Goal: Contribute content: Contribute content

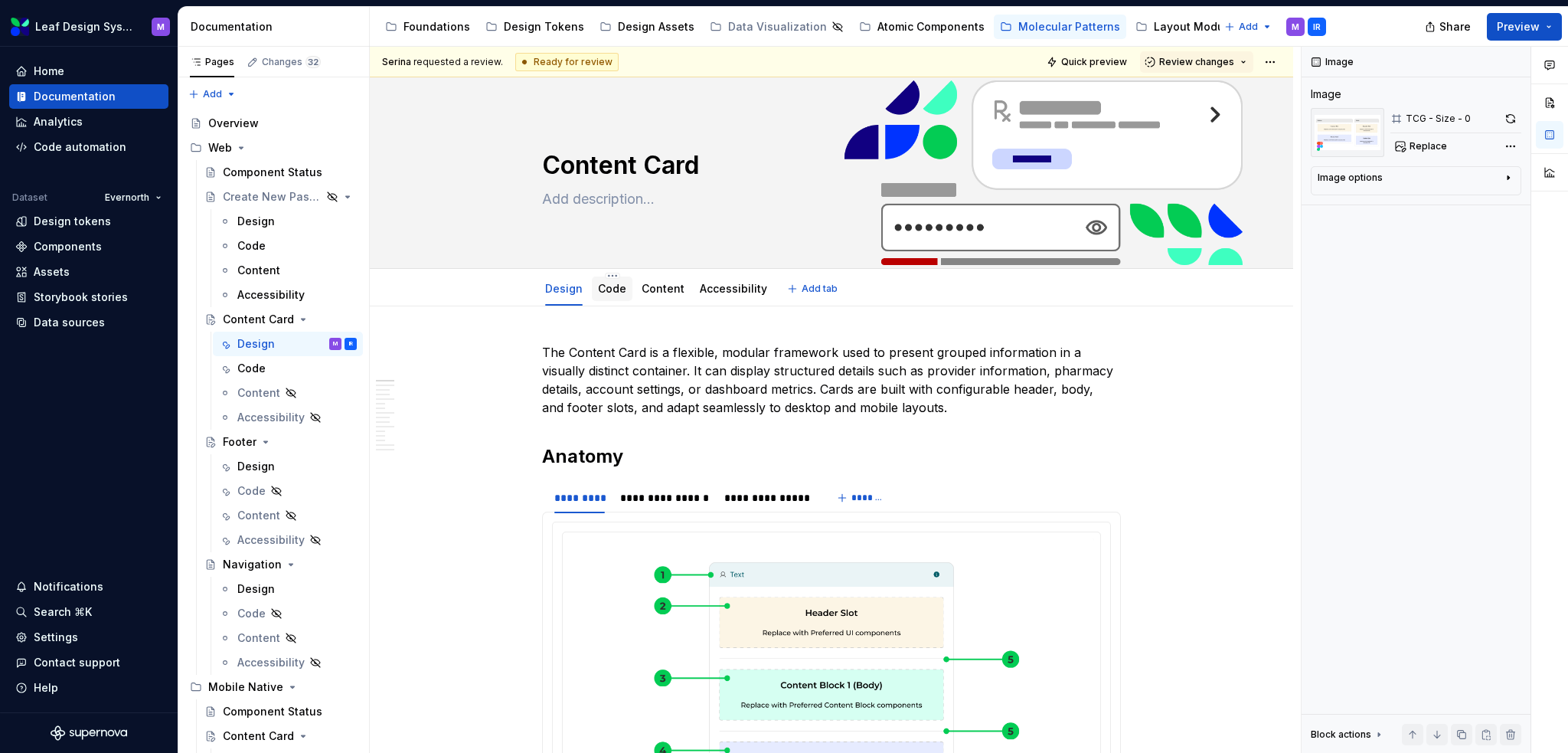
click at [603, 288] on link "Code" at bounding box center [612, 289] width 29 height 13
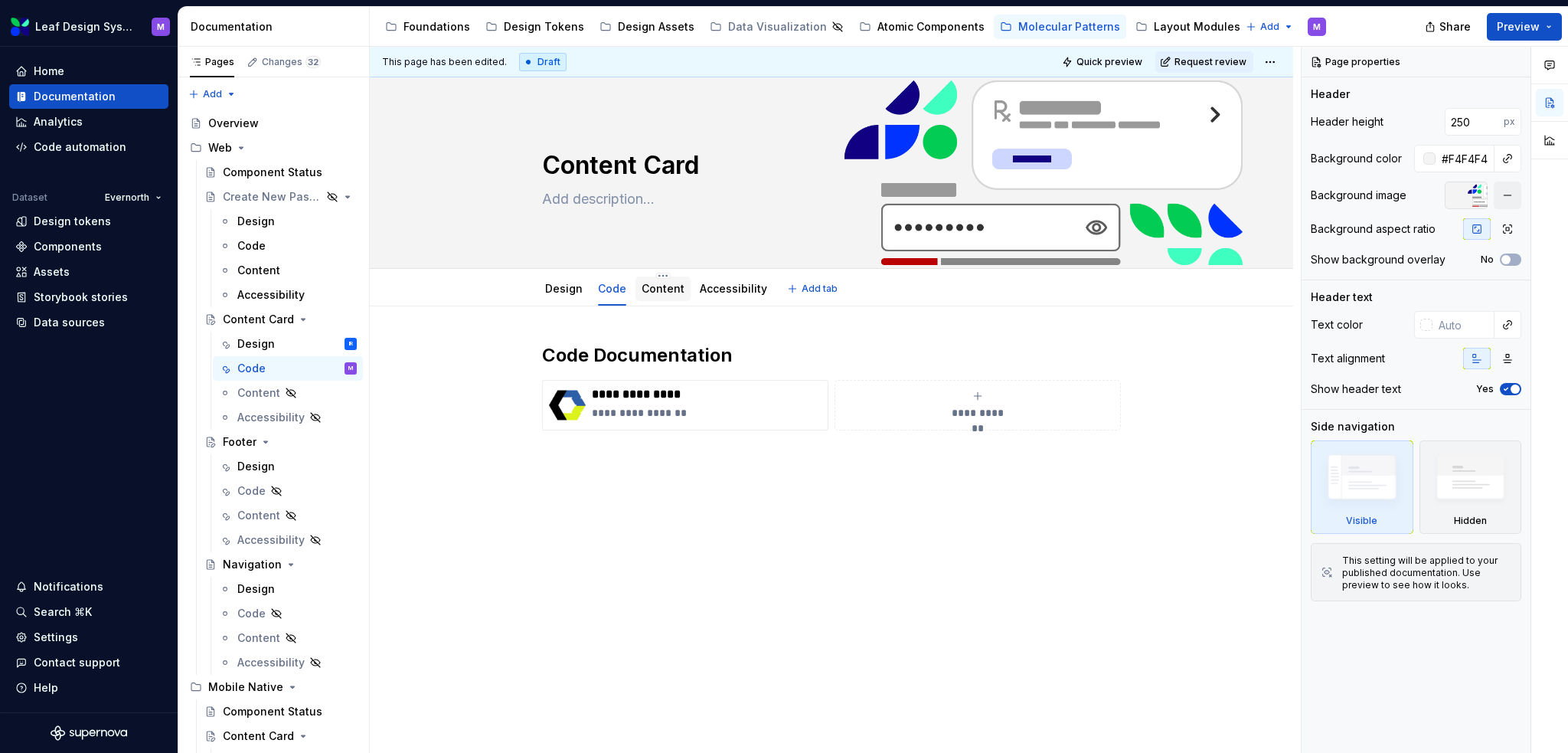
click at [672, 292] on link "Content" at bounding box center [663, 289] width 43 height 13
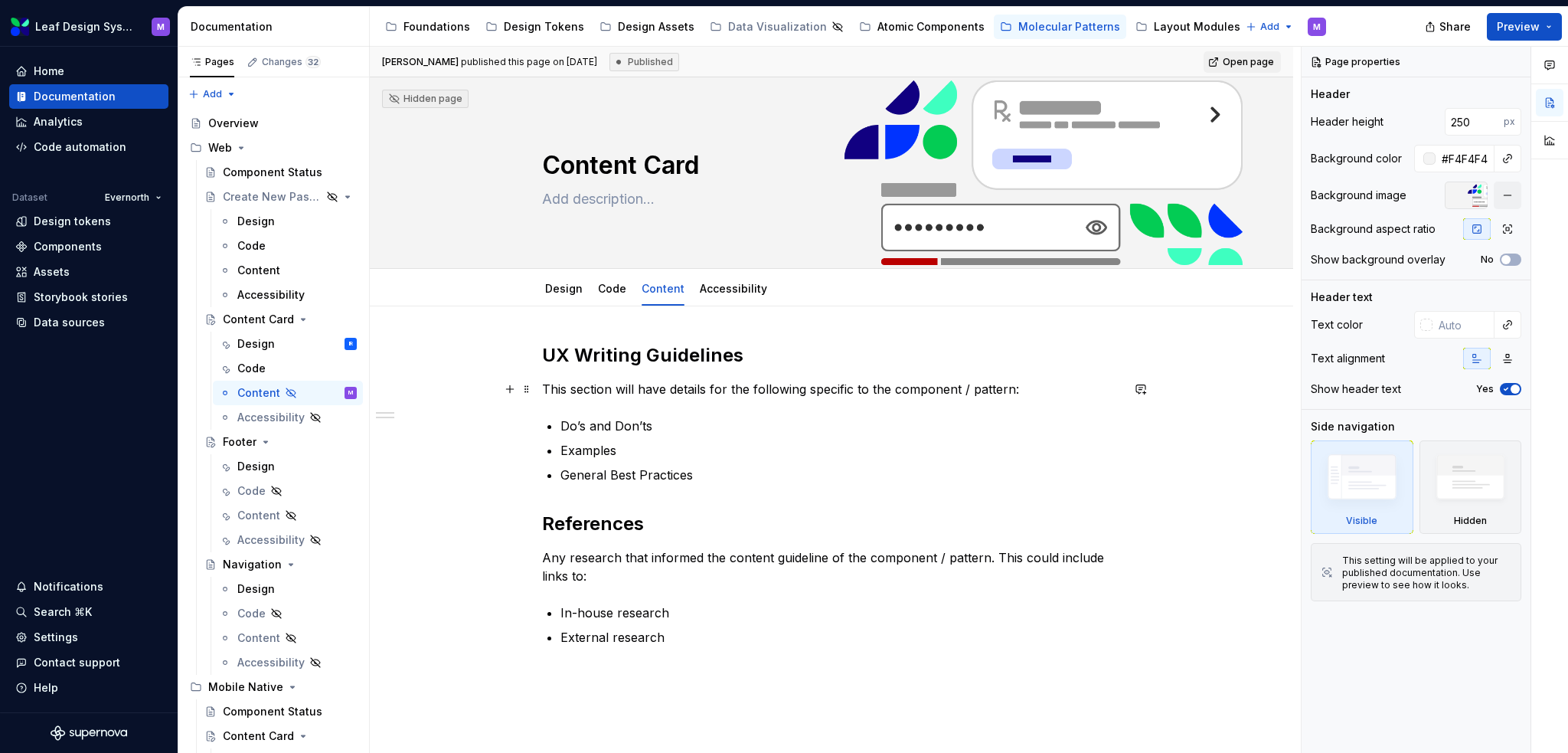
scroll to position [76, 0]
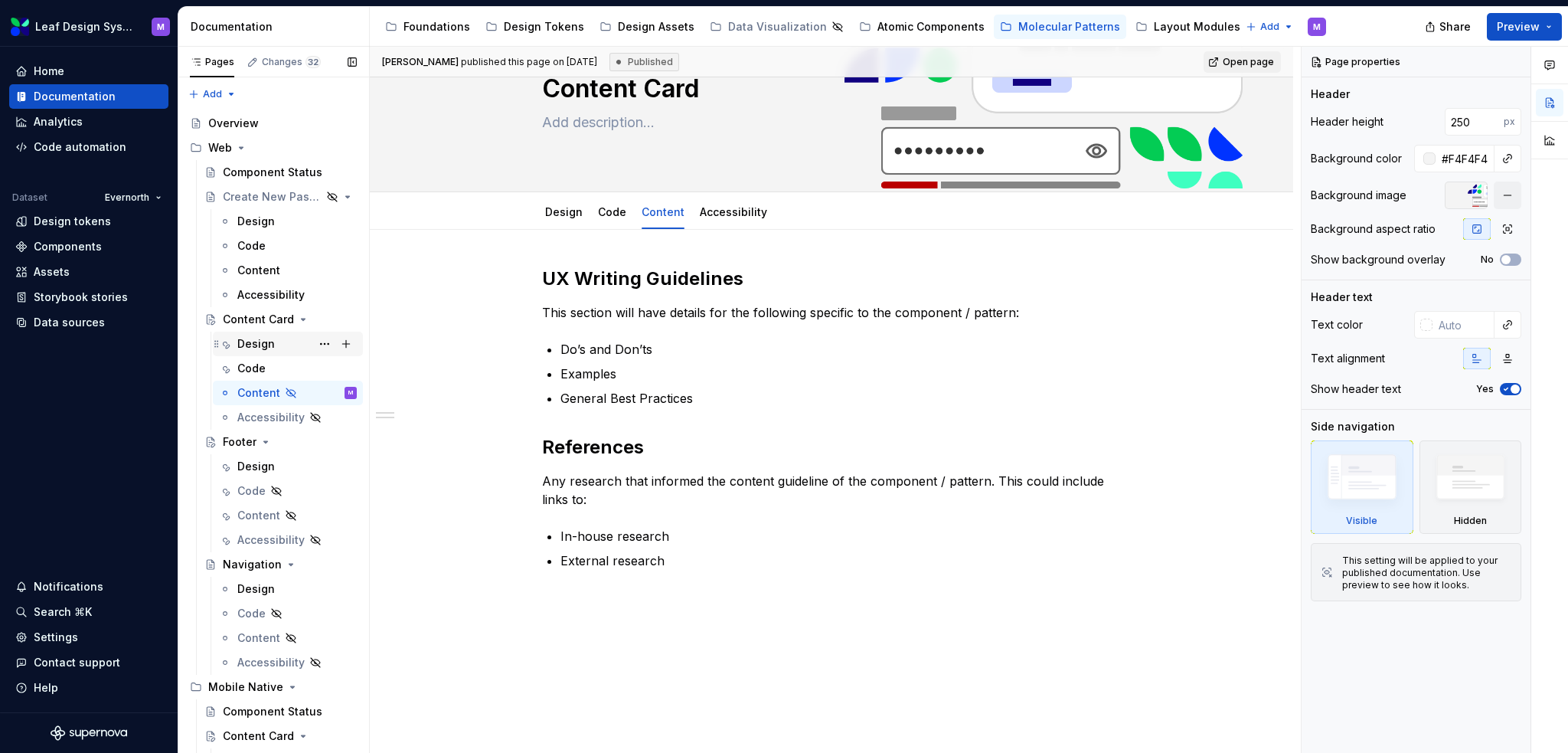
click at [277, 348] on div "Design IR" at bounding box center [297, 344] width 120 height 21
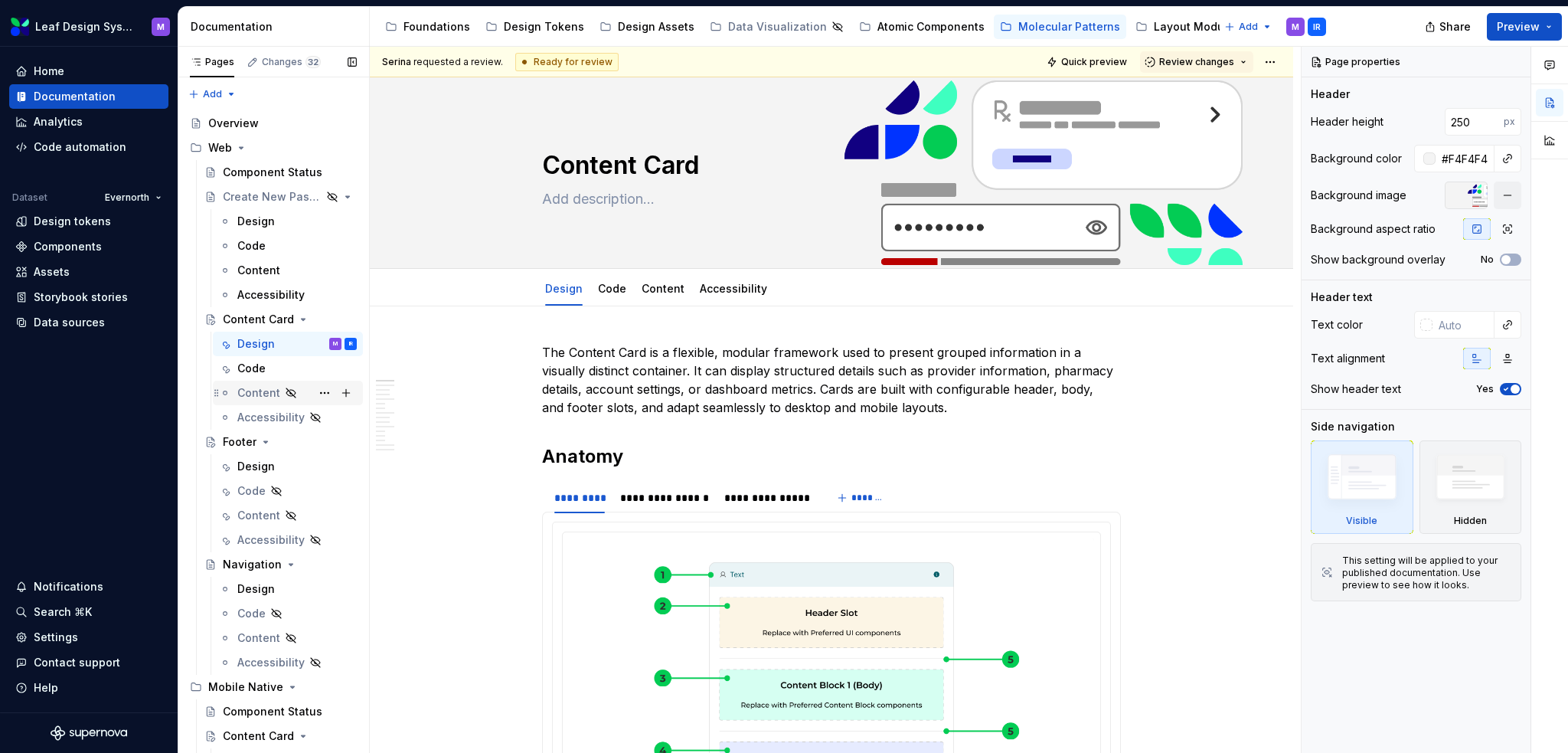
click at [255, 396] on div "Content" at bounding box center [259, 393] width 43 height 15
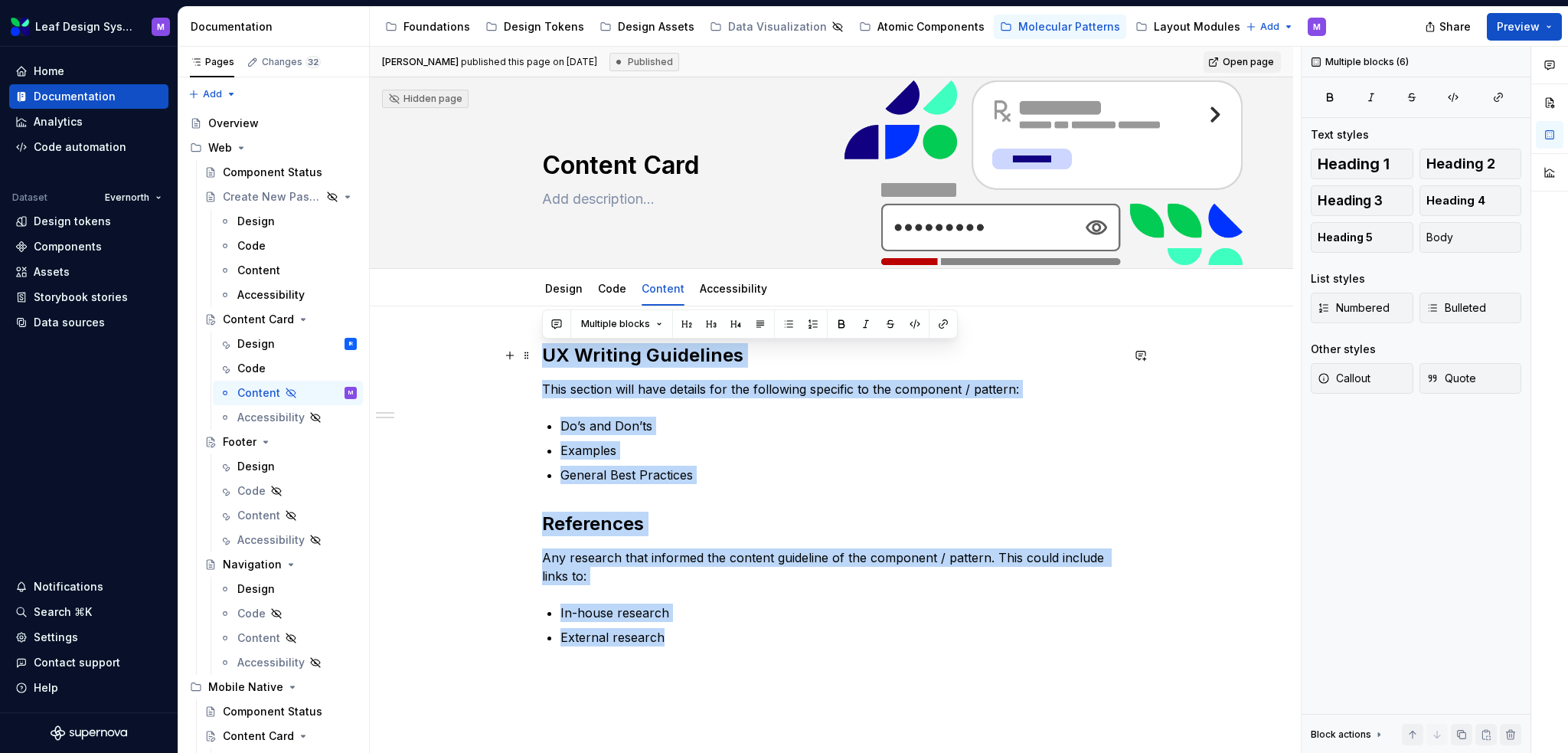
type textarea "*"
drag, startPoint x: 666, startPoint y: 635, endPoint x: 538, endPoint y: 344, distance: 317.9
click at [538, 344] on div "UX Writing Guidelines This section will have details for the following specific…" at bounding box center [831, 598] width 924 height 584
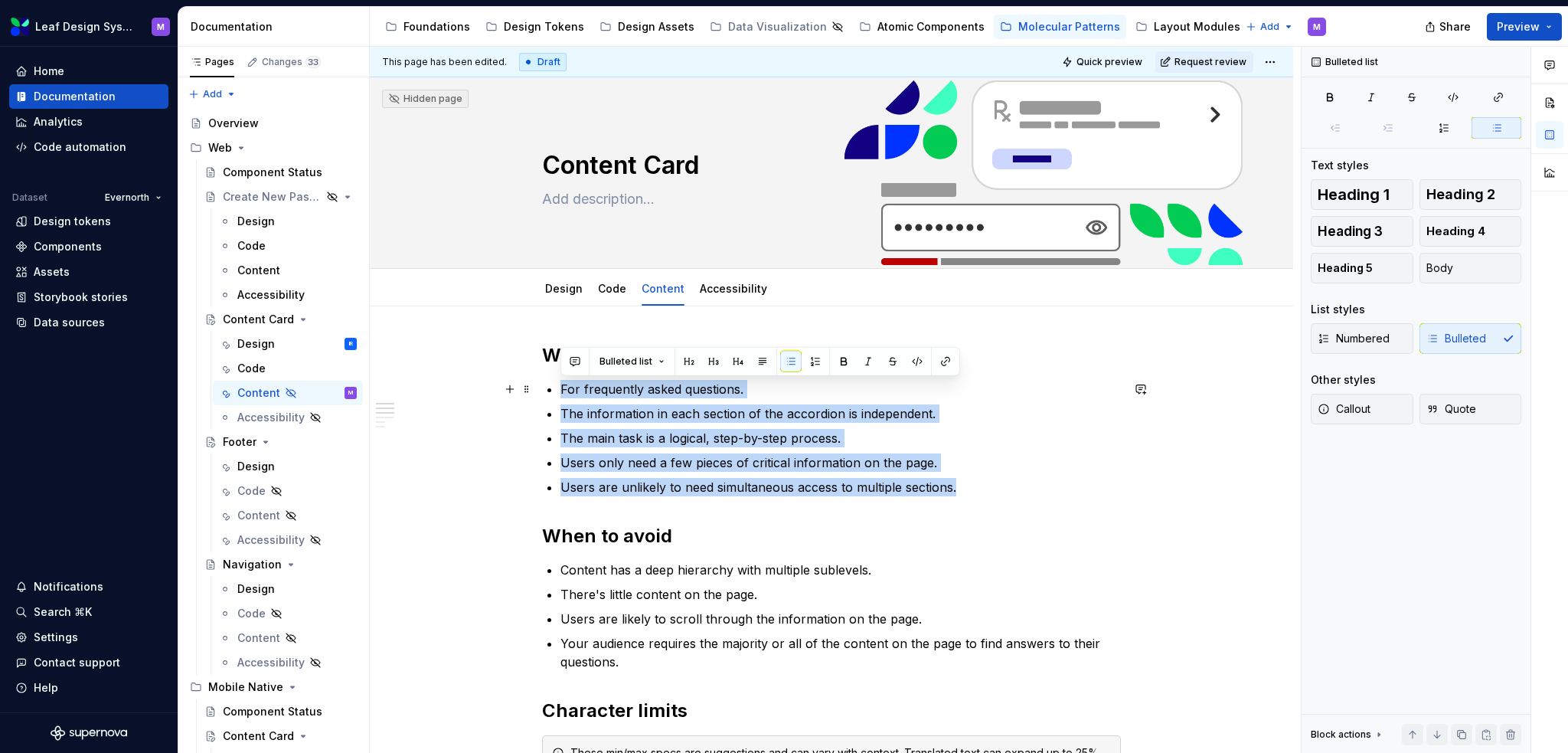
drag, startPoint x: 959, startPoint y: 492, endPoint x: 549, endPoint y: 391, distance: 422.3
click at [561, 391] on ul "For frequently asked questions. The information in each section of the accordio…" at bounding box center [841, 437] width 561 height 116
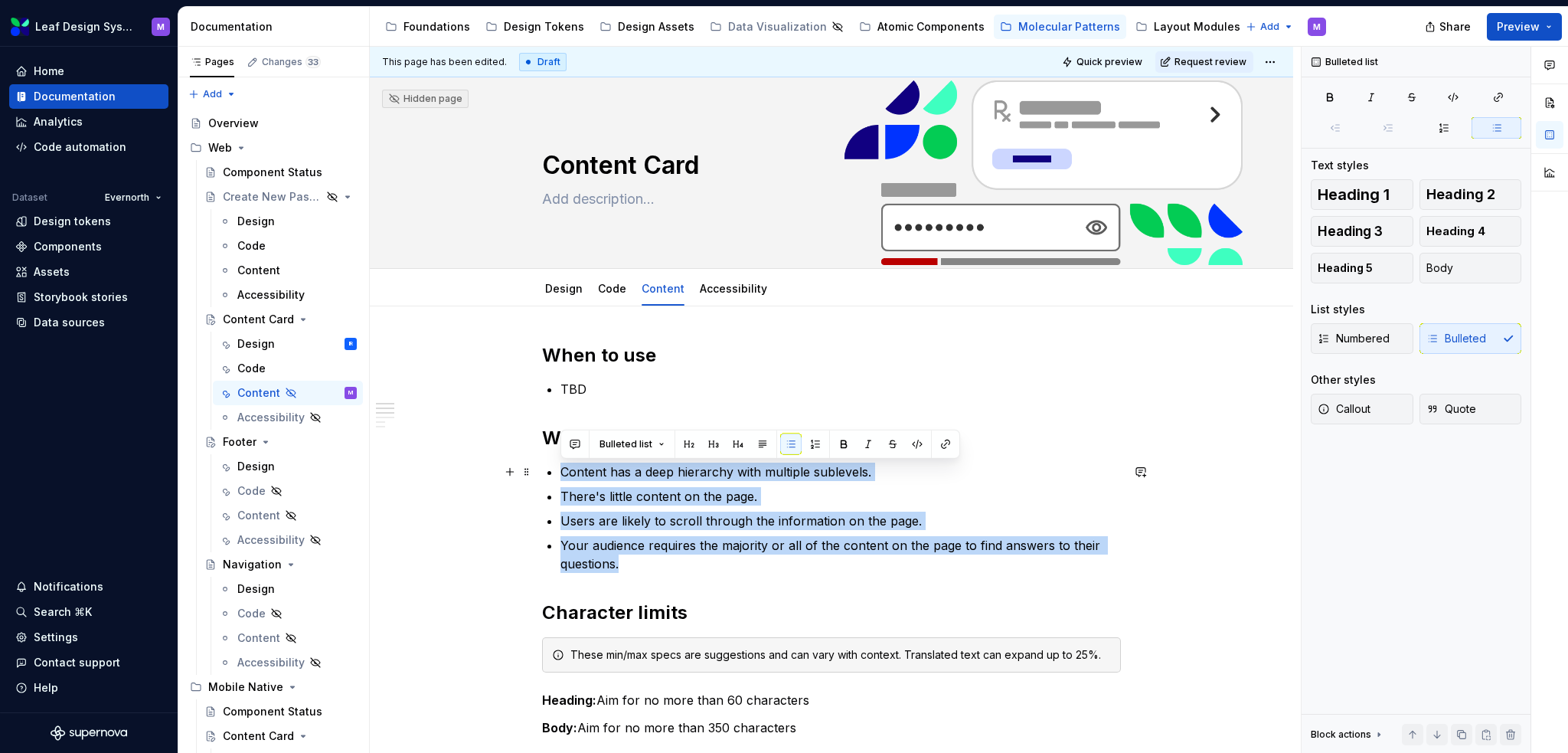
drag, startPoint x: 579, startPoint y: 534, endPoint x: 541, endPoint y: 466, distance: 77.9
click at [542, 466] on div "When to use TBD When to avoid Content has a deep hierarchy with multiple sublev…" at bounding box center [832, 716] width 579 height 746
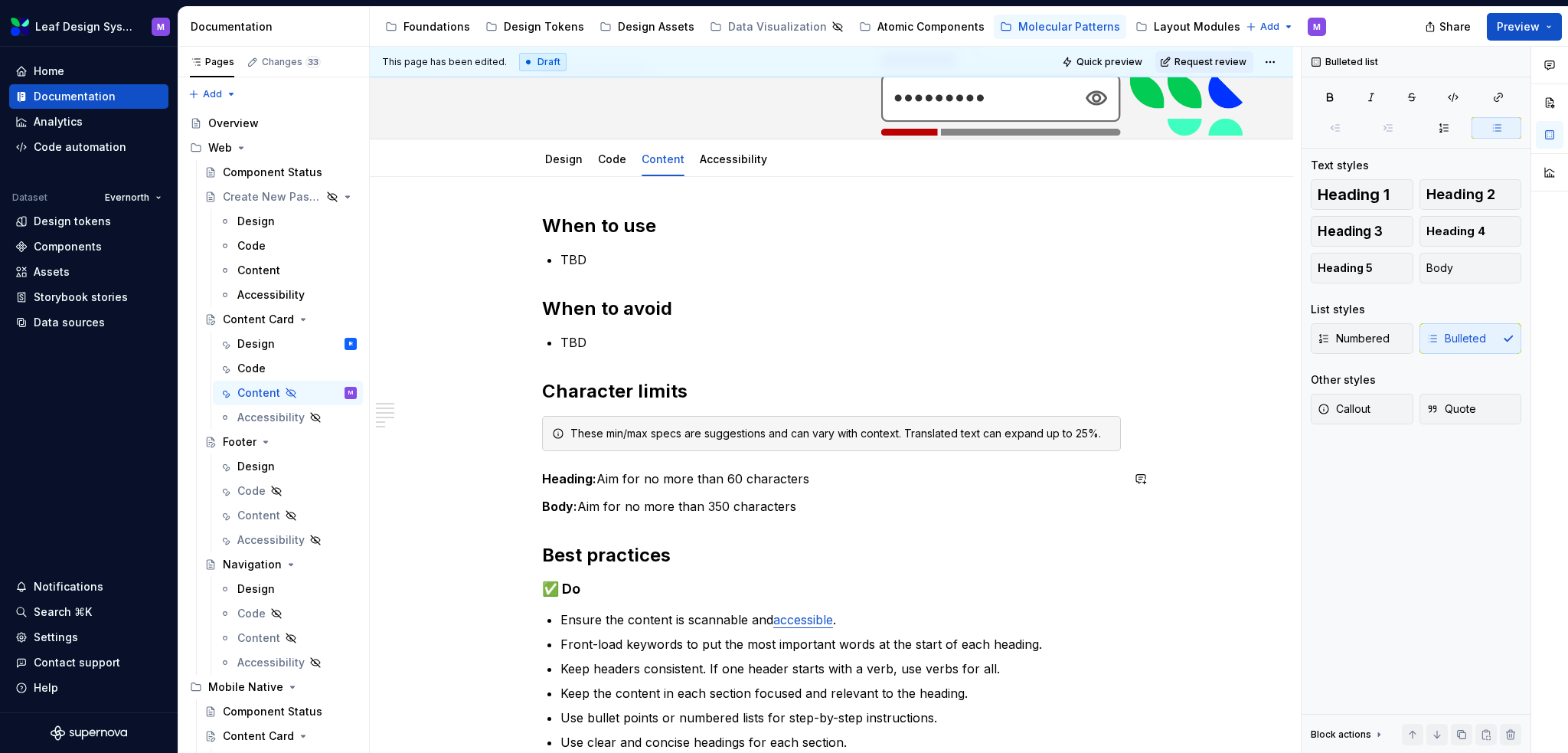
scroll to position [153, 0]
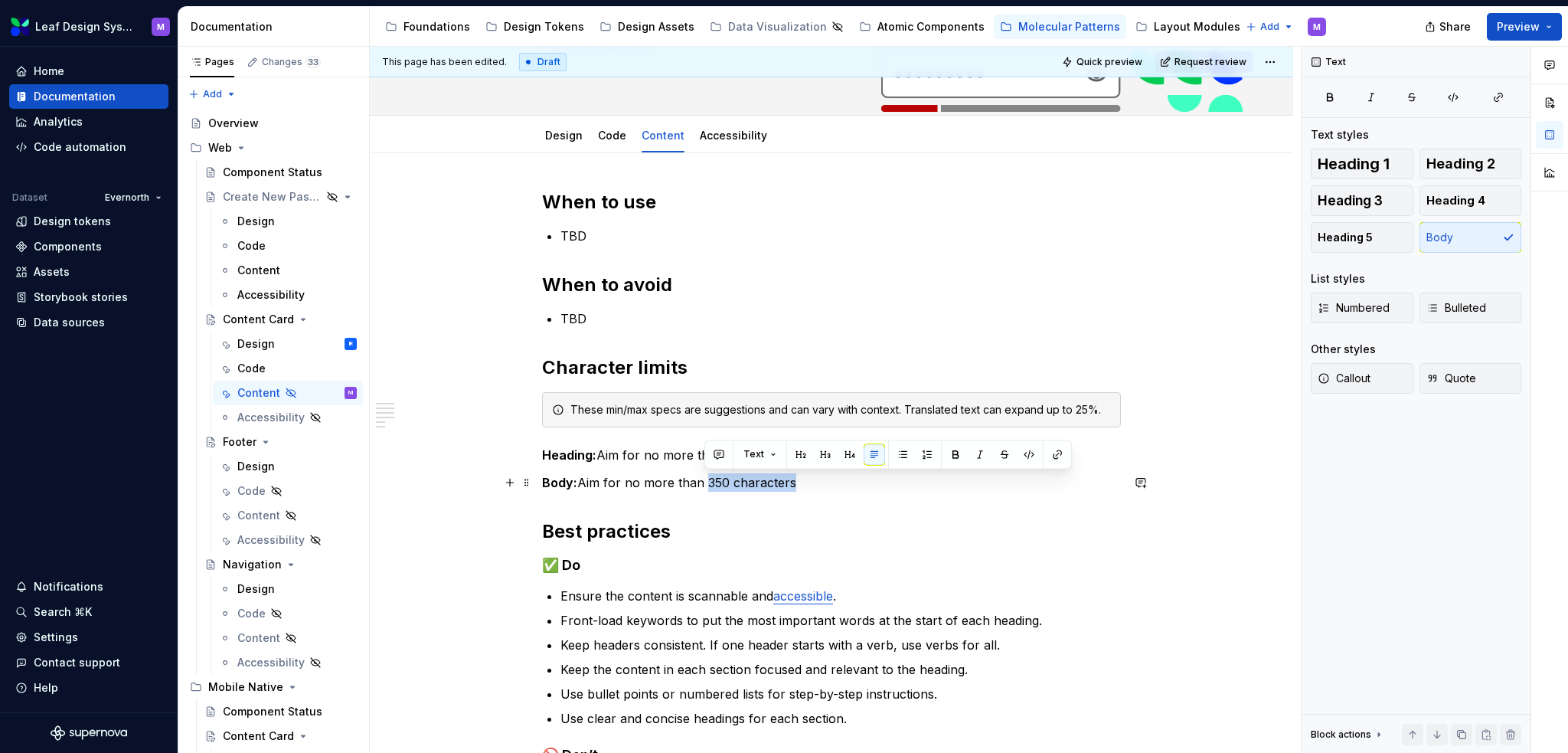
drag, startPoint x: 761, startPoint y: 483, endPoint x: 705, endPoint y: 481, distance: 56.0
click at [705, 481] on p "Body: Aim for no more than 350 characters" at bounding box center [832, 483] width 579 height 19
click at [719, 449] on p "Heading: Aim for no more than 60 characters" at bounding box center [832, 455] width 579 height 19
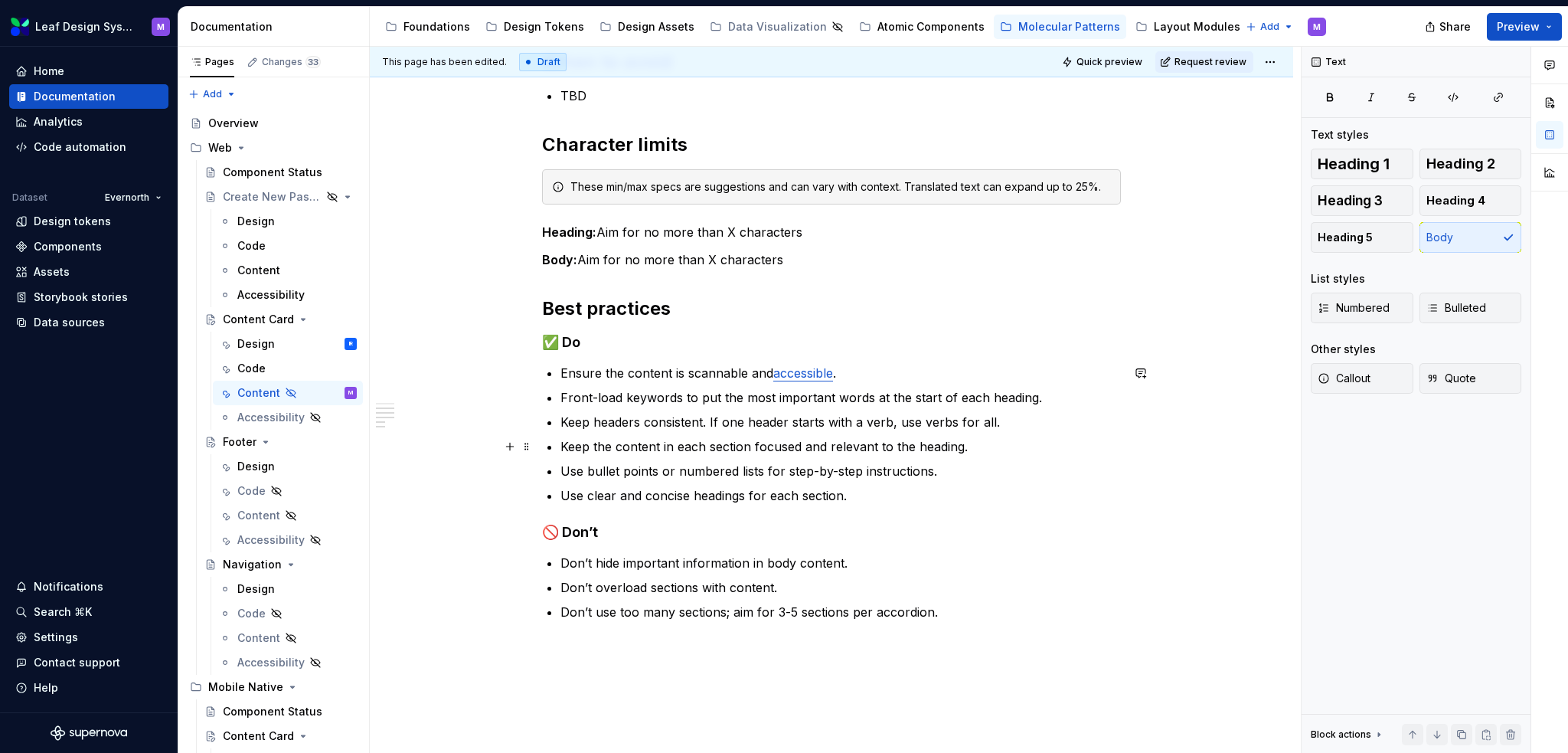
scroll to position [383, 0]
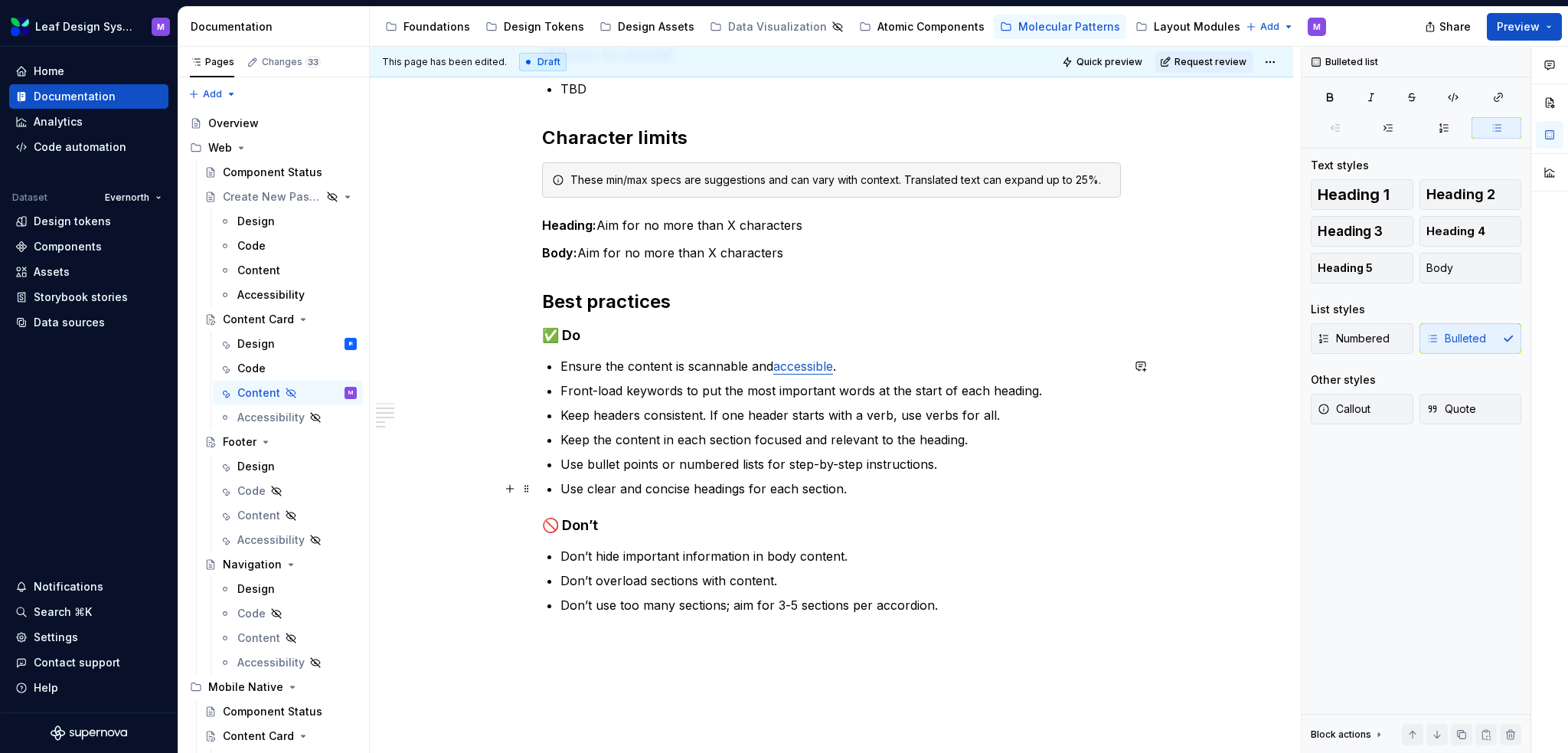
click at [882, 490] on p "Use clear and concise headings for each section." at bounding box center [841, 488] width 561 height 19
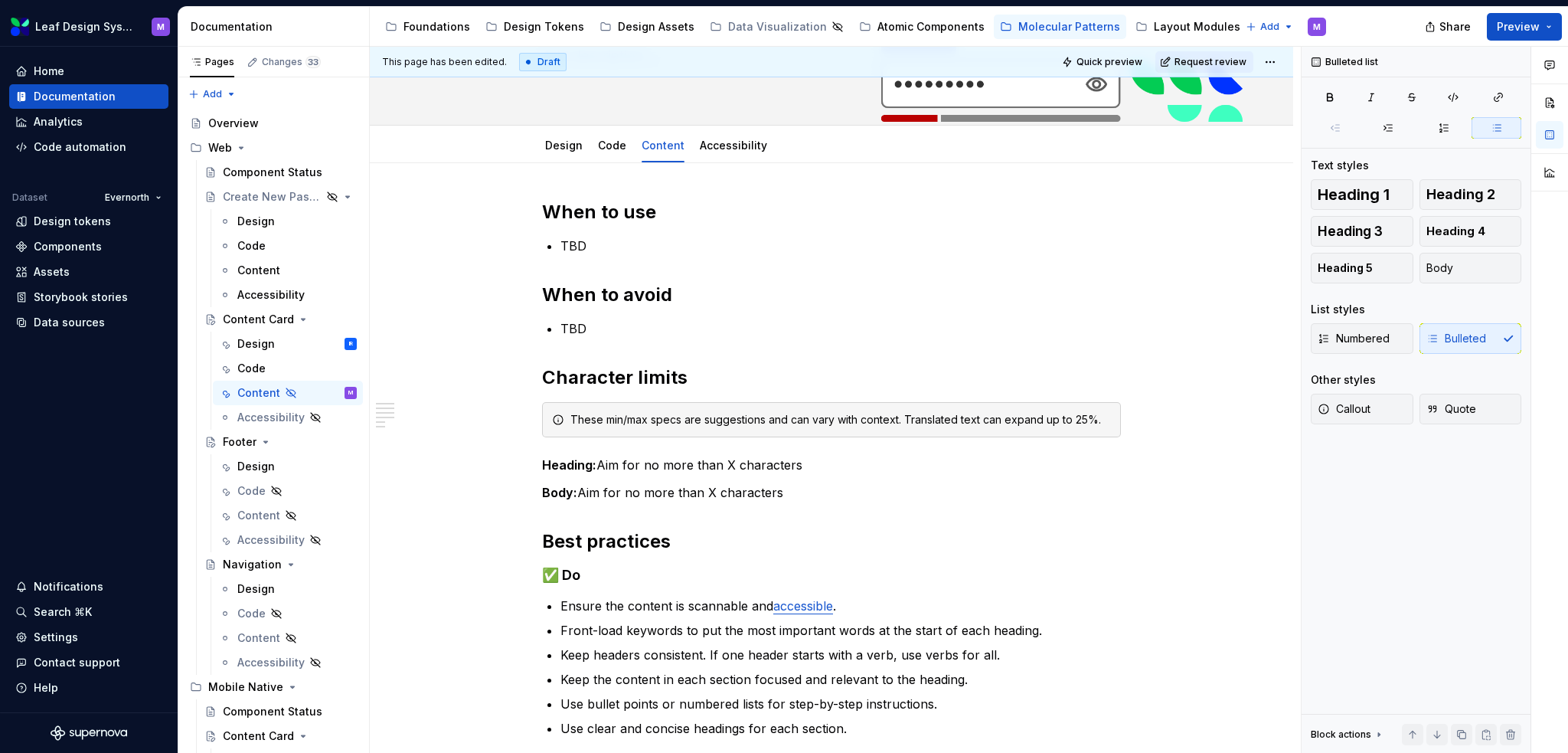
scroll to position [153, 0]
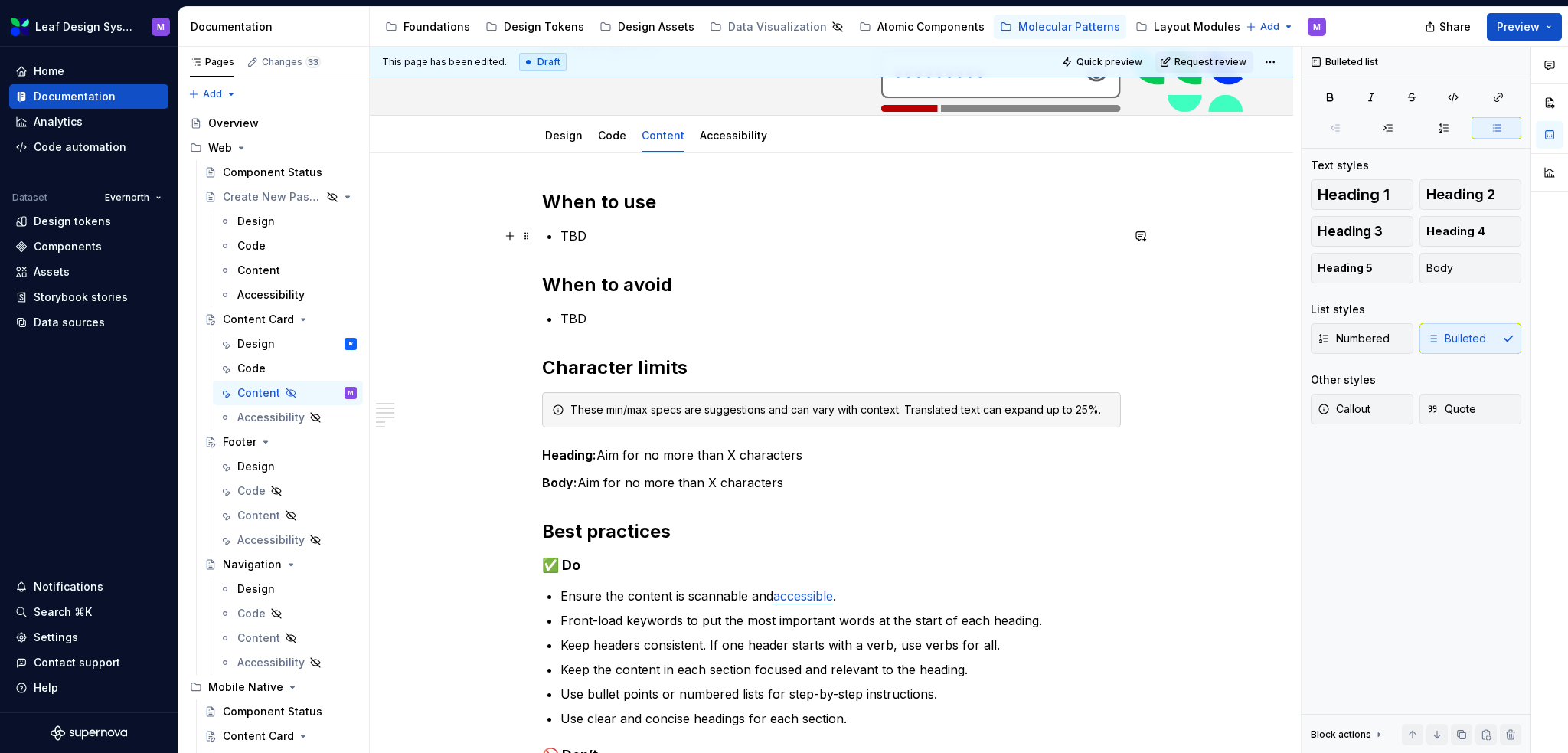
click at [628, 242] on p "TBD" at bounding box center [841, 236] width 561 height 19
click at [271, 333] on div "Design IR" at bounding box center [297, 344] width 120 height 21
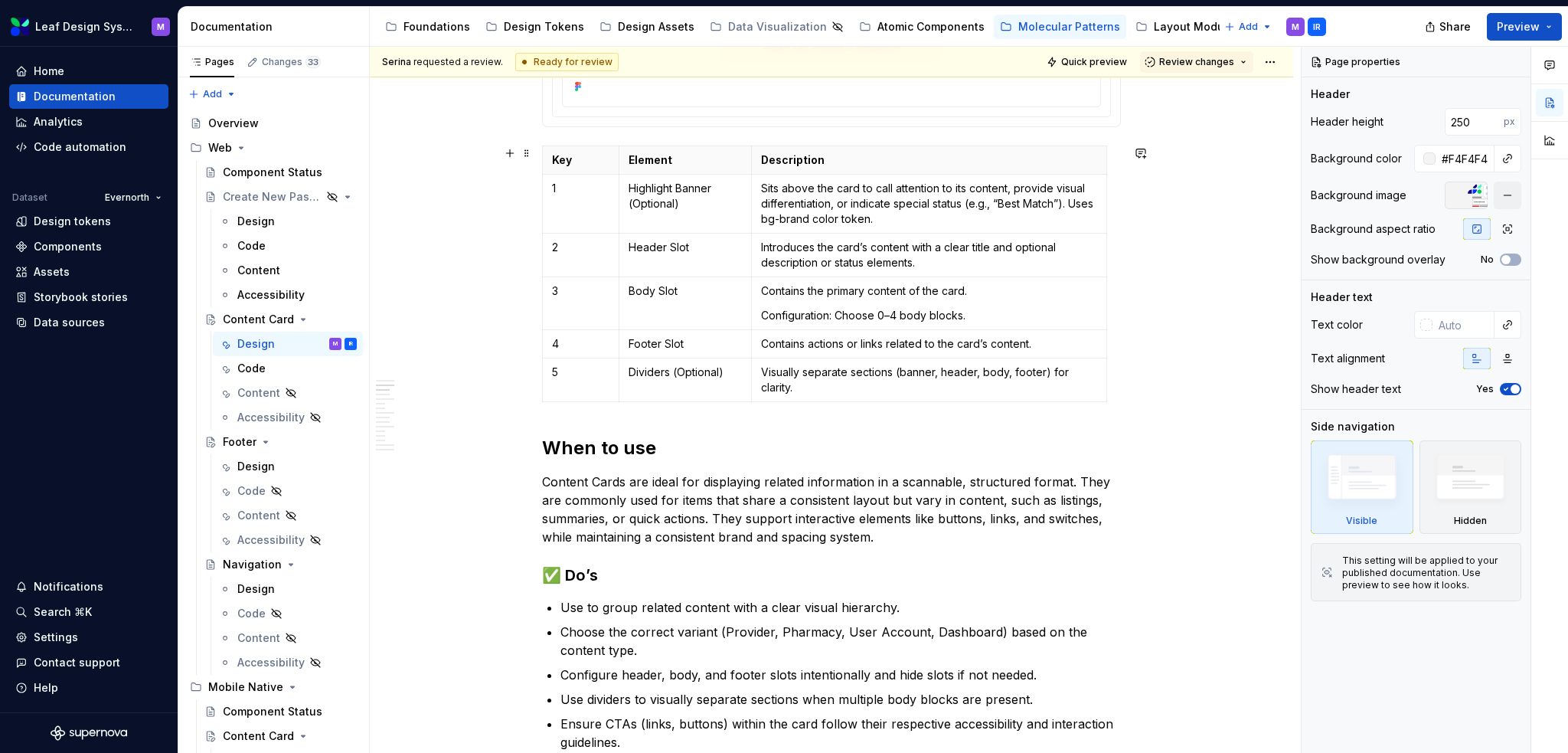
scroll to position [766, 0]
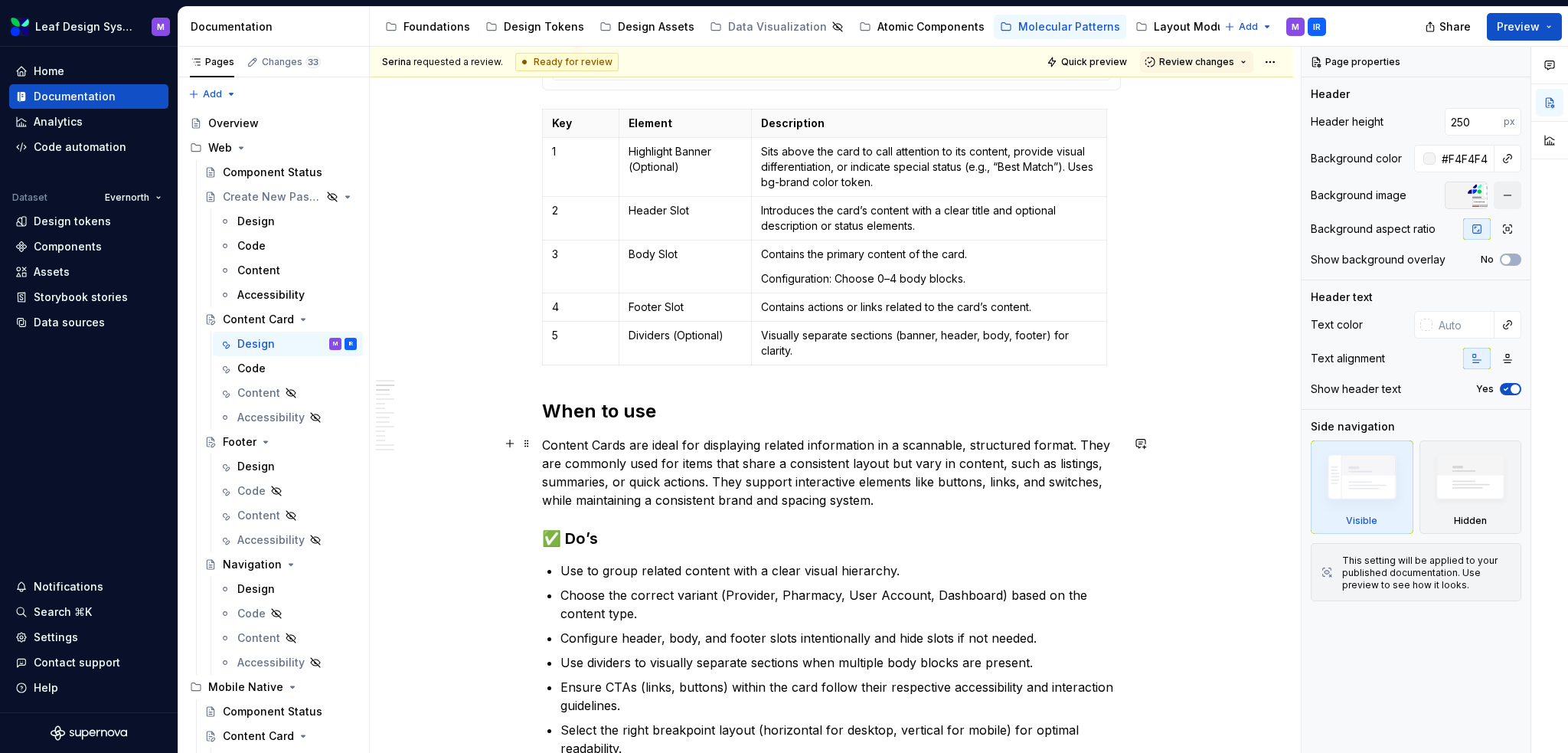
click at [1073, 441] on p "Content Cards are ideal for displaying related information in a scannable, stru…" at bounding box center [832, 472] width 579 height 73
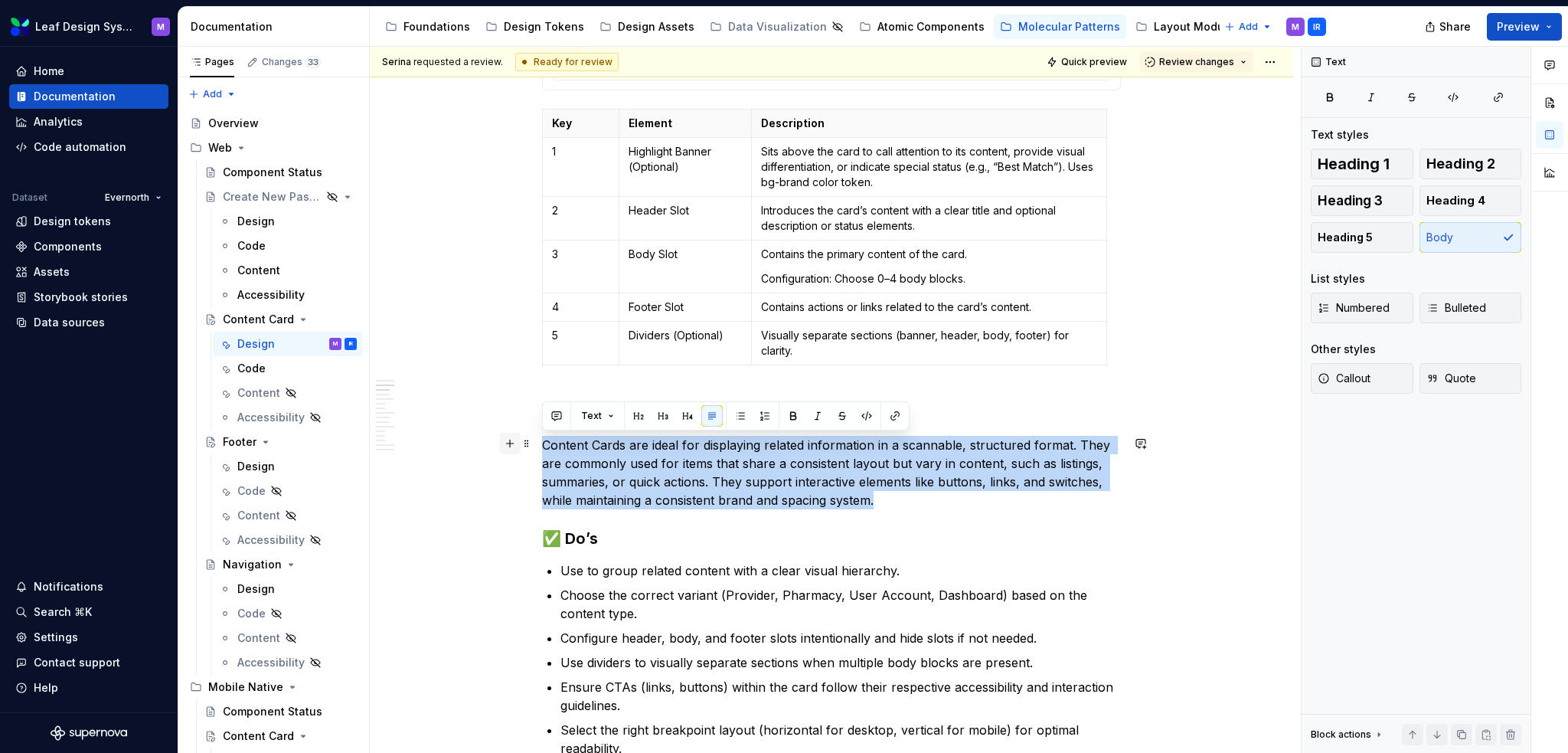
drag, startPoint x: 885, startPoint y: 495, endPoint x: 506, endPoint y: 447, distance: 382.0
copy p "Content Cards are ideal for displaying related information in a scannable, stru…"
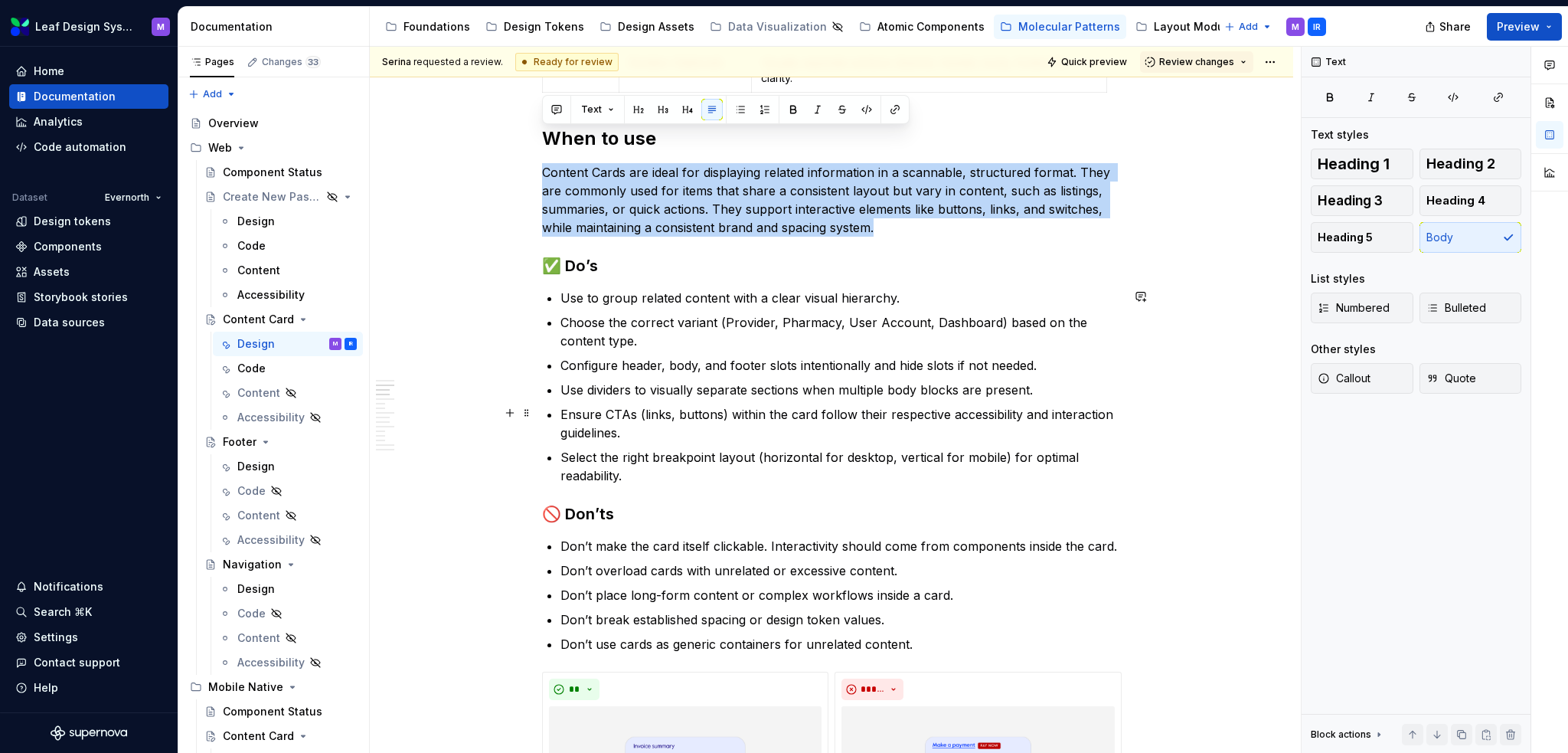
scroll to position [1072, 0]
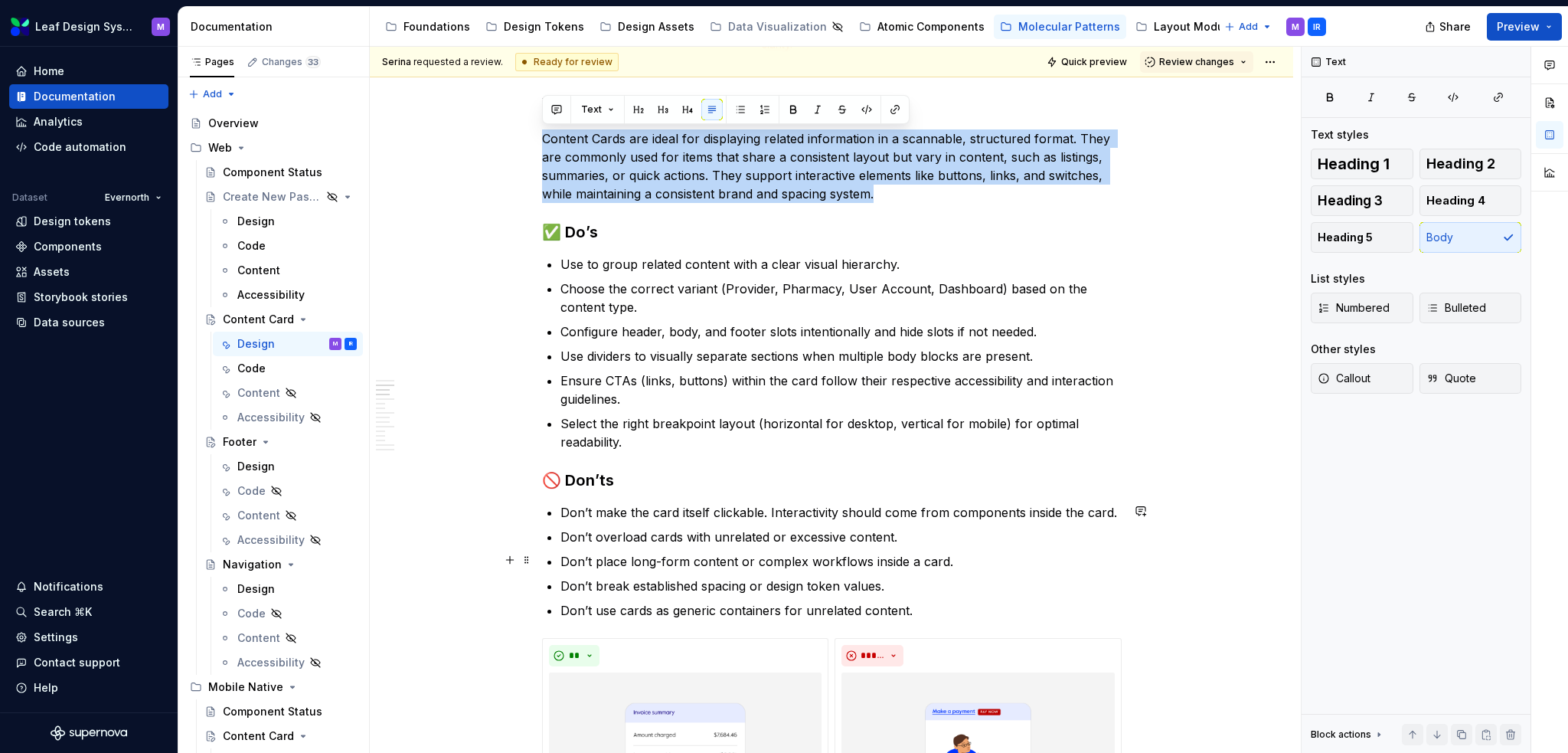
click at [891, 590] on p "Don’t break established spacing or design token values." at bounding box center [841, 586] width 561 height 19
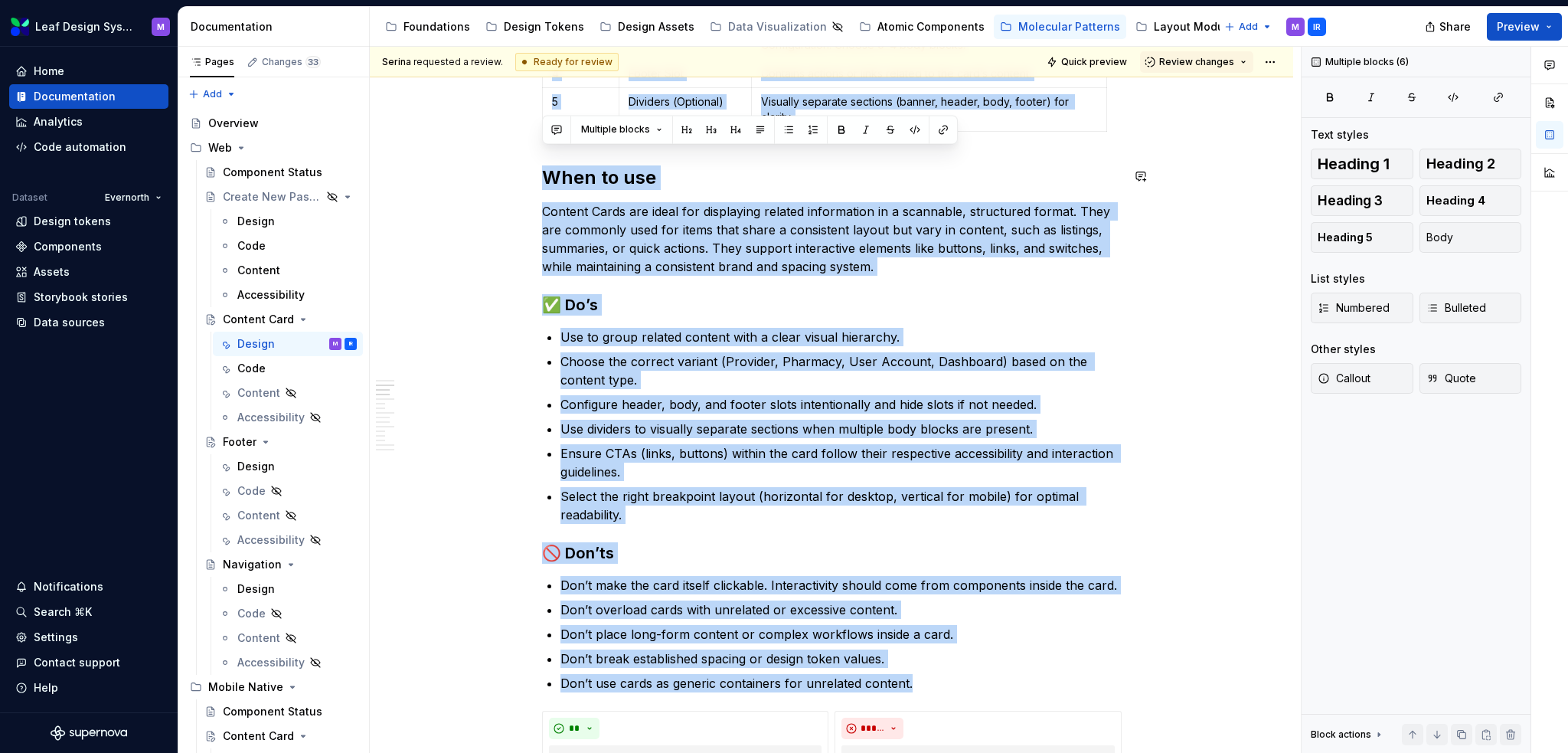
drag, startPoint x: 912, startPoint y: 608, endPoint x: 526, endPoint y: 118, distance: 623.8
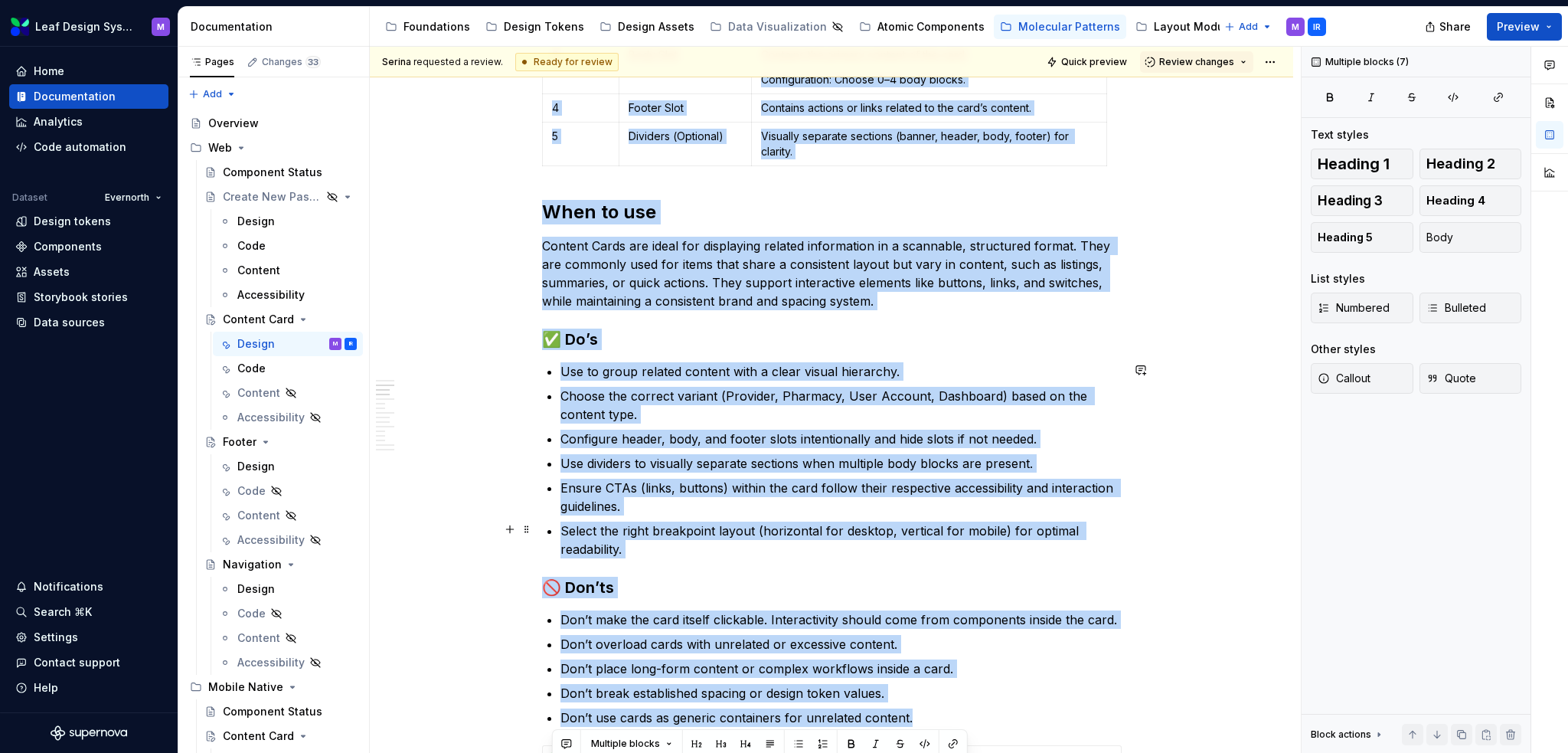
click at [933, 587] on h3 "🚫 Don’ts" at bounding box center [832, 587] width 579 height 21
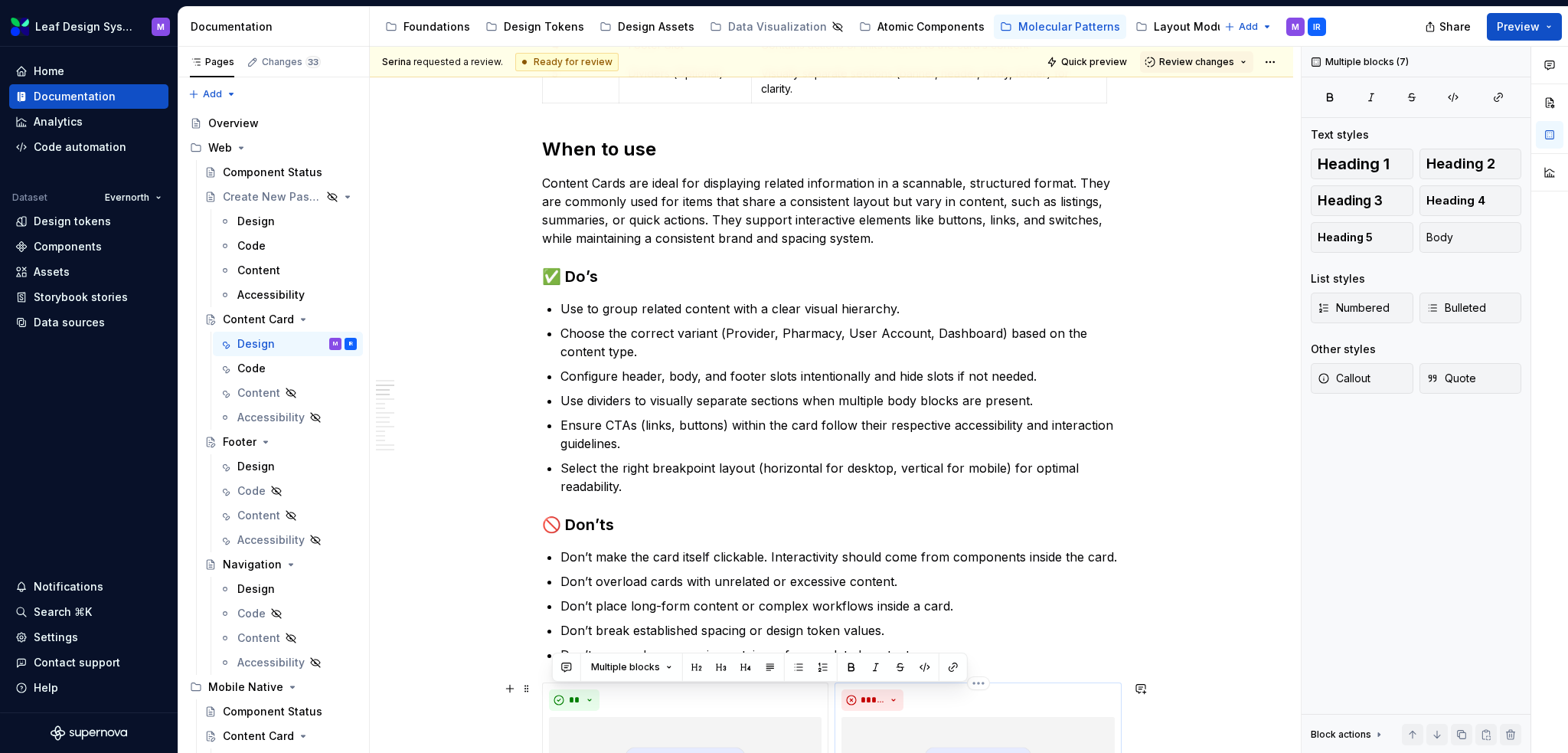
scroll to position [1042, 0]
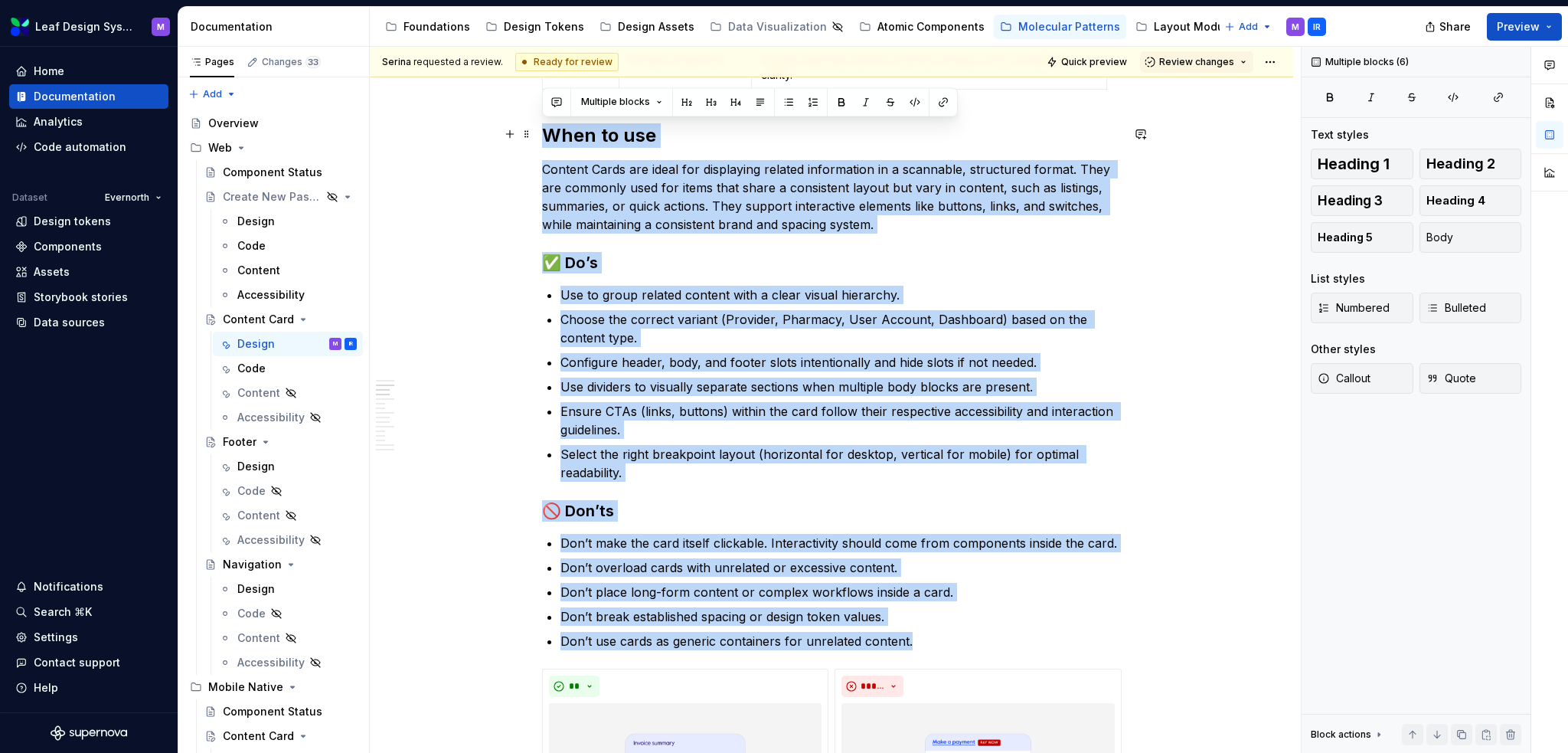
drag, startPoint x: 920, startPoint y: 636, endPoint x: 547, endPoint y: 129, distance: 629.4
copy div "When to use Content Cards are ideal for displaying related information in a sca…"
click at [759, 368] on p "Configure header, body, and footer slots intentionally and hide slots if not ne…" at bounding box center [841, 362] width 561 height 19
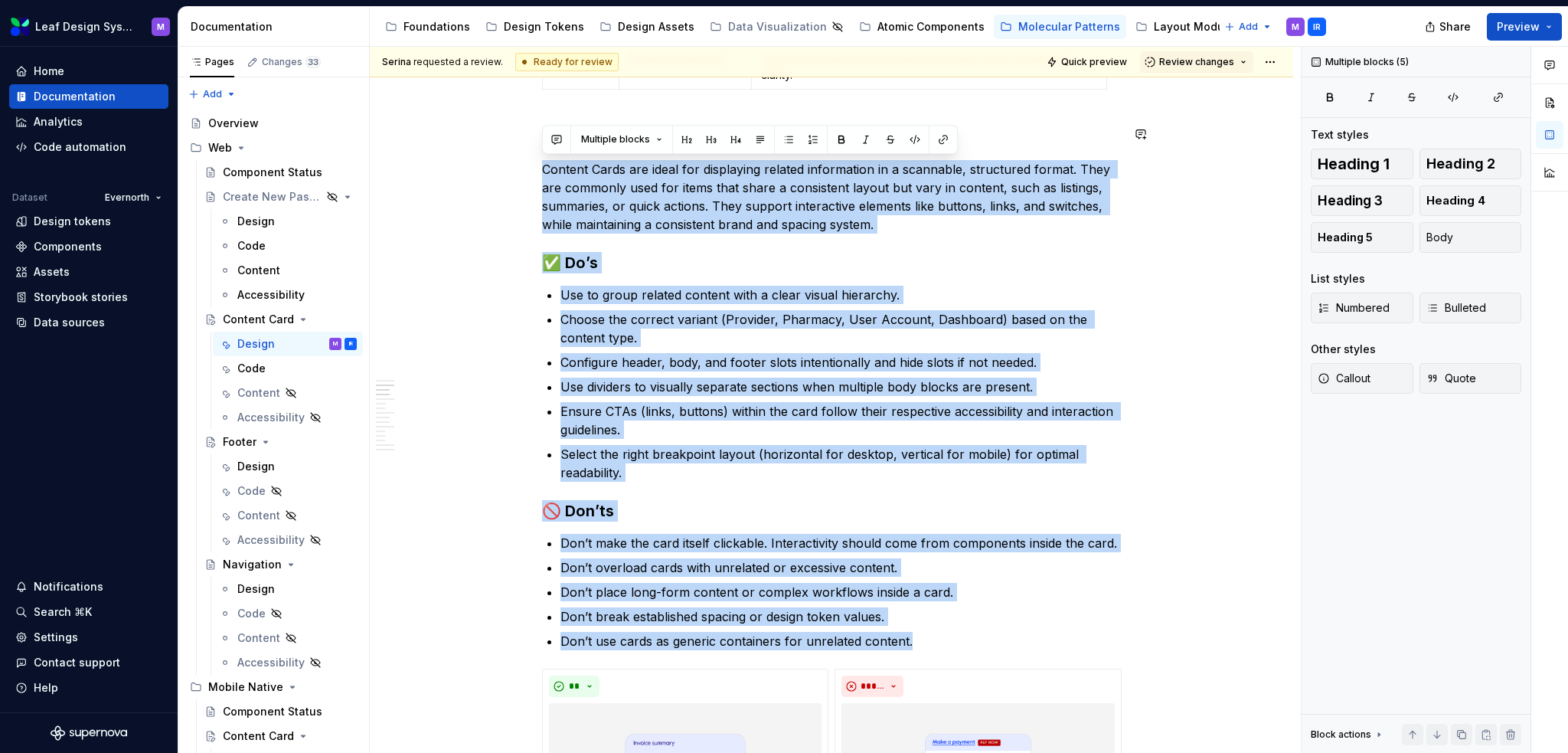
drag, startPoint x: 915, startPoint y: 643, endPoint x: 541, endPoint y: 151, distance: 618.0
copy div "Content Cards are ideal for displaying related information in a scannable, stru…"
click at [247, 400] on div "Content" at bounding box center [297, 393] width 120 height 21
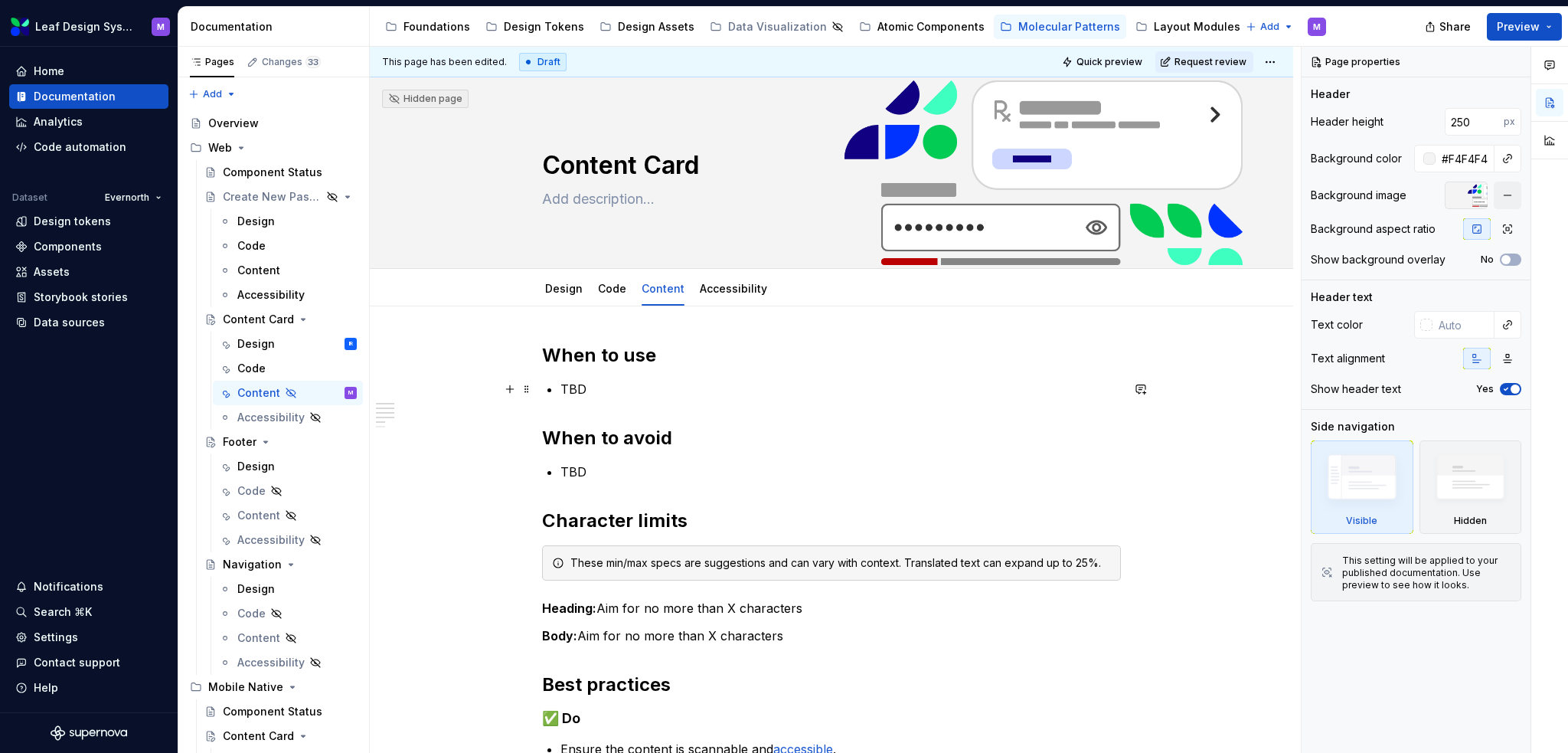
type textarea "*"
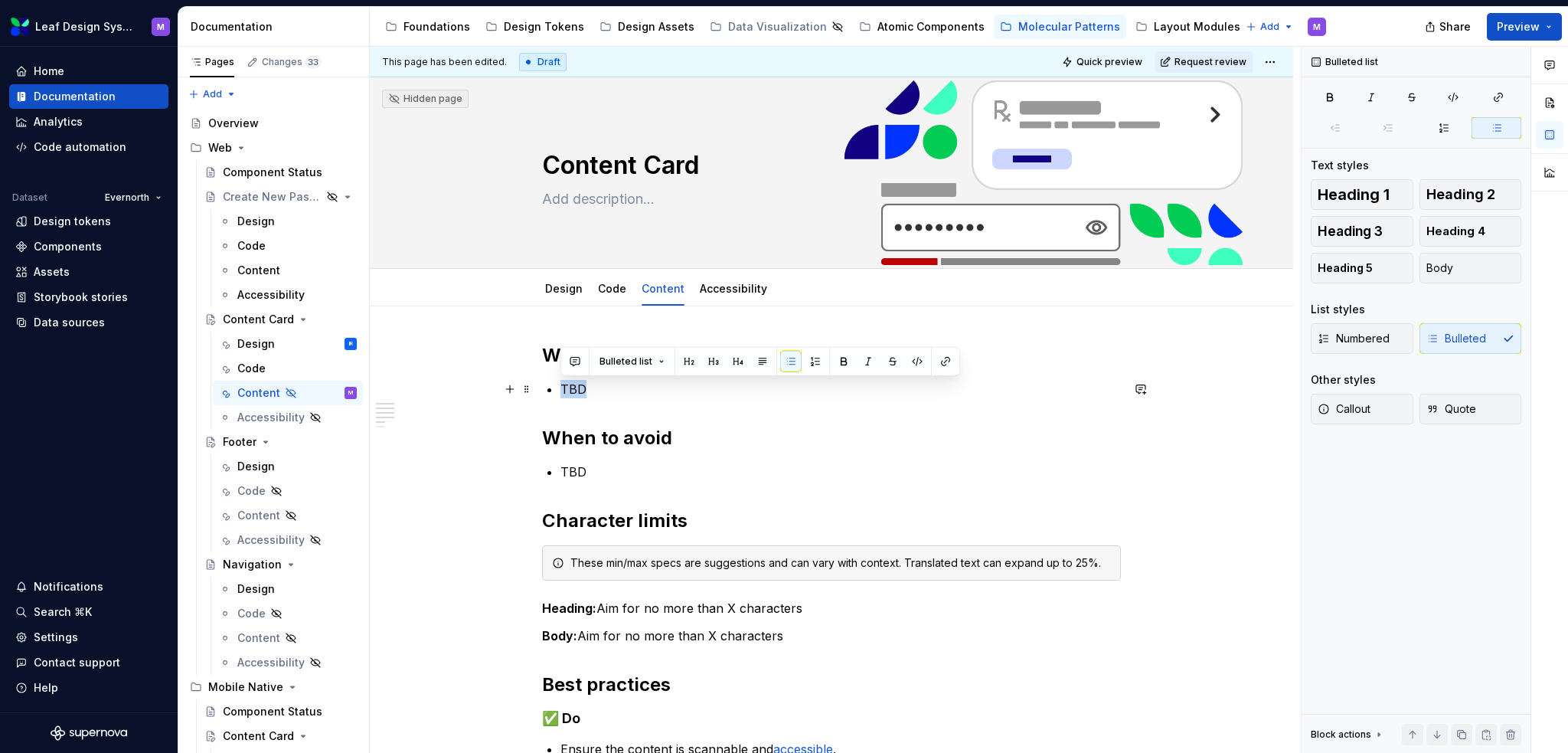
drag, startPoint x: 588, startPoint y: 383, endPoint x: 561, endPoint y: 384, distance: 27.0
click at [561, 384] on p "TBD" at bounding box center [841, 389] width 561 height 19
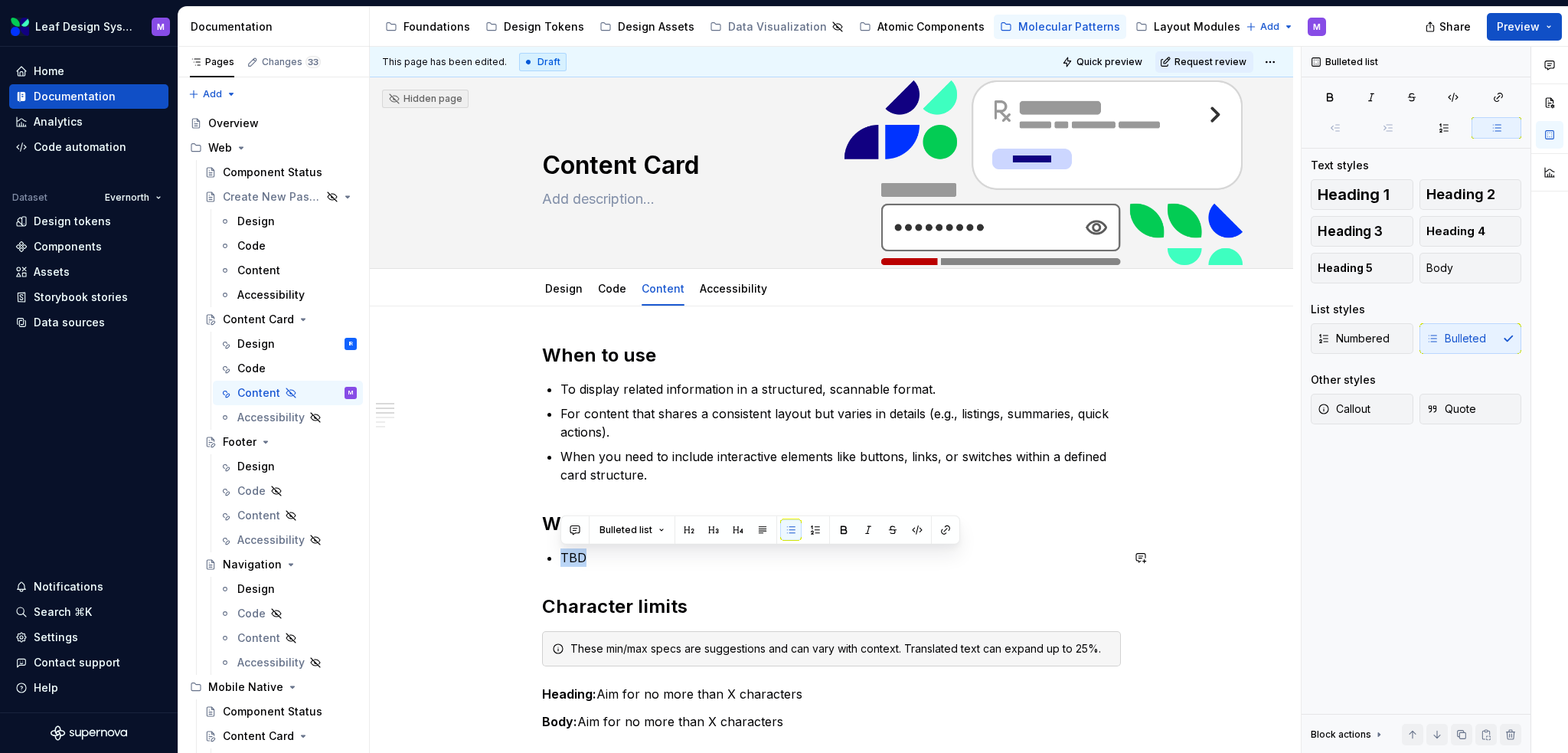
drag, startPoint x: 592, startPoint y: 557, endPoint x: 561, endPoint y: 547, distance: 32.6
click at [561, 547] on div "When to use To display related information in a structured, scannable format. F…" at bounding box center [832, 713] width 579 height 740
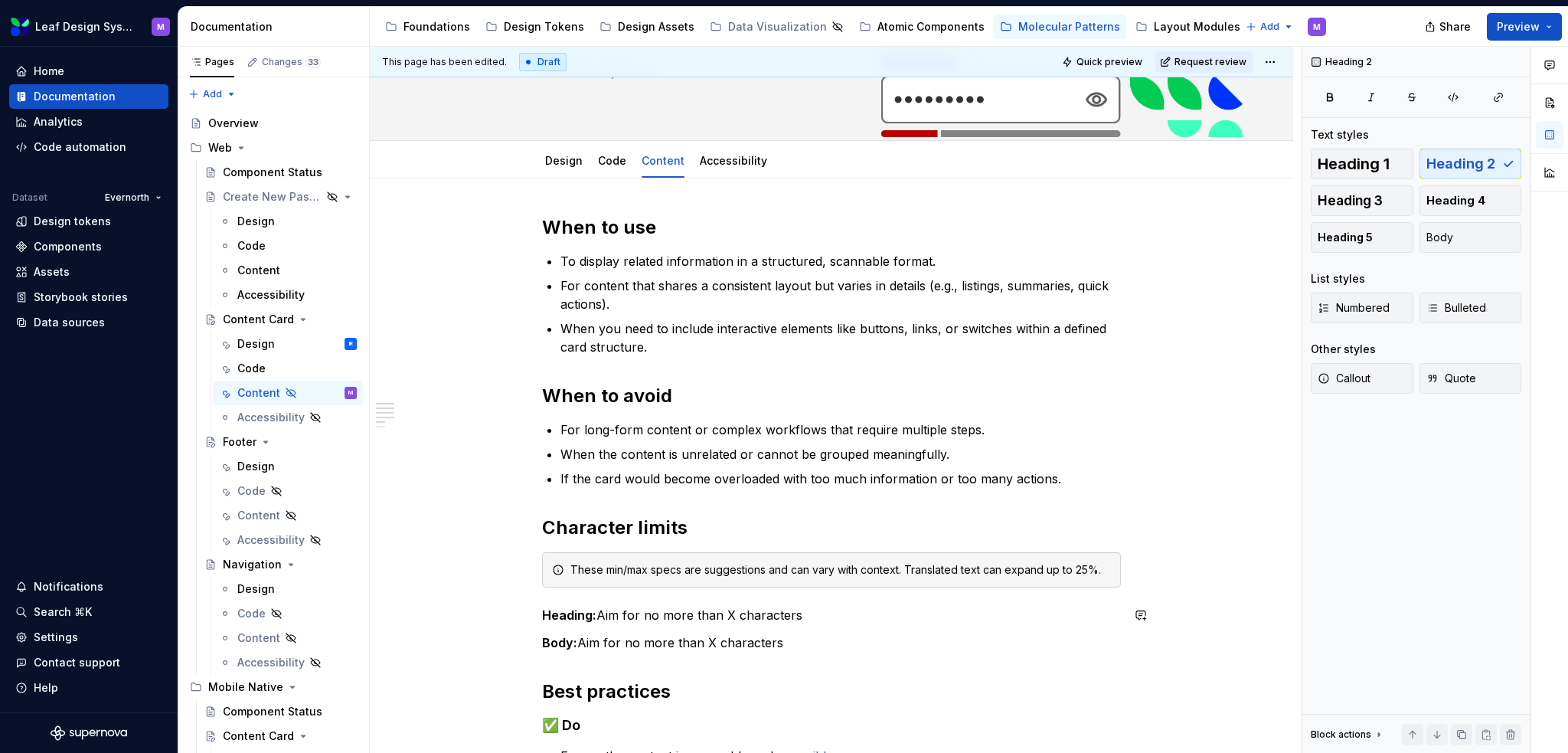
scroll to position [153, 0]
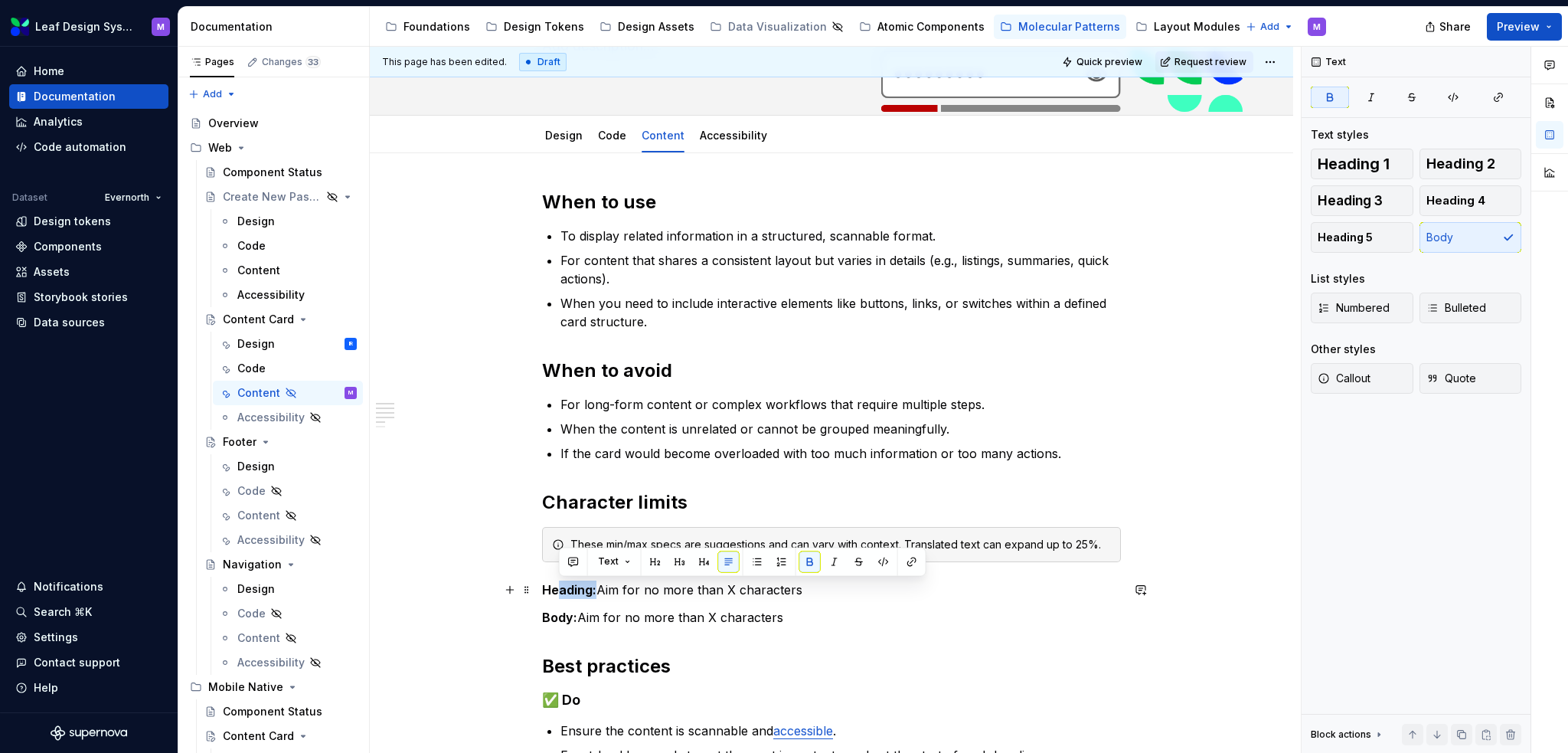
drag, startPoint x: 596, startPoint y: 591, endPoint x: 560, endPoint y: 584, distance: 36.7
click at [560, 584] on strong "Heading:" at bounding box center [569, 590] width 55 height 15
drag, startPoint x: 856, startPoint y: 592, endPoint x: 767, endPoint y: 590, distance: 89.0
click at [767, 590] on p "Highlight banner Aim for no more than X characters" at bounding box center [832, 590] width 579 height 19
click at [256, 347] on div "Design" at bounding box center [256, 344] width 37 height 15
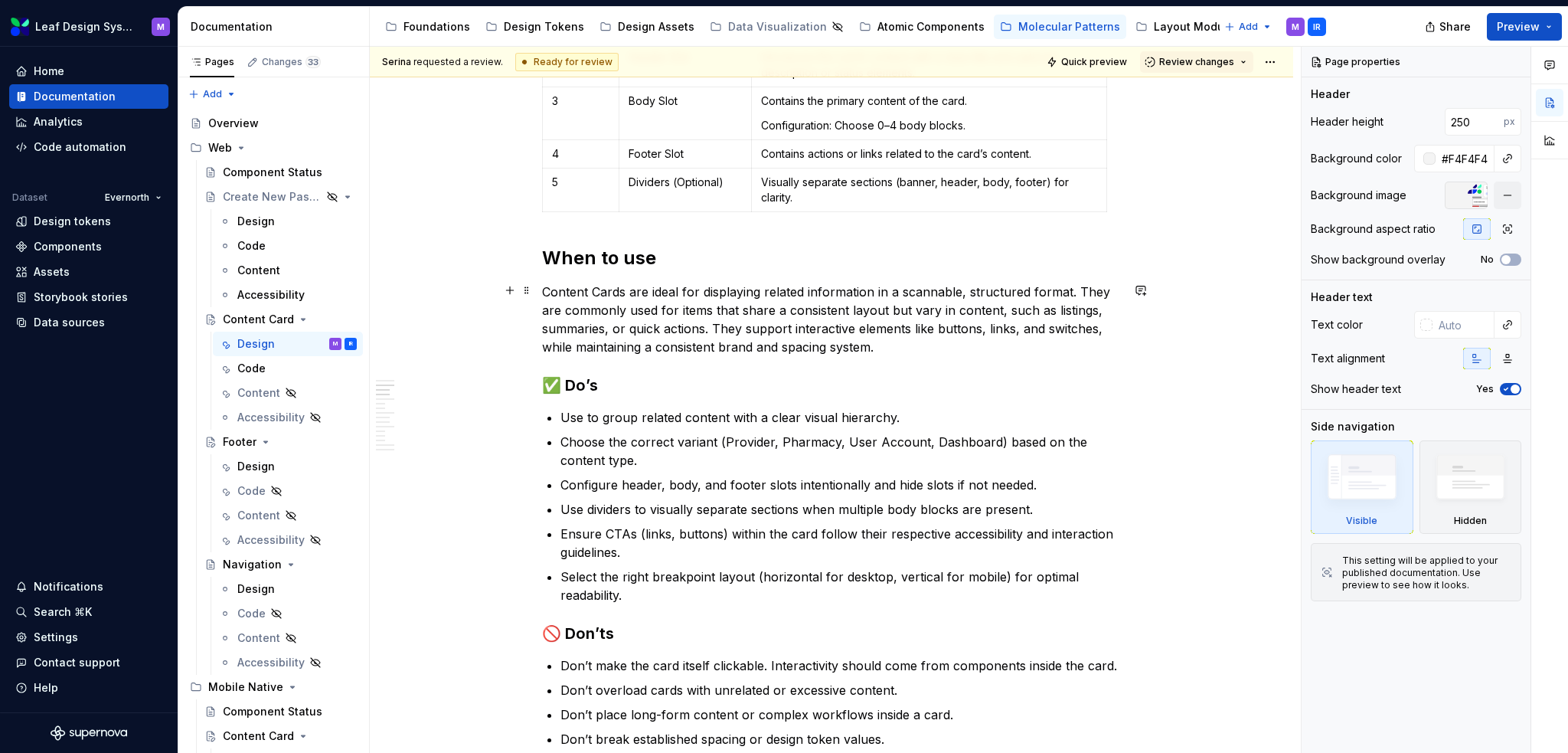
scroll to position [1226, 0]
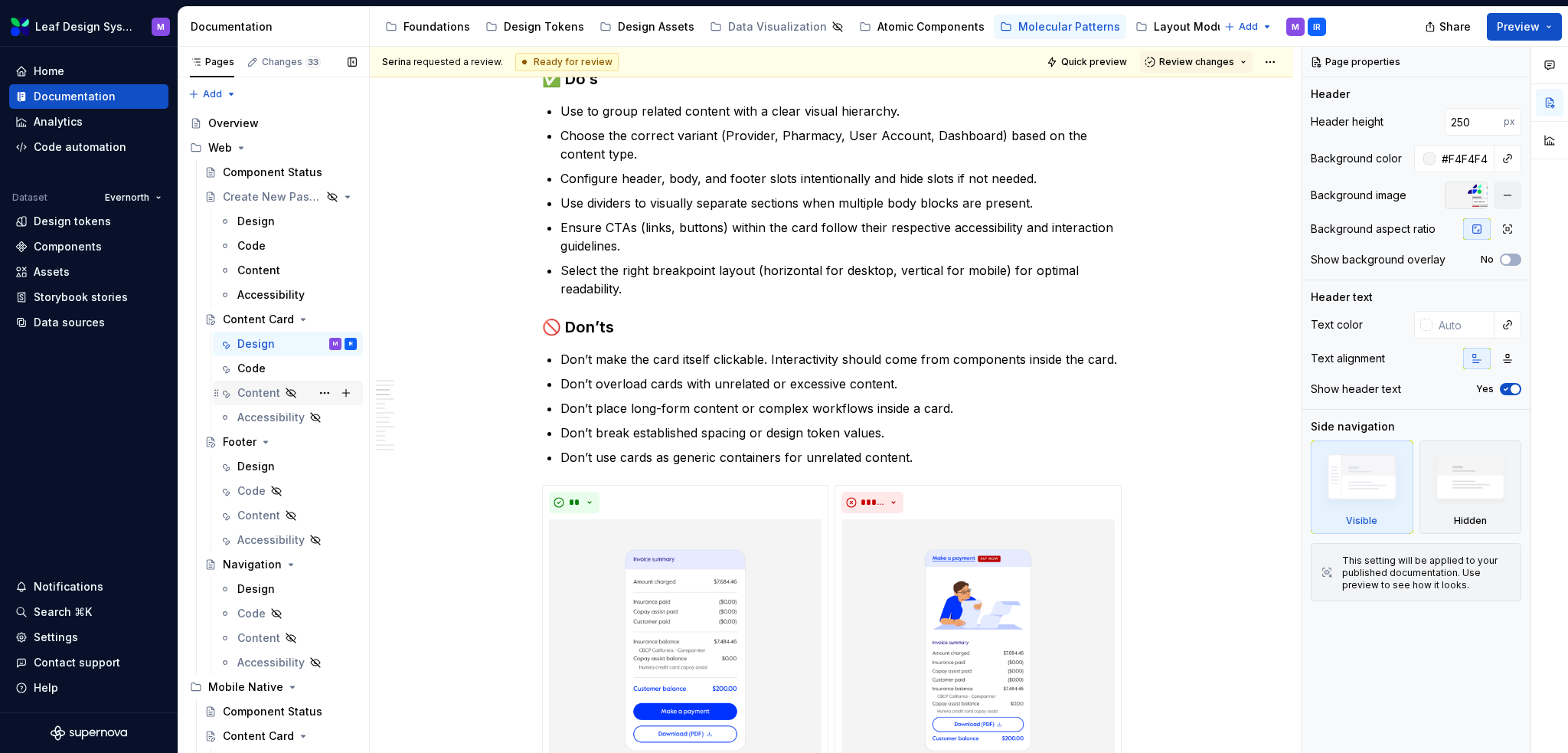
click at [264, 391] on div "Content" at bounding box center [259, 393] width 43 height 15
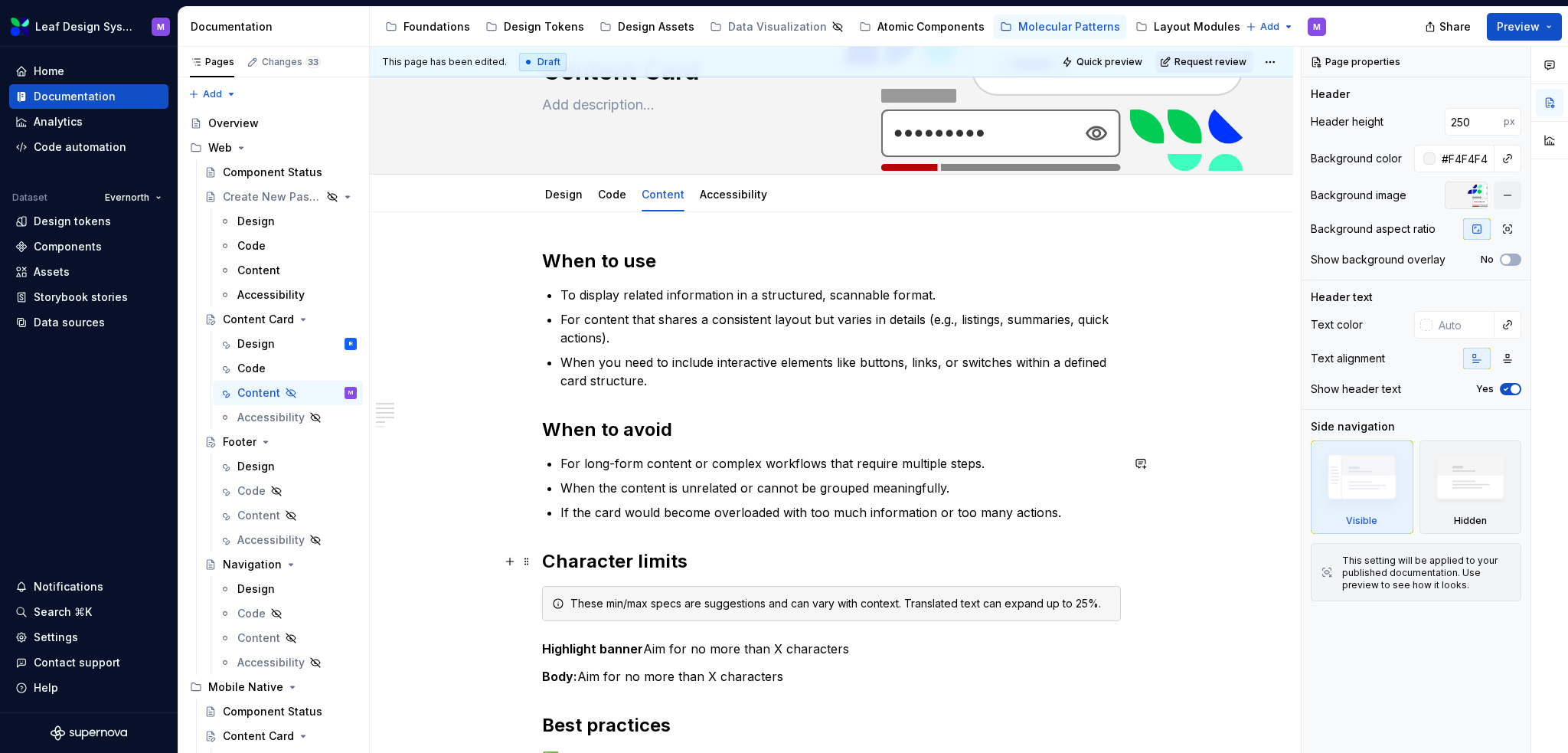
scroll to position [229, 0]
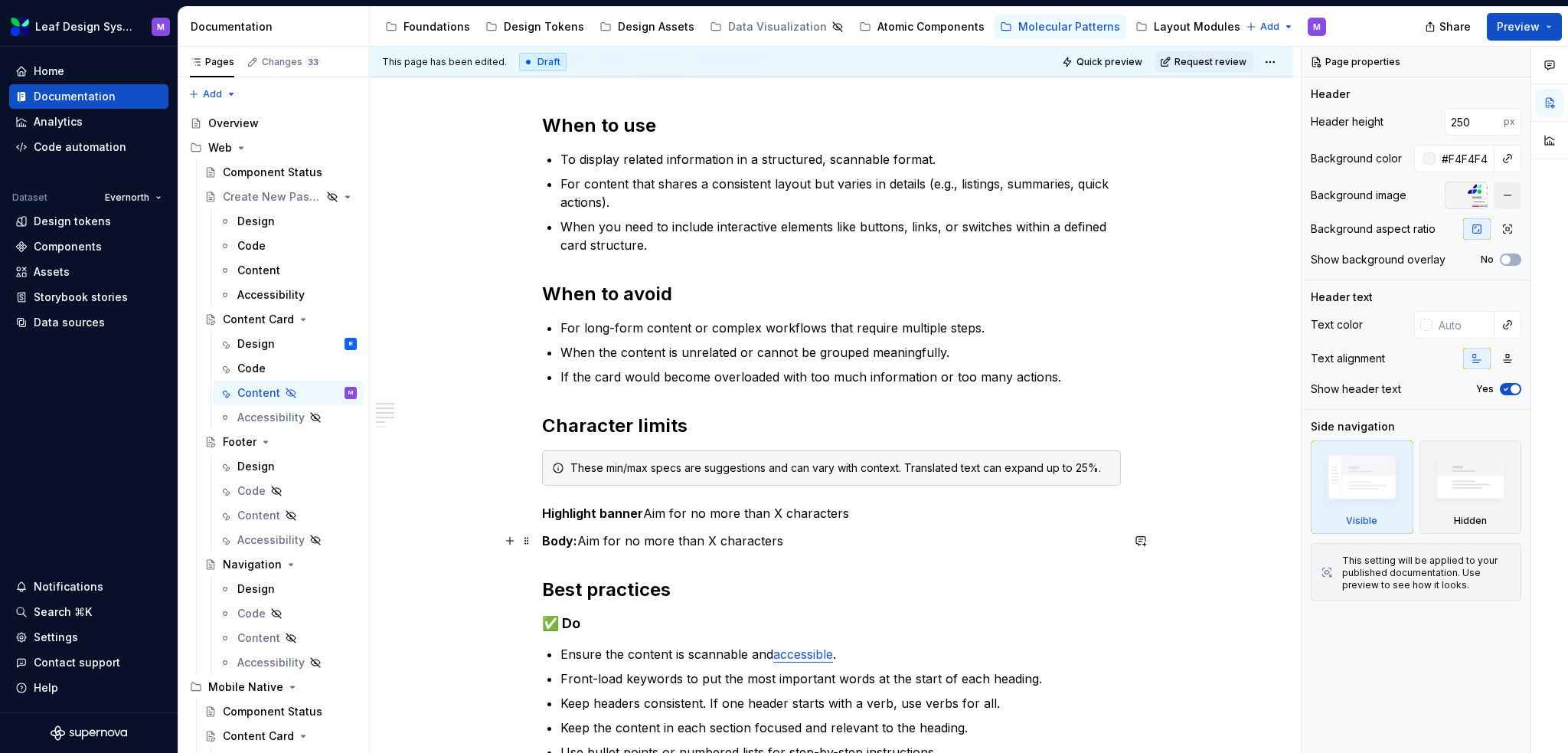
click at [798, 540] on p "Body: Aim for no more than X characters" at bounding box center [832, 540] width 579 height 19
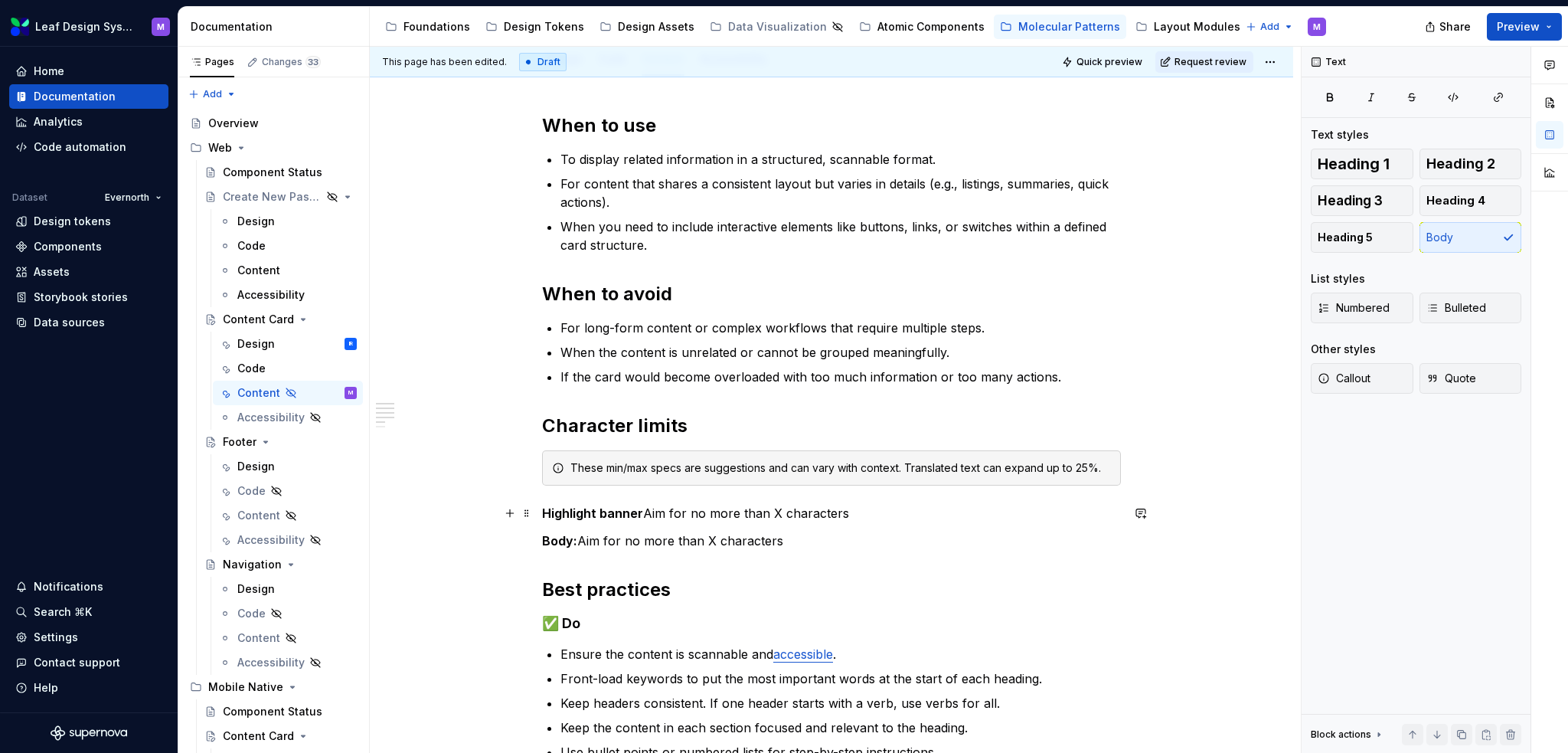
type textarea "*"
click at [777, 510] on p "Highlight banner Aim for no more than X characters" at bounding box center [832, 513] width 579 height 19
drag, startPoint x: 808, startPoint y: 537, endPoint x: 535, endPoint y: 548, distance: 273.2
click at [535, 548] on div "When to use To display related information in a structured, scannable format. F…" at bounding box center [831, 611] width 924 height 1070
click at [644, 537] on p "Card content:" at bounding box center [832, 540] width 579 height 19
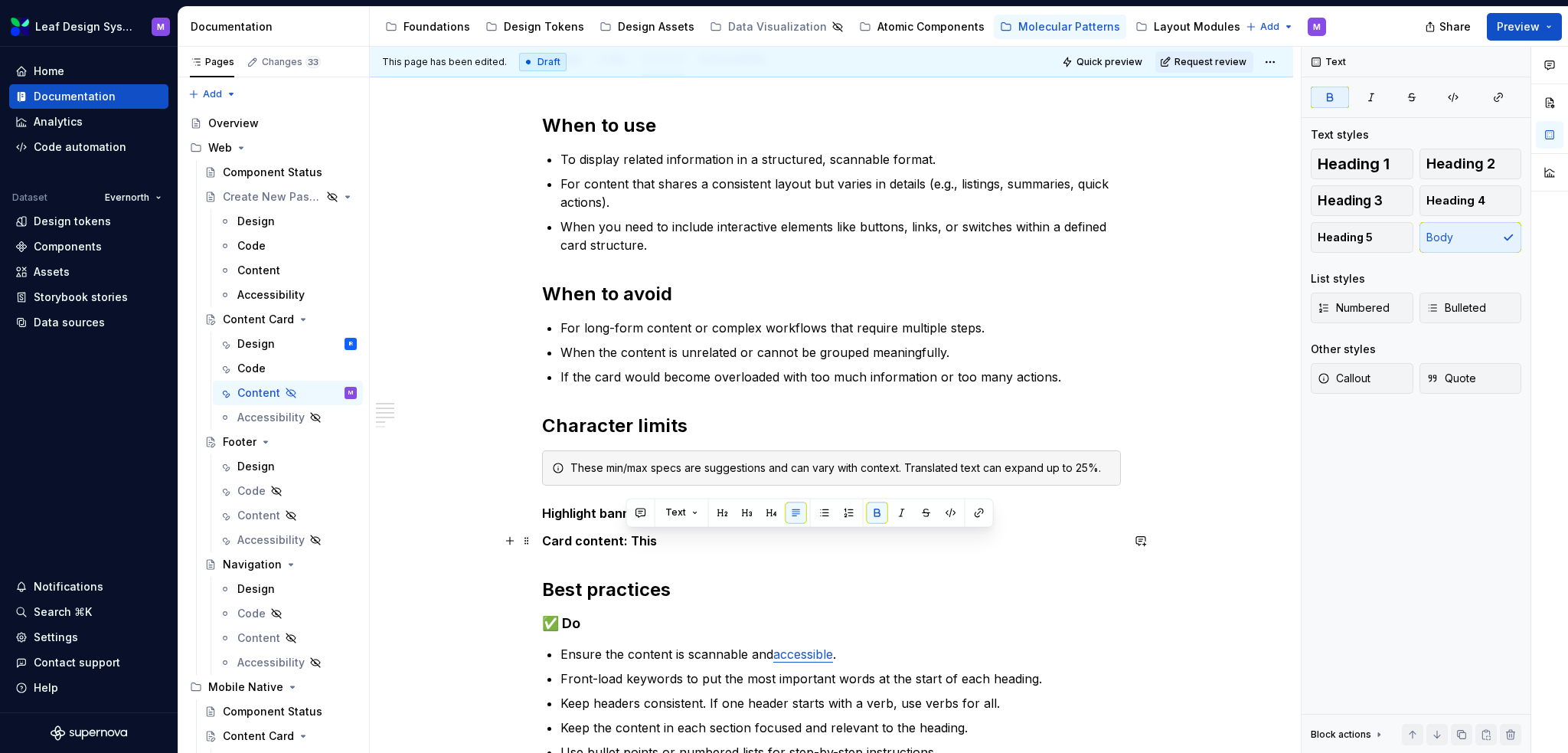
drag, startPoint x: 657, startPoint y: 539, endPoint x: 635, endPoint y: 539, distance: 22.0
click at [627, 539] on p "Card content: This" at bounding box center [832, 540] width 579 height 19
click at [873, 512] on button "button" at bounding box center [877, 512] width 21 height 21
click at [271, 348] on div "Design" at bounding box center [256, 344] width 37 height 15
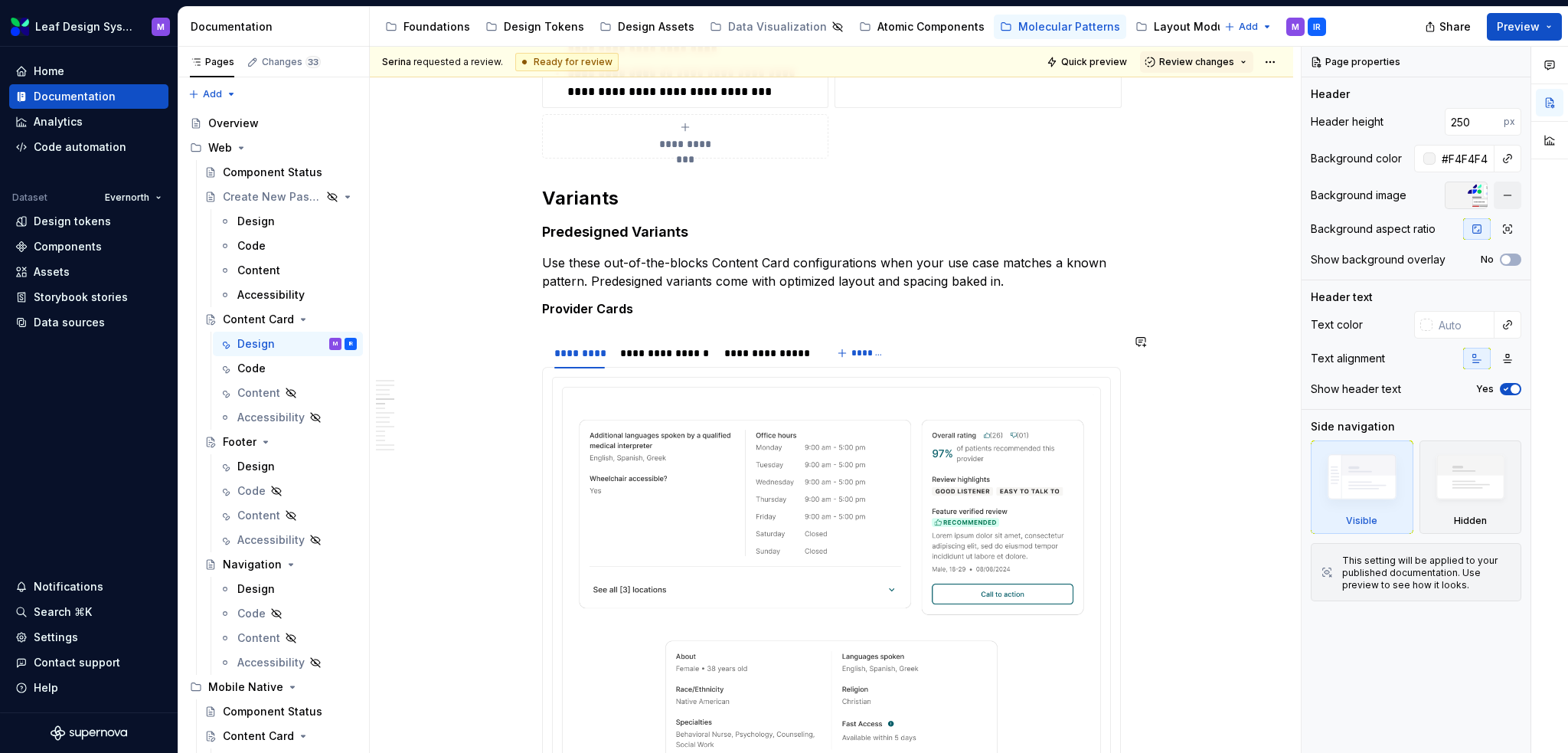
scroll to position [2297, 0]
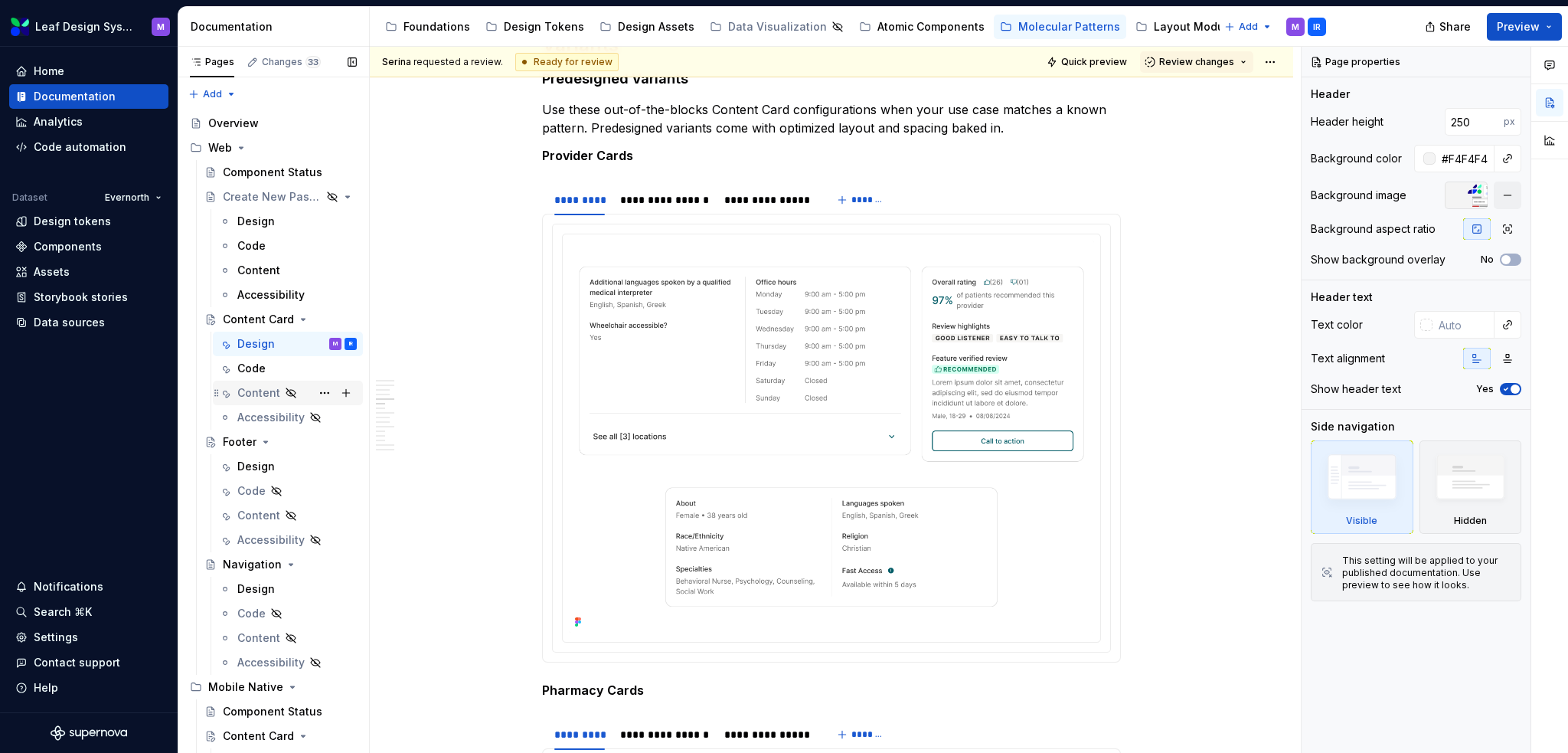
click at [253, 387] on div "Content" at bounding box center [259, 393] width 43 height 15
click at [253, 392] on div "Content" at bounding box center [259, 393] width 43 height 15
click at [266, 391] on div "Content" at bounding box center [259, 393] width 43 height 15
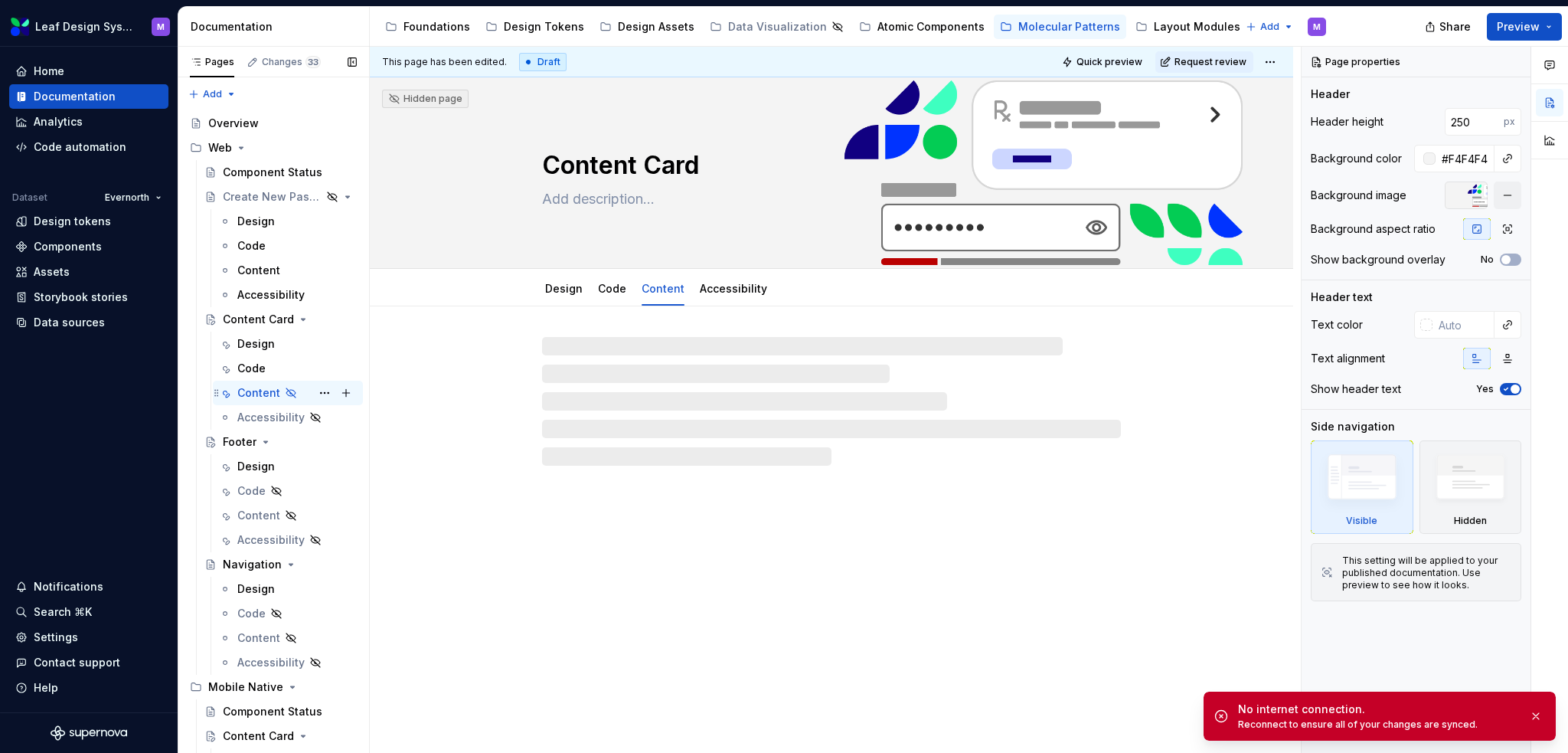
click at [266, 390] on div "Content" at bounding box center [259, 393] width 43 height 15
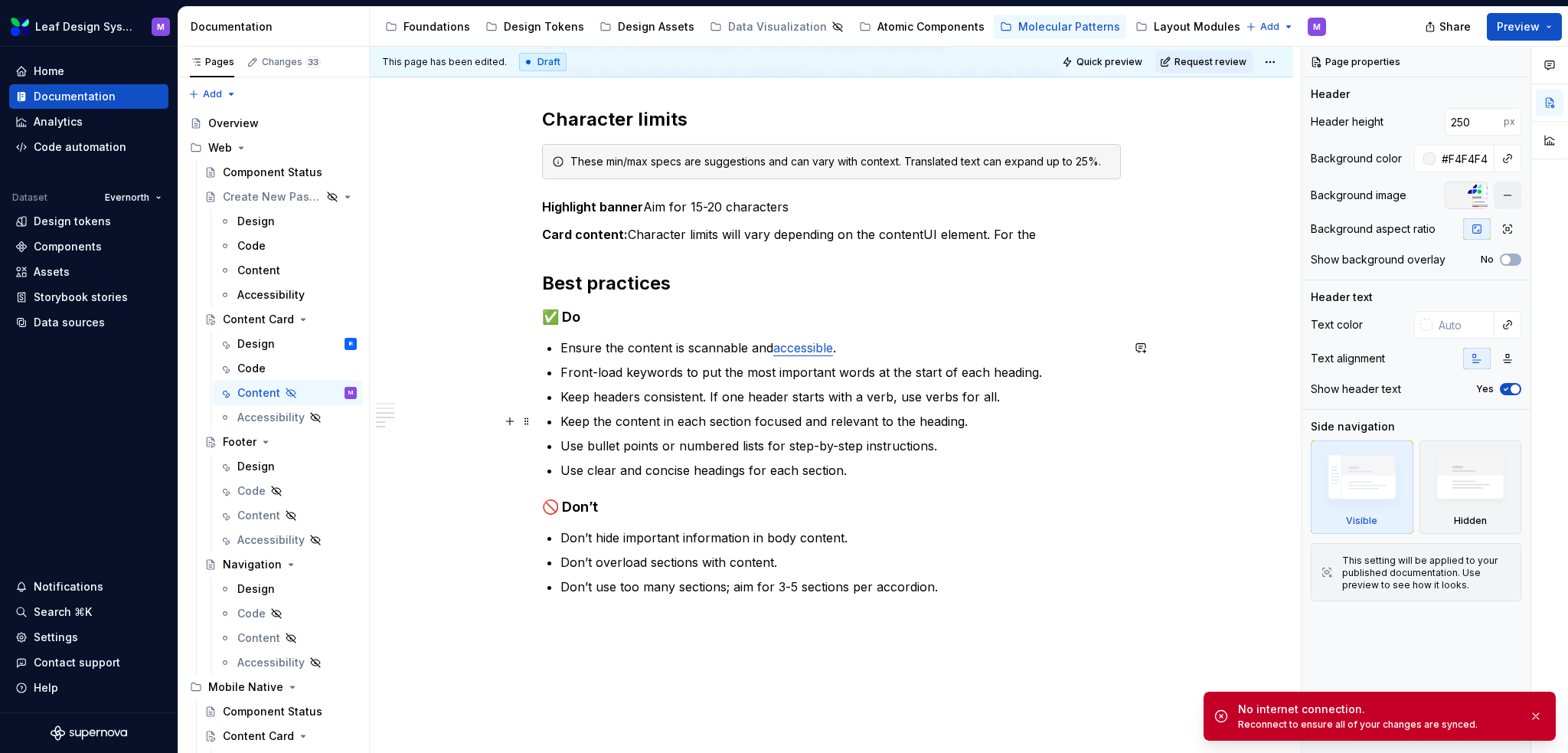
scroll to position [460, 0]
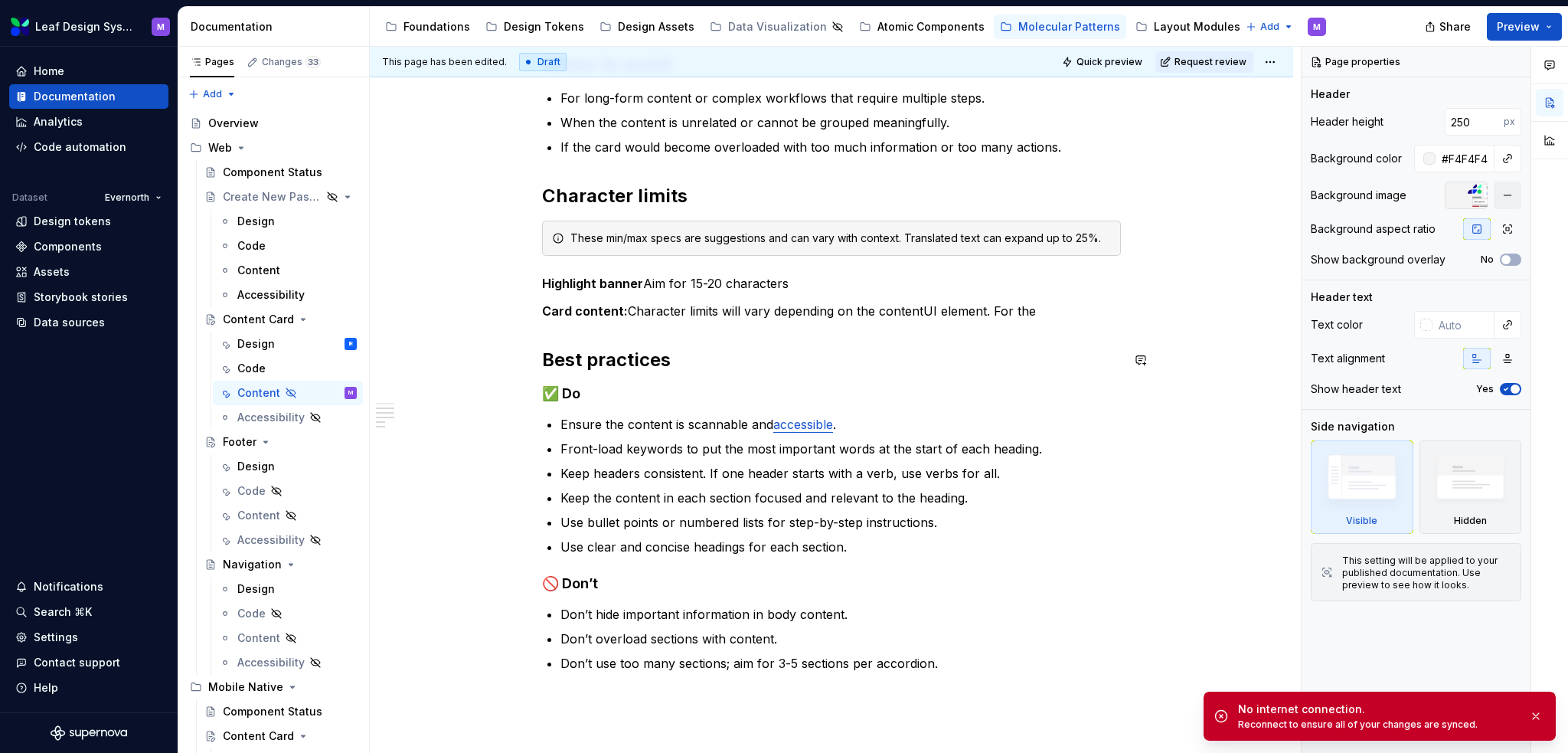
click at [1040, 318] on p "Card content: Character limits will vary depending on the contentUI element. Fo…" at bounding box center [832, 311] width 579 height 19
type textarea "*"
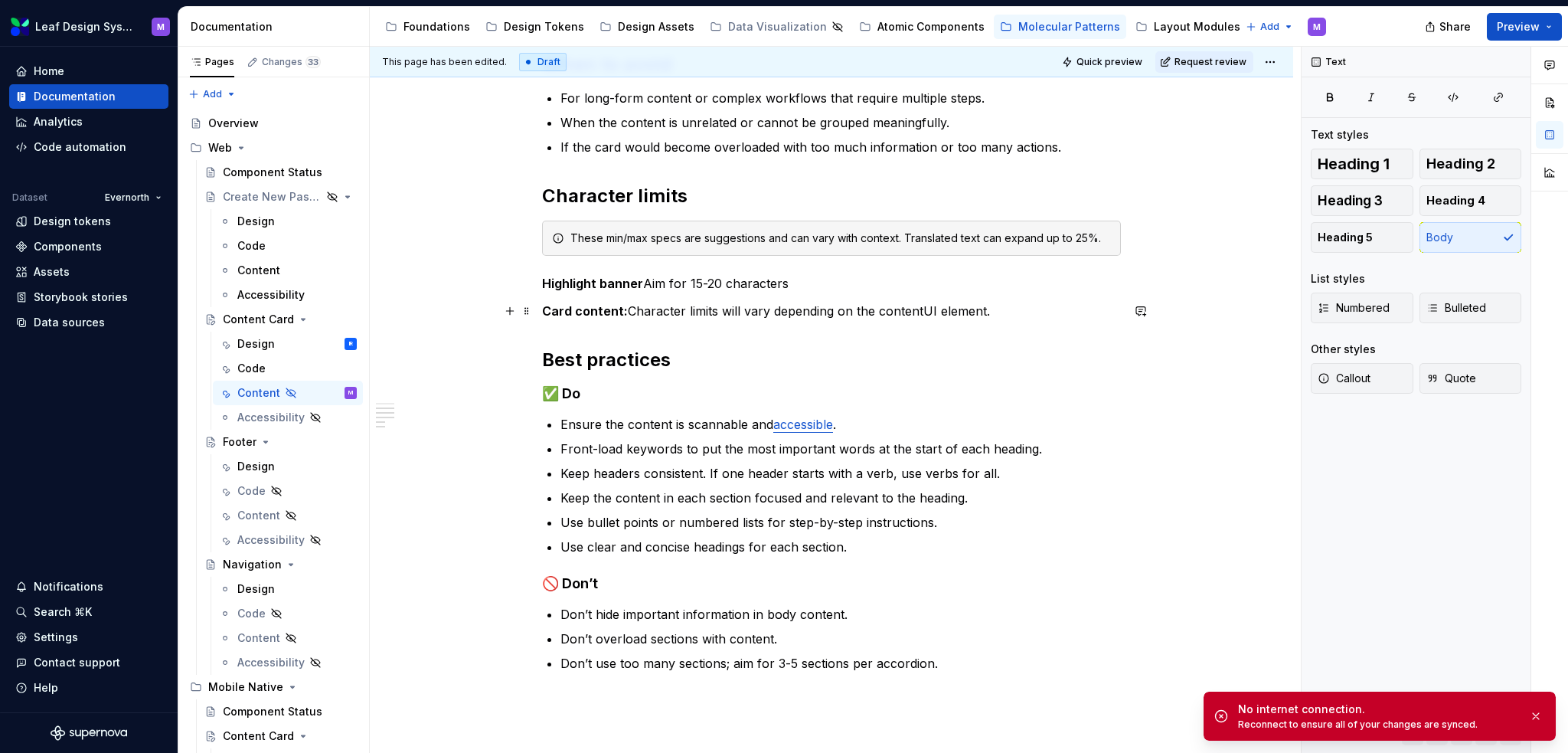
click at [922, 310] on p "Card content: Character limits will vary depending on the contentUI element." at bounding box center [832, 311] width 579 height 19
click at [962, 308] on p "Card content: Character limits will vary depending on the UI element." at bounding box center [832, 311] width 579 height 19
type textarea "*"
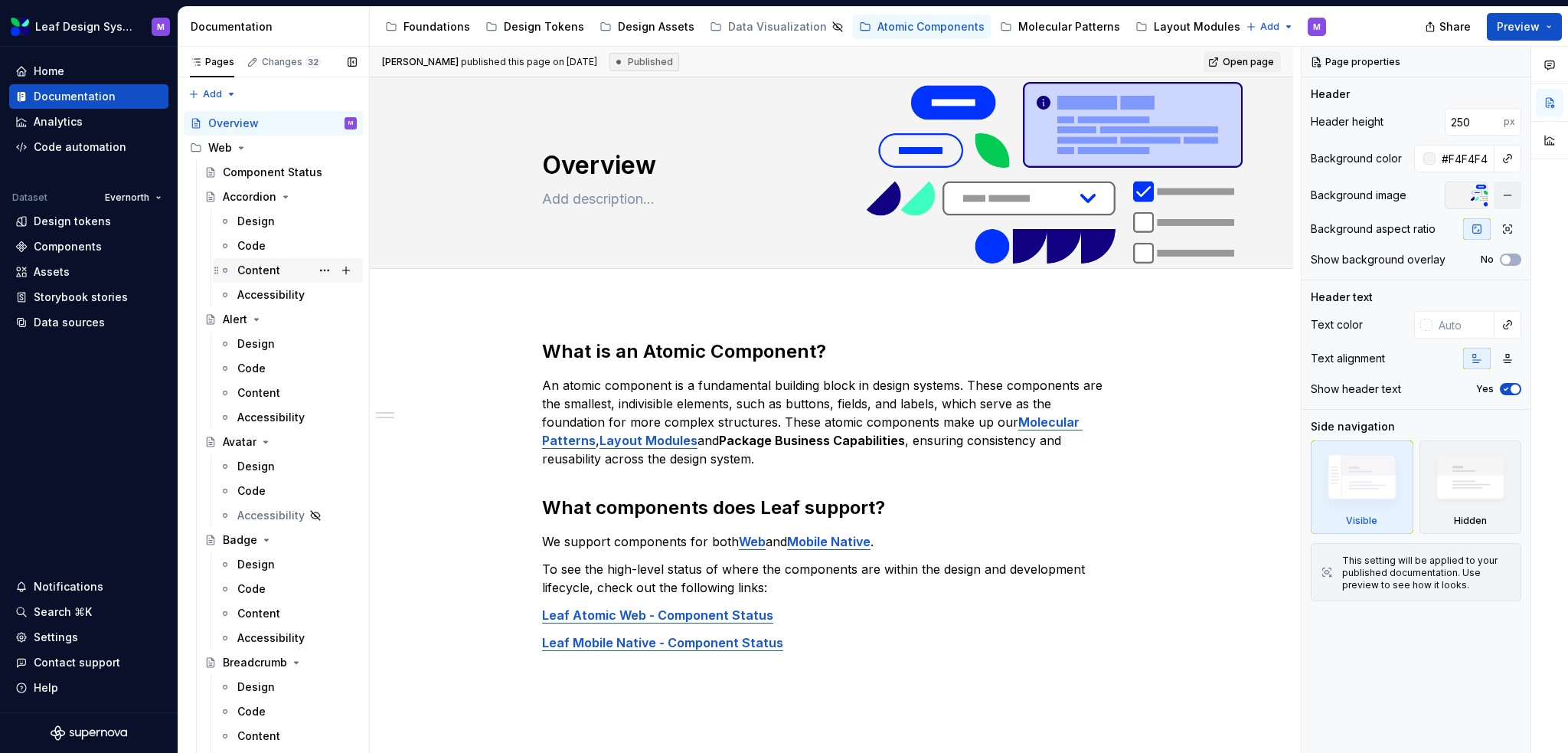
click at [273, 278] on div "Content" at bounding box center [259, 270] width 43 height 15
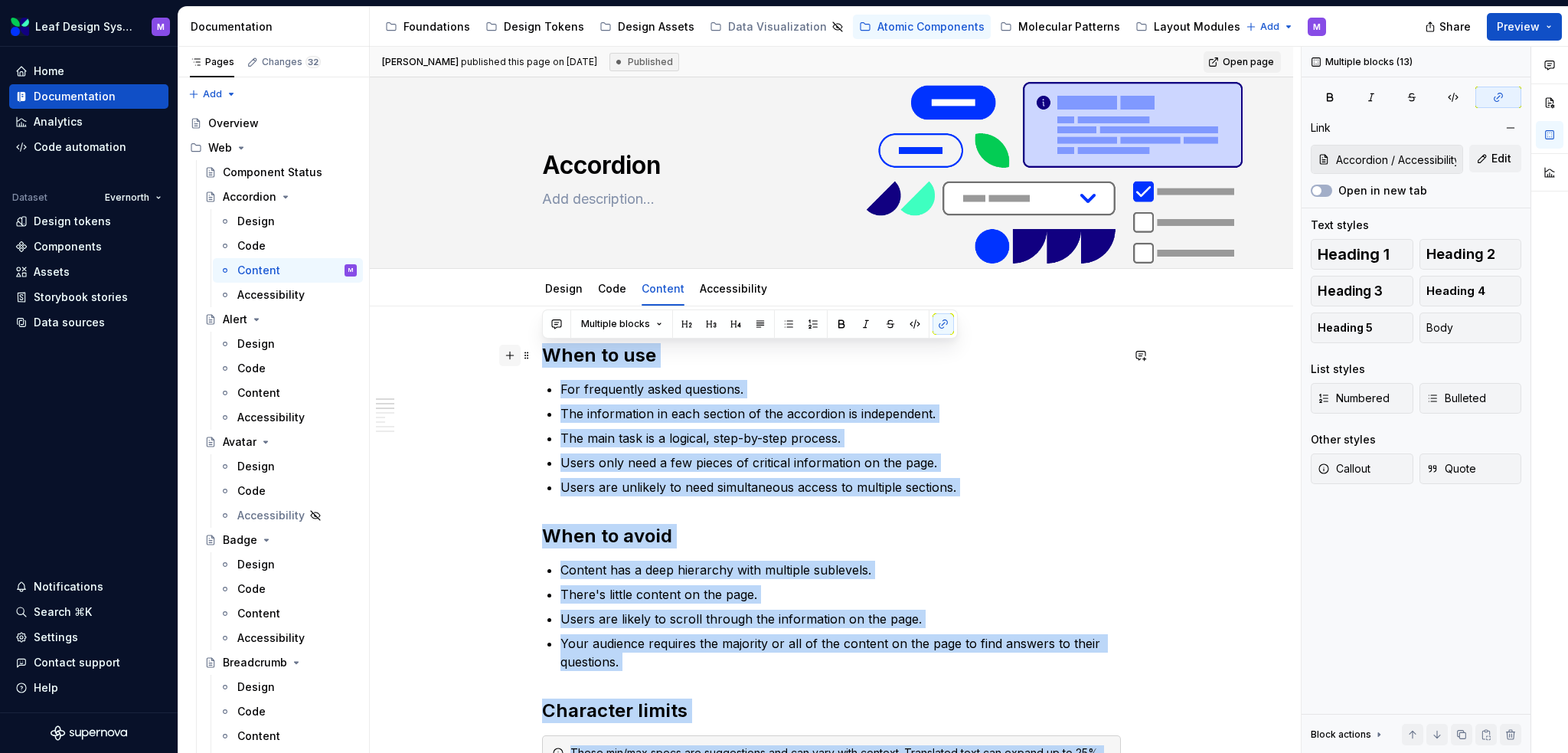
drag, startPoint x: 1007, startPoint y: 493, endPoint x: 515, endPoint y: 353, distance: 511.5
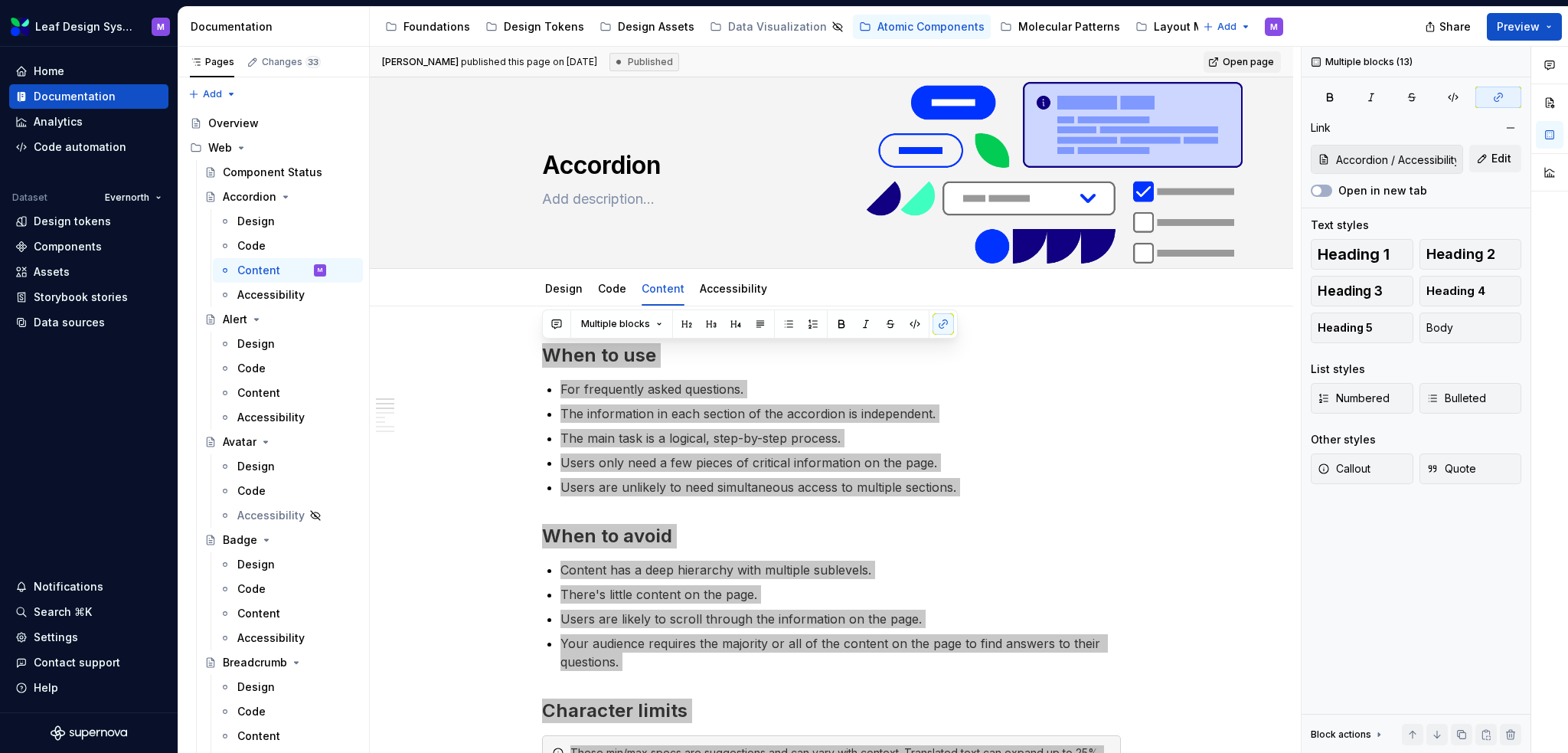
type textarea "*"
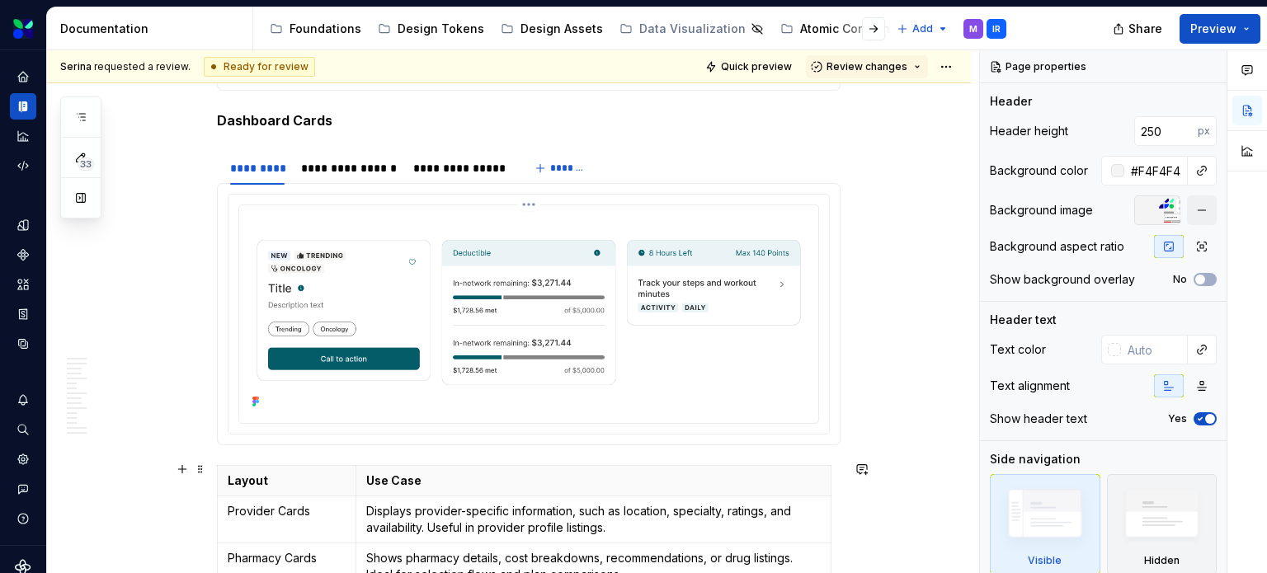
scroll to position [4348, 0]
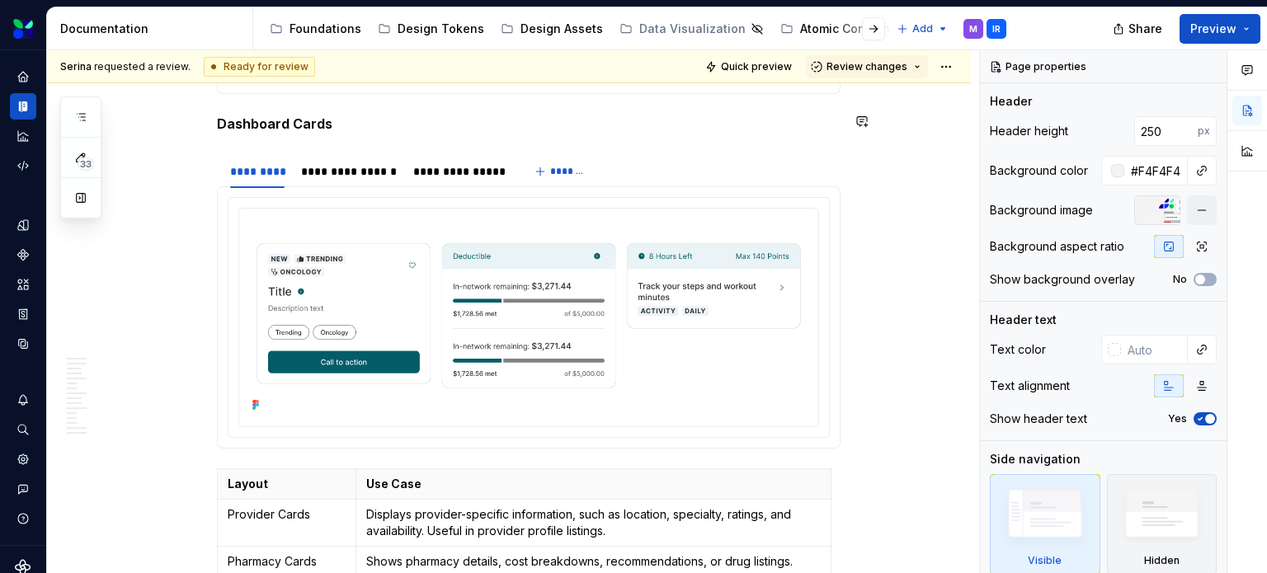
type textarea "*"
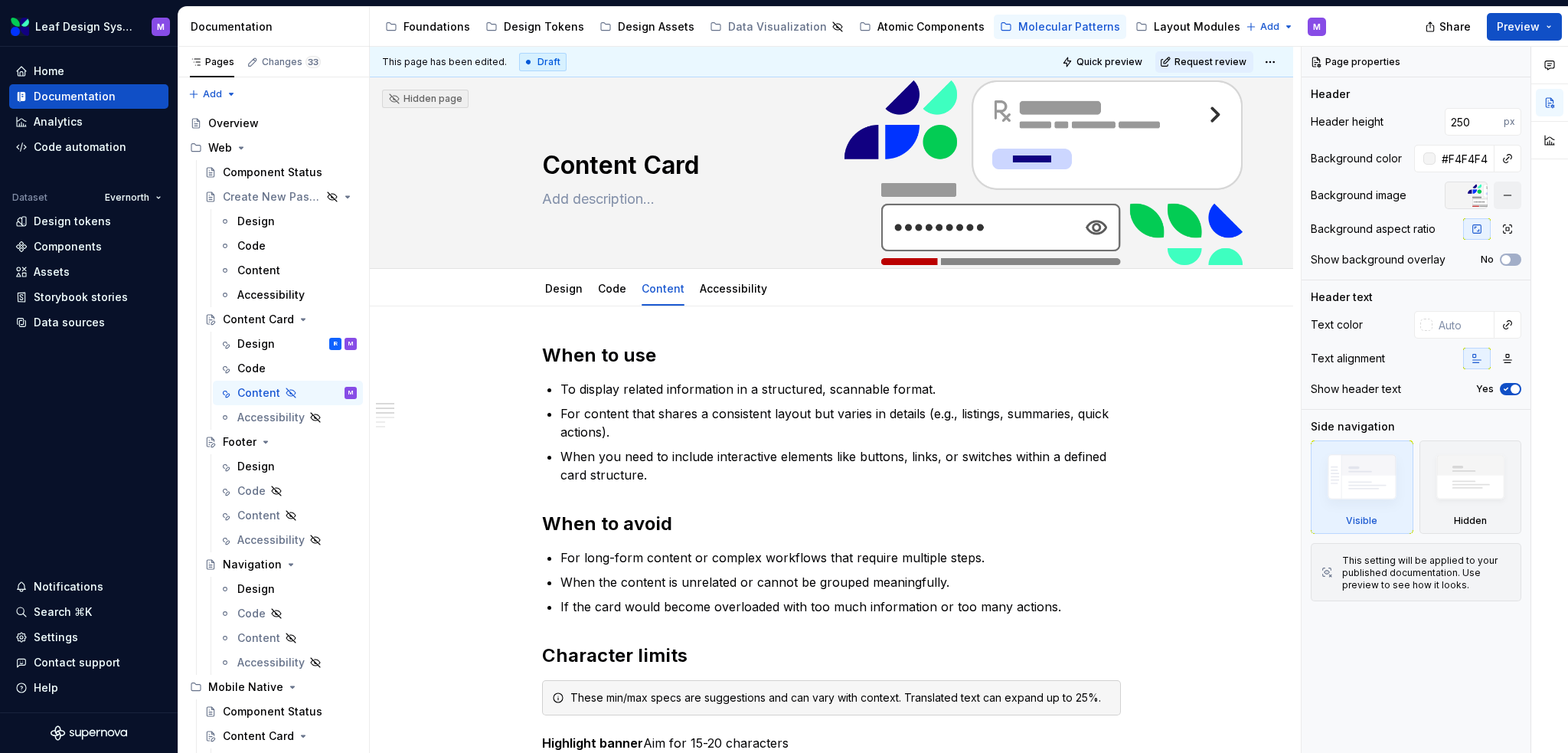
type textarea "*"
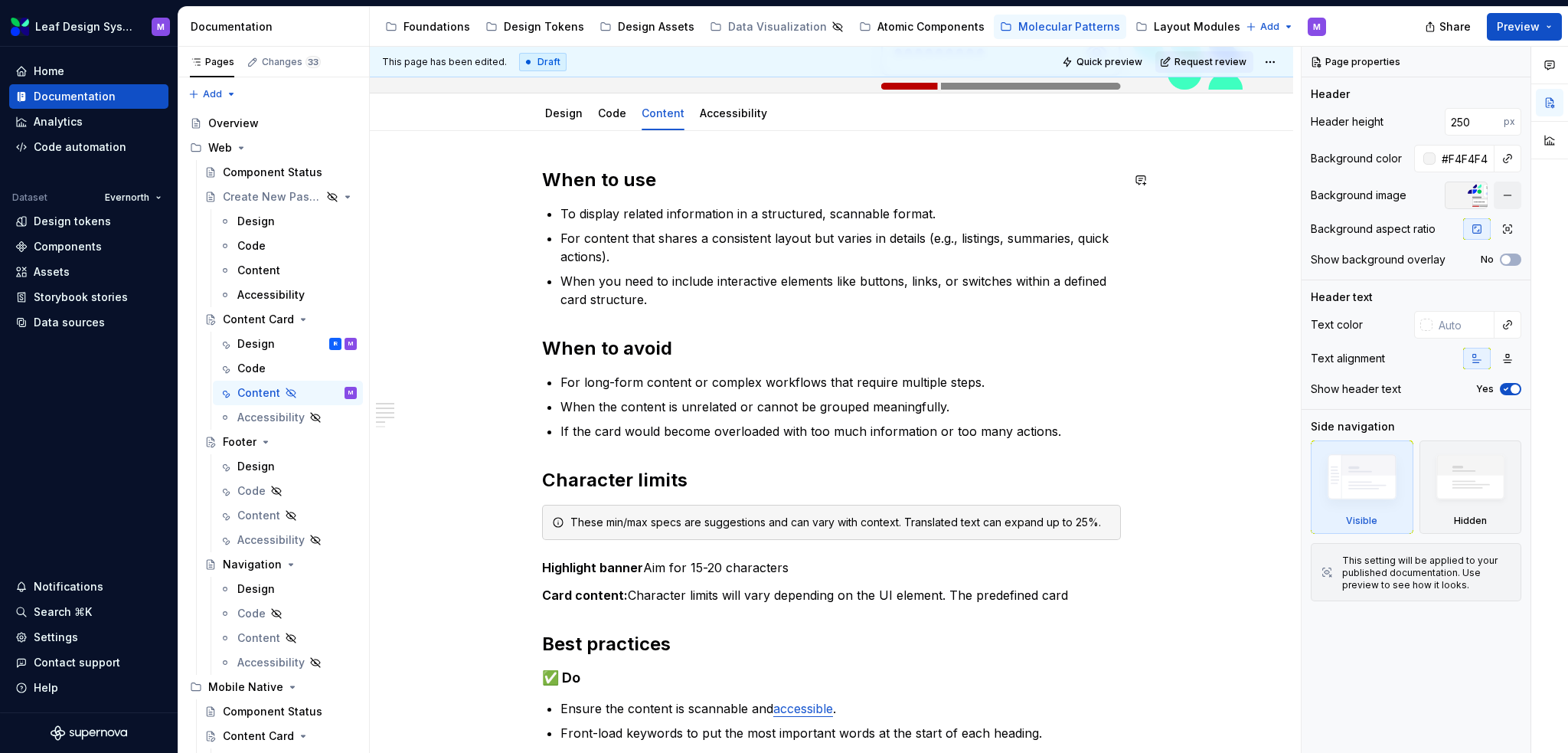
scroll to position [229, 0]
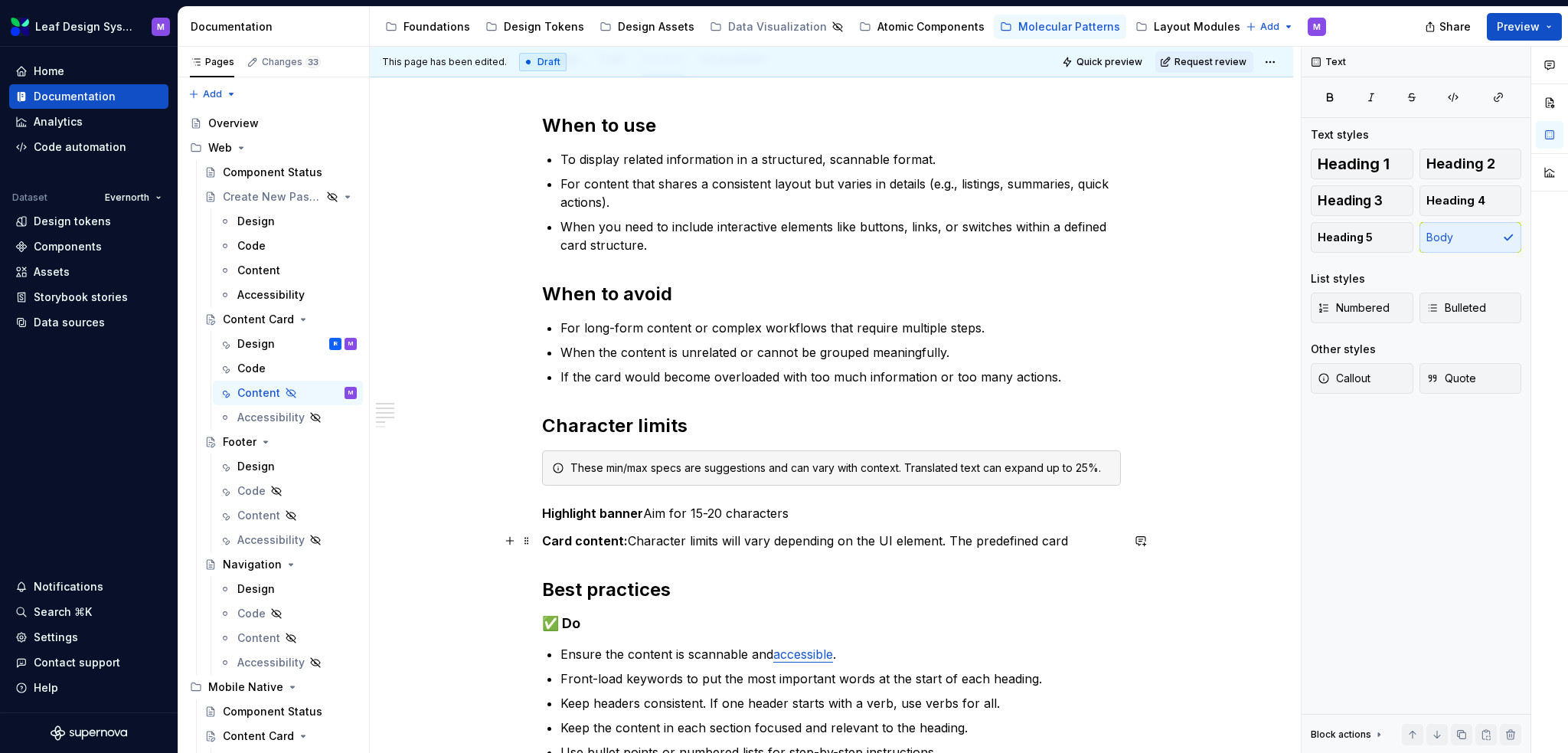
click at [1082, 539] on p "Card content: Character limits will vary depending on the UI element. The prede…" at bounding box center [832, 540] width 579 height 19
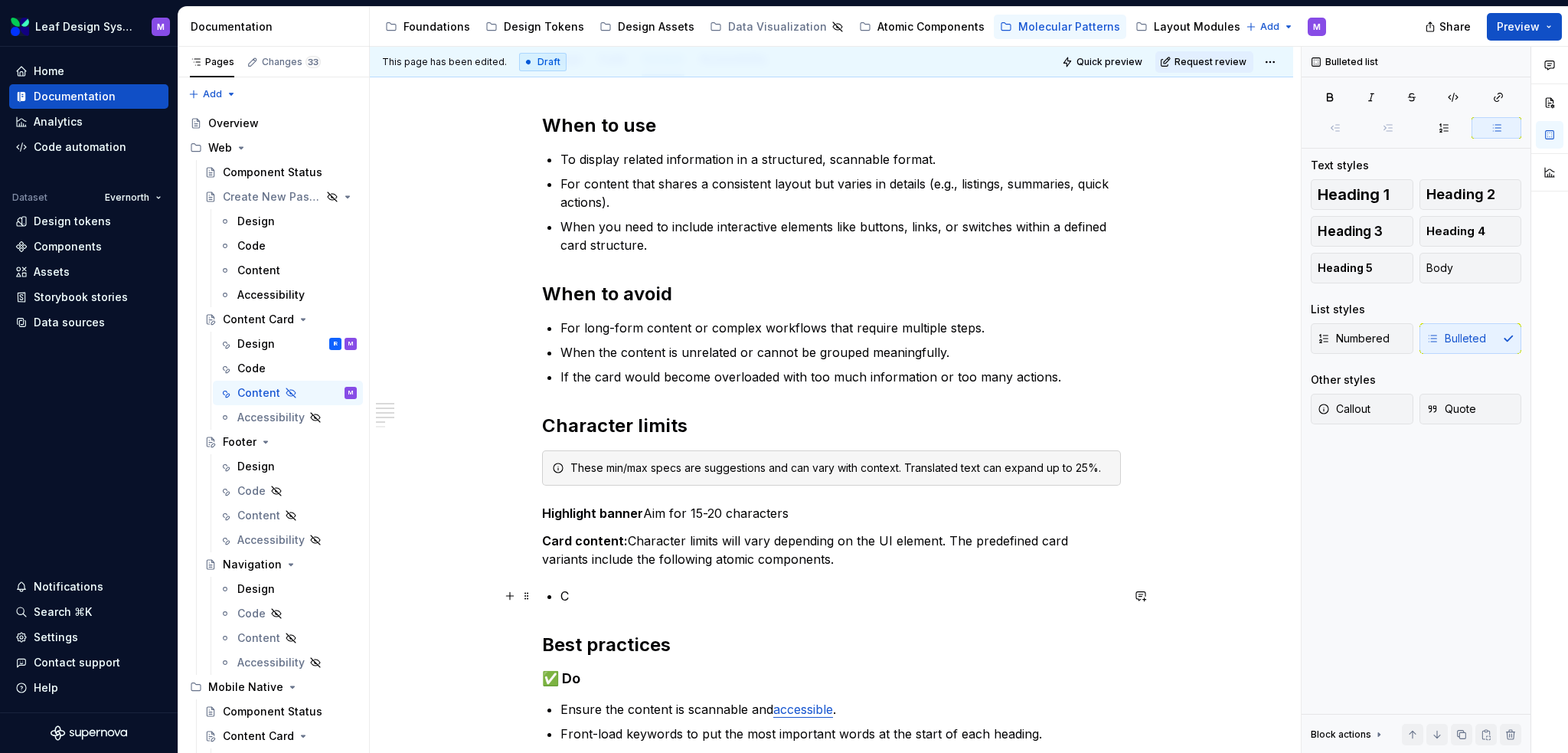
click at [582, 604] on p "C" at bounding box center [841, 596] width 561 height 19
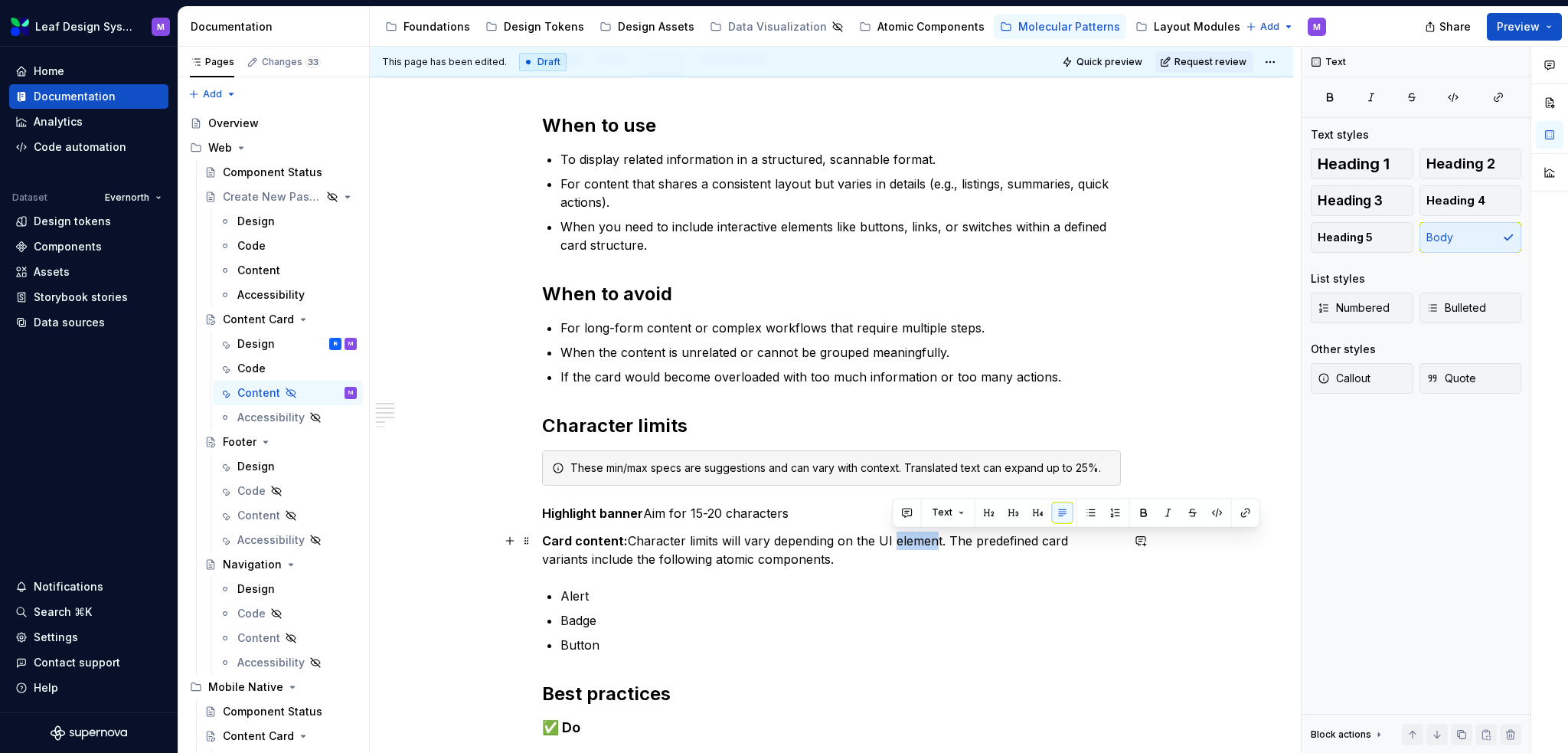
drag, startPoint x: 937, startPoint y: 539, endPoint x: 893, endPoint y: 541, distance: 44.0
click at [893, 541] on p "Card content: Character limits will vary depending on the UI element. The prede…" at bounding box center [832, 550] width 579 height 37
click at [995, 533] on p "Card content: Character limits will vary depending on the atomic componentst. T…" at bounding box center [832, 550] width 579 height 37
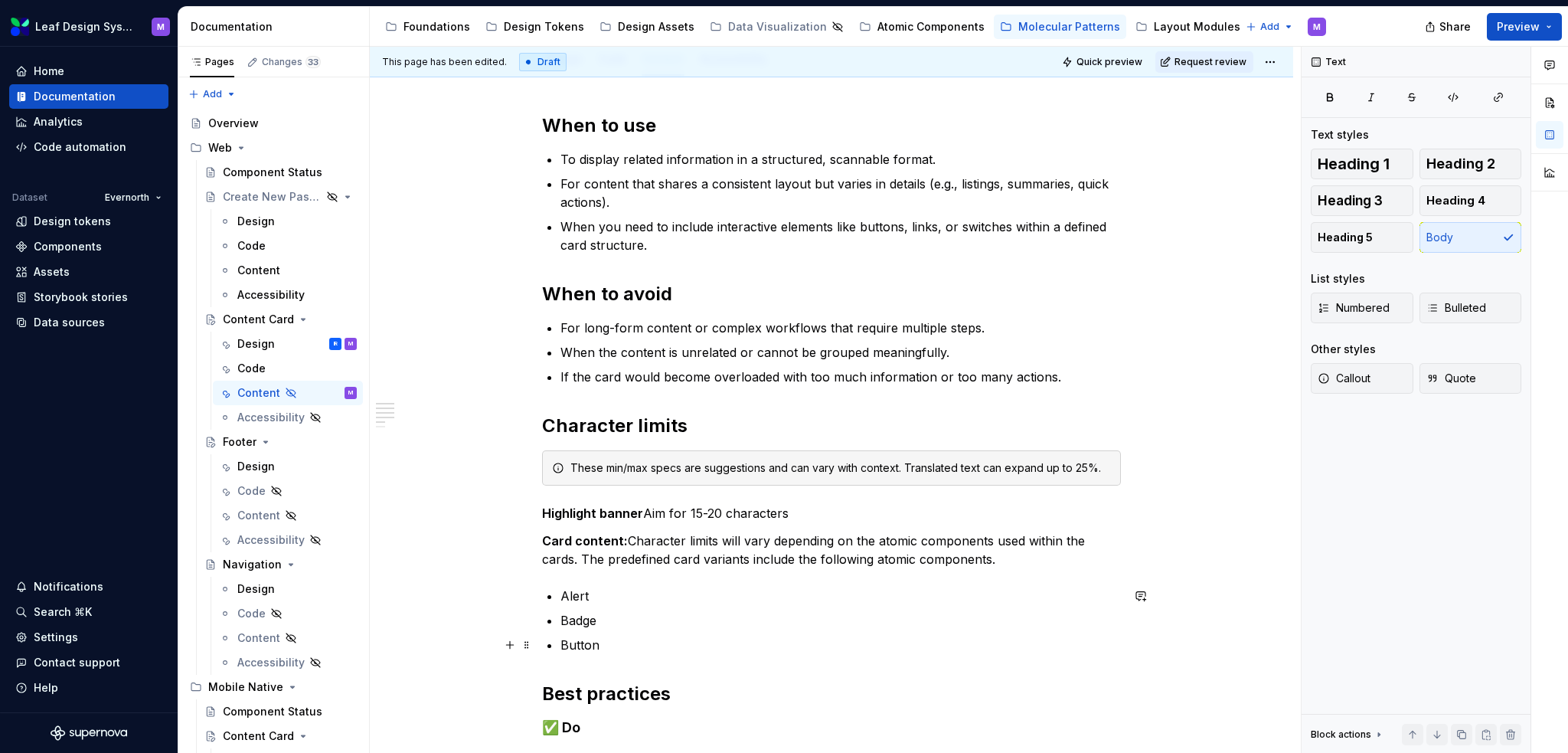
click at [646, 647] on p "Button" at bounding box center [841, 645] width 561 height 19
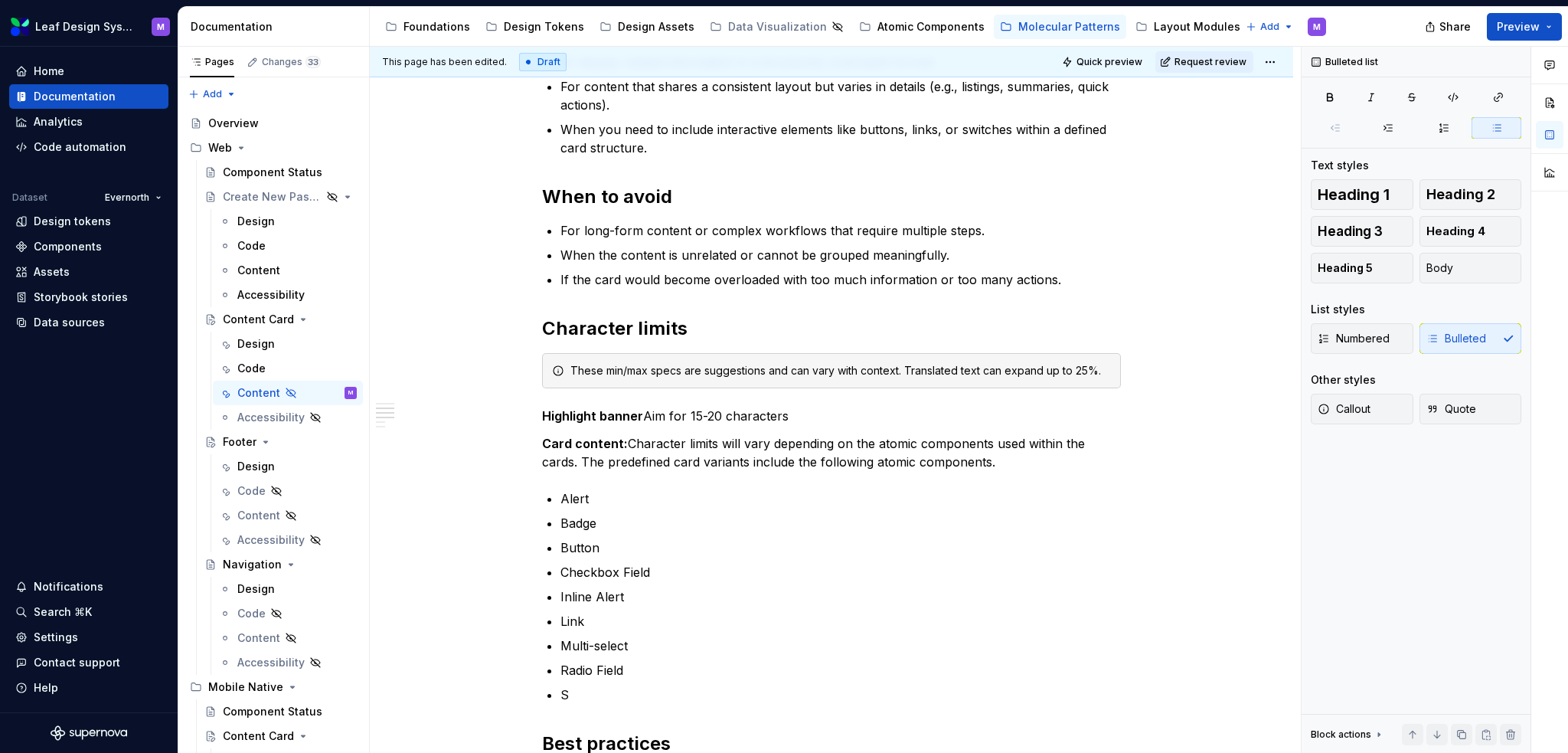
scroll to position [352, 0]
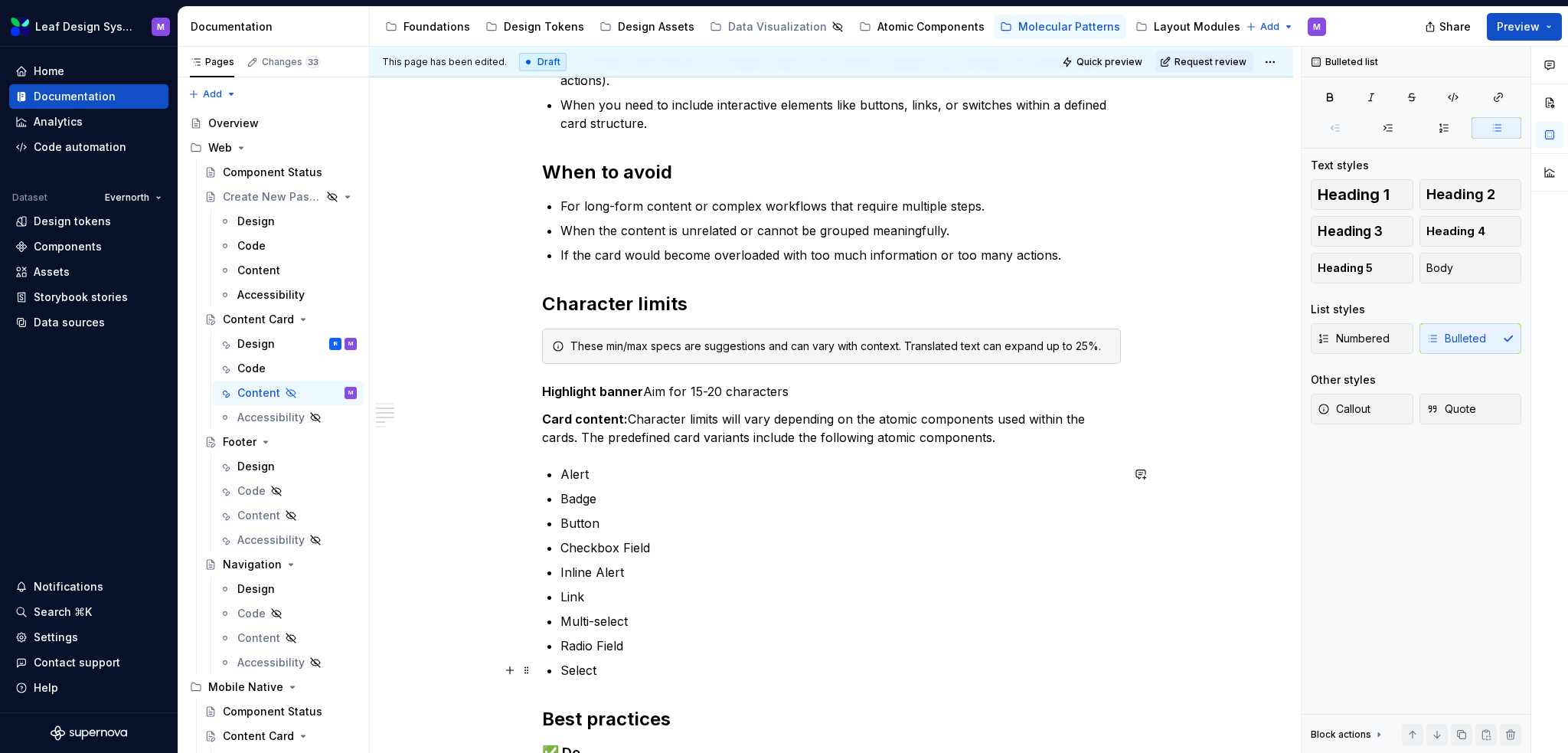
click at [614, 667] on p "Select" at bounding box center [841, 670] width 561 height 19
click at [639, 638] on p "Radio Field" at bounding box center [841, 645] width 561 height 19
click at [649, 673] on p "Switch?" at bounding box center [841, 670] width 561 height 19
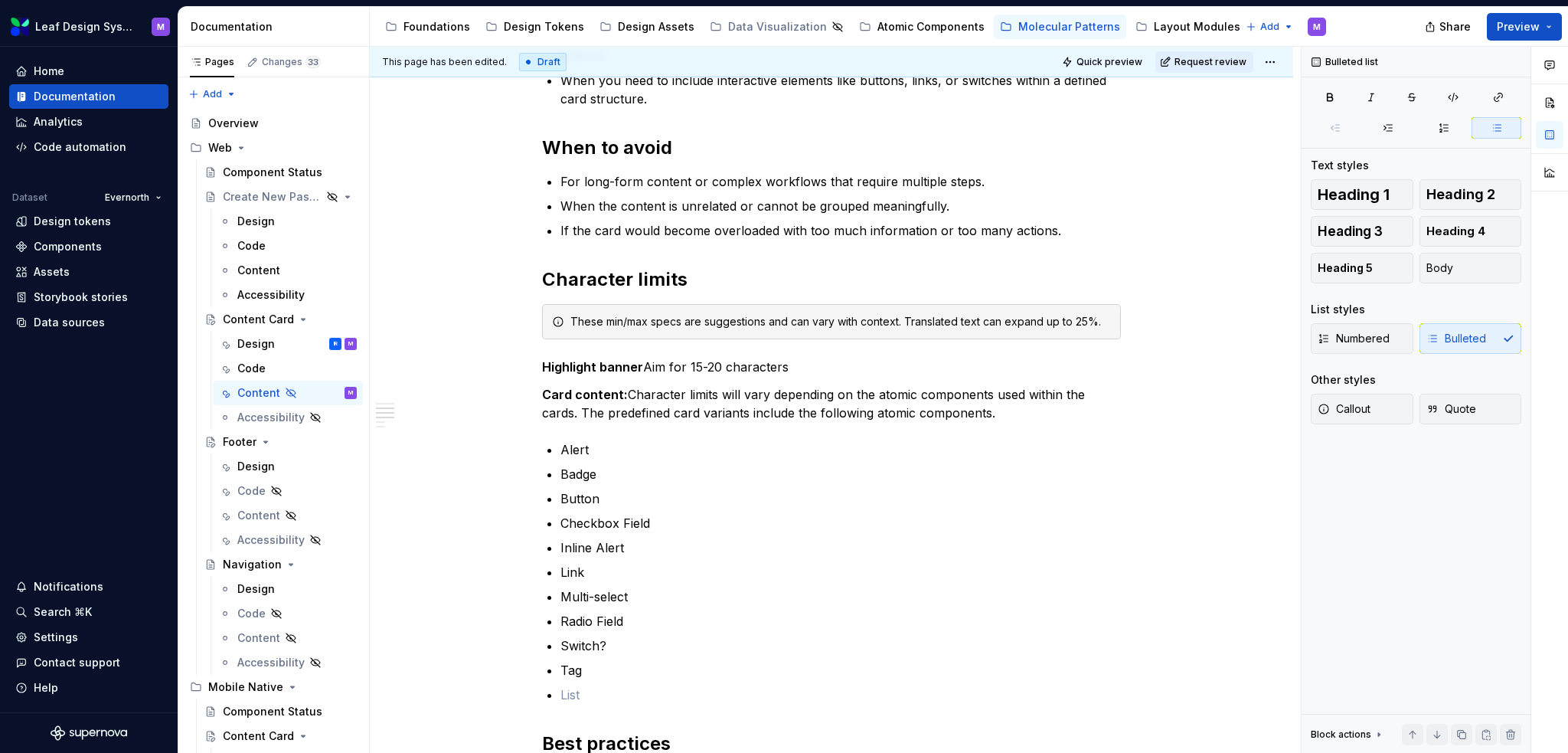
scroll to position [400, 0]
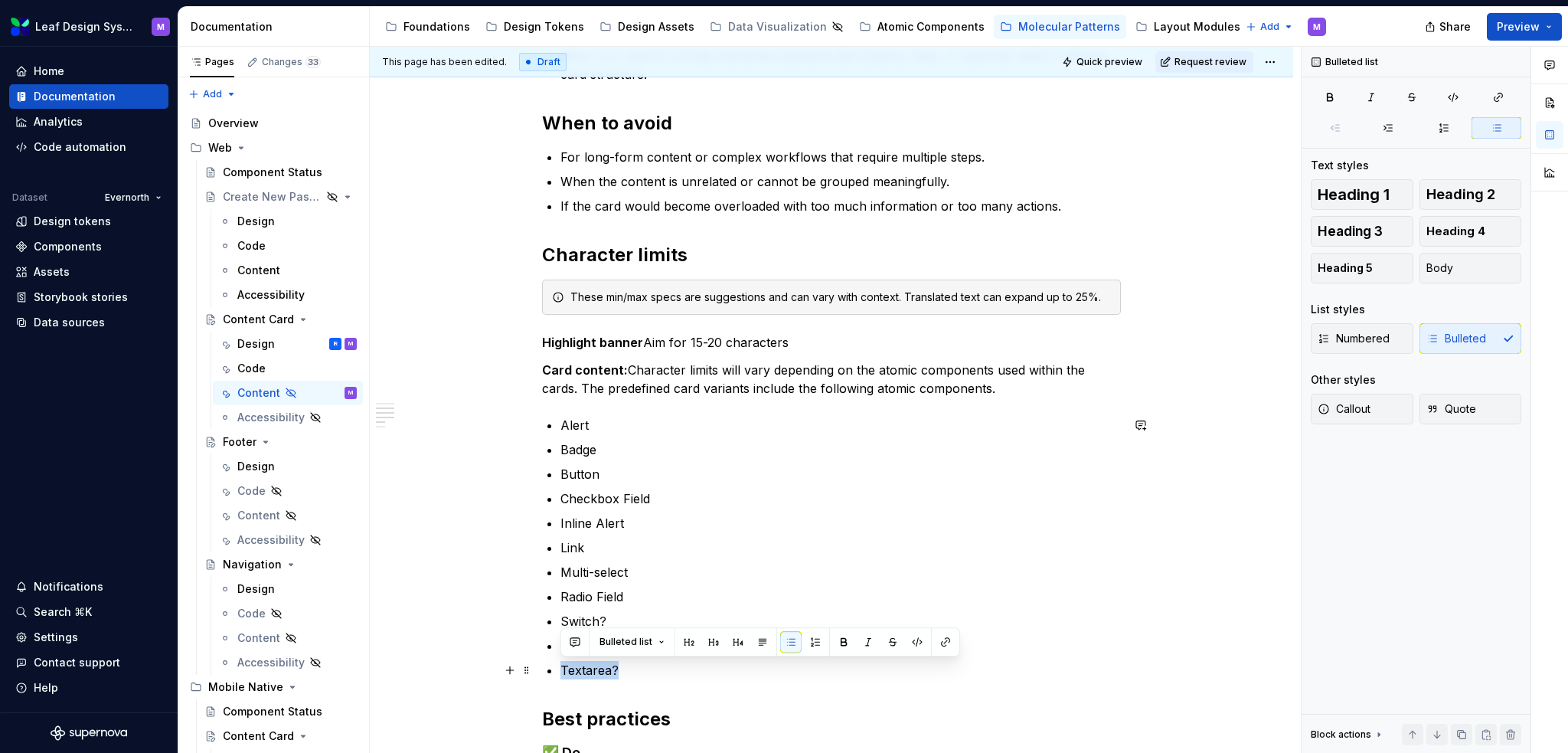
drag, startPoint x: 631, startPoint y: 665, endPoint x: 555, endPoint y: 670, distance: 76.2
click at [555, 670] on div "When to use To display related information in a structured, scannable format. F…" at bounding box center [832, 487] width 579 height 1089
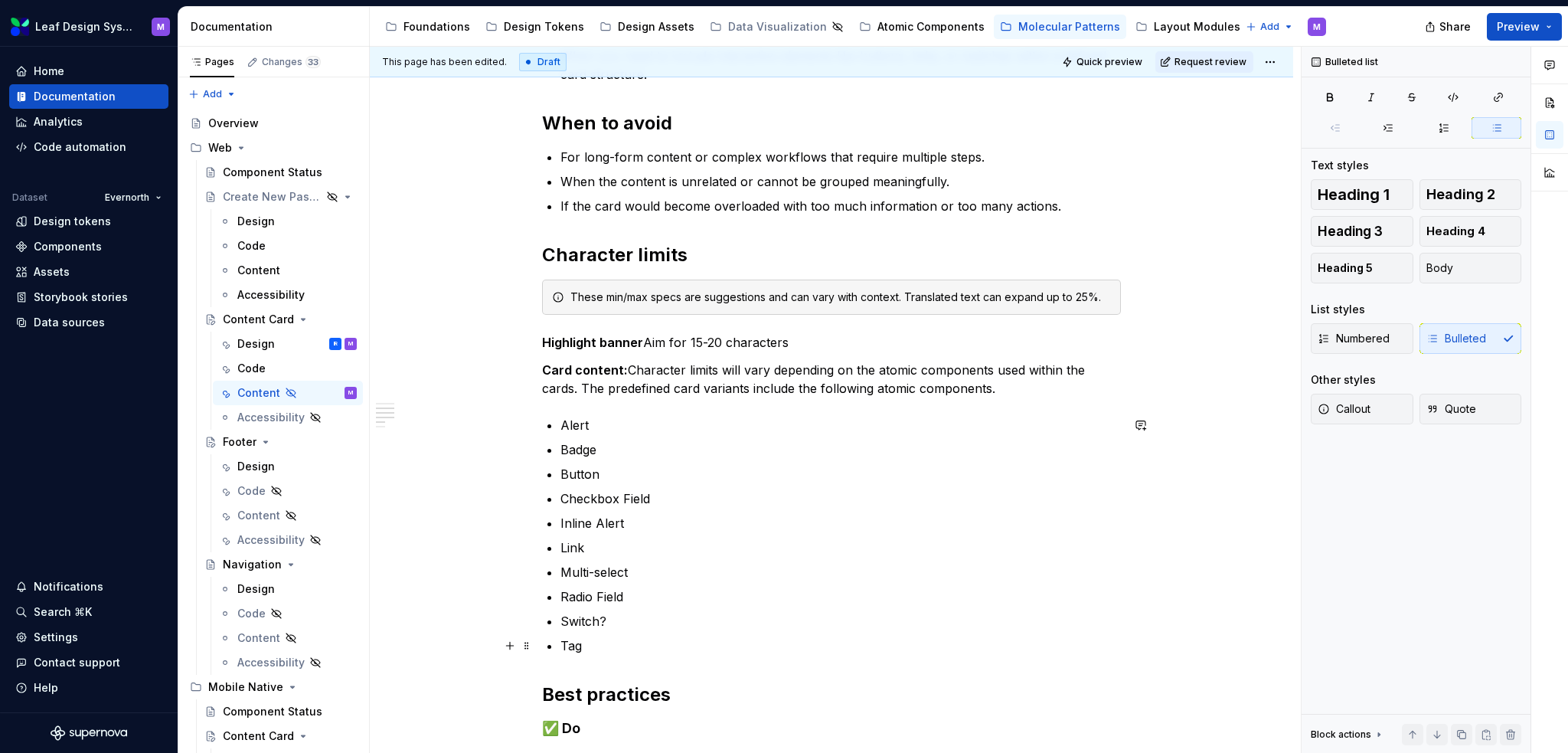
click at [624, 643] on p "Tag" at bounding box center [841, 645] width 561 height 19
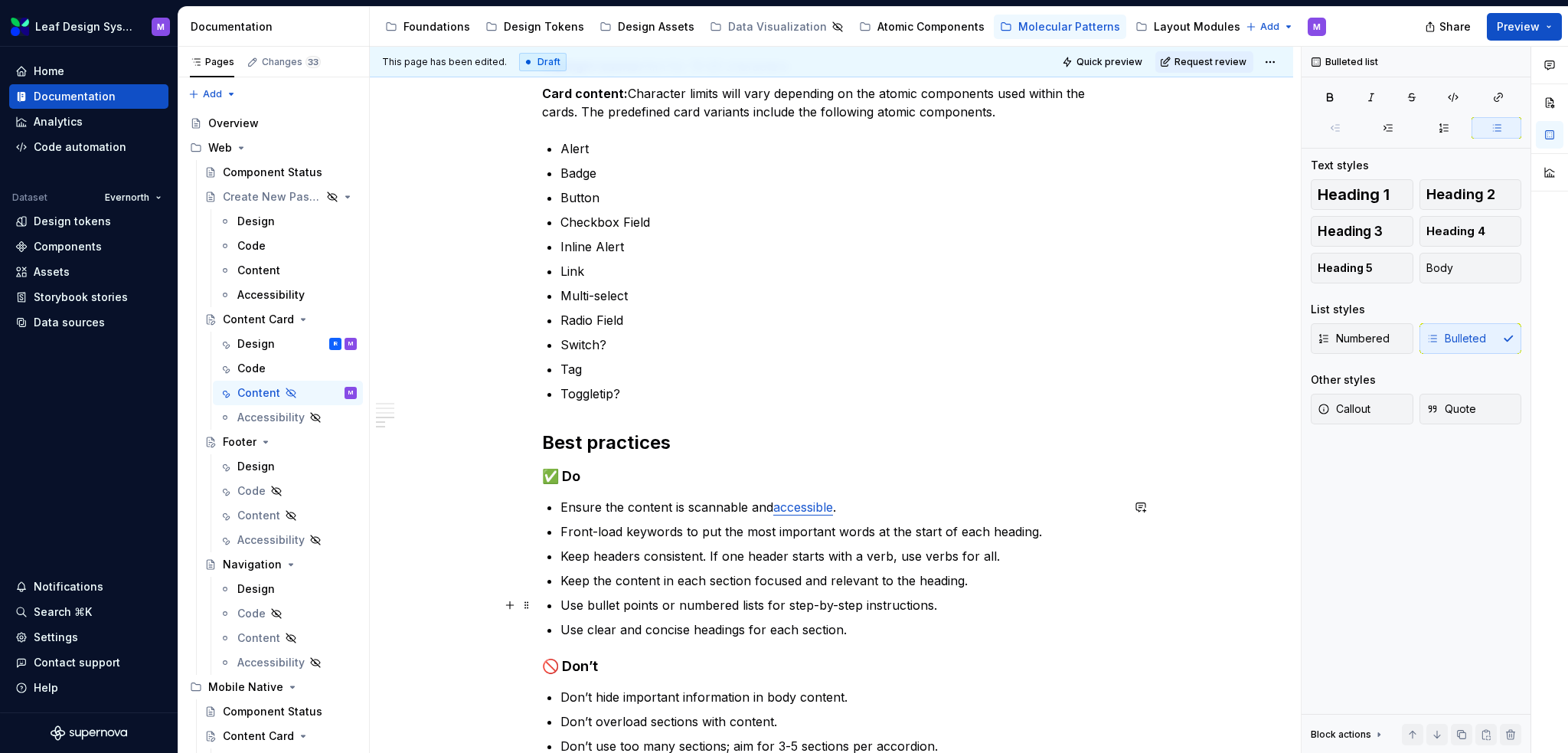
scroll to position [769, 0]
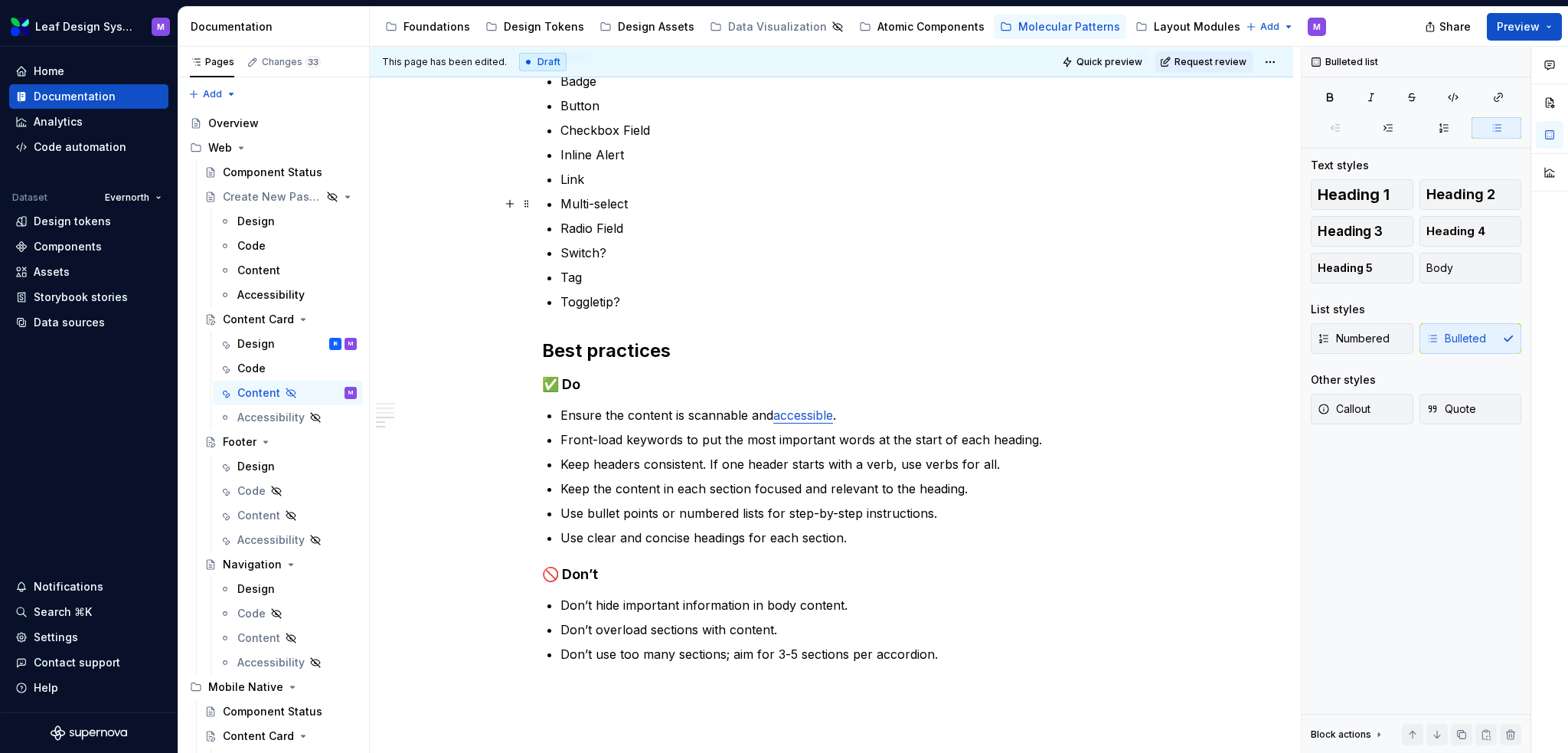
click at [641, 209] on p "Multi-select" at bounding box center [841, 204] width 561 height 19
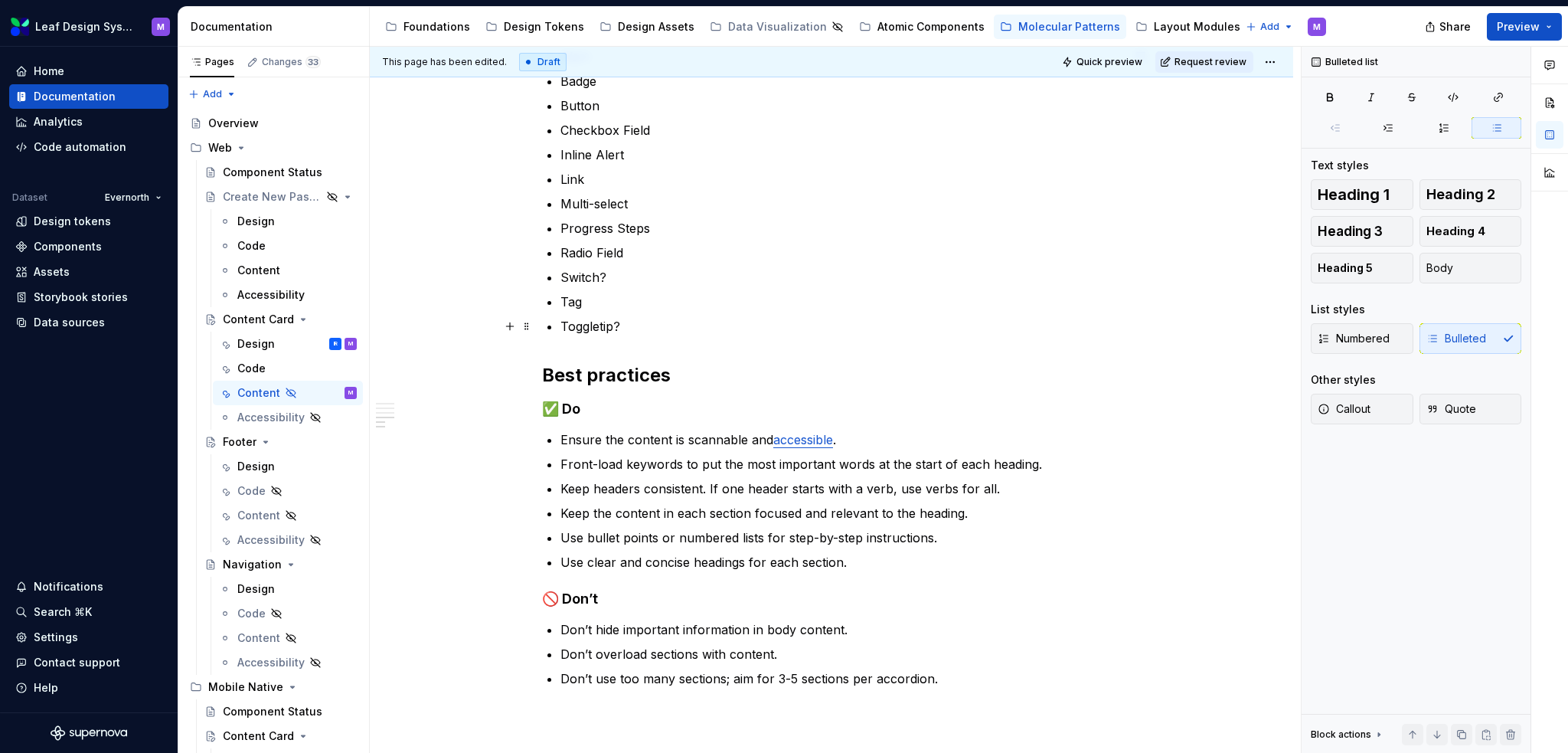
click at [634, 330] on p "Toggletip?" at bounding box center [841, 326] width 561 height 19
drag, startPoint x: 631, startPoint y: 321, endPoint x: 558, endPoint y: 326, distance: 73.2
click at [558, 326] on div "When to use To display related information in a structured, scannable format. F…" at bounding box center [832, 130] width 579 height 1113
click at [616, 321] on p "Toggletip?" at bounding box center [841, 326] width 561 height 19
click at [621, 321] on p "Toggletip?" at bounding box center [841, 326] width 561 height 19
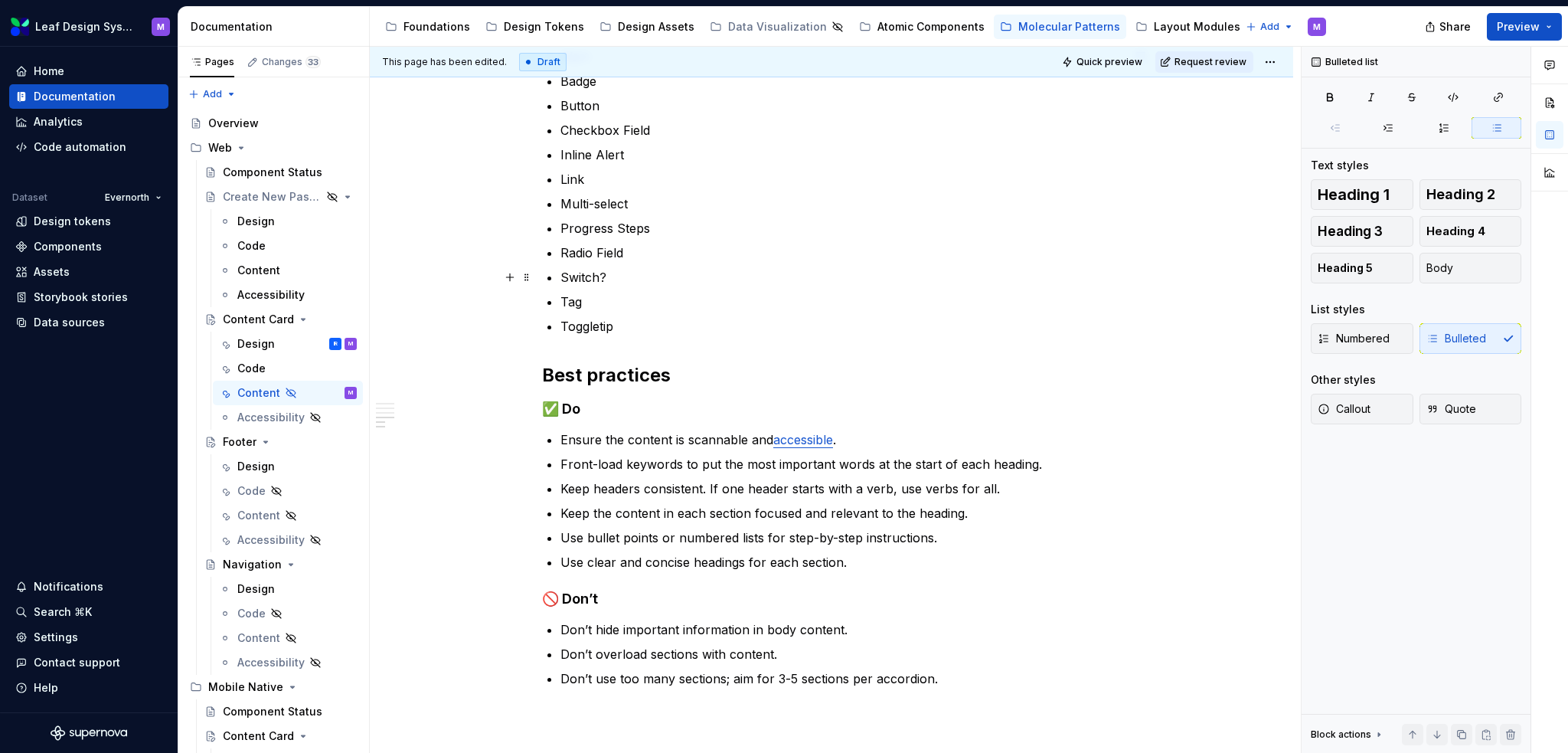
click at [623, 281] on p "Switch?" at bounding box center [841, 278] width 561 height 19
drag, startPoint x: 620, startPoint y: 278, endPoint x: 560, endPoint y: 273, distance: 60.2
click at [561, 273] on p "Switch?" at bounding box center [841, 278] width 561 height 19
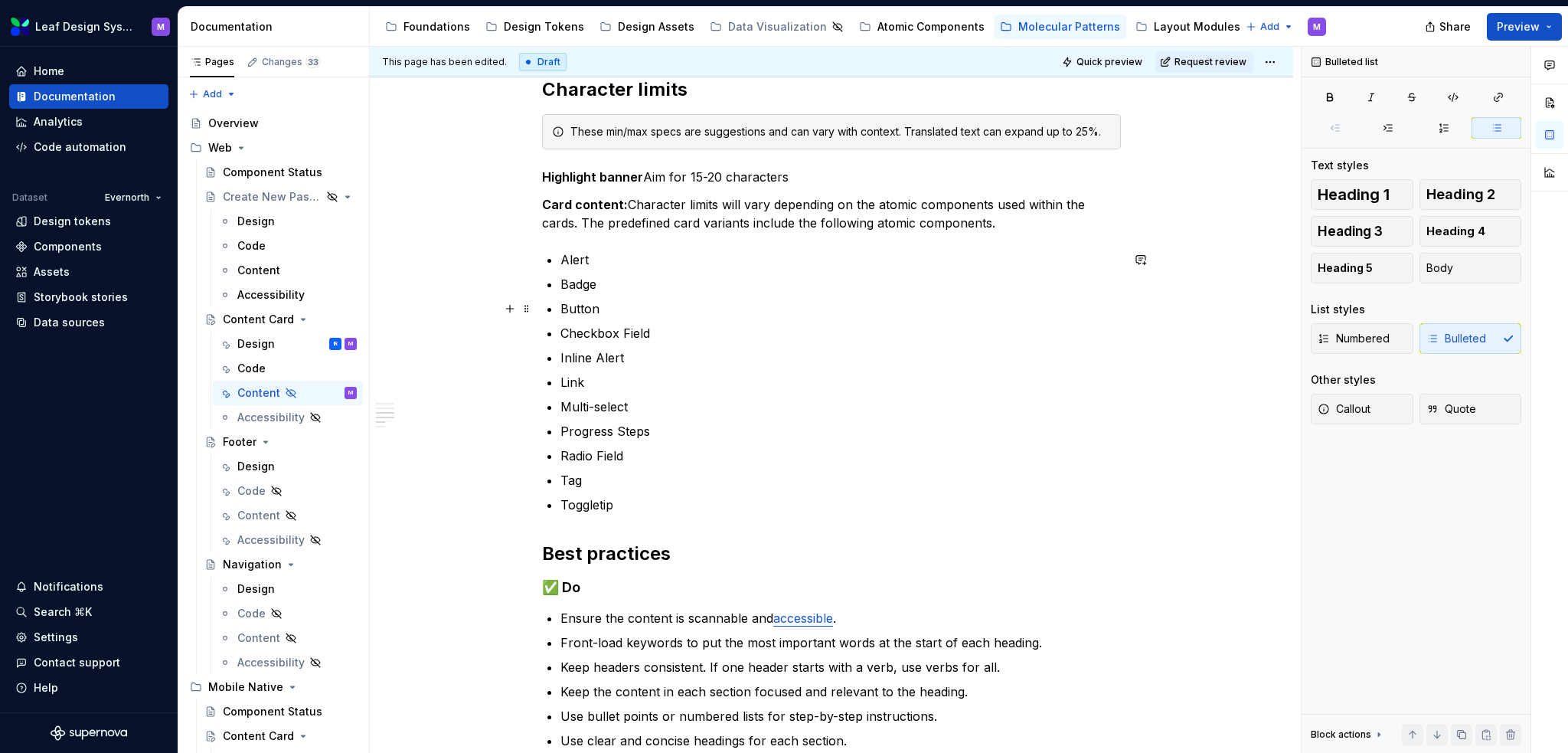
scroll to position [539, 0]
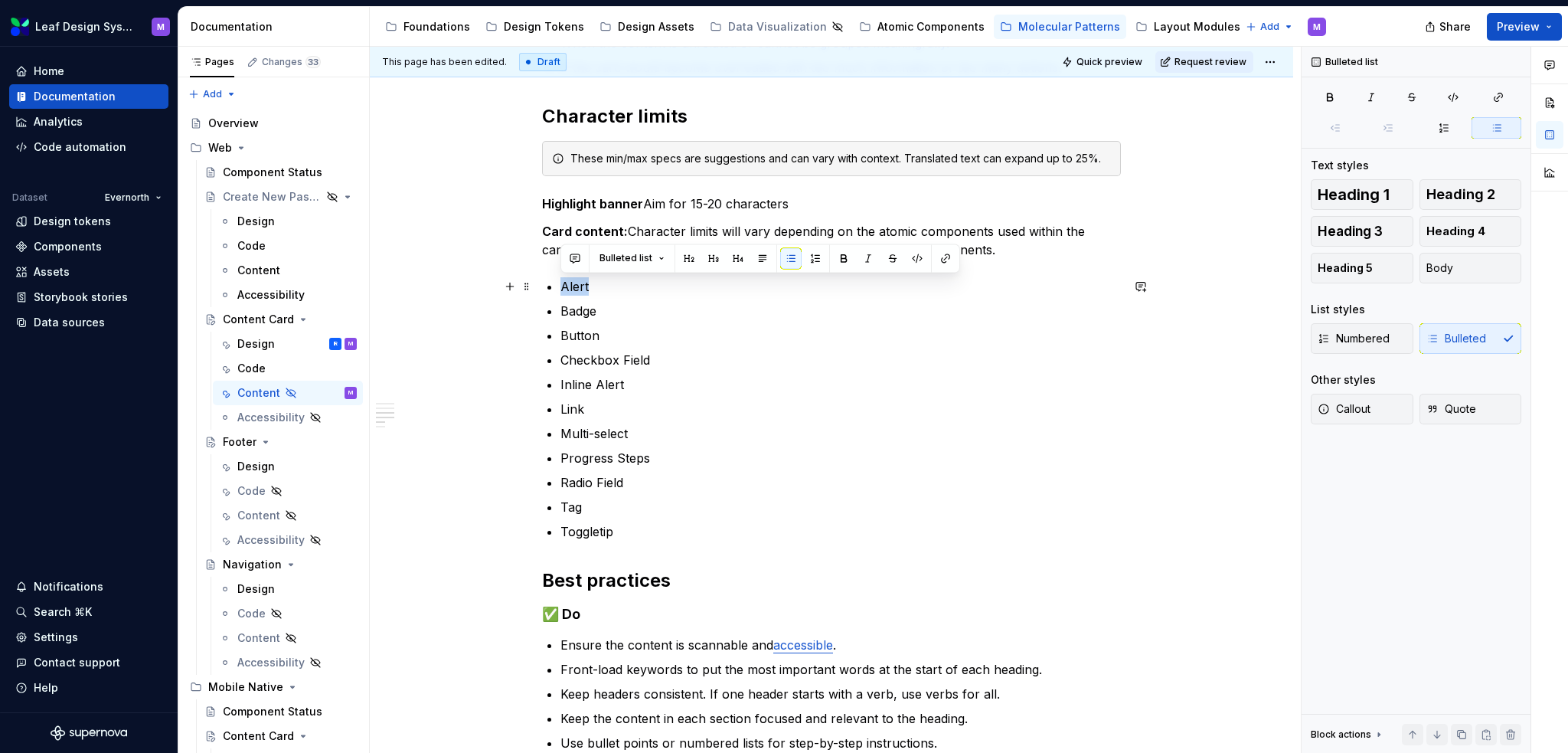
drag, startPoint x: 597, startPoint y: 292, endPoint x: 558, endPoint y: 282, distance: 40.3
click at [558, 282] on div "When to use To display related information in a structured, scannable format. F…" at bounding box center [832, 348] width 579 height 1089
click at [943, 260] on button "button" at bounding box center [945, 257] width 21 height 21
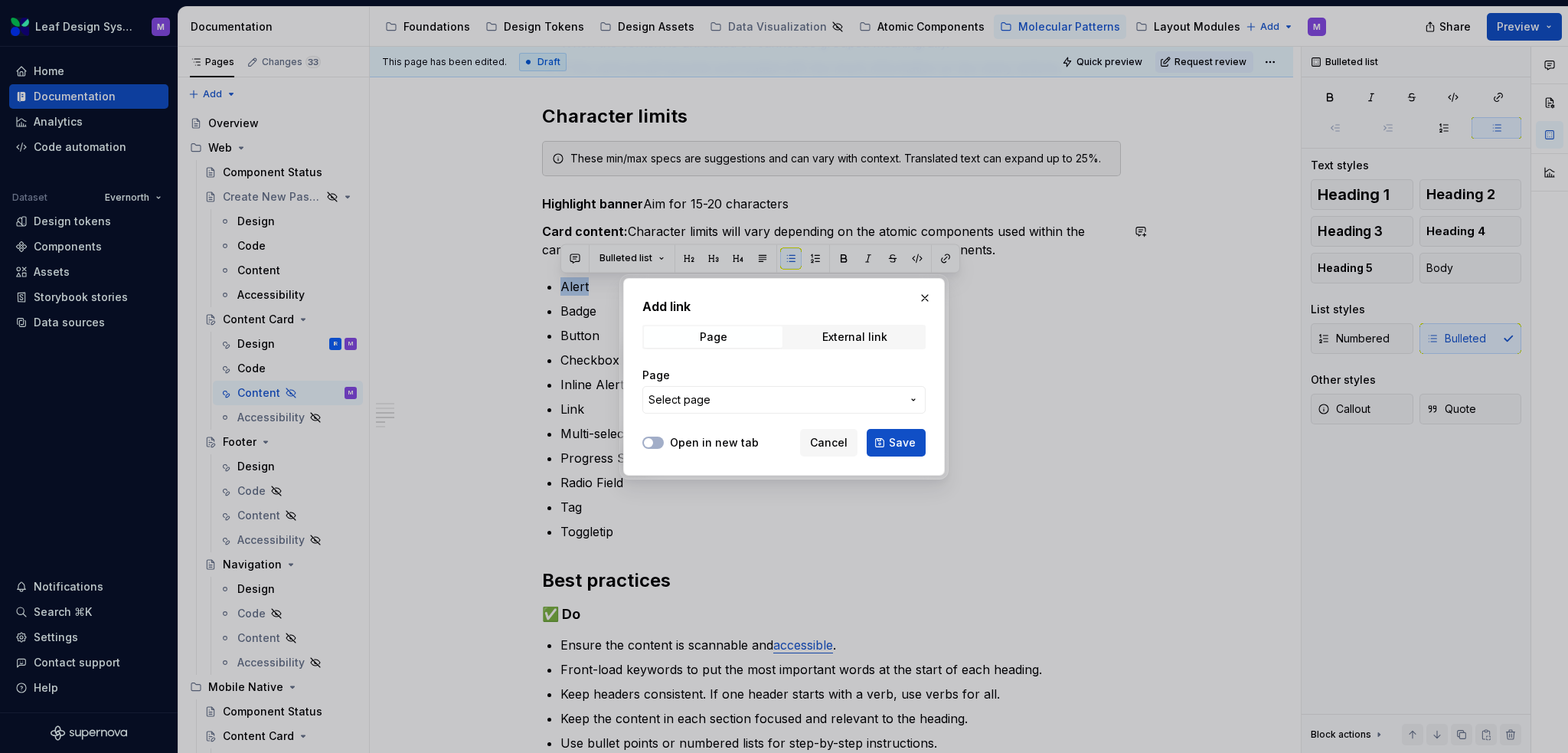
click at [797, 393] on span "Select page" at bounding box center [775, 399] width 253 height 15
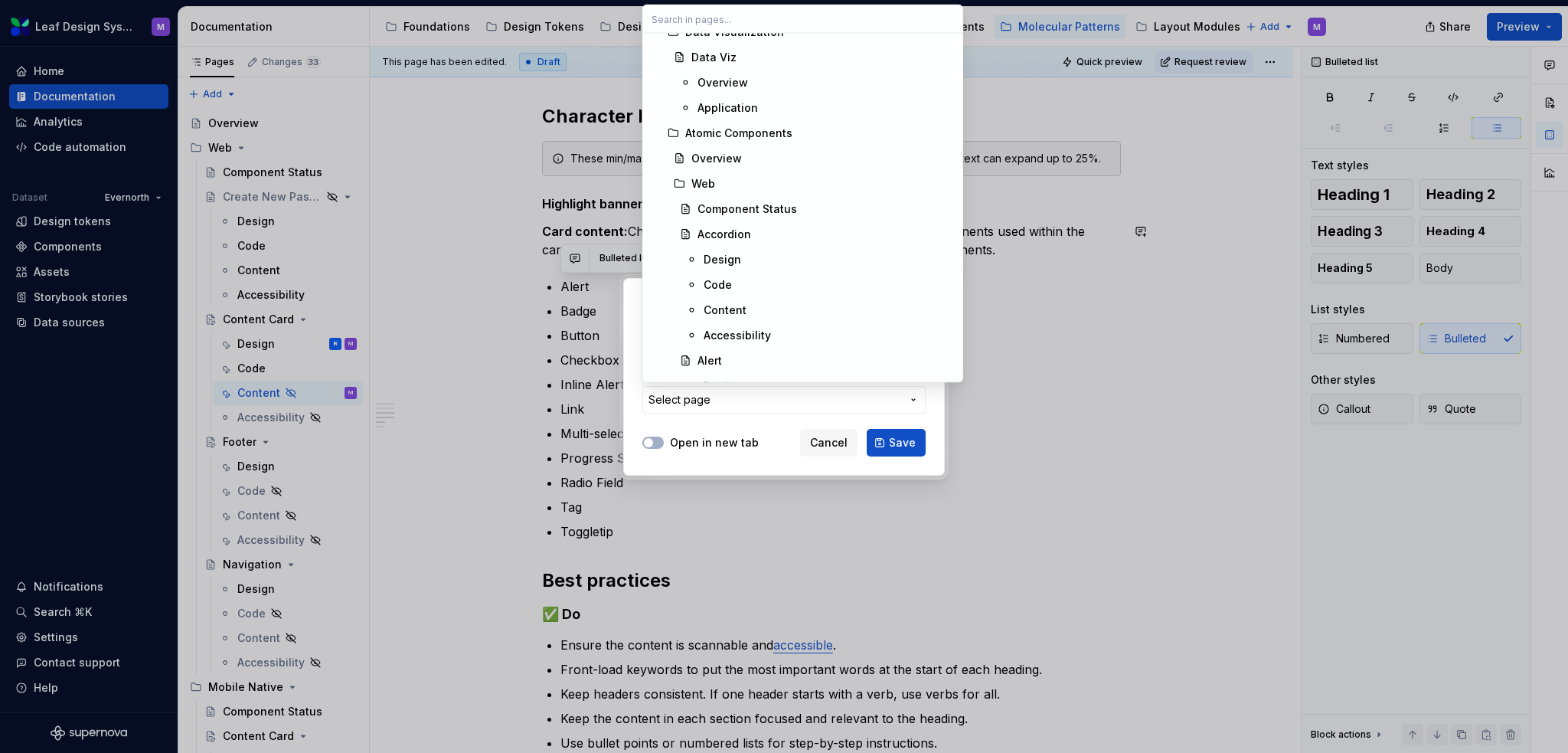
scroll to position [3447, 0]
type textarea "*"
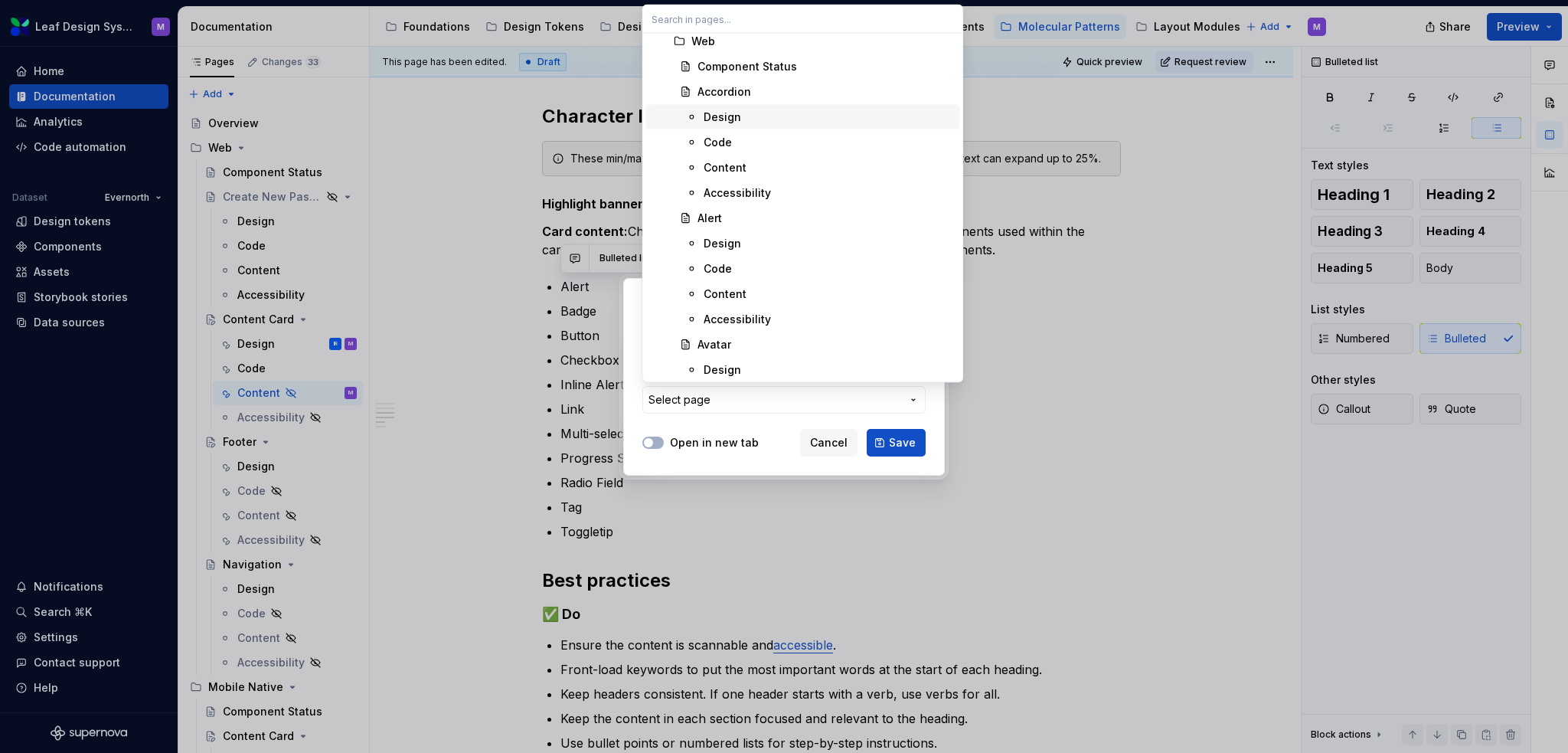
scroll to position [3600, 0]
click at [776, 286] on div "Content" at bounding box center [828, 291] width 250 height 15
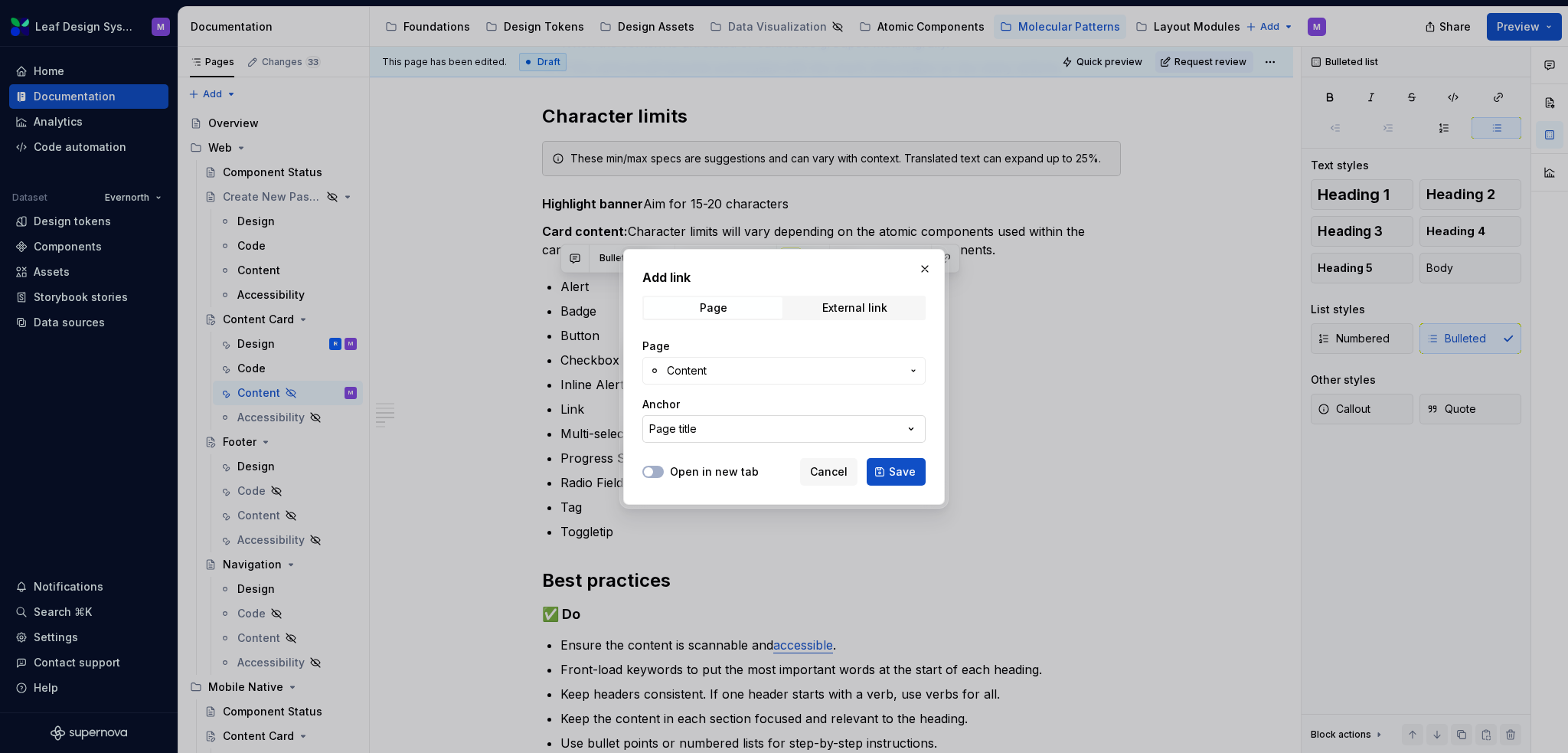
click at [903, 424] on icon "button" at bounding box center [911, 429] width 15 height 15
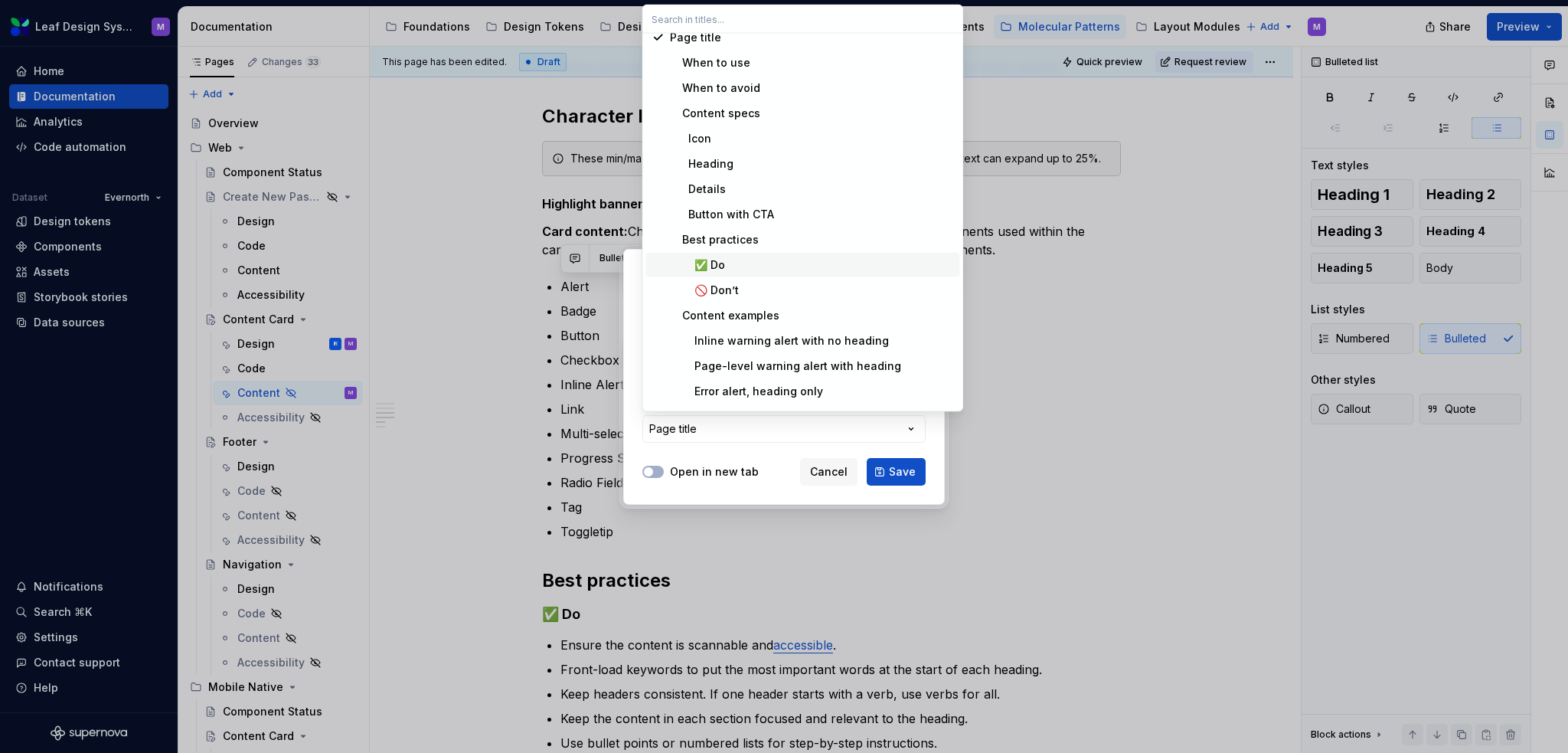
scroll to position [0, 0]
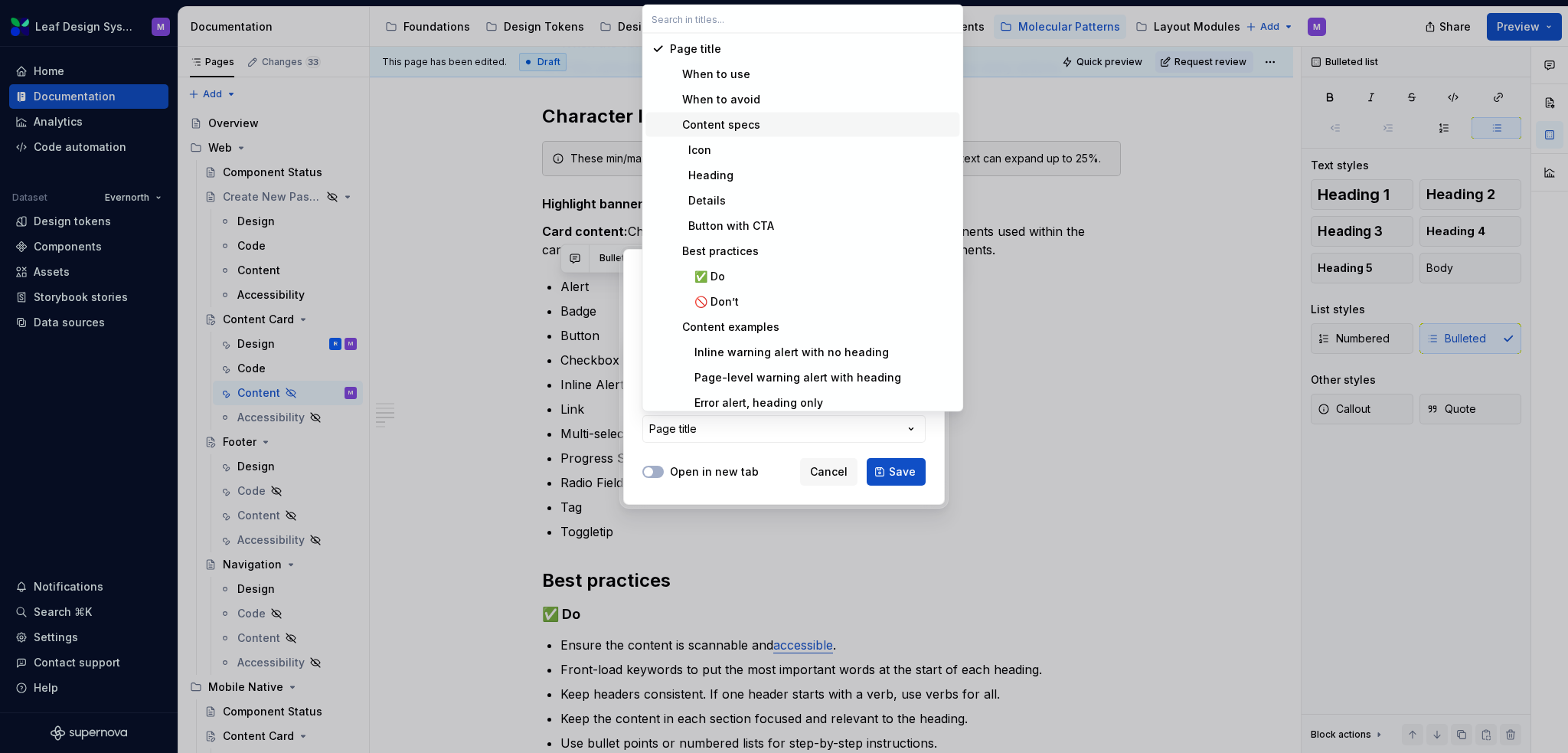
click at [824, 131] on div "Content specs" at bounding box center [811, 124] width 283 height 15
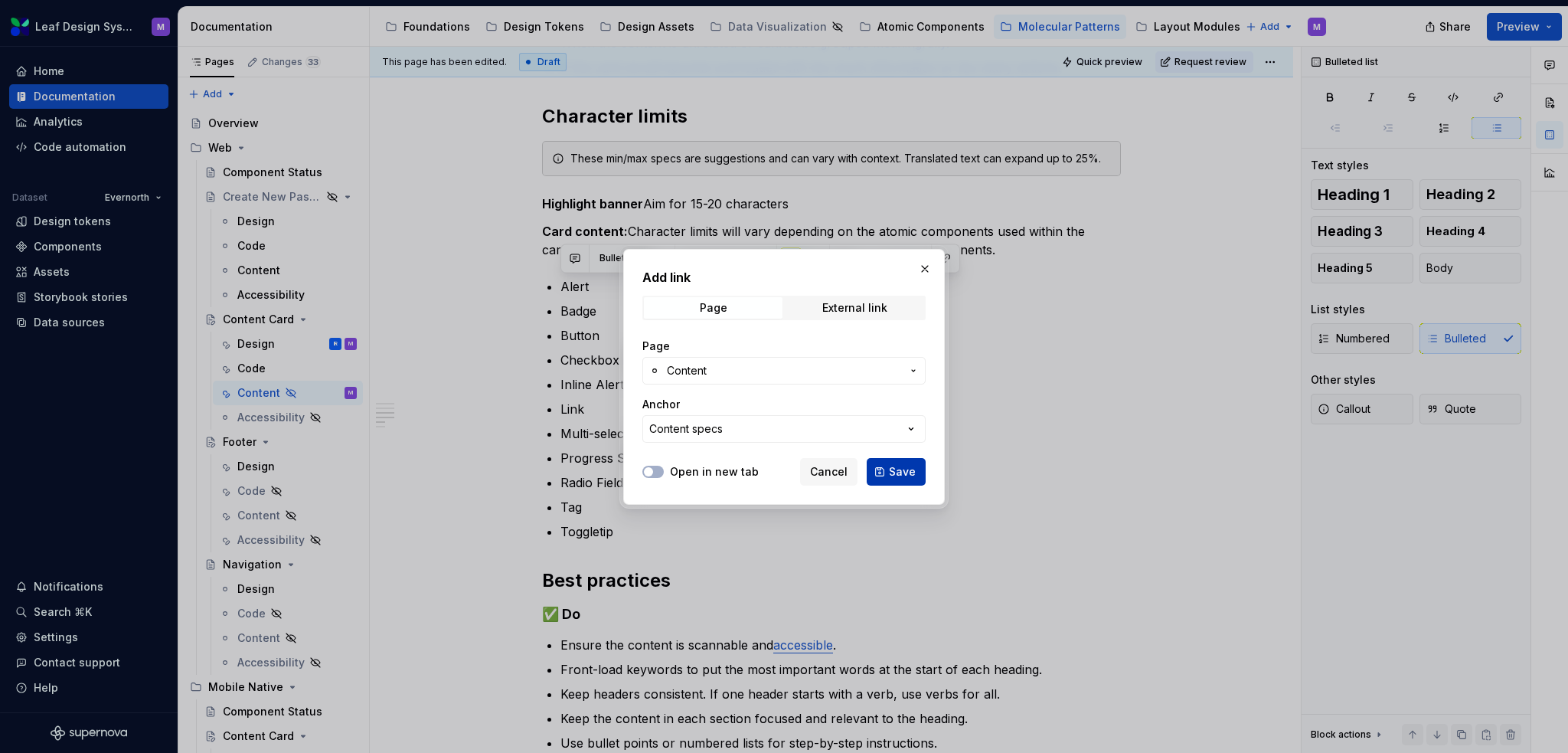
click at [897, 465] on span "Save" at bounding box center [902, 472] width 27 height 15
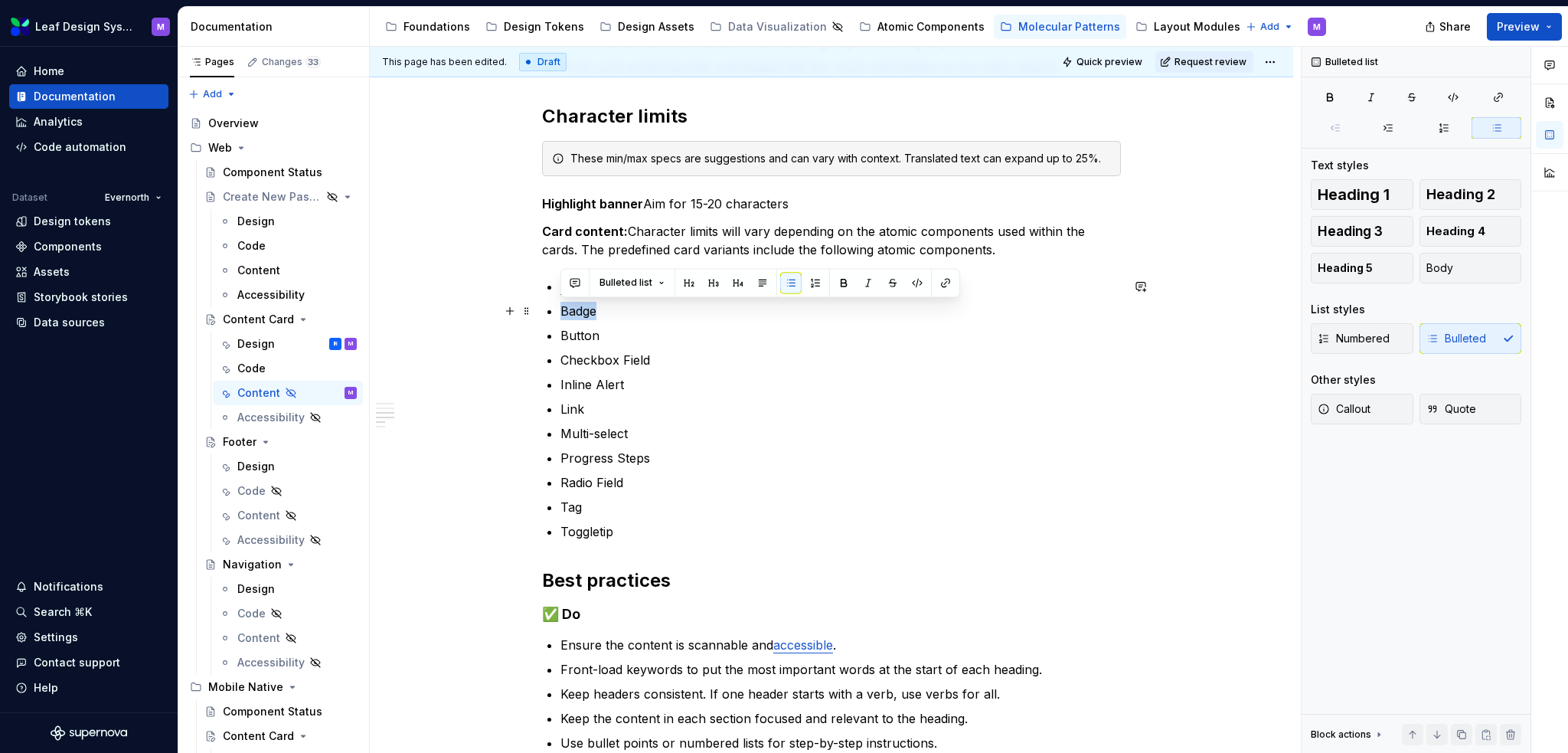
drag, startPoint x: 601, startPoint y: 308, endPoint x: 549, endPoint y: 312, distance: 52.2
click at [561, 312] on li "Badge" at bounding box center [841, 311] width 561 height 19
click at [937, 283] on button "button" at bounding box center [945, 282] width 21 height 21
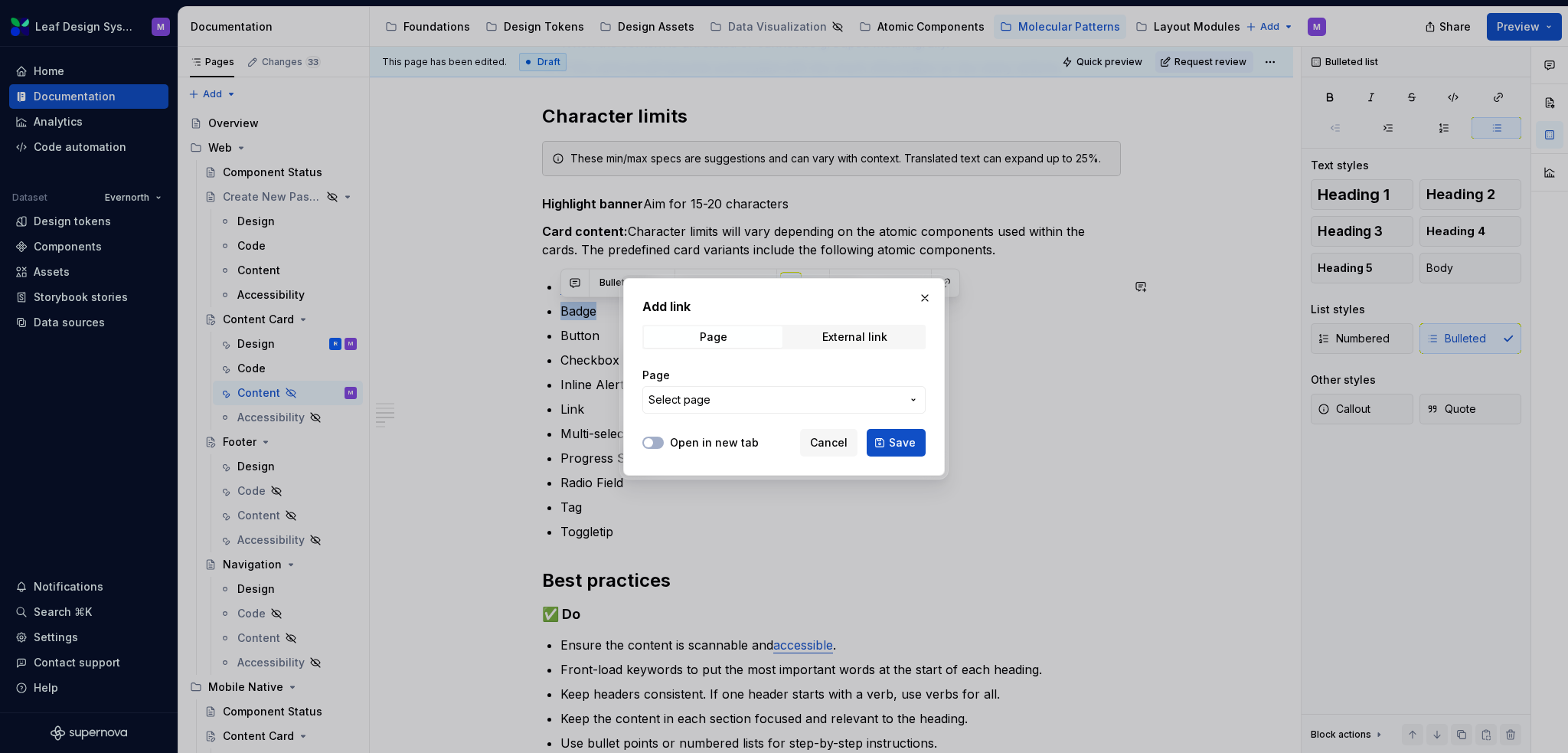
click at [784, 409] on button "Select page" at bounding box center [784, 400] width 283 height 28
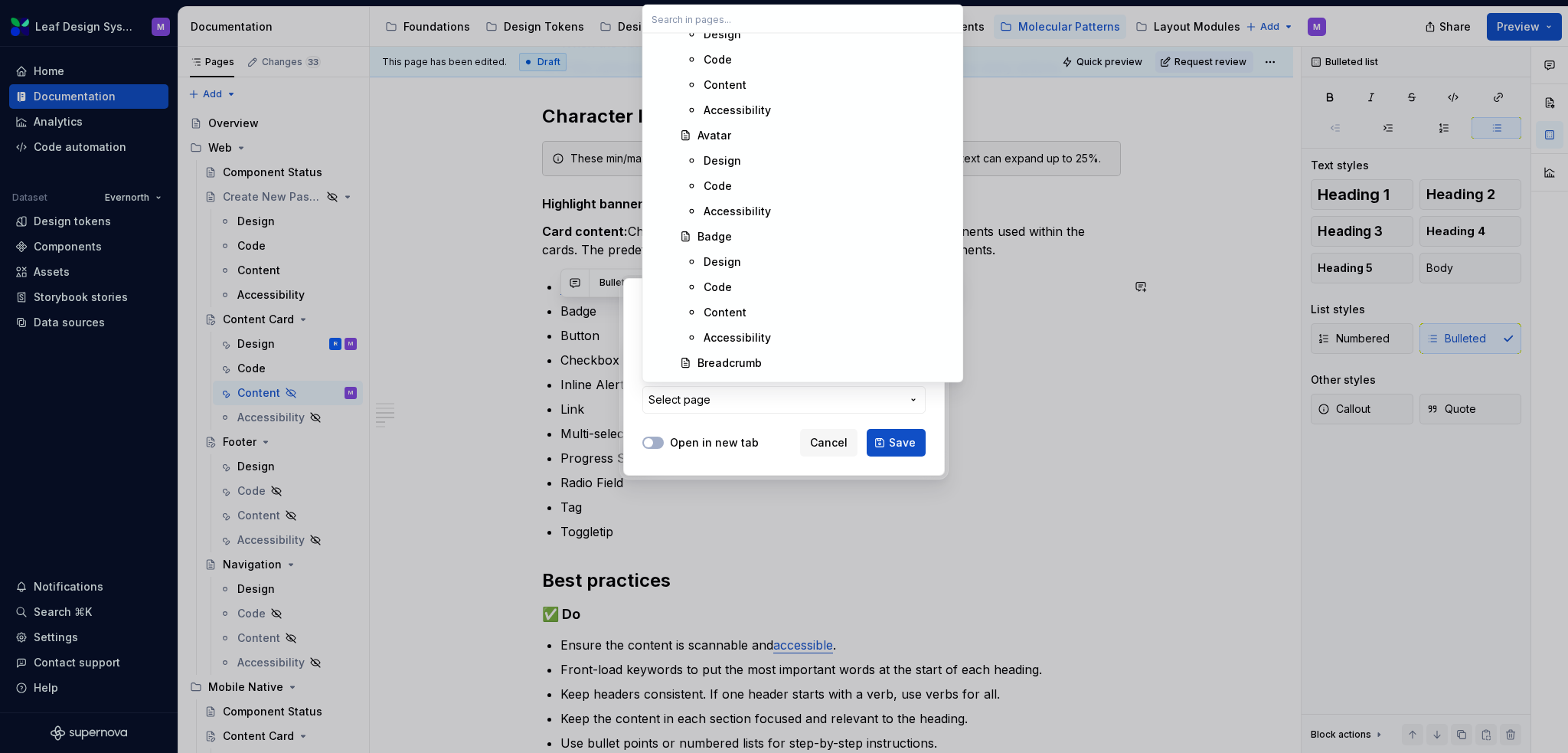
scroll to position [3829, 0]
click at [741, 286] on div "Content" at bounding box center [725, 289] width 43 height 15
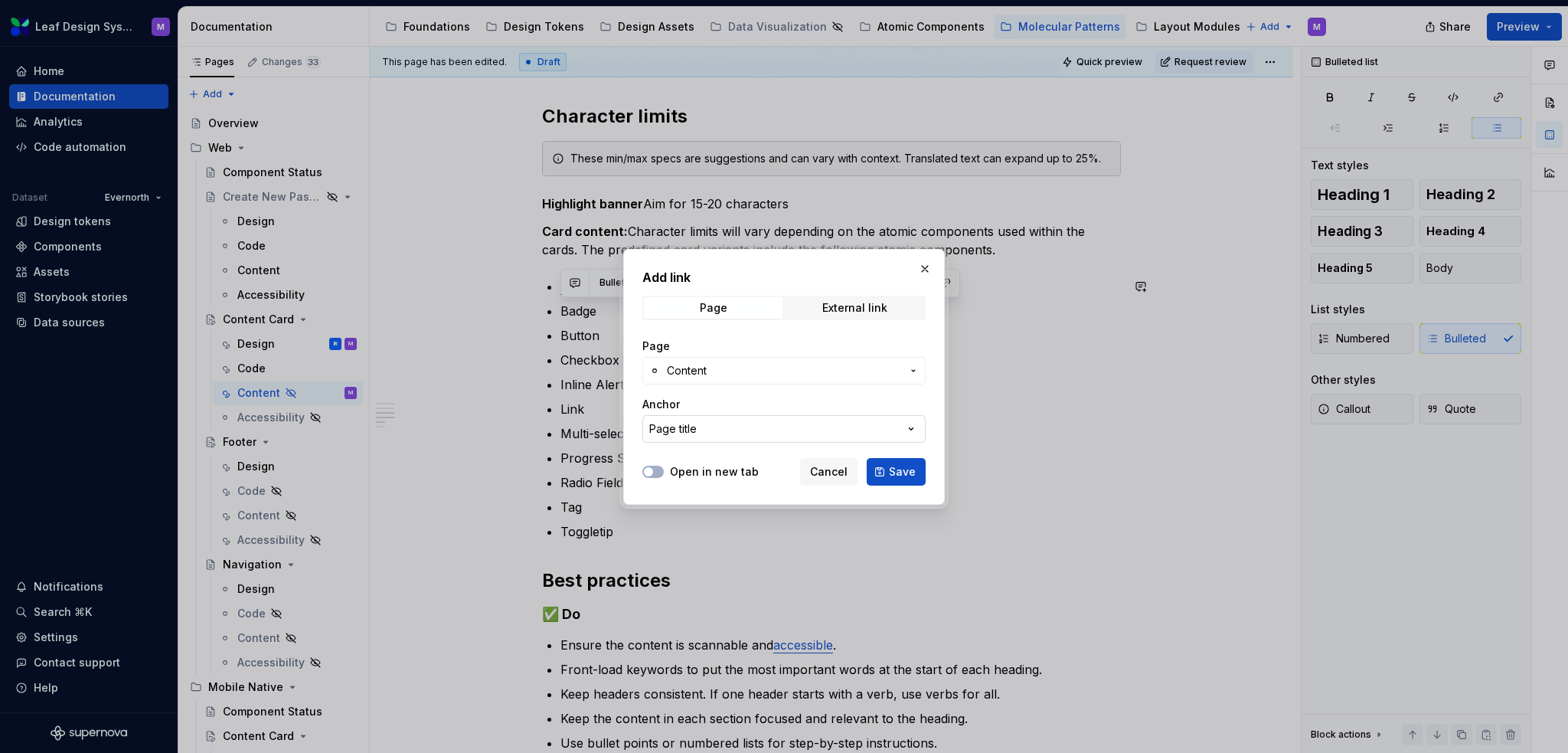
click at [810, 424] on button "Page title" at bounding box center [784, 429] width 283 height 28
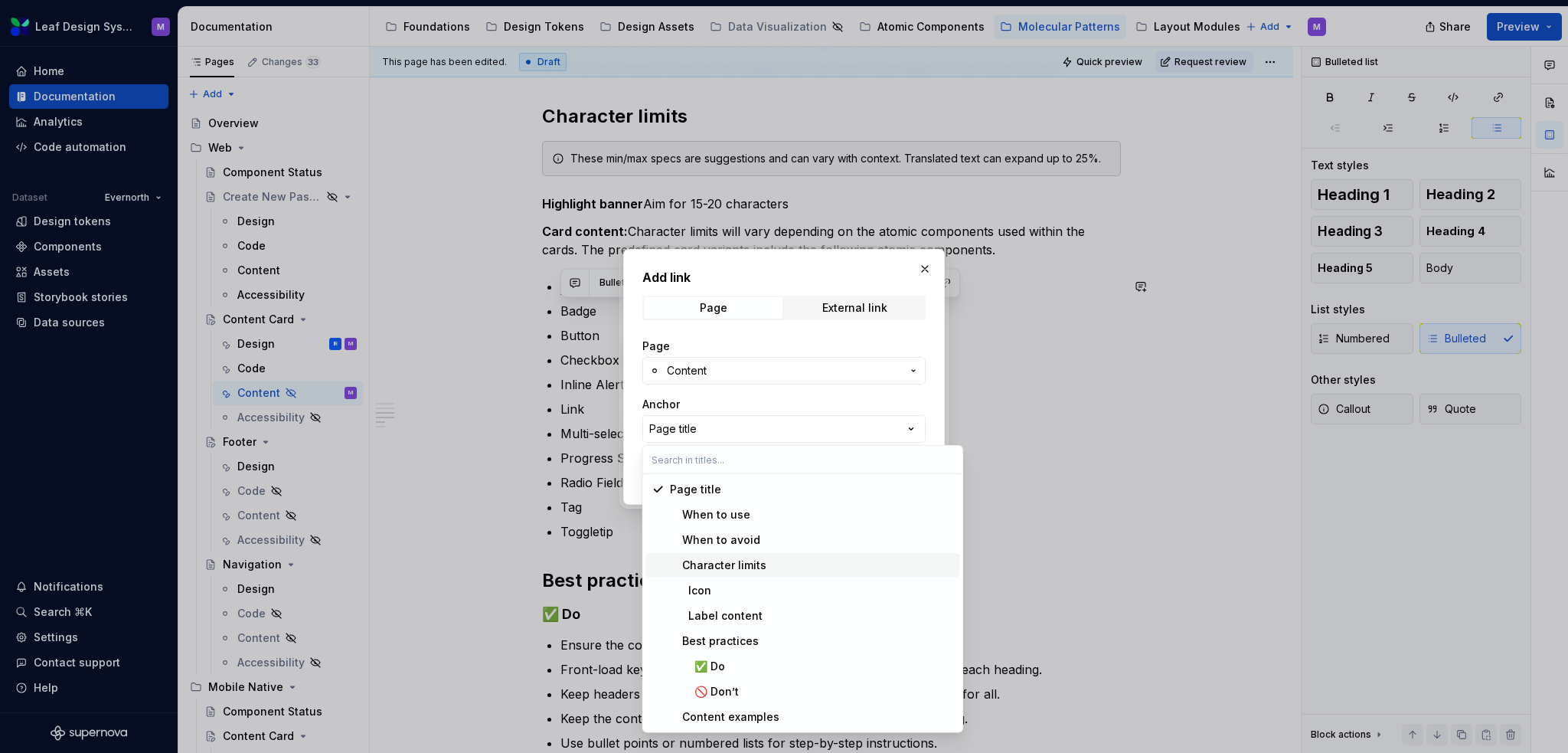
click at [795, 564] on div "Character limits" at bounding box center [811, 565] width 283 height 15
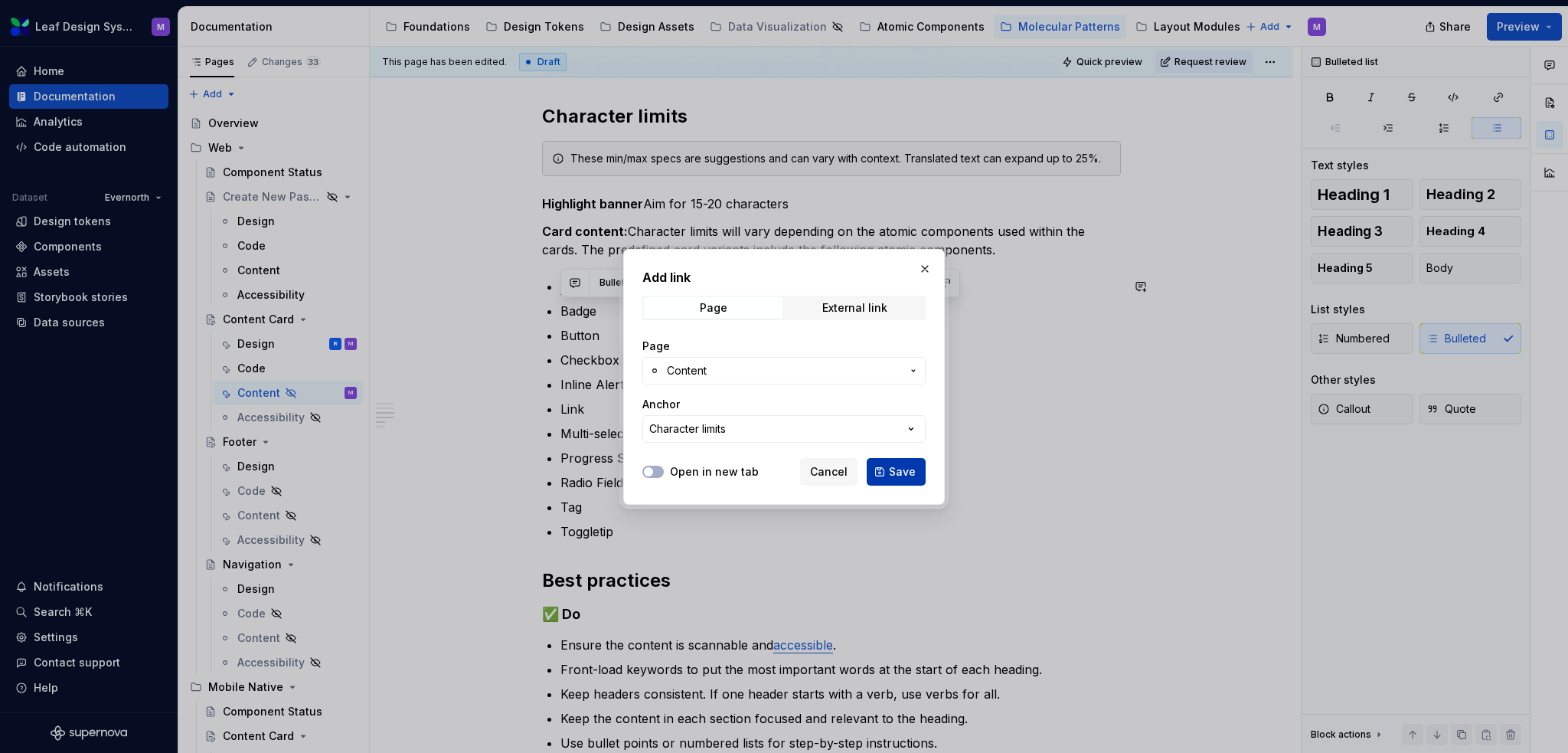
click at [885, 478] on button "Save" at bounding box center [897, 472] width 59 height 28
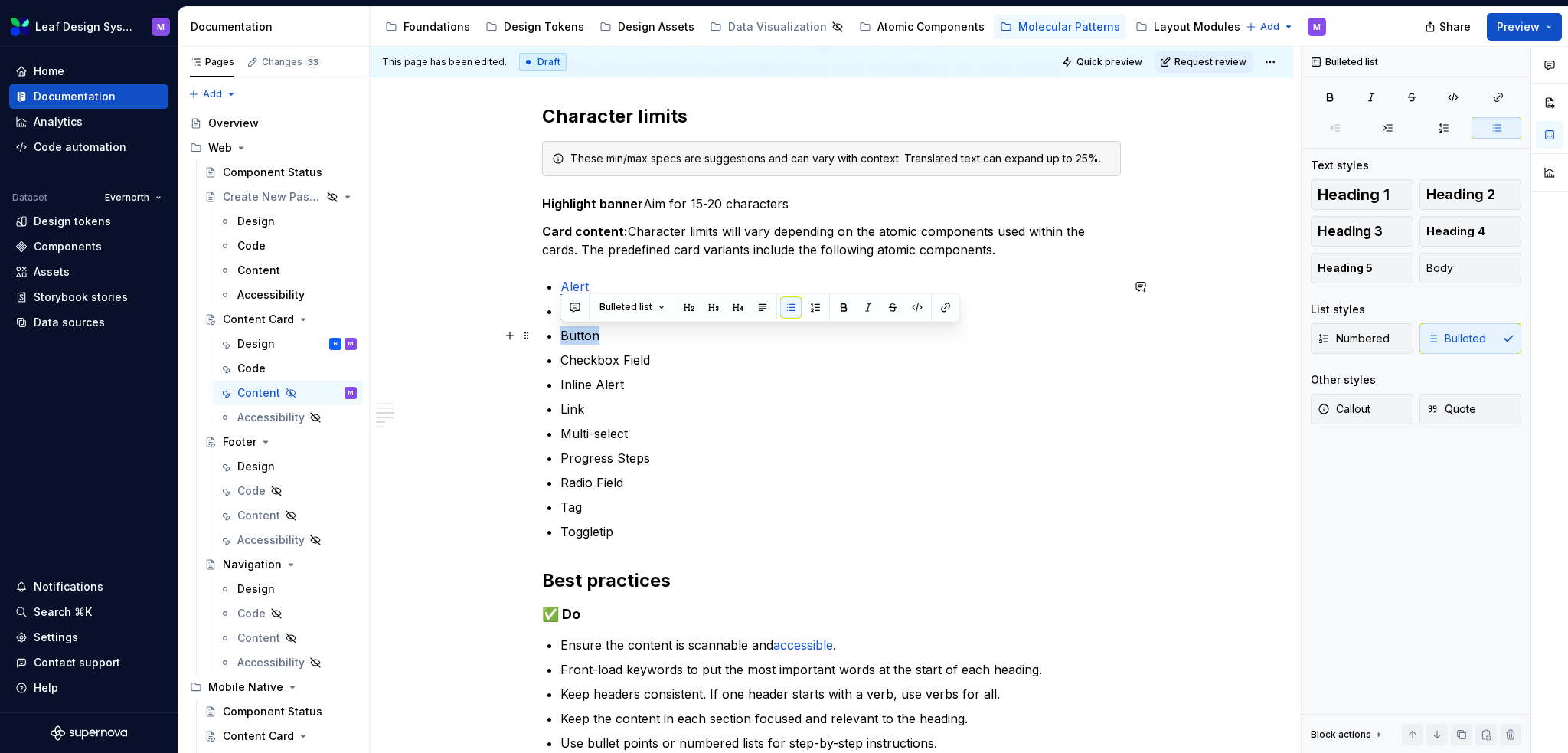
drag, startPoint x: 606, startPoint y: 334, endPoint x: 557, endPoint y: 335, distance: 49.0
click at [557, 335] on div "When to use To display related information in a structured, scannable format. F…" at bounding box center [832, 348] width 579 height 1089
click at [940, 308] on button "button" at bounding box center [945, 306] width 21 height 21
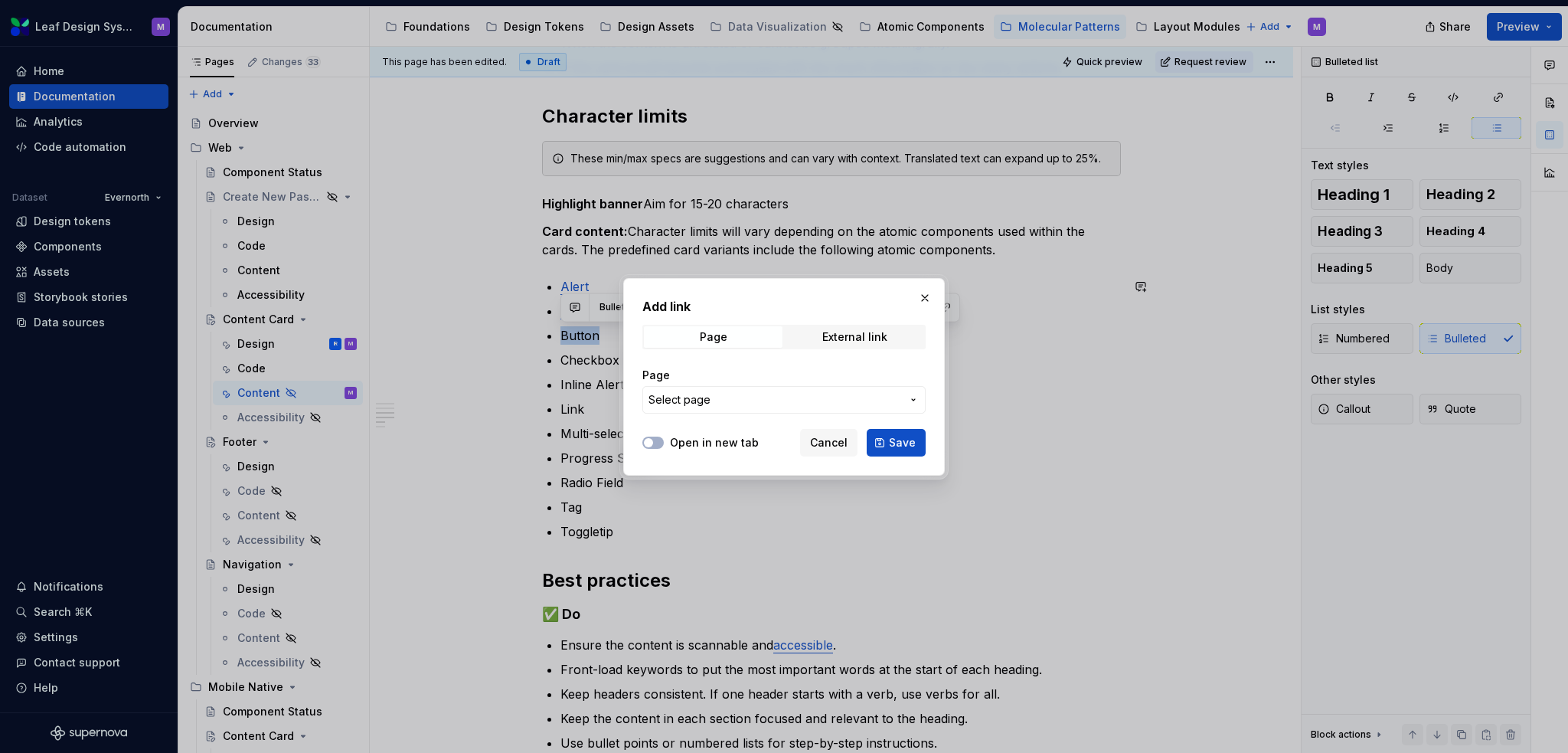
click at [841, 402] on span "Select page" at bounding box center [775, 399] width 253 height 15
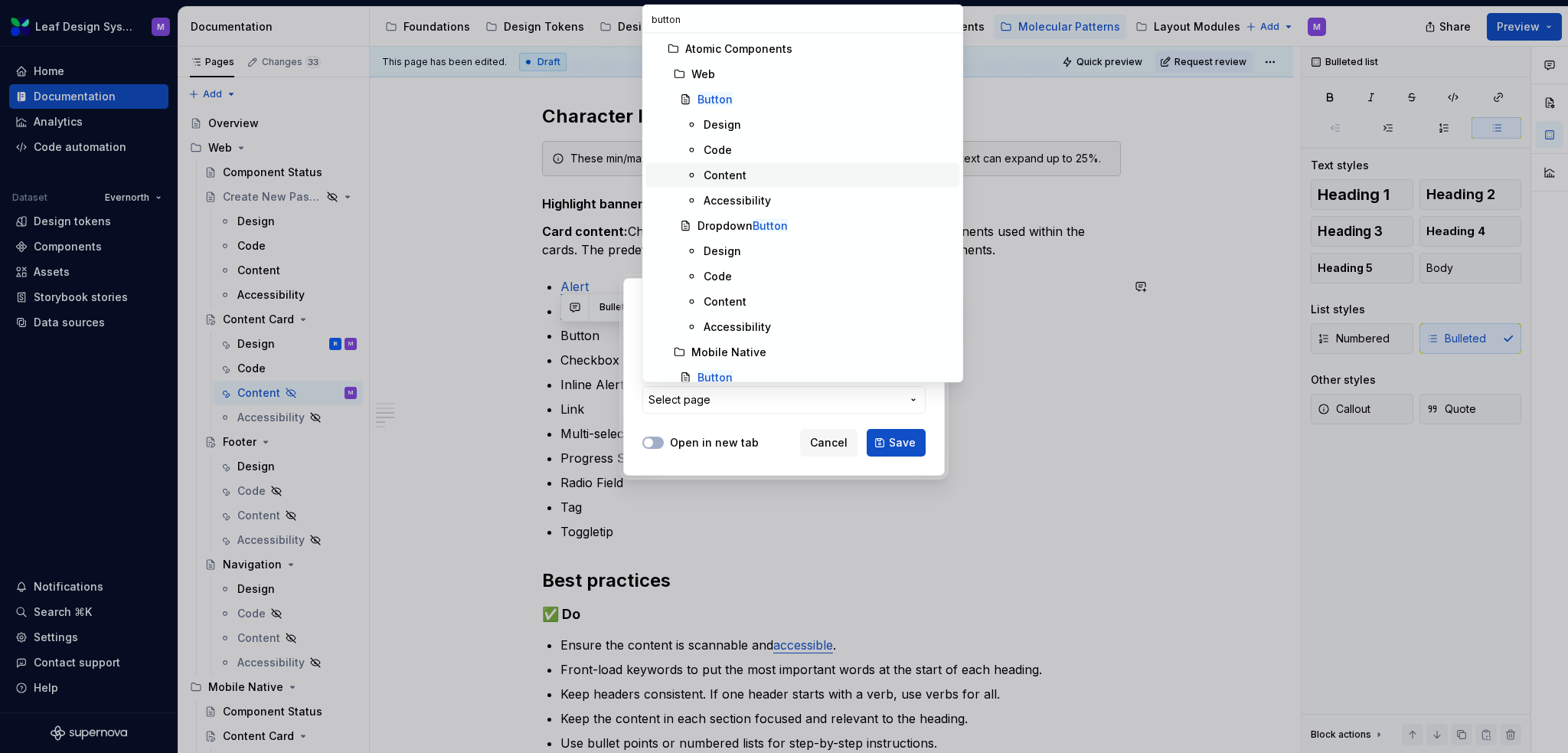
type input "button"
click at [775, 174] on div "Content" at bounding box center [828, 175] width 250 height 15
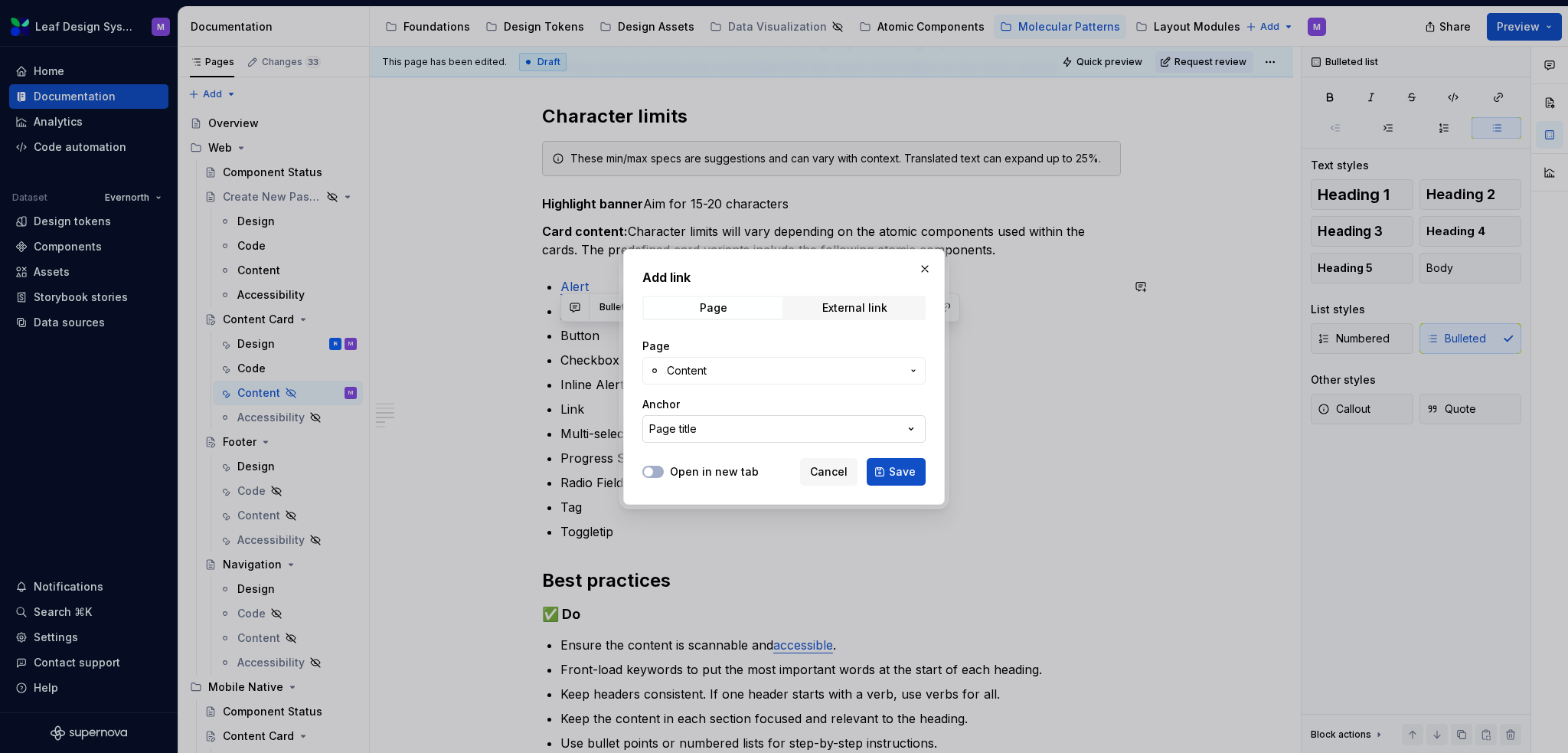
click at [854, 428] on button "Page title" at bounding box center [784, 429] width 283 height 28
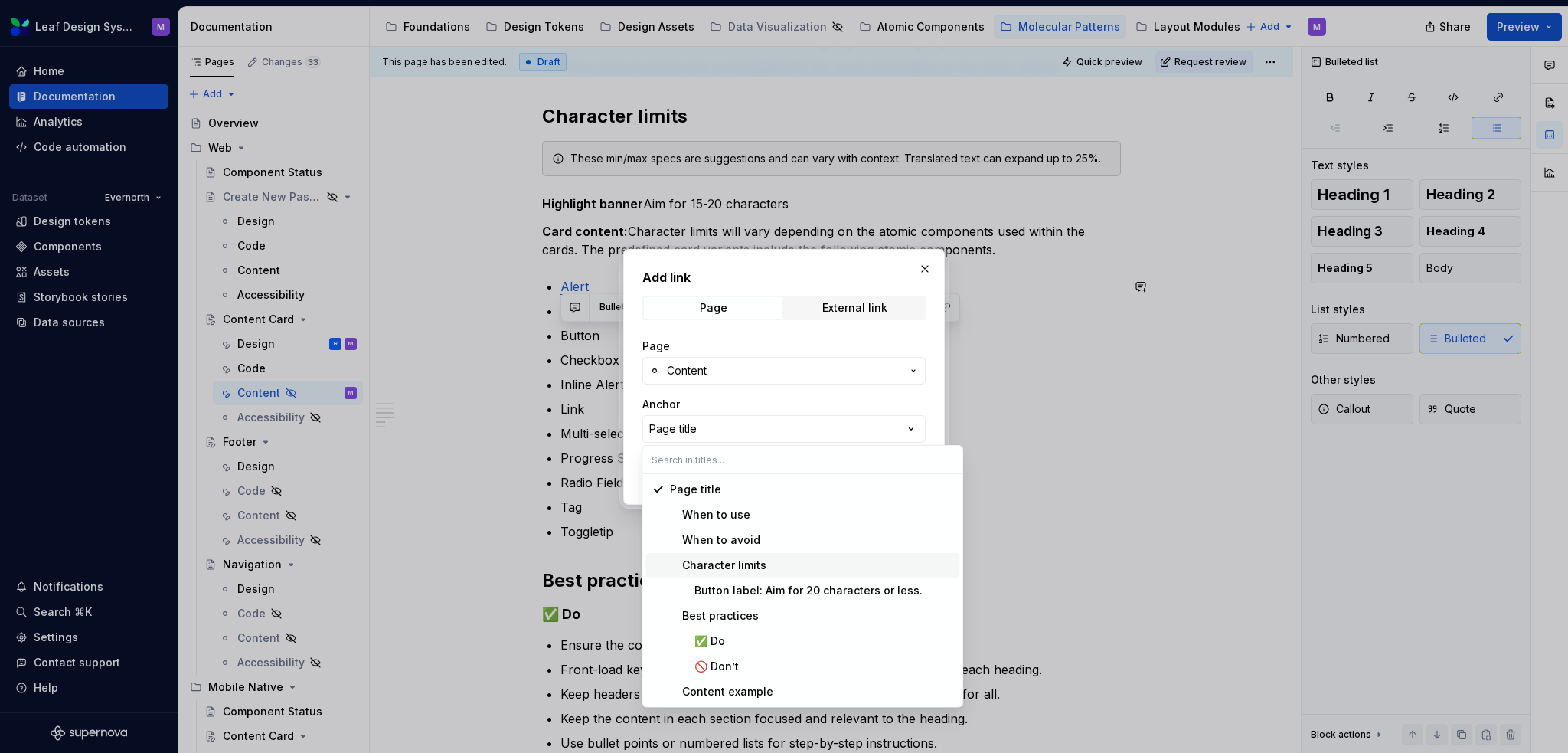
click at [804, 566] on div "Character limits" at bounding box center [811, 565] width 283 height 15
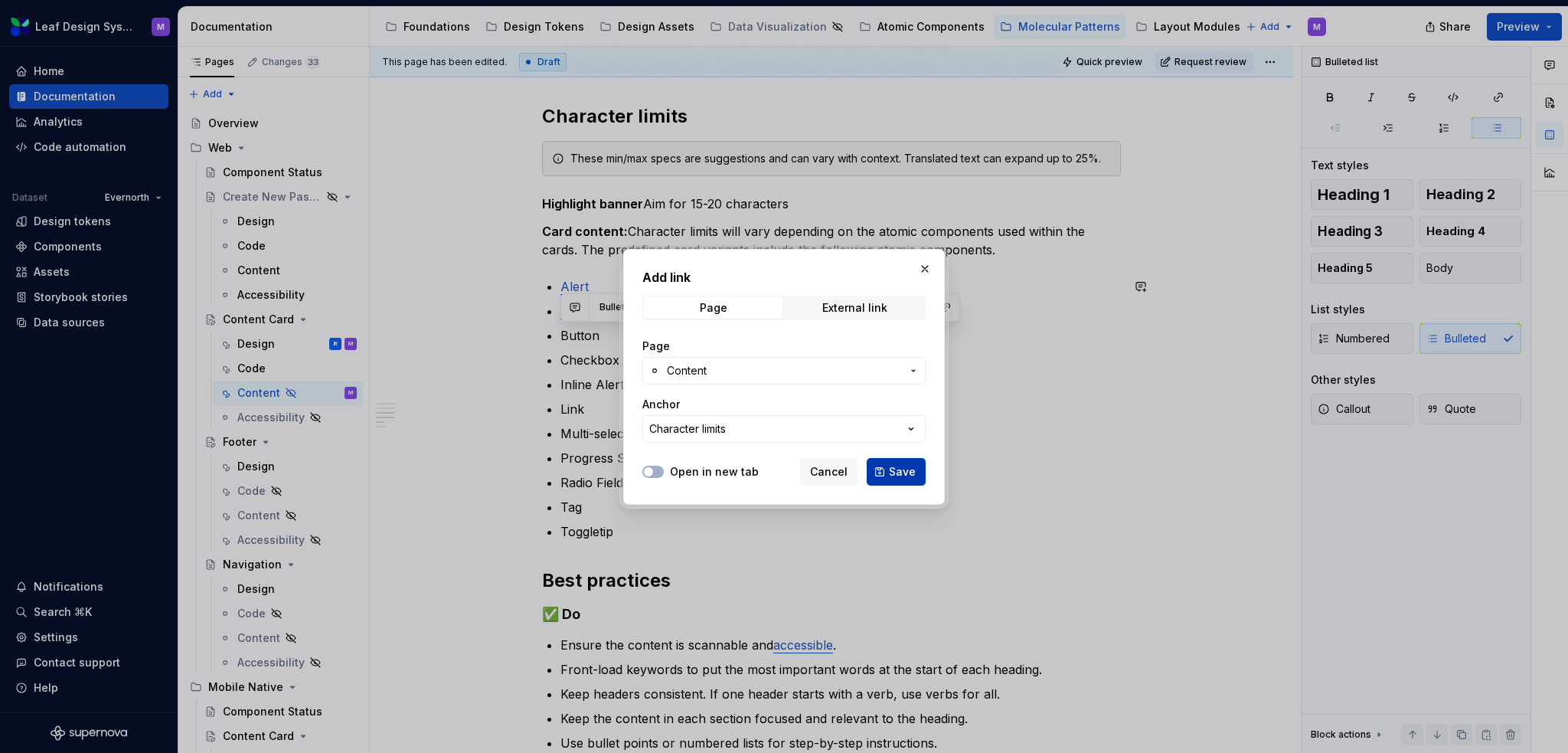
click at [915, 477] on span "Save" at bounding box center [902, 472] width 27 height 15
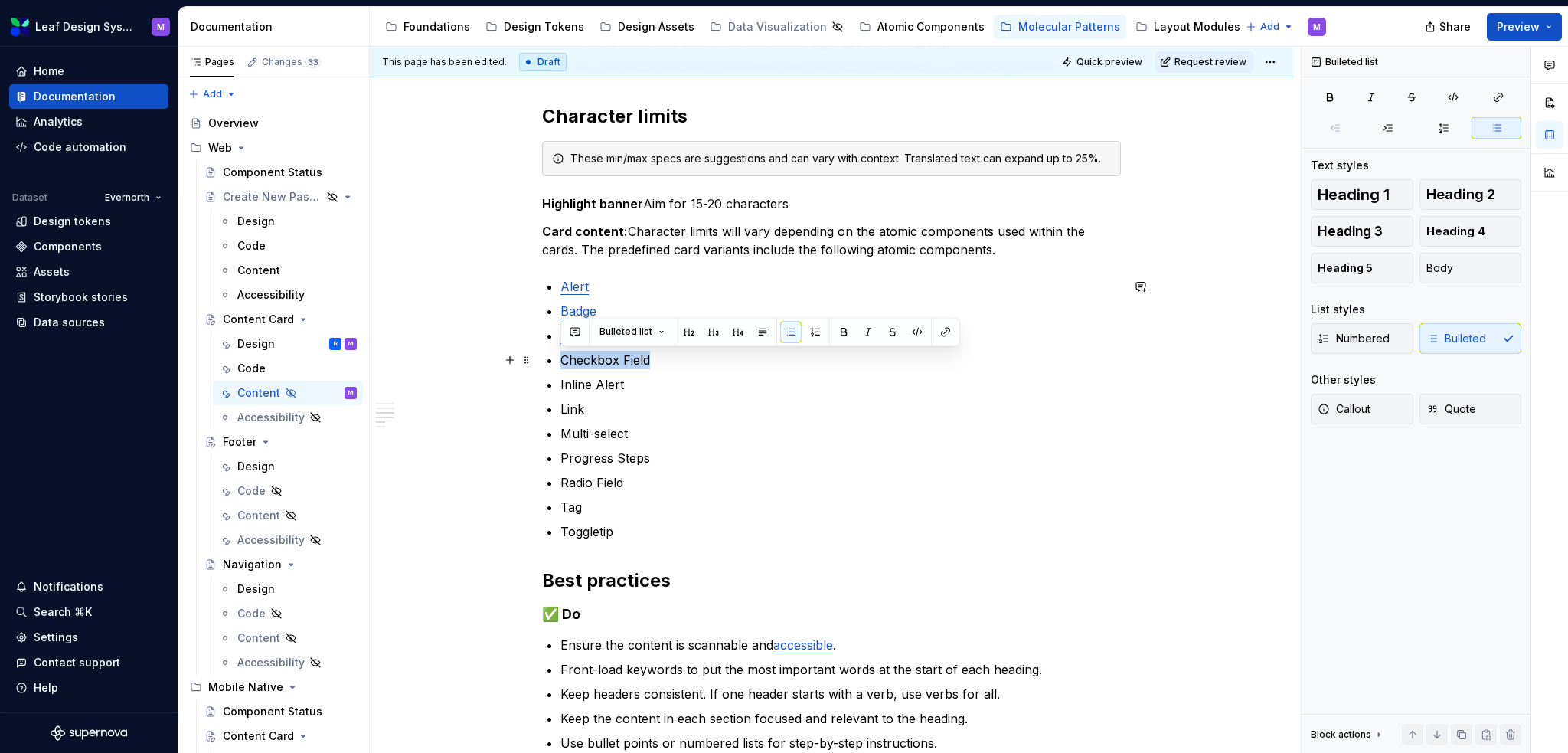
drag, startPoint x: 660, startPoint y: 358, endPoint x: 539, endPoint y: 368, distance: 121.4
click at [539, 368] on div "When to use To display related information in a structured, scannable format. F…" at bounding box center [831, 452] width 924 height 1370
click at [947, 332] on button "button" at bounding box center [945, 331] width 21 height 21
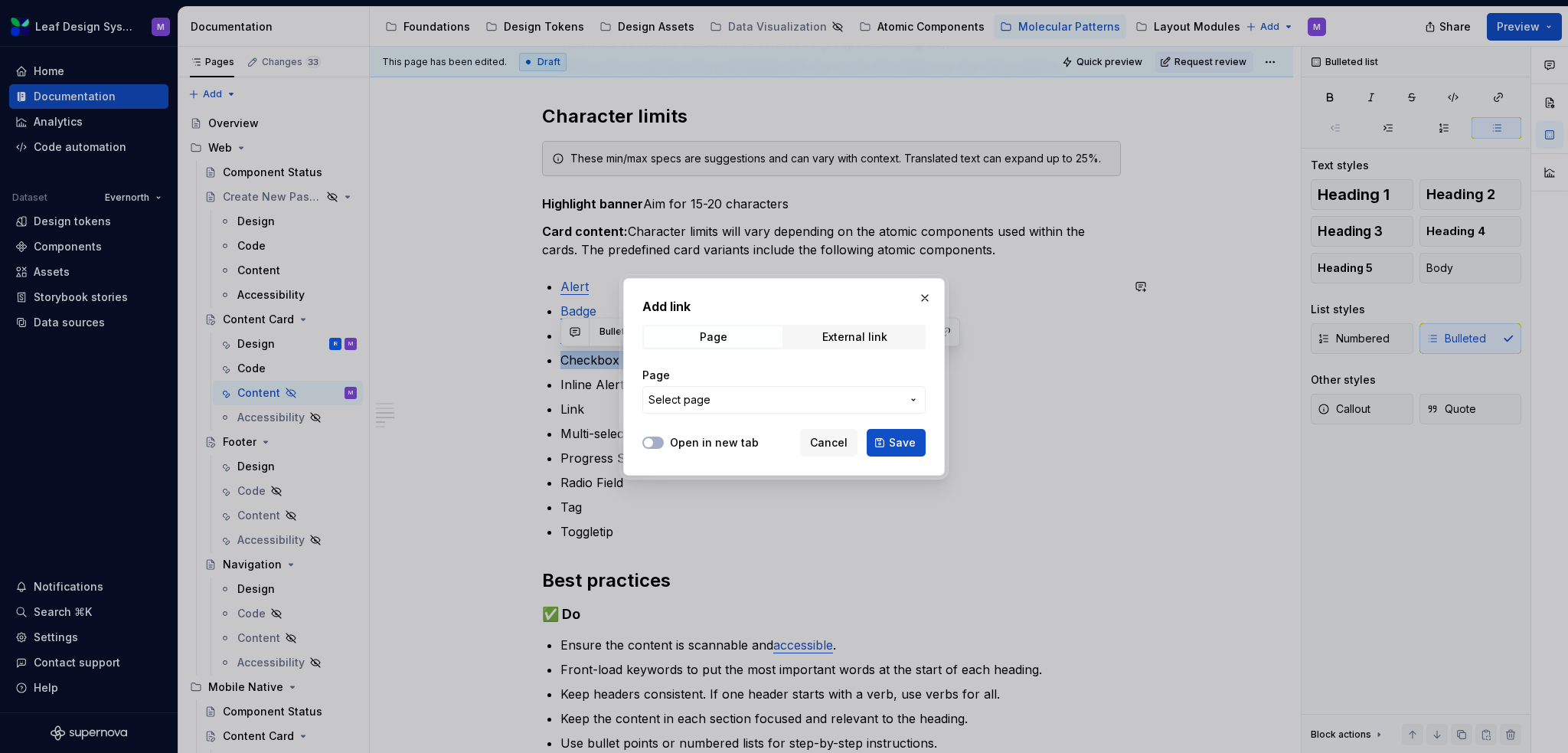
click at [850, 407] on span "Select page" at bounding box center [775, 399] width 253 height 15
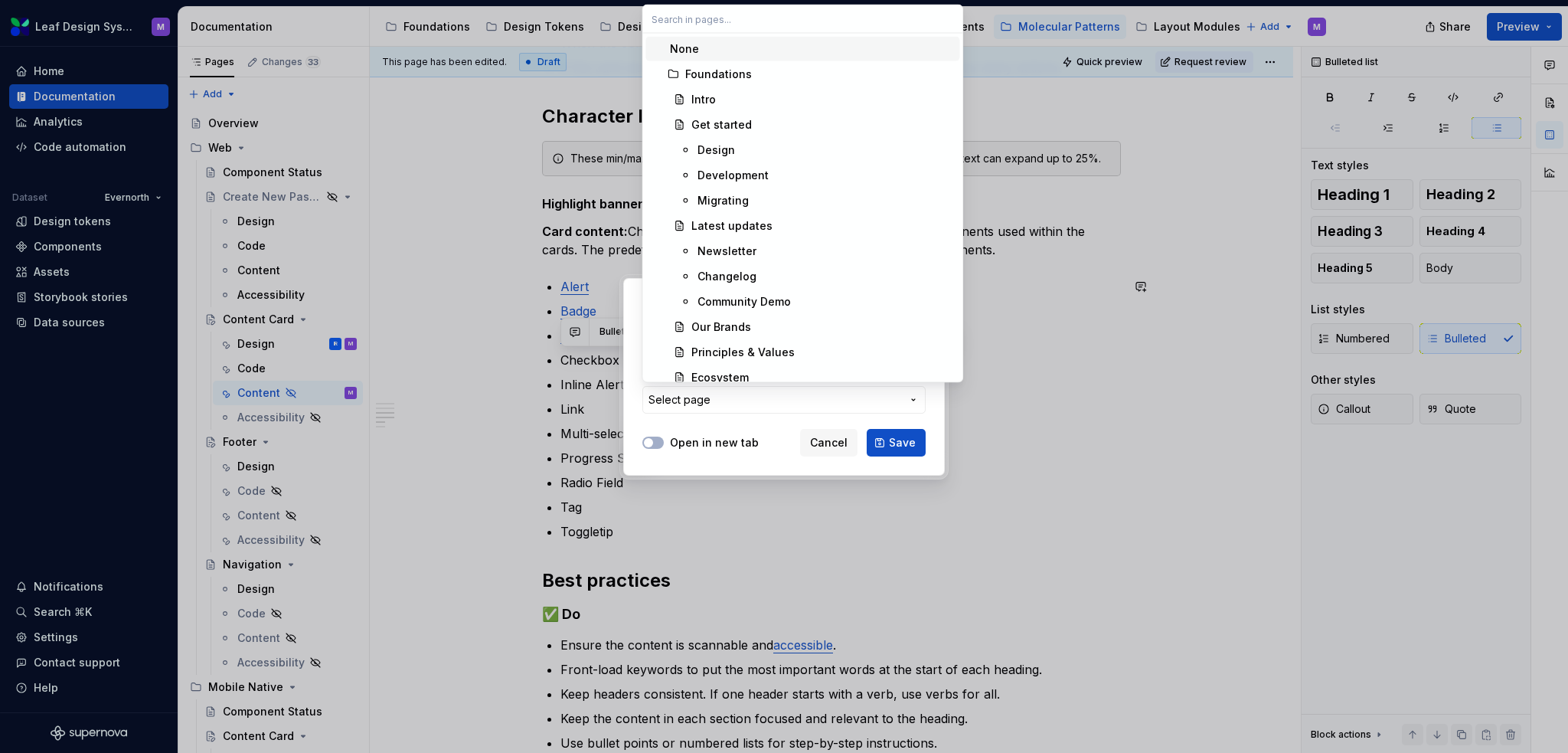
click at [851, 396] on div "Add link Page External link Page Select page Open in new tab Cancel Save" at bounding box center [784, 376] width 1568 height 753
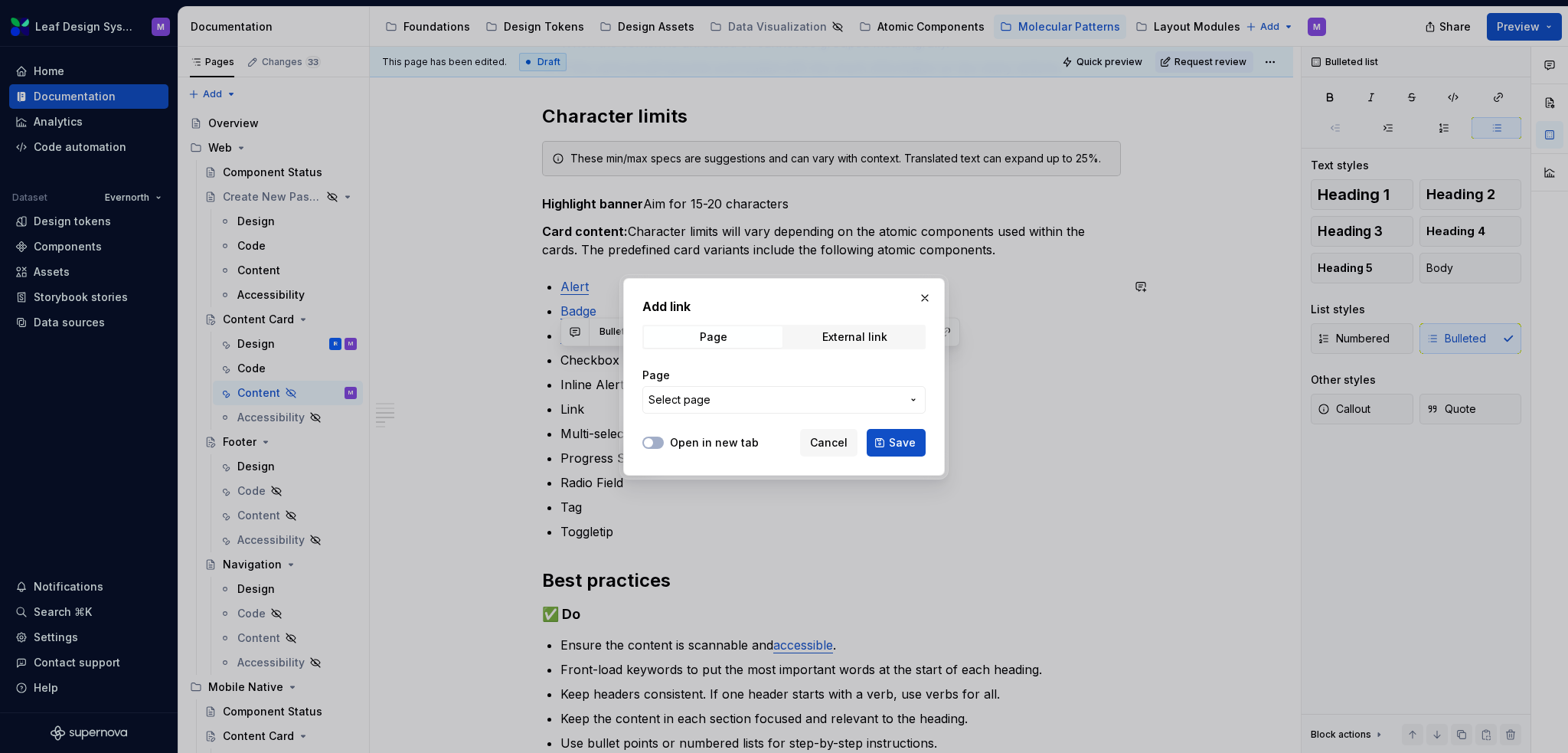
click at [851, 396] on span "Select page" at bounding box center [775, 399] width 253 height 15
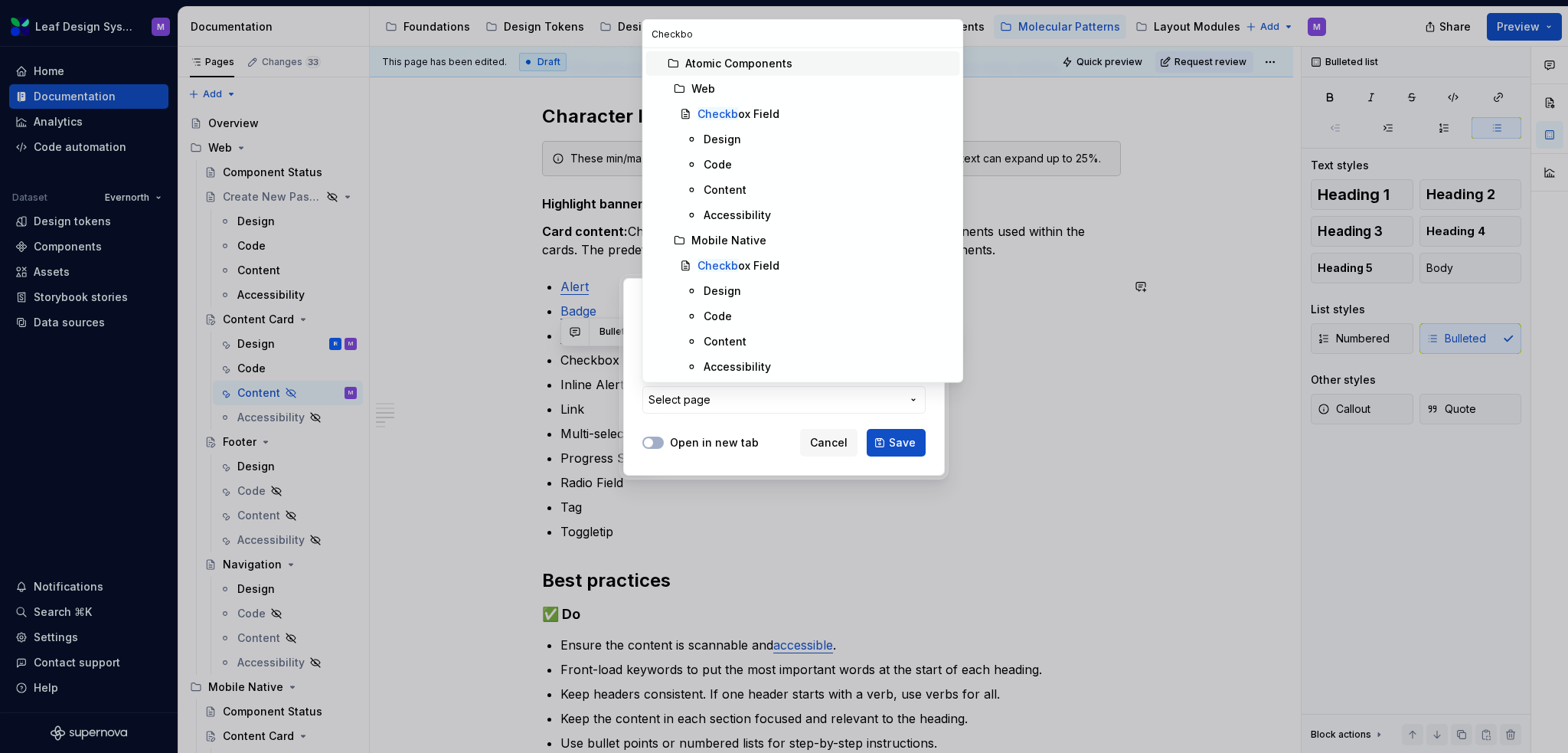
type input "Checkbox"
click at [763, 183] on span "Content" at bounding box center [802, 189] width 314 height 24
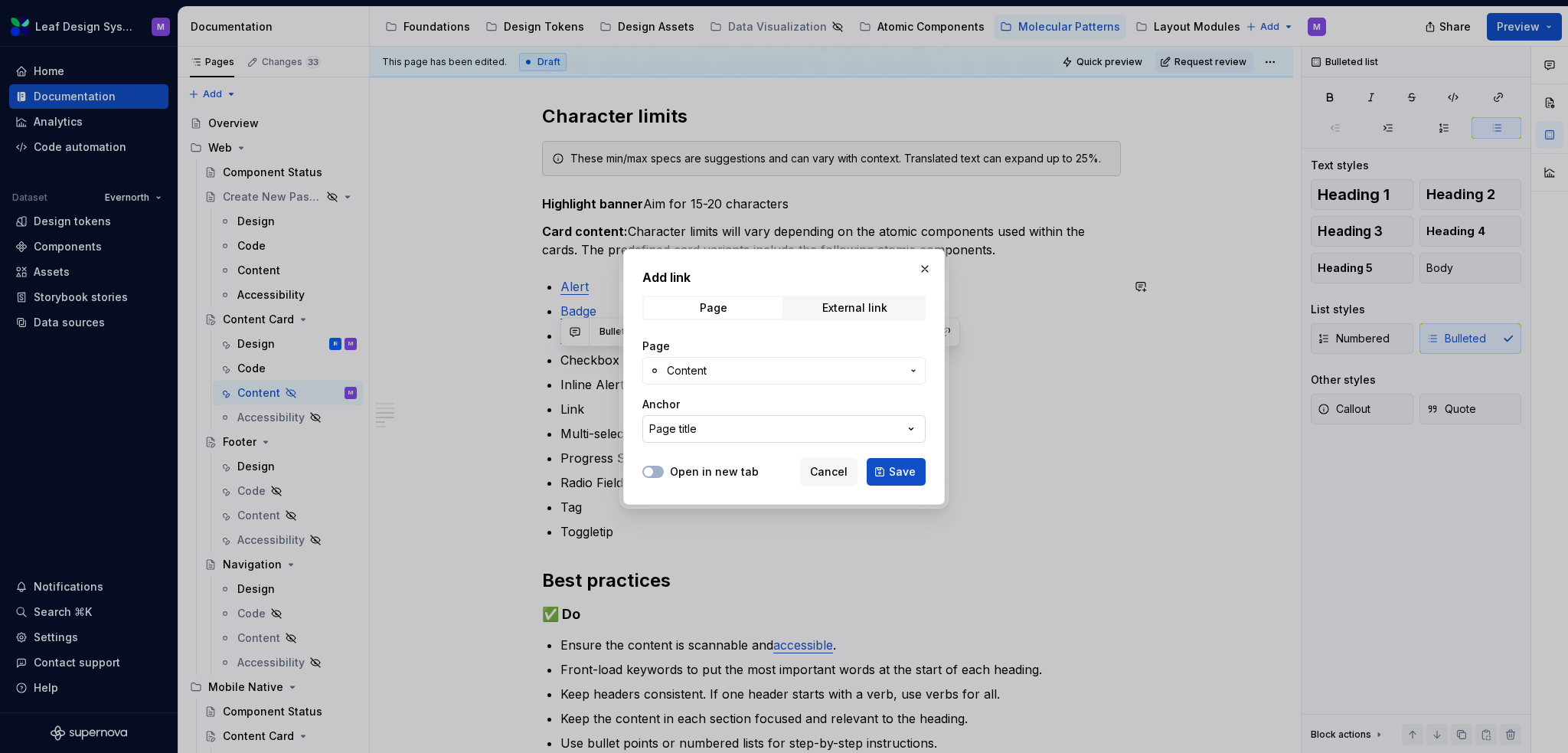
click at [805, 422] on button "Page title" at bounding box center [784, 429] width 283 height 28
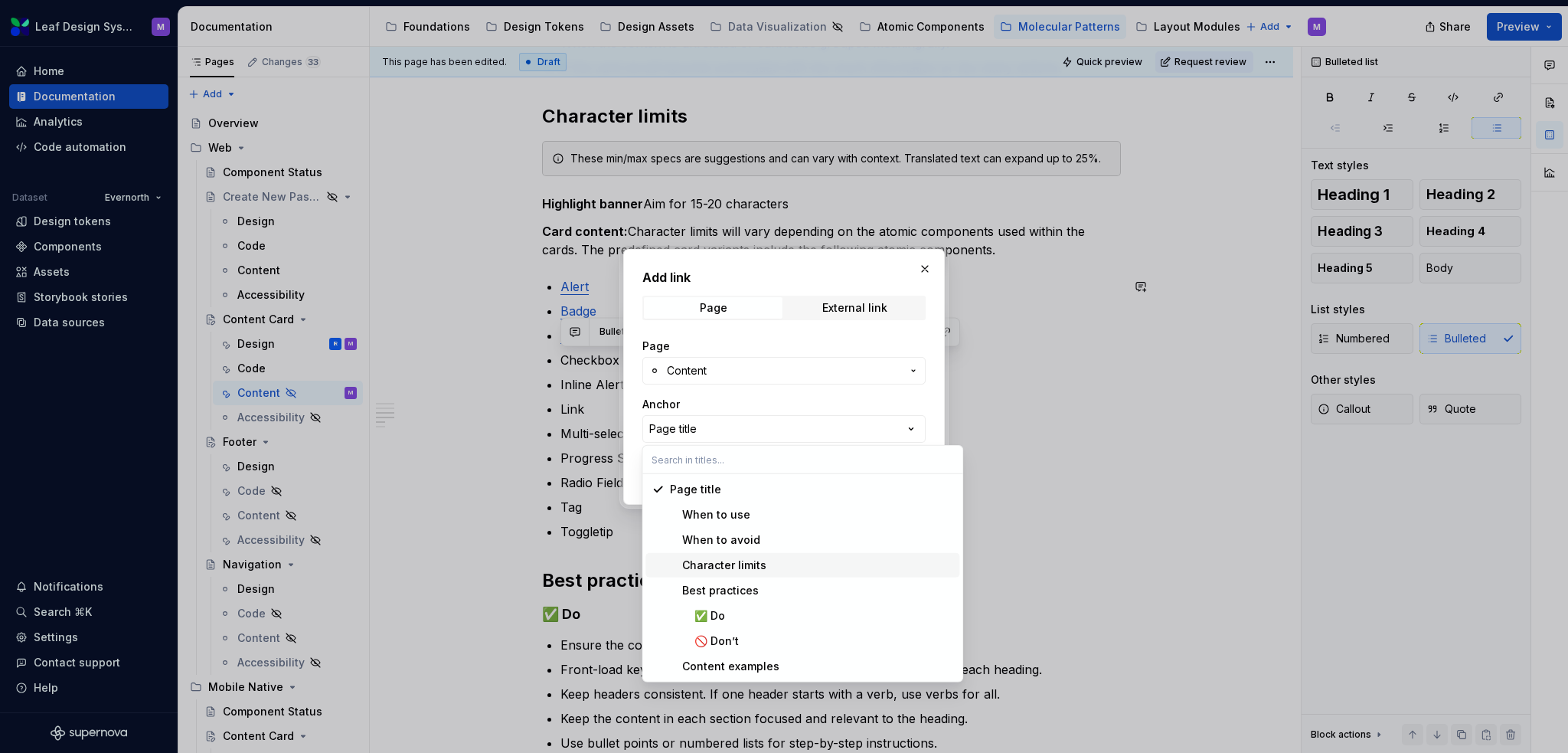
click at [771, 566] on div "Character limits" at bounding box center [811, 565] width 283 height 15
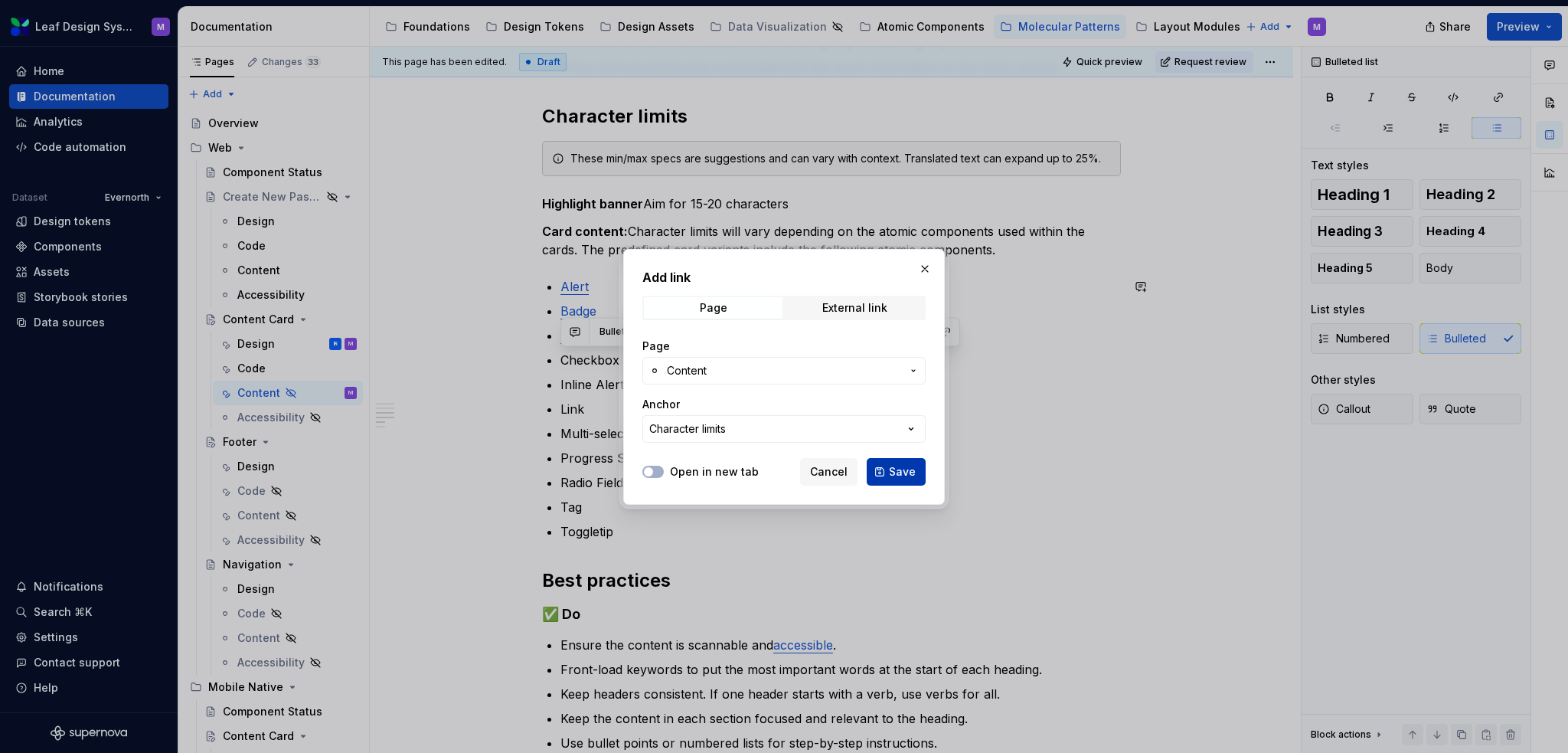
click at [907, 480] on button "Save" at bounding box center [897, 472] width 59 height 28
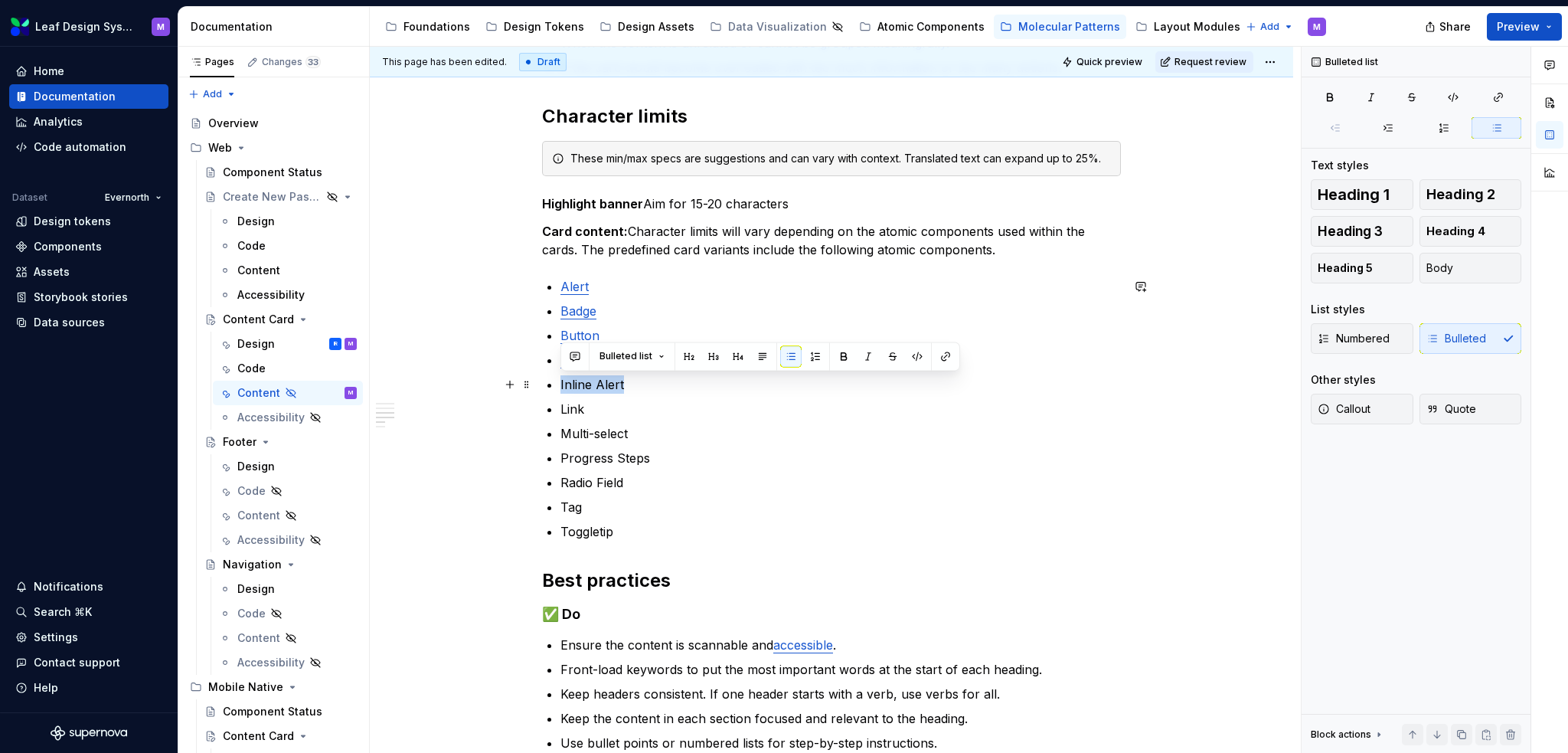
drag, startPoint x: 630, startPoint y: 384, endPoint x: 543, endPoint y: 385, distance: 87.0
click at [543, 385] on div "When to use To display related information in a structured, scannable format. F…" at bounding box center [832, 348] width 579 height 1089
click at [946, 357] on button "button" at bounding box center [945, 356] width 21 height 21
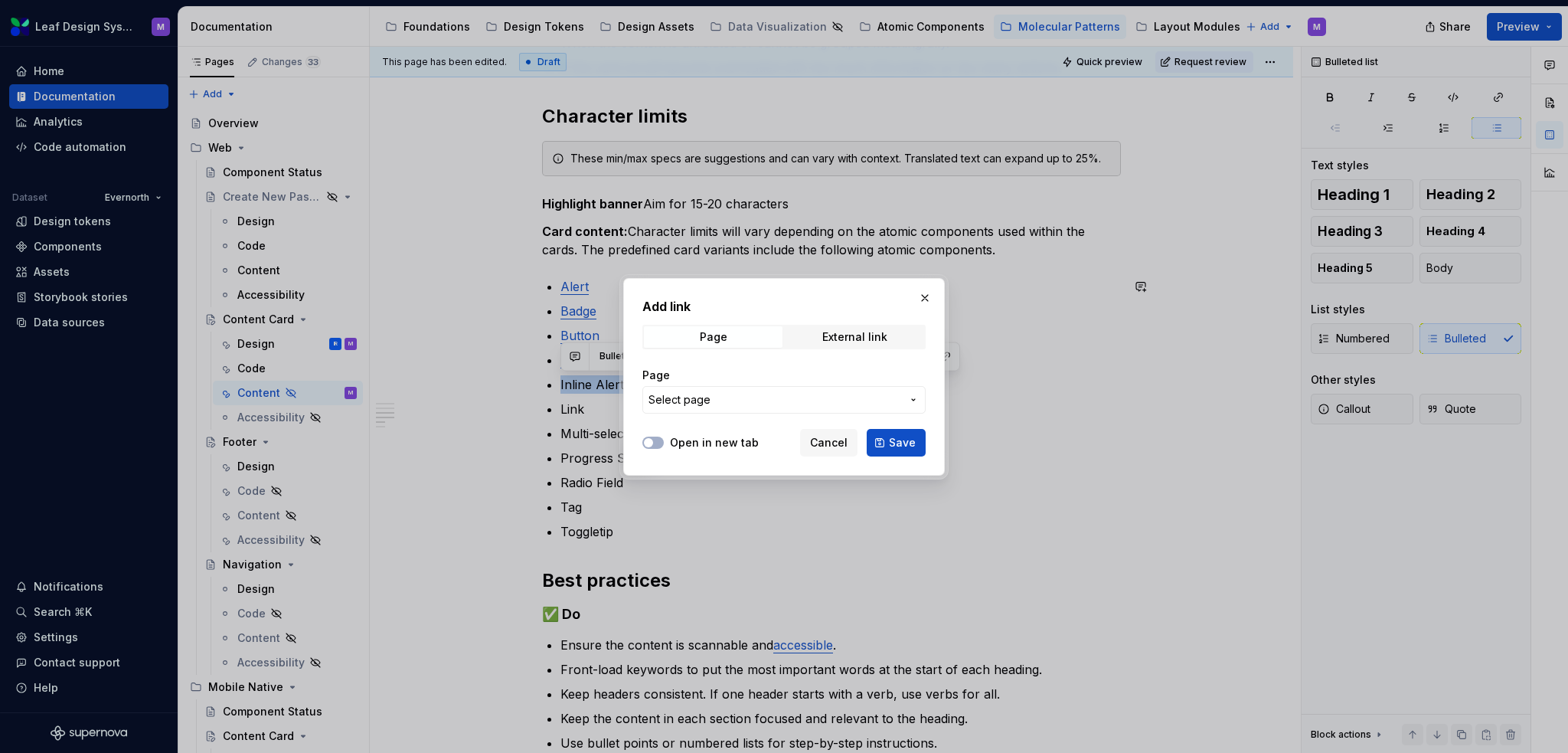
click at [745, 398] on span "Select page" at bounding box center [775, 399] width 253 height 15
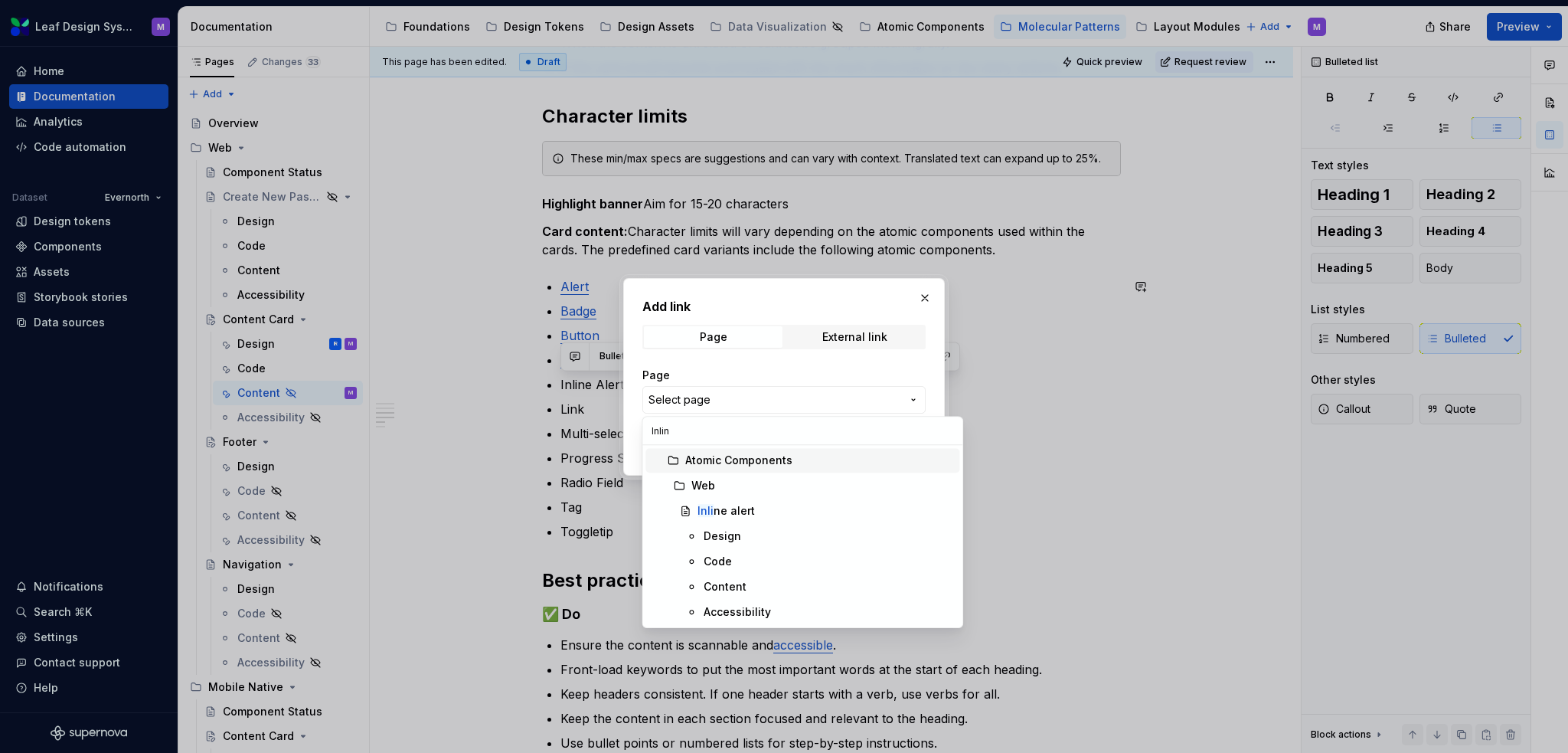
type input "Inline"
click at [745, 581] on div "Content" at bounding box center [725, 587] width 43 height 15
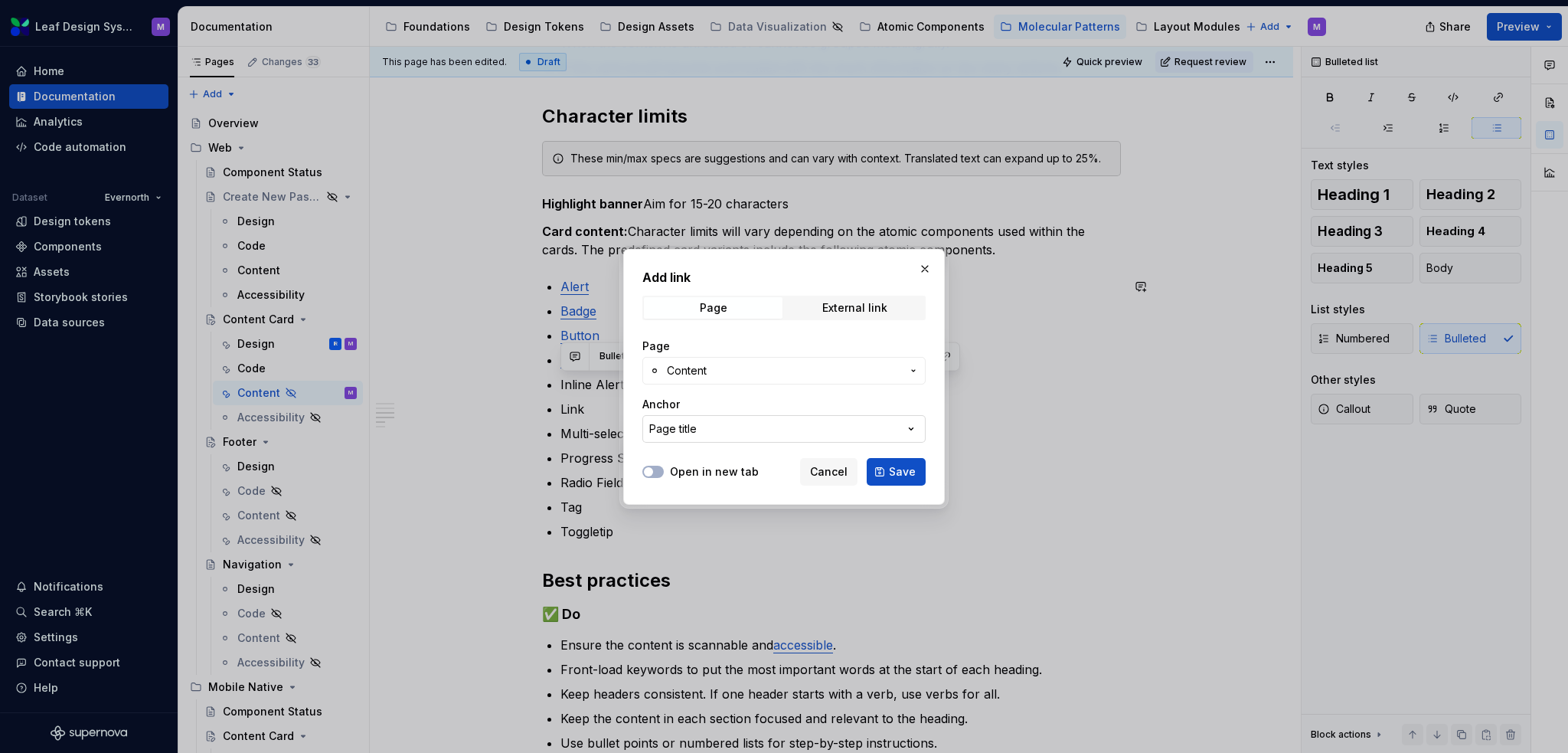
click at [766, 419] on button "Page title" at bounding box center [784, 429] width 283 height 28
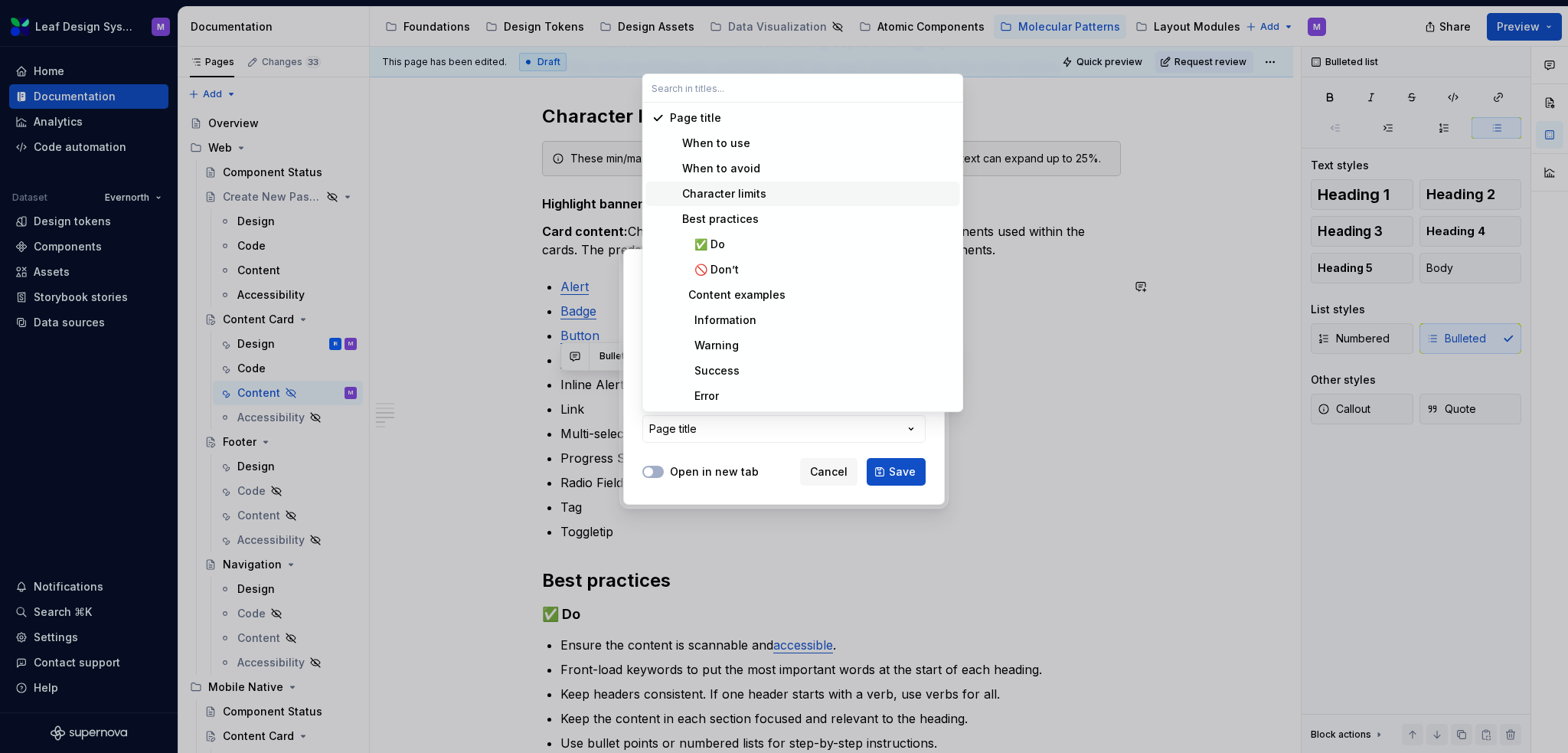
click at [770, 189] on div "Character limits" at bounding box center [811, 193] width 283 height 15
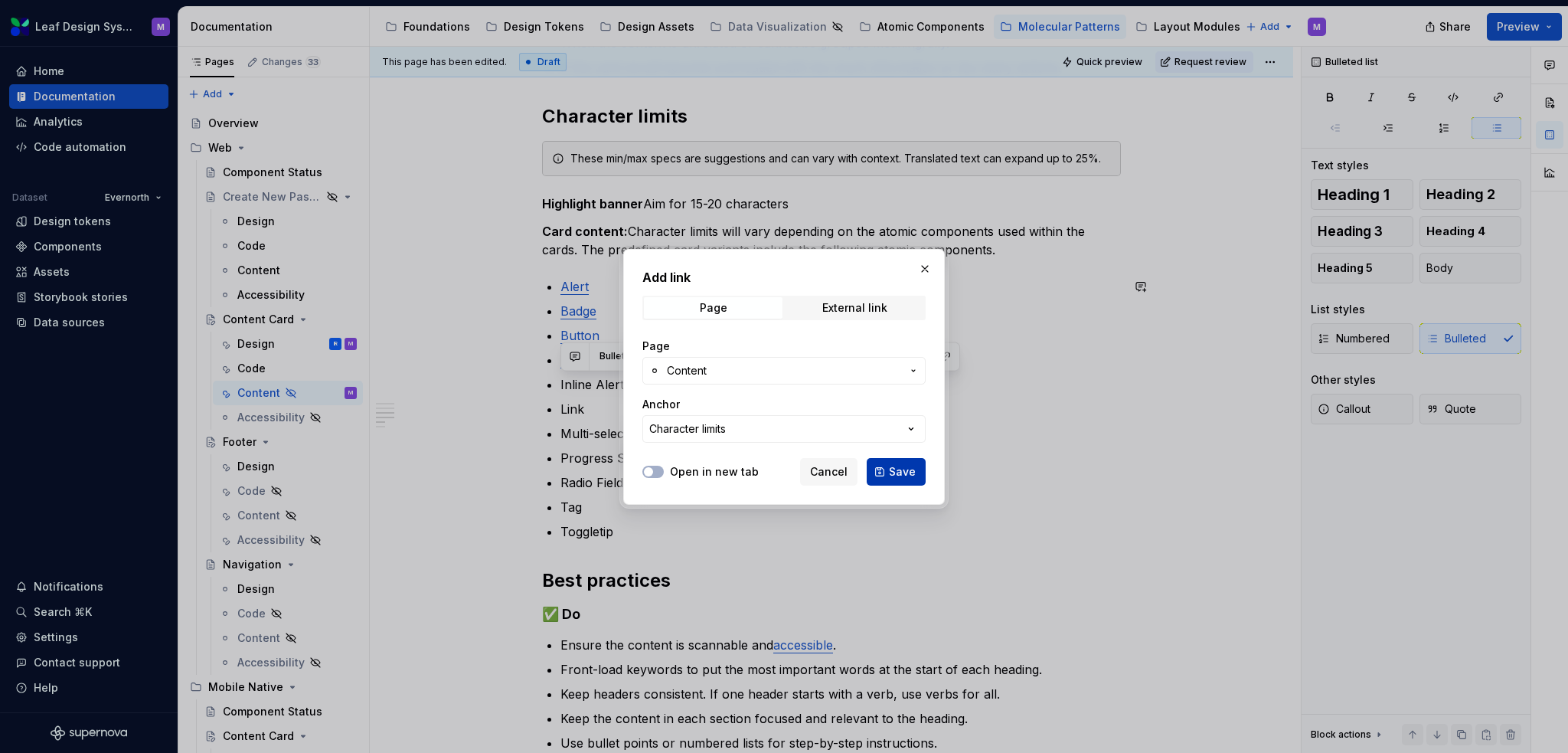
click at [898, 474] on span "Save" at bounding box center [902, 472] width 27 height 15
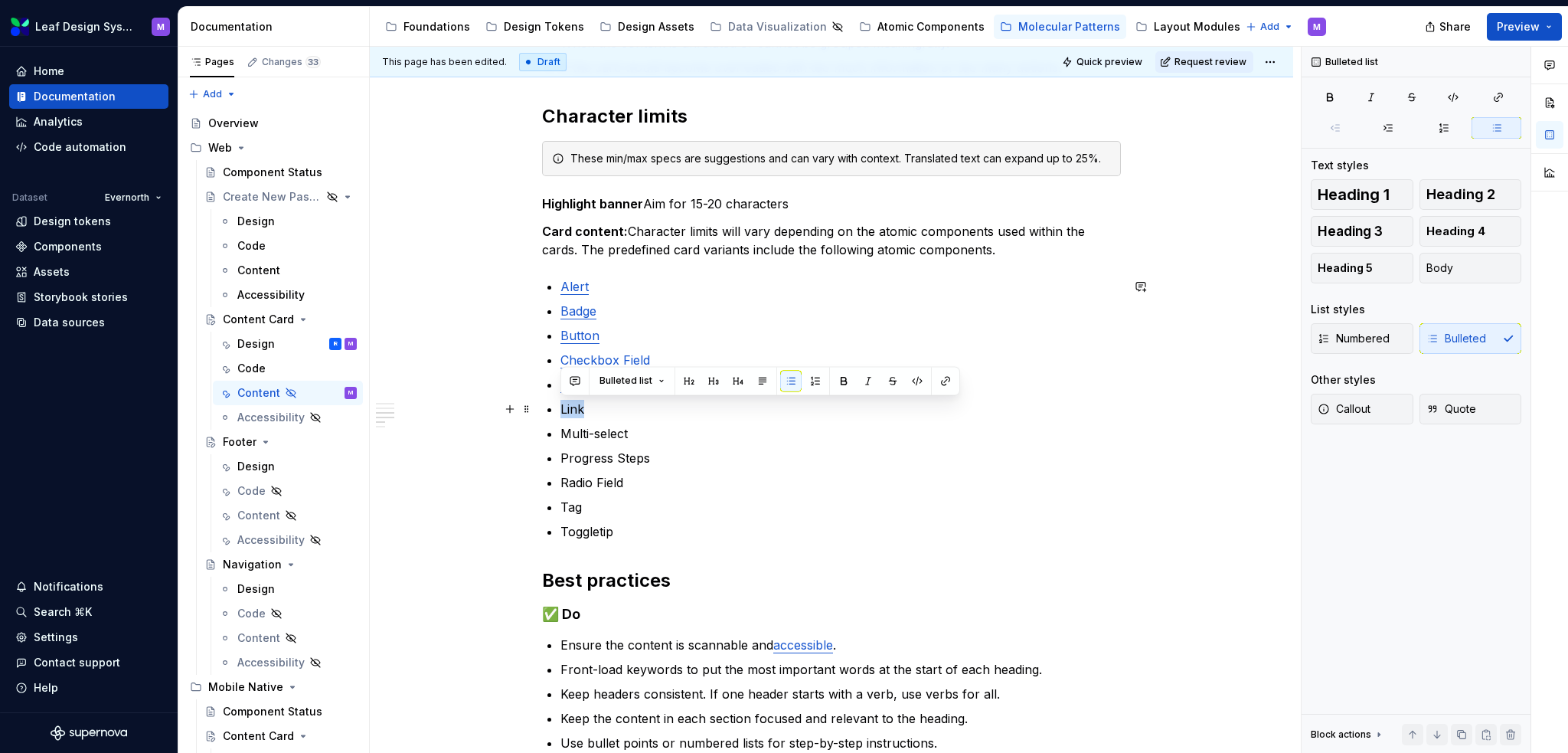
drag, startPoint x: 591, startPoint y: 406, endPoint x: 557, endPoint y: 409, distance: 34.1
click at [558, 409] on div "When to use To display related information in a structured, scannable format. F…" at bounding box center [832, 348] width 579 height 1089
click at [943, 382] on button "button" at bounding box center [945, 380] width 21 height 21
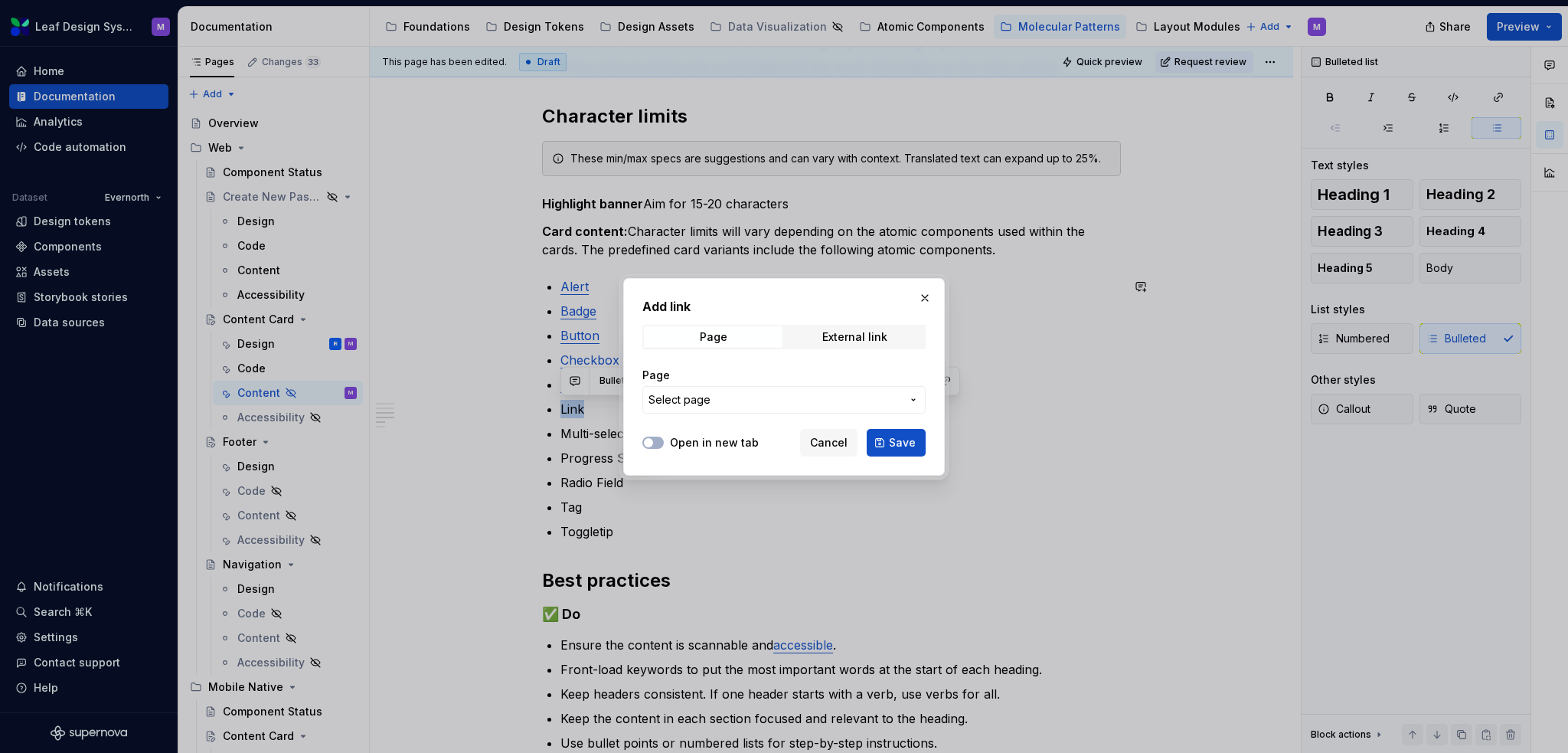
click at [776, 400] on span "Select page" at bounding box center [775, 399] width 253 height 15
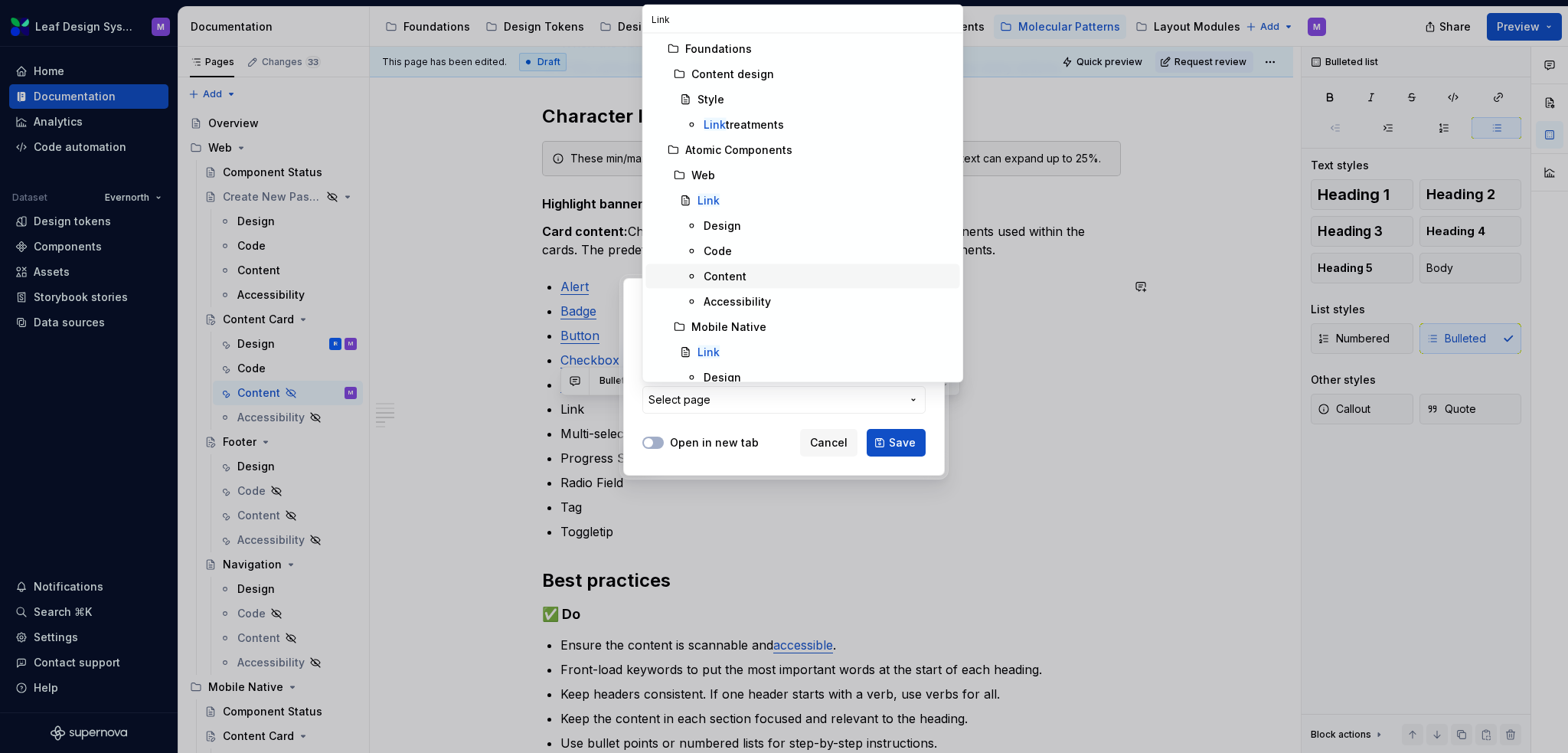
type input "Link"
click at [757, 271] on div "Content" at bounding box center [828, 277] width 250 height 15
click at [757, 297] on h2 "Add link" at bounding box center [784, 306] width 283 height 19
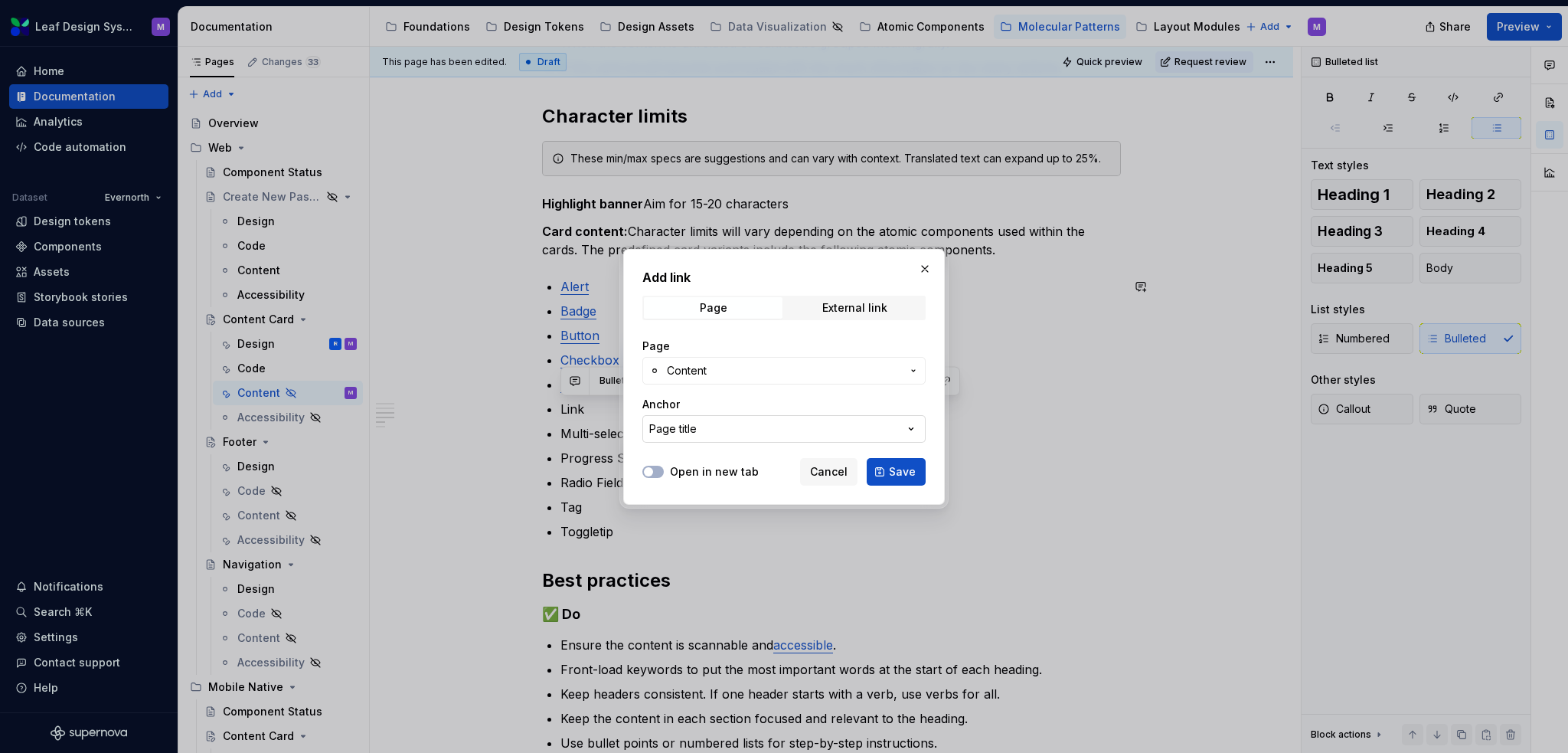
click at [802, 427] on button "Page title" at bounding box center [784, 429] width 283 height 28
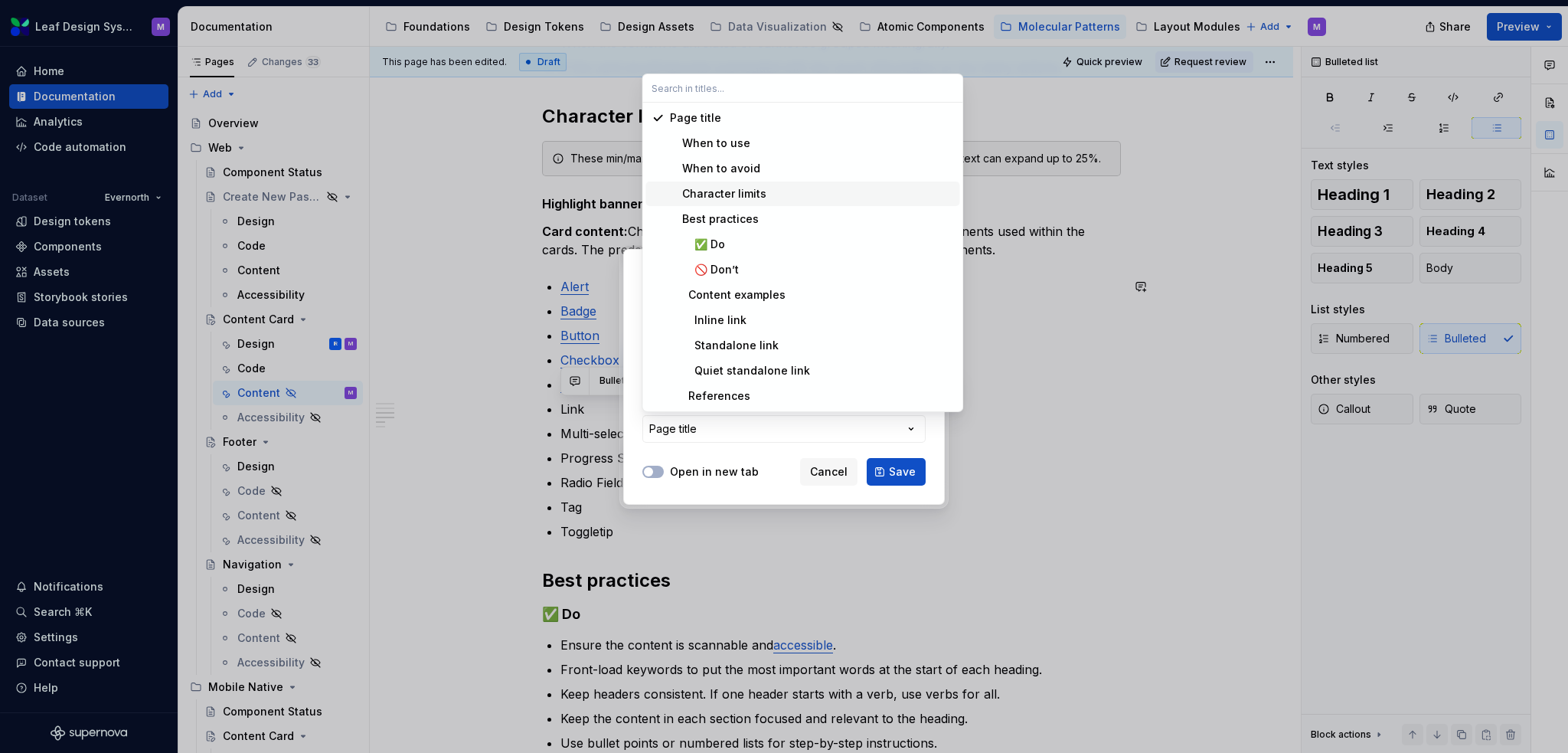
click at [787, 194] on div "Character limits" at bounding box center [811, 193] width 283 height 15
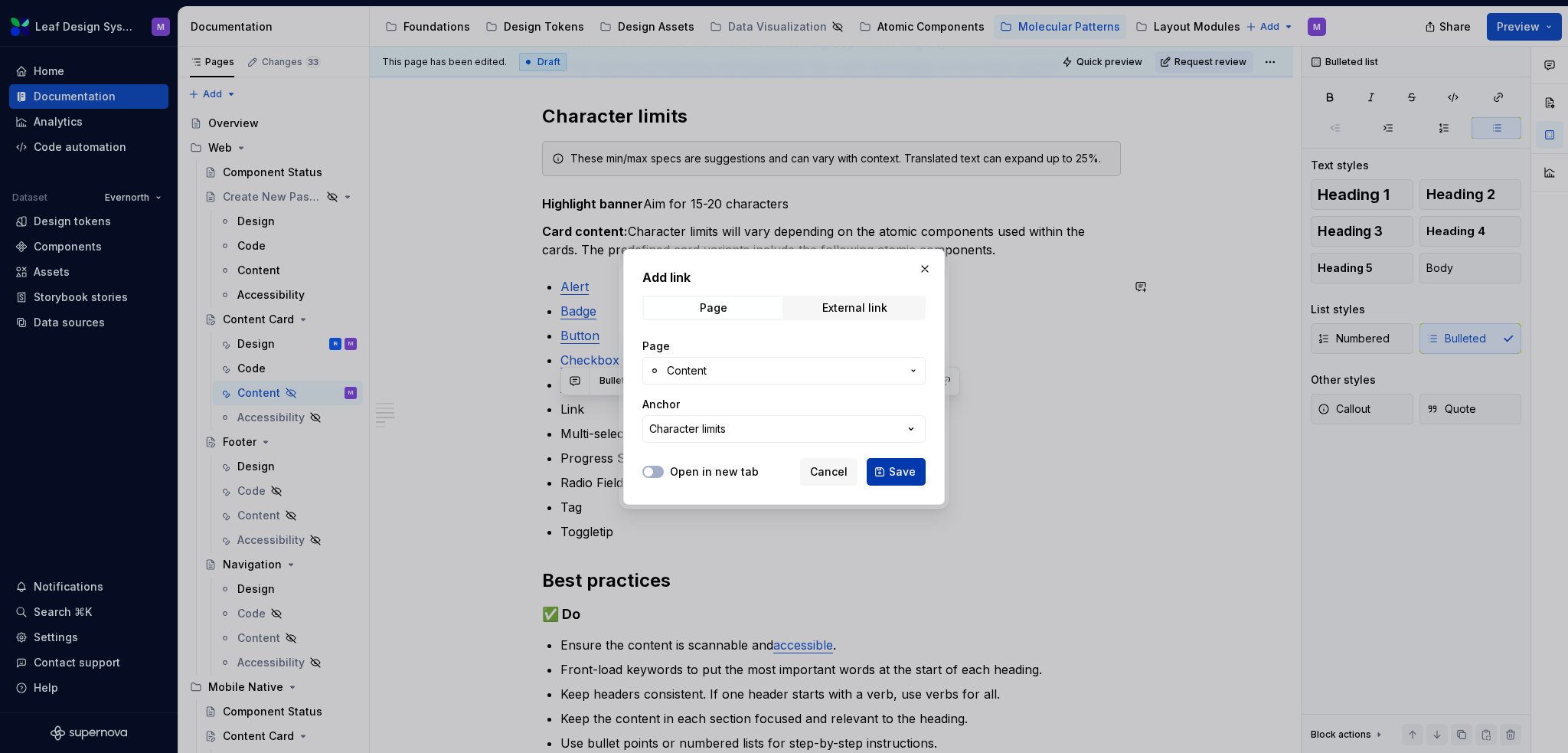
click at [907, 477] on span "Save" at bounding box center [902, 472] width 27 height 15
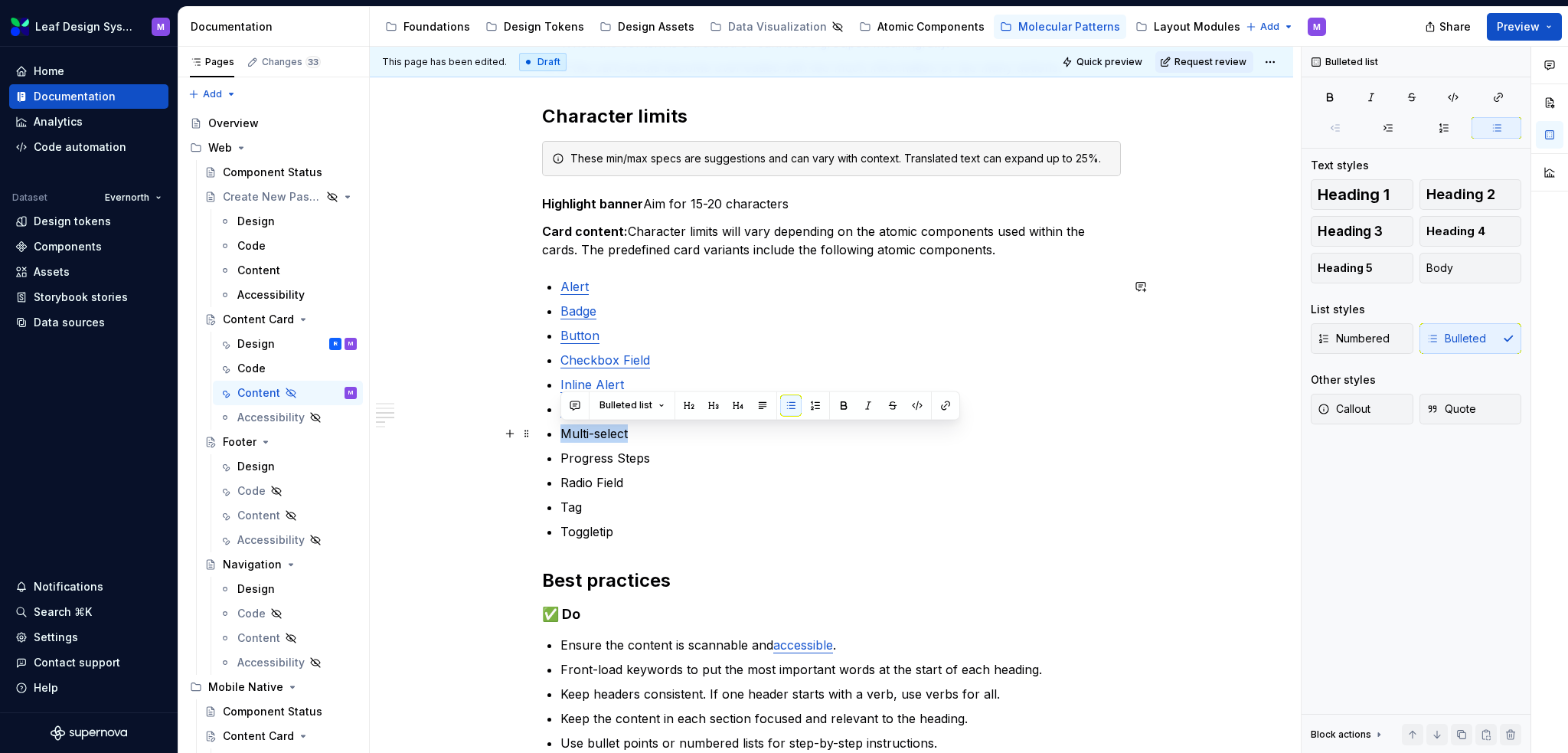
drag, startPoint x: 640, startPoint y: 432, endPoint x: 598, endPoint y: 439, distance: 42.6
click at [559, 438] on div "When to use To display related information in a structured, scannable format. F…" at bounding box center [832, 348] width 579 height 1089
click at [946, 408] on button "button" at bounding box center [945, 405] width 21 height 21
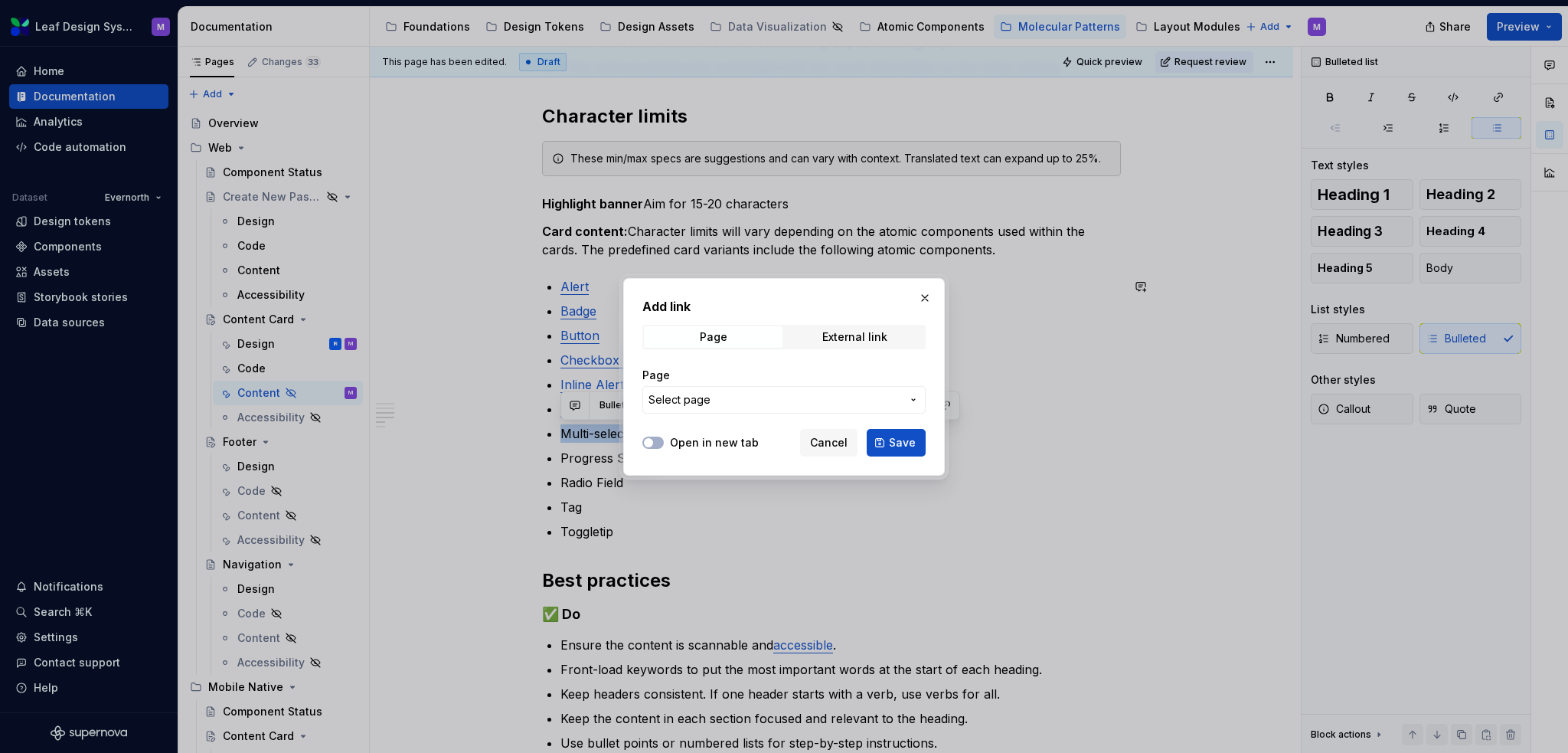
click at [837, 391] on button "Select page" at bounding box center [784, 400] width 283 height 28
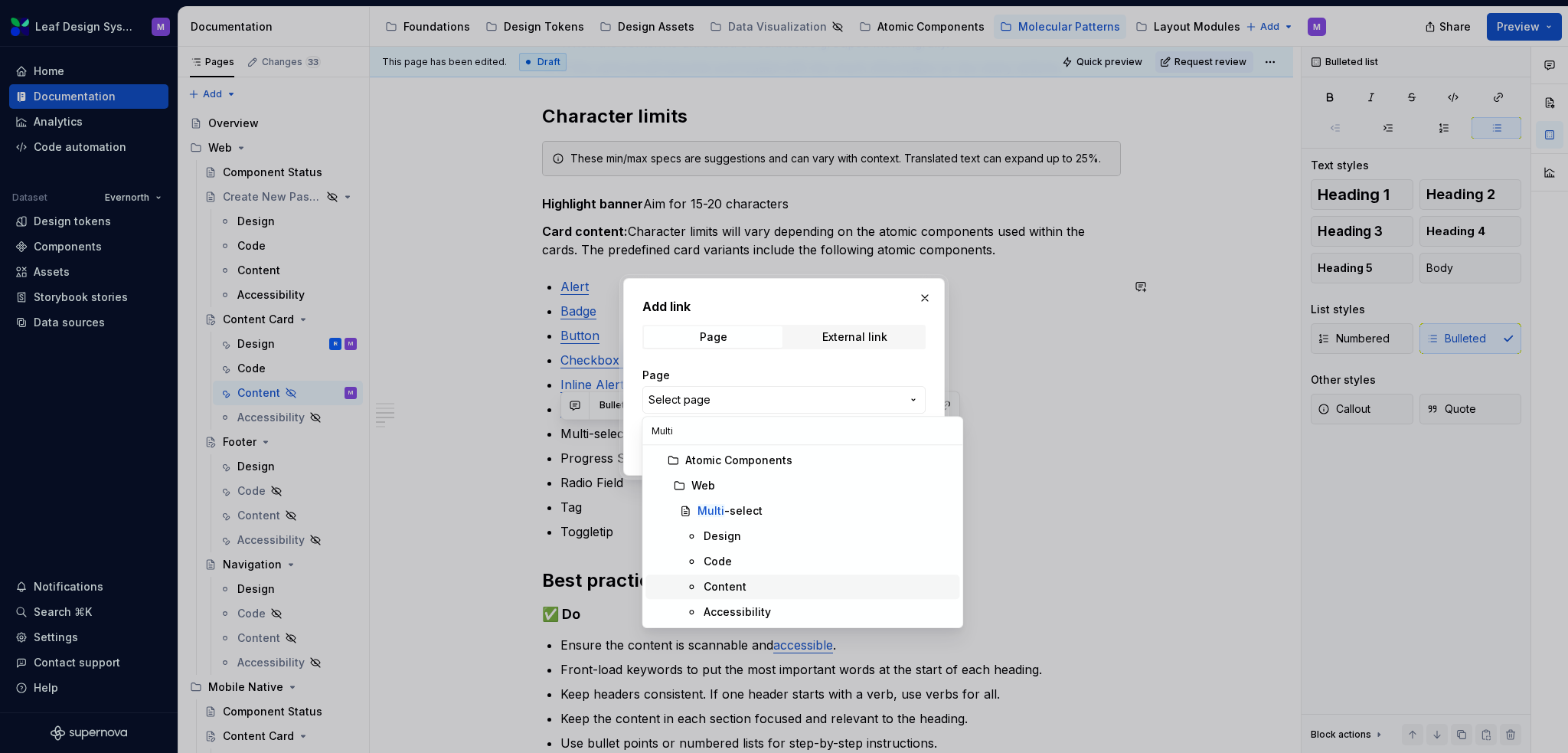
type input "Multi"
click at [749, 586] on div "Content" at bounding box center [828, 587] width 250 height 15
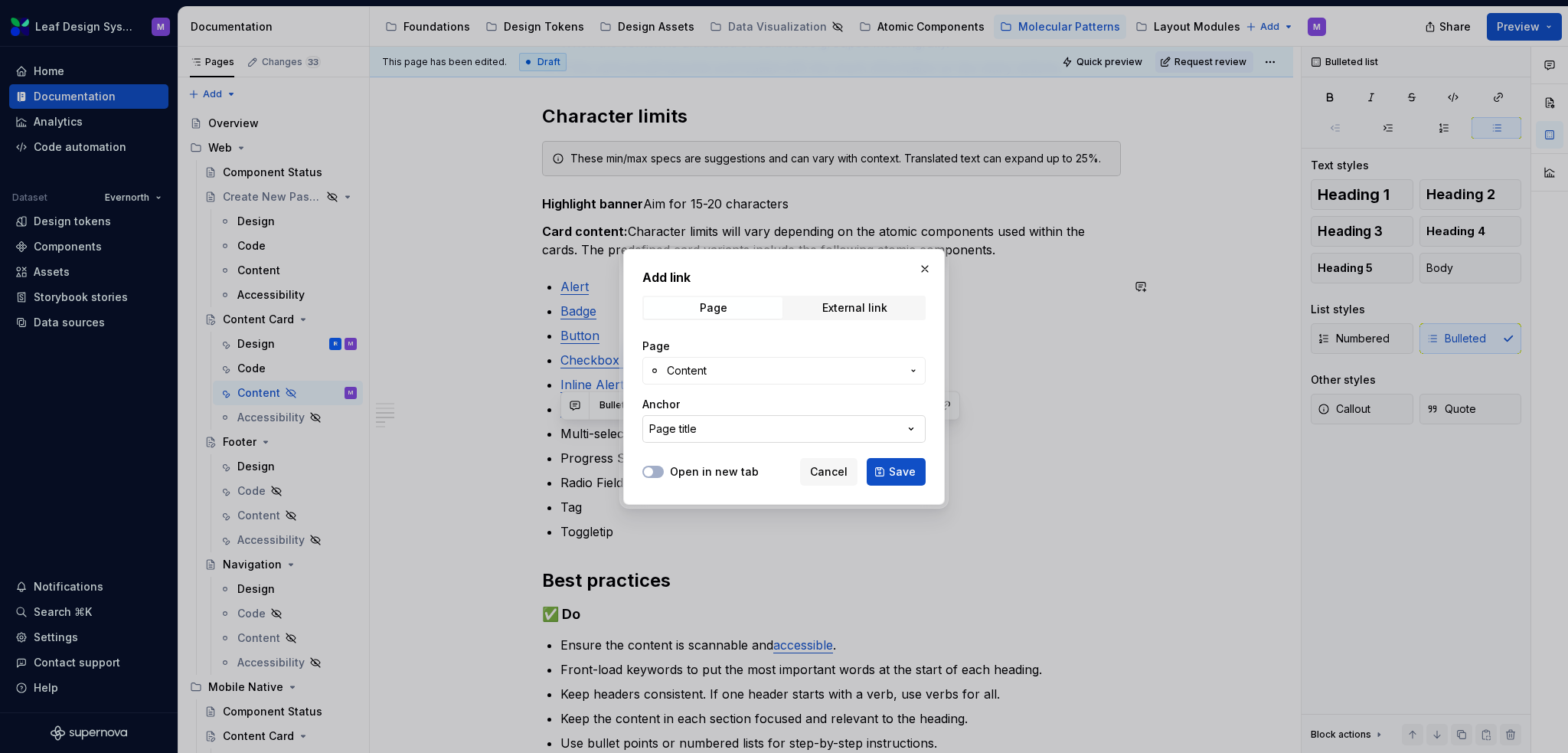
click at [763, 423] on button "Page title" at bounding box center [784, 429] width 283 height 28
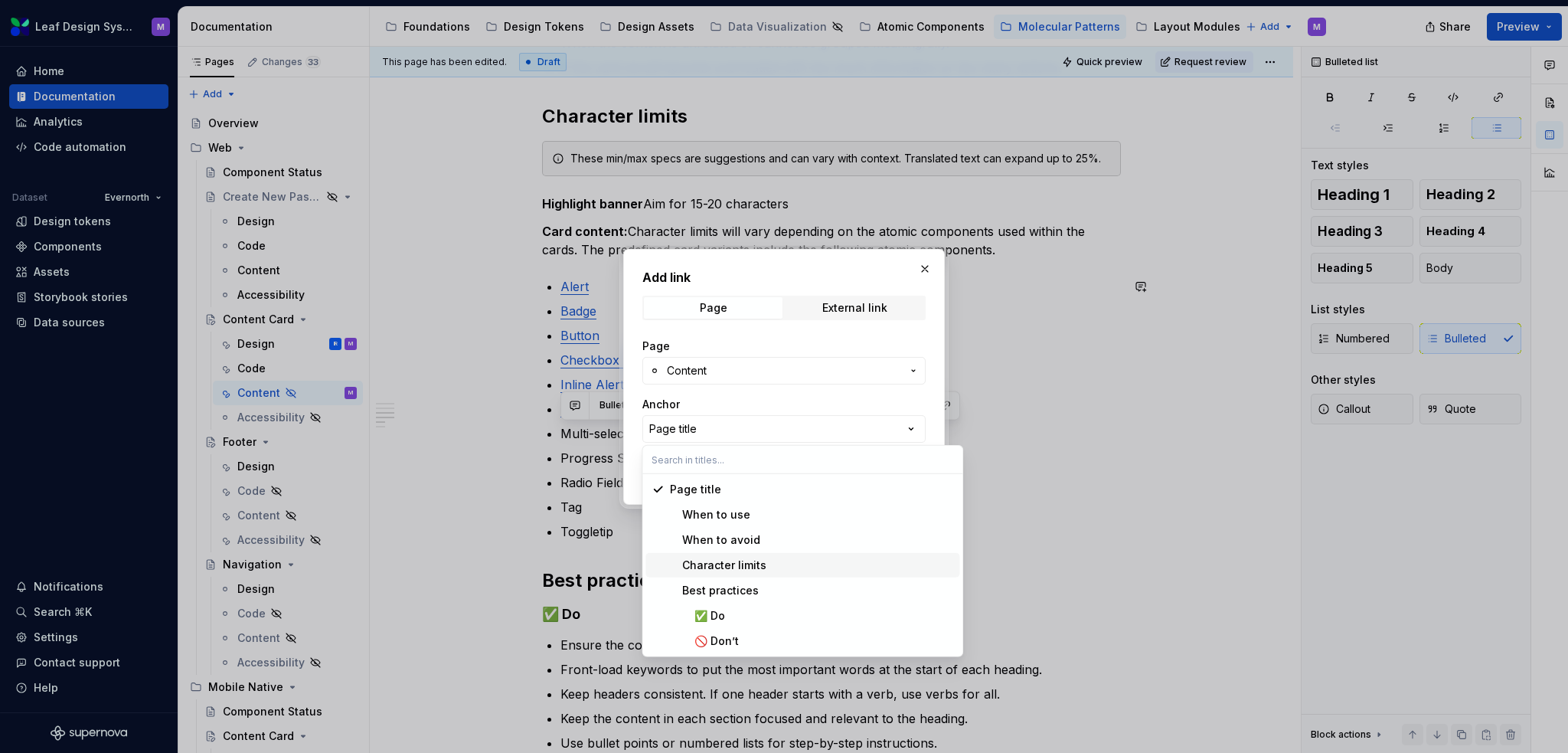
click at [764, 567] on div "Character limits" at bounding box center [811, 565] width 283 height 15
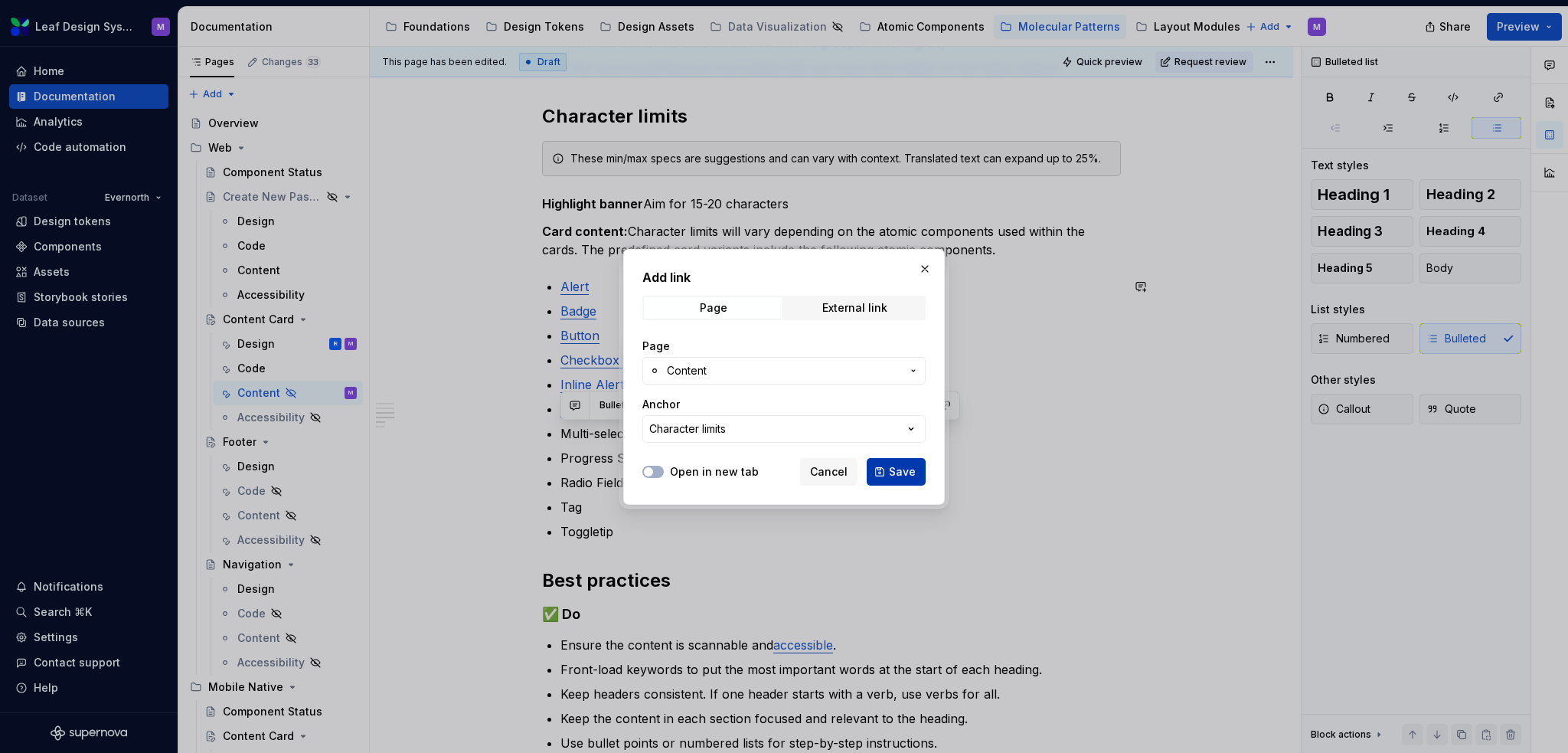
click at [917, 467] on button "Save" at bounding box center [897, 472] width 59 height 28
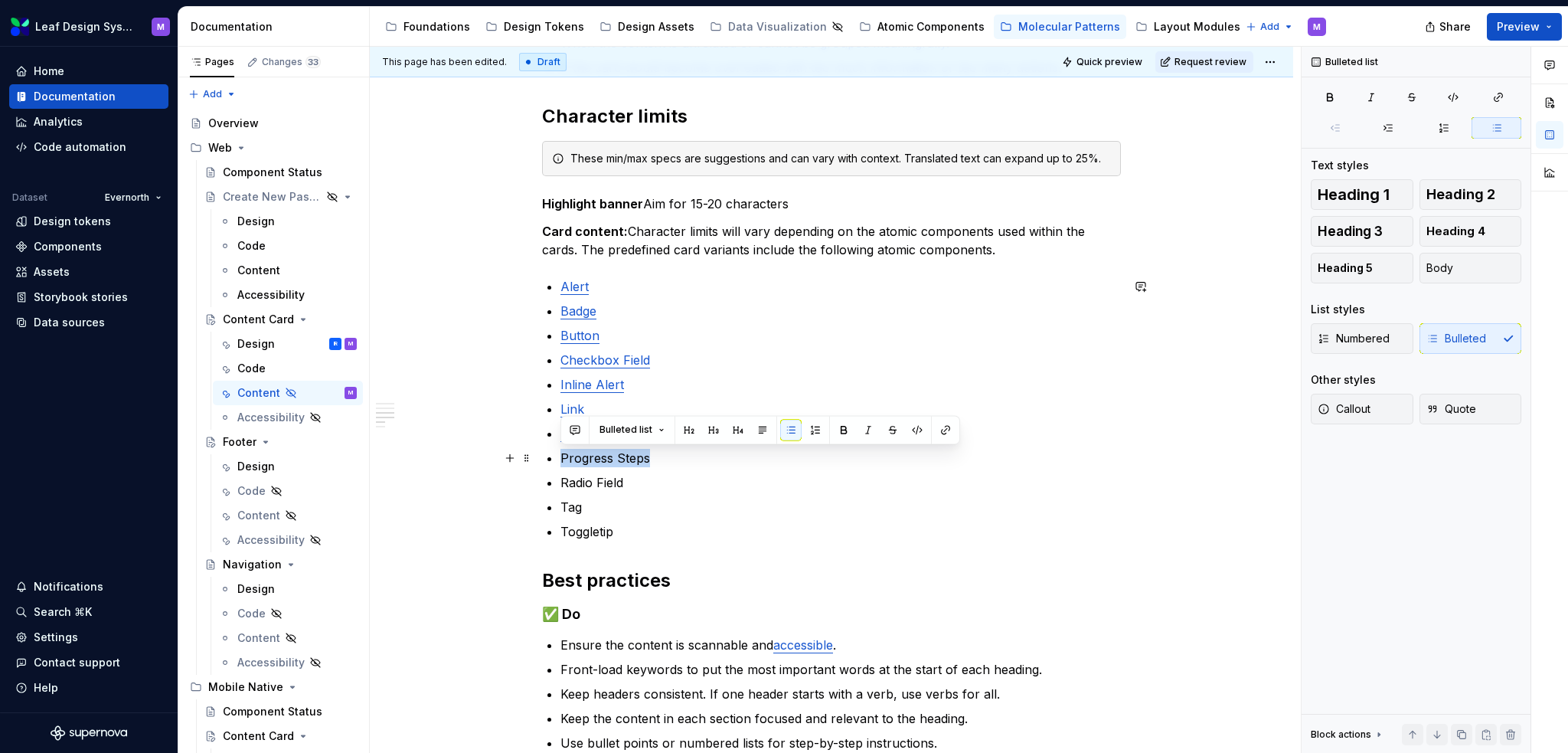
drag, startPoint x: 667, startPoint y: 453, endPoint x: 558, endPoint y: 461, distance: 109.3
click at [558, 461] on div "When to use To display related information in a structured, scannable format. F…" at bounding box center [832, 348] width 579 height 1089
click at [950, 431] on button "button" at bounding box center [945, 429] width 21 height 21
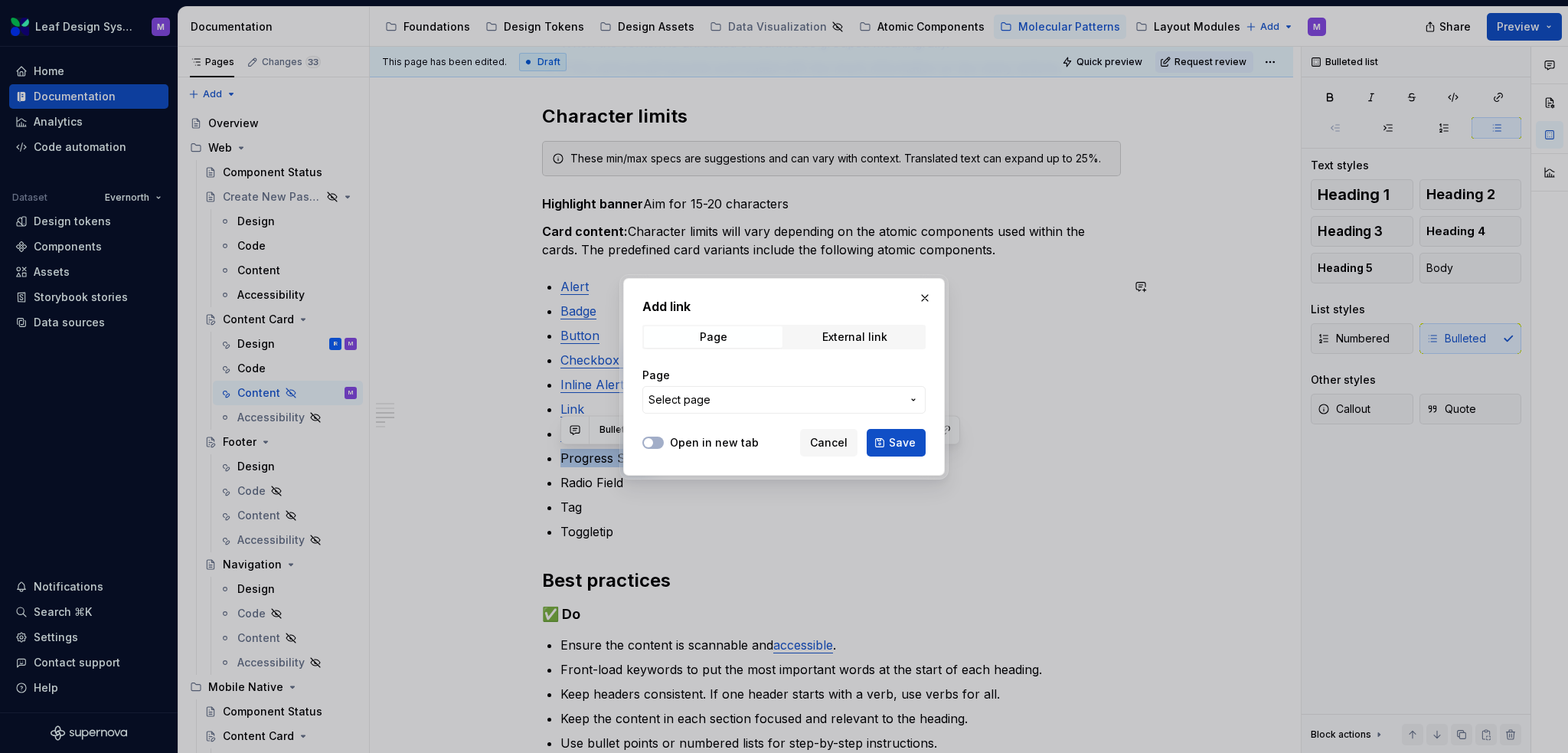
click at [793, 391] on button "Select page" at bounding box center [784, 400] width 283 height 28
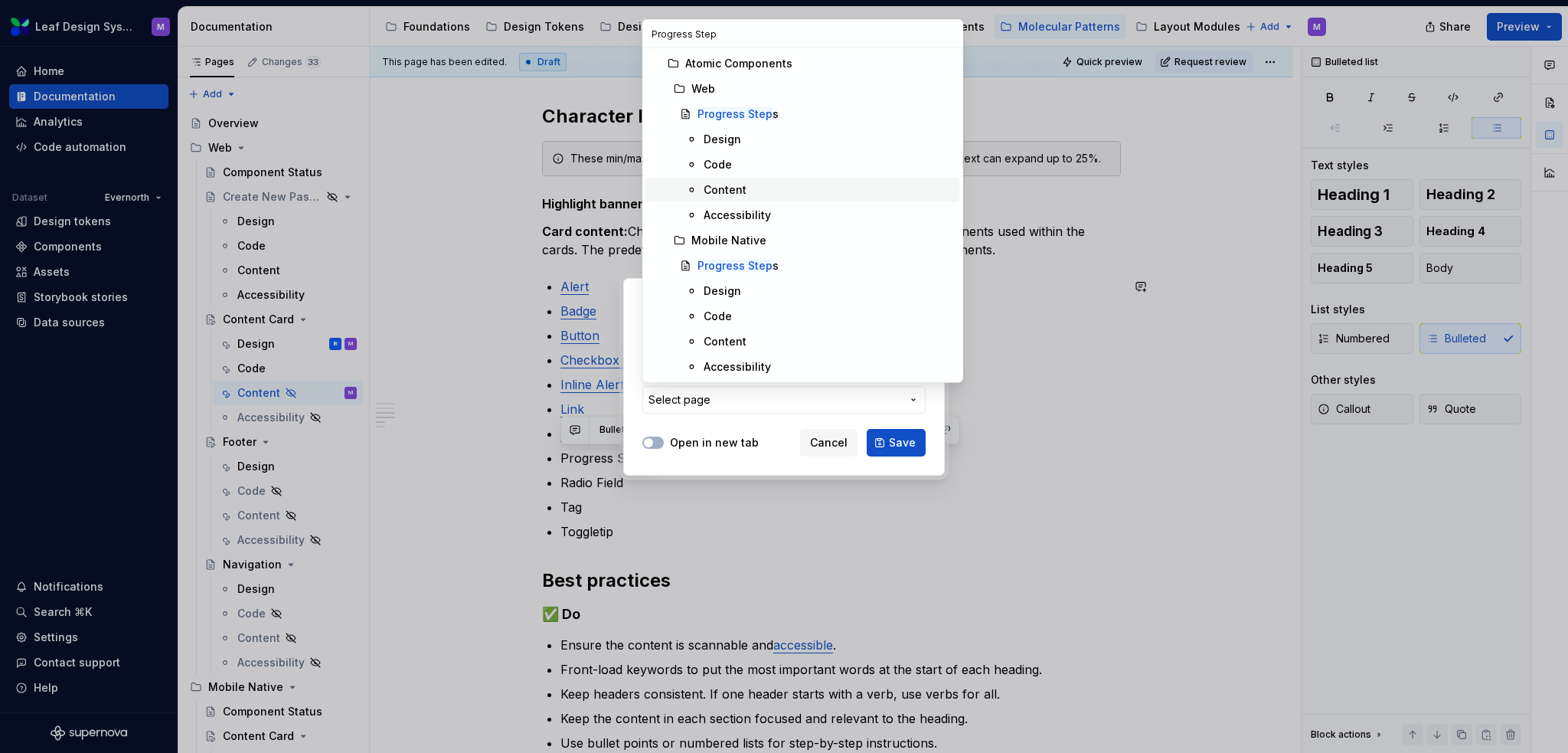
type input "Progress Step"
click at [747, 189] on div "Content" at bounding box center [828, 189] width 250 height 15
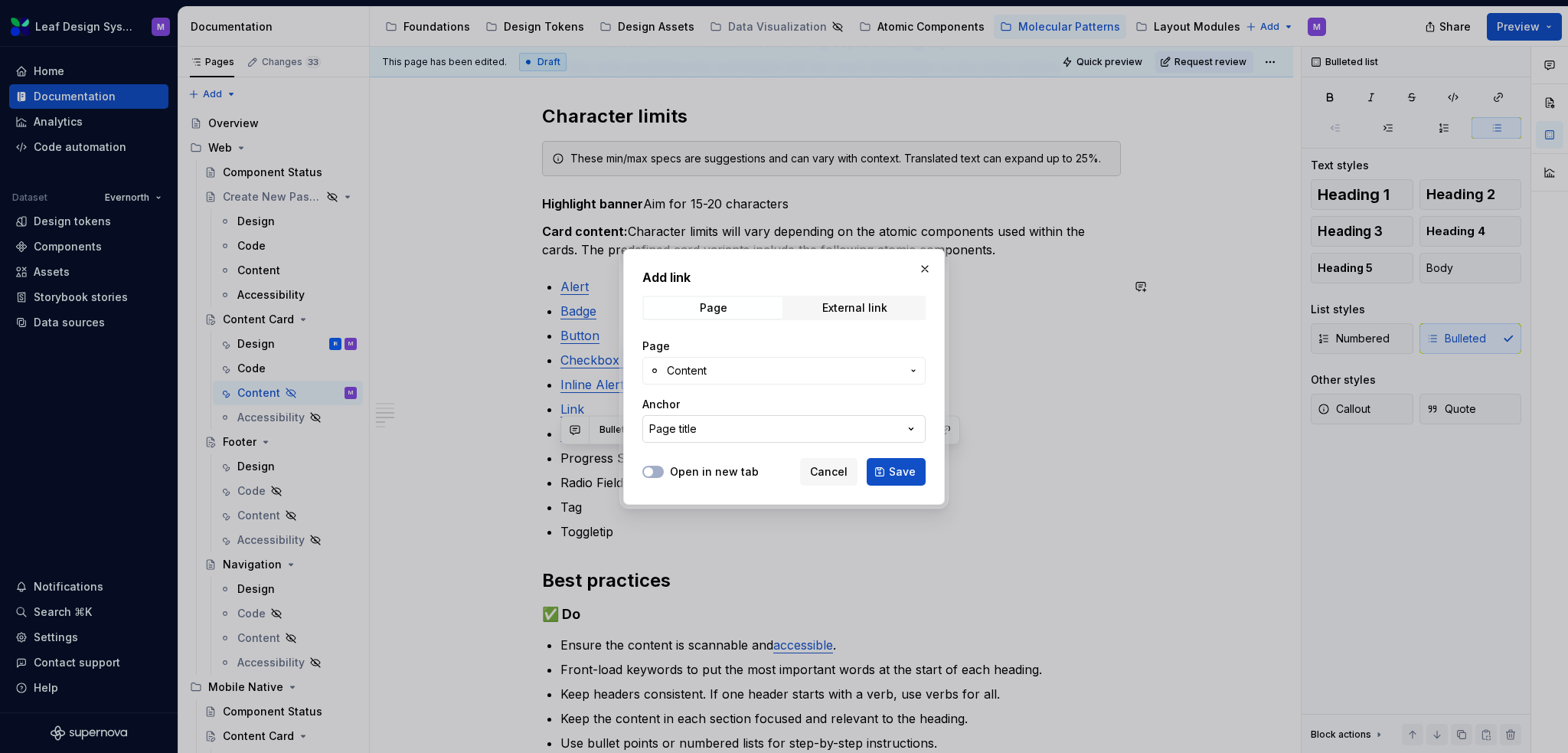
click at [805, 426] on button "Page title" at bounding box center [784, 429] width 283 height 28
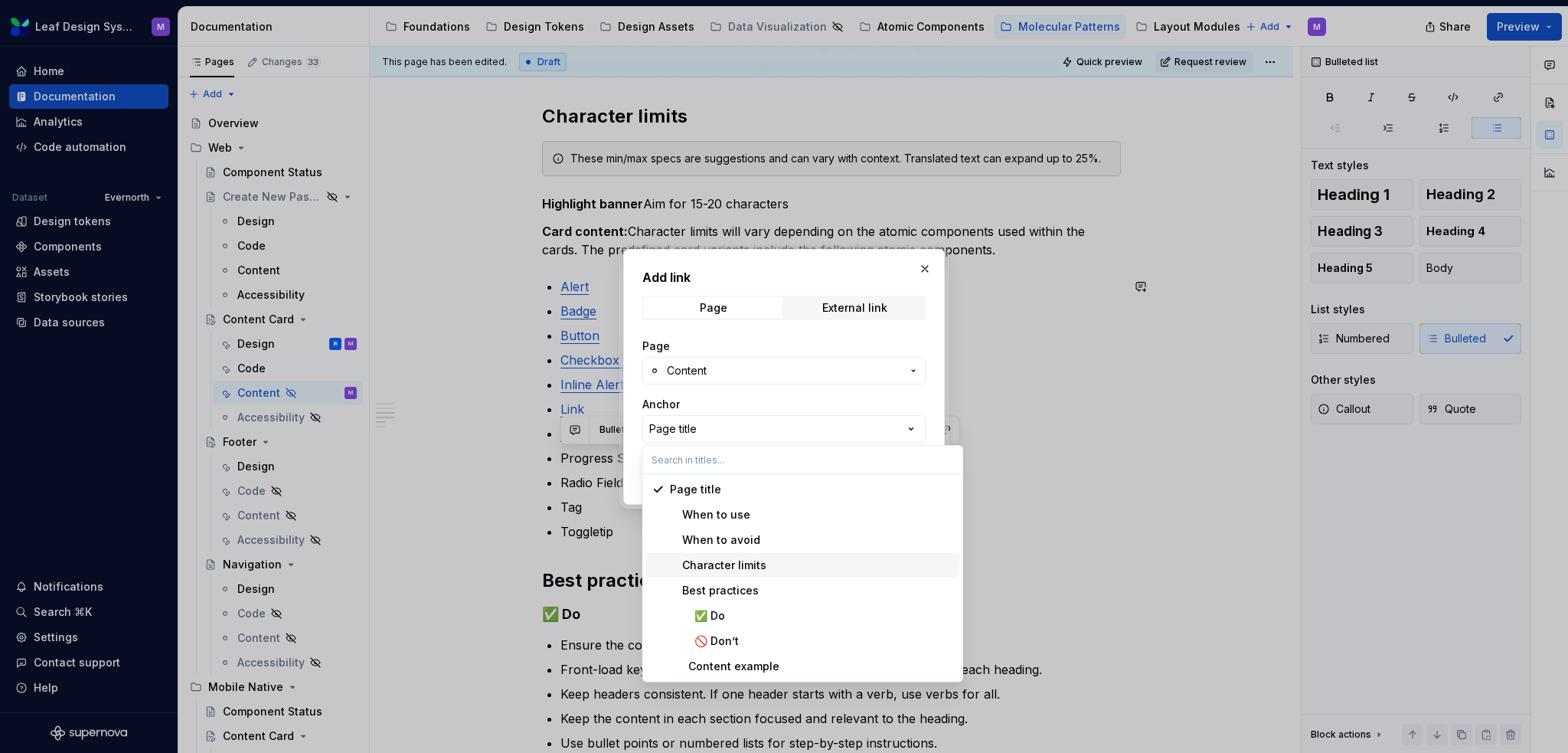
click at [807, 567] on div "Character limits" at bounding box center [811, 565] width 283 height 15
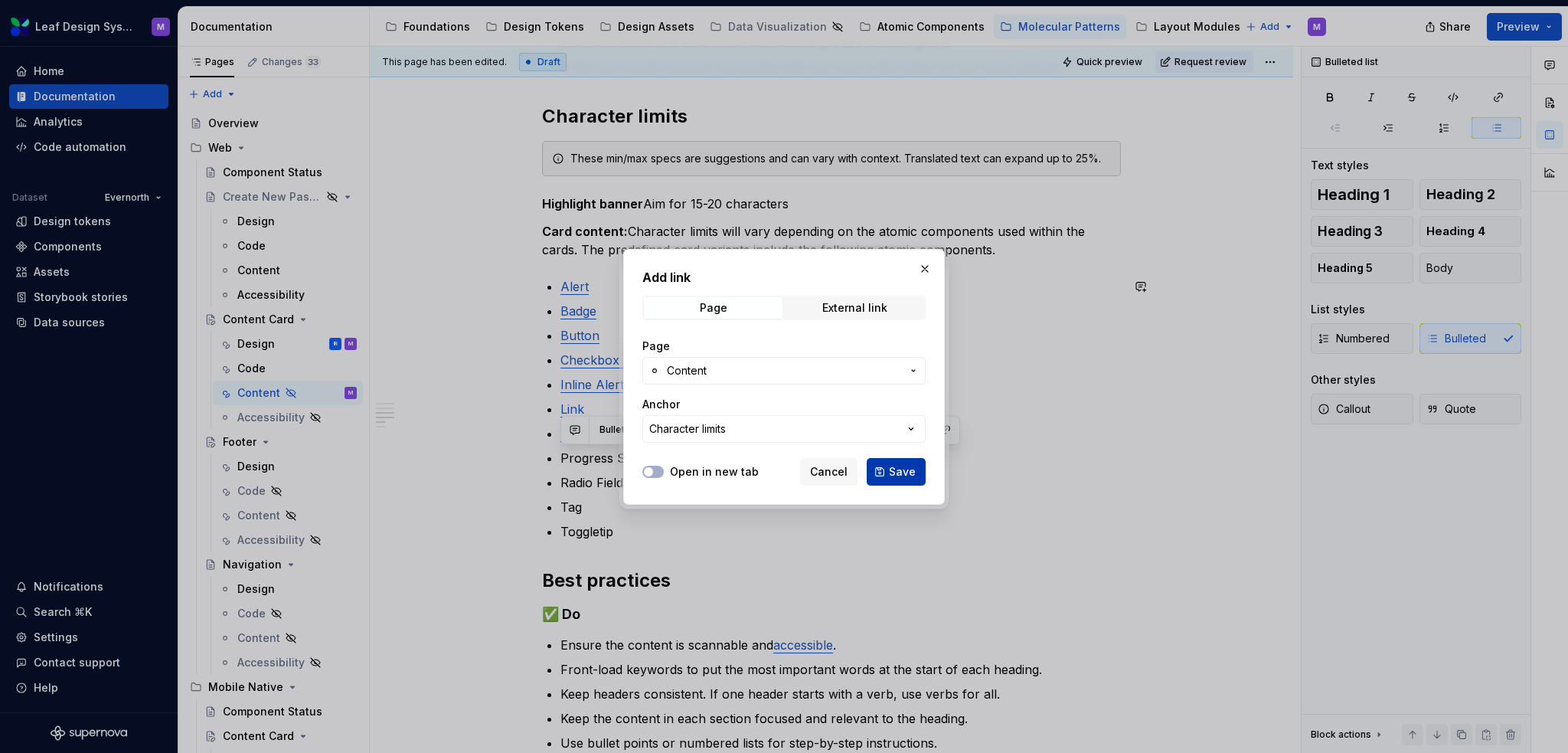
click at [901, 474] on span "Save" at bounding box center [902, 472] width 27 height 15
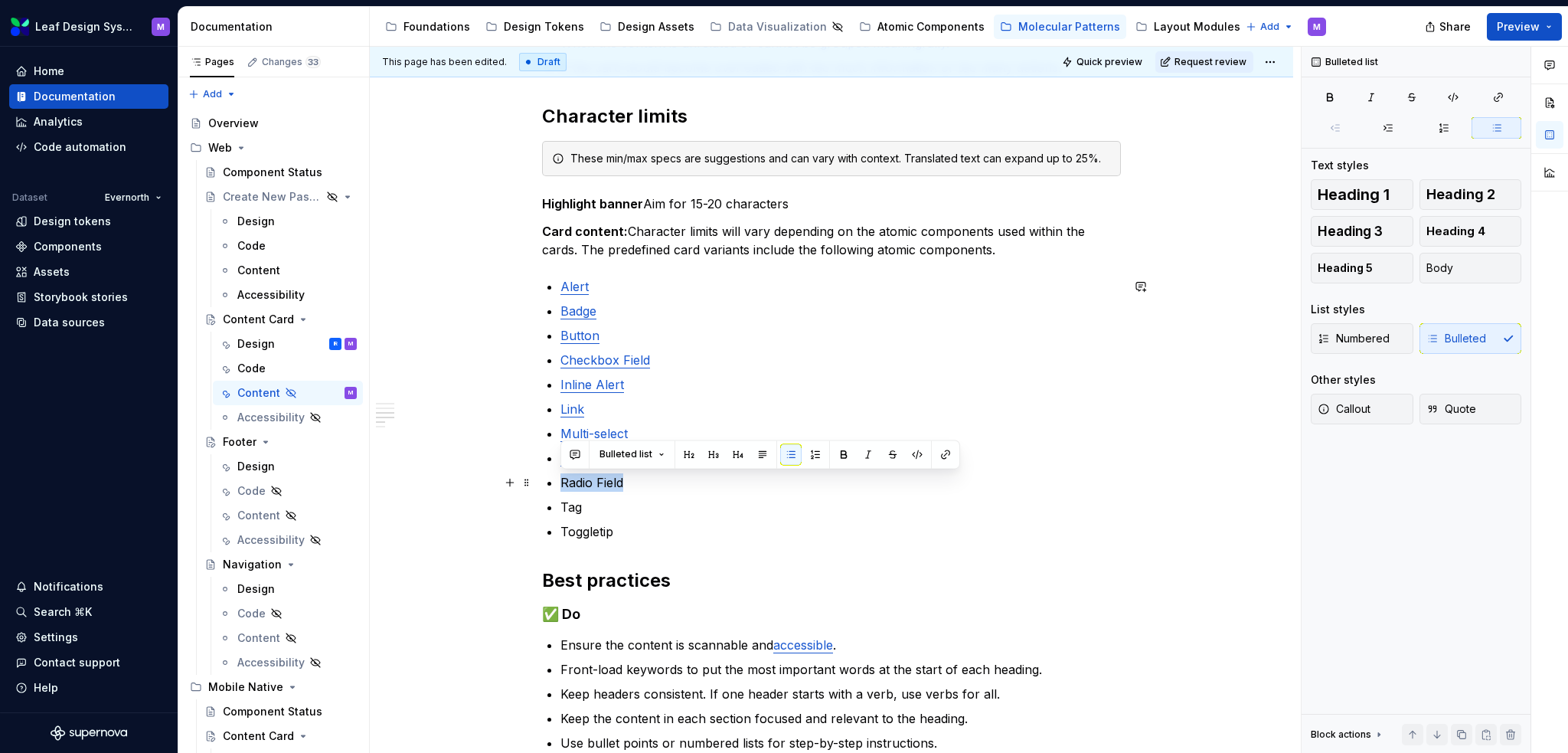
click at [561, 486] on p "Radio Field" at bounding box center [841, 483] width 561 height 19
click at [944, 452] on button "button" at bounding box center [945, 454] width 21 height 21
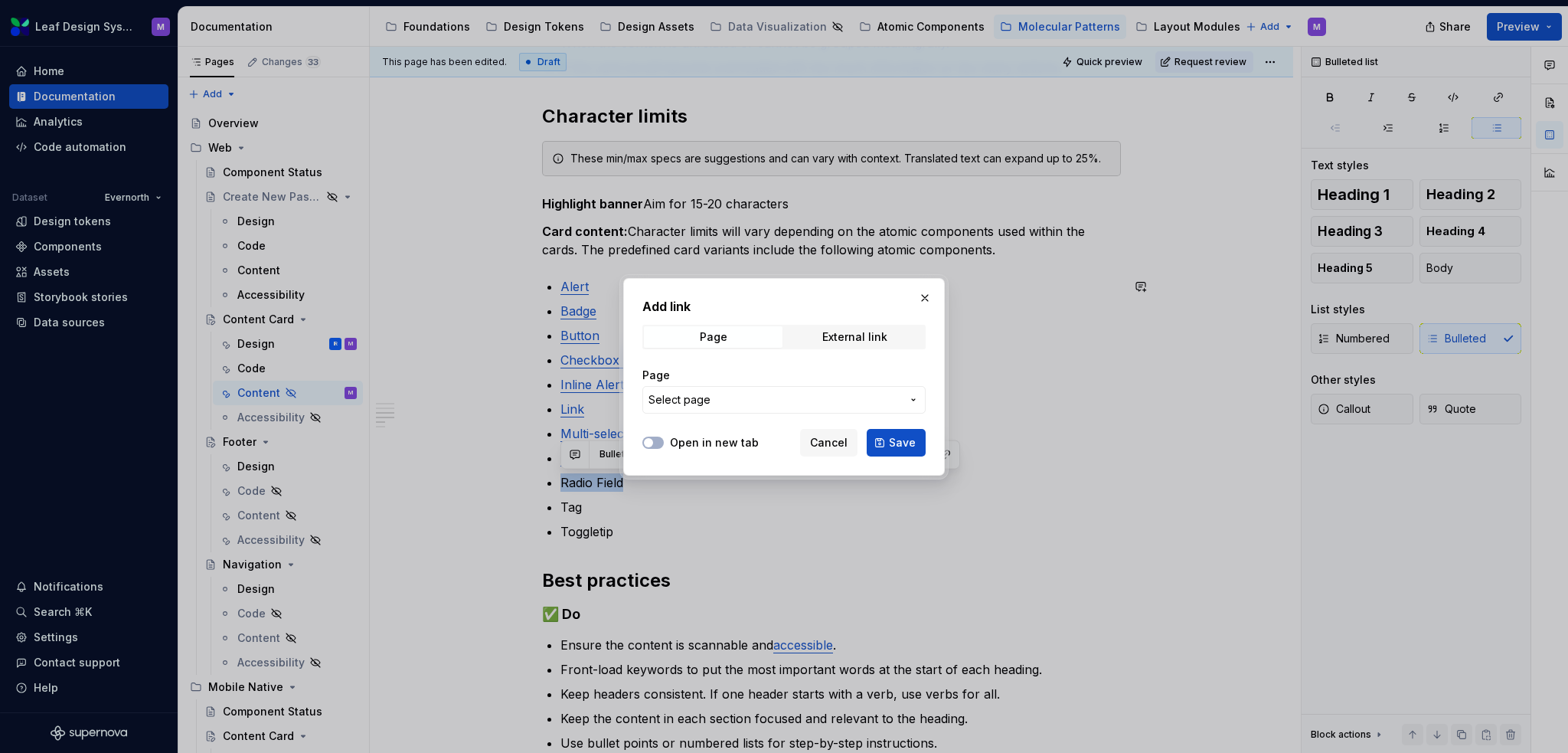
click at [768, 396] on span "Select page" at bounding box center [775, 399] width 253 height 15
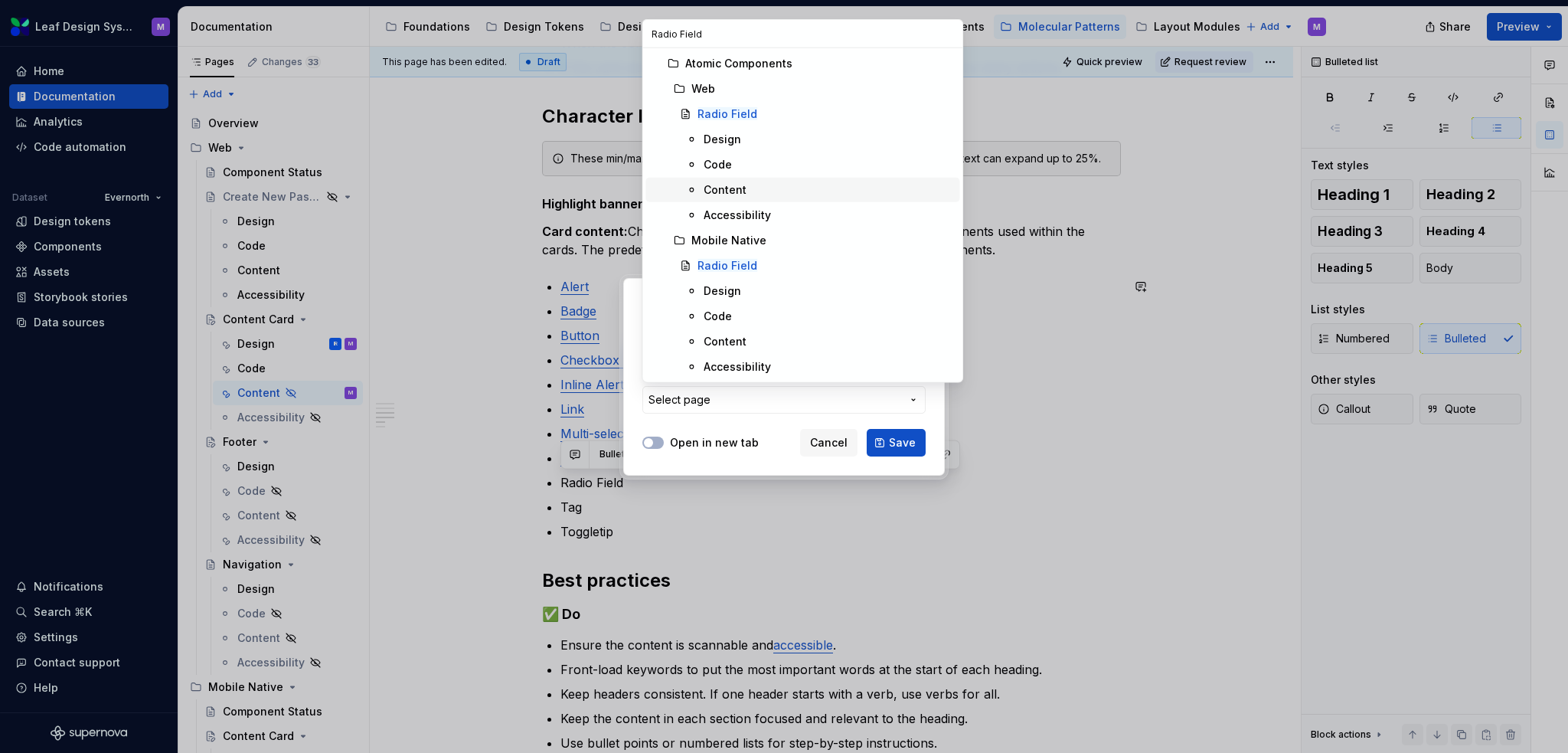
type input "Radio Field"
click at [725, 188] on div "Content" at bounding box center [725, 189] width 43 height 15
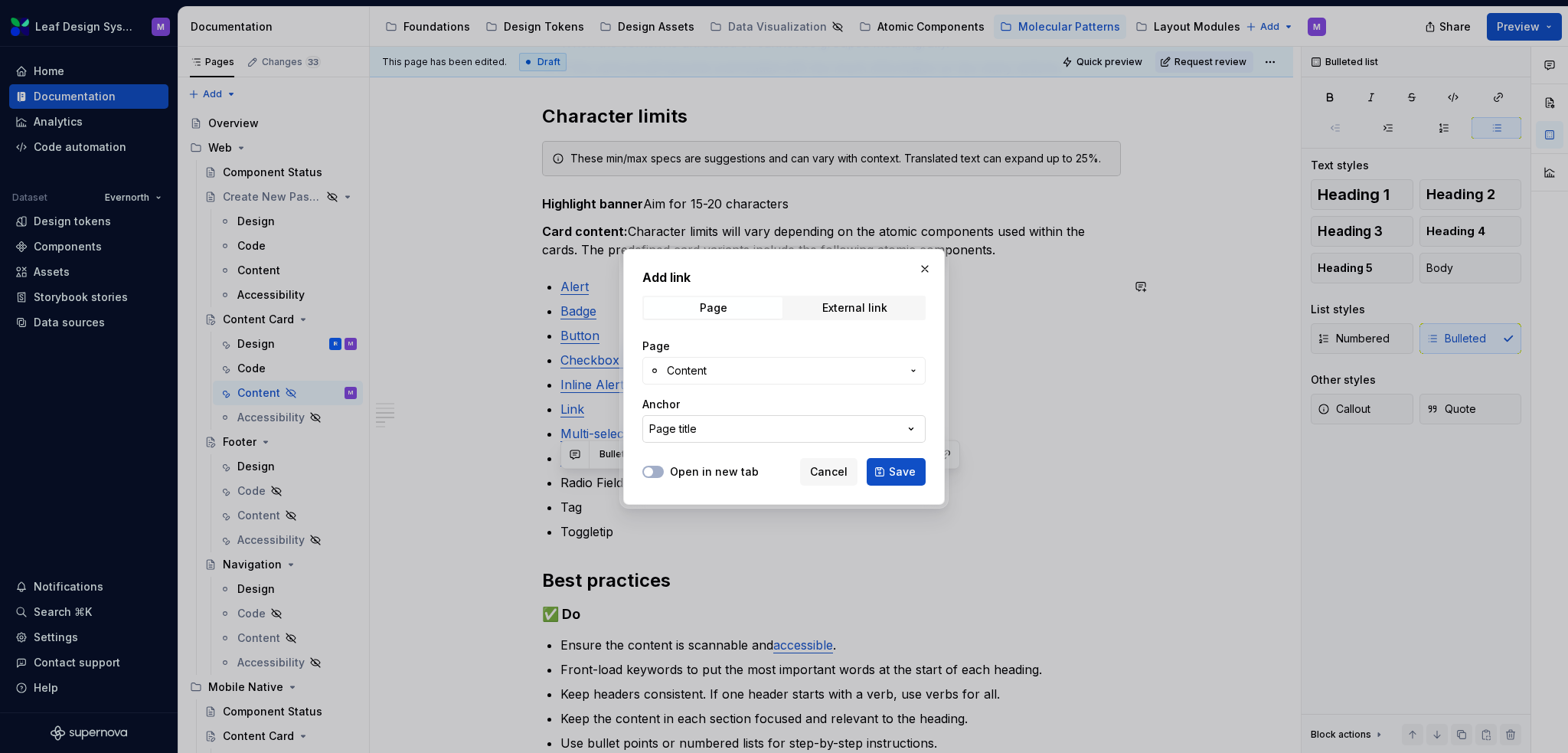
click at [742, 427] on button "Page title" at bounding box center [784, 429] width 283 height 28
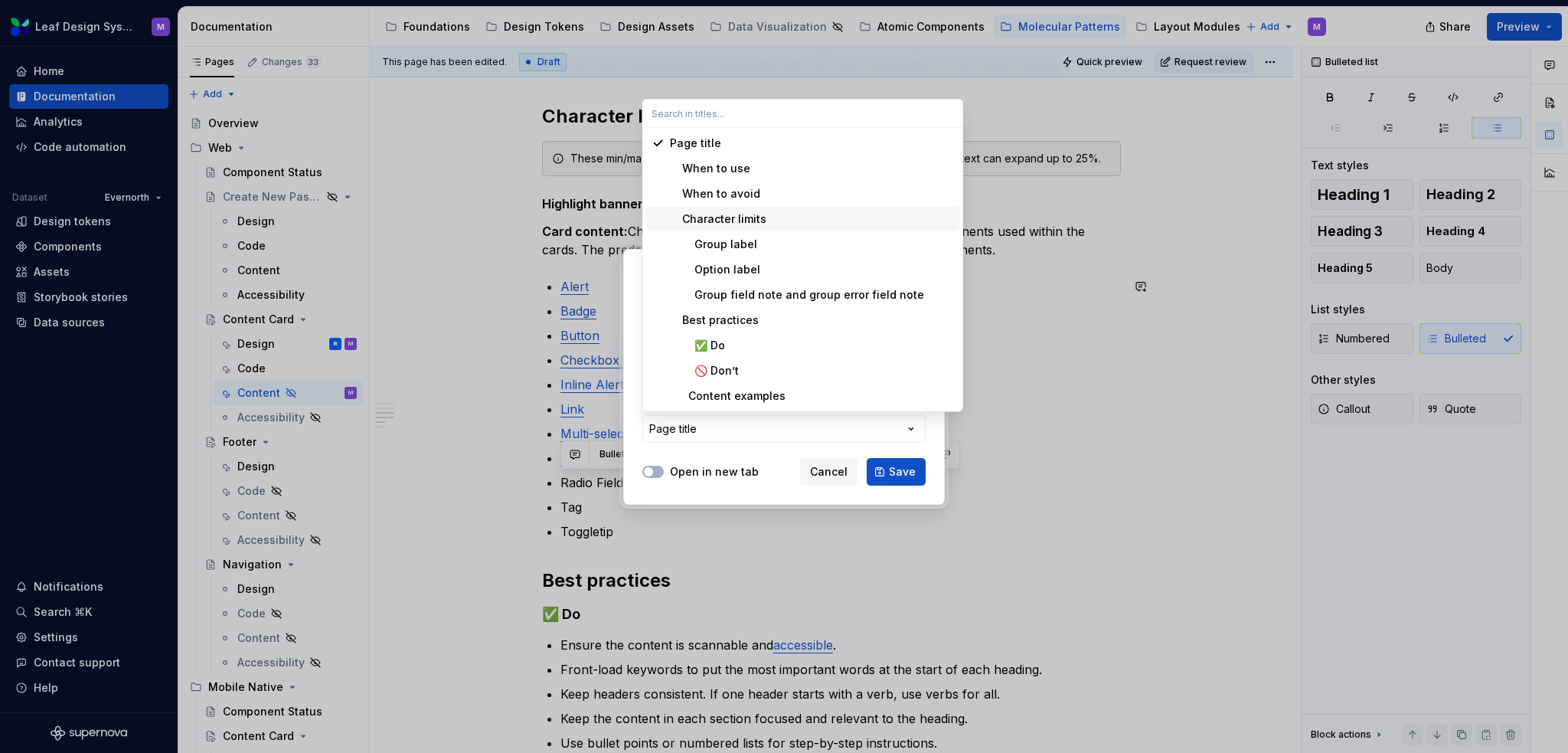
click at [776, 212] on div "Character limits" at bounding box center [811, 219] width 283 height 15
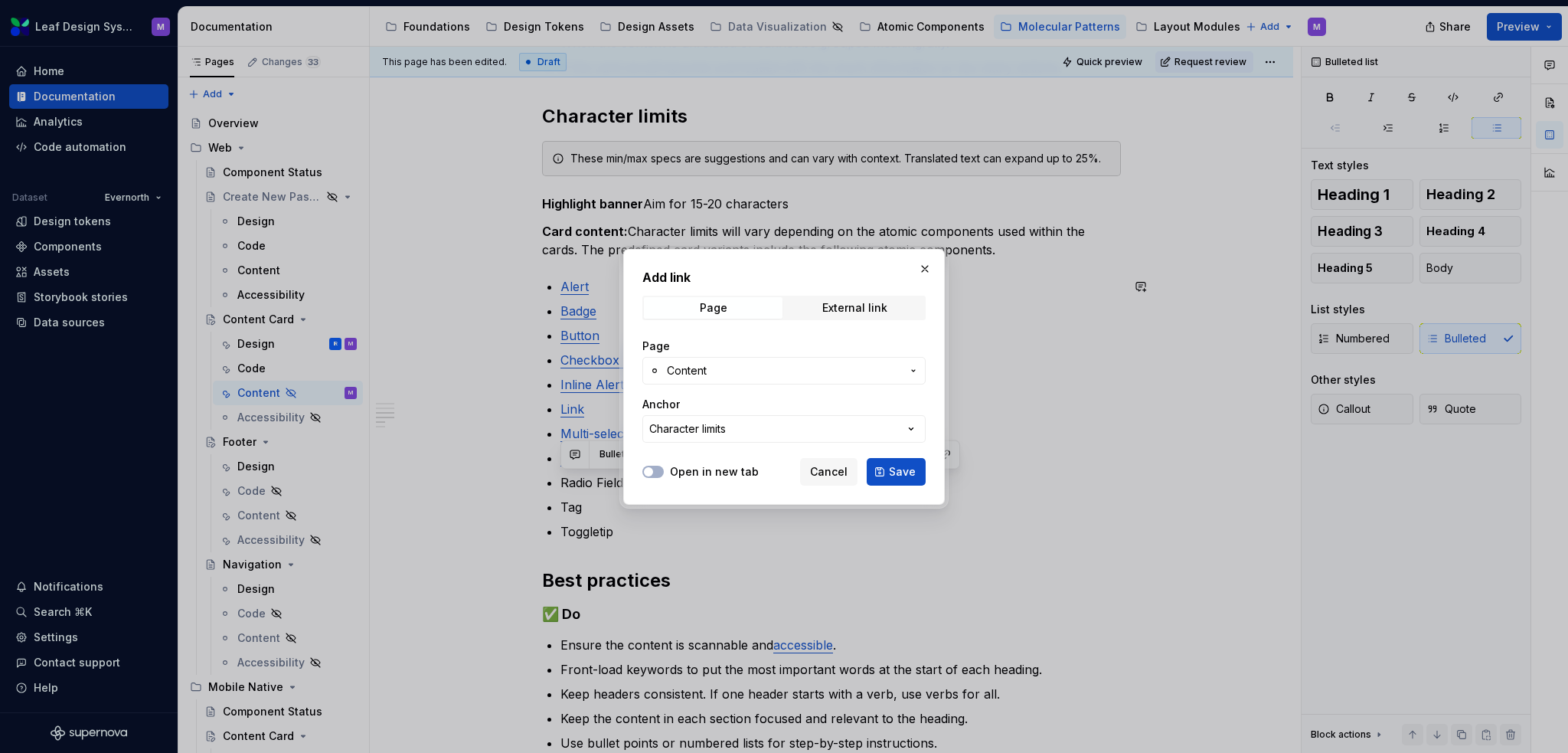
click at [895, 472] on span "Save" at bounding box center [902, 472] width 27 height 15
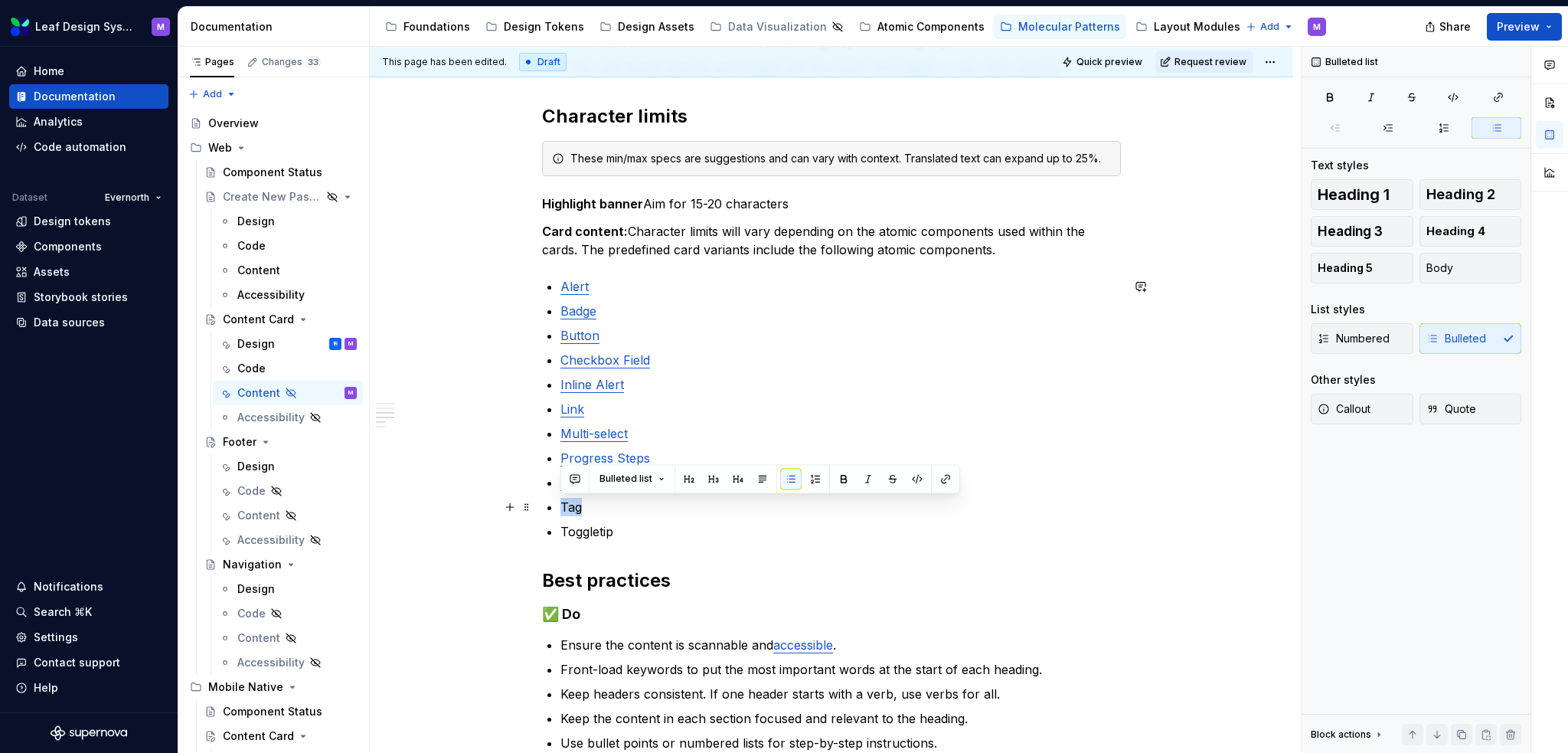
drag, startPoint x: 623, startPoint y: 501, endPoint x: 557, endPoint y: 505, distance: 66.1
click at [557, 505] on div "When to use To display related information in a structured, scannable format. F…" at bounding box center [832, 348] width 579 height 1089
click at [940, 475] on button "button" at bounding box center [945, 478] width 21 height 21
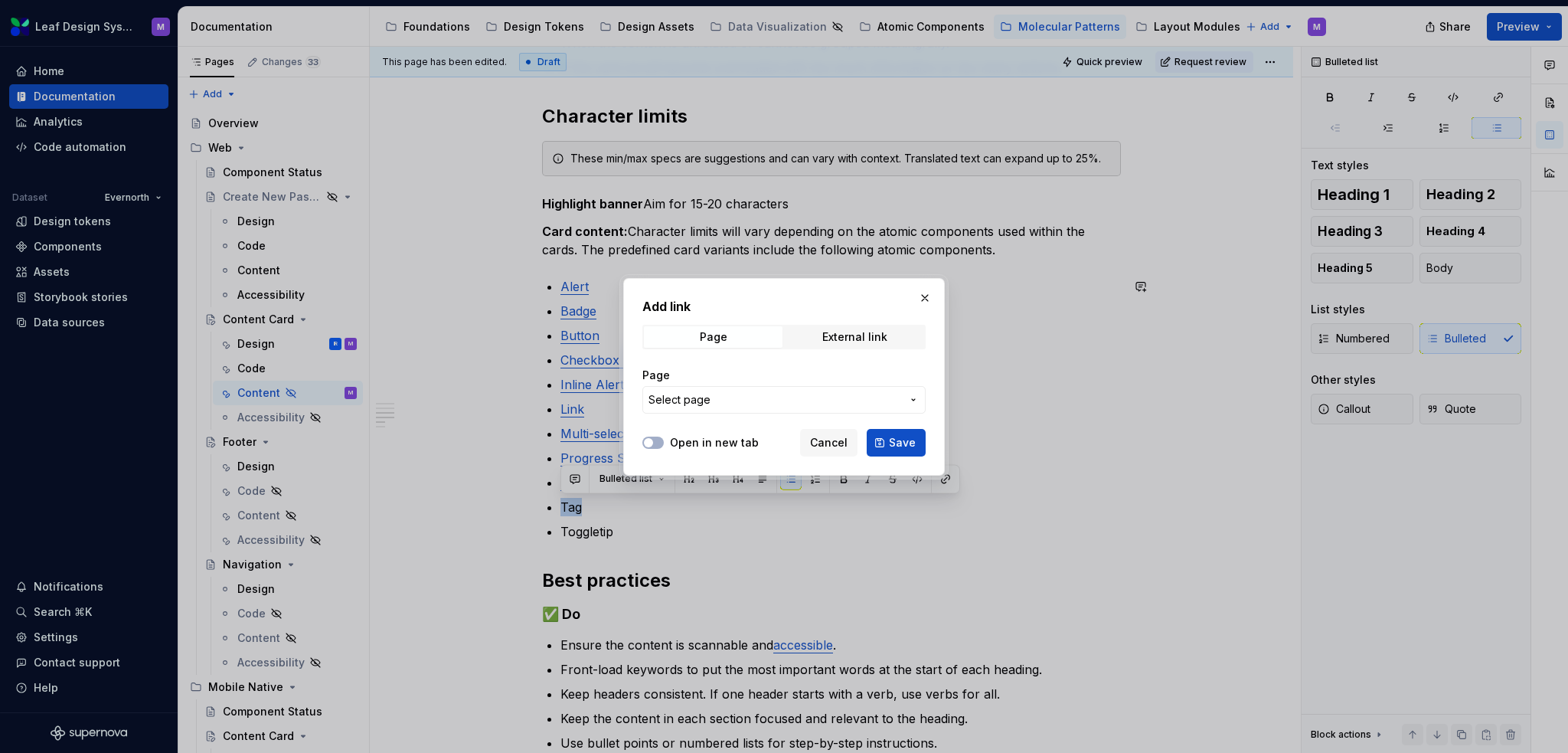
click at [760, 390] on button "Select page" at bounding box center [784, 400] width 283 height 28
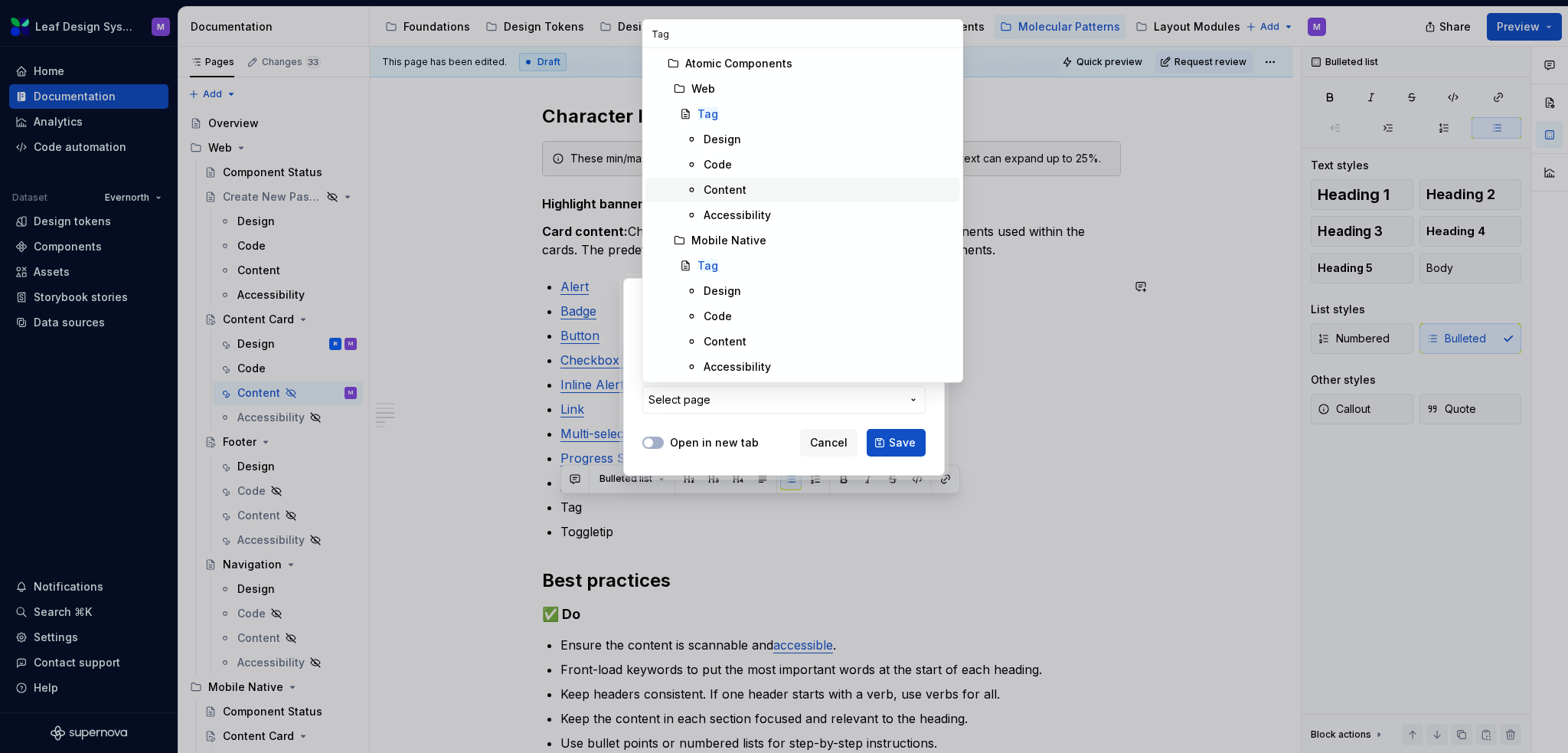
type input "Tag"
click at [760, 181] on span "Content" at bounding box center [802, 189] width 314 height 24
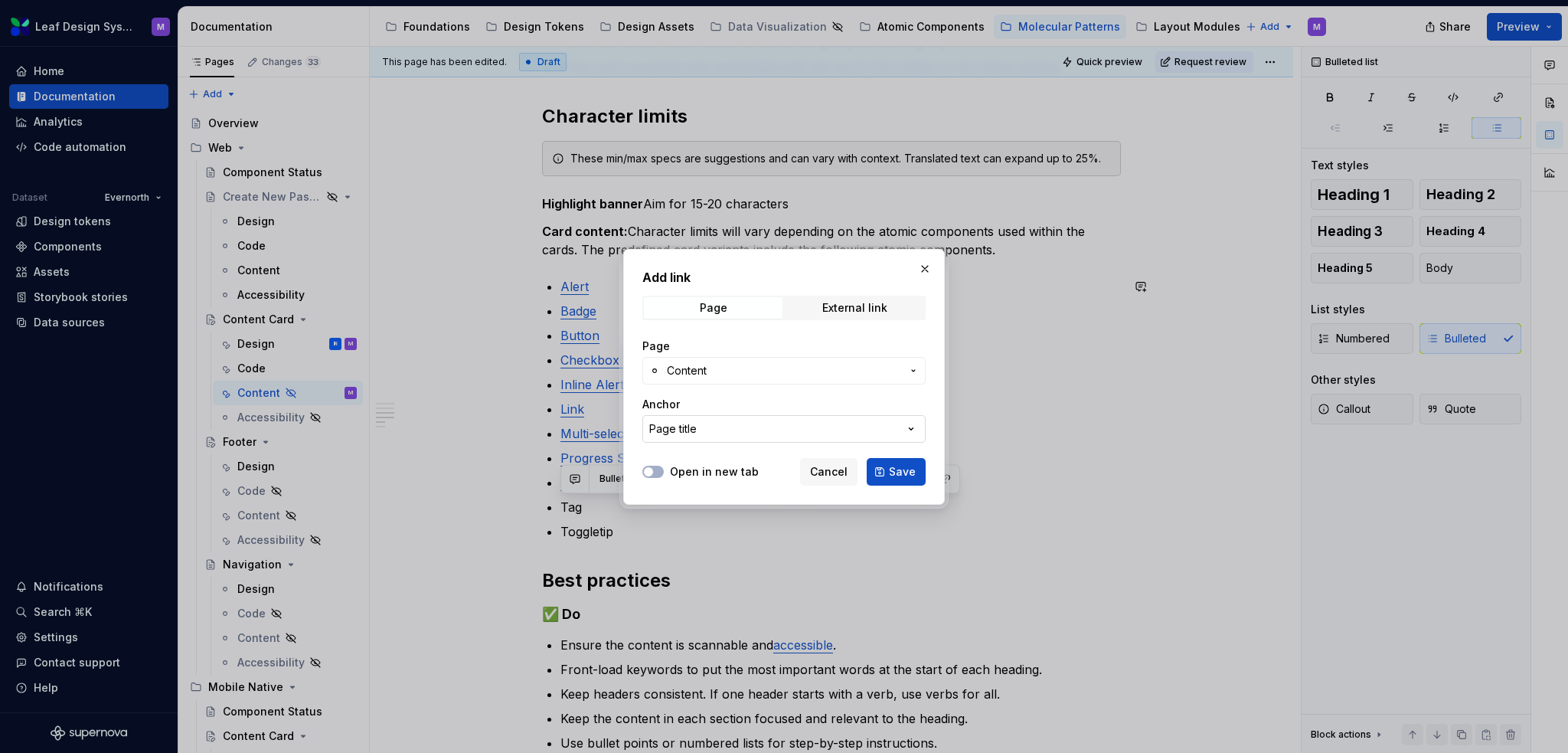
click at [801, 419] on button "Page title" at bounding box center [784, 429] width 283 height 28
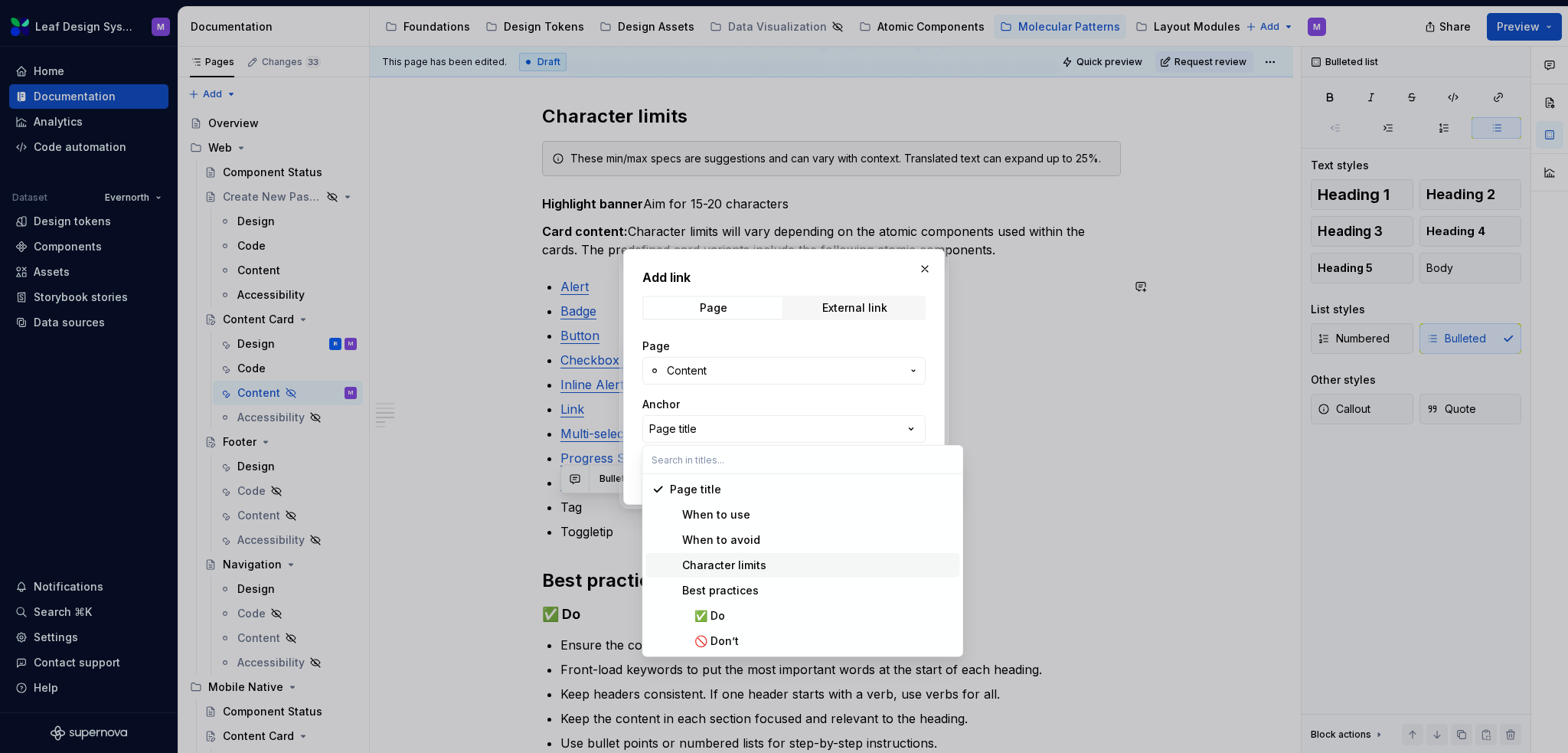
click at [795, 564] on div "Character limits" at bounding box center [811, 565] width 283 height 15
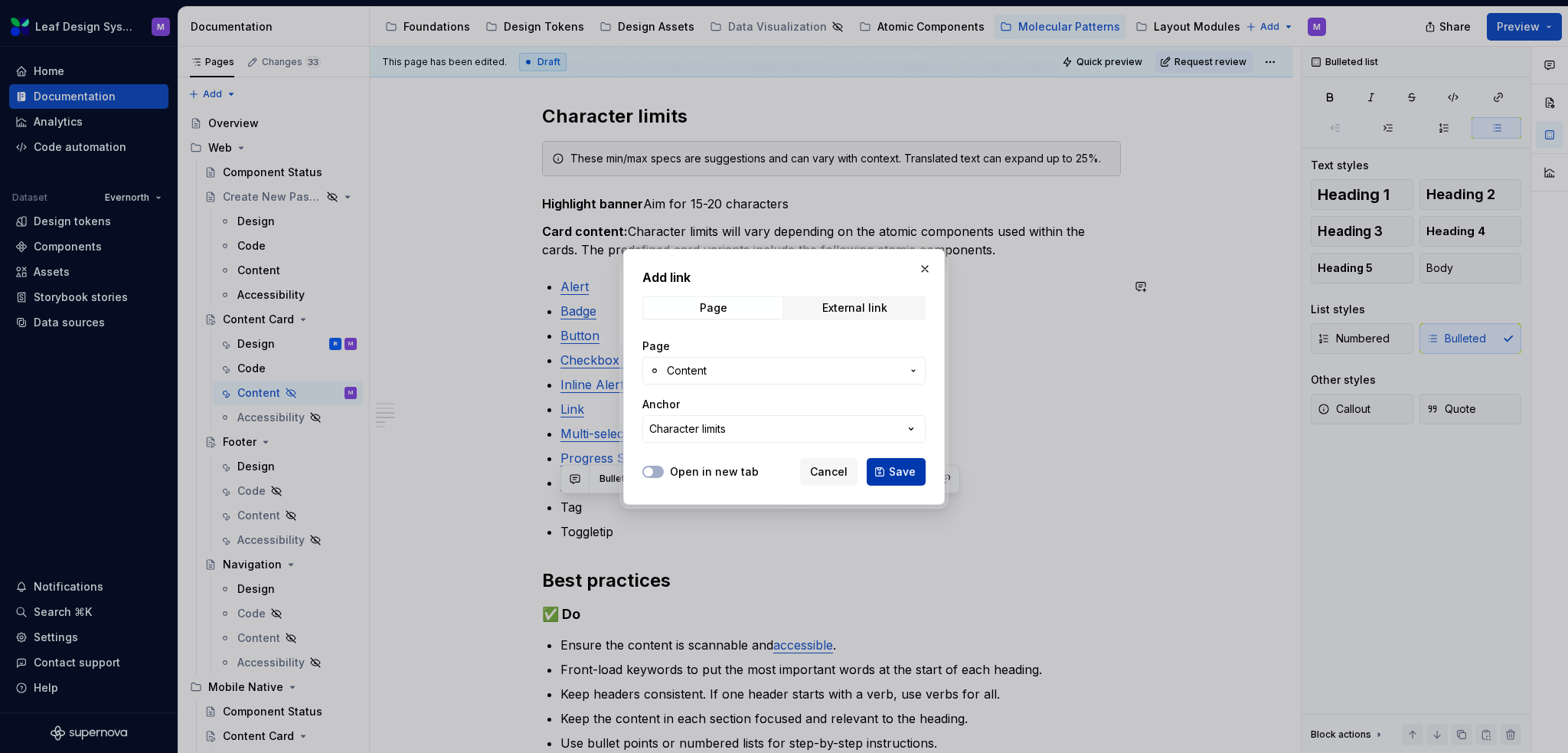
click at [909, 468] on span "Save" at bounding box center [902, 472] width 27 height 15
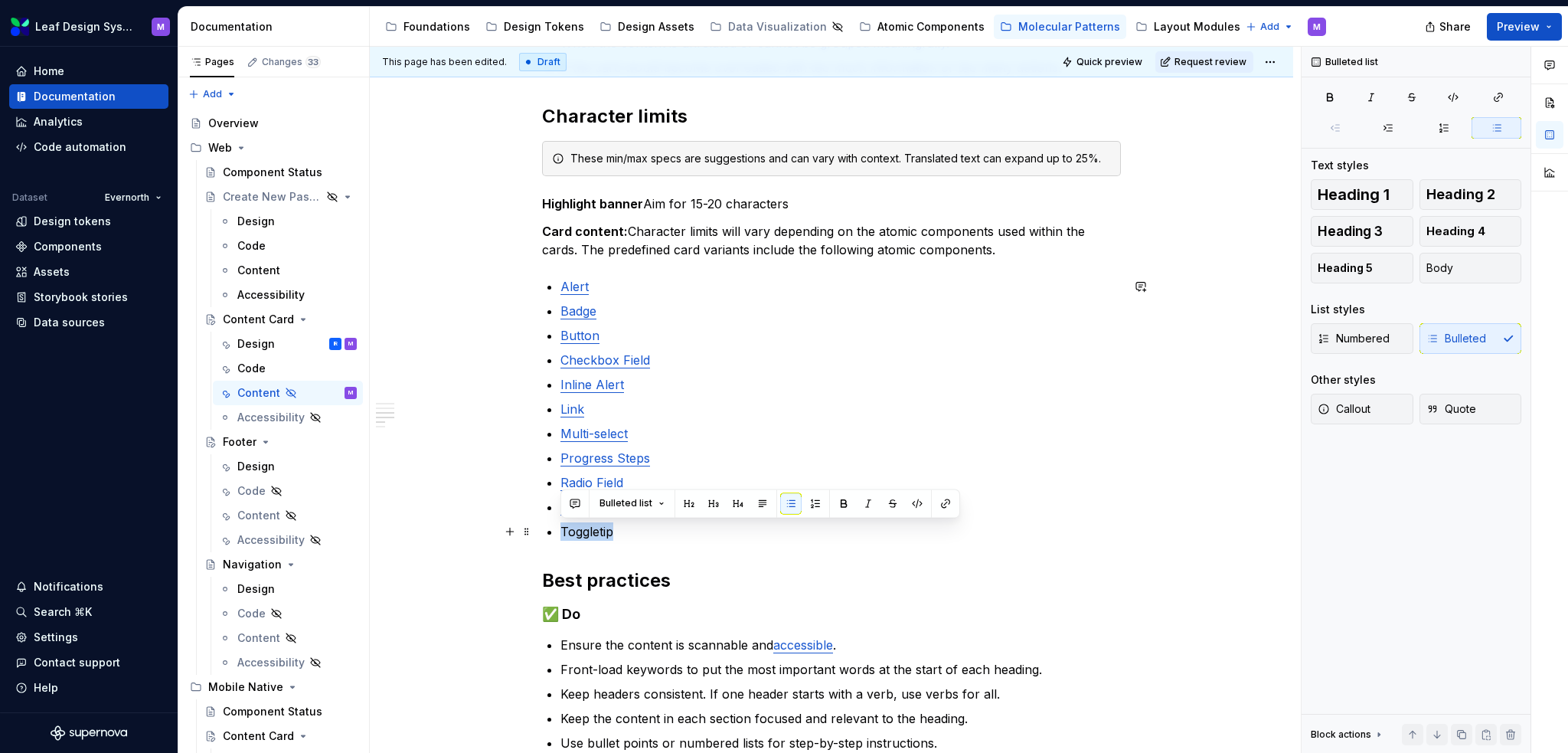
drag, startPoint x: 622, startPoint y: 525, endPoint x: 553, endPoint y: 534, distance: 69.6
click at [553, 534] on div "When to use To display related information in a structured, scannable format. F…" at bounding box center [832, 348] width 579 height 1089
click at [936, 501] on button "button" at bounding box center [945, 502] width 21 height 21
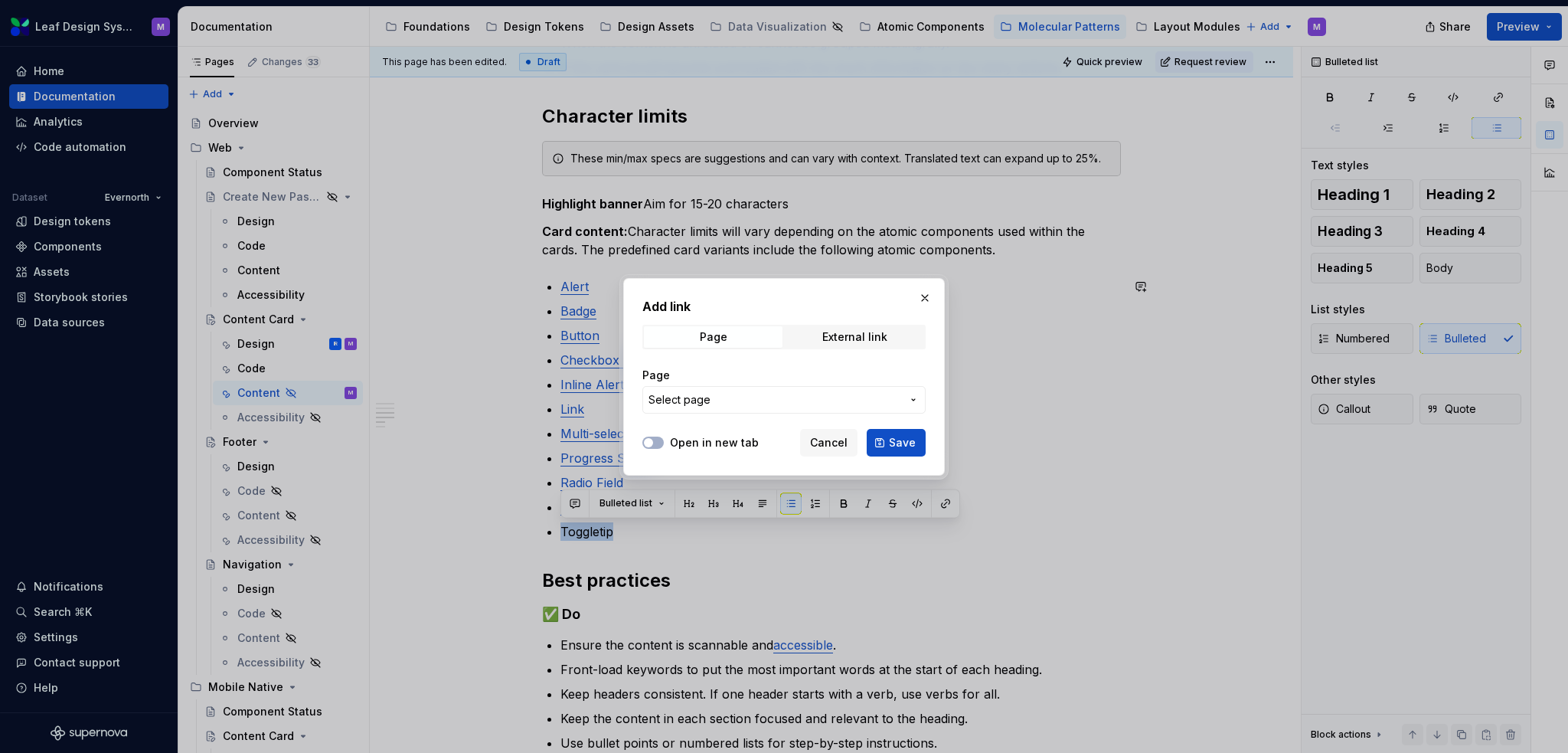
click at [747, 396] on span "Select page" at bounding box center [775, 399] width 253 height 15
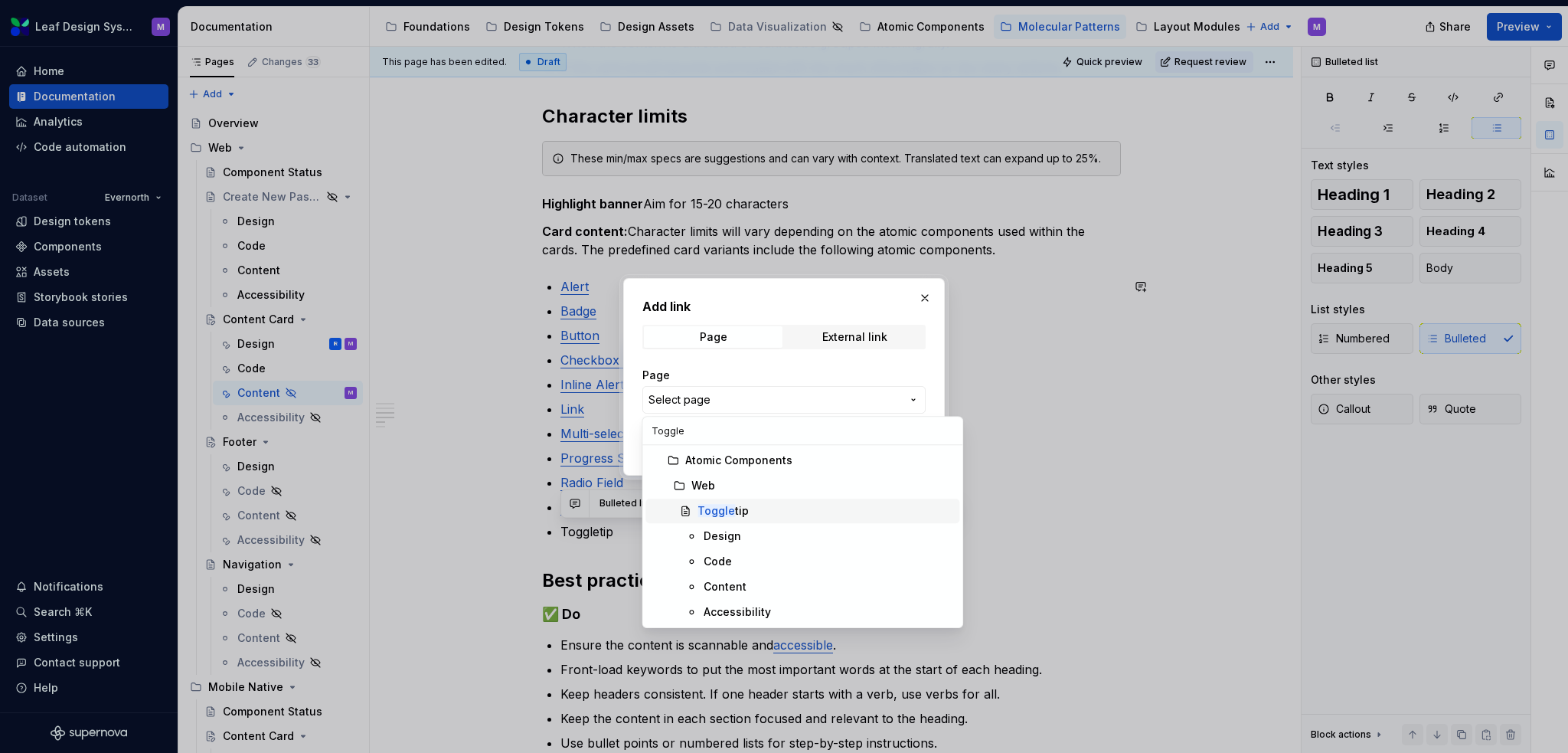
type input "Toggle"
click at [751, 515] on div "Toggle tip" at bounding box center [824, 511] width 255 height 15
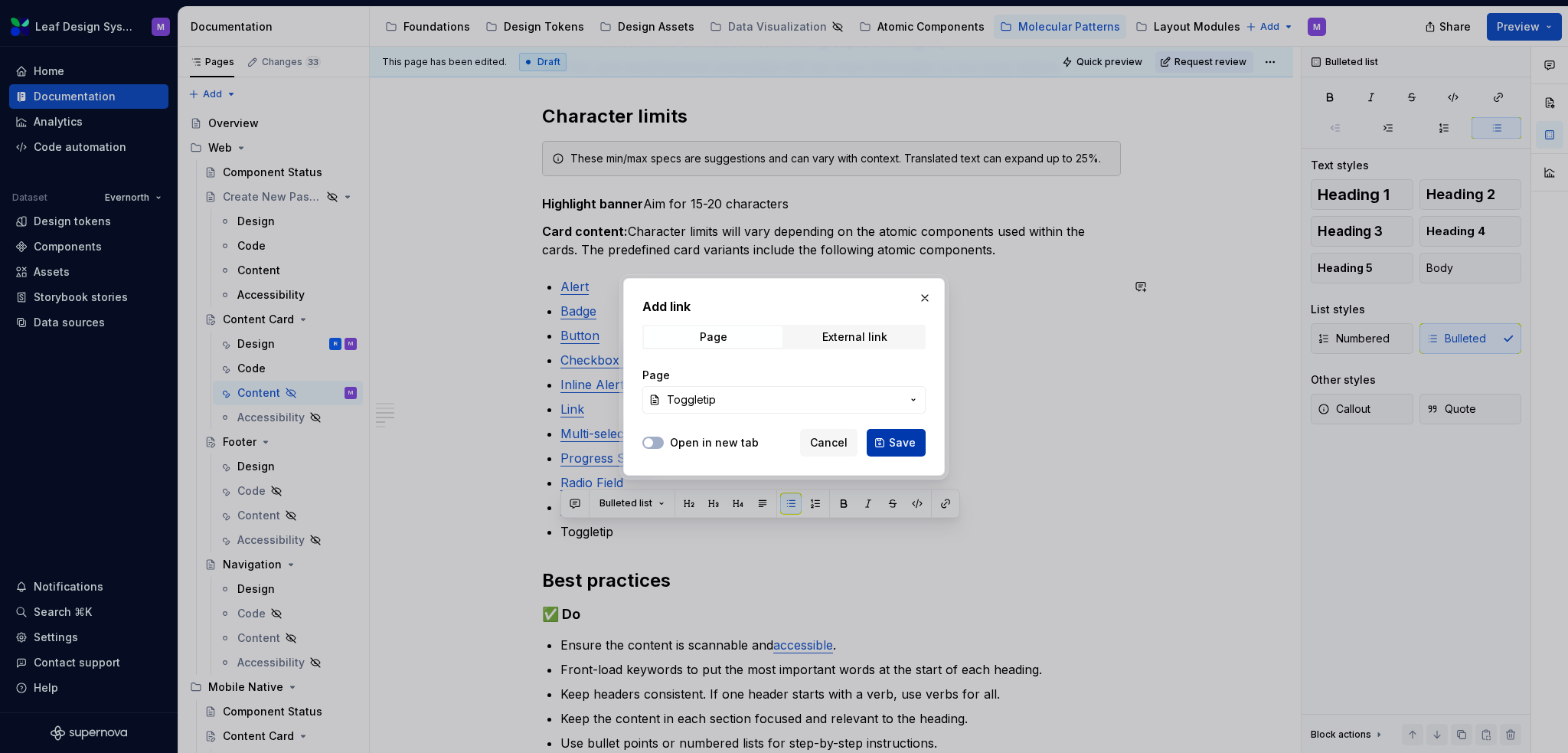
click at [881, 437] on button "Save" at bounding box center [897, 443] width 59 height 28
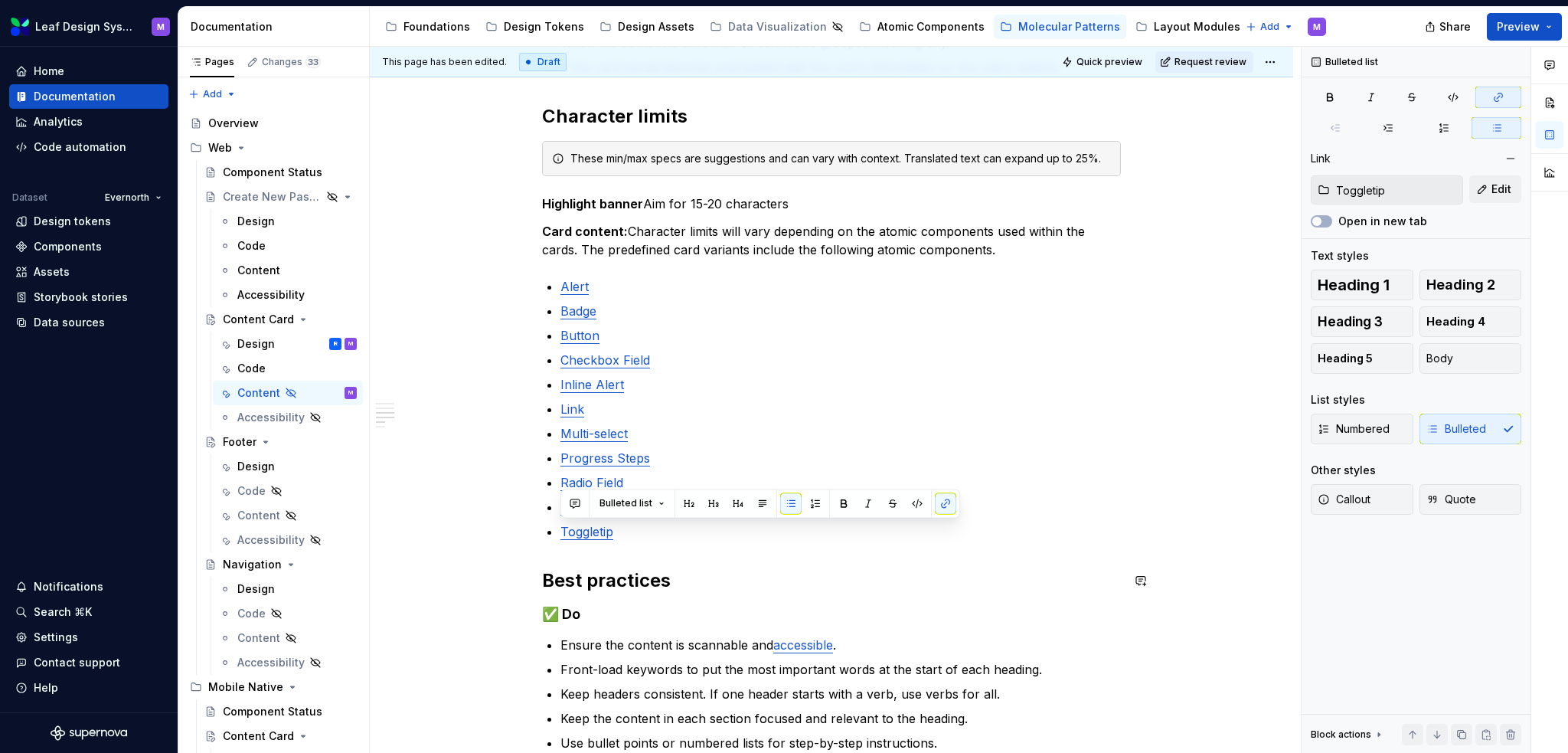
click at [780, 542] on div "When to use To display related information in a structured, scannable format. F…" at bounding box center [832, 348] width 579 height 1089
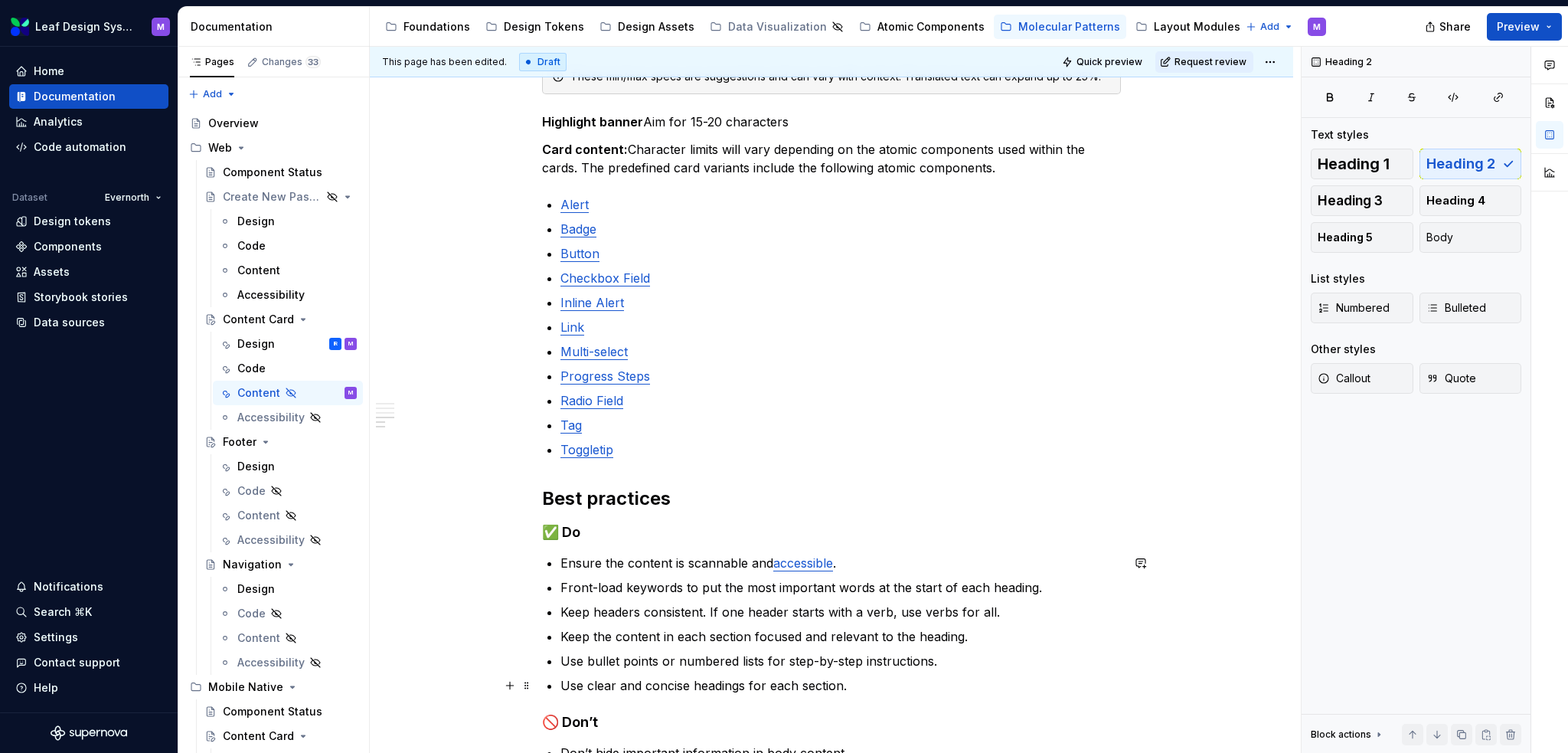
scroll to position [693, 0]
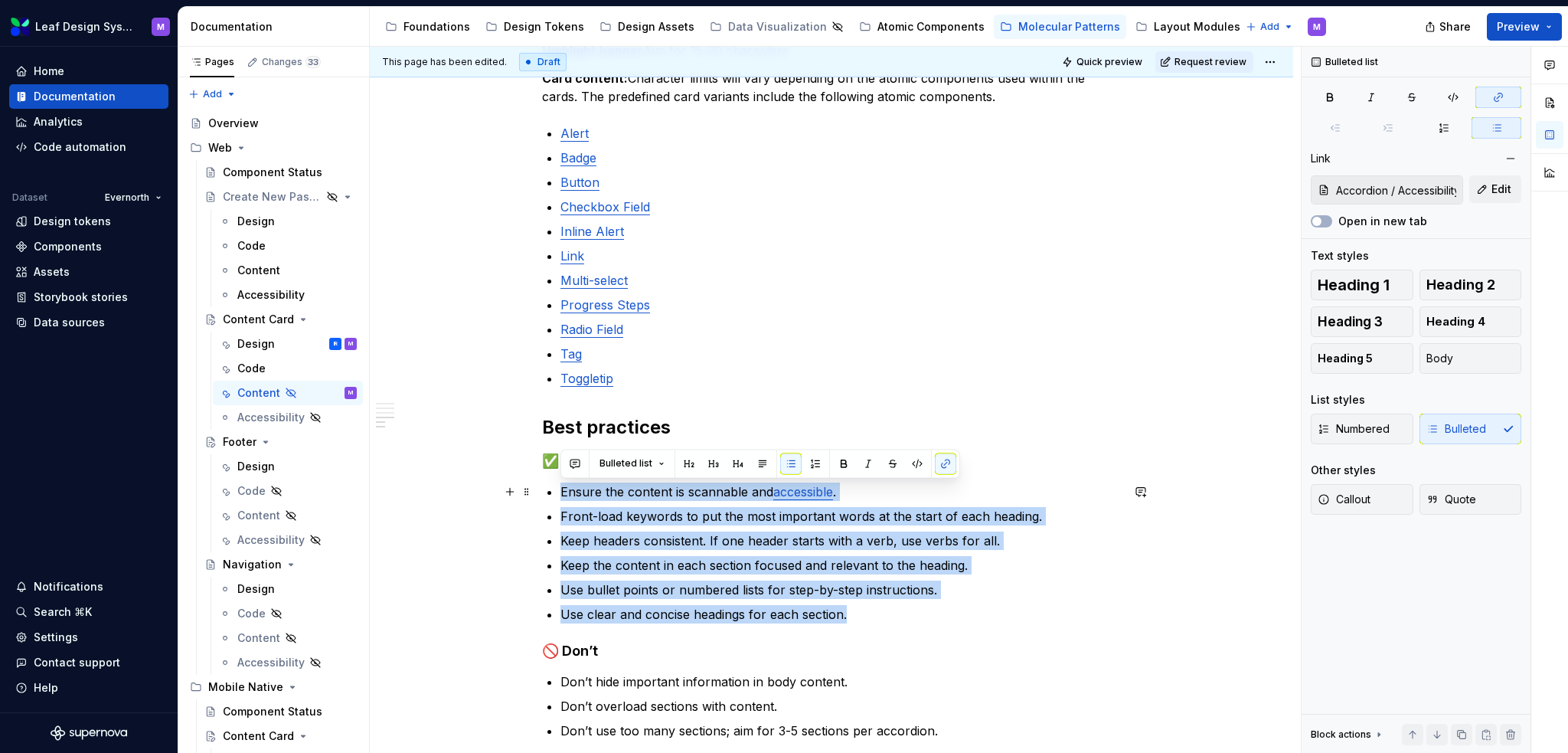
drag, startPoint x: 859, startPoint y: 611, endPoint x: 536, endPoint y: 483, distance: 347.4
click at [536, 483] on div "When to use To display related information in a structured, scannable format. F…" at bounding box center [831, 299] width 924 height 1370
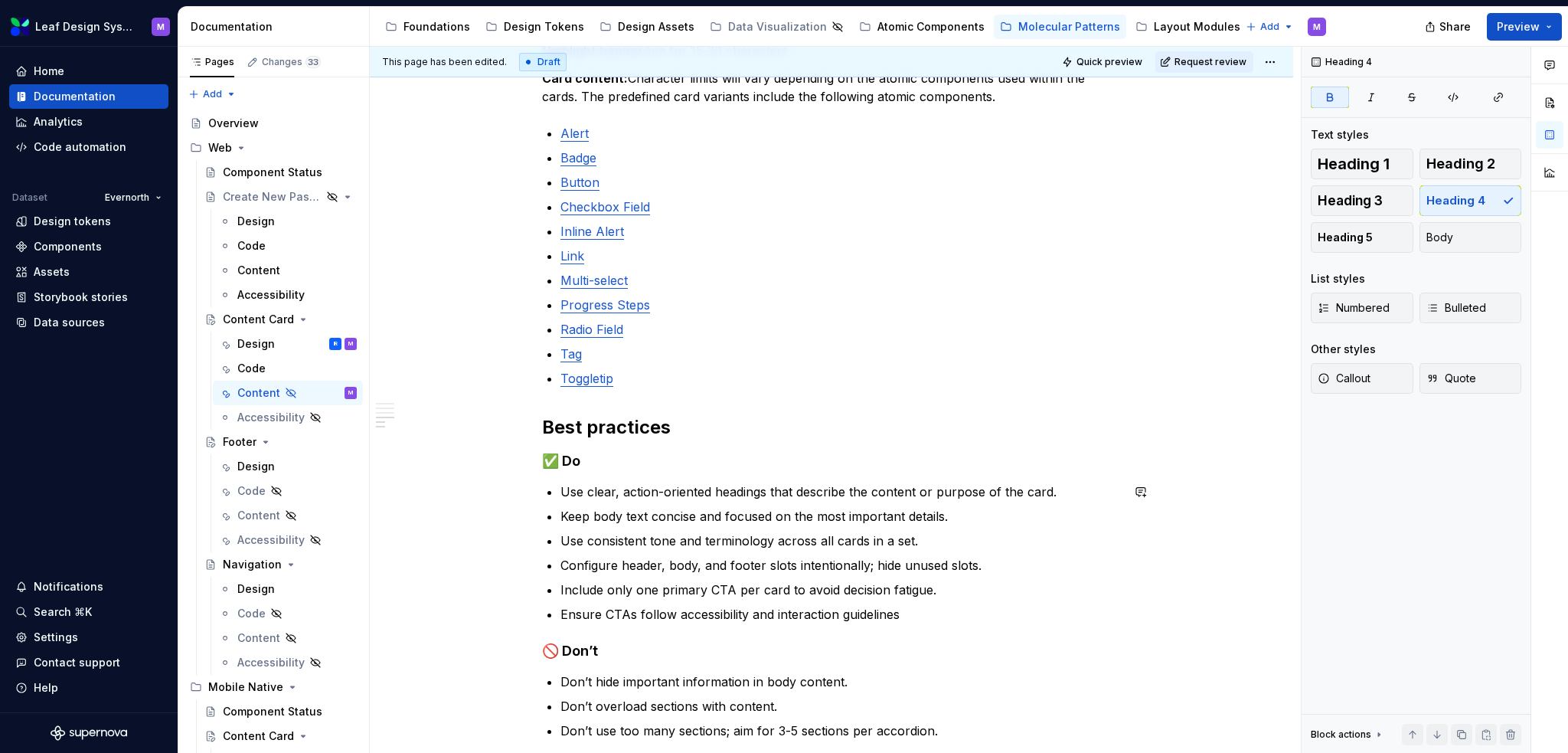
scroll to position [846, 0]
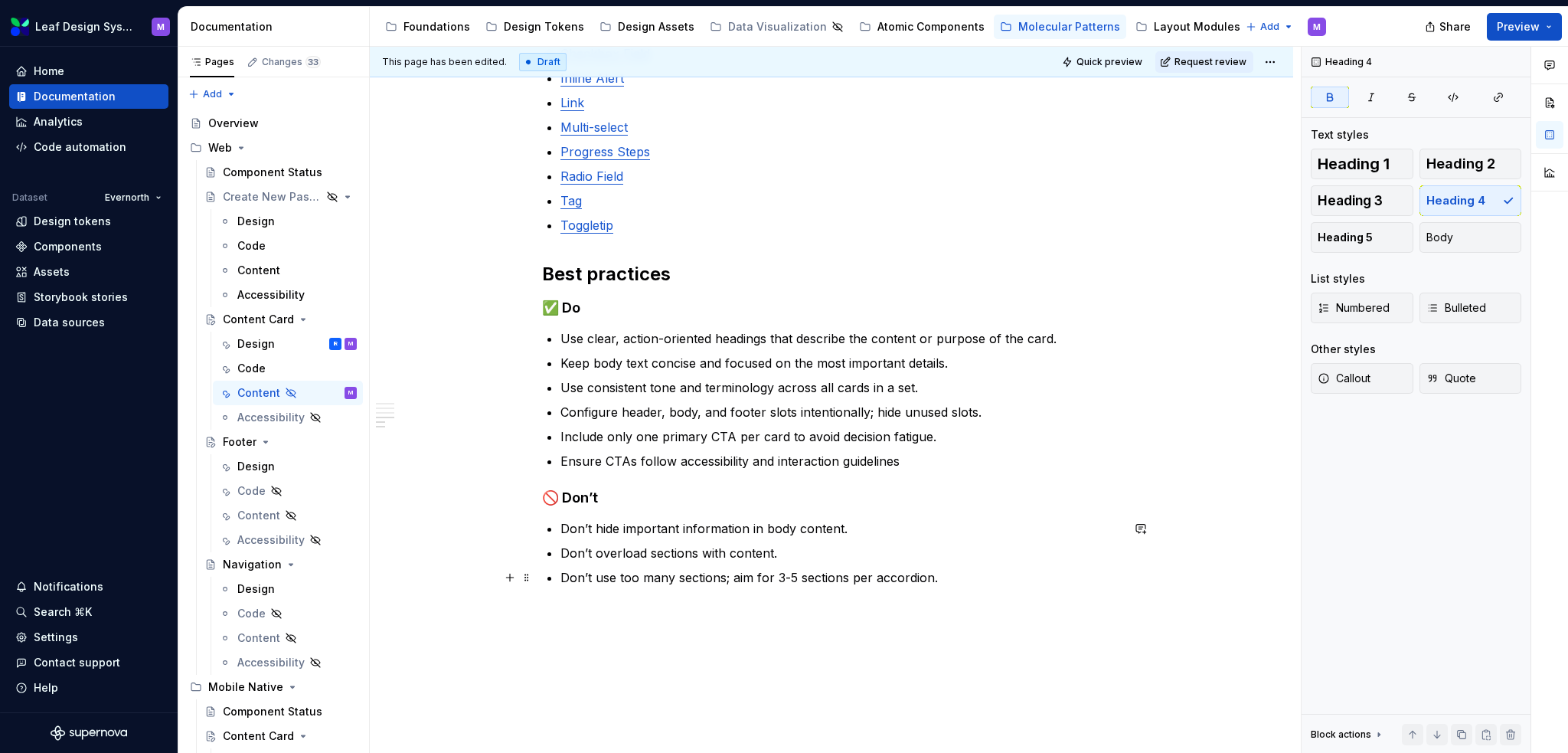
drag, startPoint x: 876, startPoint y: 575, endPoint x: 931, endPoint y: 576, distance: 55.0
click at [876, 575] on p "Don’t use too many sections; aim for 3-5 sections per accordion." at bounding box center [841, 578] width 561 height 19
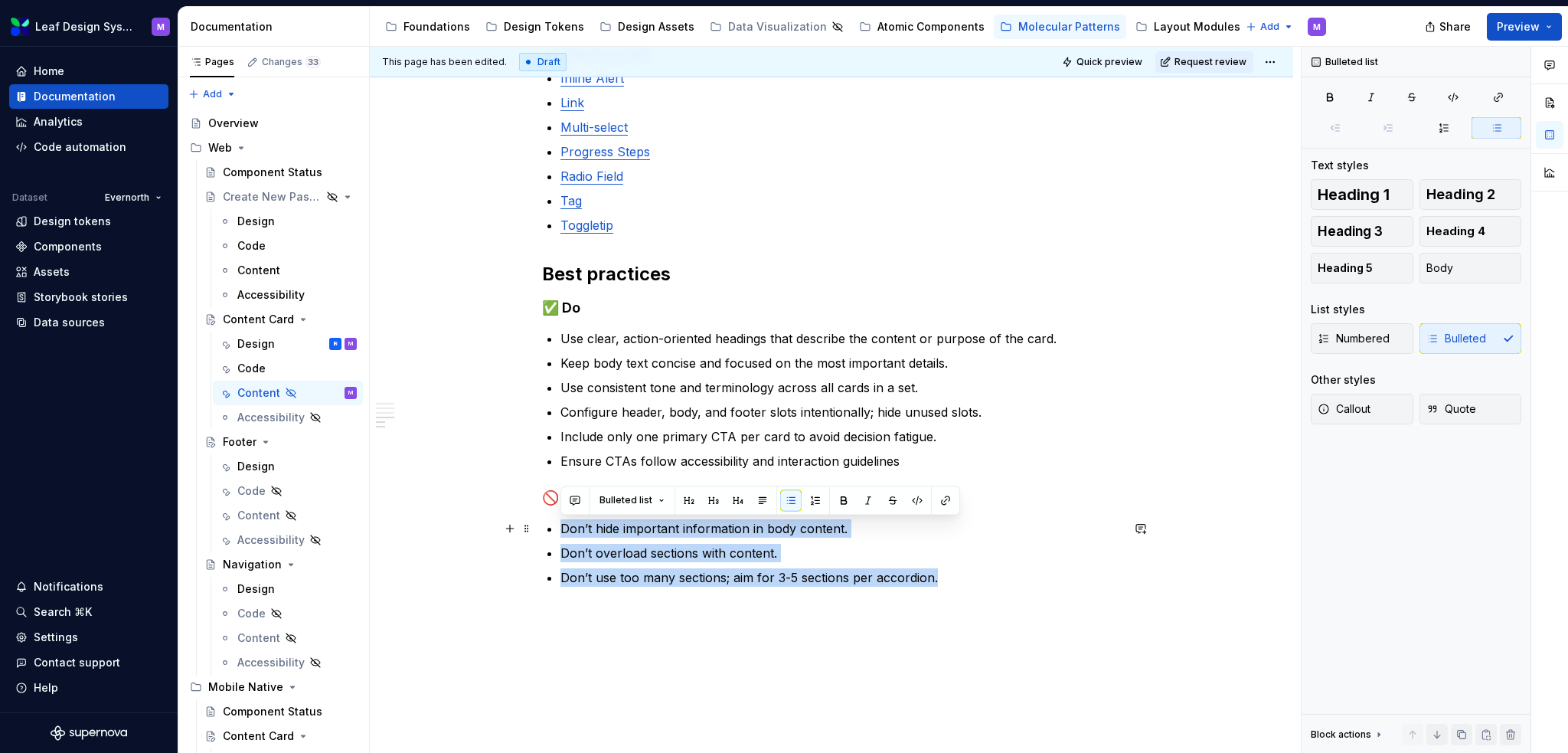
drag, startPoint x: 943, startPoint y: 572, endPoint x: 544, endPoint y: 526, distance: 401.6
click at [544, 526] on div "When to use To display related information in a structured, scannable format. F…" at bounding box center [832, 42] width 579 height 1089
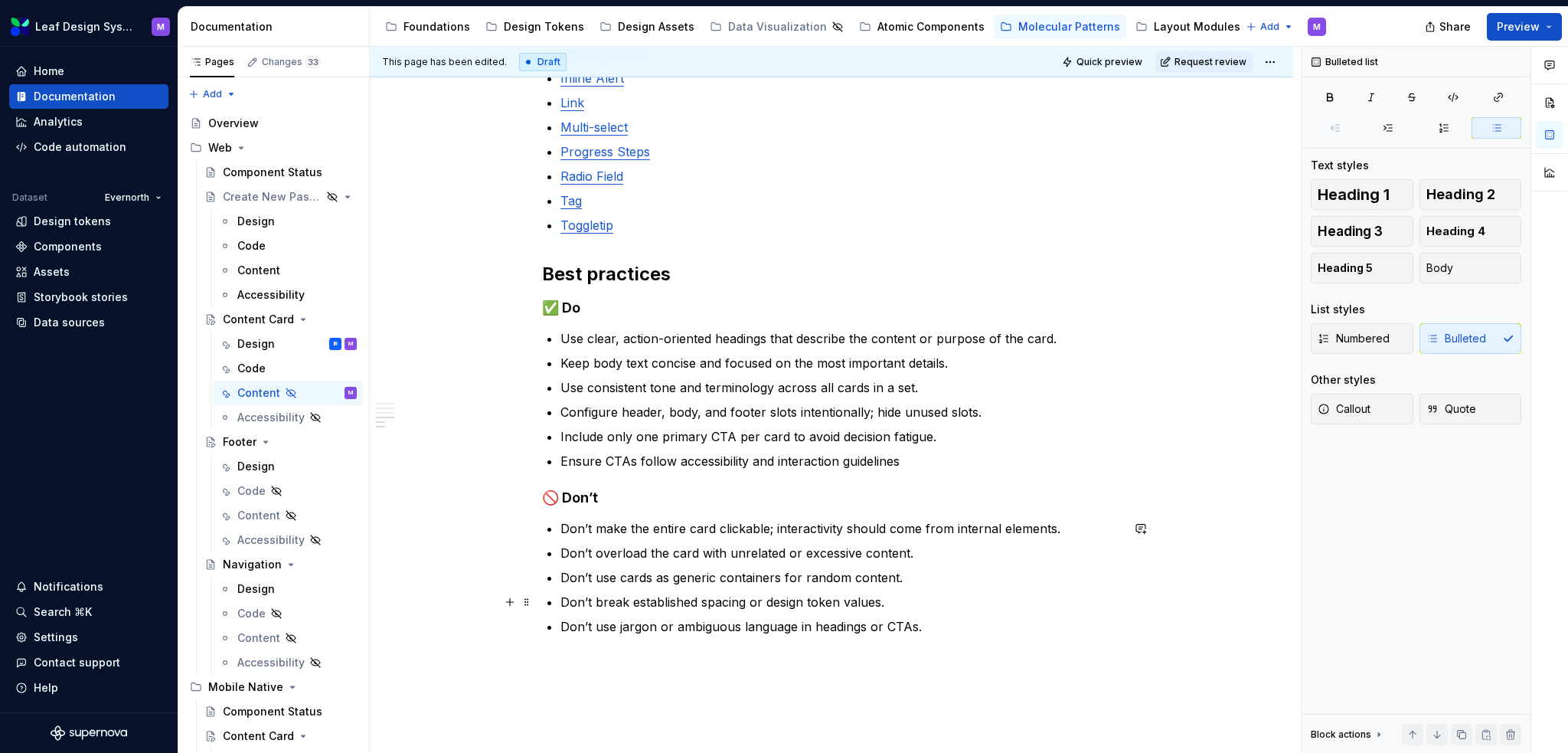
click at [934, 594] on p "Don’t break established spacing or design token values." at bounding box center [841, 602] width 561 height 19
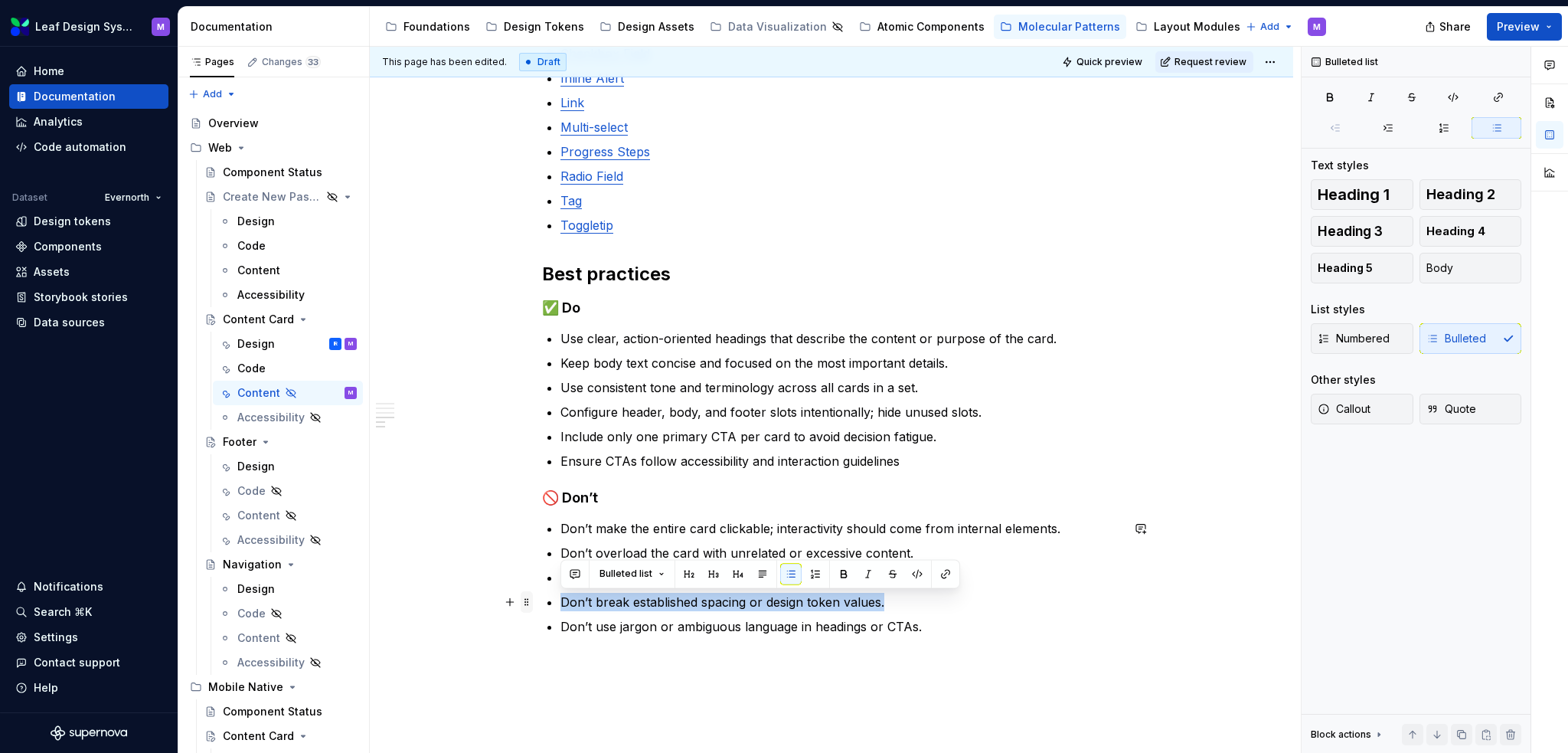
drag, startPoint x: 897, startPoint y: 597, endPoint x: 524, endPoint y: 604, distance: 373.1
click at [542, 604] on div "When to use To display related information in a structured, scannable format. F…" at bounding box center [832, 75] width 579 height 1156
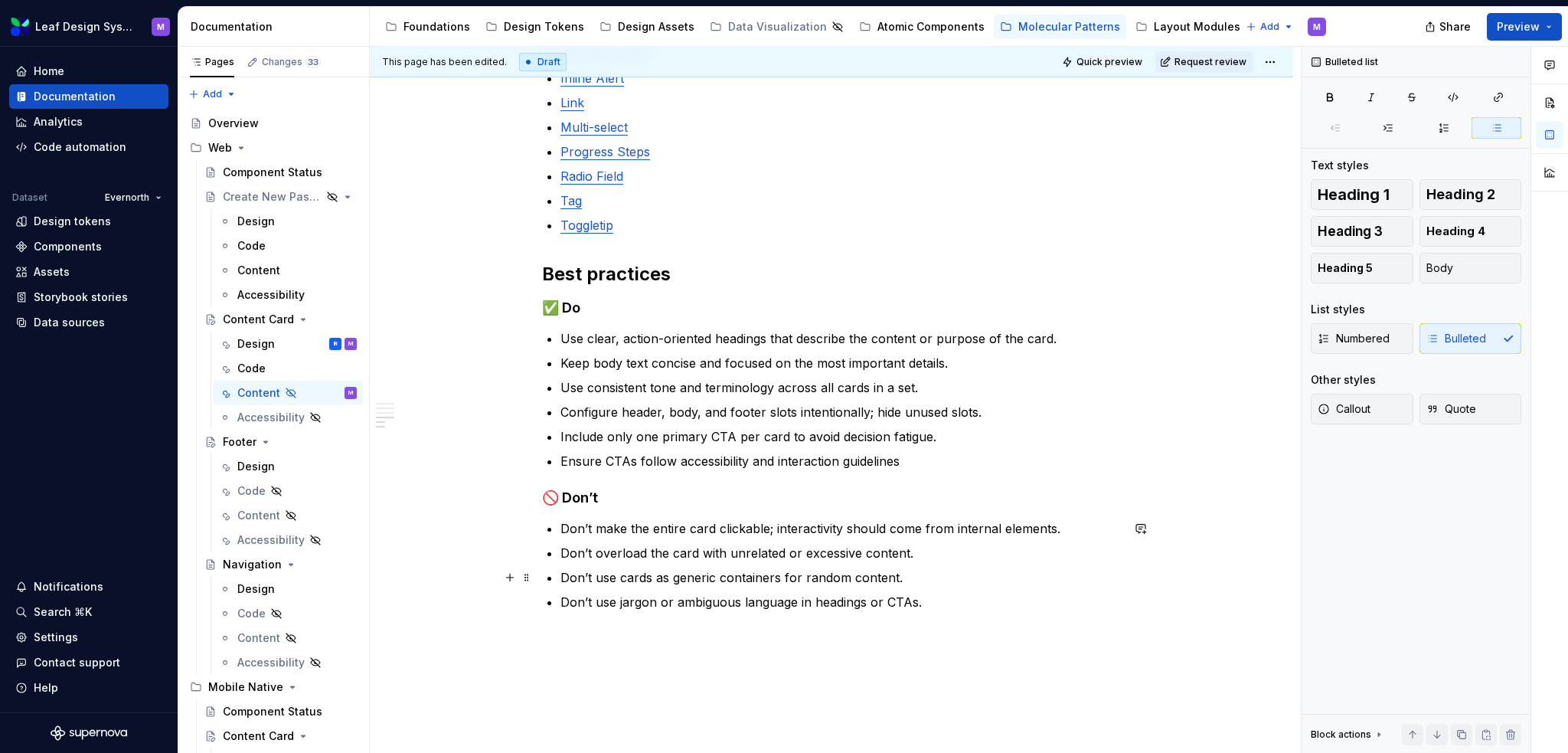
click at [926, 581] on p "Don’t use cards as generic containers for random content." at bounding box center [841, 578] width 561 height 19
click at [928, 604] on p "Don’t use jargon or ambiguous language in headings or CTAs." at bounding box center [841, 602] width 561 height 19
click at [925, 582] on p "Don’t use cards as generic containers for random content." at bounding box center [841, 578] width 561 height 19
drag, startPoint x: 922, startPoint y: 576, endPoint x: 549, endPoint y: 581, distance: 373.0
click at [561, 581] on li "Don’t use cards as generic containers for random content." at bounding box center [841, 578] width 561 height 19
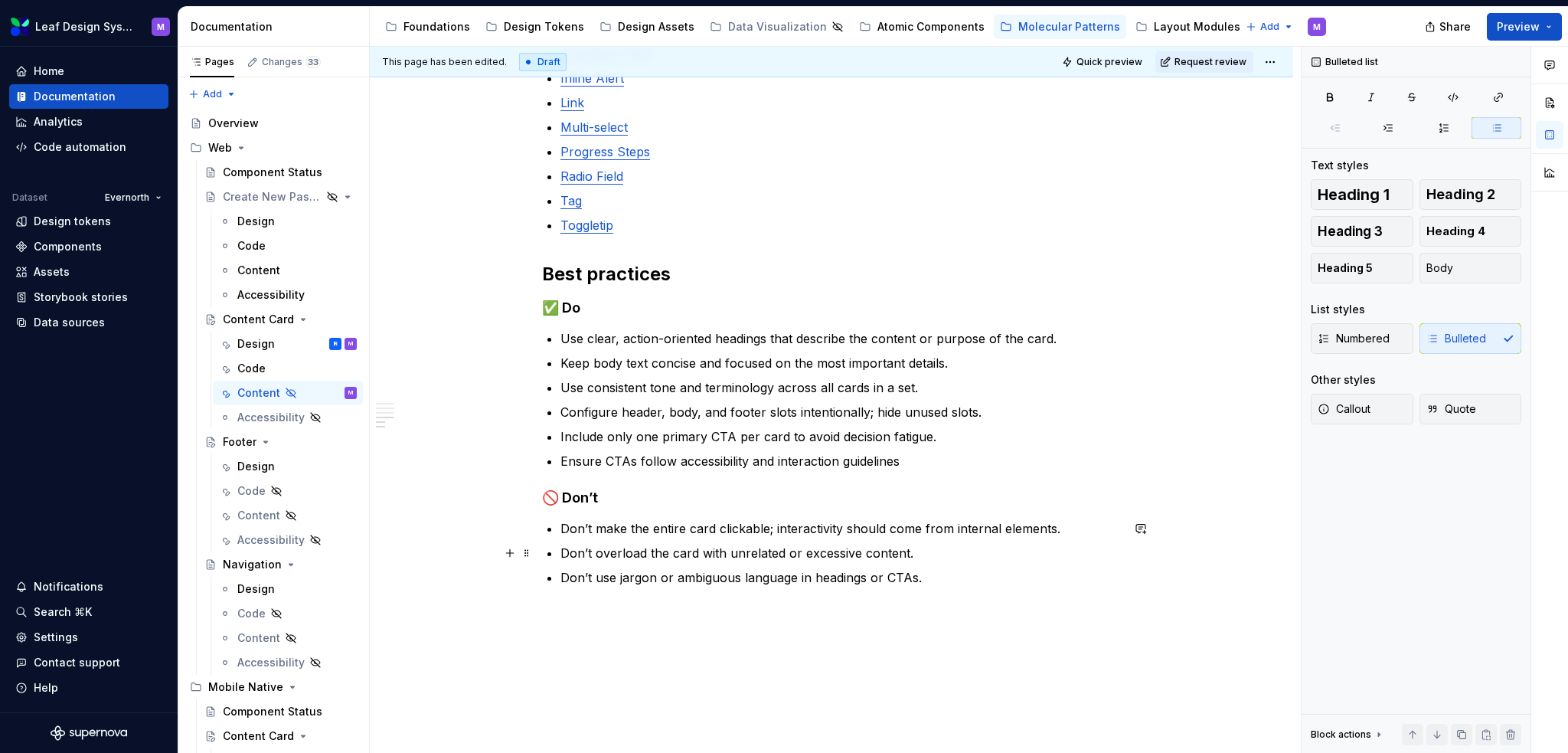
click at [952, 557] on p "Don’t overload the card with unrelated or excessive content." at bounding box center [841, 553] width 561 height 19
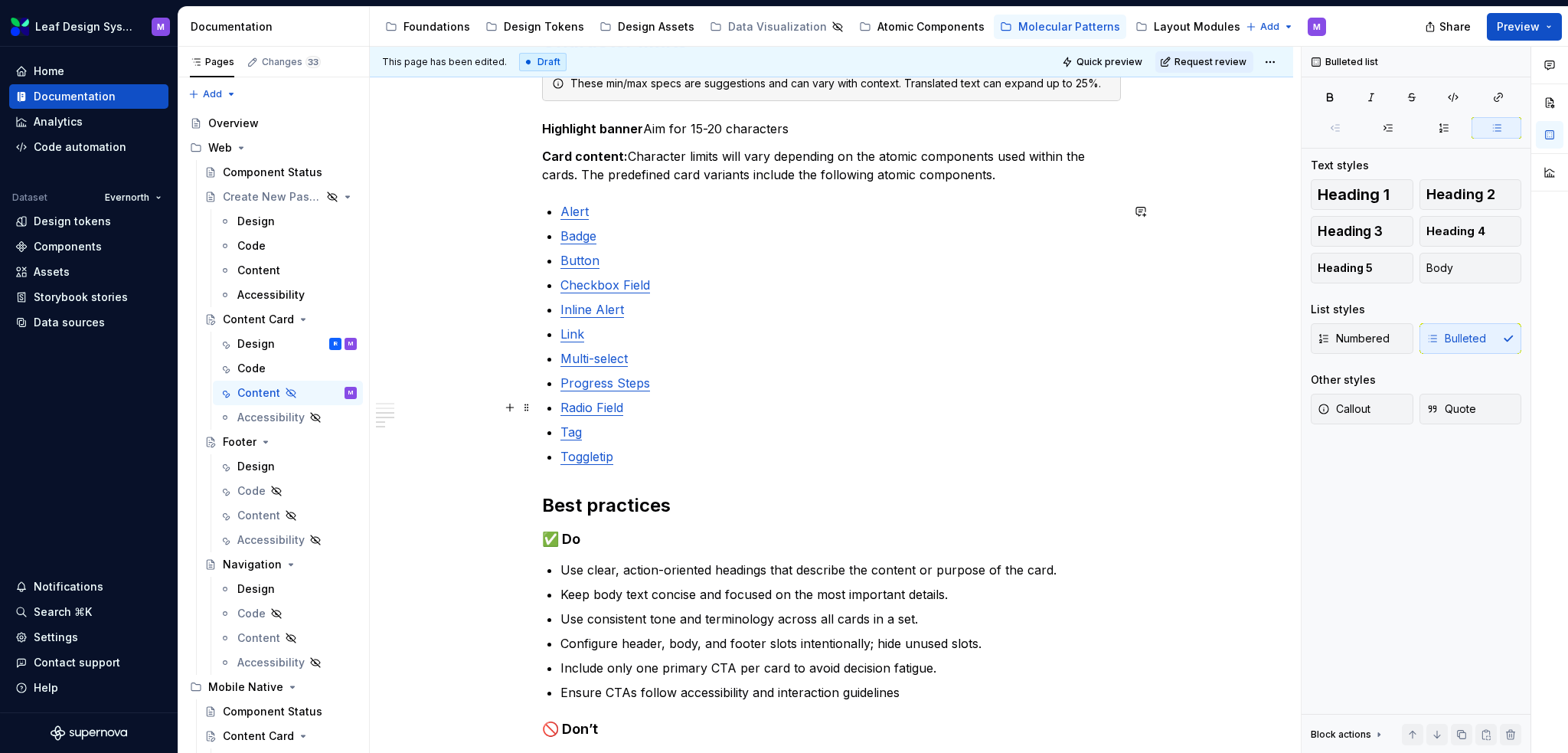
scroll to position [616, 0]
click at [999, 176] on p "Card content: Character limits will vary depending on the atomic components use…" at bounding box center [832, 164] width 579 height 37
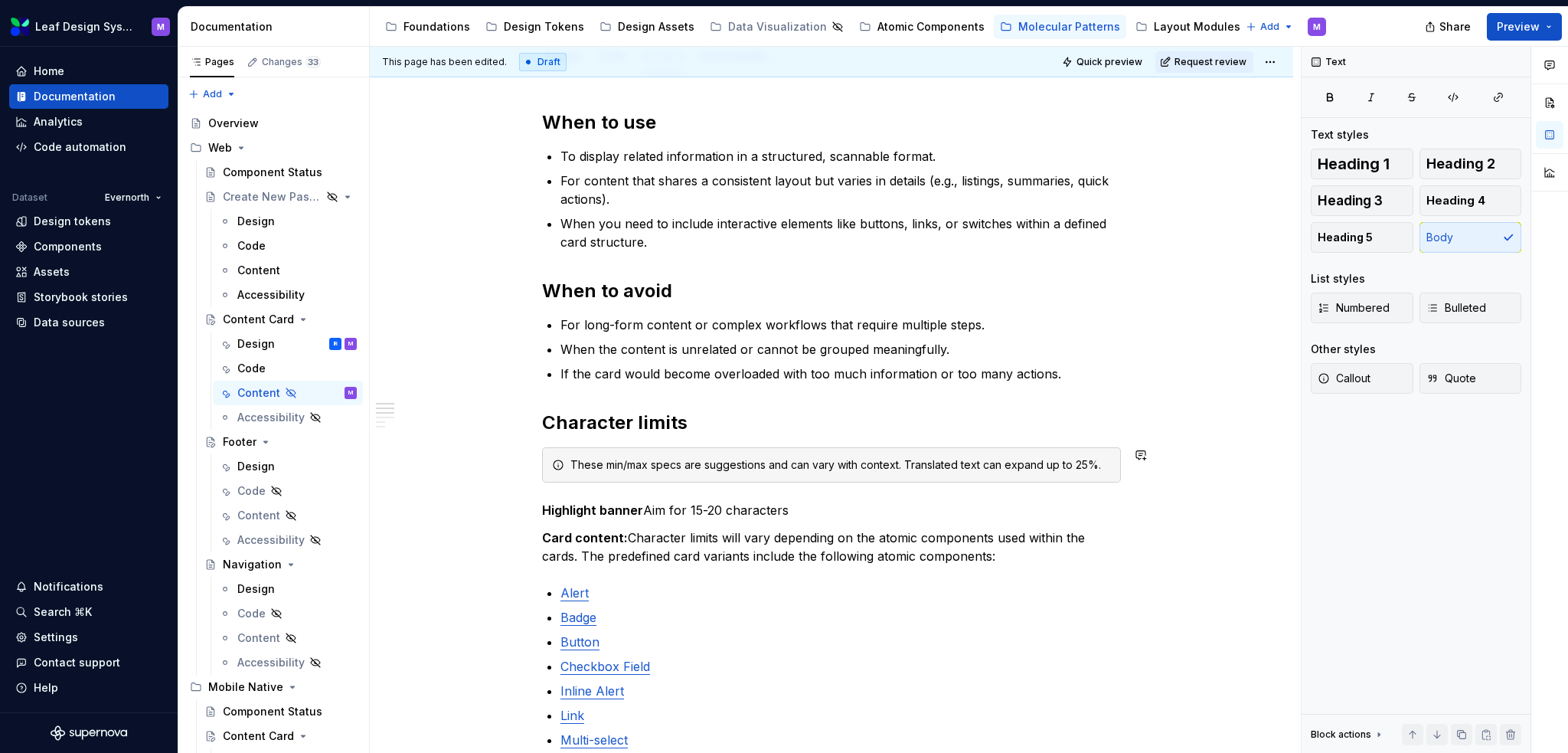
scroll to position [0, 0]
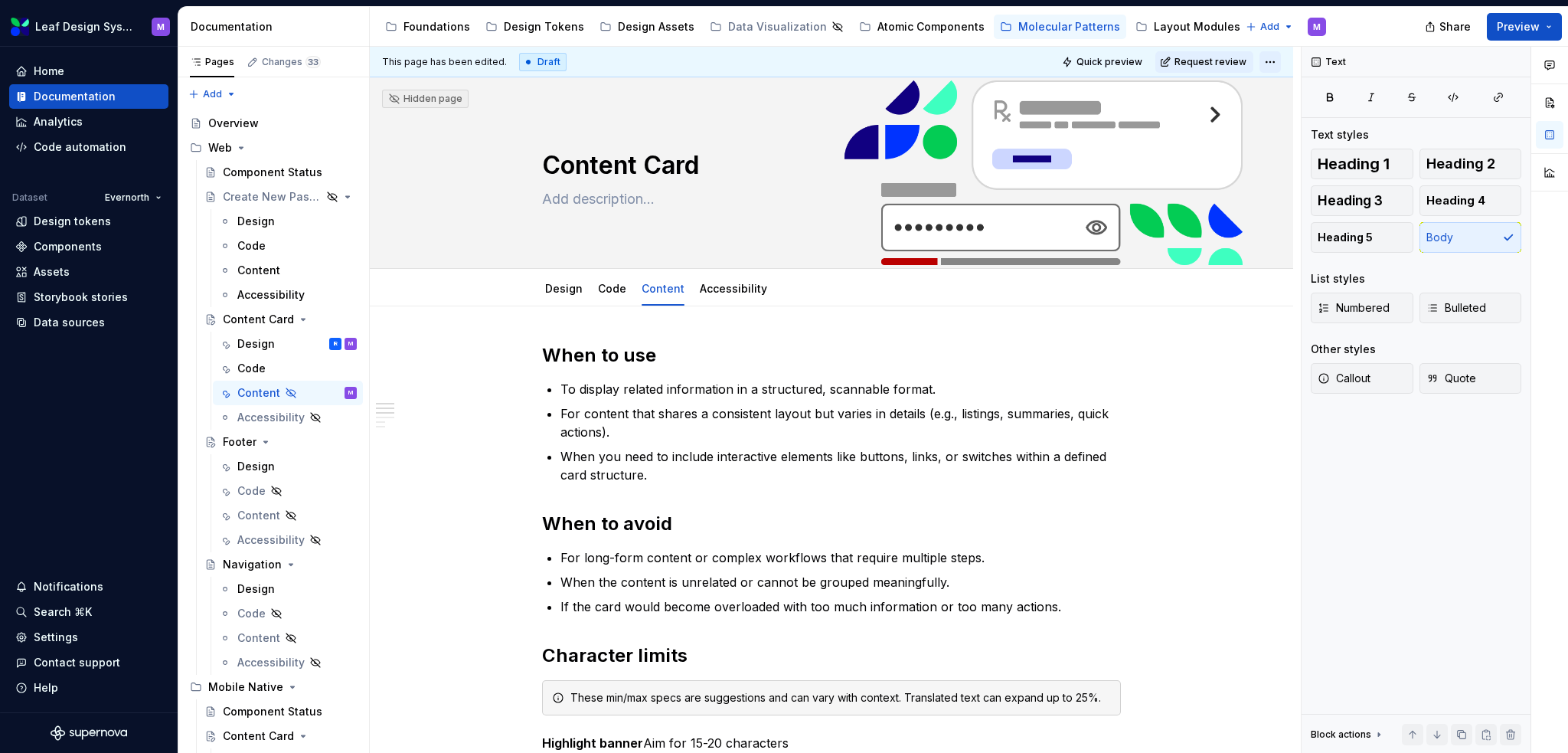
click at [1265, 58] on html "Leaf Design System M Home Documentation Analytics Code automation Dataset Evern…" at bounding box center [784, 376] width 1568 height 753
click at [1115, 52] on html "Leaf Design System M Home Documentation Analytics Code automation Dataset Evern…" at bounding box center [784, 376] width 1568 height 753
click at [1556, 35] on button "Preview" at bounding box center [1524, 27] width 75 height 28
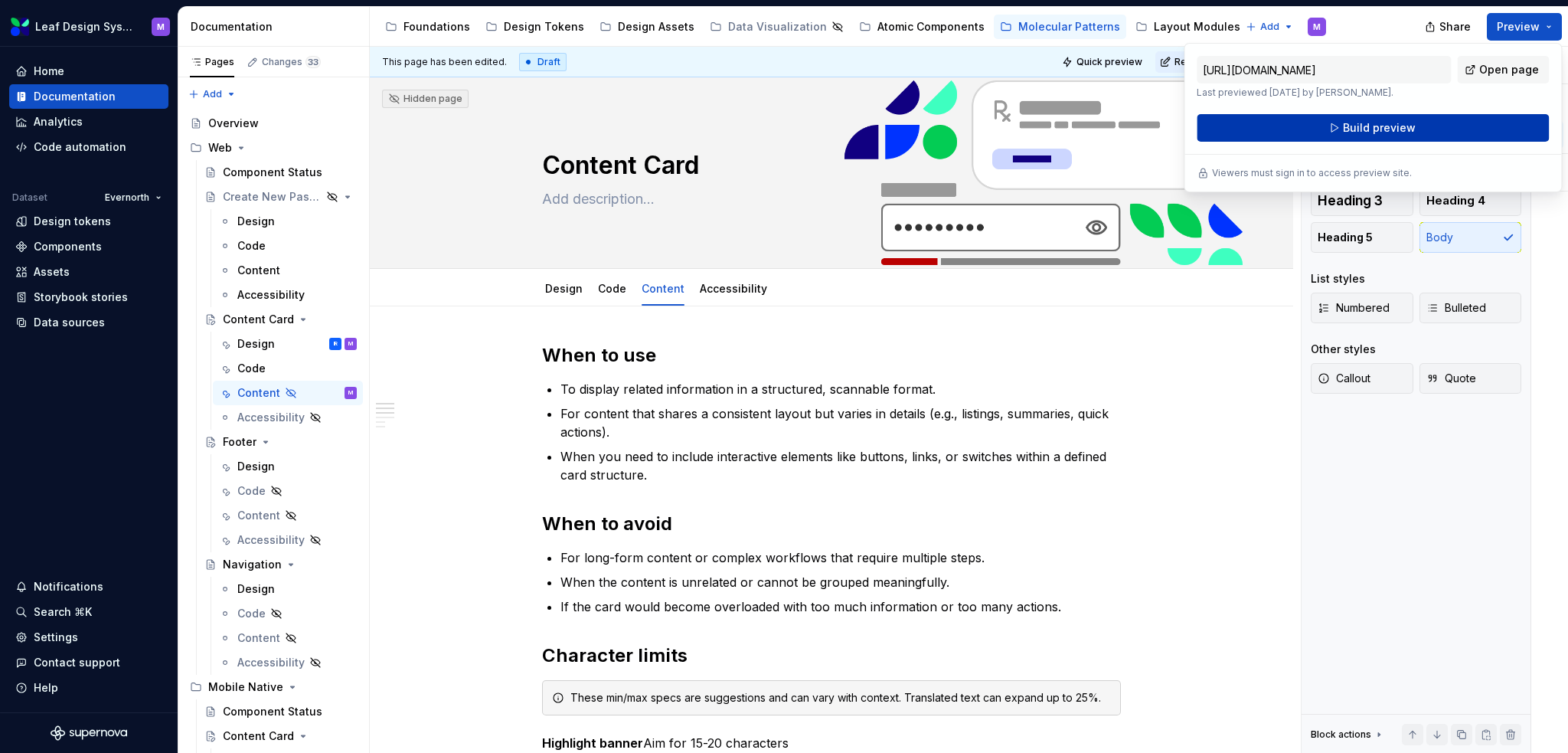
click at [1378, 129] on span "Build preview" at bounding box center [1380, 127] width 72 height 15
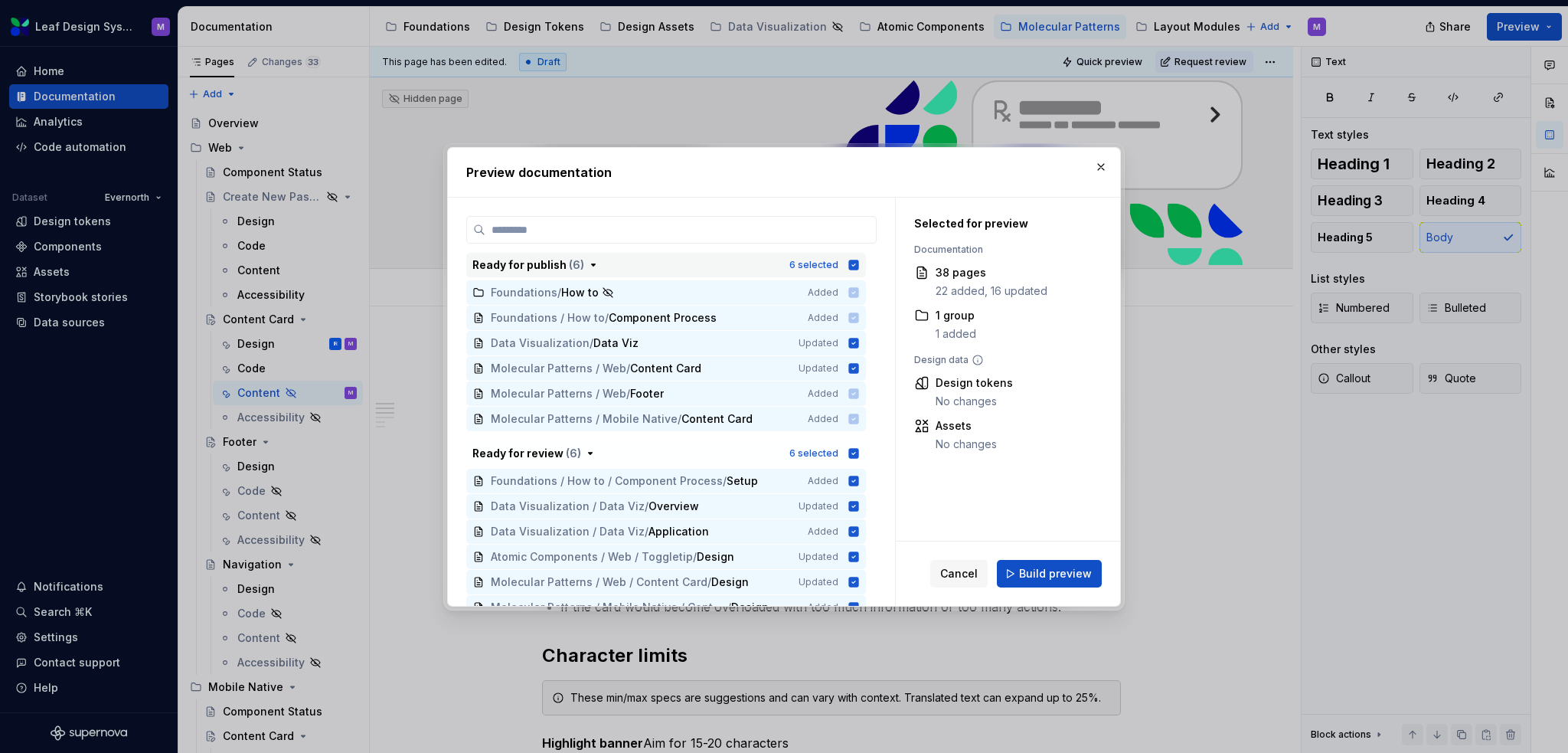
click at [853, 269] on icon "button" at bounding box center [854, 265] width 10 height 10
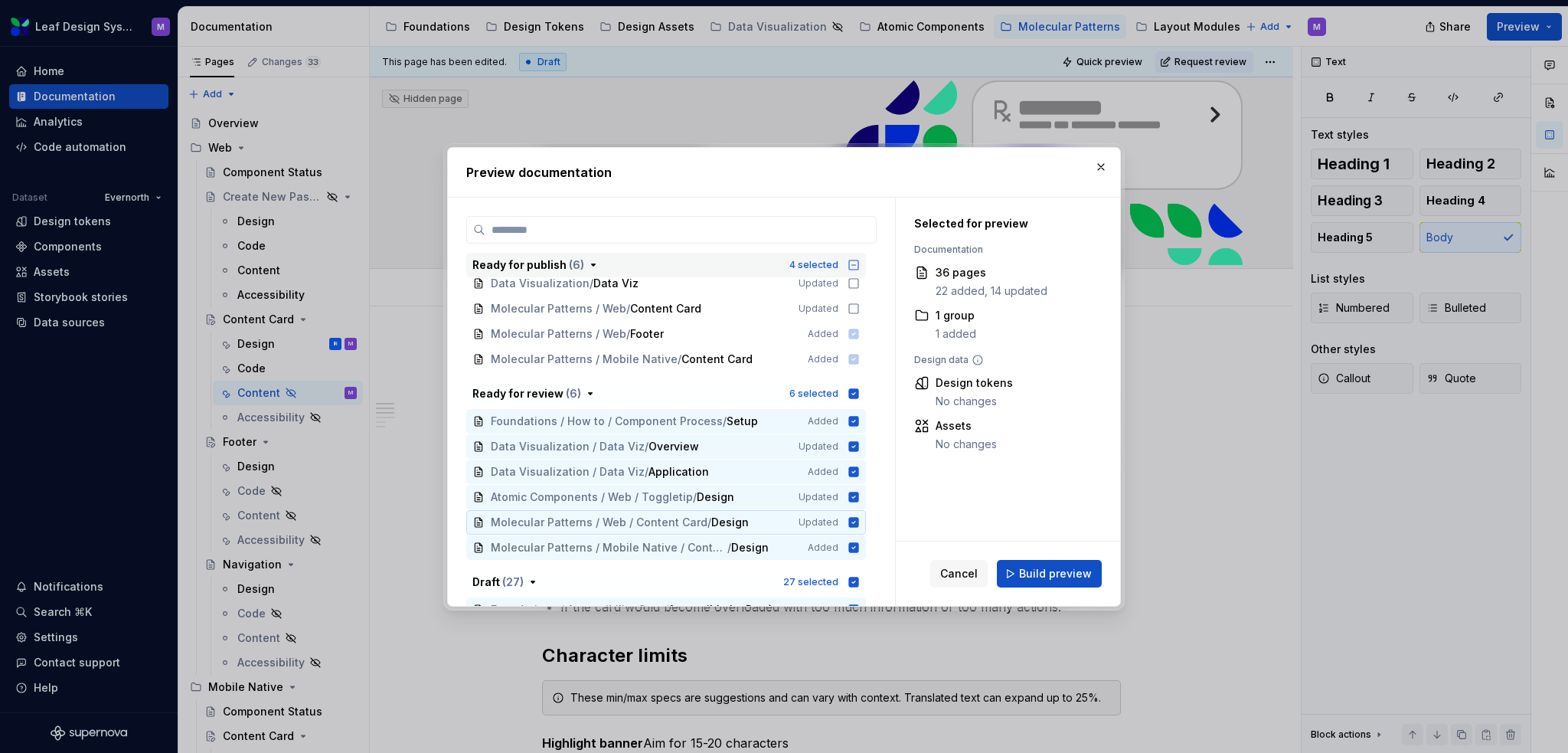
scroll to position [153, 0]
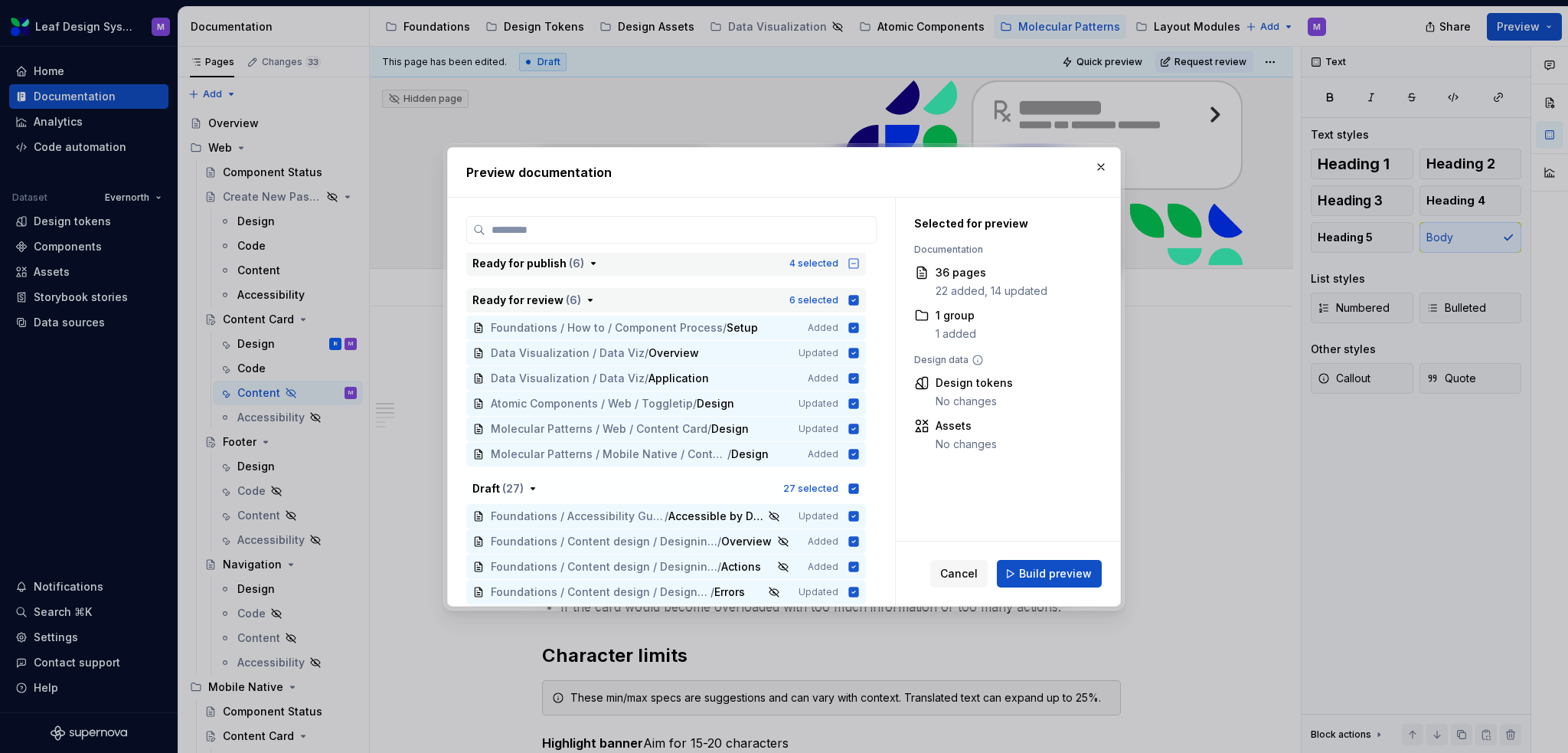
click at [852, 299] on icon "button" at bounding box center [854, 300] width 10 height 10
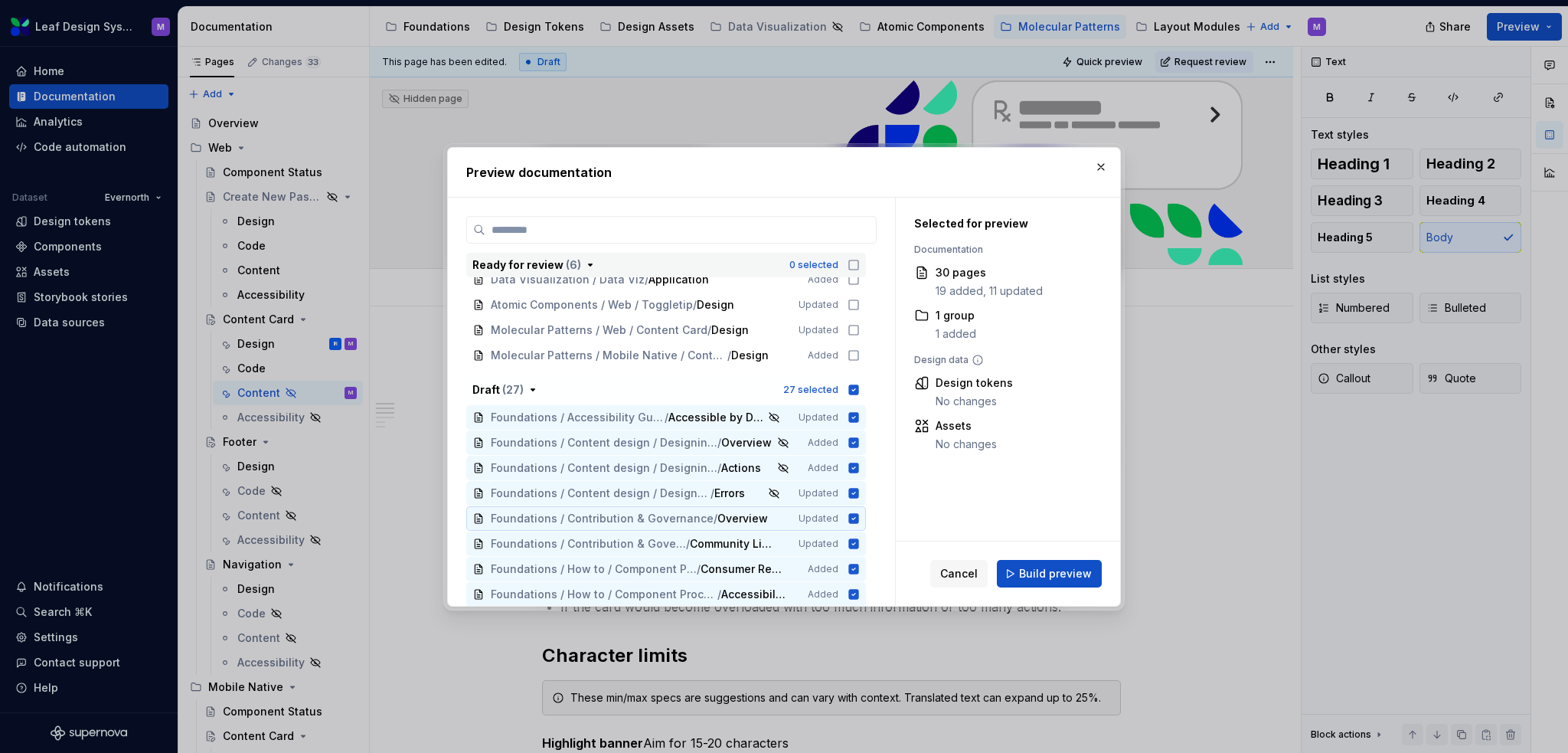
scroll to position [306, 0]
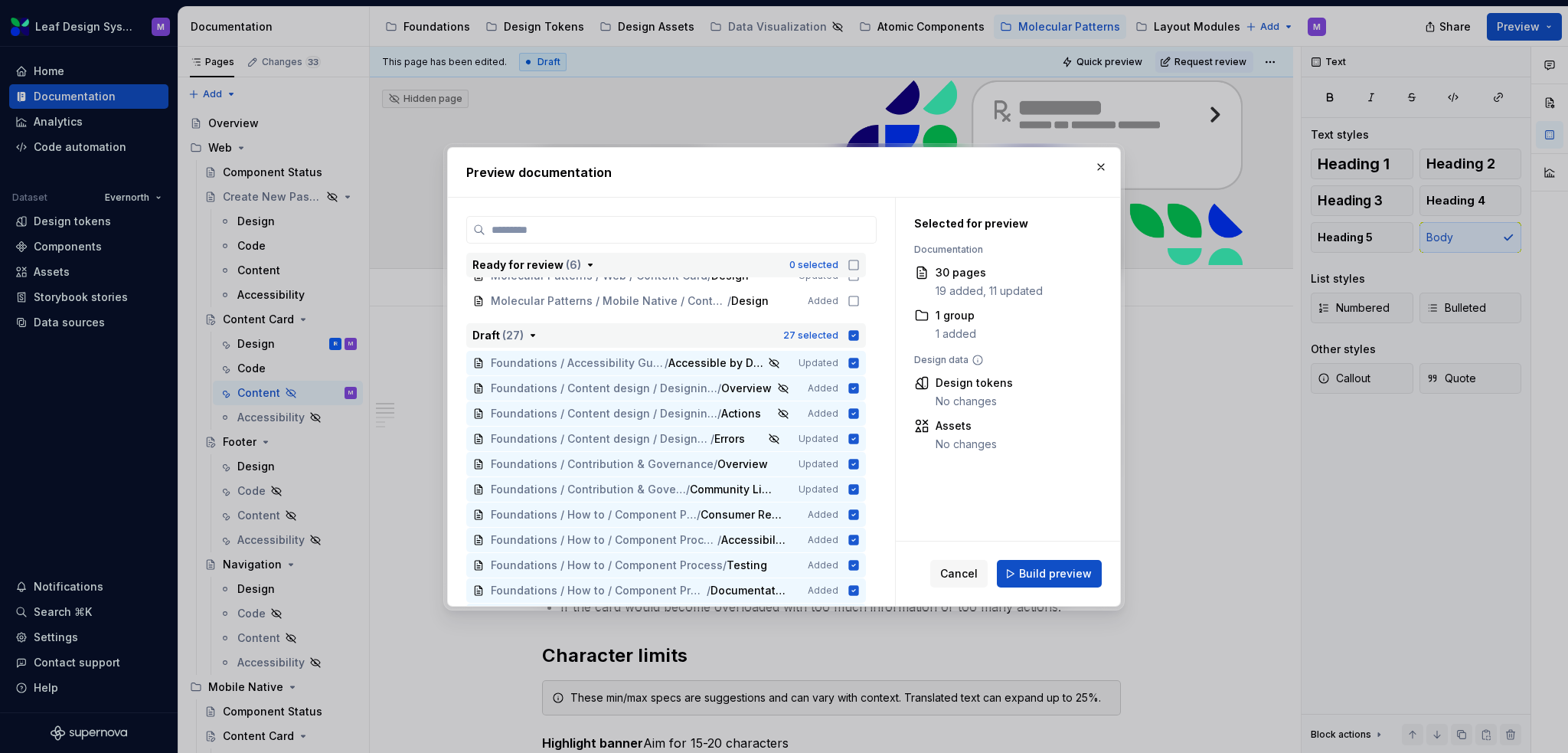
click at [855, 333] on icon "button" at bounding box center [853, 335] width 12 height 12
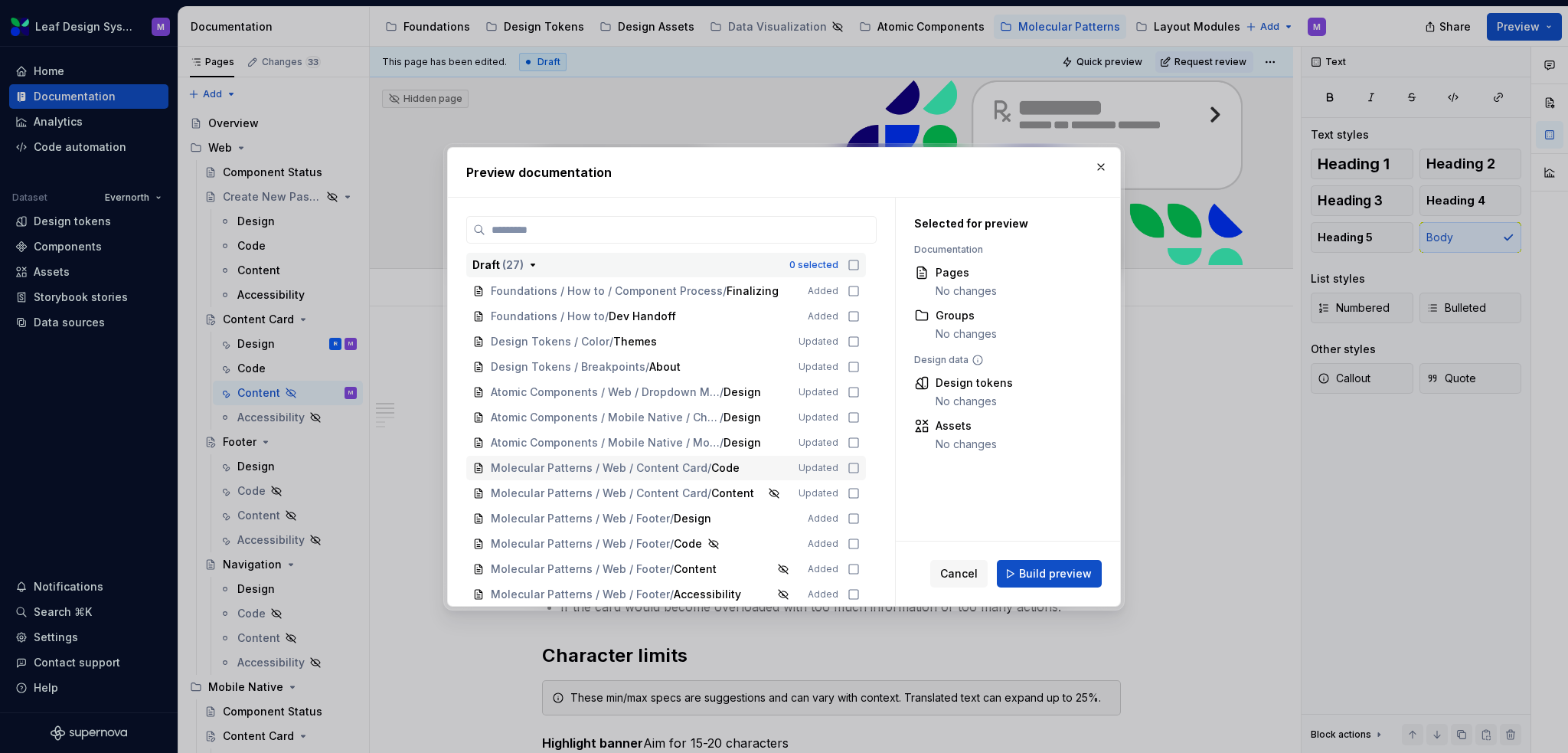
scroll to position [733, 0]
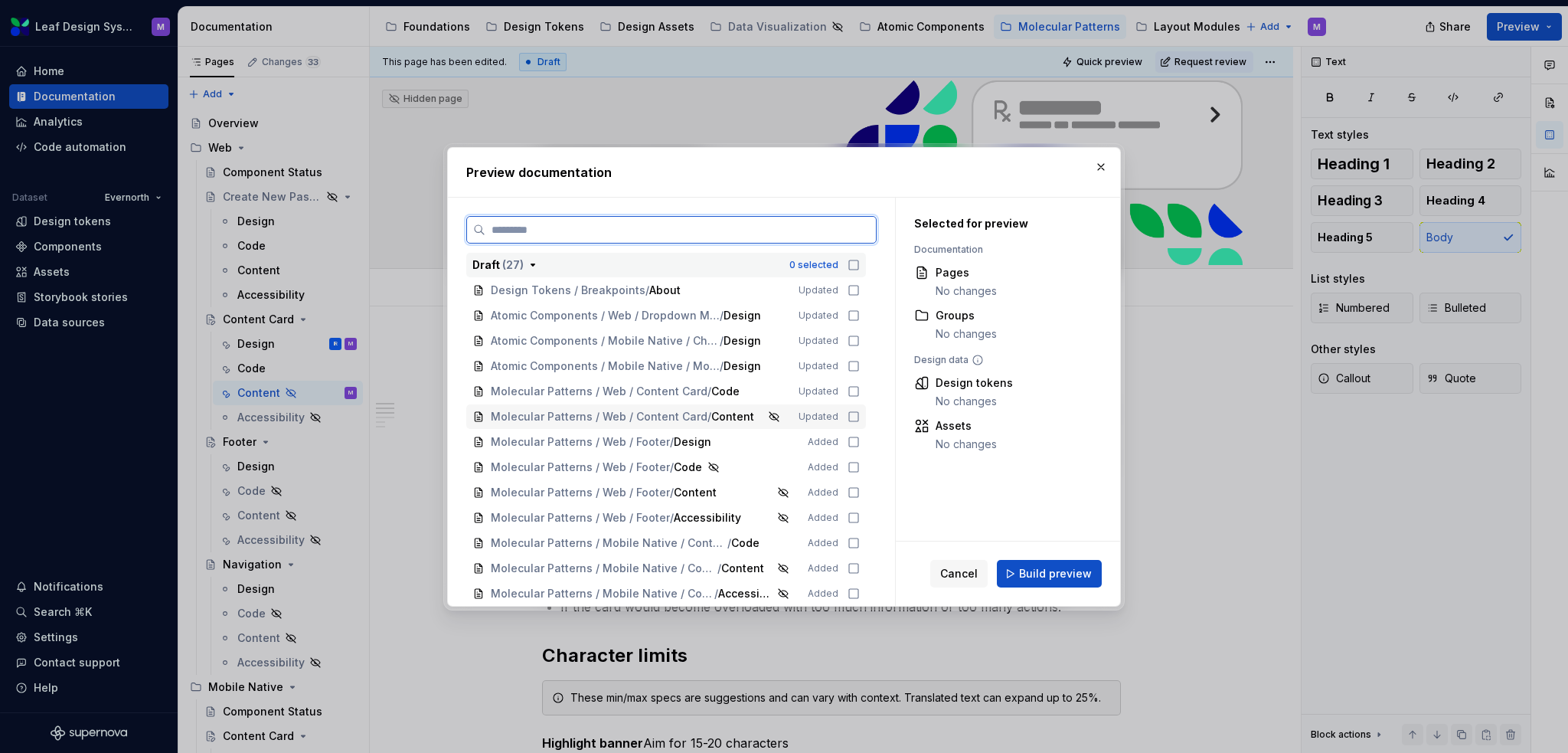
click at [854, 413] on icon at bounding box center [853, 416] width 12 height 12
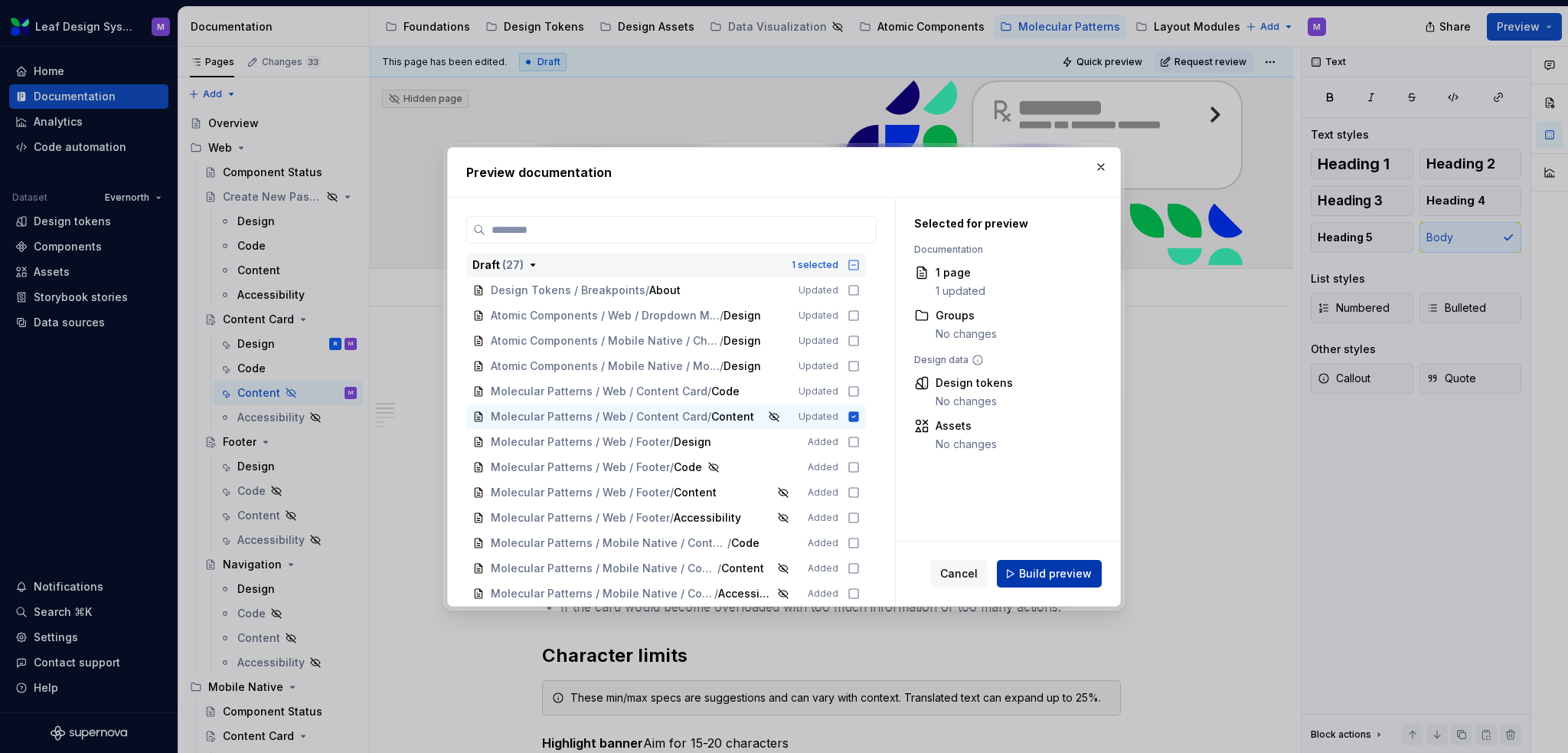
click at [1051, 578] on span "Build preview" at bounding box center [1056, 574] width 72 height 15
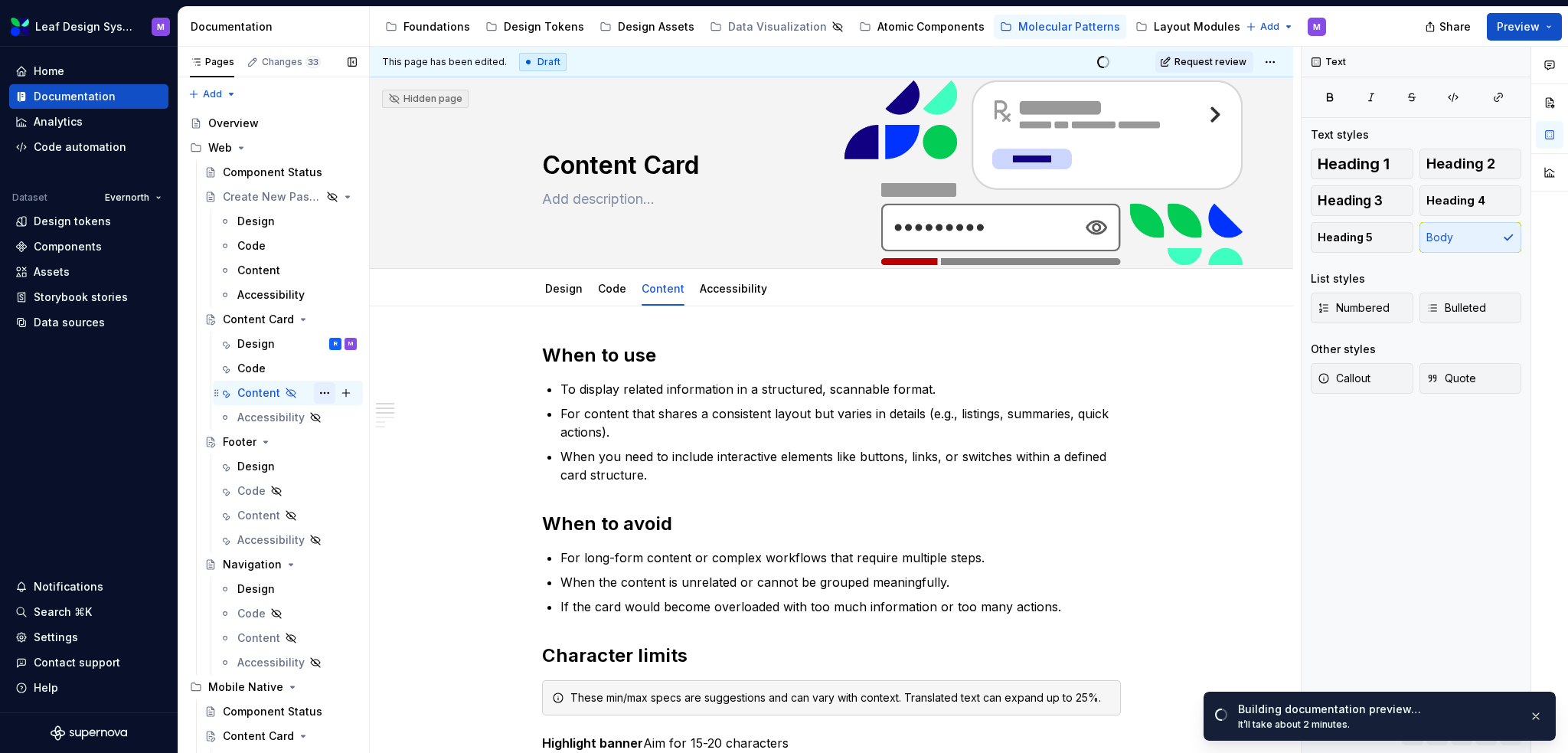
click at [324, 389] on button "Page tree" at bounding box center [324, 393] width 21 height 21
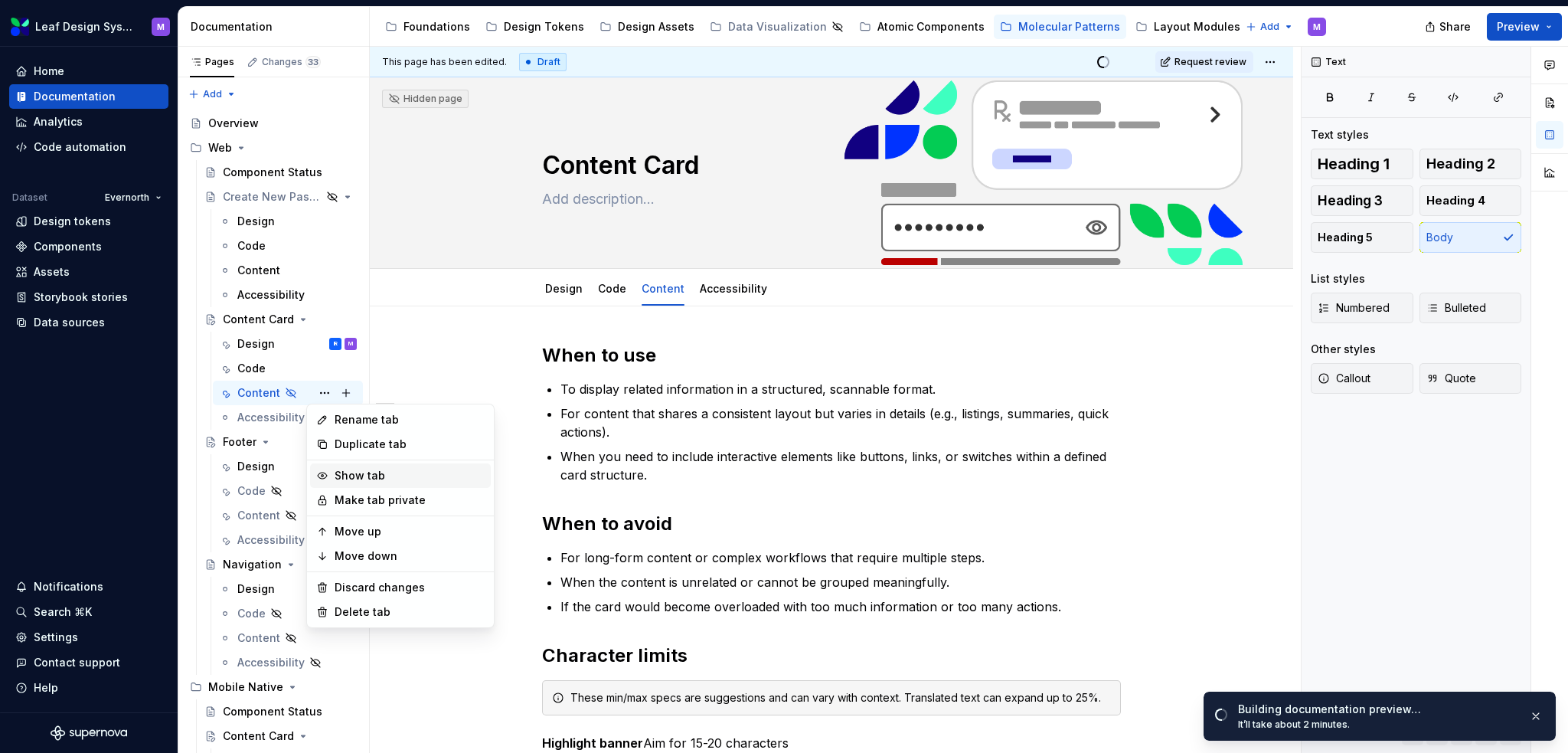
click at [352, 482] on div "Show tab" at bounding box center [409, 475] width 150 height 15
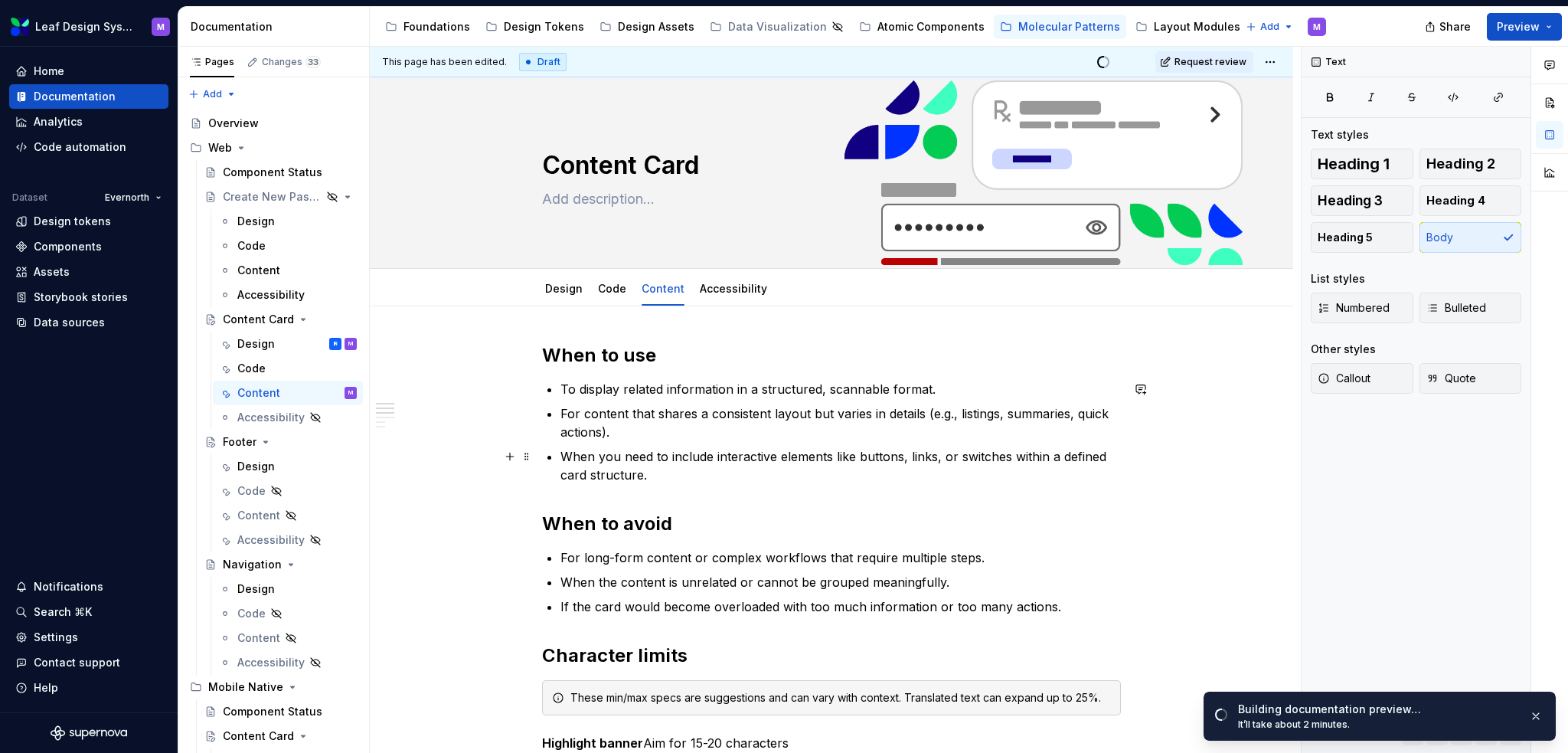
click at [1004, 461] on p "When you need to include interactive elements like buttons, links, or switches …" at bounding box center [841, 466] width 561 height 37
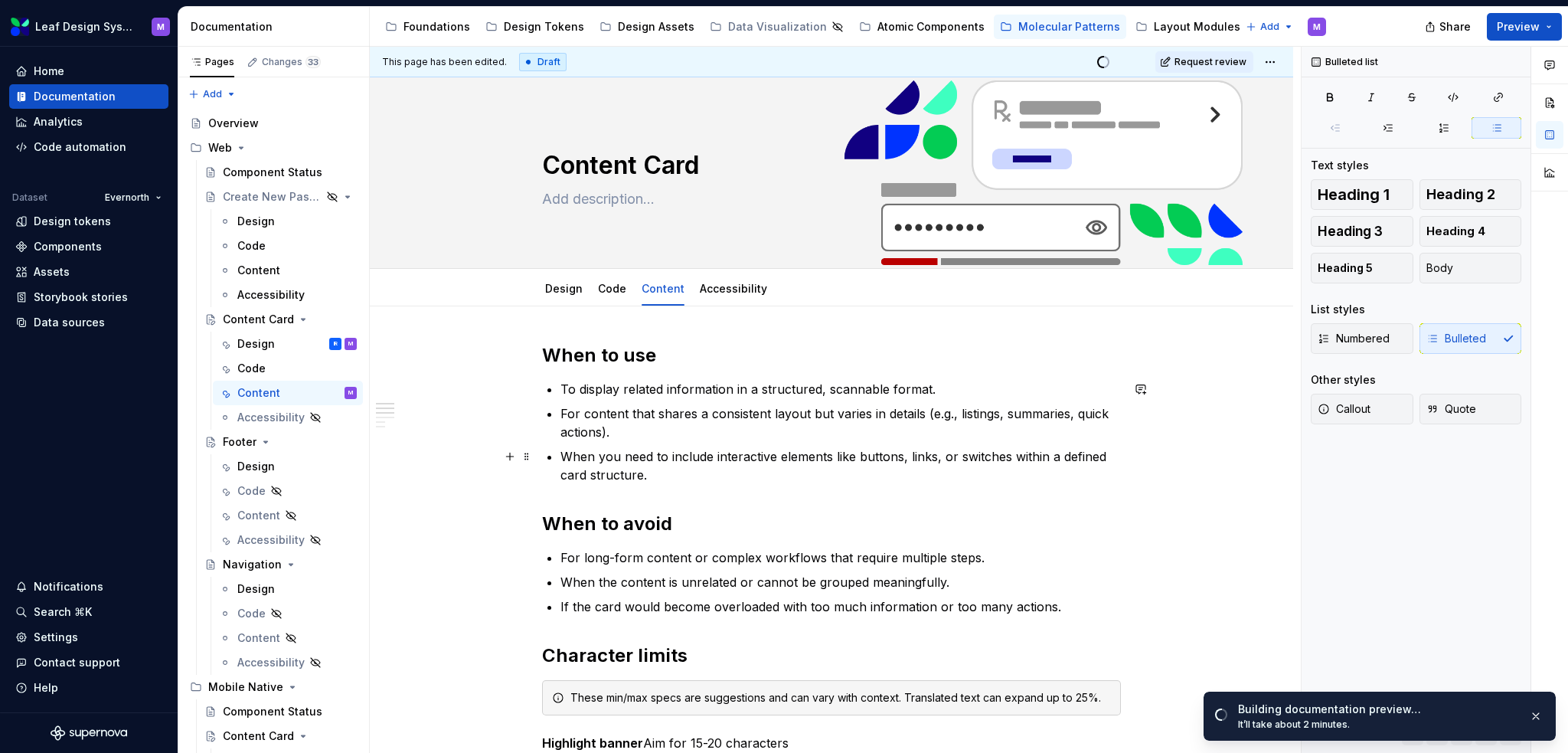
click at [1011, 458] on p "When you need to include interactive elements like buttons, links, or switches …" at bounding box center [841, 466] width 561 height 37
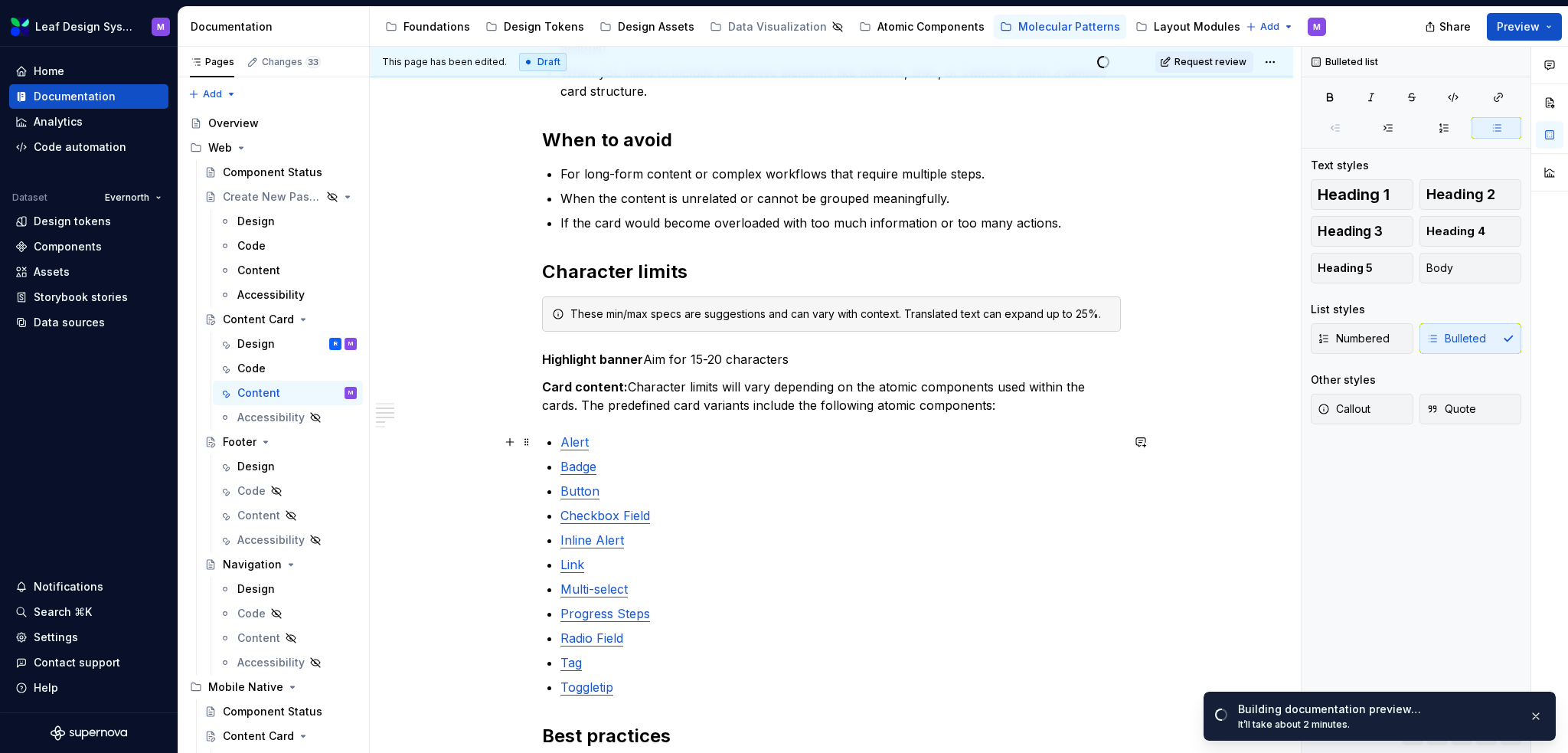
scroll to position [460, 0]
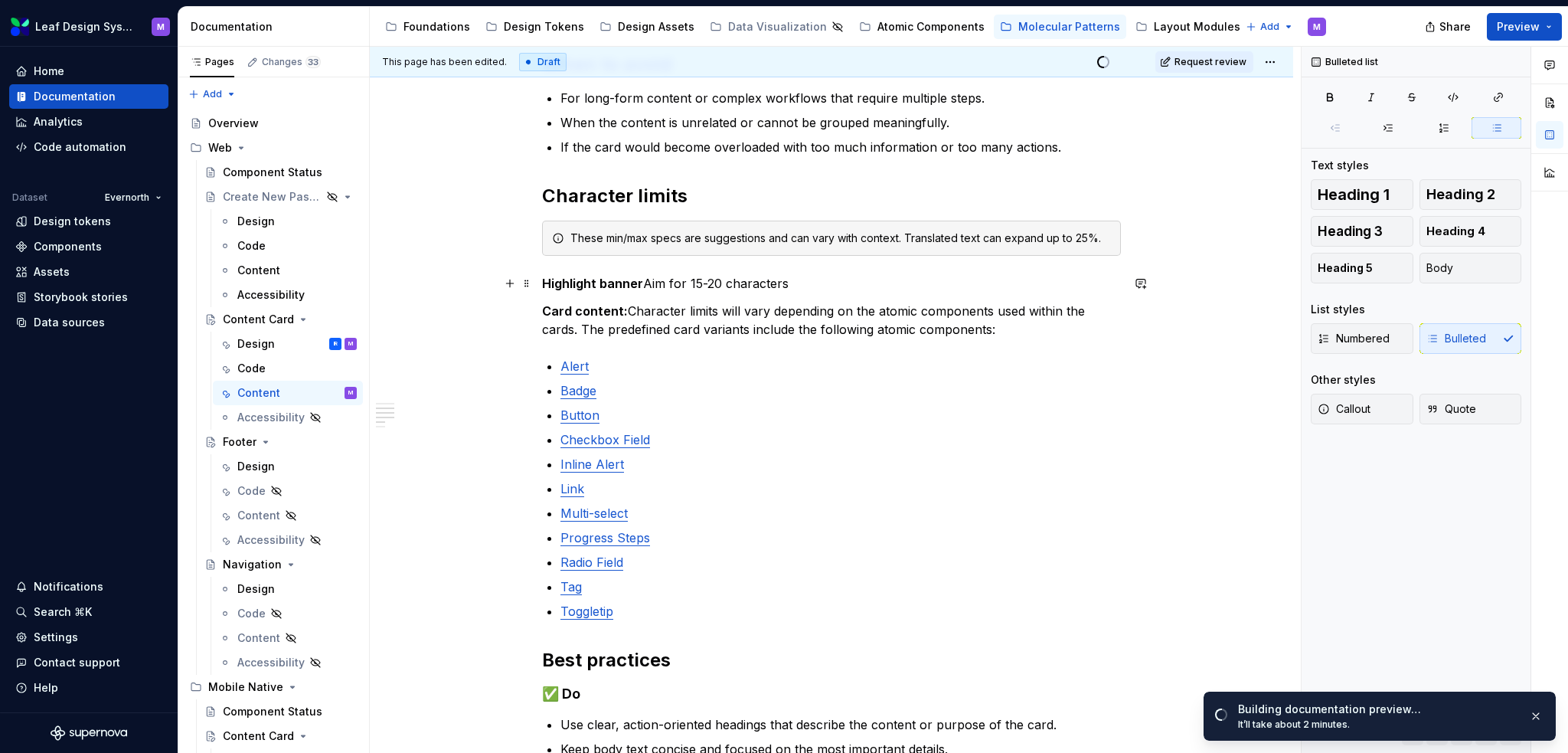
click at [836, 281] on p "Highlight banner Aim for 15-20 characters" at bounding box center [832, 283] width 579 height 19
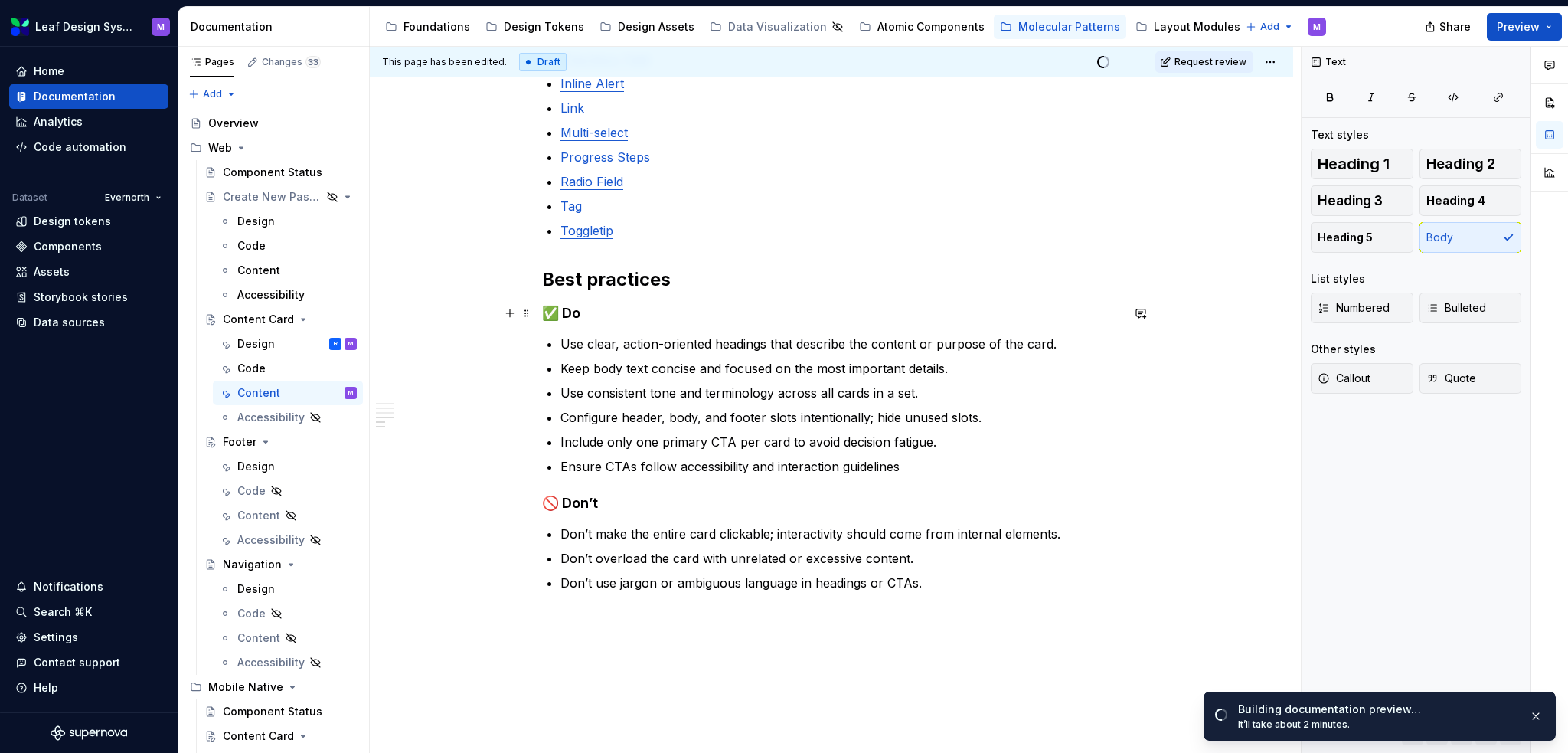
scroll to position [842, 0]
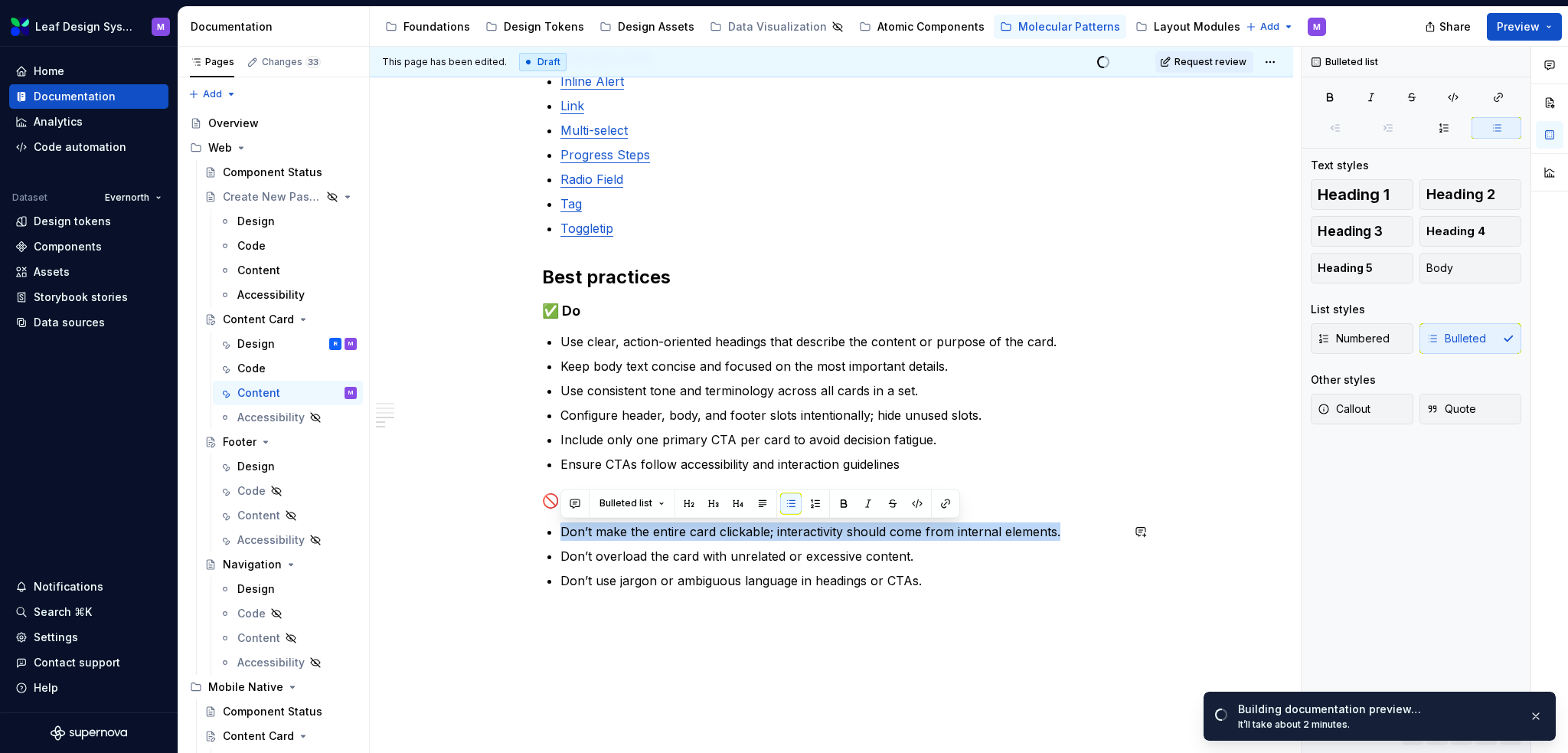
drag, startPoint x: 1062, startPoint y: 532, endPoint x: 572, endPoint y: 516, distance: 490.3
click at [572, 516] on div "When to use To display related information in a structured, scannable format. F…" at bounding box center [832, 45] width 579 height 1089
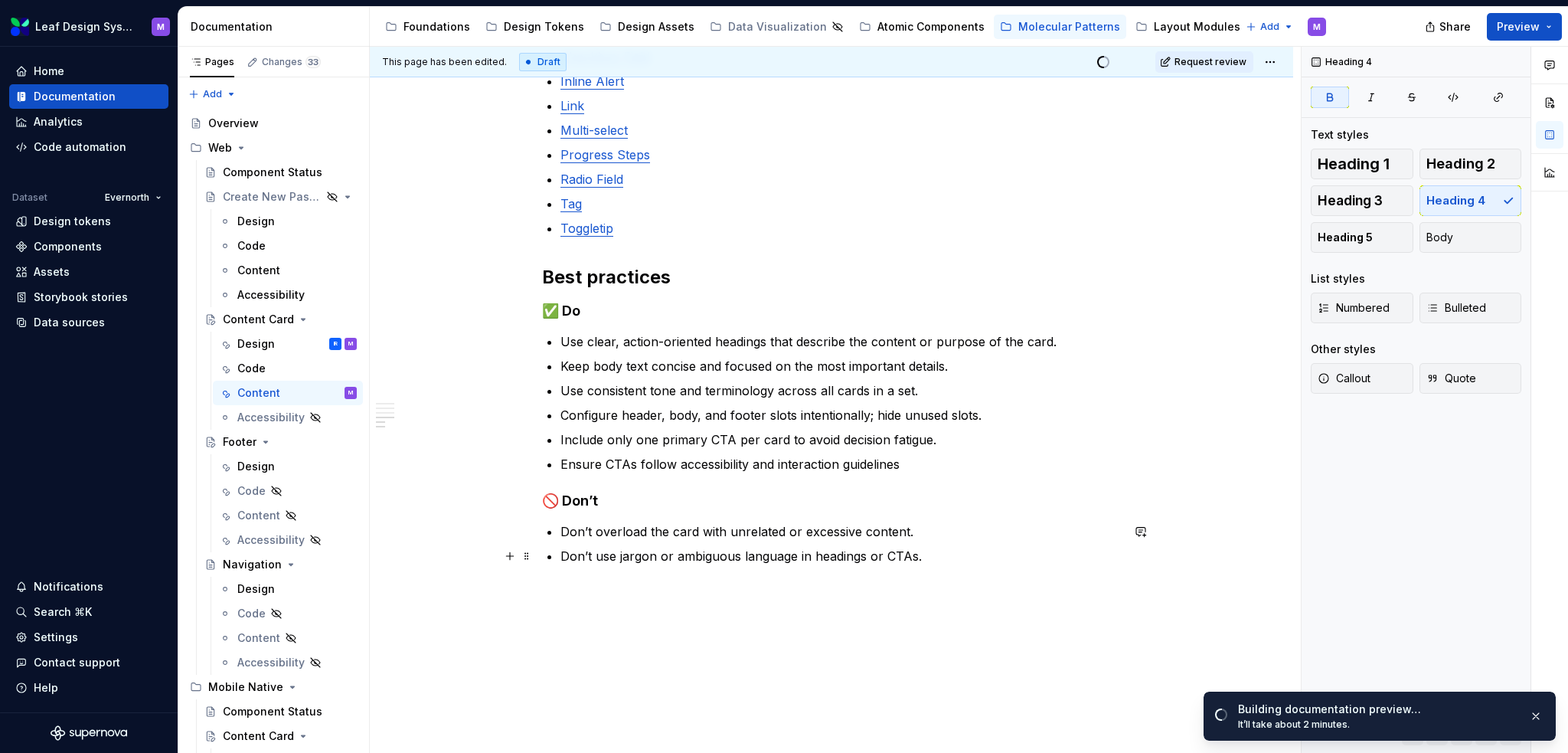
scroll to position [898, 0]
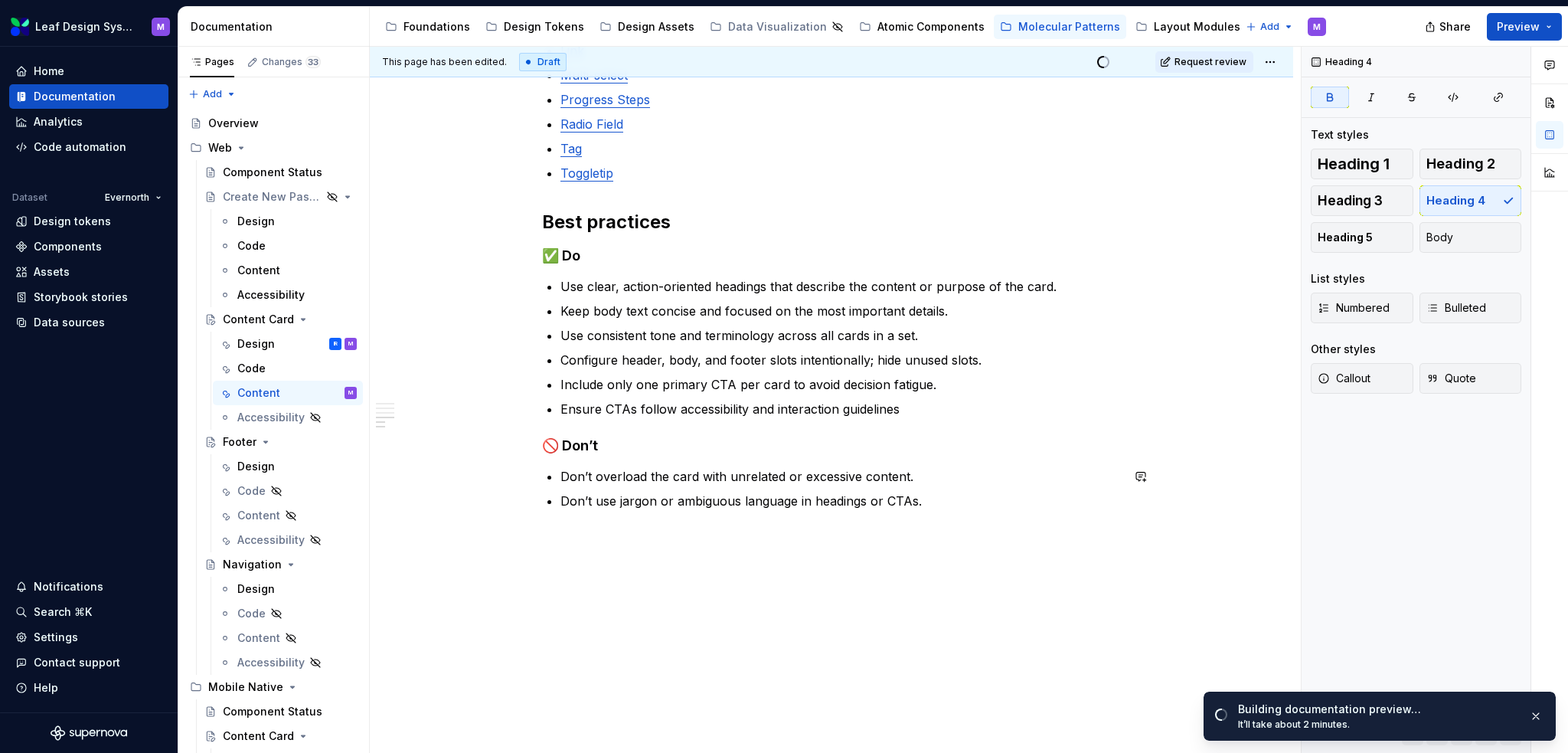
click at [703, 557] on div "When to use To display related information in a structured, scannable format. F…" at bounding box center [831, 81] width 924 height 1345
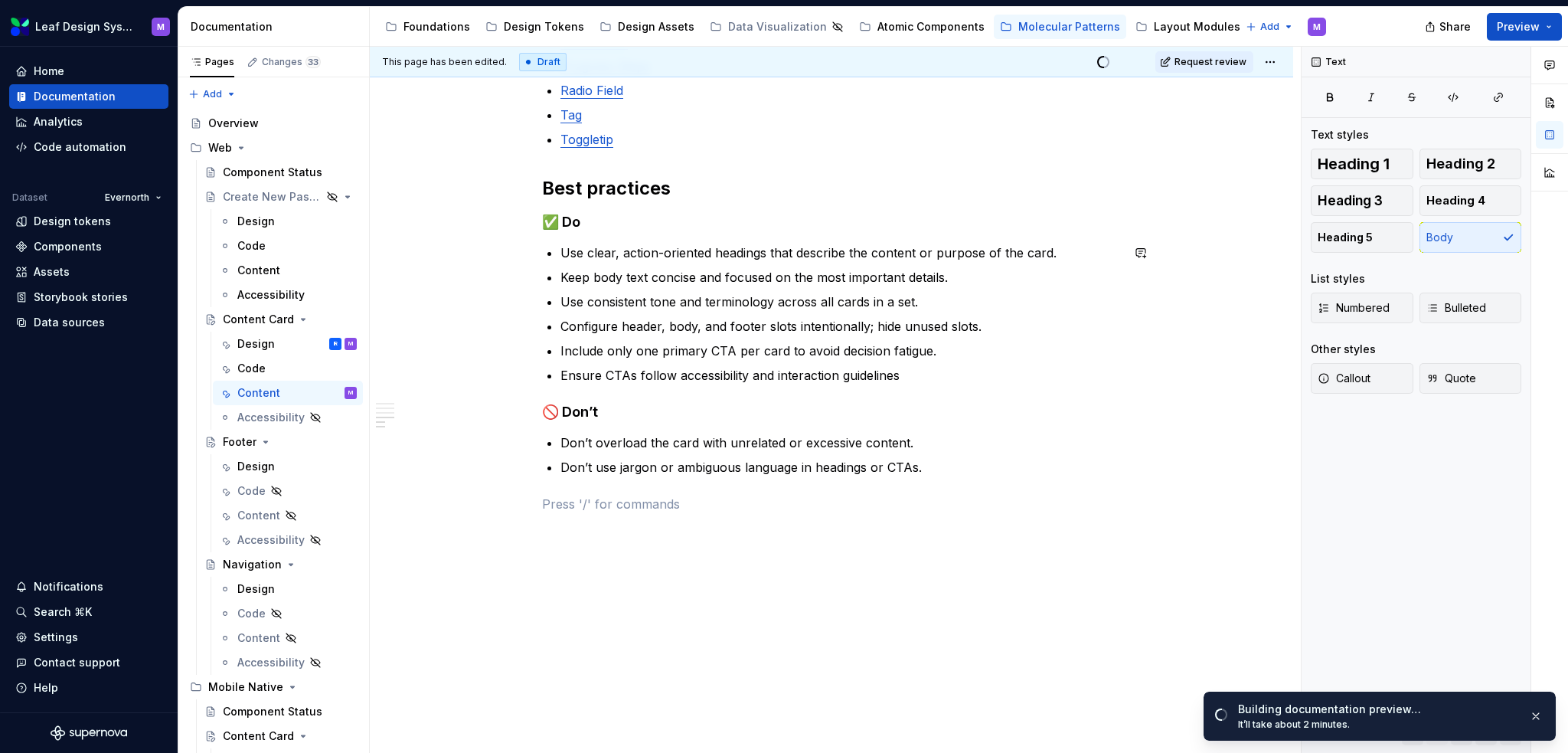
scroll to position [934, 0]
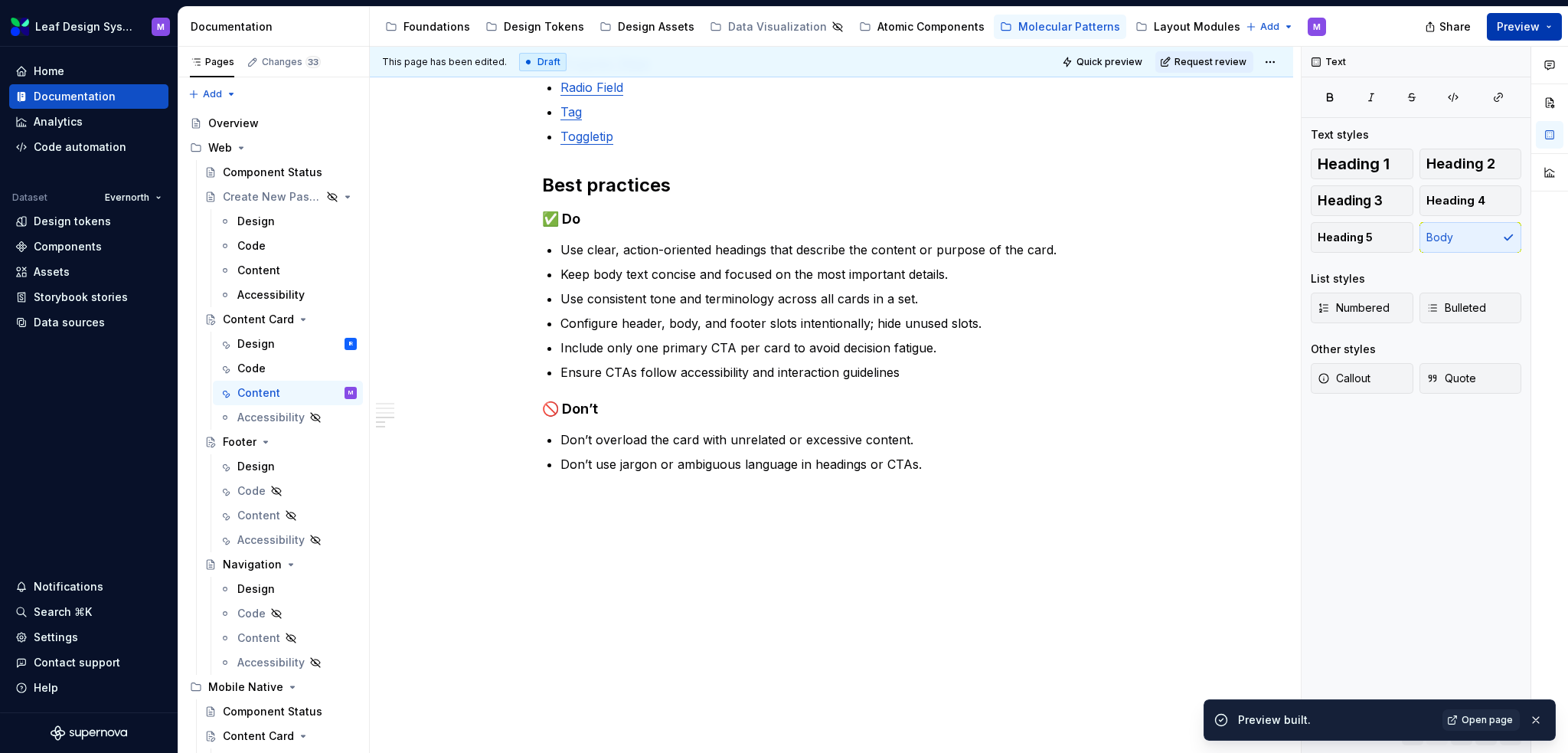
click at [1545, 24] on button "Preview" at bounding box center [1524, 27] width 75 height 28
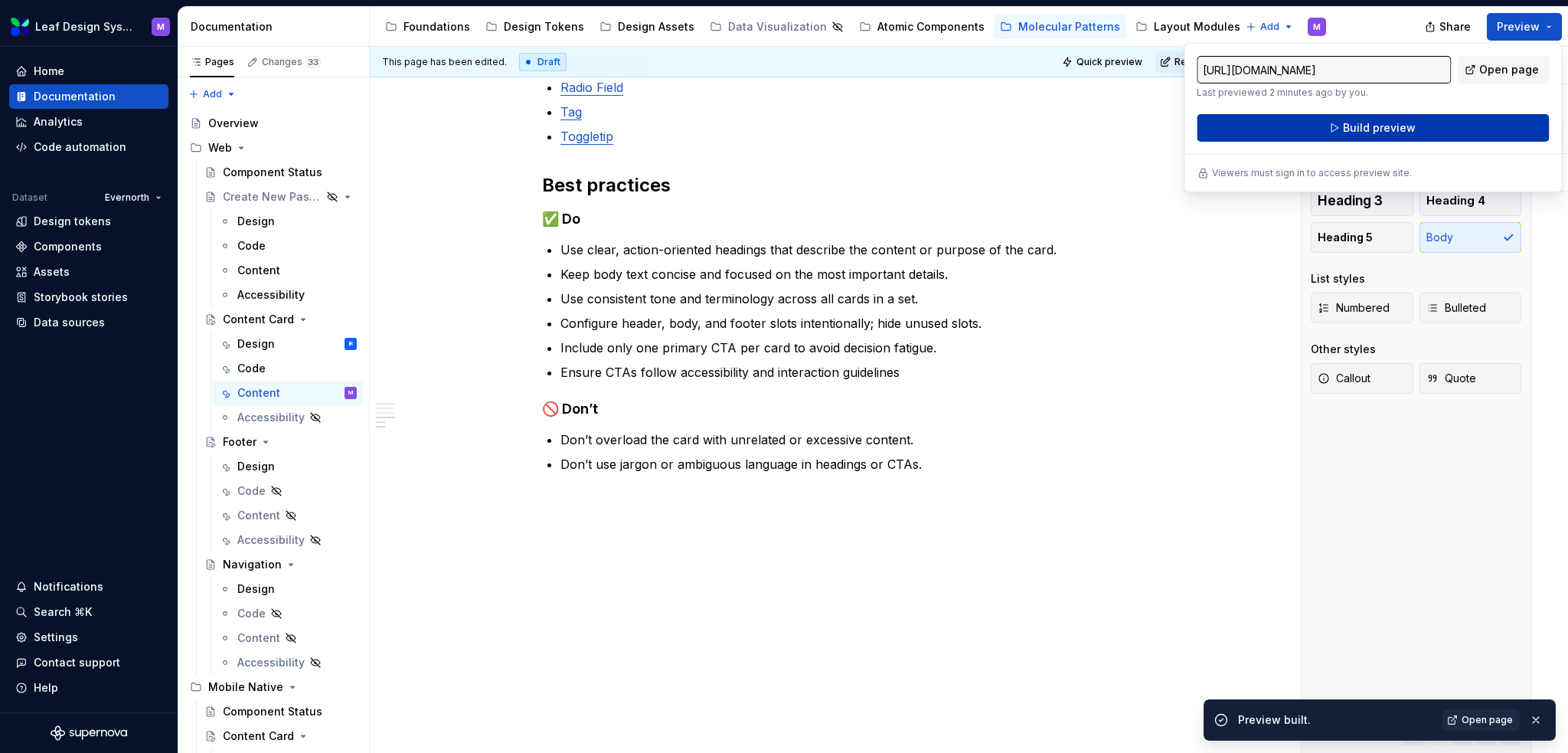
click at [1414, 130] on button "Build preview" at bounding box center [1372, 128] width 352 height 28
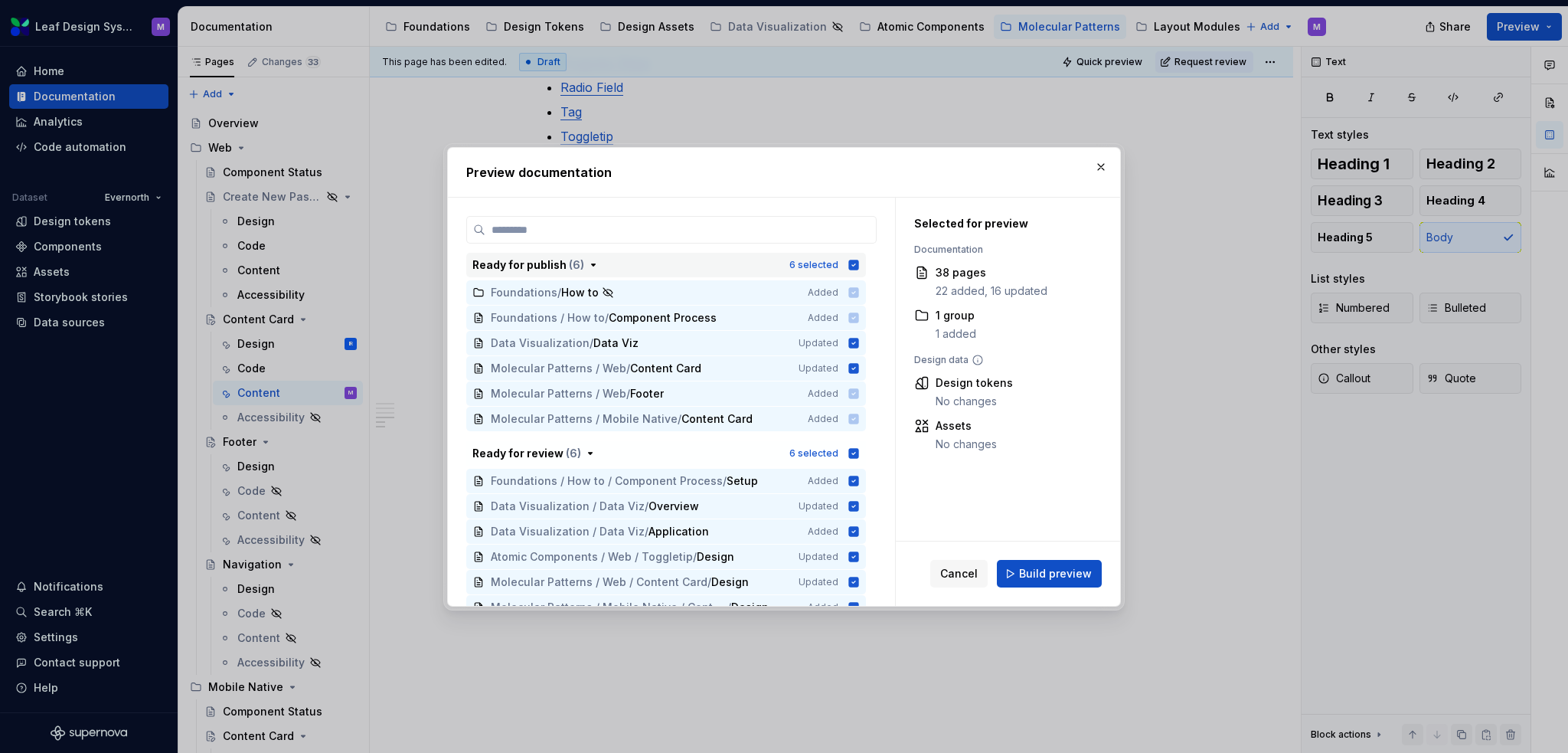
click at [852, 262] on icon "button" at bounding box center [854, 265] width 10 height 10
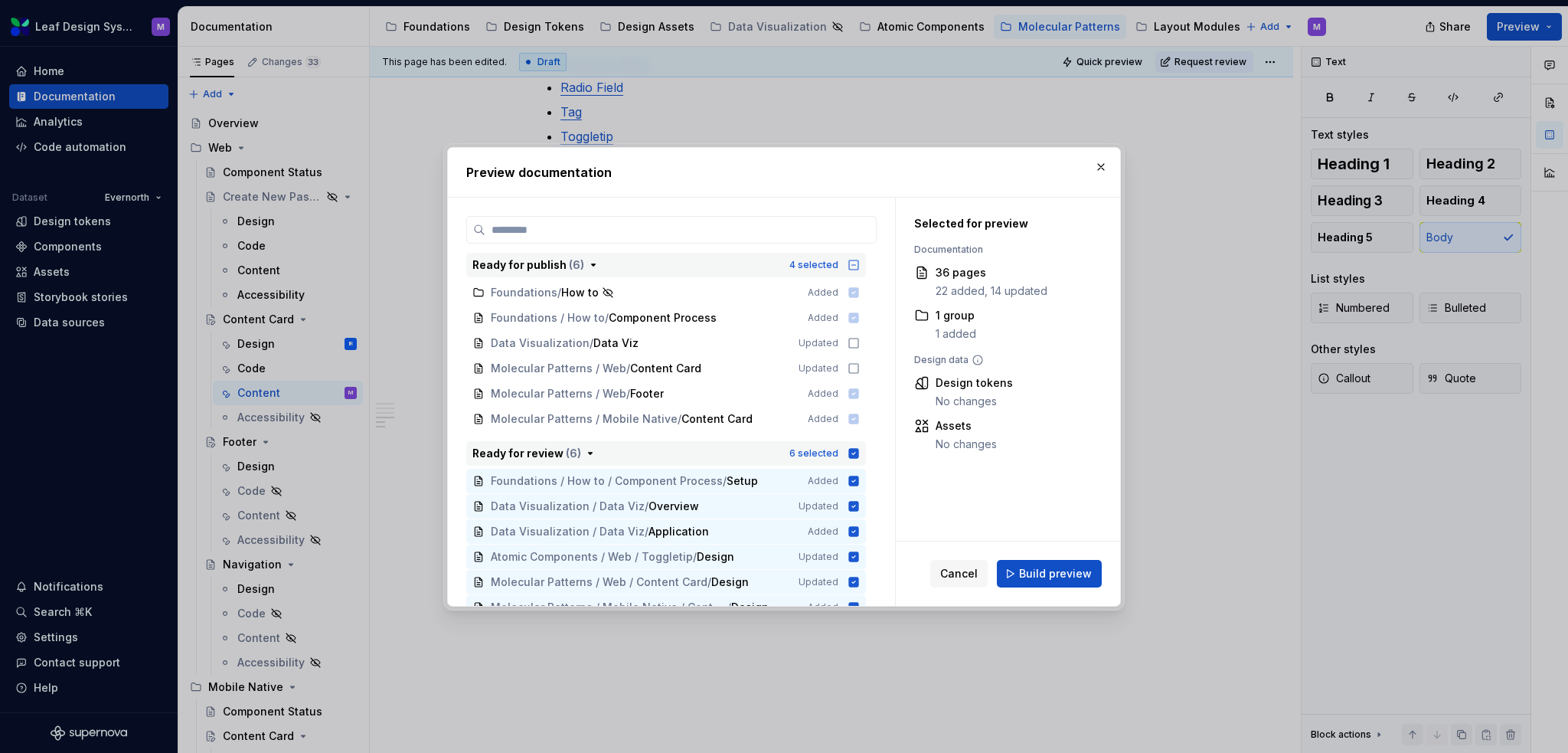
click at [854, 452] on icon "button" at bounding box center [853, 453] width 12 height 12
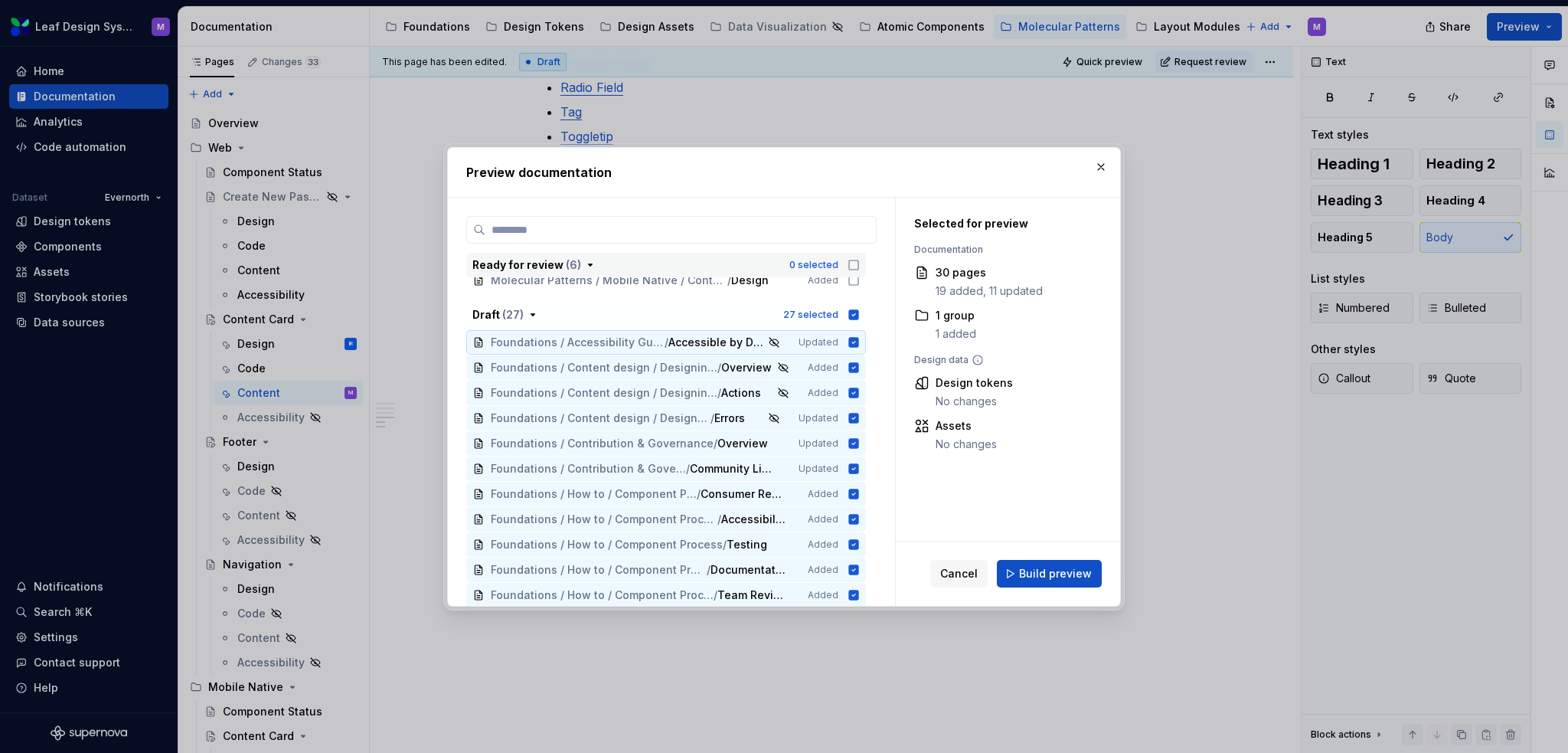
scroll to position [306, 0]
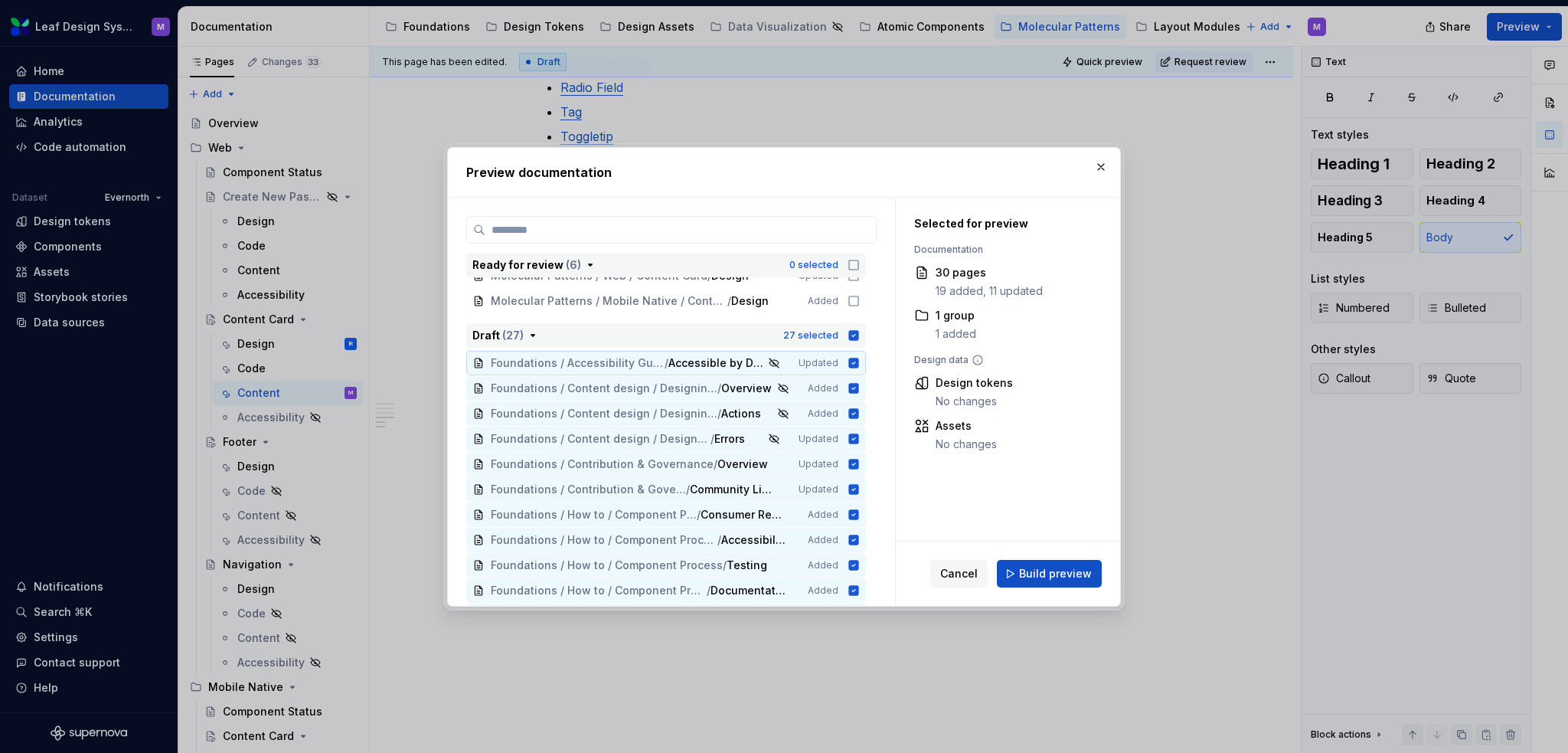
click at [851, 330] on icon "button" at bounding box center [853, 335] width 12 height 12
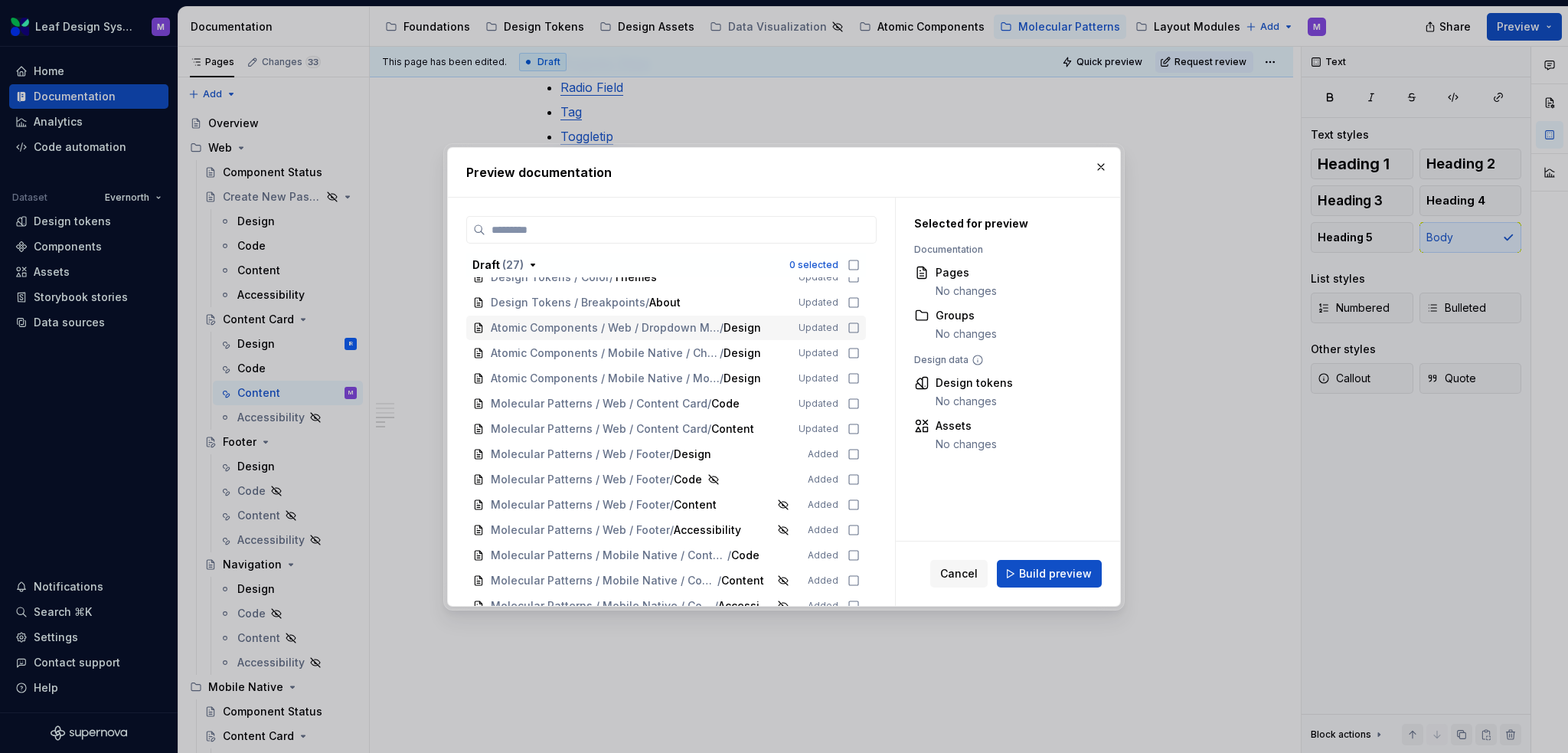
scroll to position [733, 0]
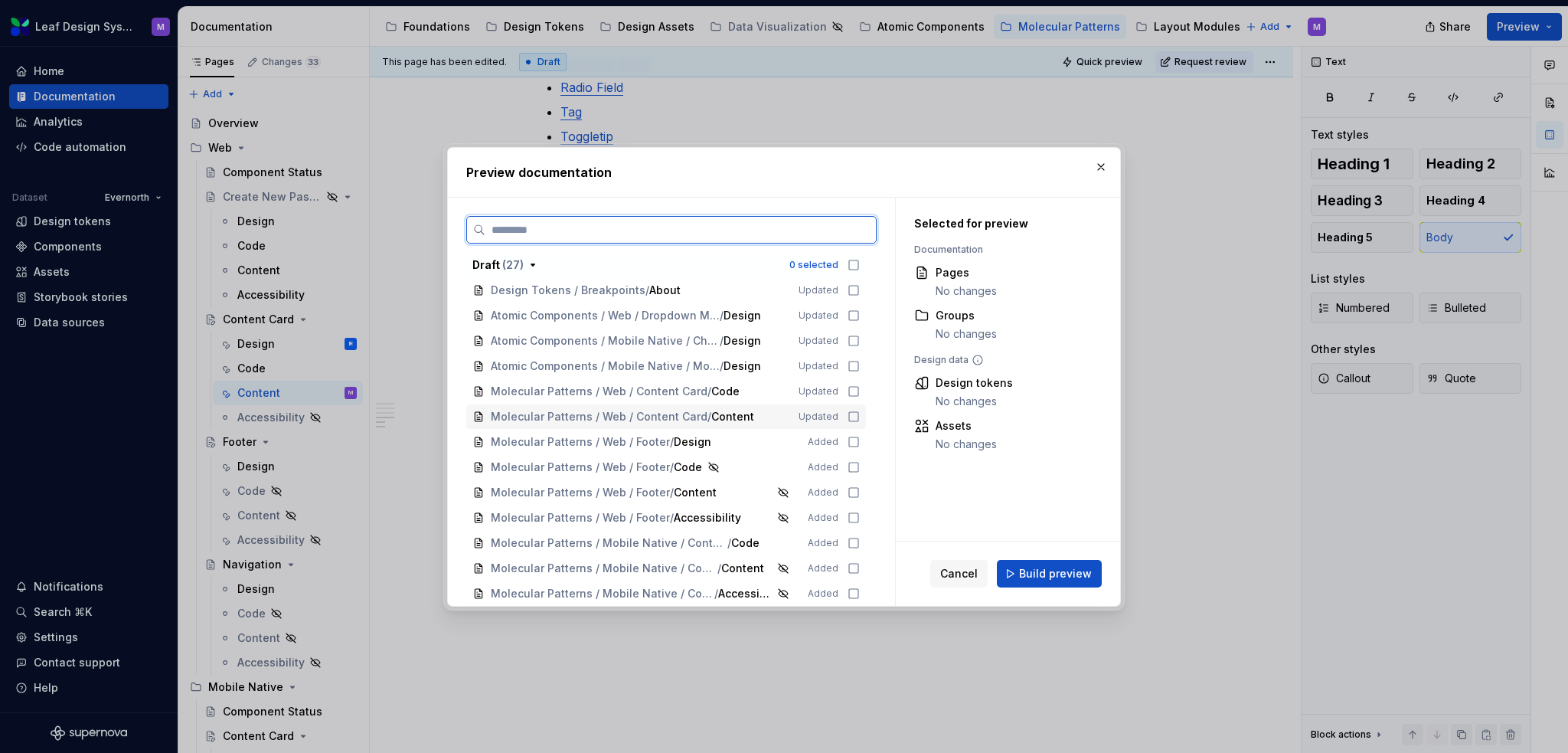
click at [851, 413] on icon at bounding box center [853, 416] width 12 height 12
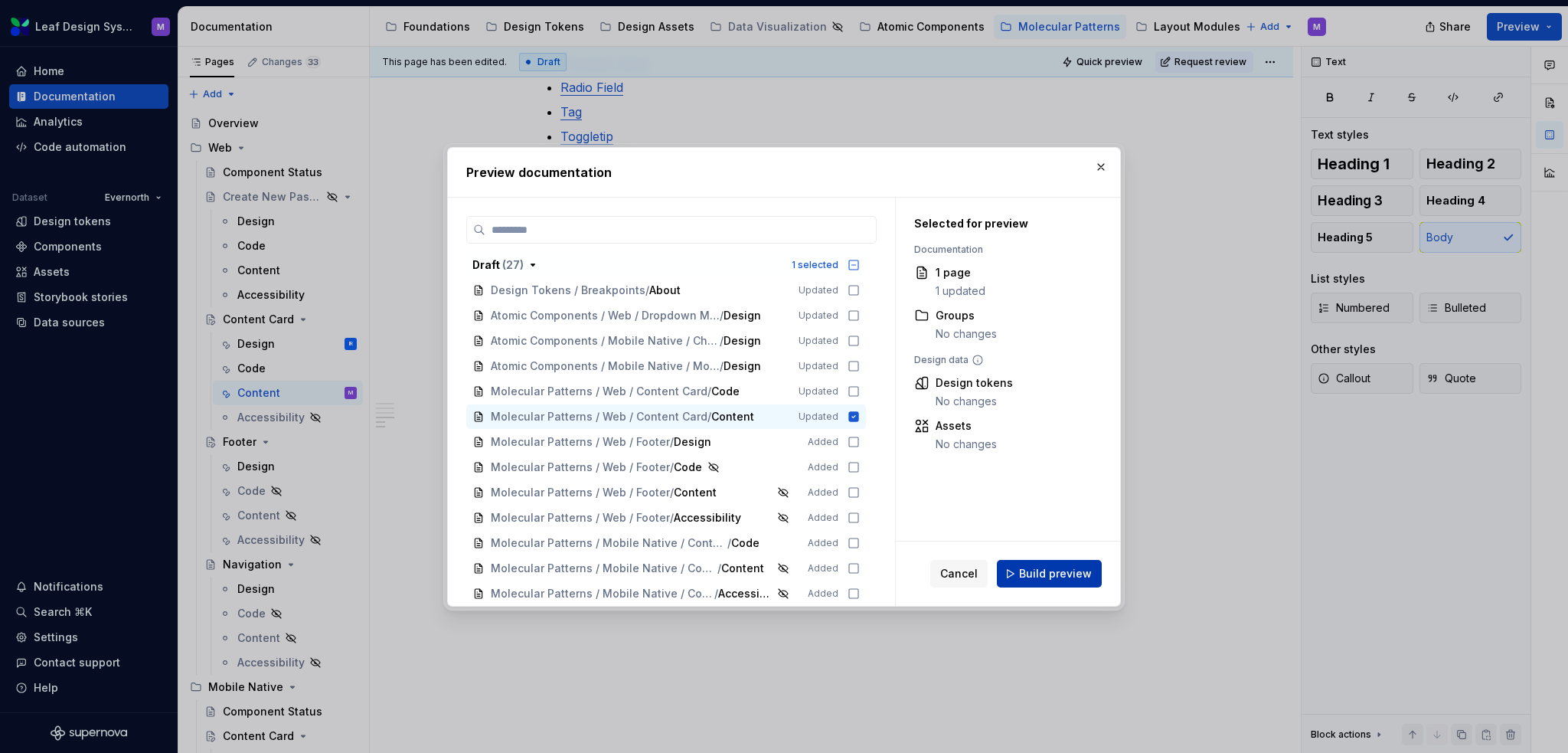
click at [1026, 566] on span "Build preview" at bounding box center [1056, 574] width 72 height 15
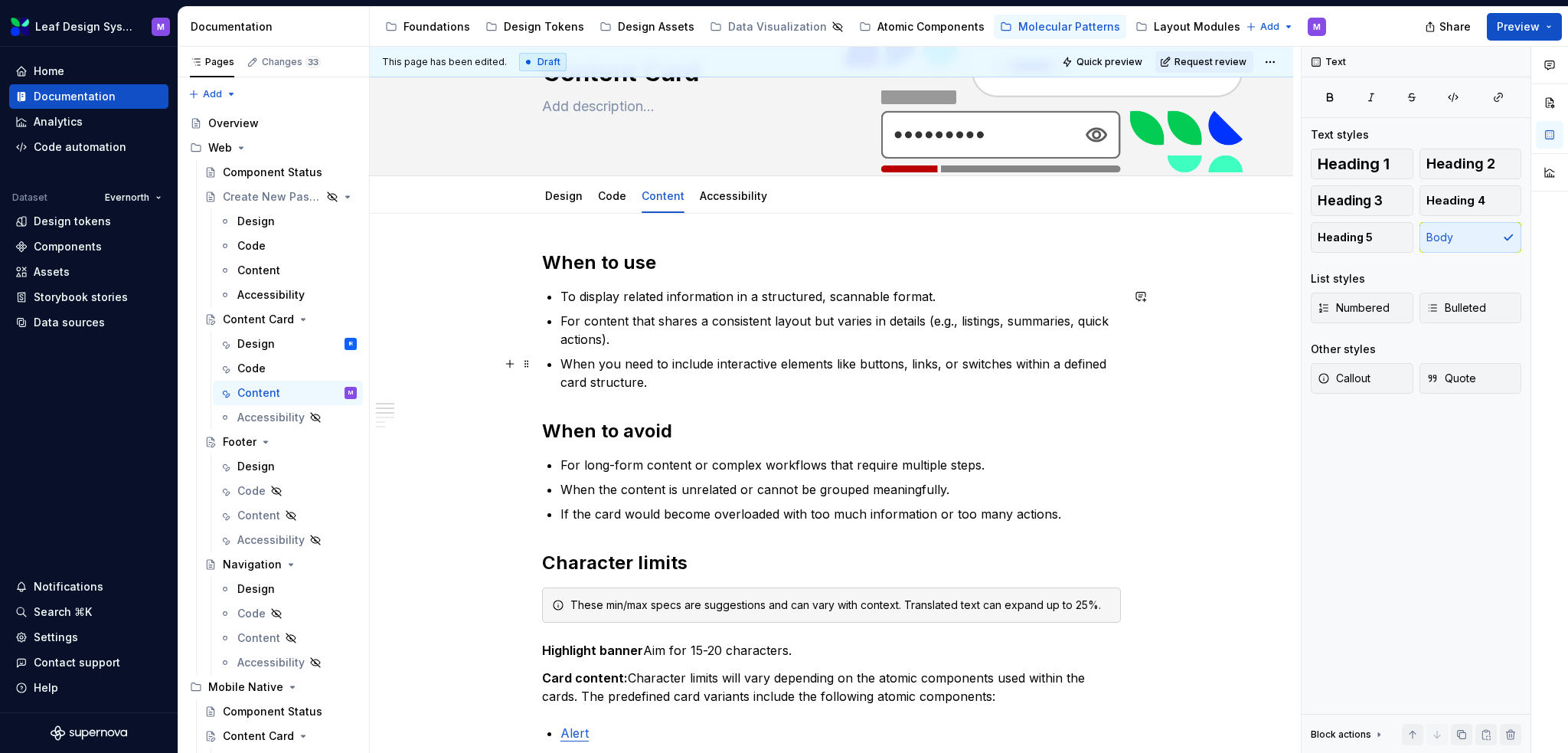
scroll to position [0, 0]
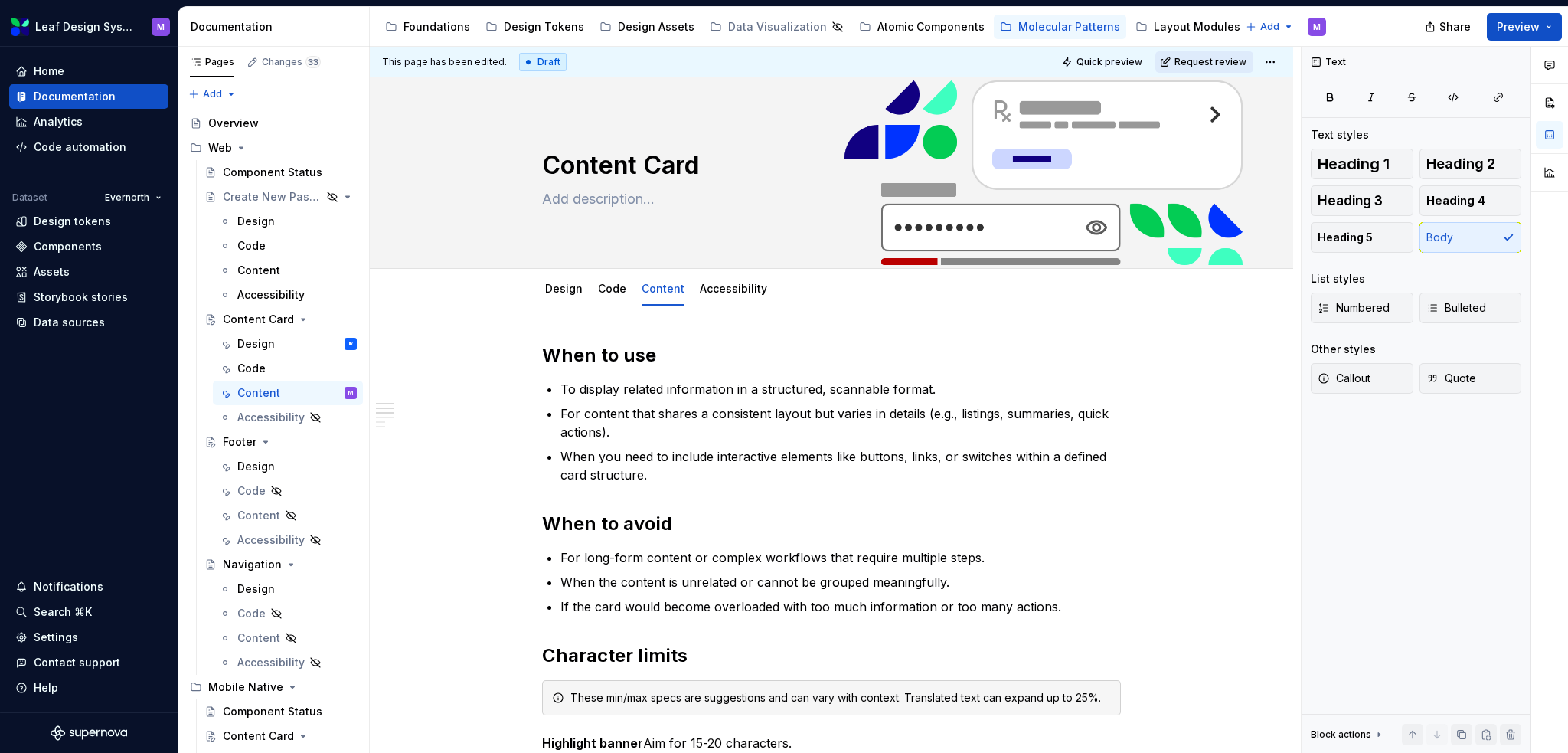
click at [1210, 63] on span "Request review" at bounding box center [1211, 61] width 72 height 12
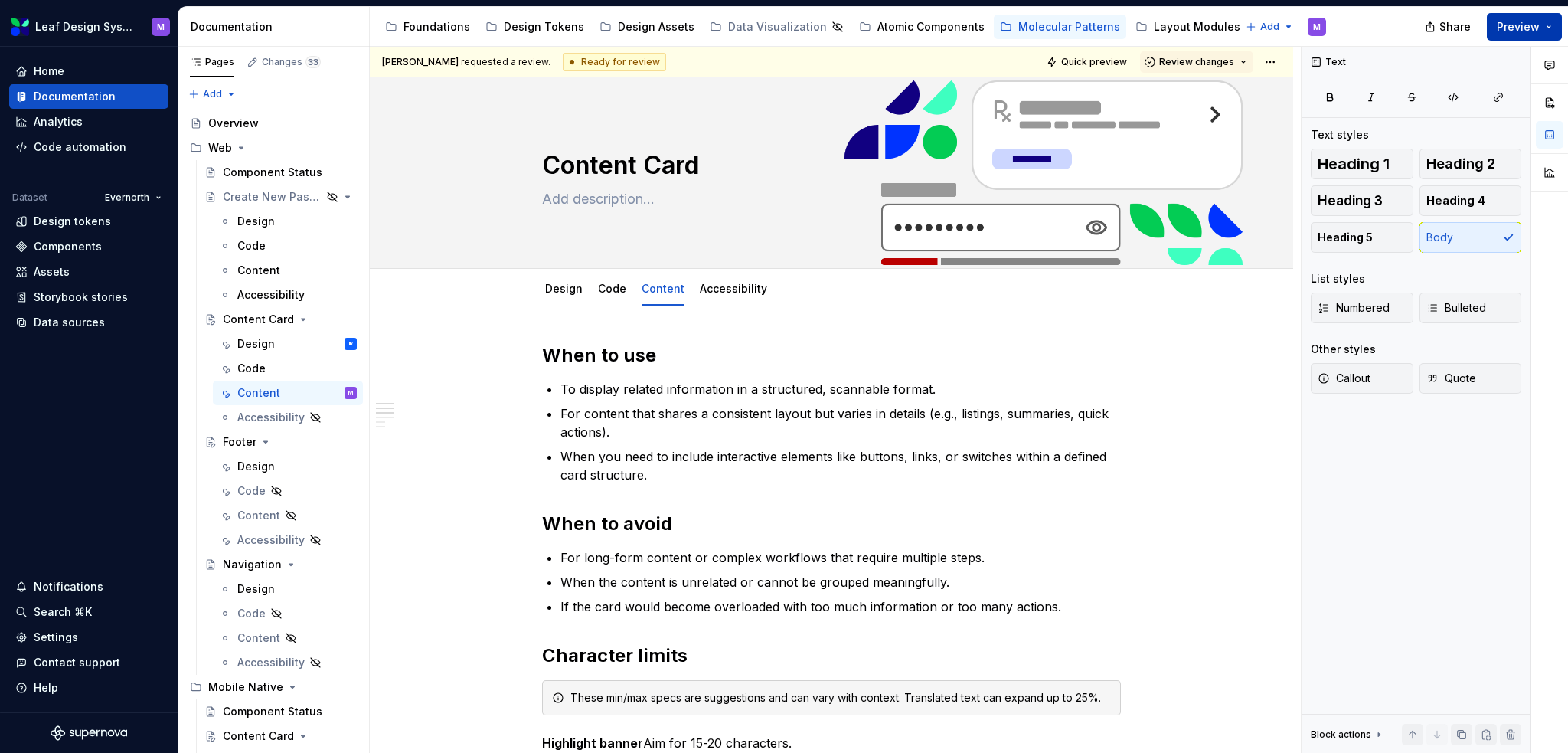
click at [1545, 30] on button "Preview" at bounding box center [1524, 27] width 75 height 28
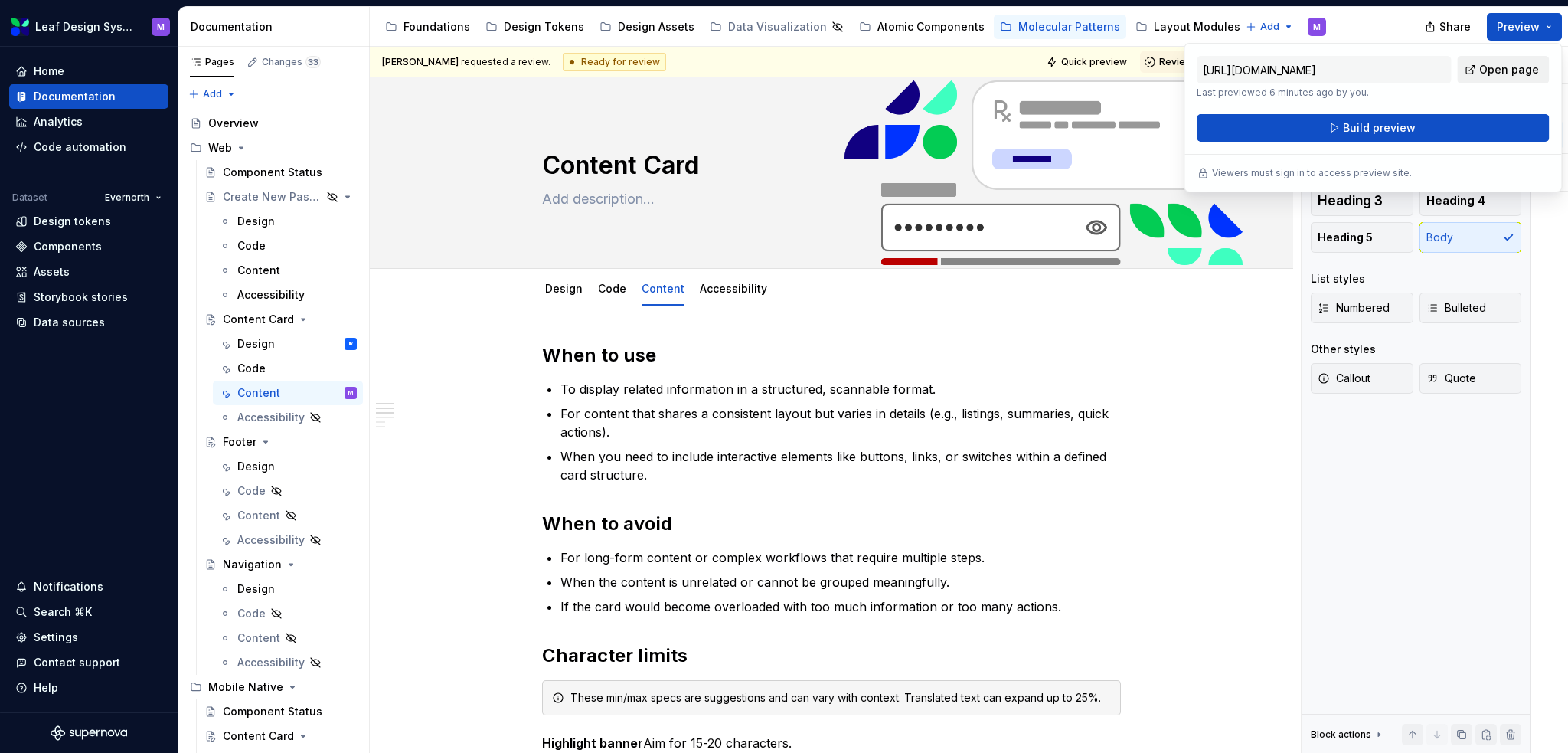
click at [1485, 65] on span "Open page" at bounding box center [1510, 70] width 59 height 15
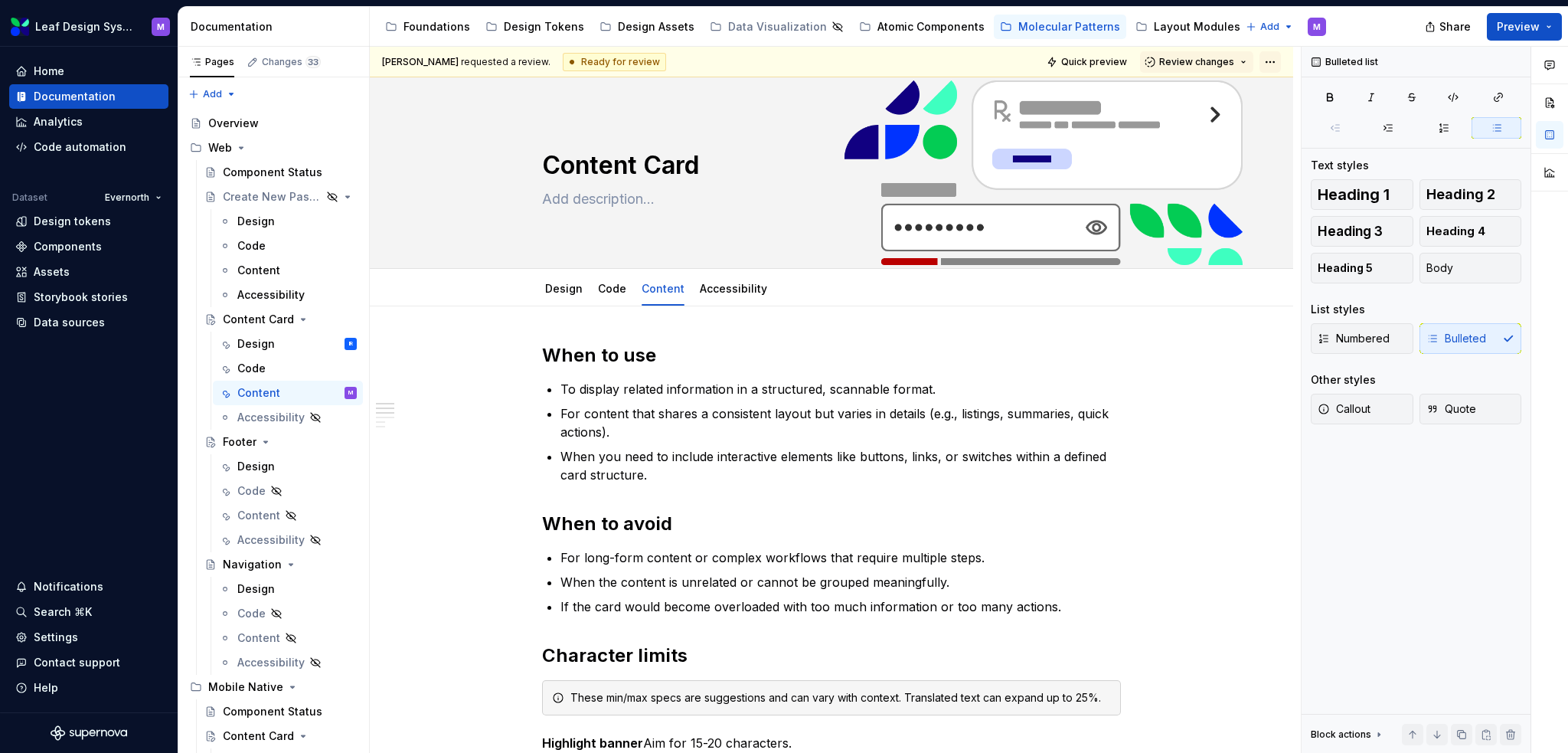
click at [1272, 59] on html "Leaf Design System M Home Documentation Analytics Code automation Dataset Evern…" at bounding box center [784, 376] width 1568 height 753
click at [1222, 374] on html "Leaf Design System M Home Documentation Analytics Code automation Dataset Evern…" at bounding box center [784, 376] width 1568 height 753
click at [1532, 36] on button "Preview" at bounding box center [1524, 27] width 75 height 28
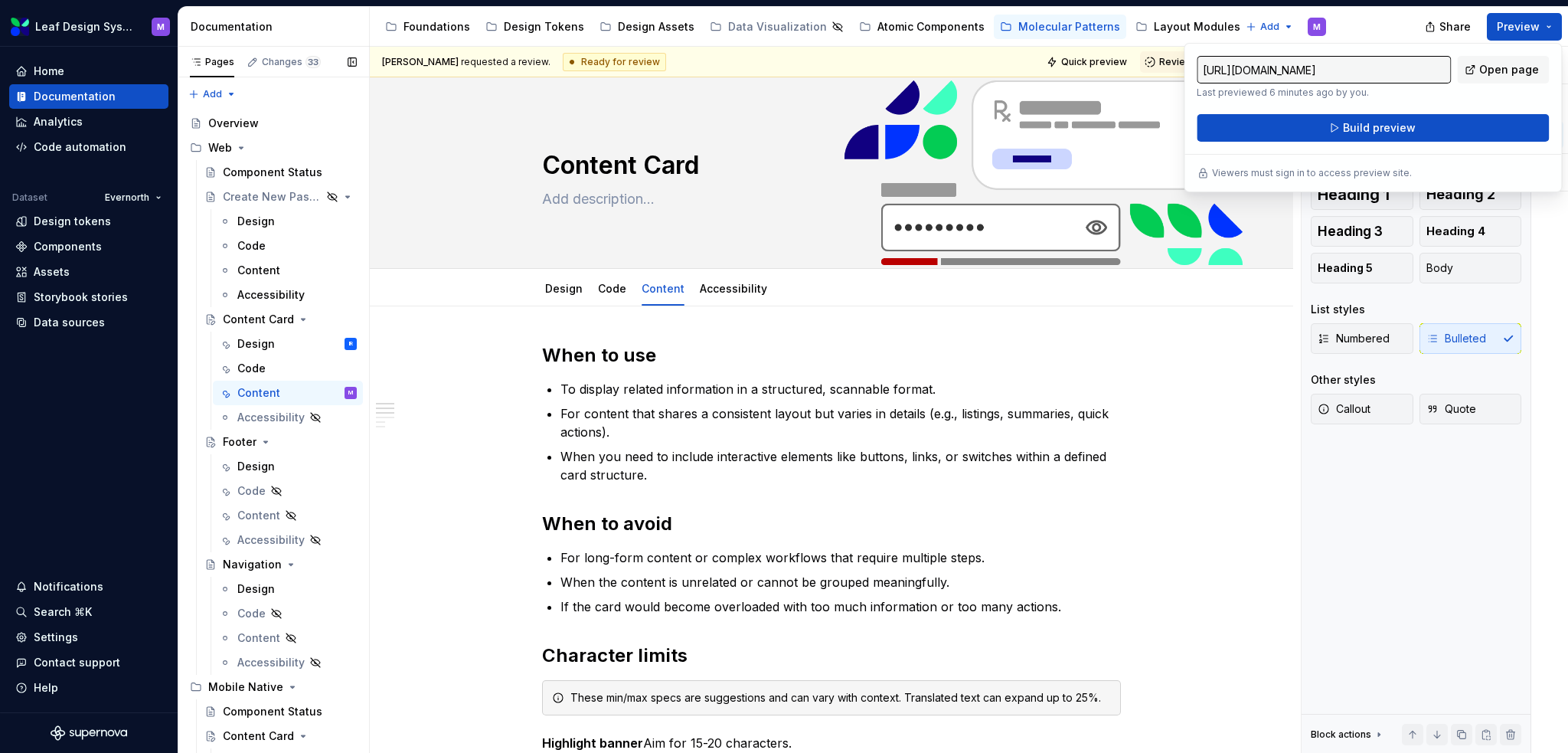
click at [0, 0] on button "Page tree" at bounding box center [0, 0] width 0 height 0
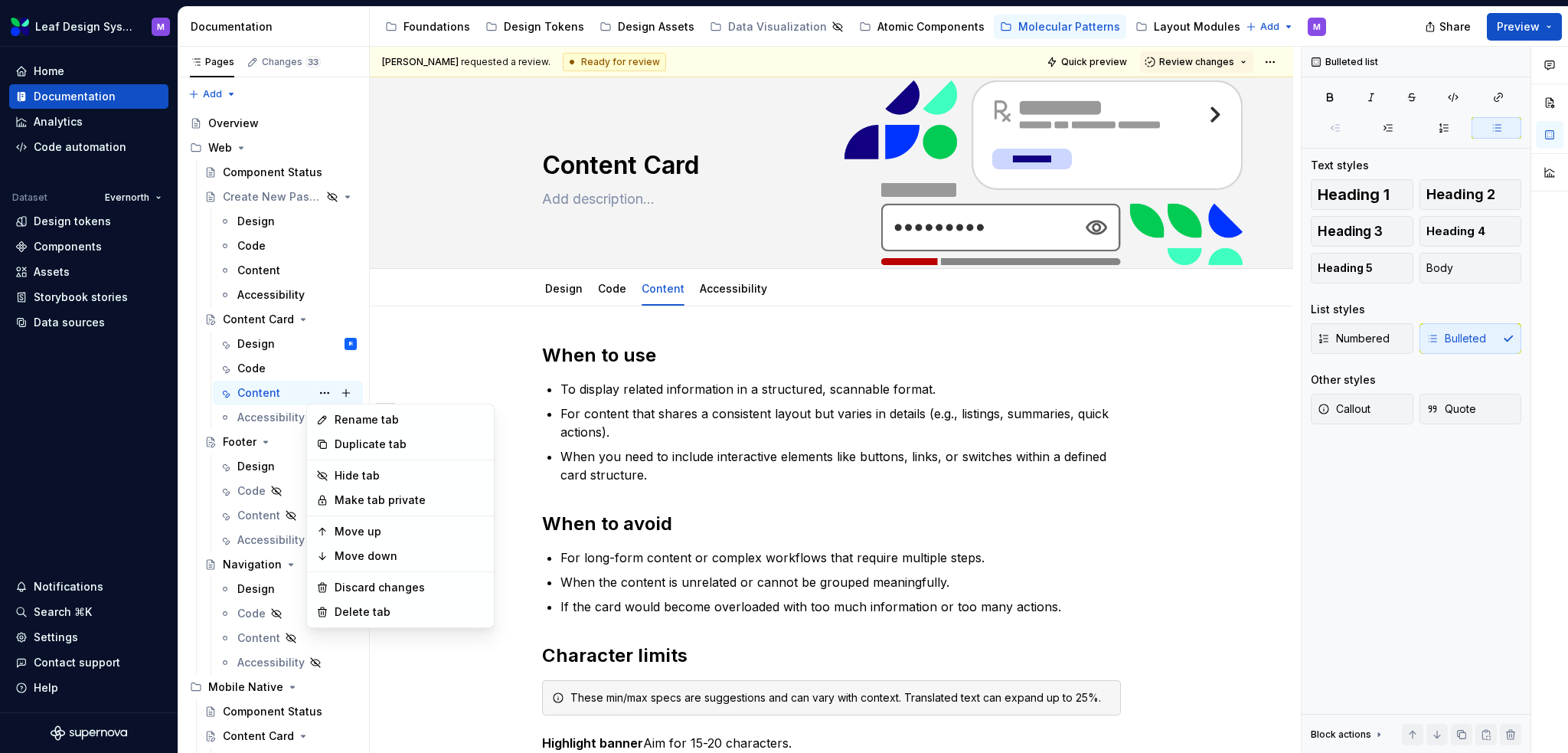
click at [1009, 352] on html "Leaf Design System M Home Documentation Analytics Code automation Dataset Evern…" at bounding box center [784, 376] width 1568 height 753
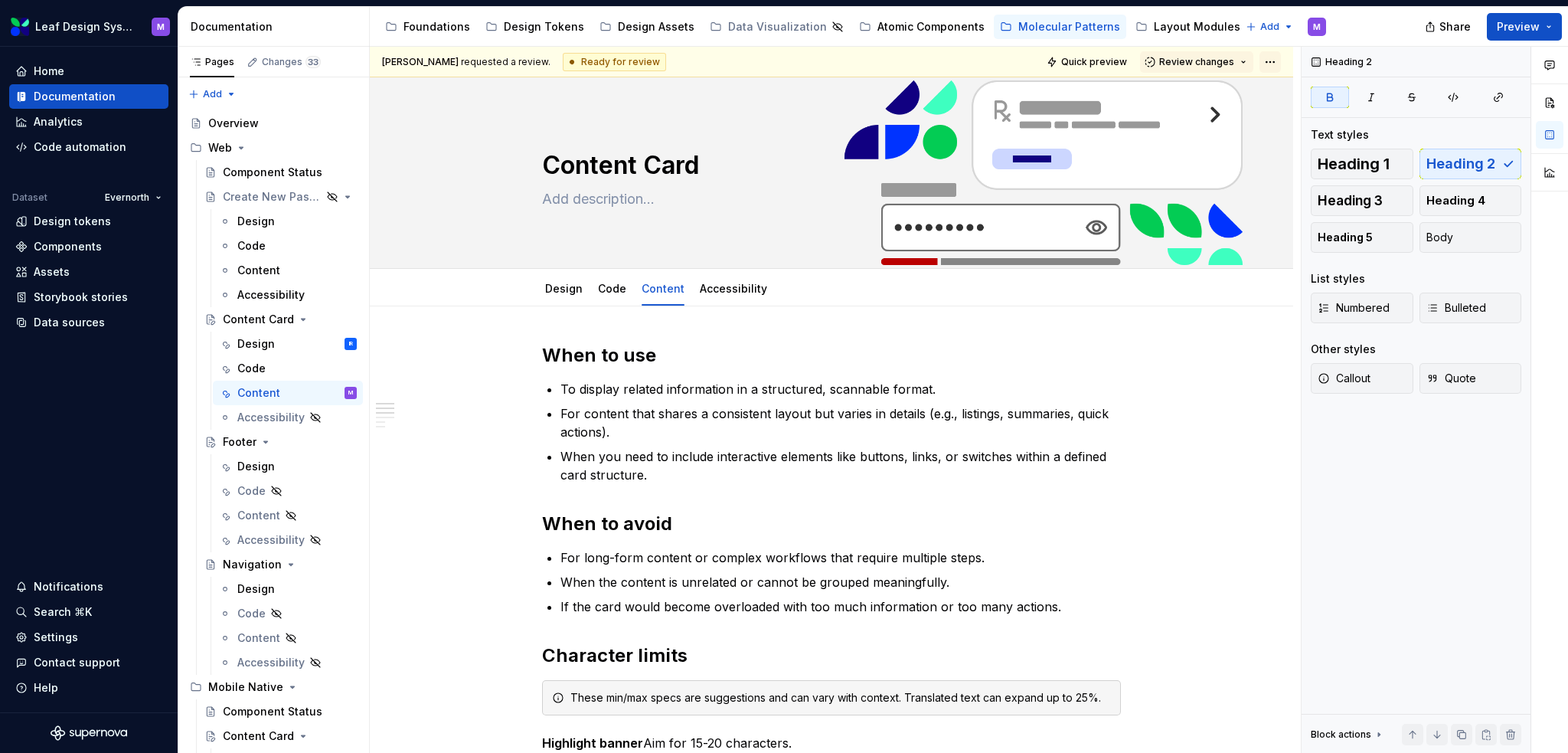
click at [1278, 66] on html "Leaf Design System M Home Documentation Analytics Code automation Dataset Evern…" at bounding box center [784, 376] width 1568 height 753
click at [1287, 118] on div "Open preview" at bounding box center [1328, 115] width 130 height 24
click at [314, 396] on button "Page tree" at bounding box center [324, 393] width 21 height 21
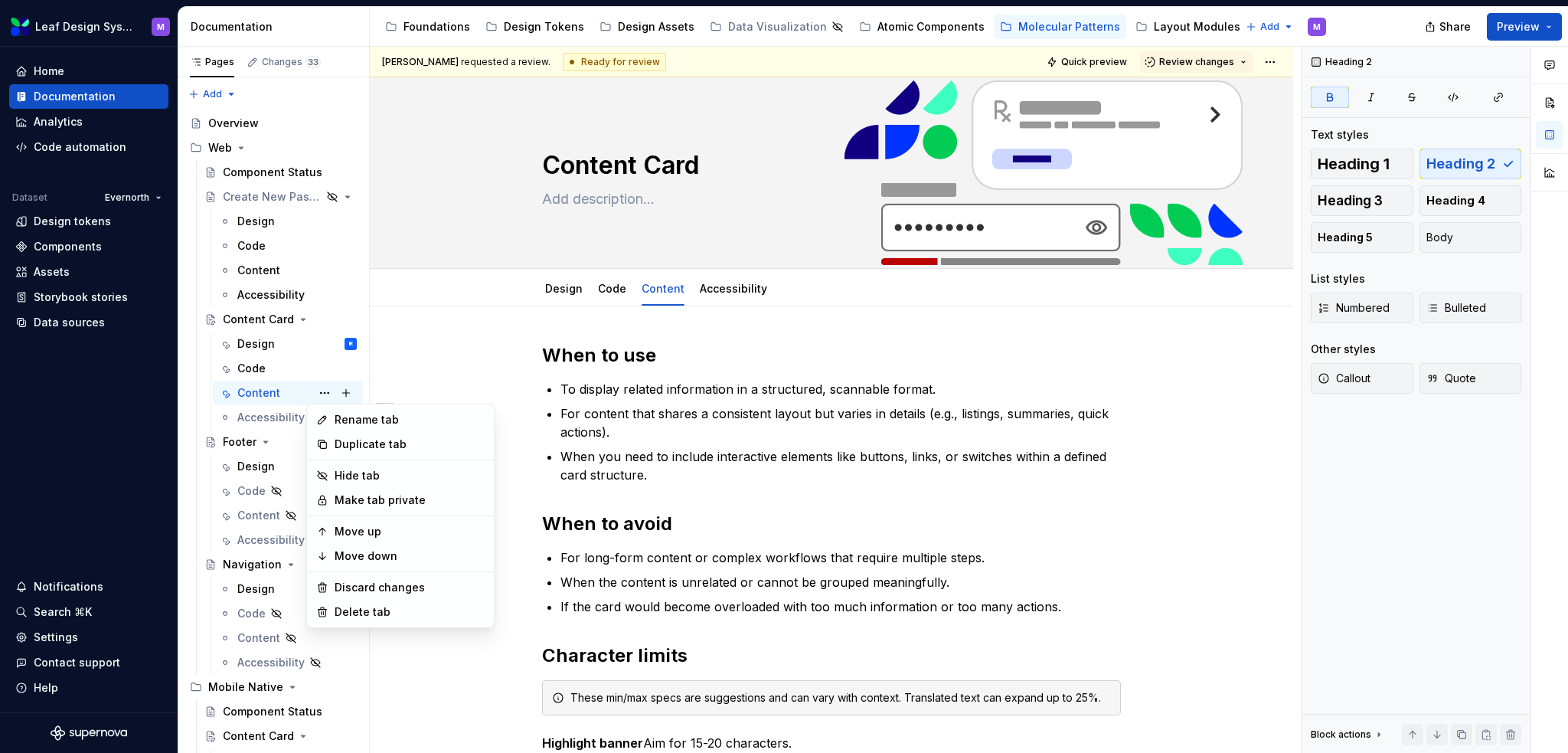
click at [1056, 376] on html "Leaf Design System M Home Documentation Analytics Code automation Dataset Evern…" at bounding box center [784, 376] width 1568 height 753
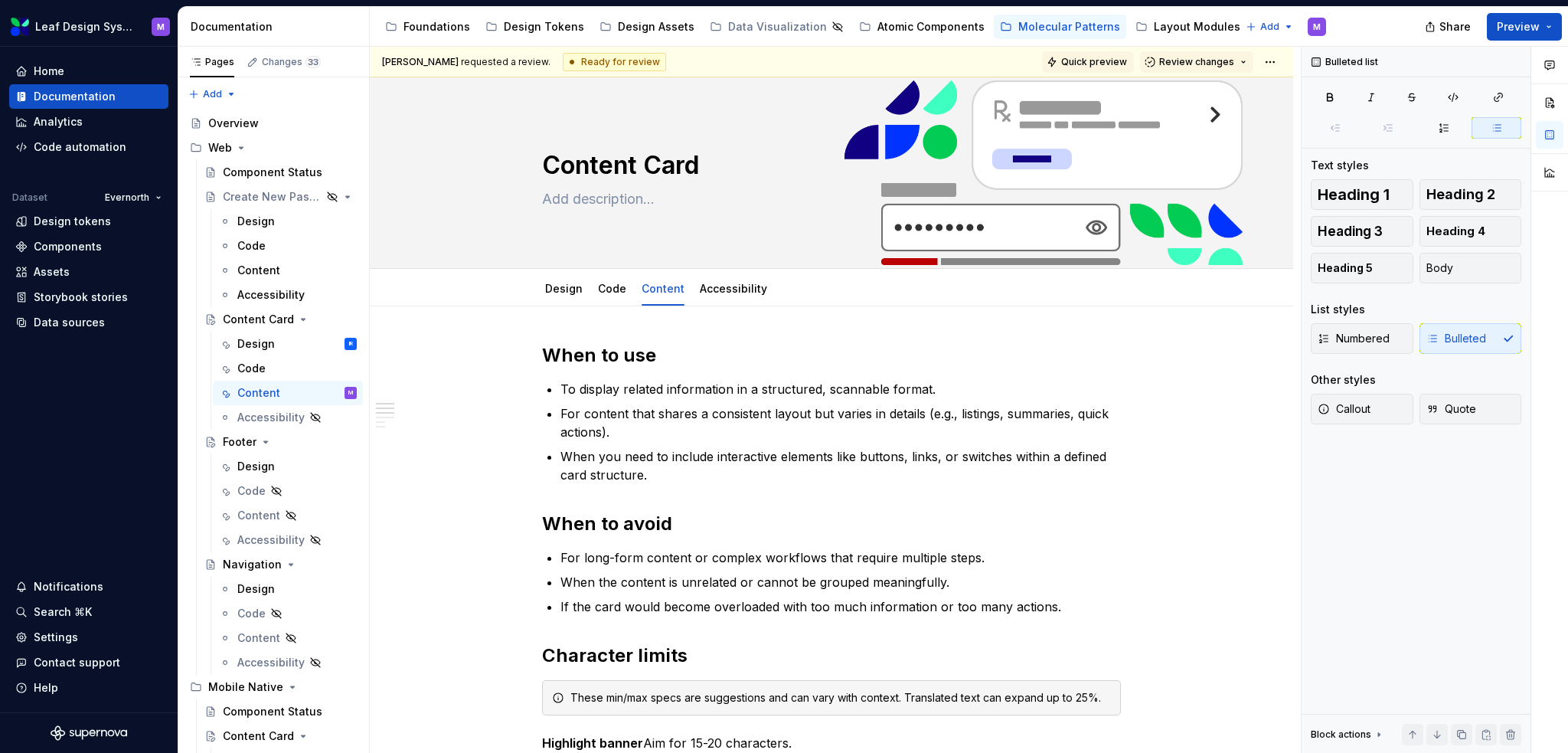
click at [1108, 61] on span "Quick preview" at bounding box center [1094, 61] width 66 height 12
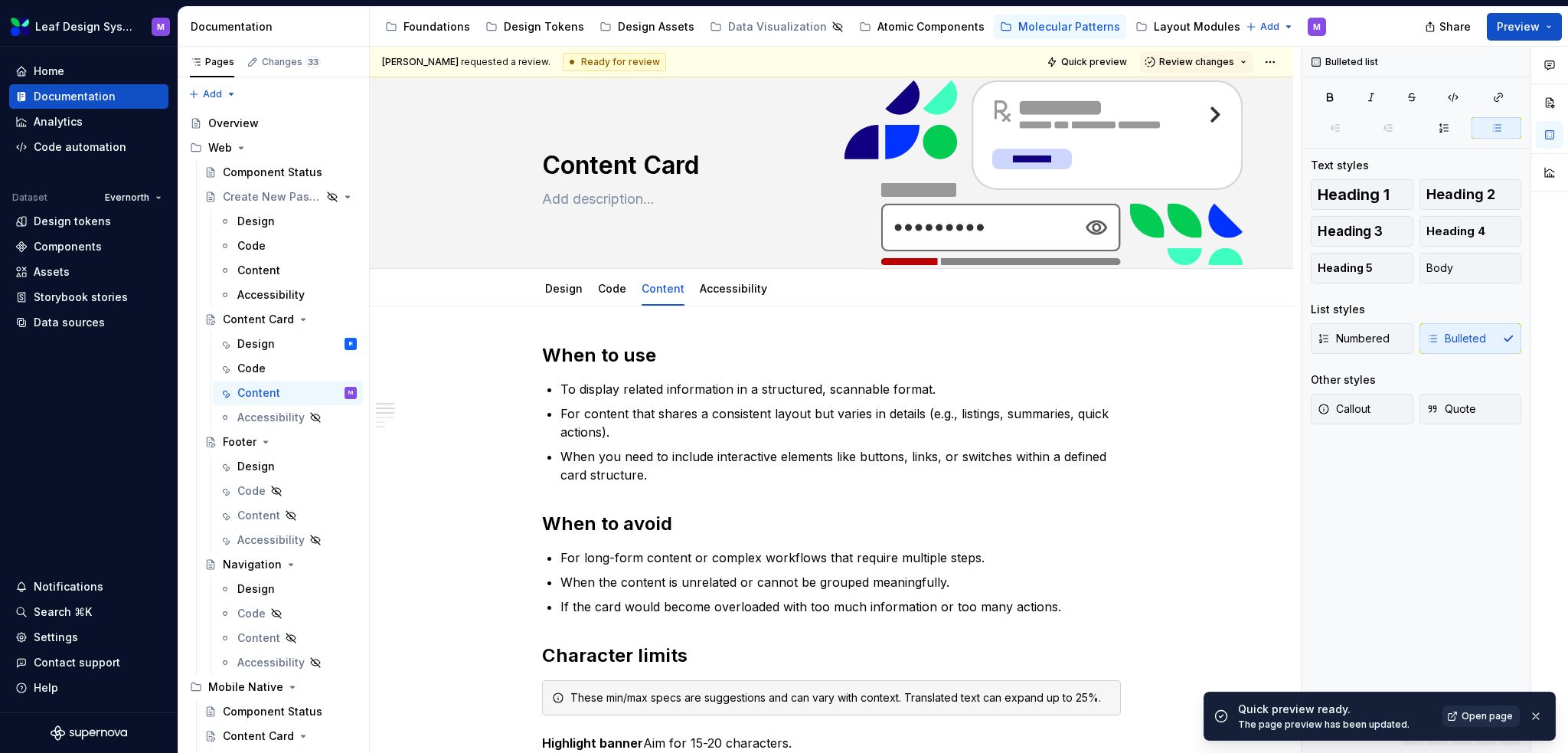
click at [1472, 713] on span "Open page" at bounding box center [1487, 716] width 51 height 12
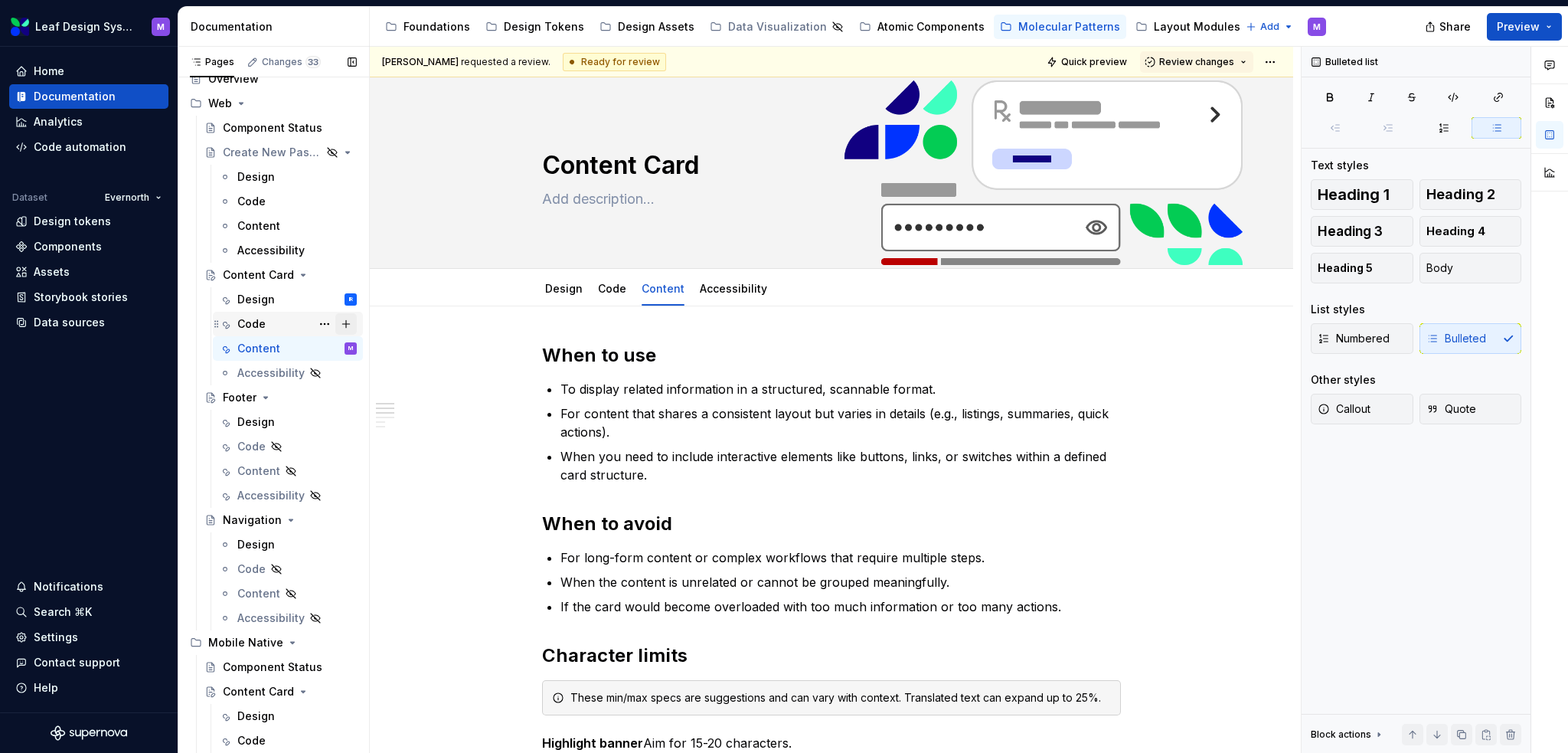
scroll to position [89, 0]
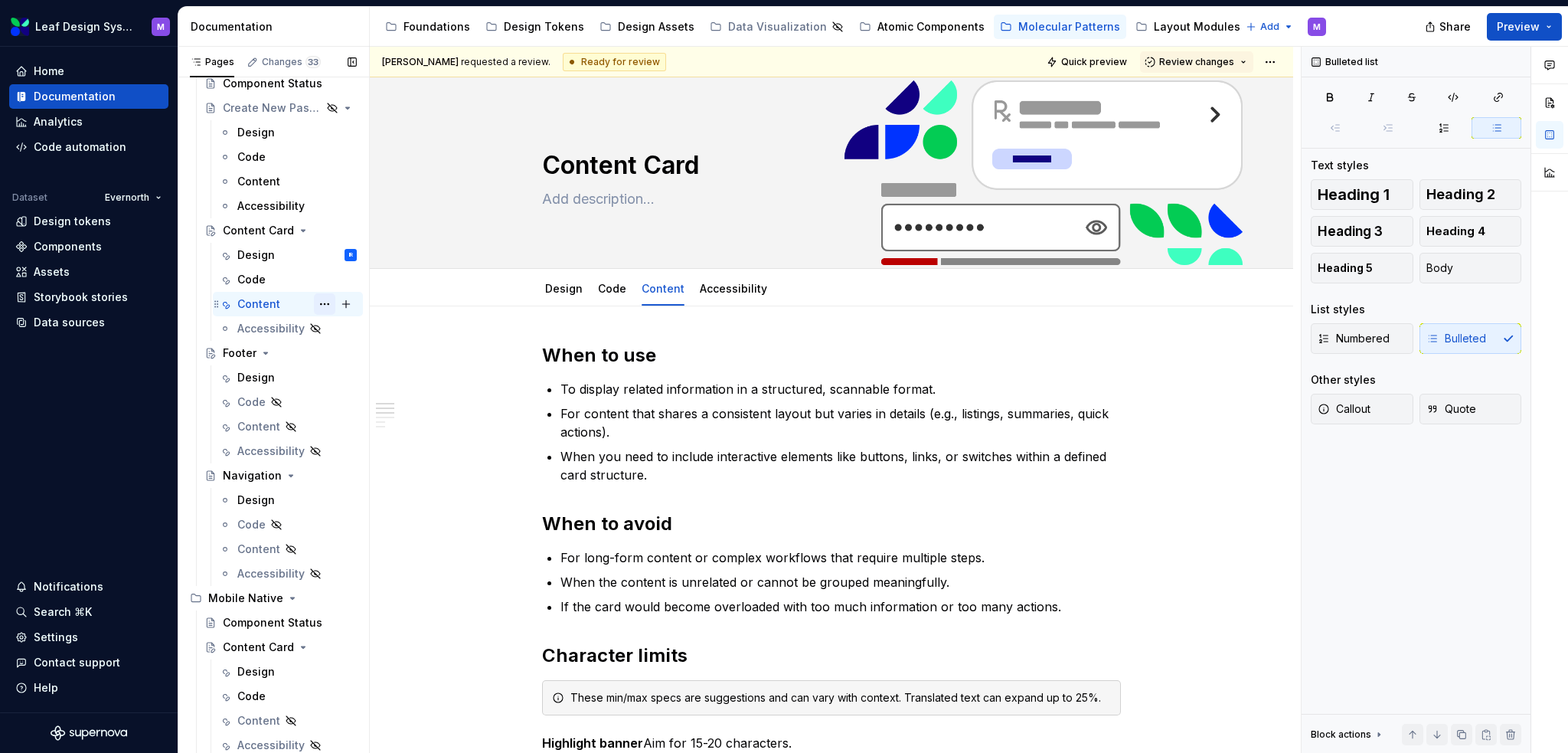
click at [321, 305] on button "Page tree" at bounding box center [324, 304] width 21 height 21
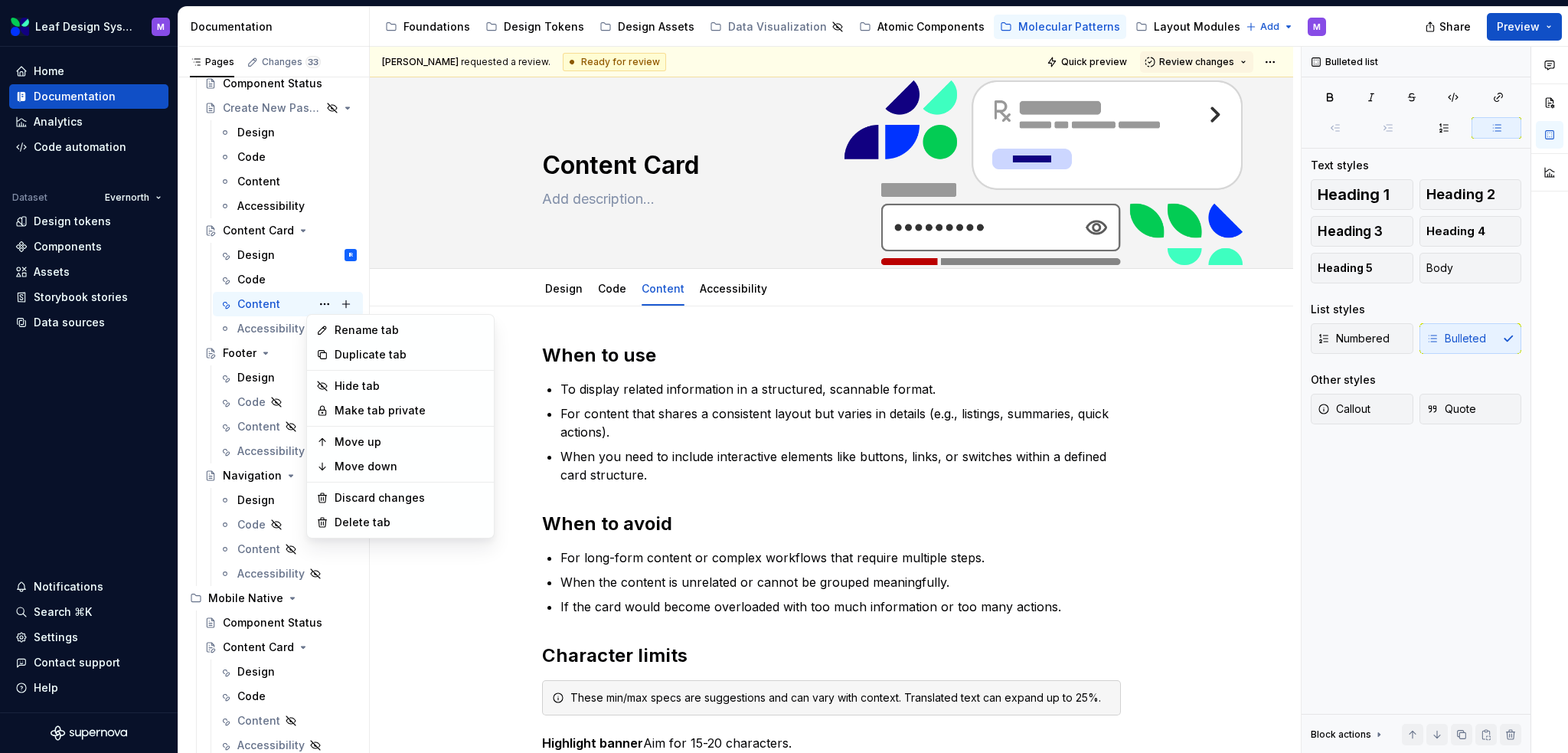
click at [869, 423] on html "Leaf Design System M Home Documentation Analytics Code automation Dataset Evern…" at bounding box center [784, 376] width 1568 height 753
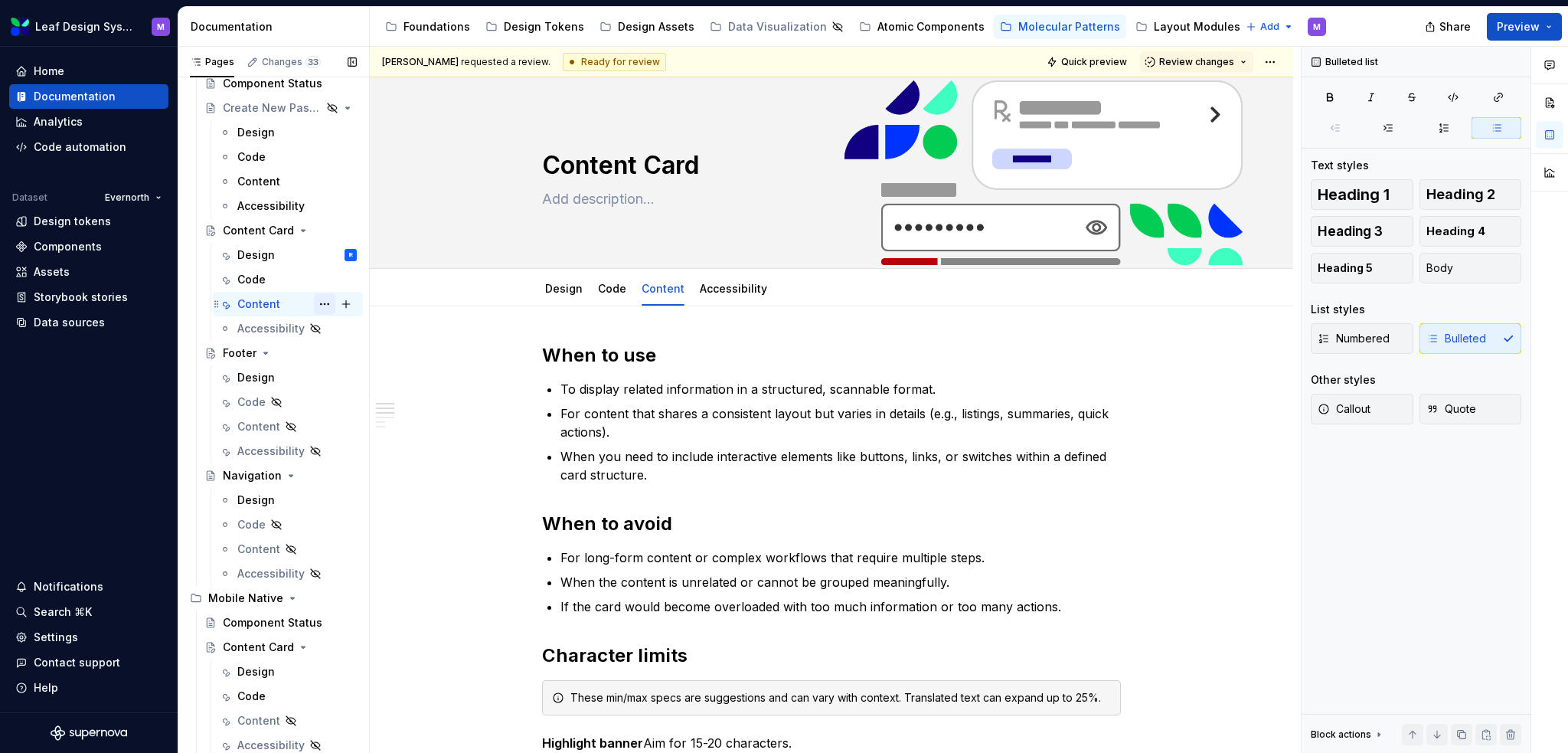
click at [317, 298] on button "Page tree" at bounding box center [324, 304] width 21 height 21
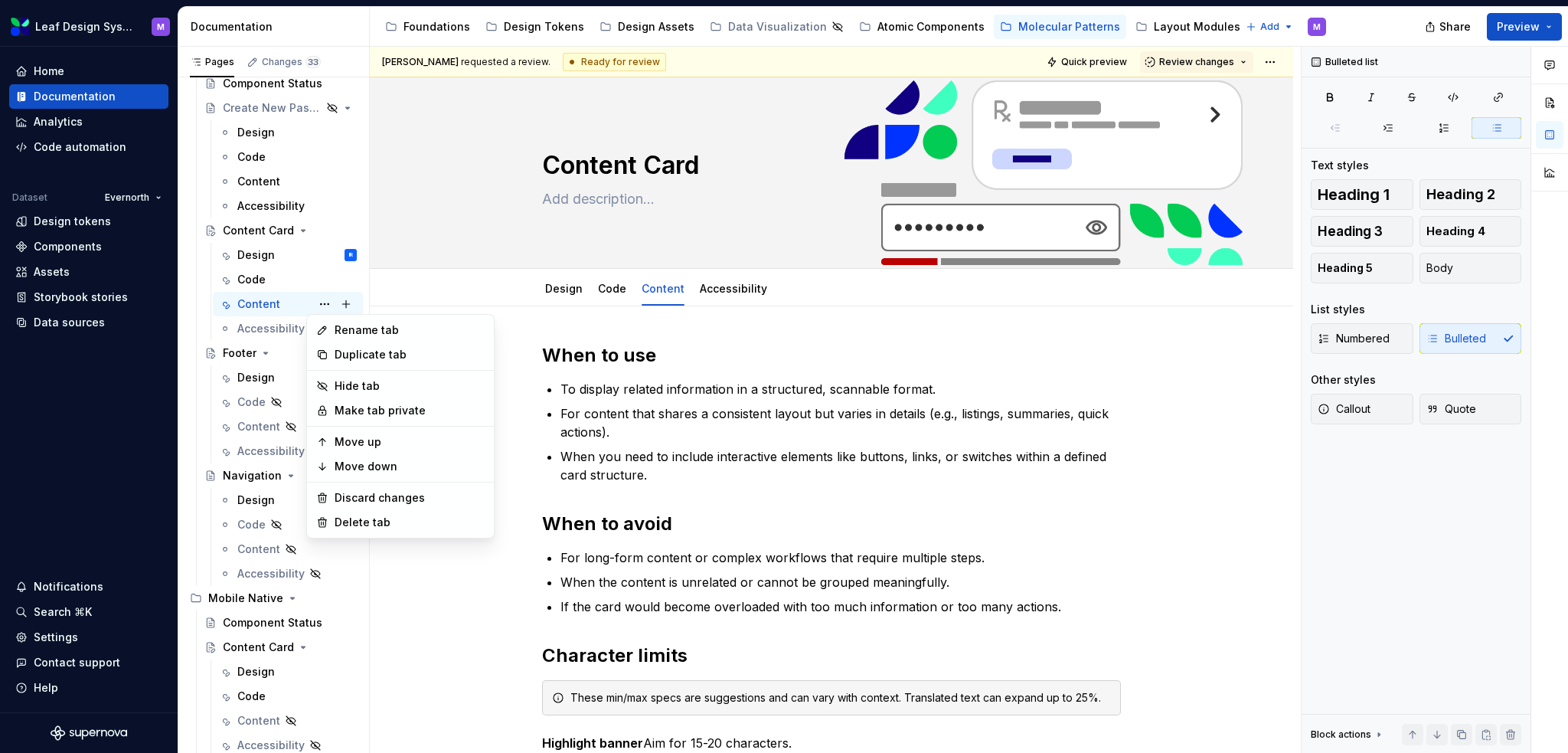
click at [933, 412] on html "Leaf Design System M Home Documentation Analytics Code automation Dataset Evern…" at bounding box center [784, 376] width 1568 height 753
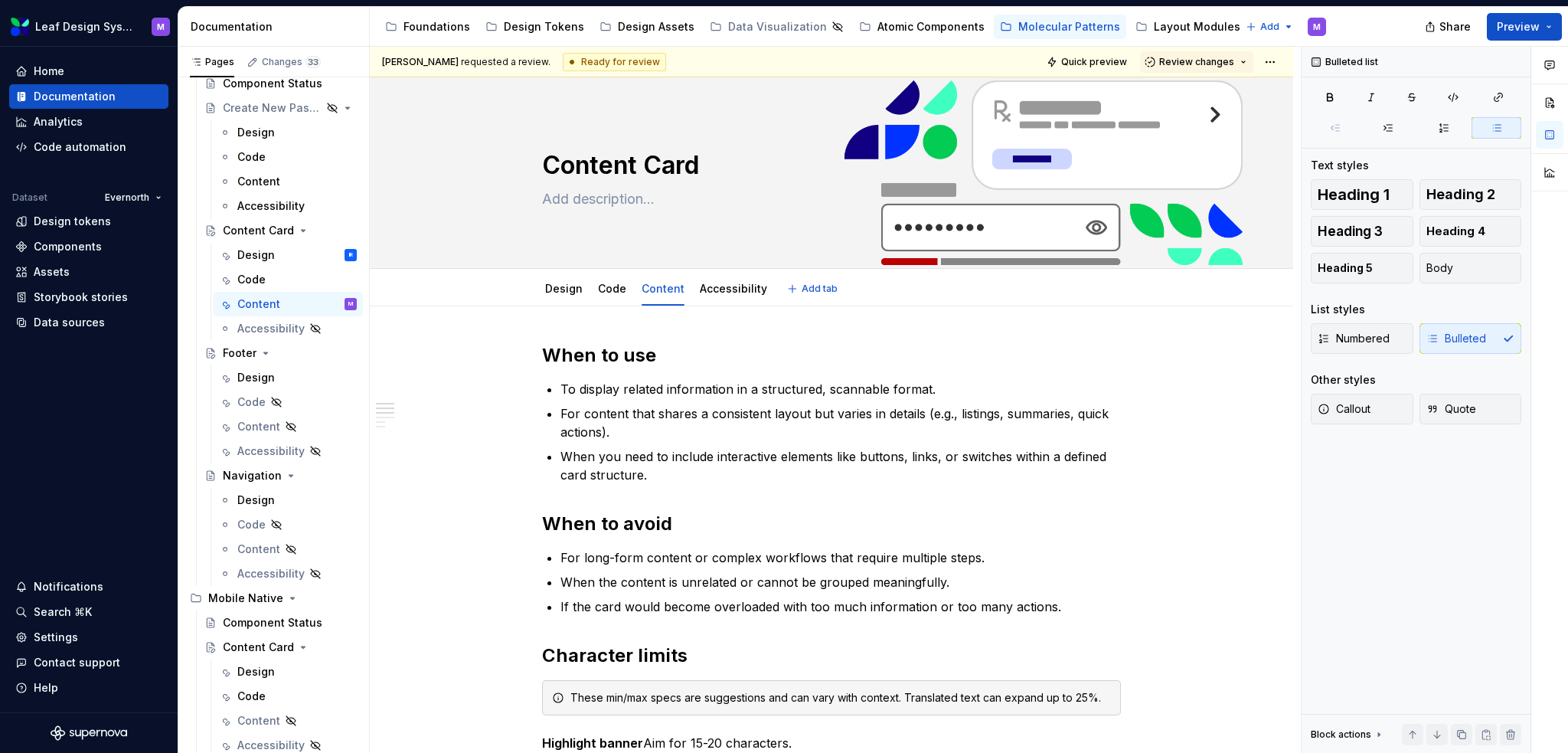
type textarea "*"
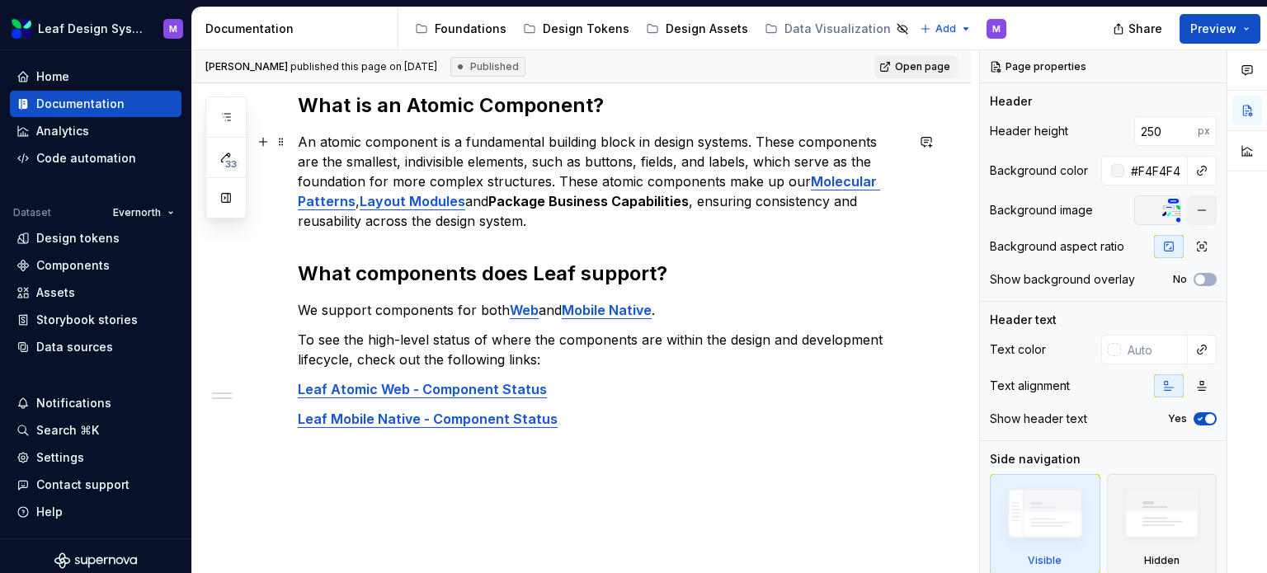
scroll to position [319, 0]
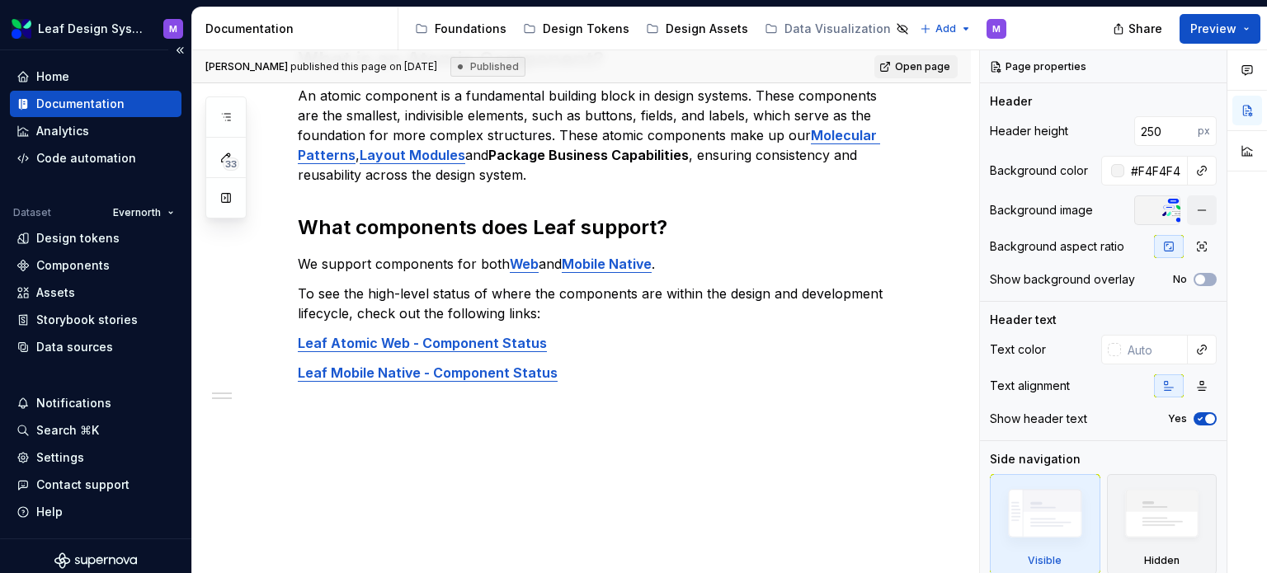
drag, startPoint x: 115, startPoint y: 98, endPoint x: 142, endPoint y: 97, distance: 26.4
click at [115, 98] on div "Documentation" at bounding box center [80, 104] width 88 height 16
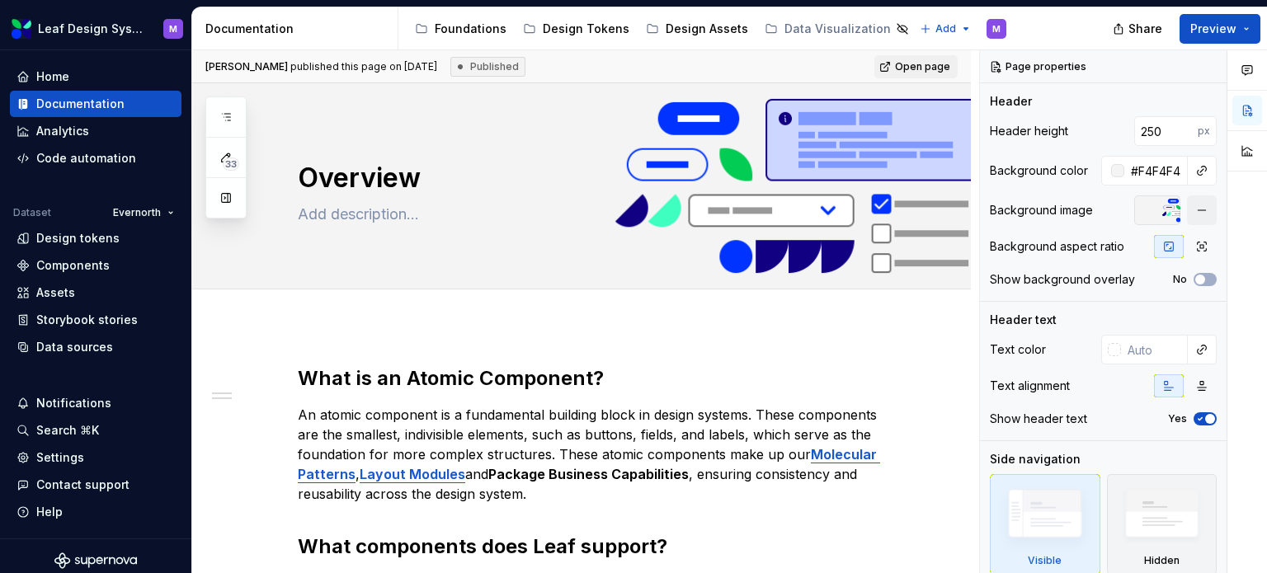
click at [925, 34] on button "Page tree" at bounding box center [935, 29] width 20 height 20
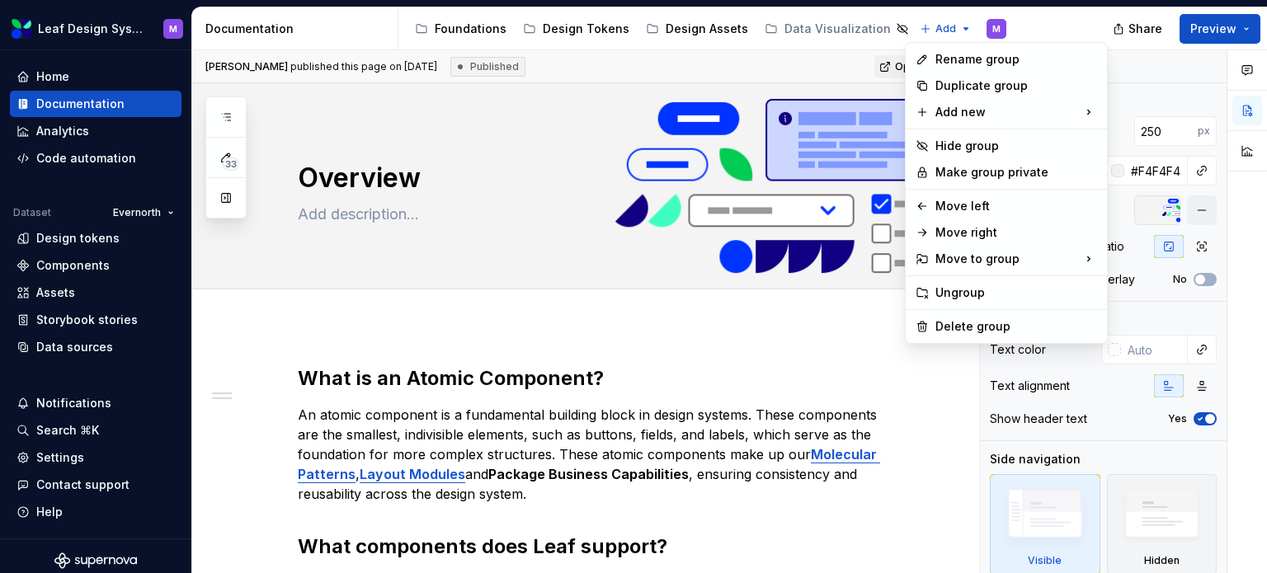
click at [1038, 14] on html "Leaf Design System M Home Documentation Analytics Code automation Dataset Evern…" at bounding box center [633, 286] width 1267 height 573
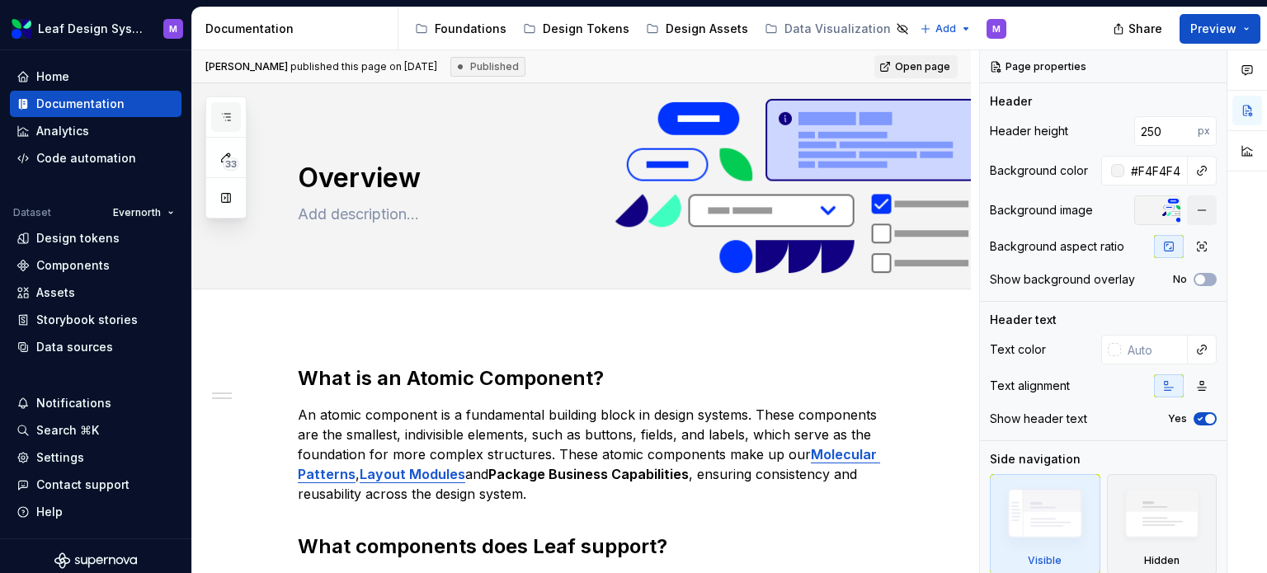
click at [230, 108] on button "button" at bounding box center [226, 117] width 30 height 30
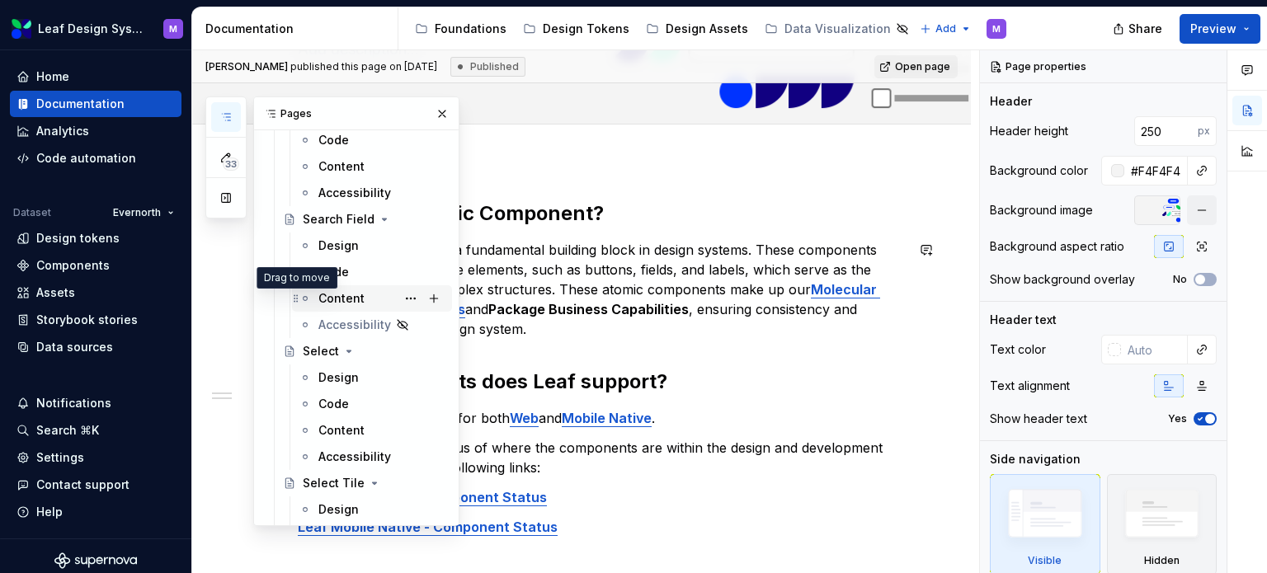
scroll to position [3052, 0]
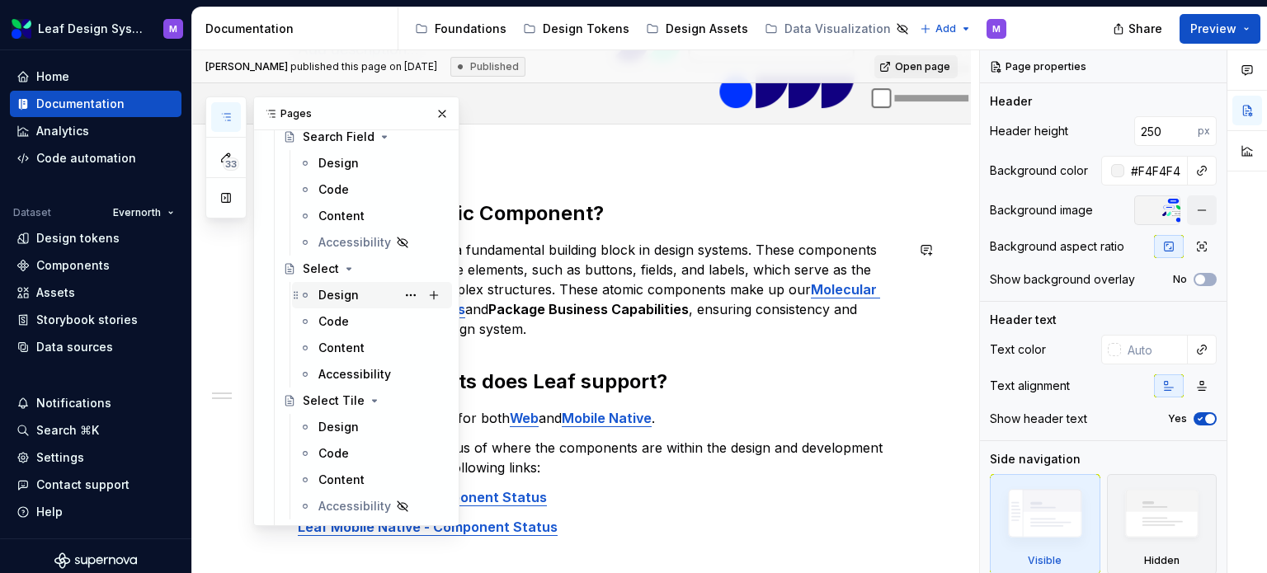
click at [327, 293] on div "Design" at bounding box center [338, 295] width 40 height 16
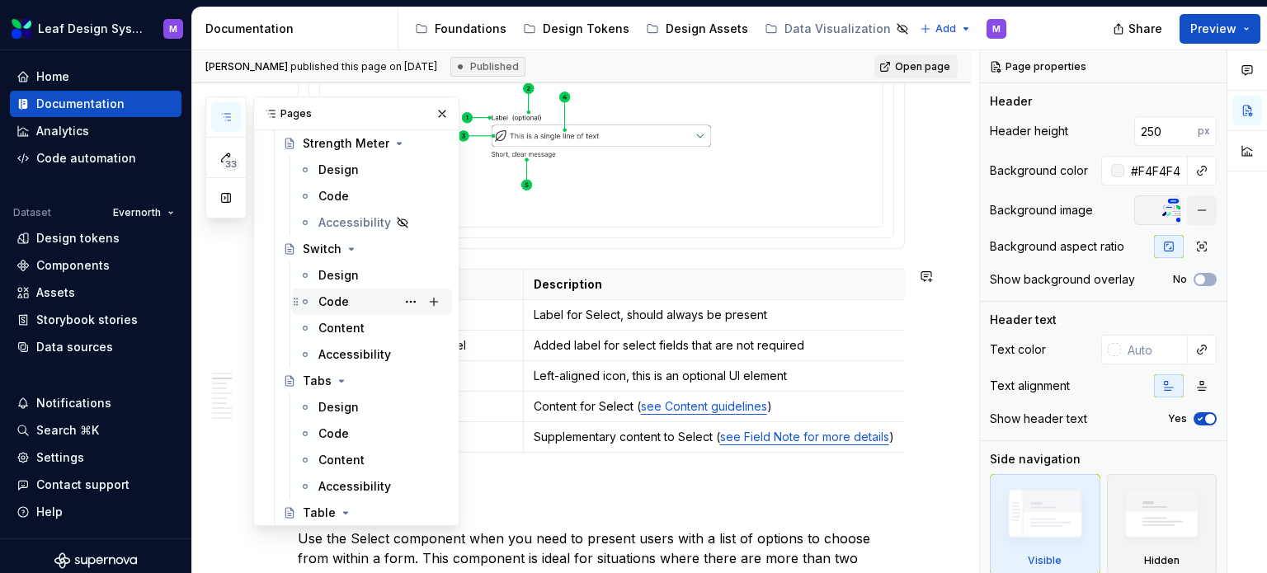
scroll to position [3629, 0]
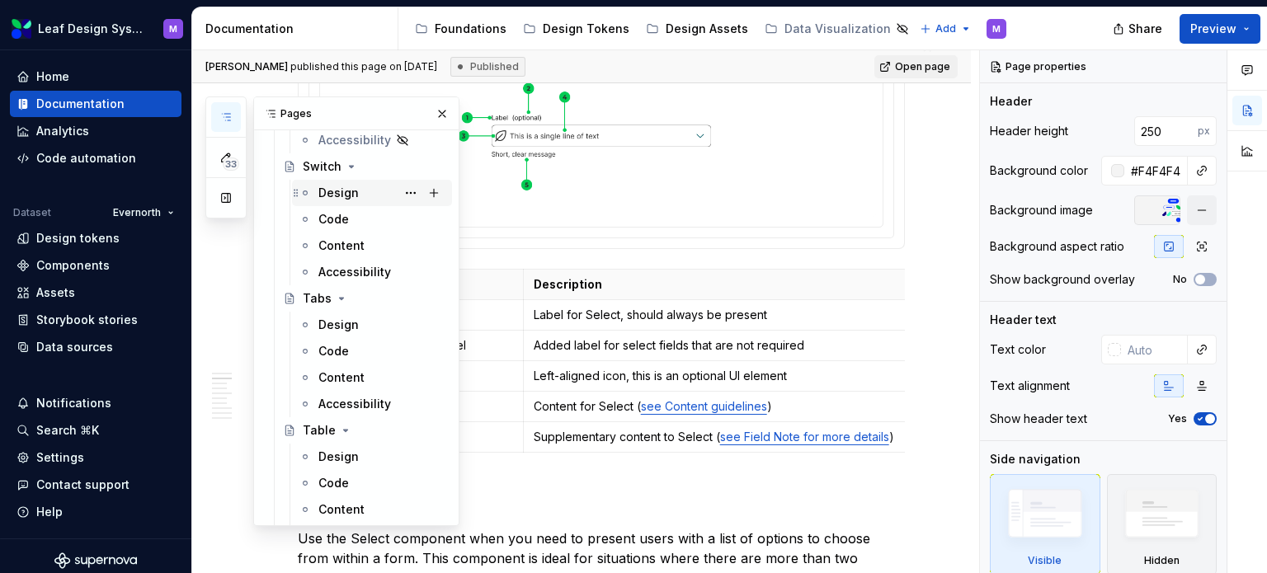
click at [334, 194] on div "Design" at bounding box center [338, 193] width 40 height 16
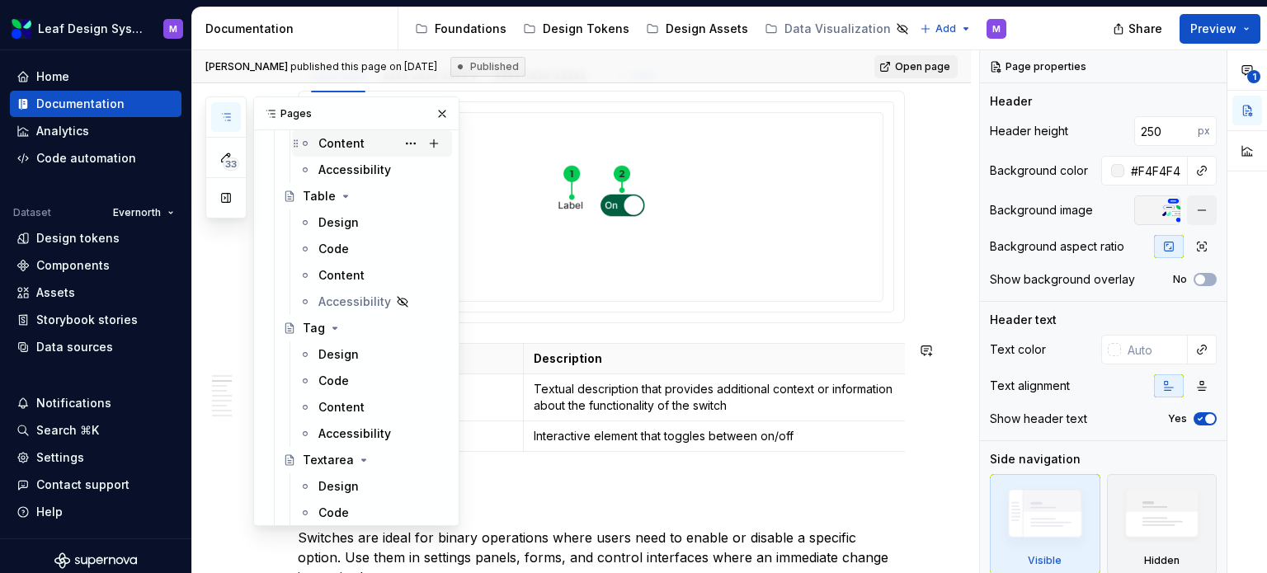
scroll to position [3877, 0]
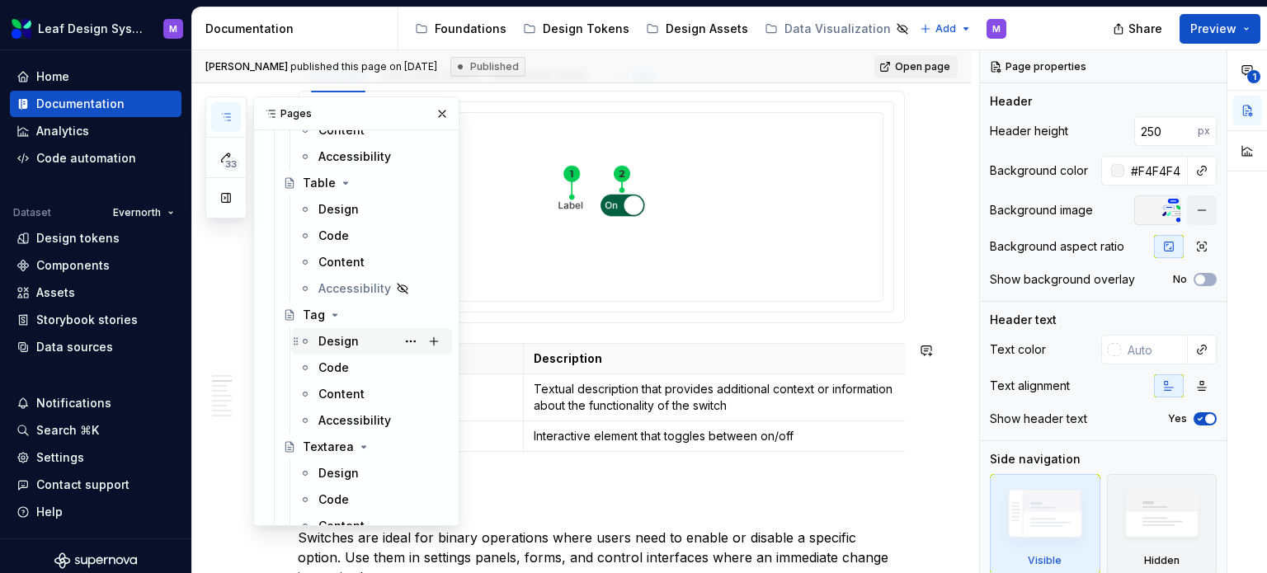
click at [332, 349] on div "Design" at bounding box center [338, 341] width 40 height 16
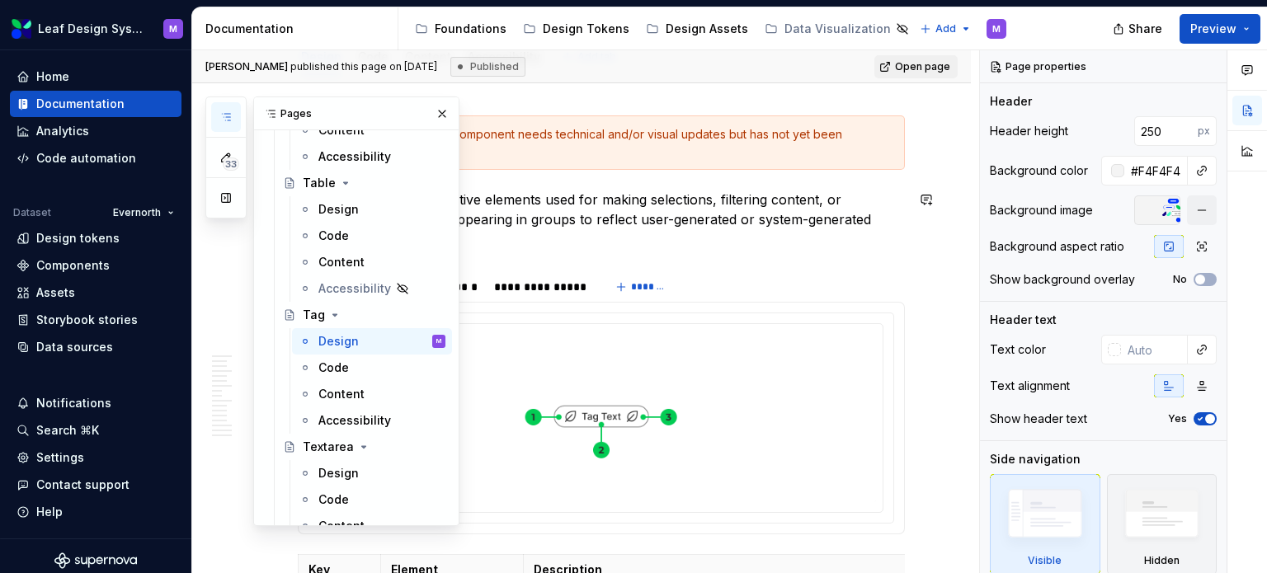
scroll to position [330, 0]
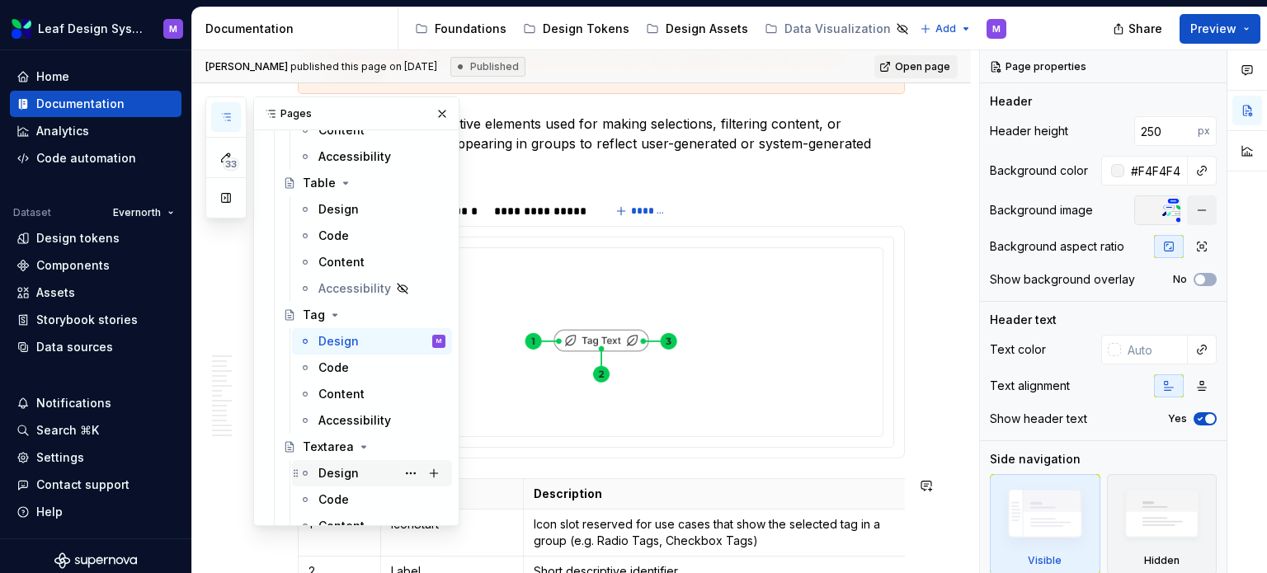
click at [347, 466] on div "Design" at bounding box center [338, 473] width 40 height 16
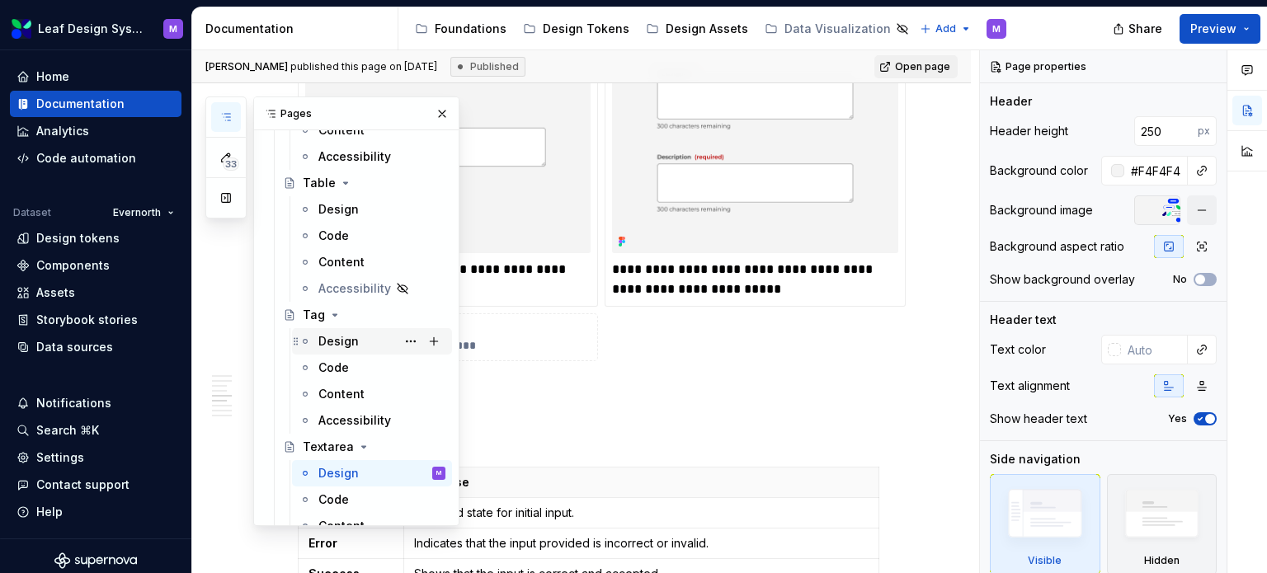
scroll to position [4124, 0]
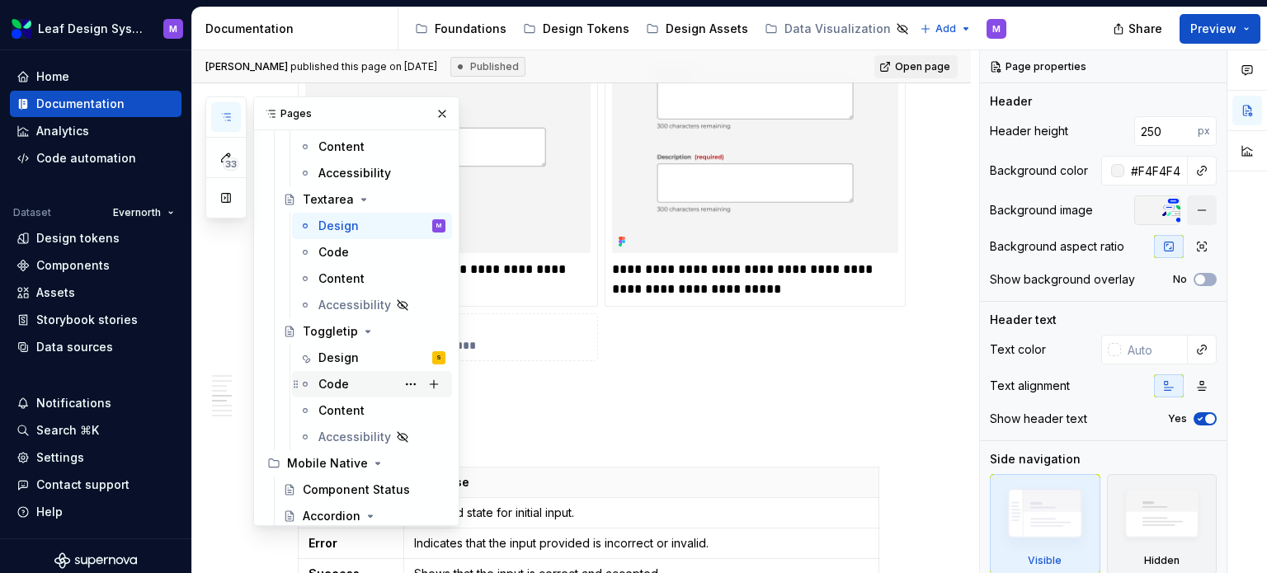
drag, startPoint x: 330, startPoint y: 365, endPoint x: 334, endPoint y: 385, distance: 20.2
click at [330, 365] on div "Design" at bounding box center [338, 358] width 40 height 16
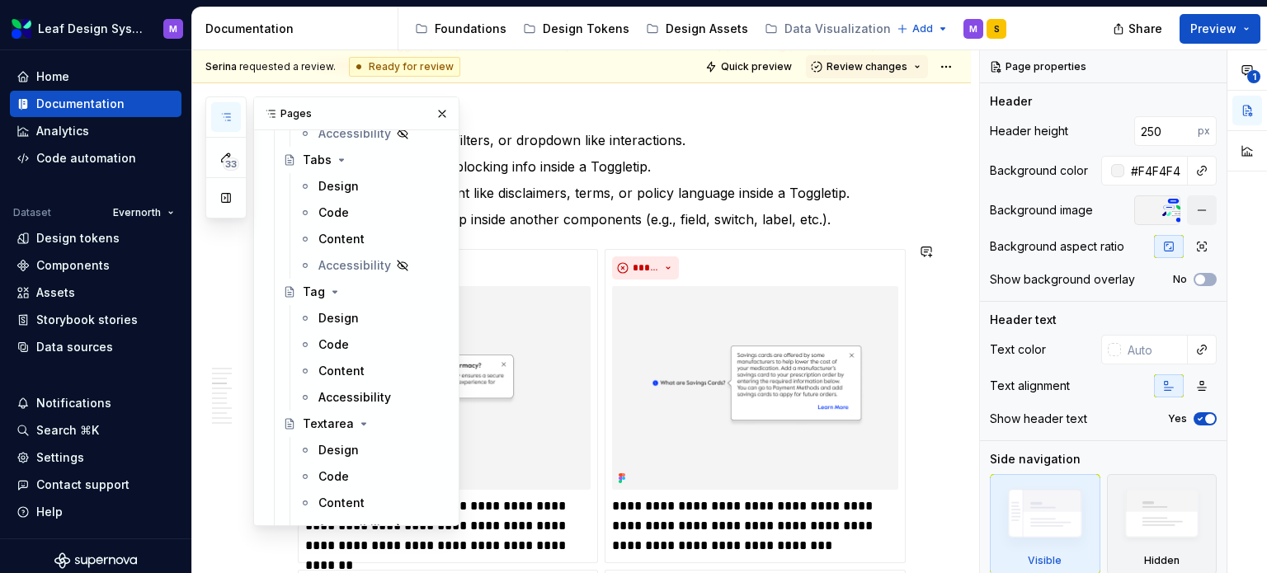
scroll to position [7905, 0]
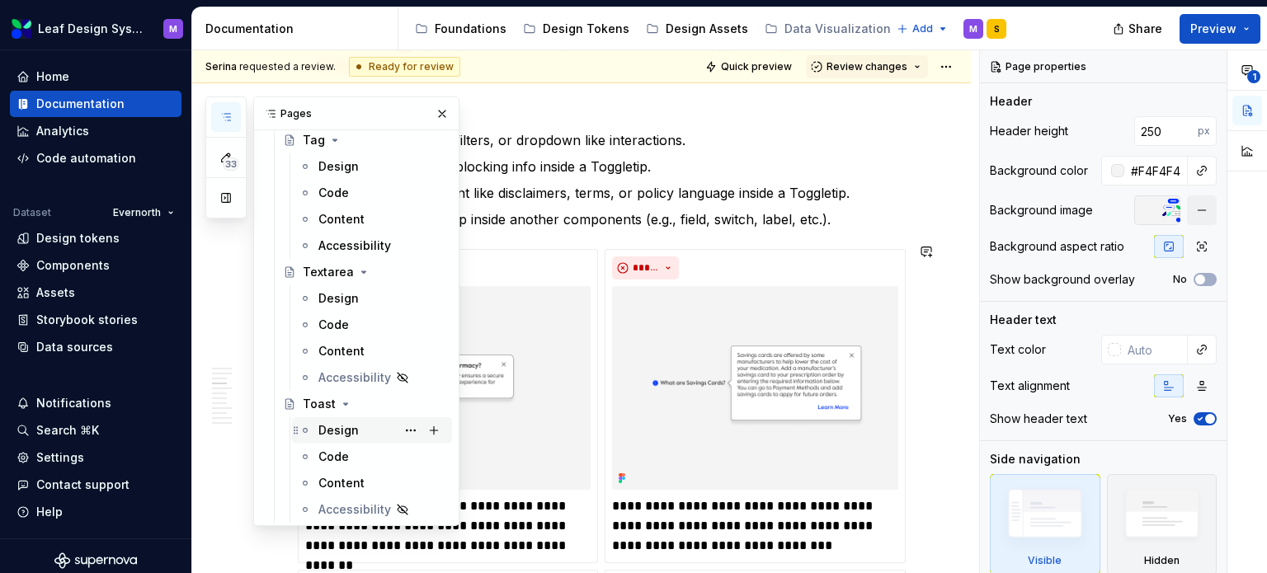
click at [345, 429] on div "Design" at bounding box center [338, 430] width 40 height 16
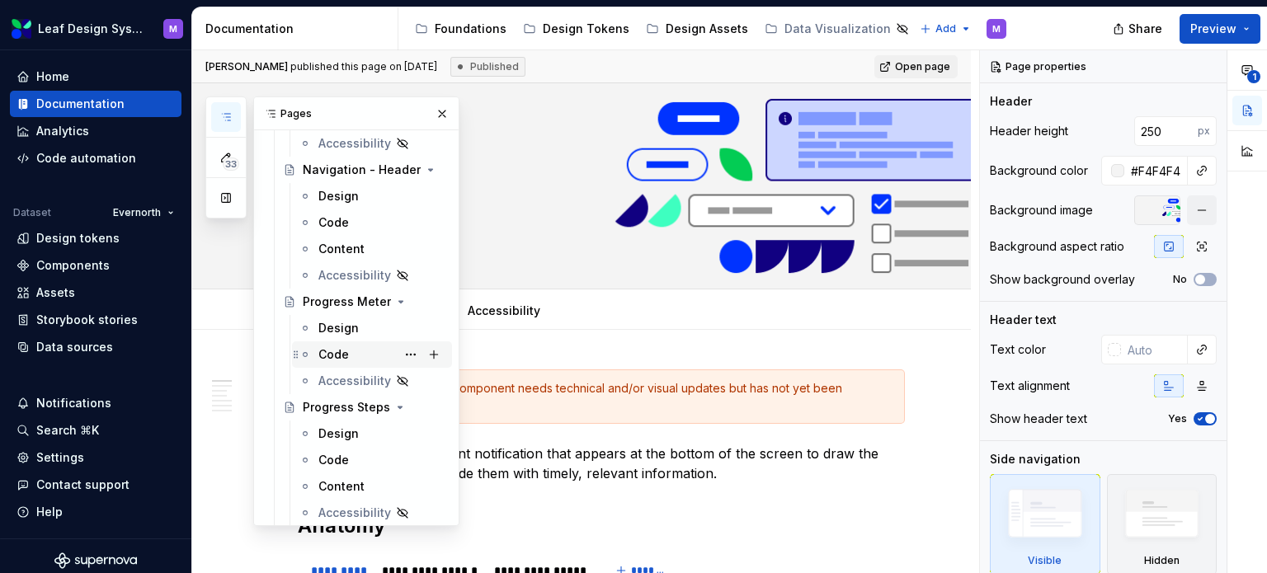
scroll to position [6585, 0]
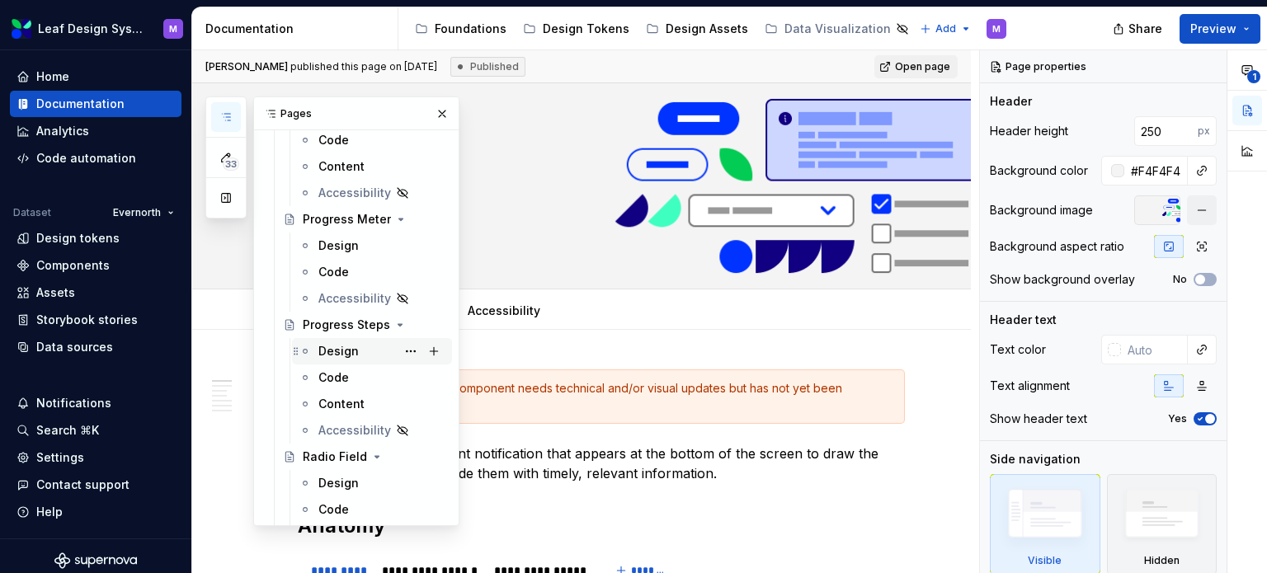
click at [341, 352] on div "Design" at bounding box center [338, 351] width 40 height 16
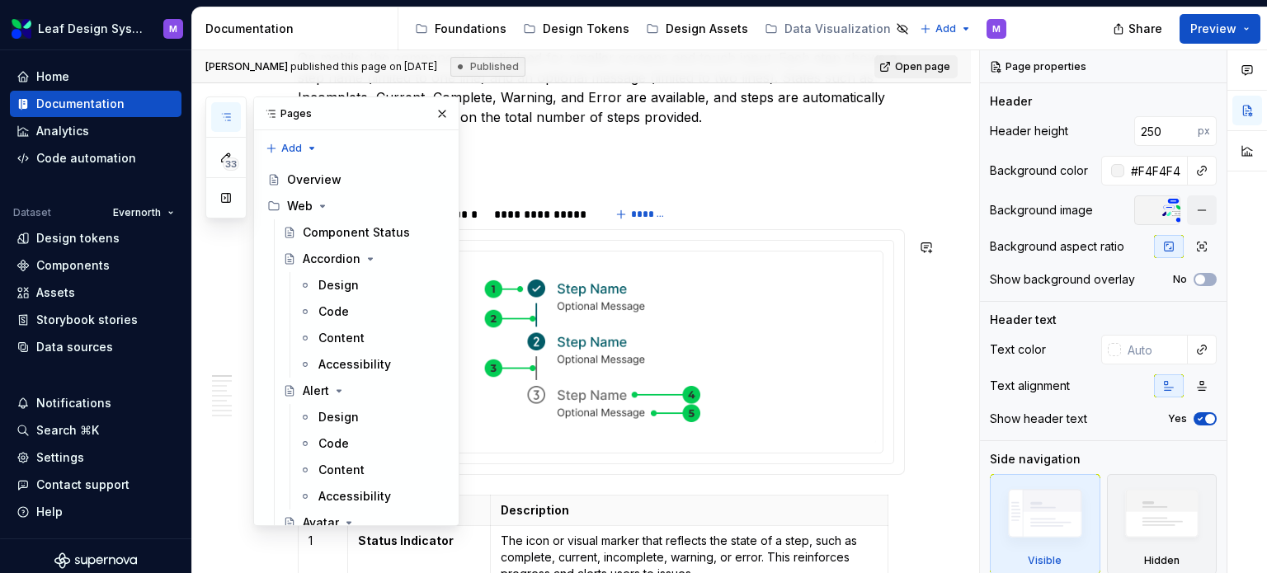
drag, startPoint x: 340, startPoint y: 420, endPoint x: 592, endPoint y: 365, distance: 258.2
click at [340, 420] on div "Design" at bounding box center [338, 417] width 40 height 16
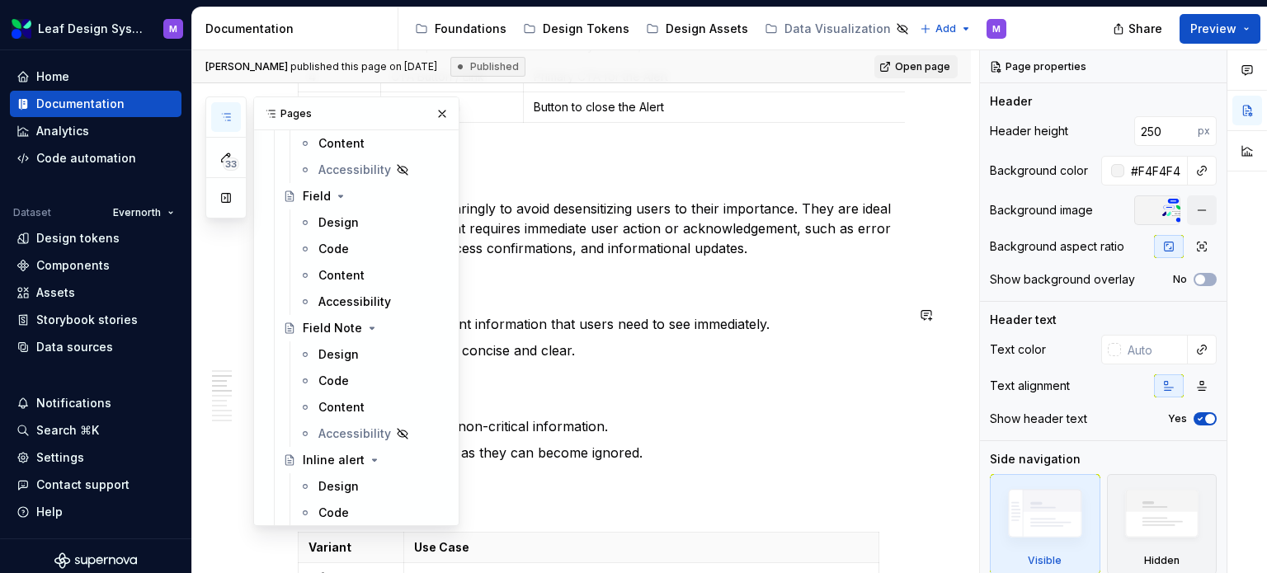
scroll to position [1732, 0]
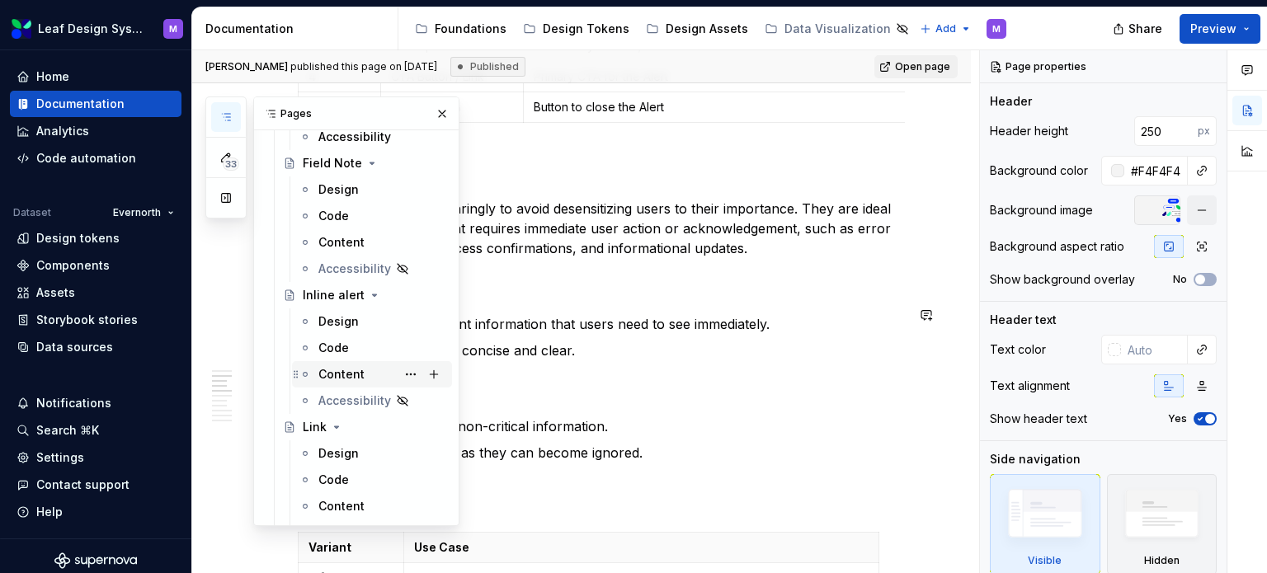
click at [340, 366] on div "Content" at bounding box center [341, 374] width 46 height 16
click at [332, 326] on div "Design" at bounding box center [338, 321] width 40 height 16
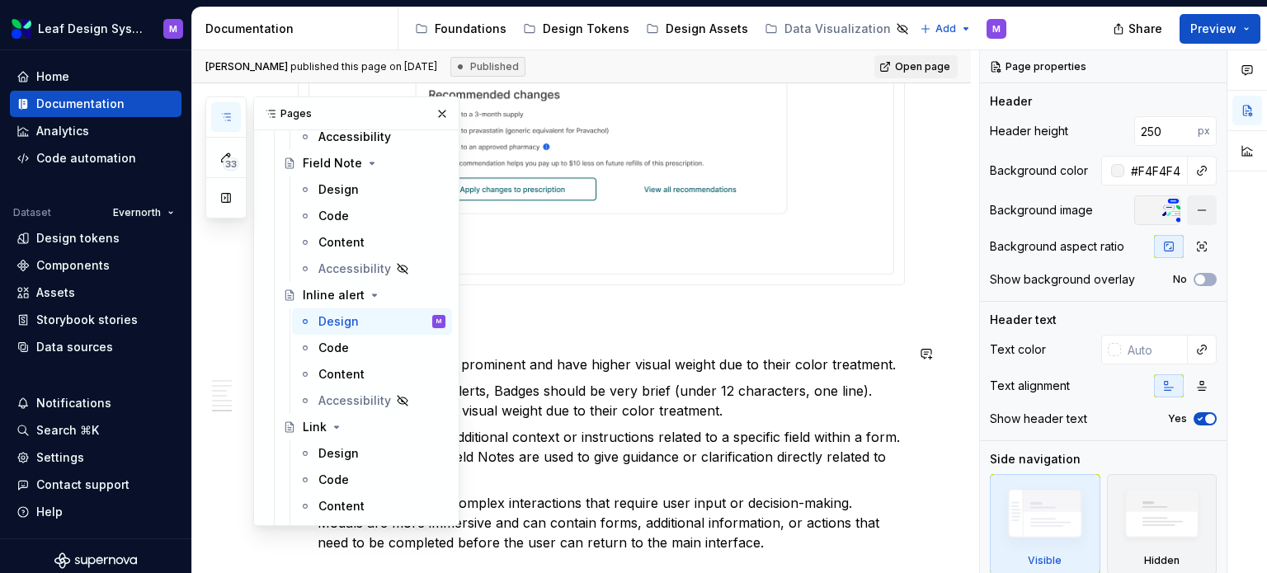
scroll to position [2550, 0]
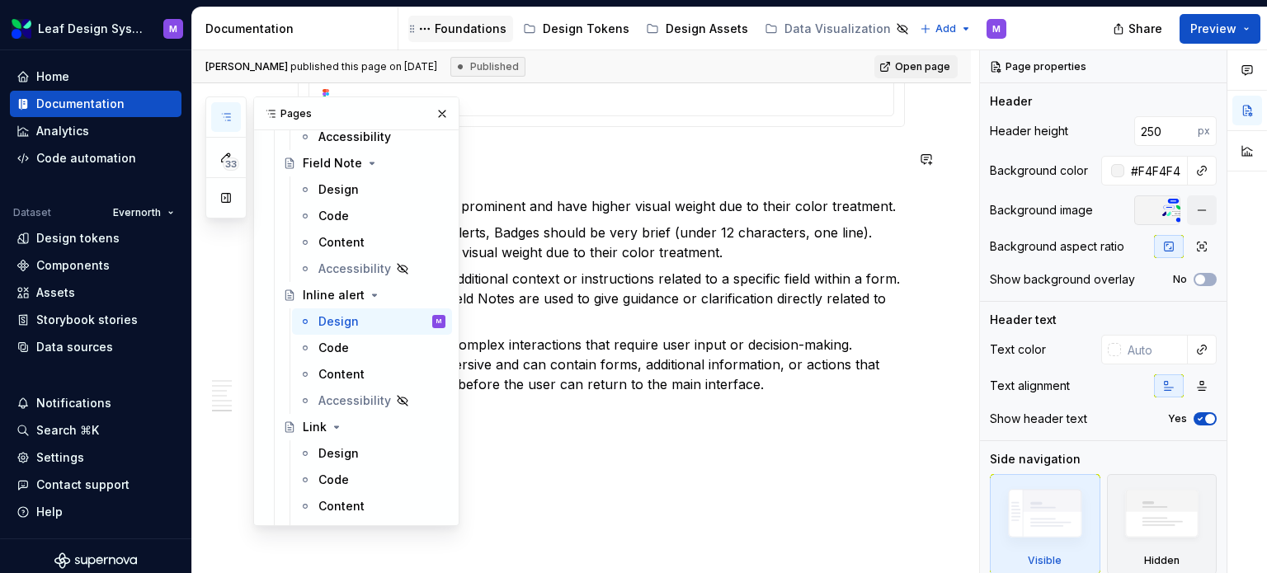
drag, startPoint x: 510, startPoint y: 137, endPoint x: 497, endPoint y: 16, distance: 121.1
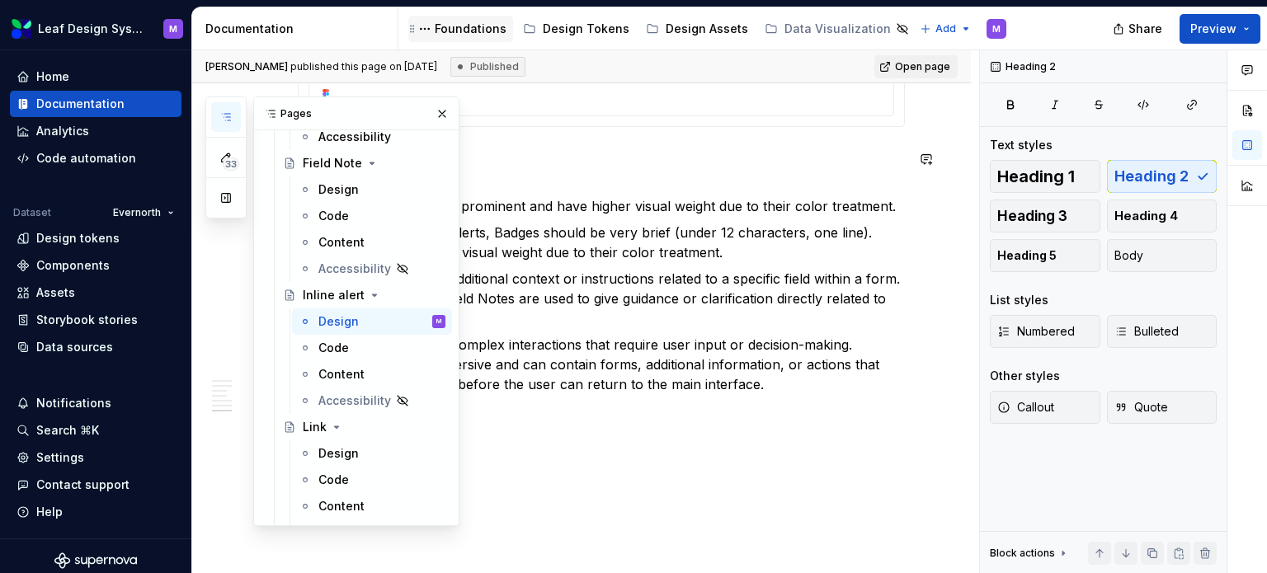
type textarea "*"
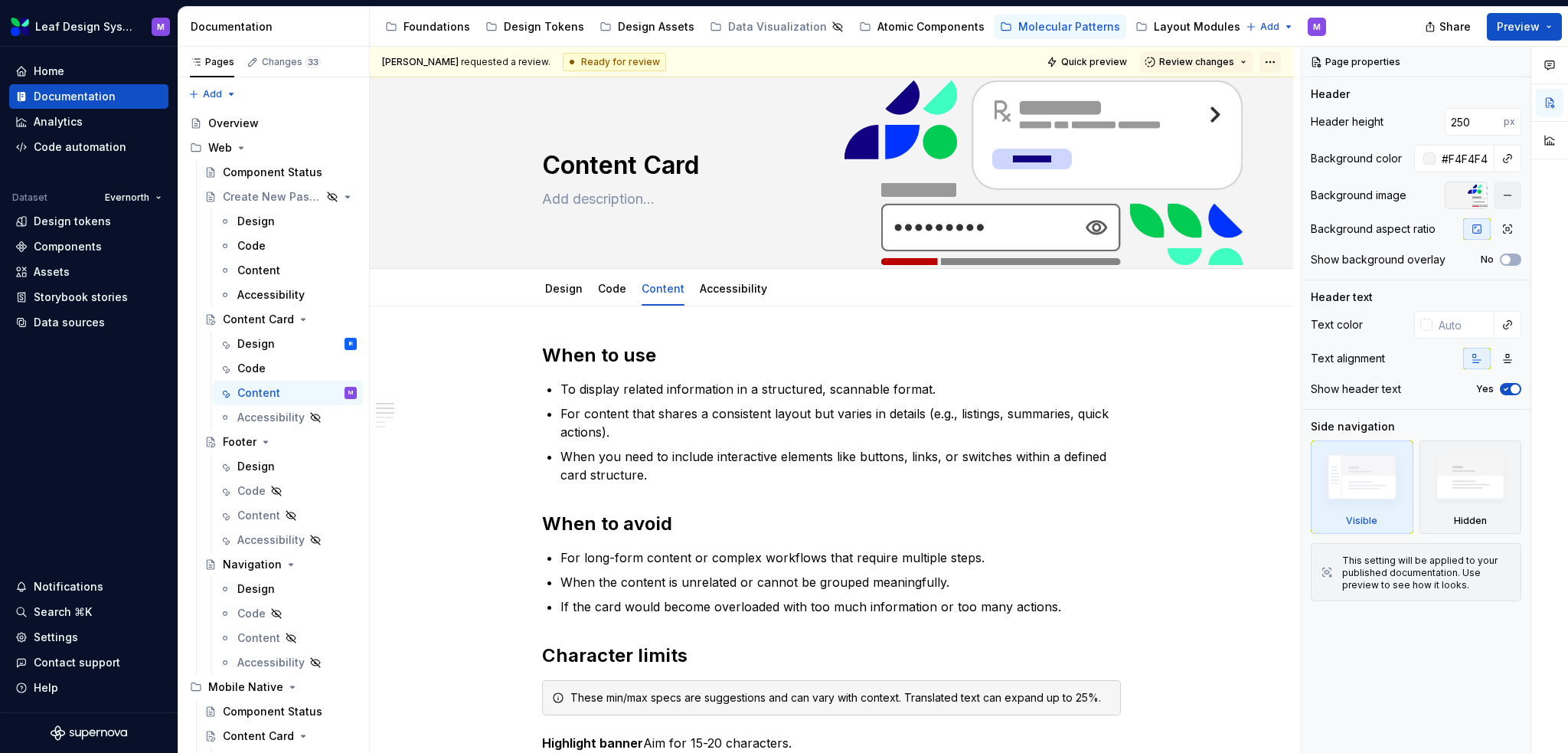
click at [1279, 66] on html "Leaf Design System M Home Documentation Analytics Code automation Dataset Evern…" at bounding box center [784, 376] width 1568 height 753
click at [1555, 32] on html "Leaf Design System M Home Documentation Analytics Code automation Dataset Evern…" at bounding box center [784, 376] width 1568 height 753
click at [1552, 32] on button "Preview" at bounding box center [1524, 27] width 75 height 28
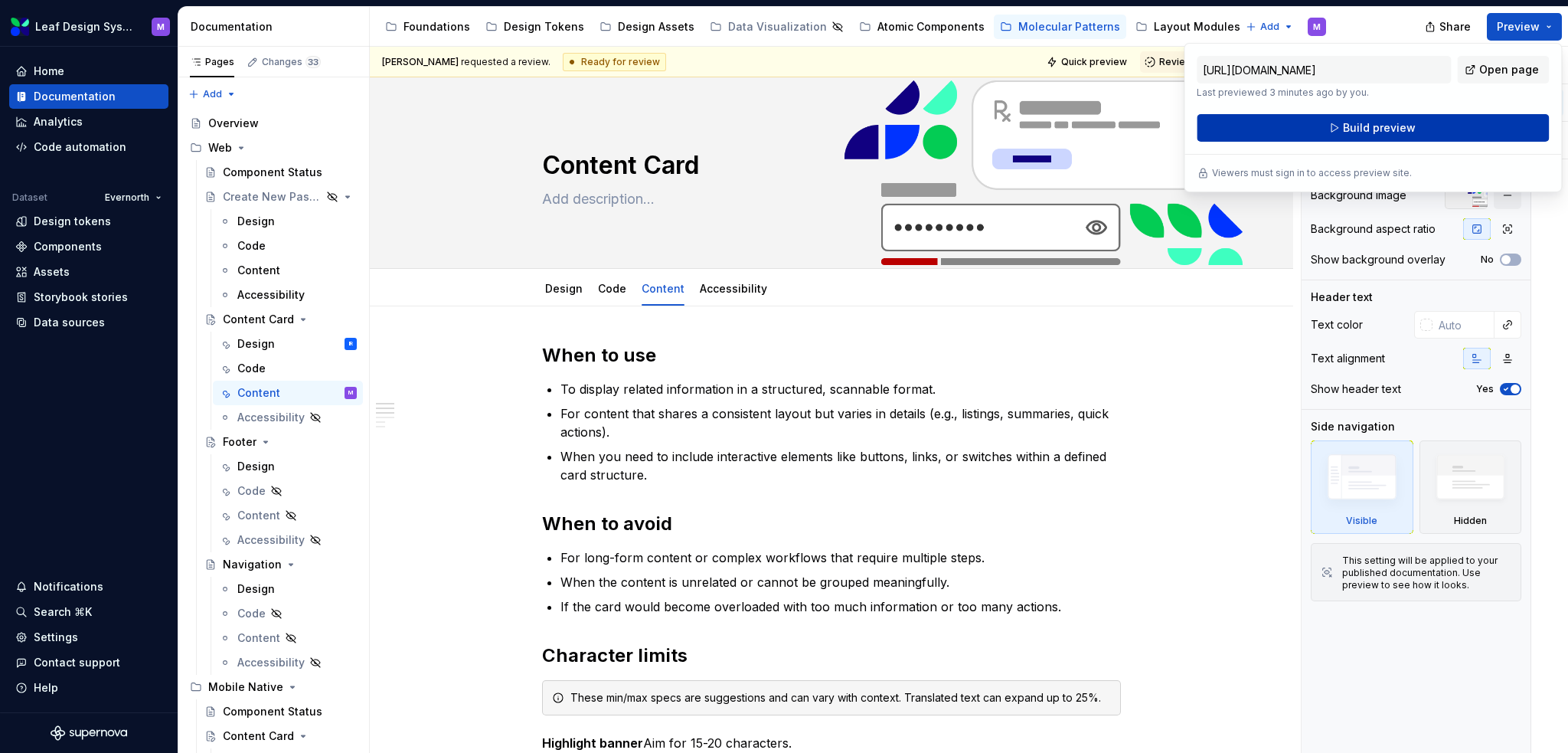
click at [1381, 125] on span "Build preview" at bounding box center [1380, 127] width 72 height 15
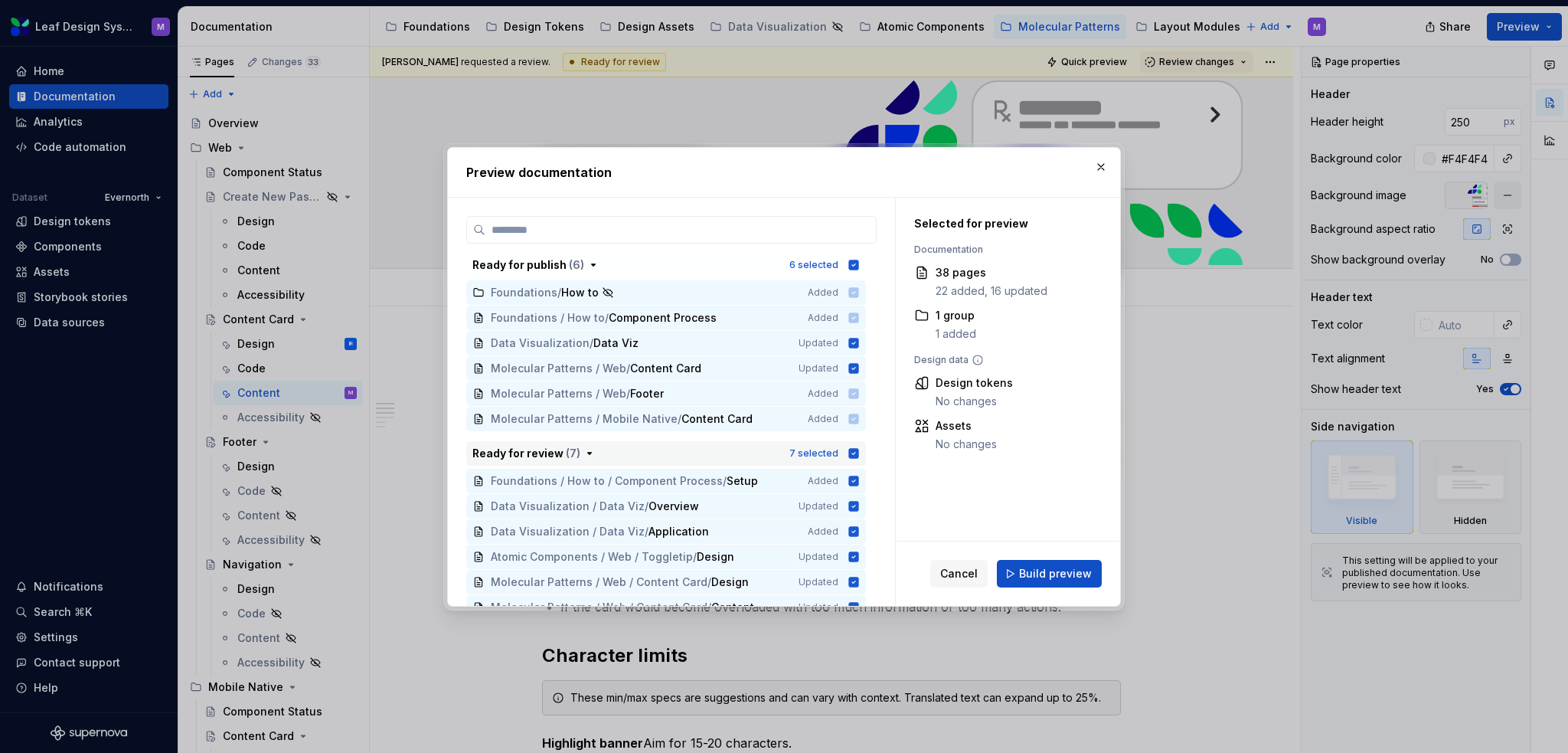
click at [857, 452] on icon "button" at bounding box center [854, 453] width 10 height 10
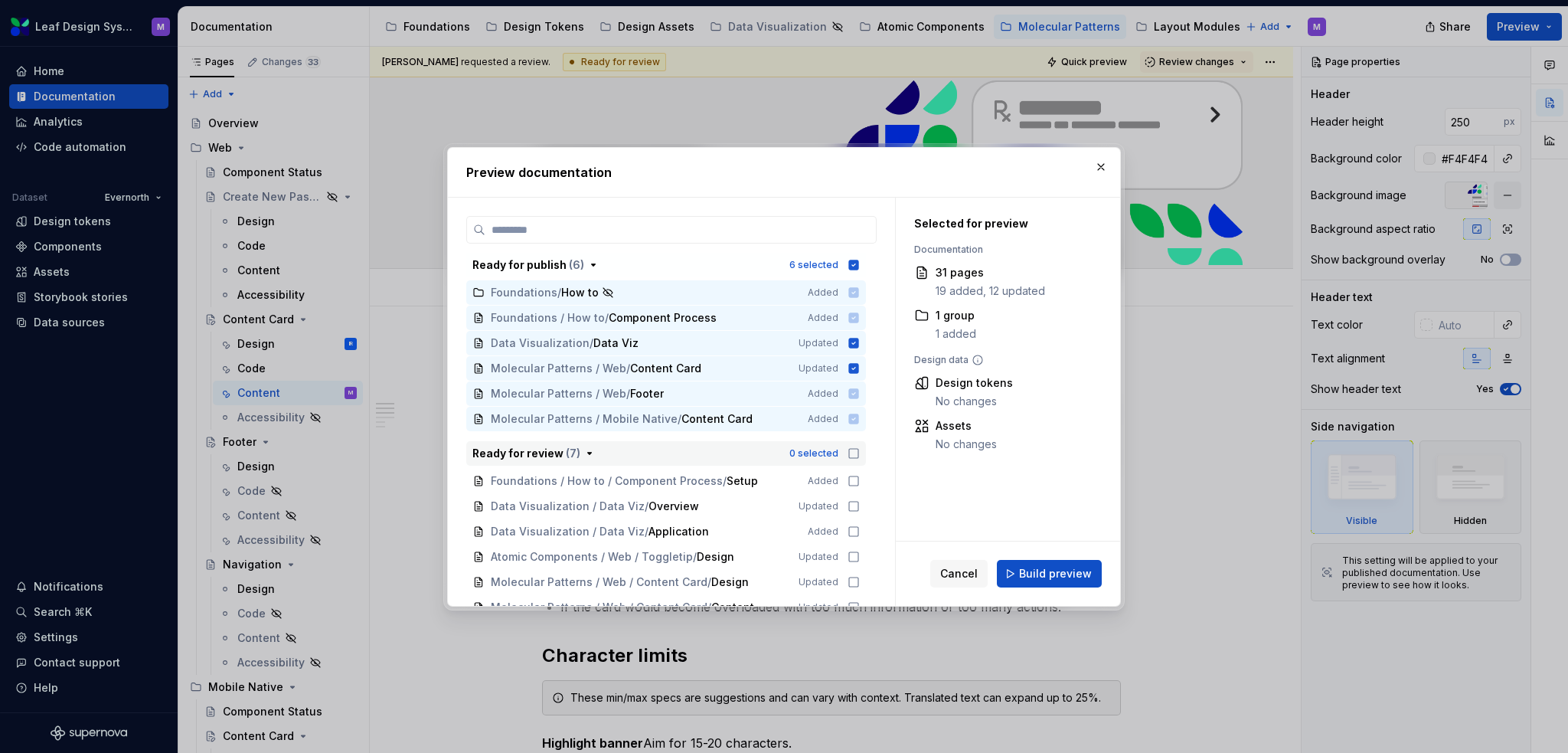
scroll to position [306, 0]
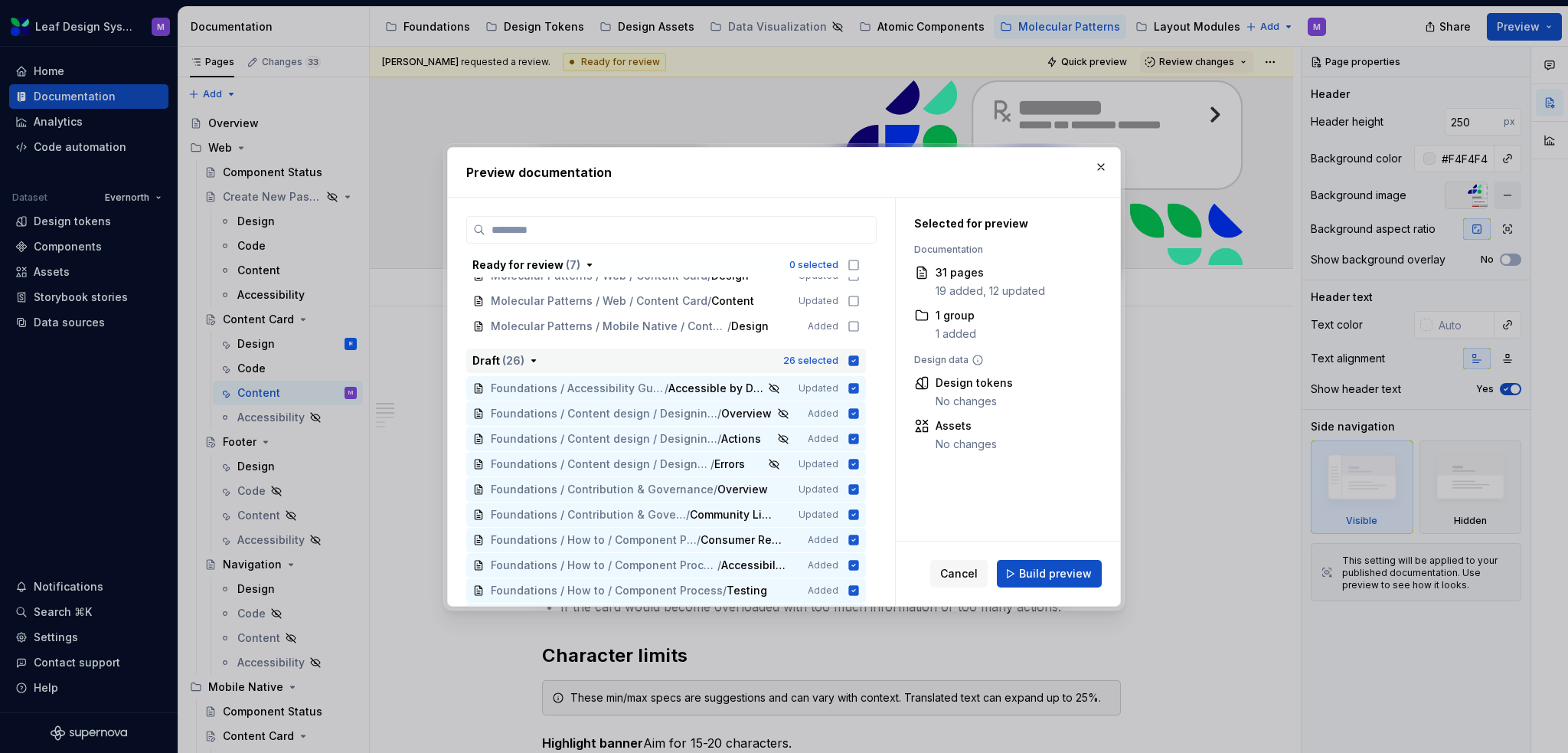
click at [851, 359] on icon "button" at bounding box center [854, 360] width 10 height 10
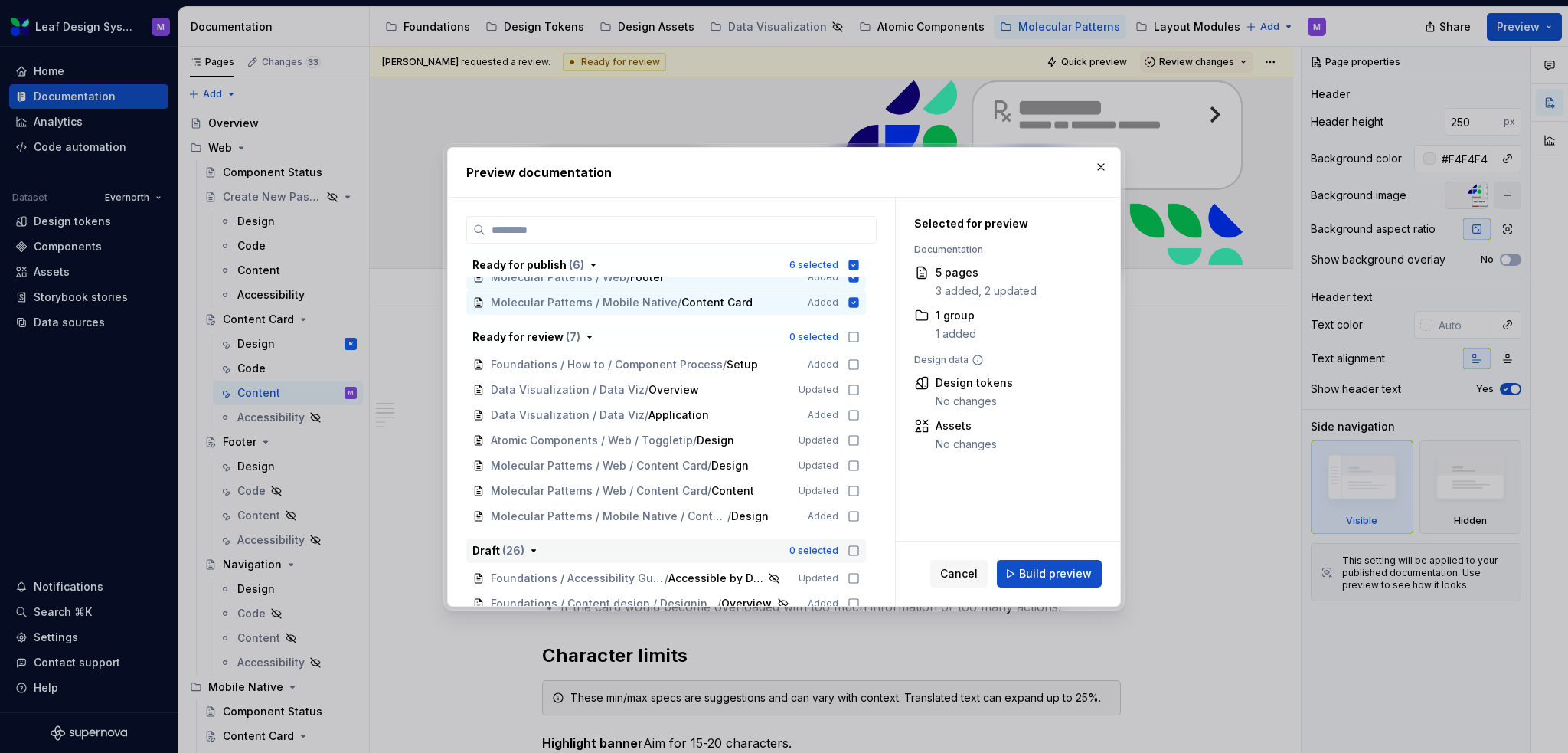
scroll to position [0, 0]
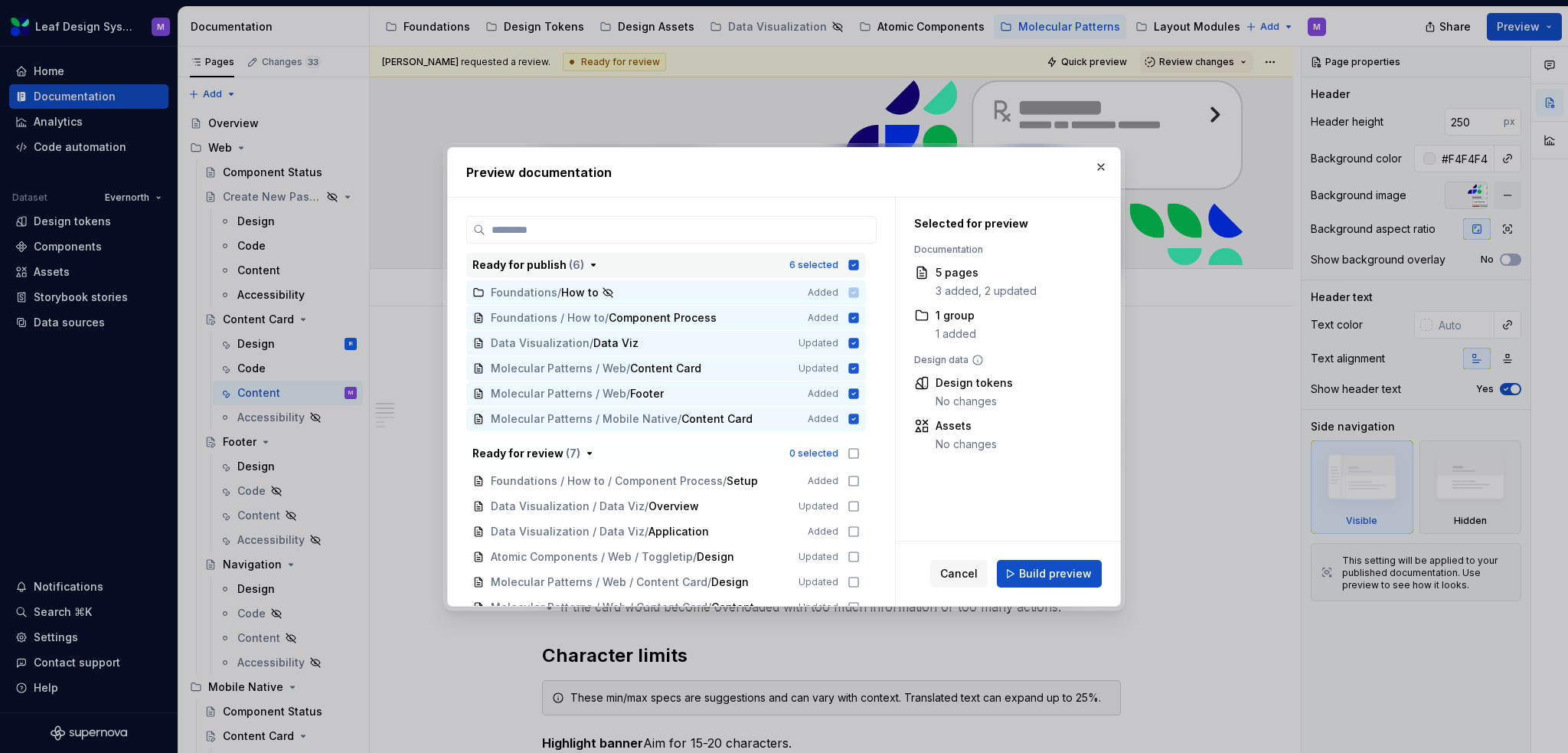
click at [858, 263] on icon "button" at bounding box center [854, 265] width 10 height 10
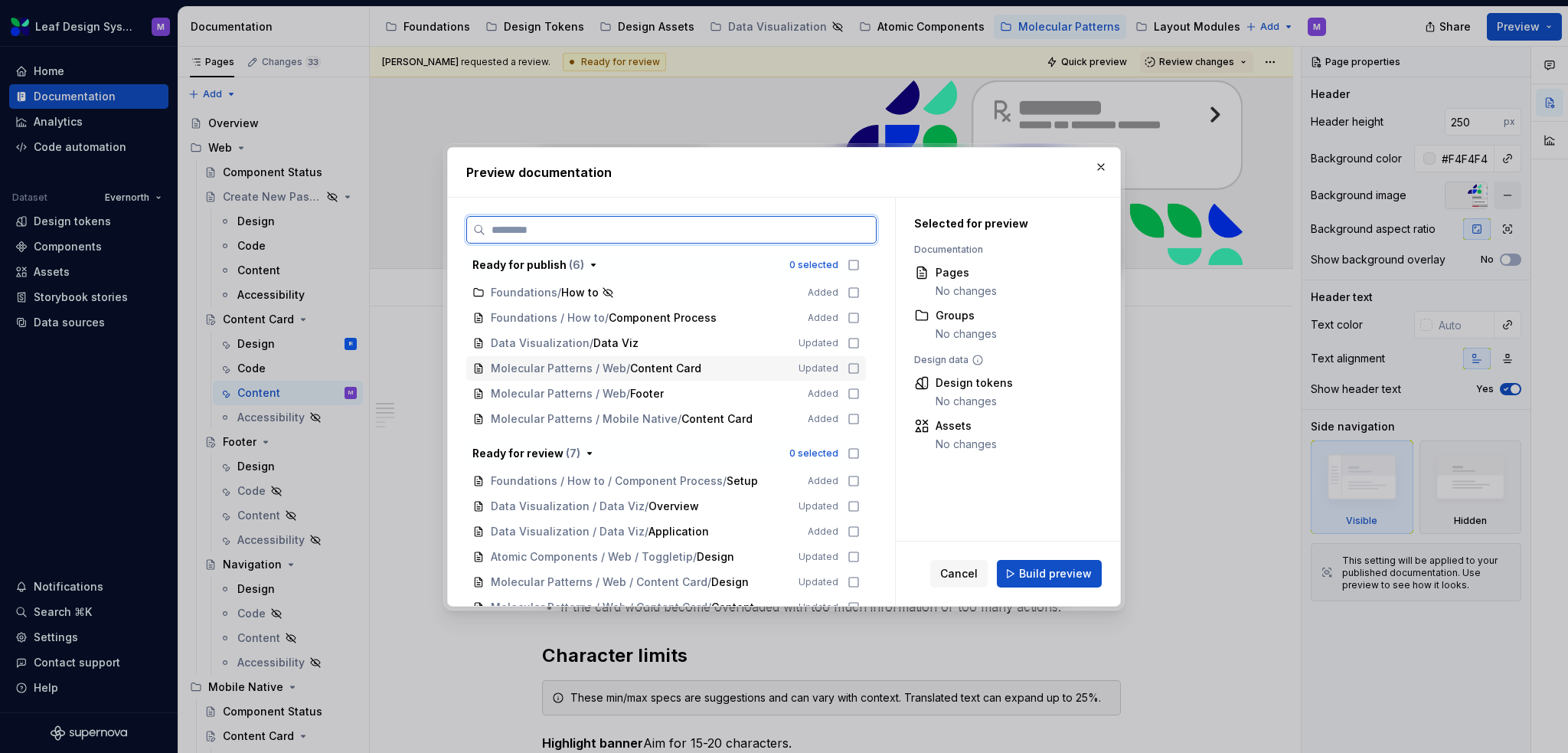
click at [851, 365] on icon at bounding box center [853, 368] width 12 height 12
click at [1025, 569] on span "Build preview" at bounding box center [1056, 574] width 72 height 15
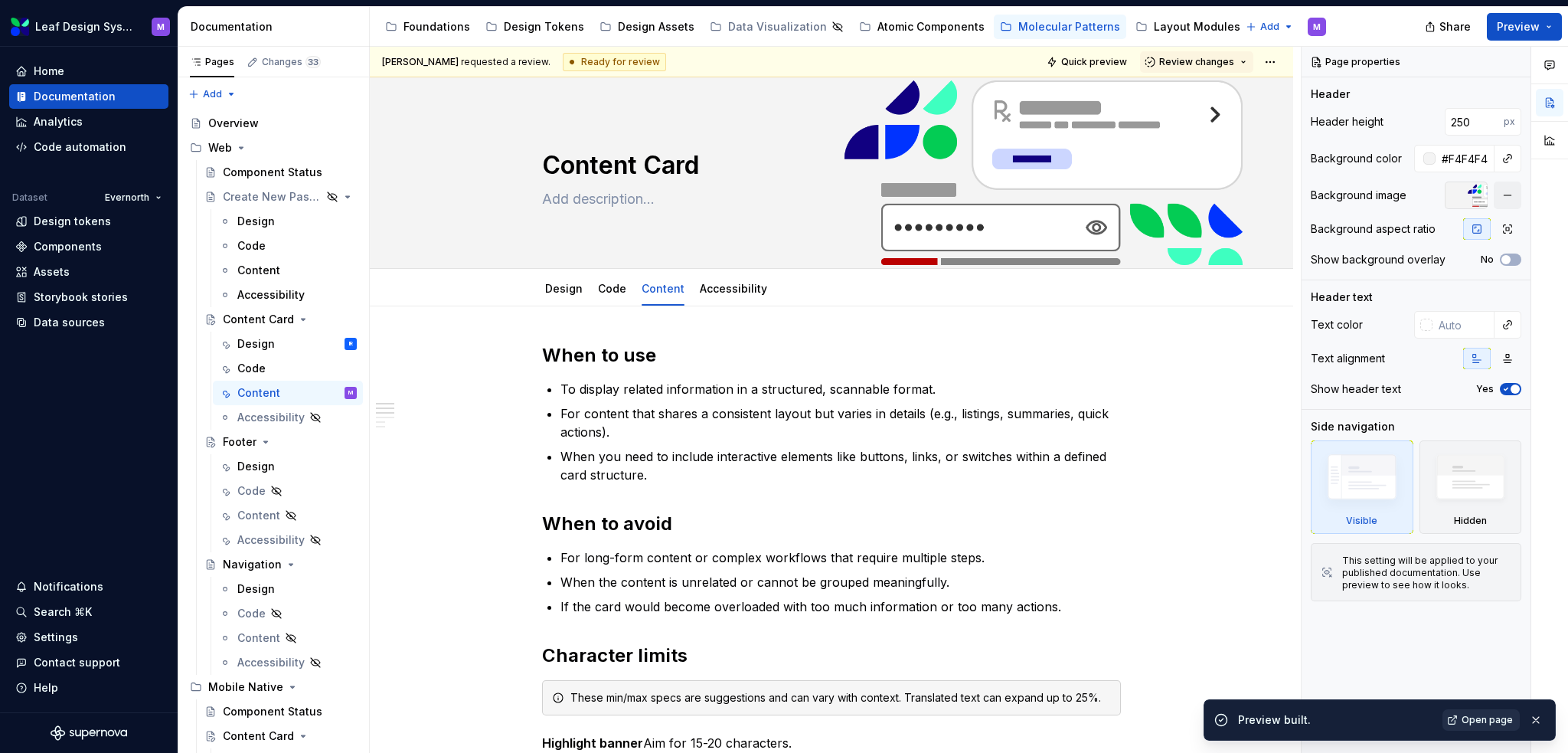
click at [1477, 710] on link "Open page" at bounding box center [1481, 720] width 77 height 21
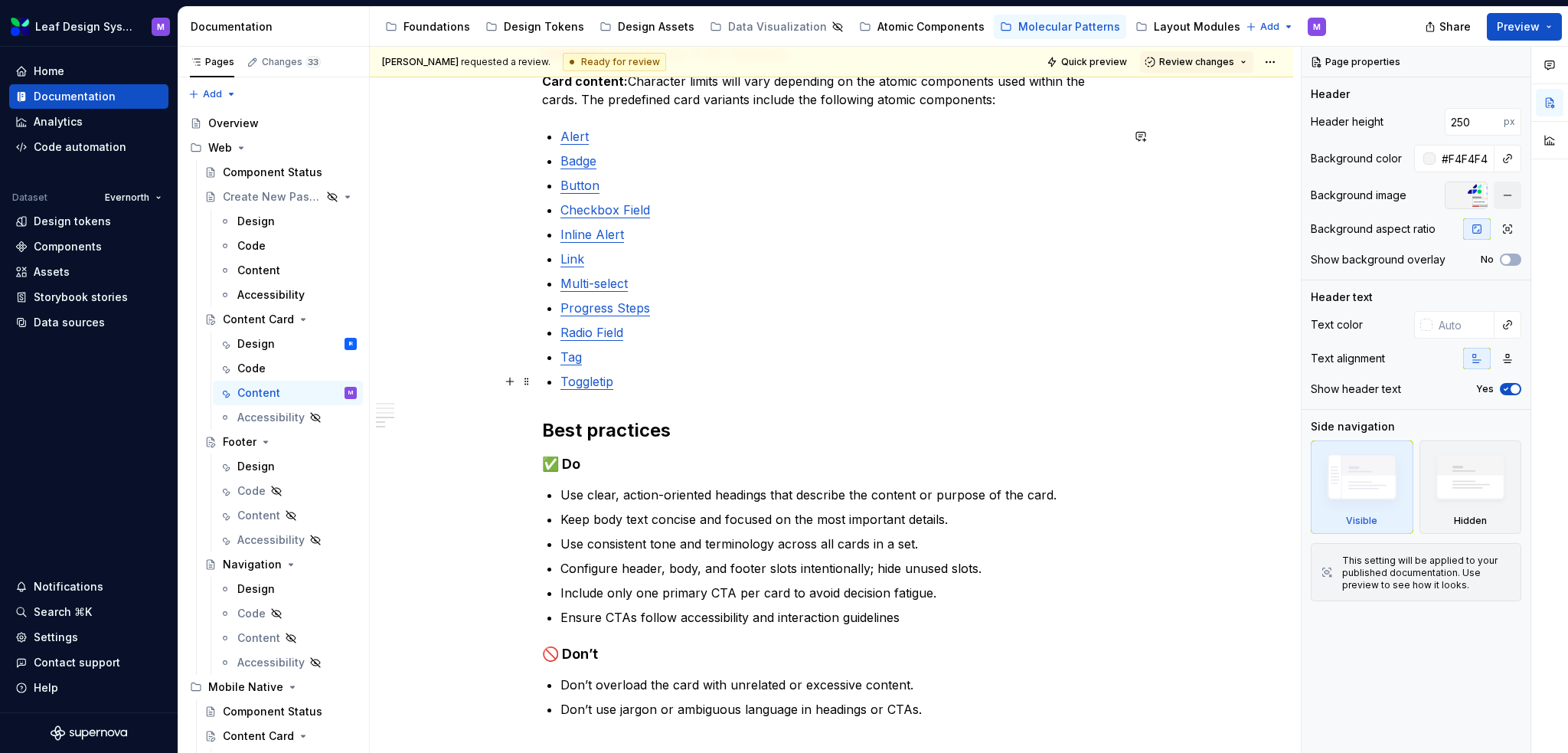
scroll to position [934, 0]
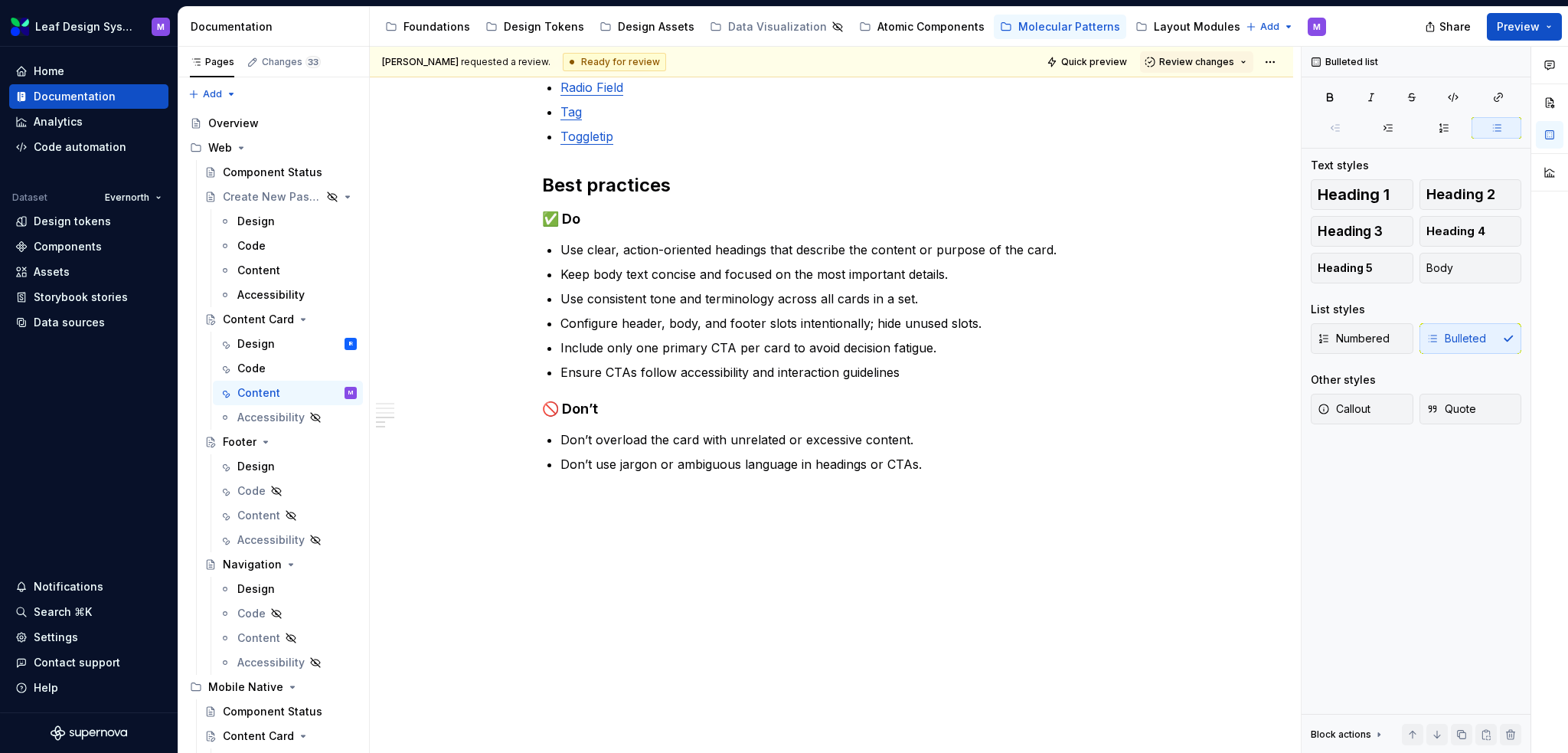
drag, startPoint x: 928, startPoint y: 473, endPoint x: 566, endPoint y: 58, distance: 550.7
click at [566, 58] on div "[PERSON_NAME] requested a review. Ready for review Quick preview Review changes…" at bounding box center [835, 399] width 931 height 707
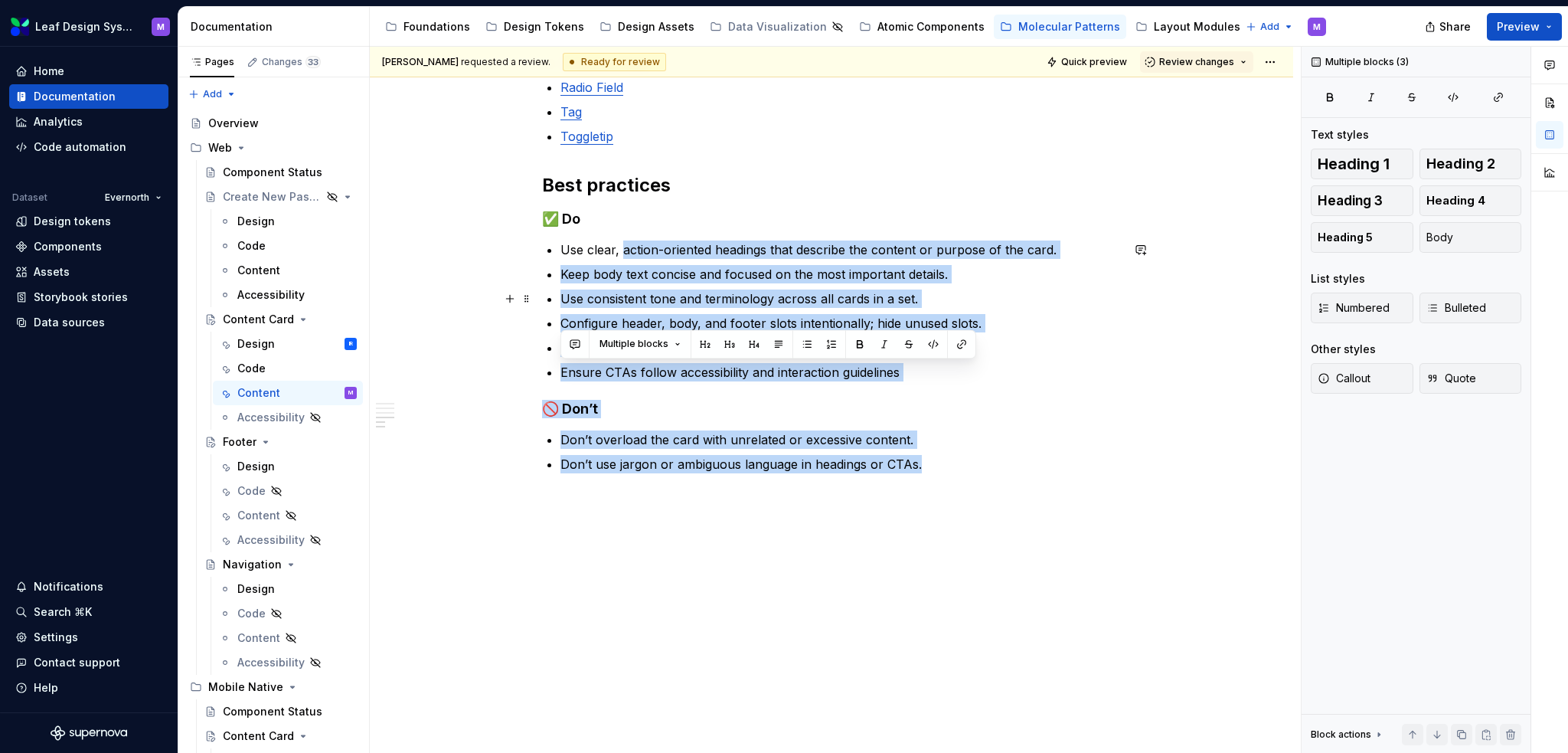
scroll to position [0, 0]
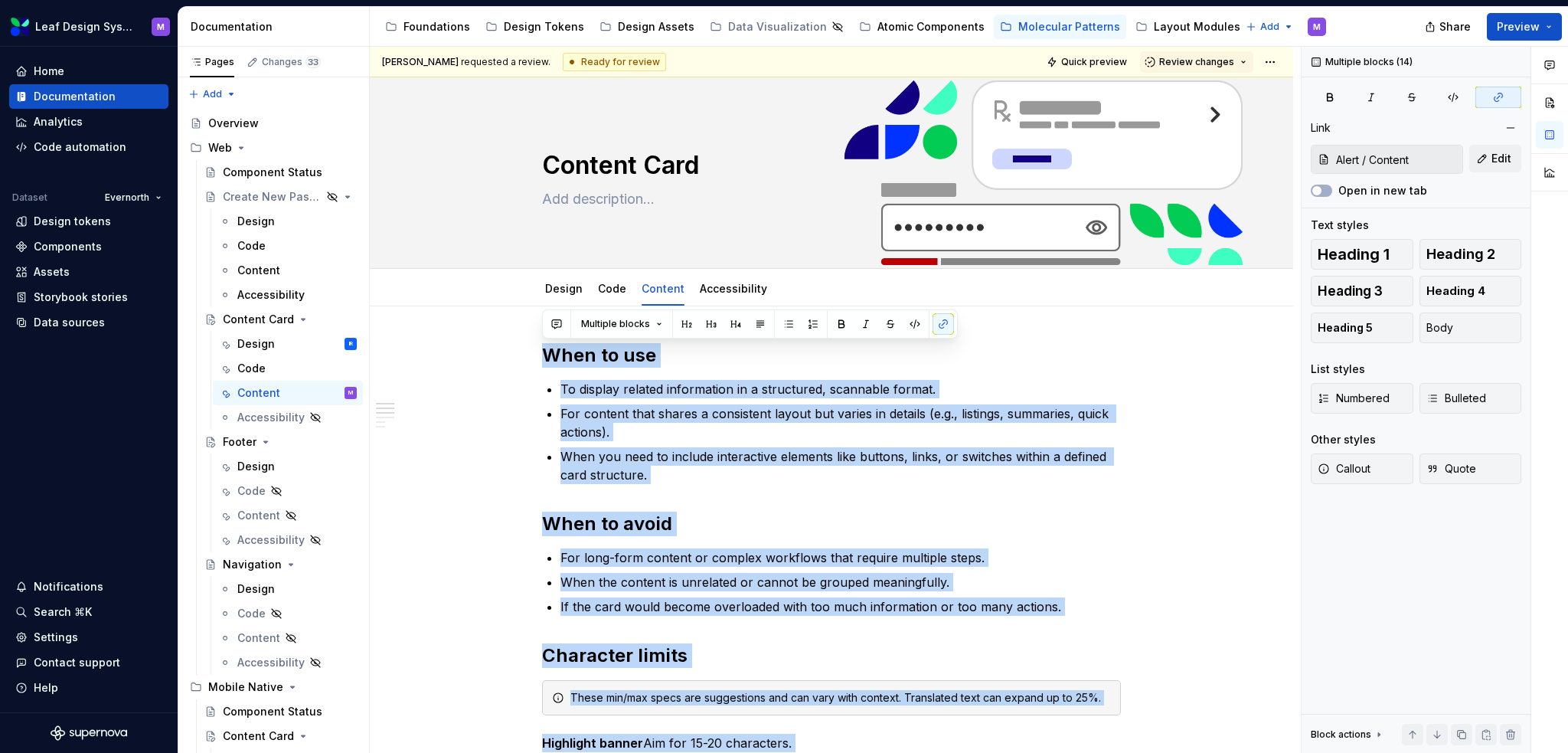
drag, startPoint x: 931, startPoint y: 462, endPoint x: 436, endPoint y: -88, distance: 739.9
click at [436, 0] on html "Leaf Design System M Home Documentation Analytics Code automation Dataset Evern…" at bounding box center [784, 376] width 1568 height 753
copy div "Lore ip dol Si ametcon adipisc elitseddoei te i utlaboreet, doloremag aliqua. E…"
type textarea "*"
type input "Alert / Content/ Content specs"
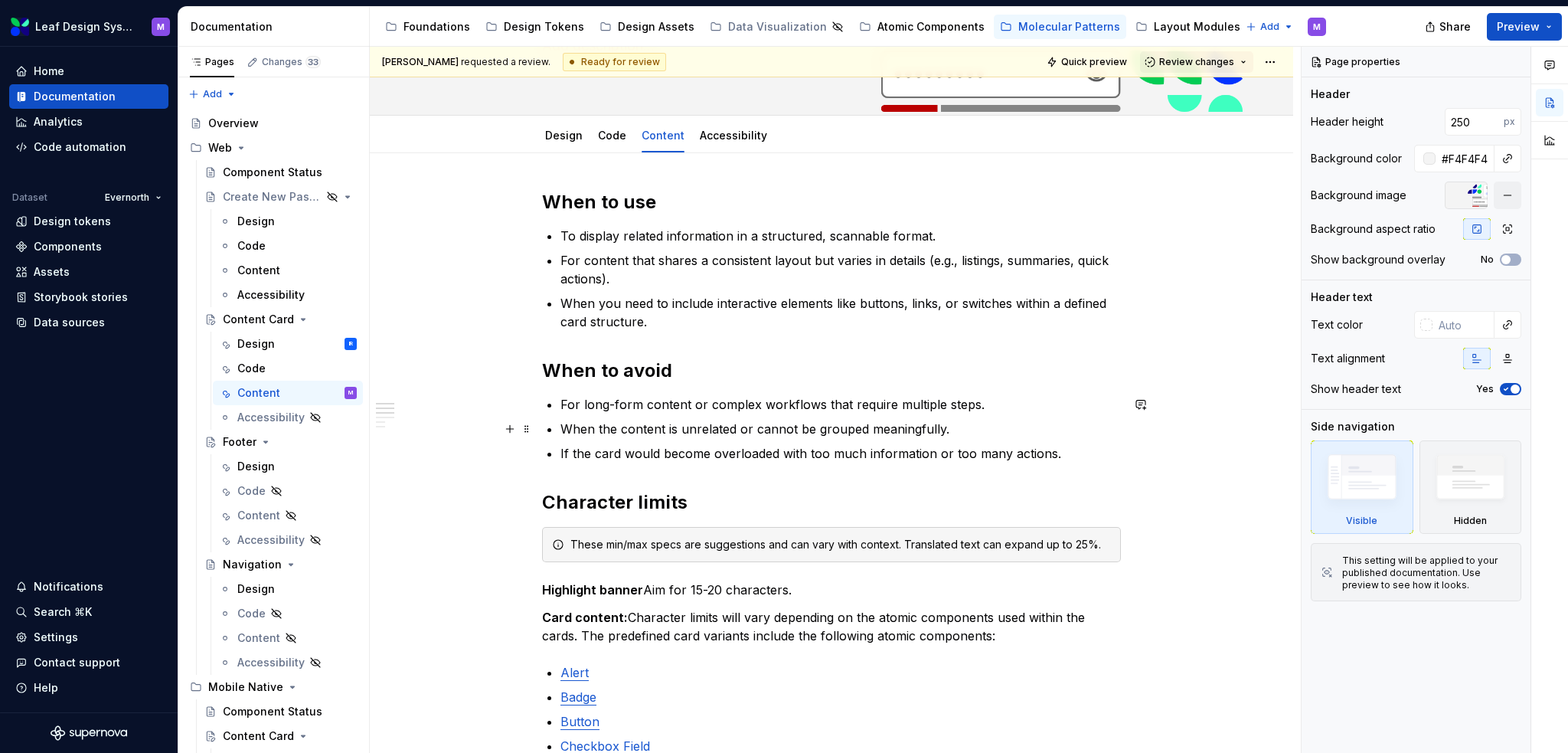
scroll to position [613, 0]
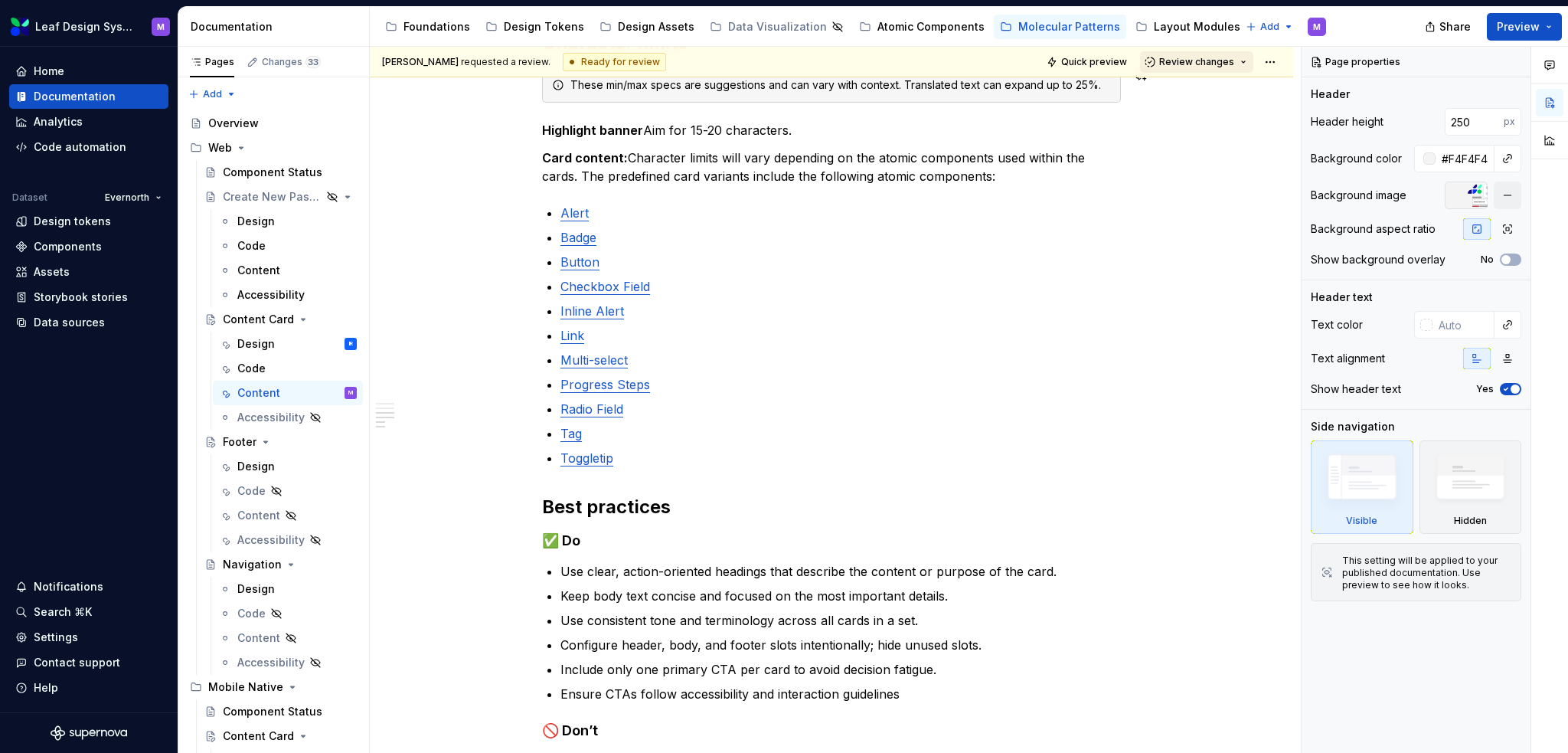
click at [1230, 63] on span "Review changes" at bounding box center [1197, 61] width 75 height 12
click at [1263, 74] on div "[PERSON_NAME] requested a review. Ready for review Quick preview Review changes" at bounding box center [831, 61] width 924 height 31
click at [1269, 68] on html "Leaf Design System M Home Documentation Analytics Code automation Dataset Evern…" at bounding box center [784, 376] width 1568 height 753
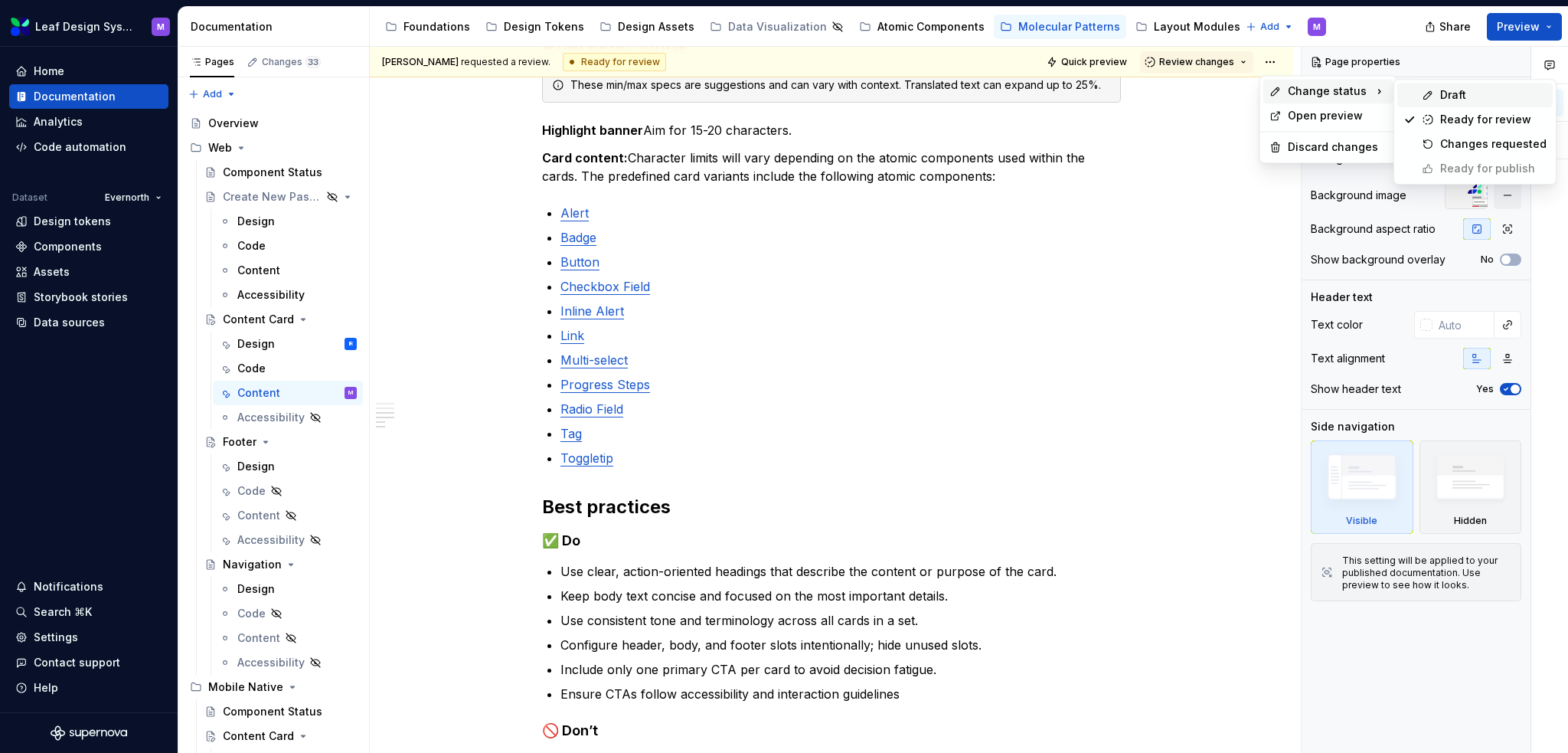
click at [1439, 95] on div "Draft" at bounding box center [1474, 95] width 155 height 24
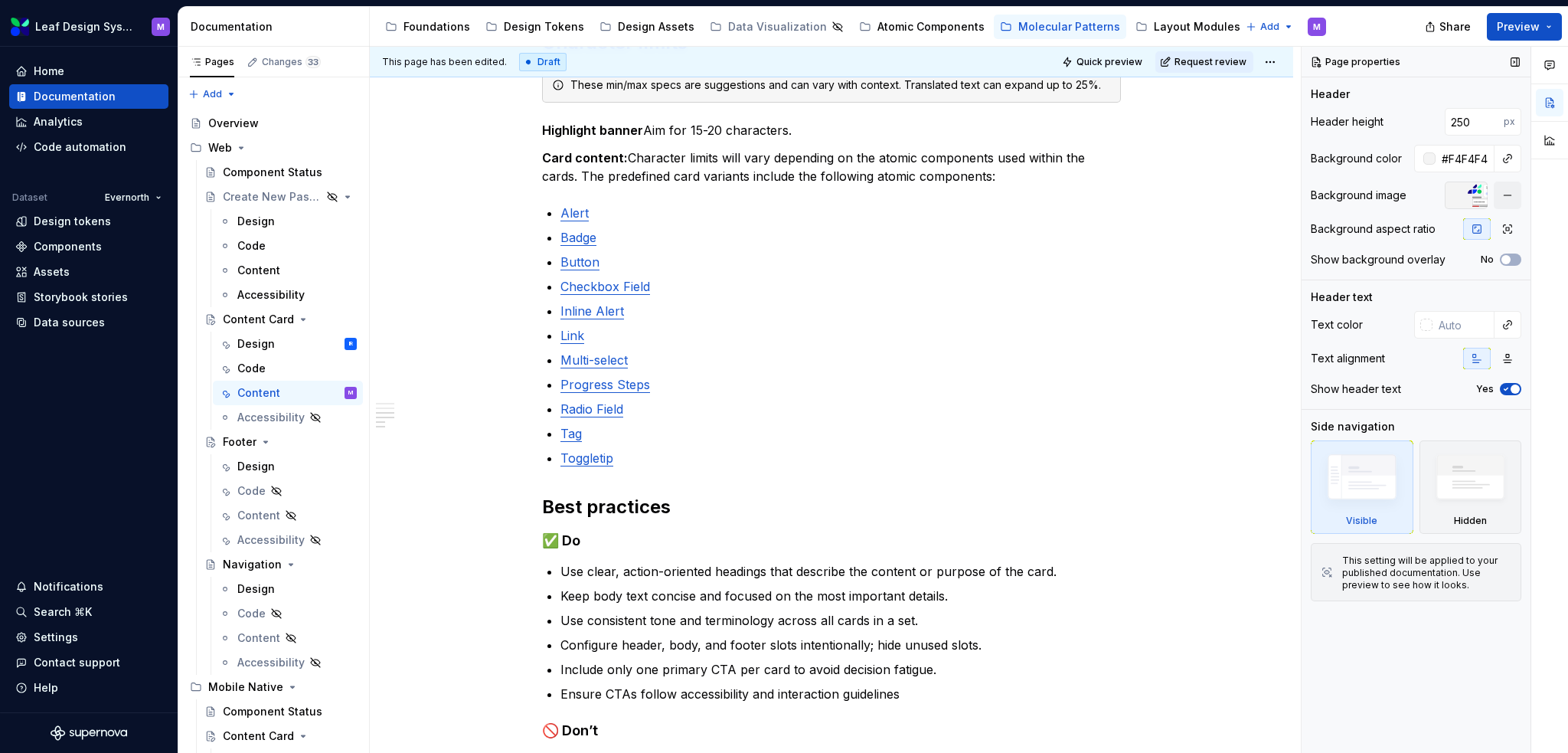
scroll to position [274, 0]
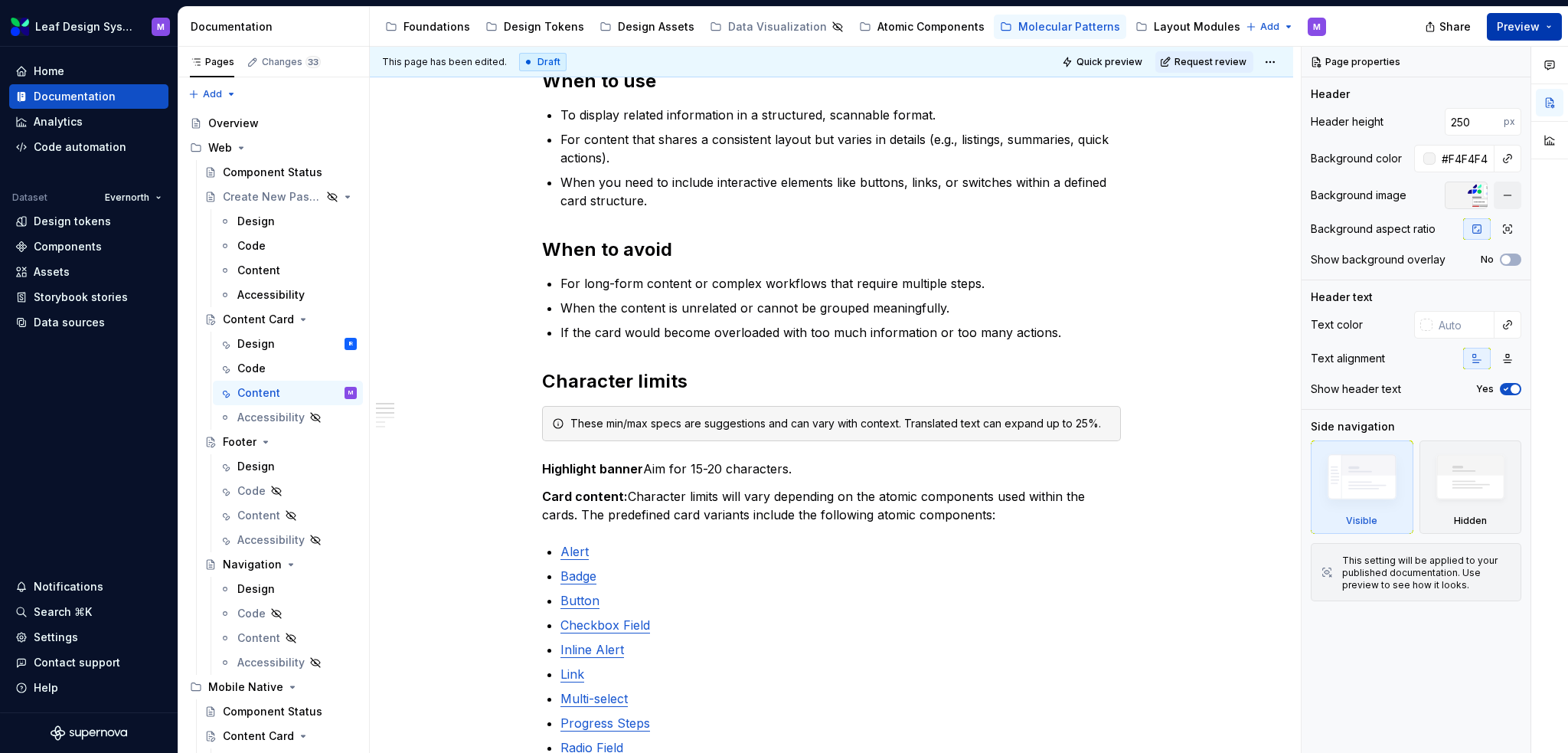
click at [1553, 29] on button "Preview" at bounding box center [1524, 27] width 75 height 28
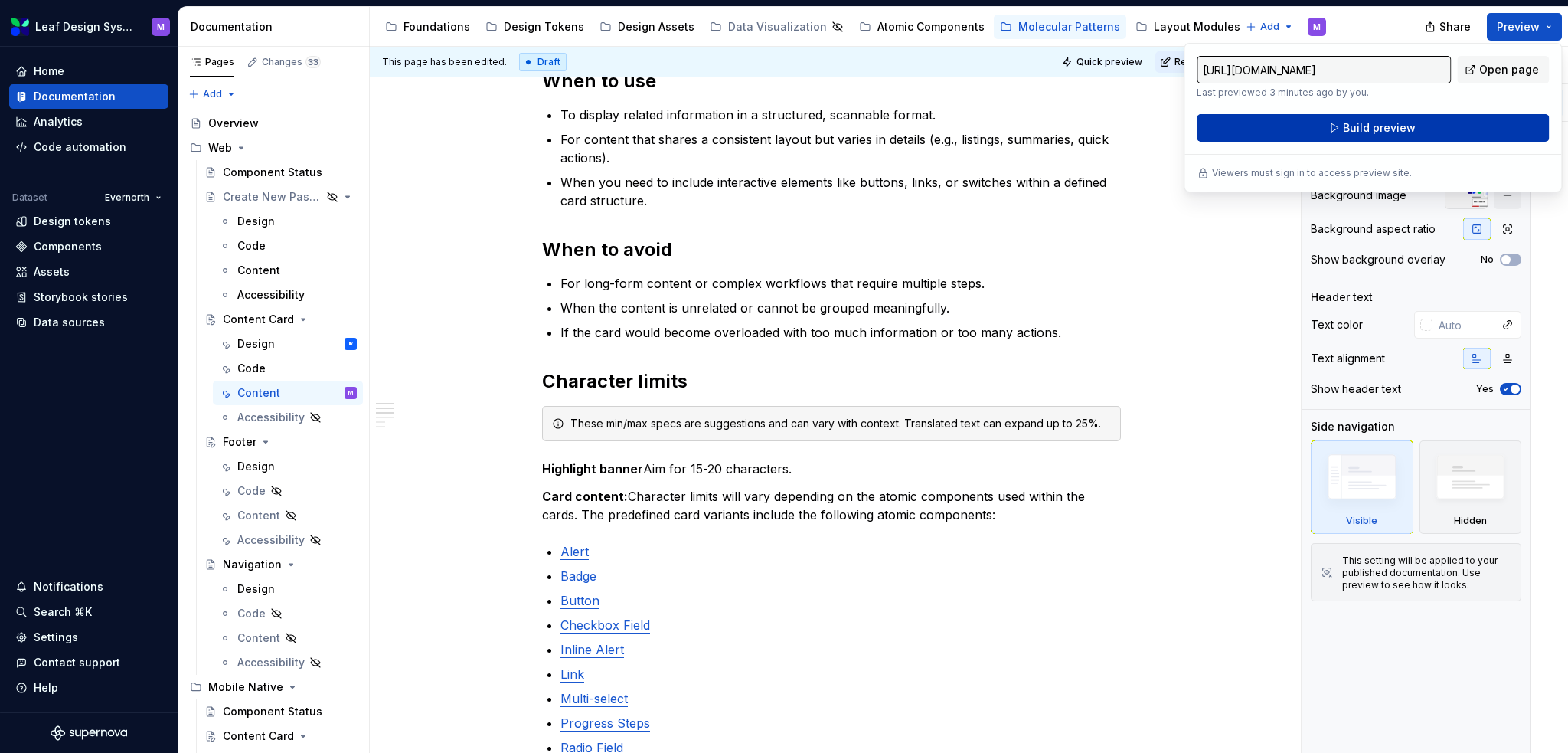
click at [1353, 130] on span "Build preview" at bounding box center [1380, 127] width 72 height 15
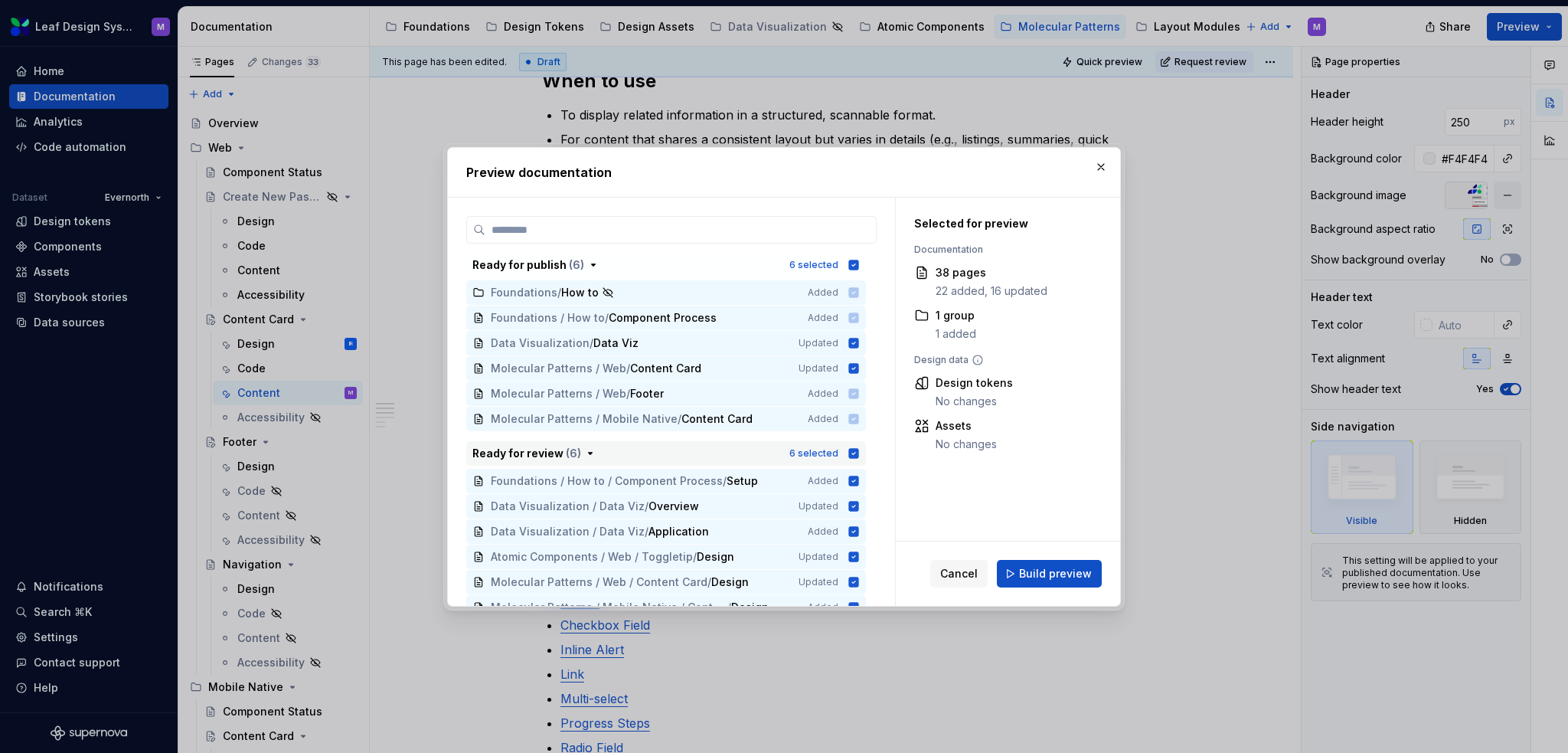
click at [851, 456] on icon "button" at bounding box center [854, 453] width 10 height 10
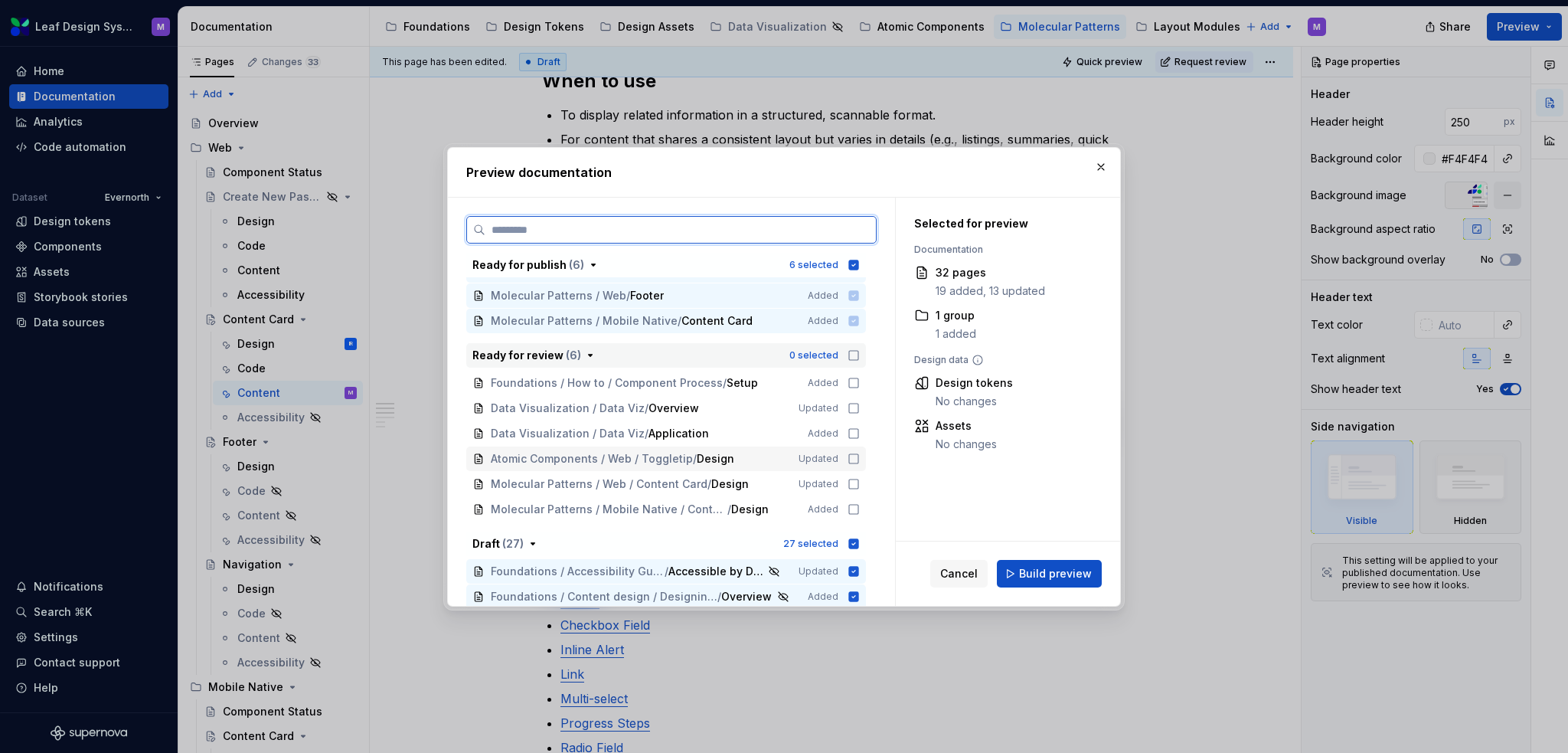
scroll to position [229, 0]
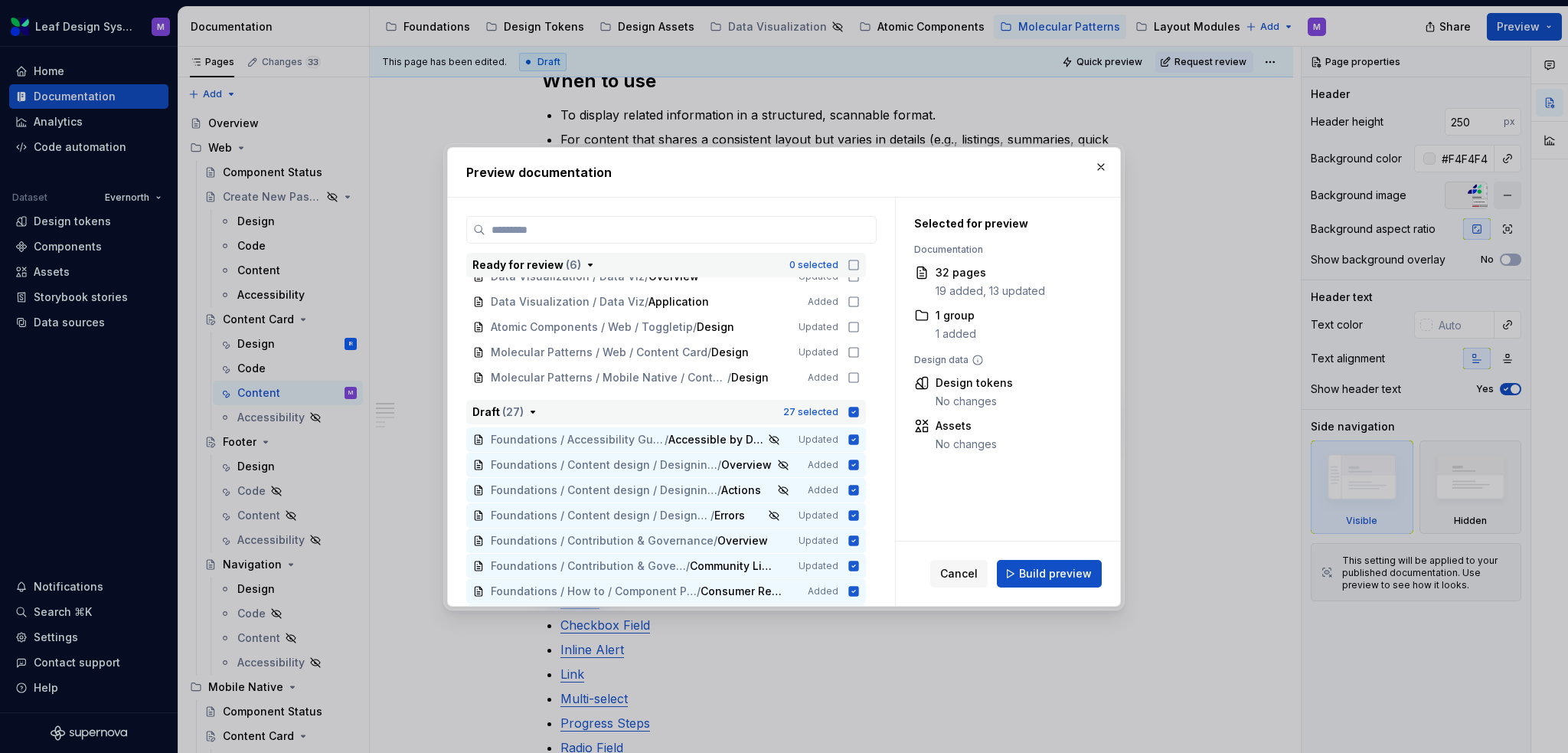
click at [855, 416] on icon "button" at bounding box center [854, 411] width 10 height 10
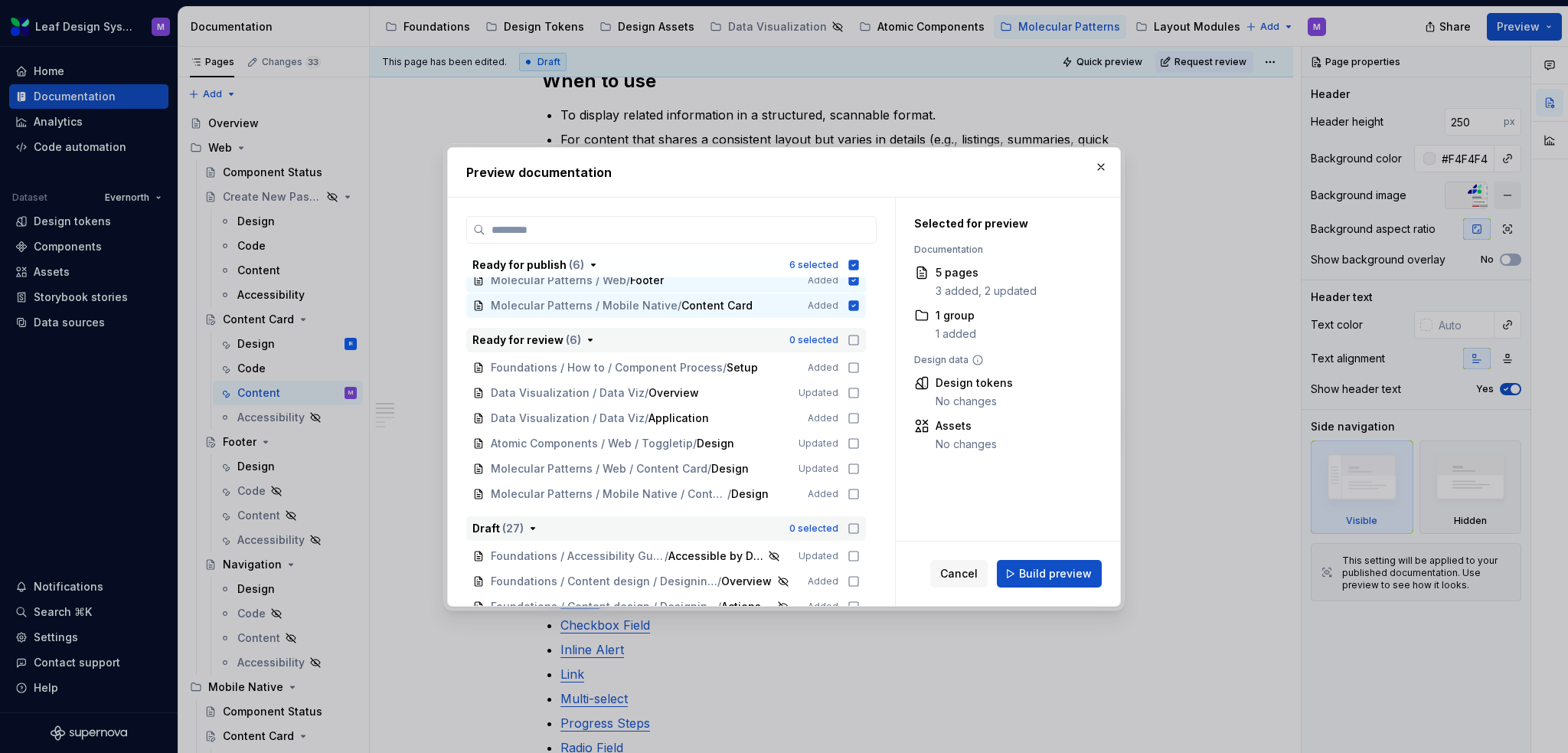
scroll to position [0, 0]
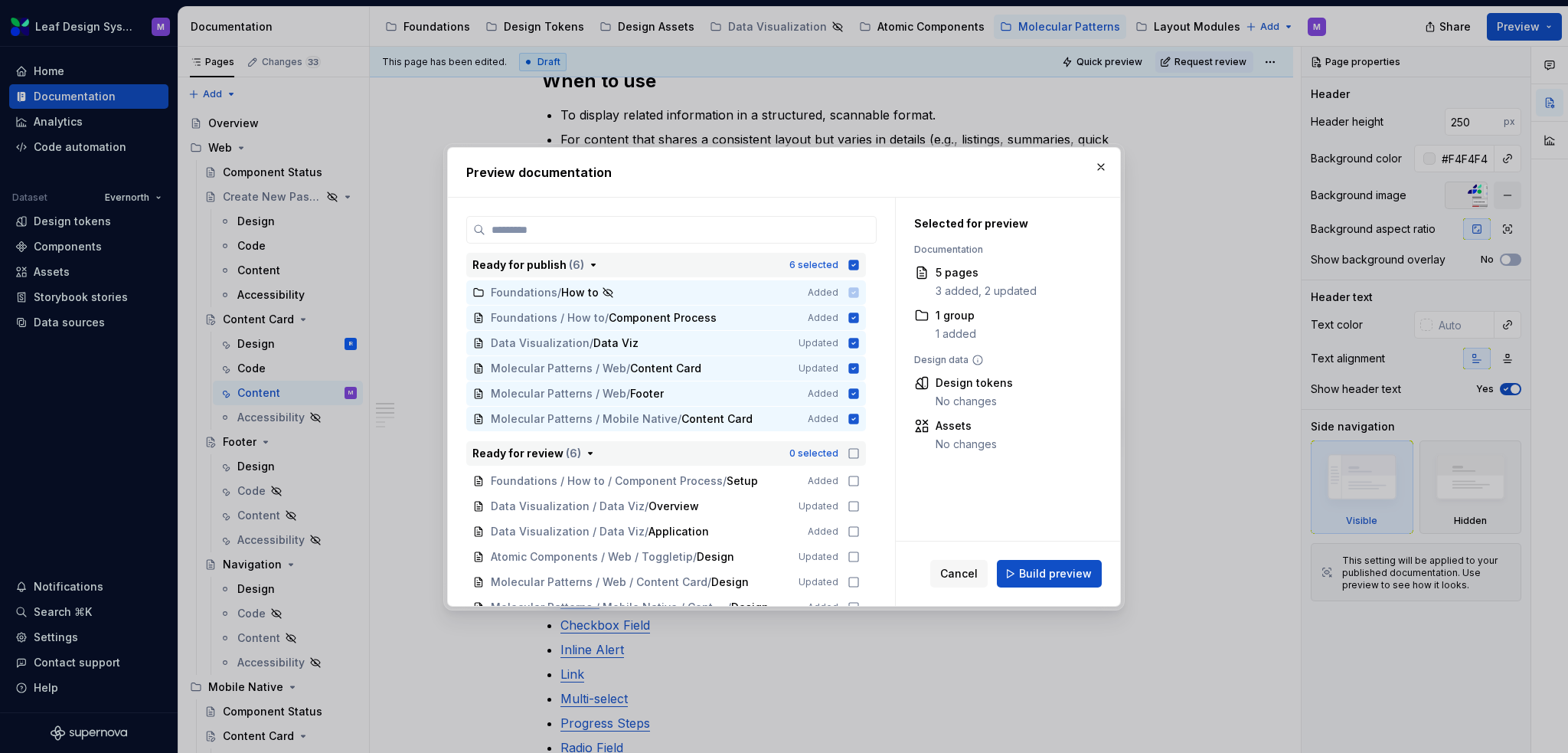
click at [854, 262] on icon "button" at bounding box center [854, 265] width 10 height 10
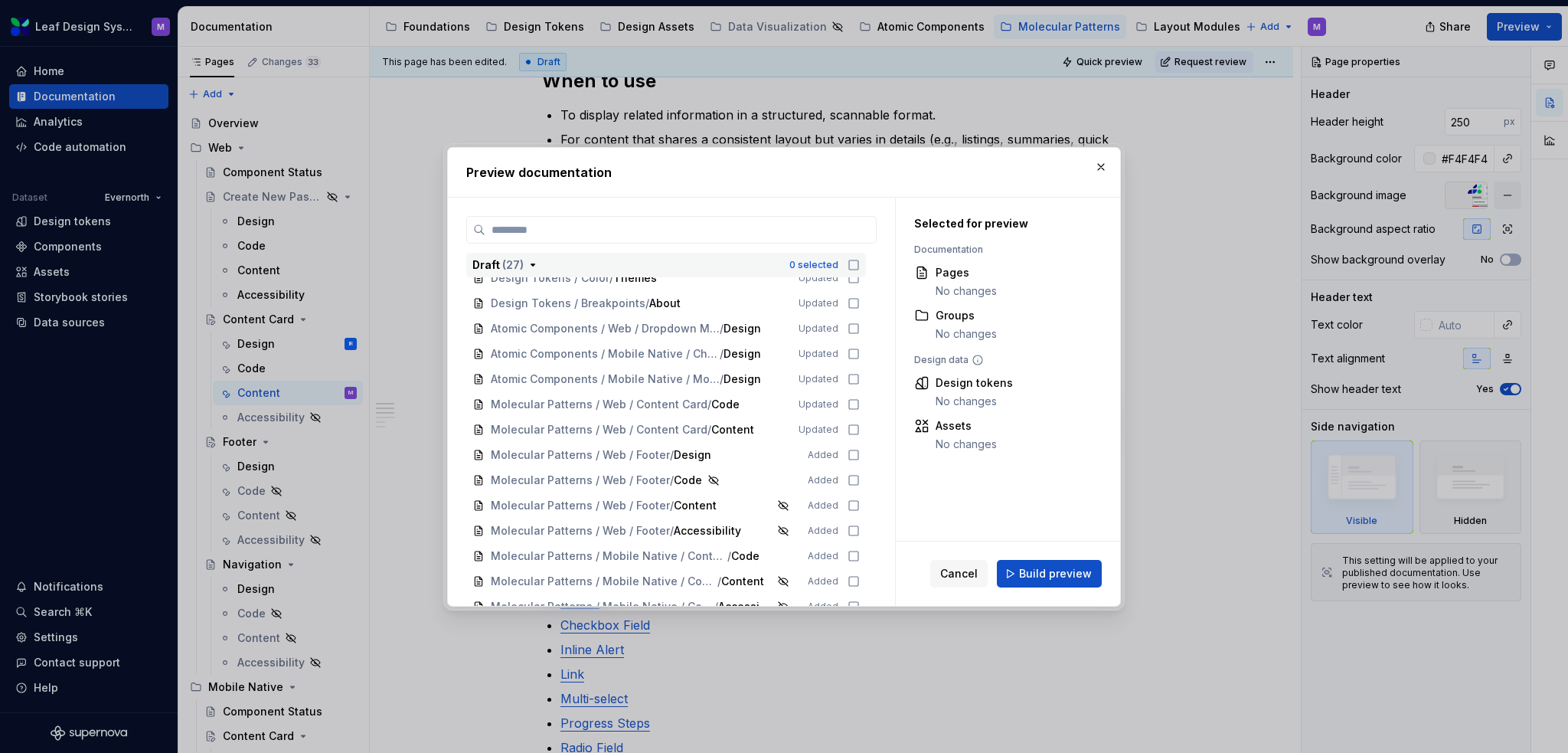
scroll to position [733, 0]
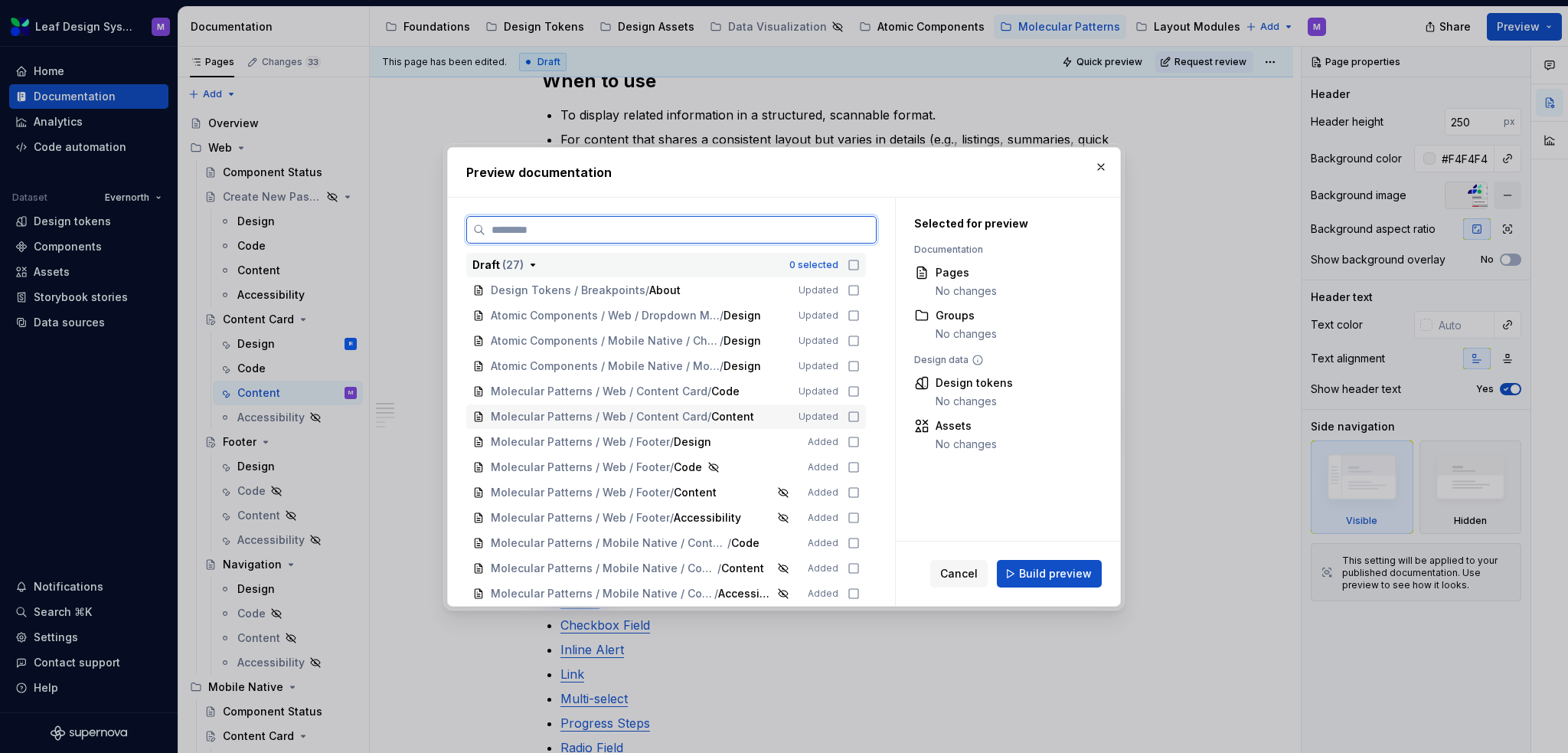
click at [858, 416] on icon at bounding box center [853, 416] width 12 height 12
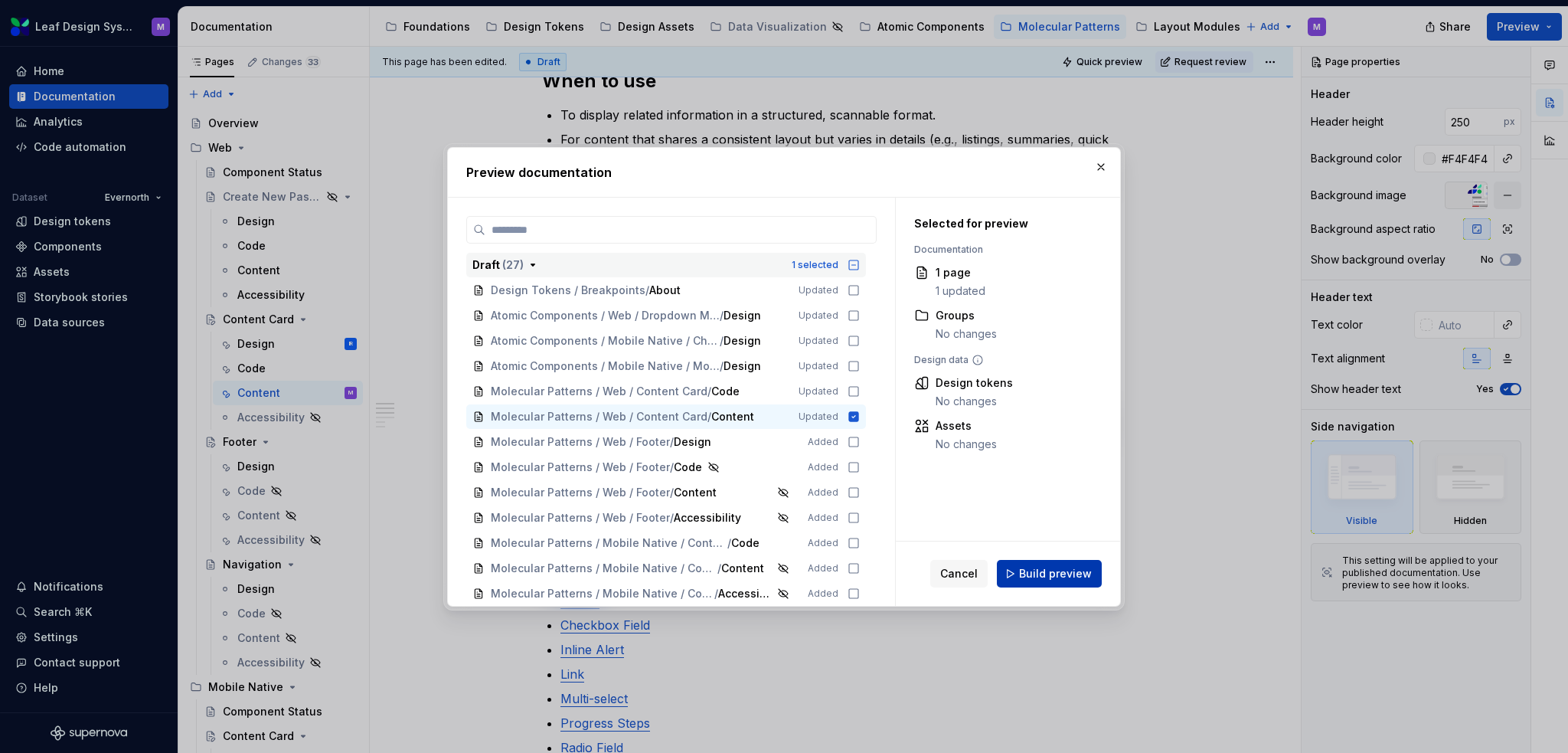
click at [1060, 575] on span "Build preview" at bounding box center [1056, 574] width 72 height 15
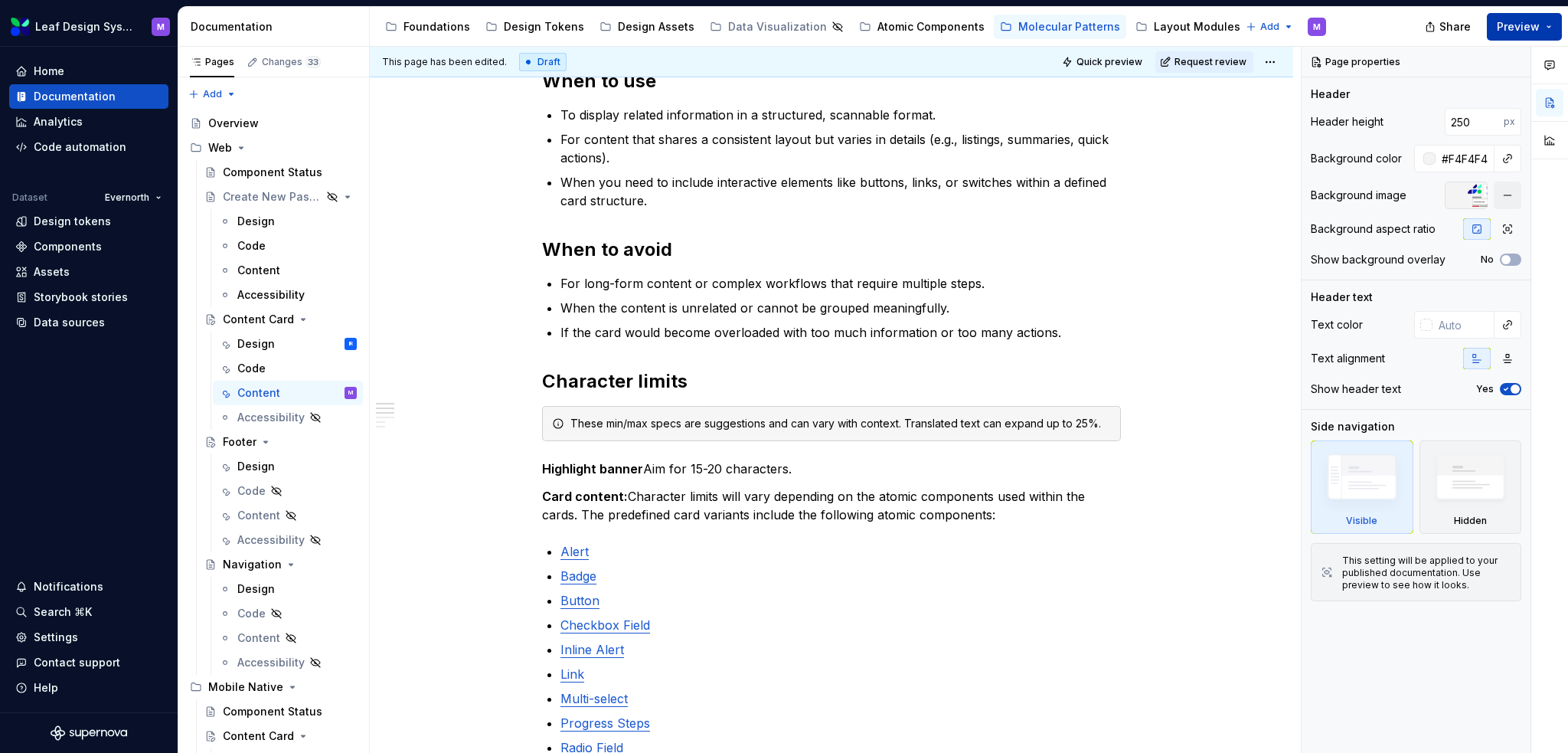
click at [1551, 29] on button "Preview" at bounding box center [1524, 27] width 75 height 28
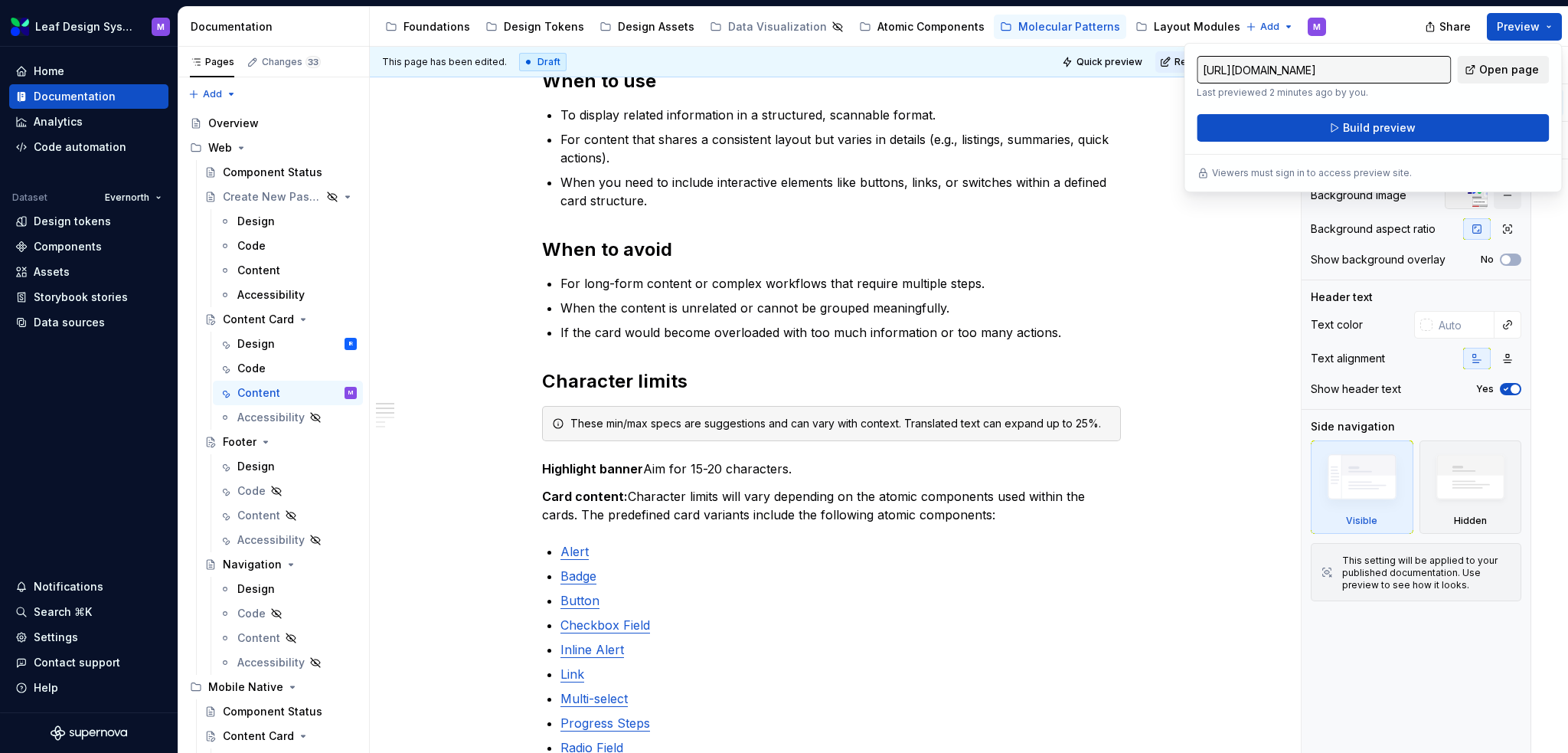
click at [1501, 66] on span "Open page" at bounding box center [1510, 70] width 59 height 15
click at [1406, 68] on input "[URL][DOMAIN_NAME]" at bounding box center [1324, 70] width 254 height 28
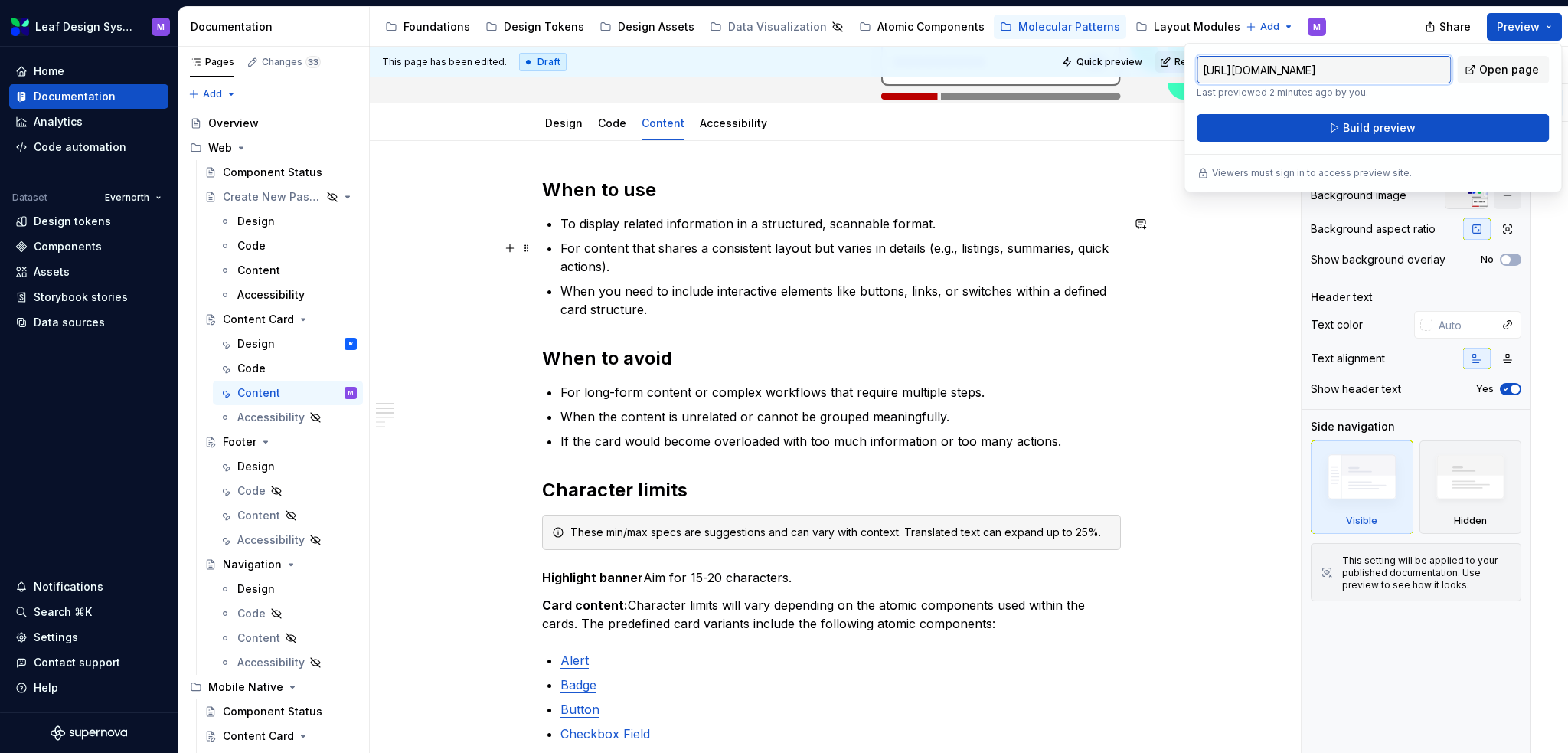
scroll to position [0, 0]
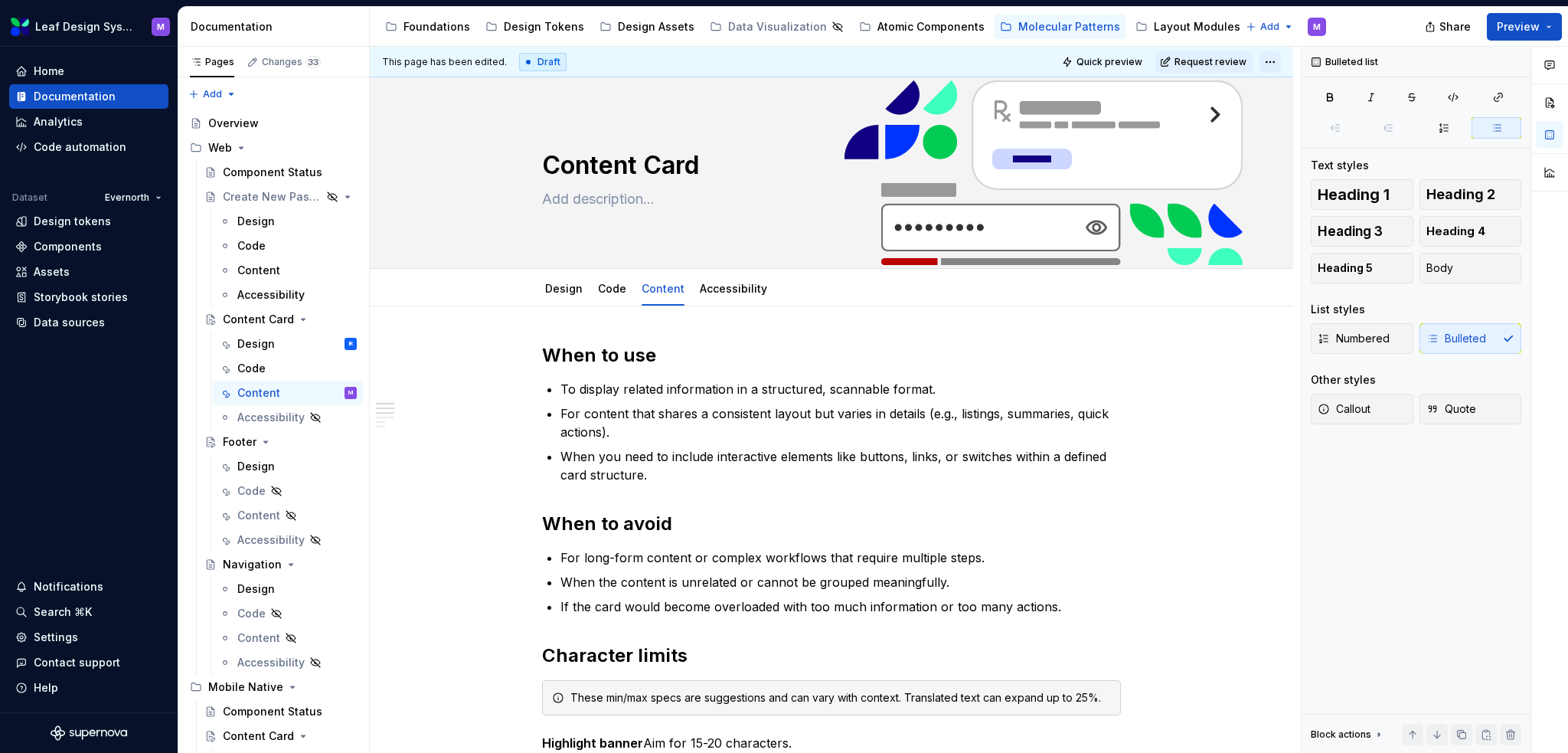
click at [1271, 63] on html "Leaf Design System M Home Documentation Analytics Code automation Dataset Evern…" at bounding box center [784, 376] width 1568 height 753
click at [1291, 122] on div "Open preview" at bounding box center [1337, 115] width 99 height 15
click at [1549, 29] on button "Preview" at bounding box center [1524, 27] width 75 height 28
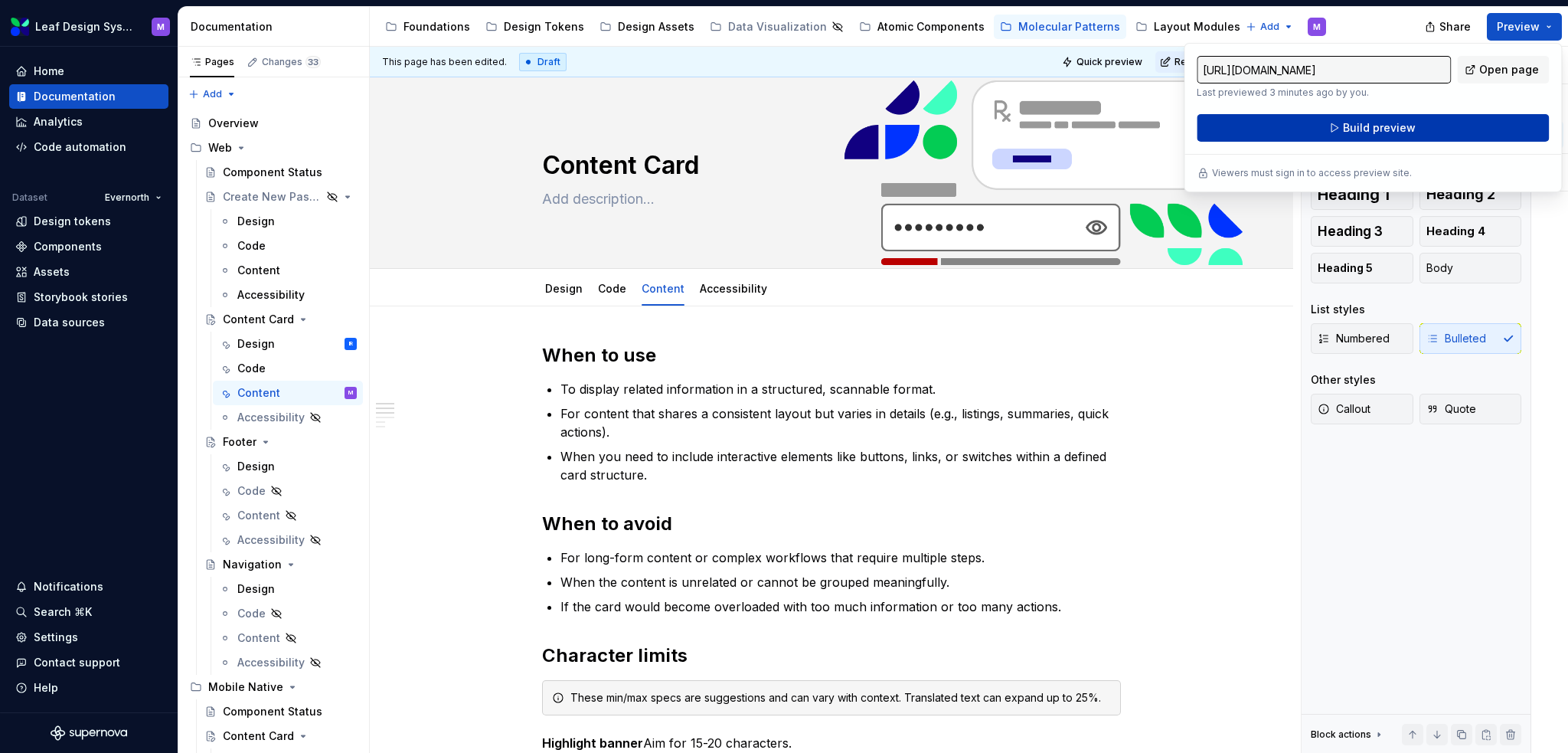
click at [1464, 126] on button "Build preview" at bounding box center [1372, 128] width 352 height 28
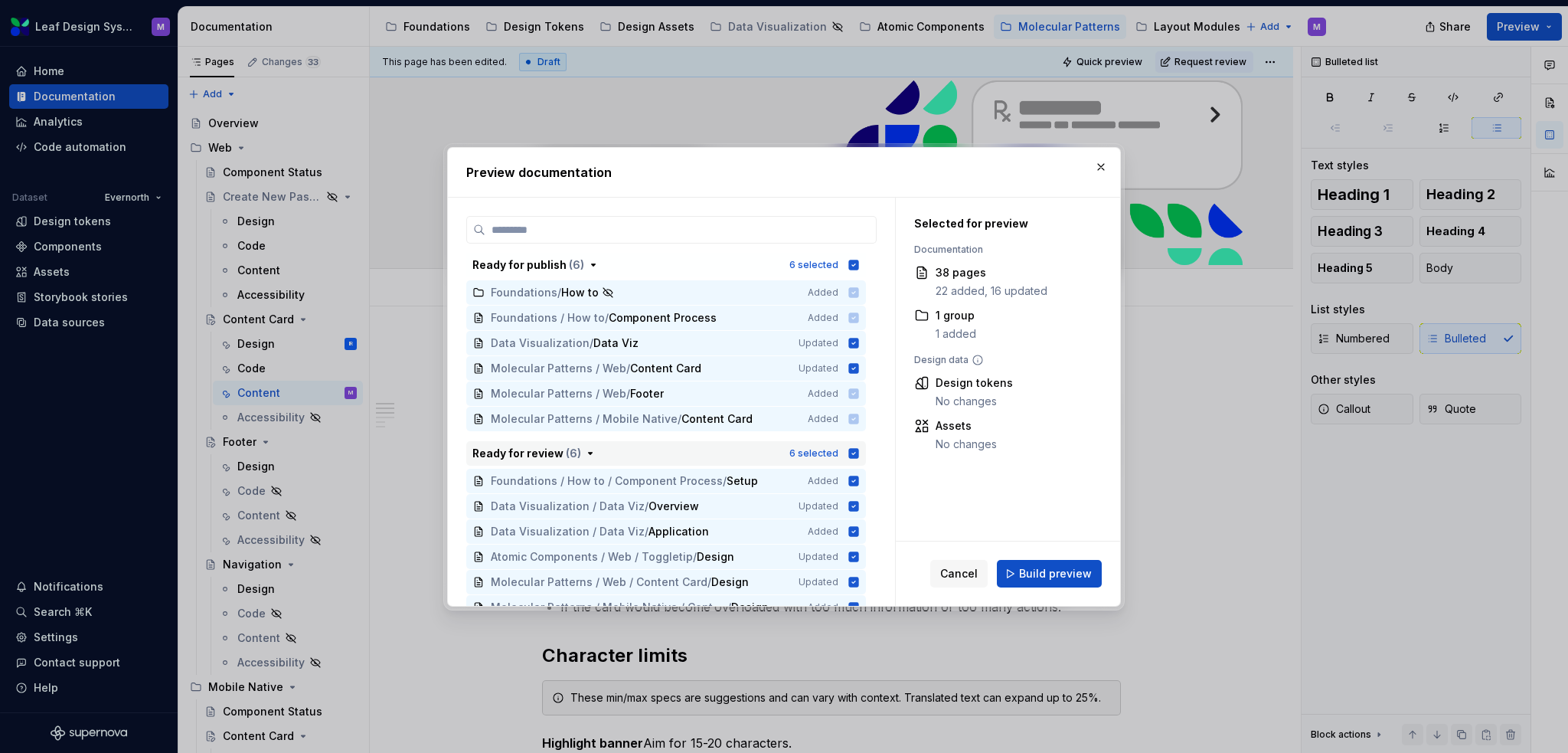
click at [853, 451] on icon "button" at bounding box center [854, 453] width 10 height 10
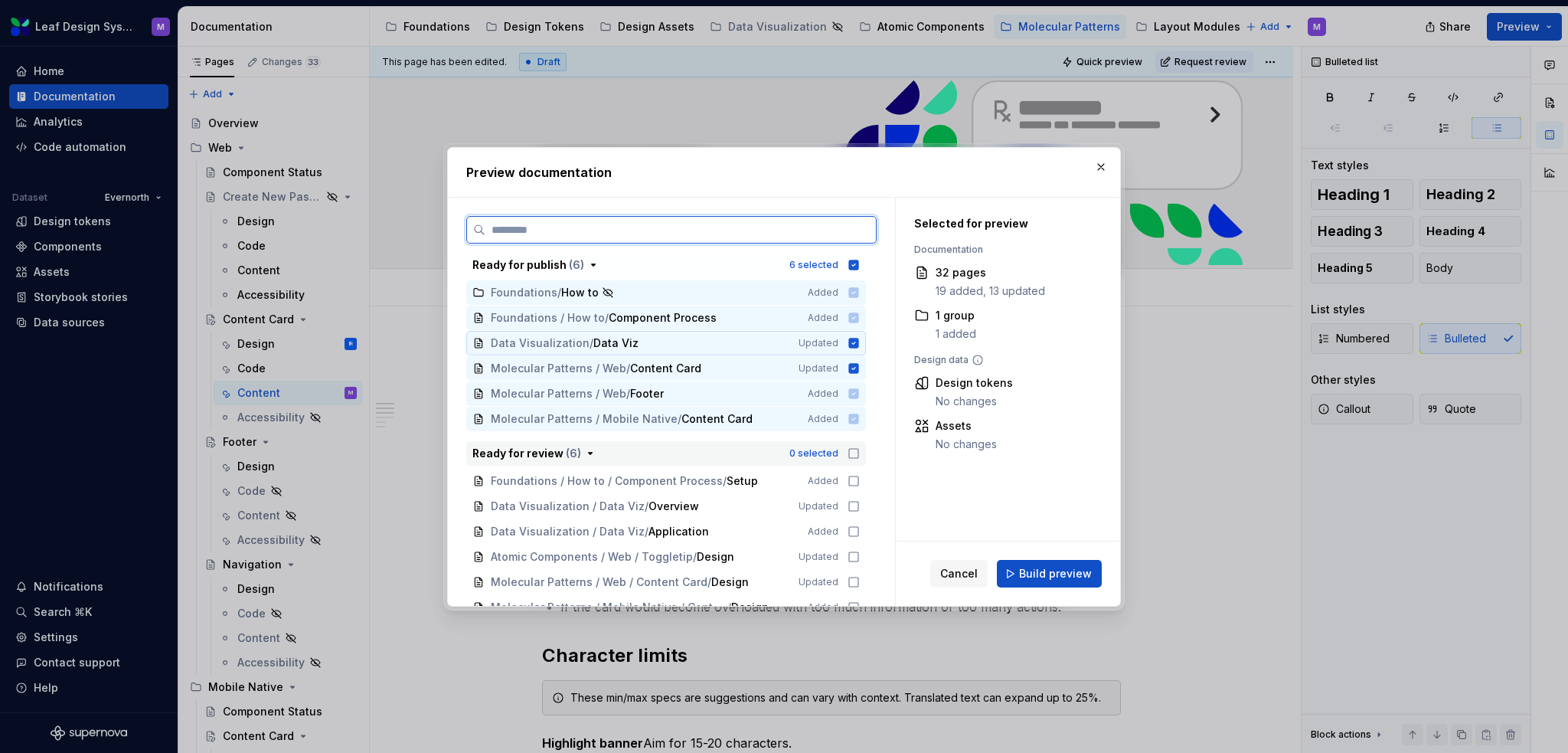
click at [849, 343] on icon at bounding box center [853, 343] width 12 height 12
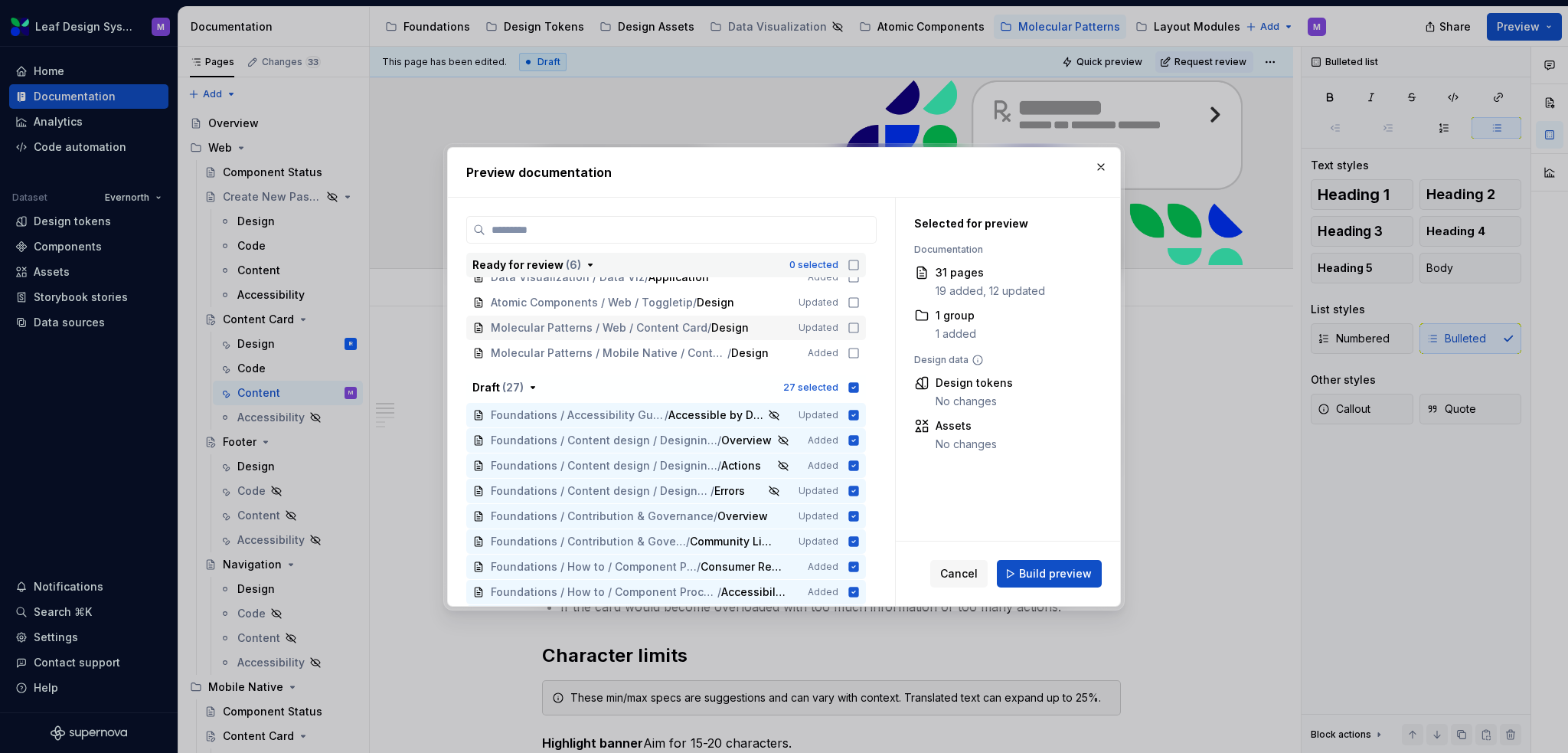
scroll to position [229, 0]
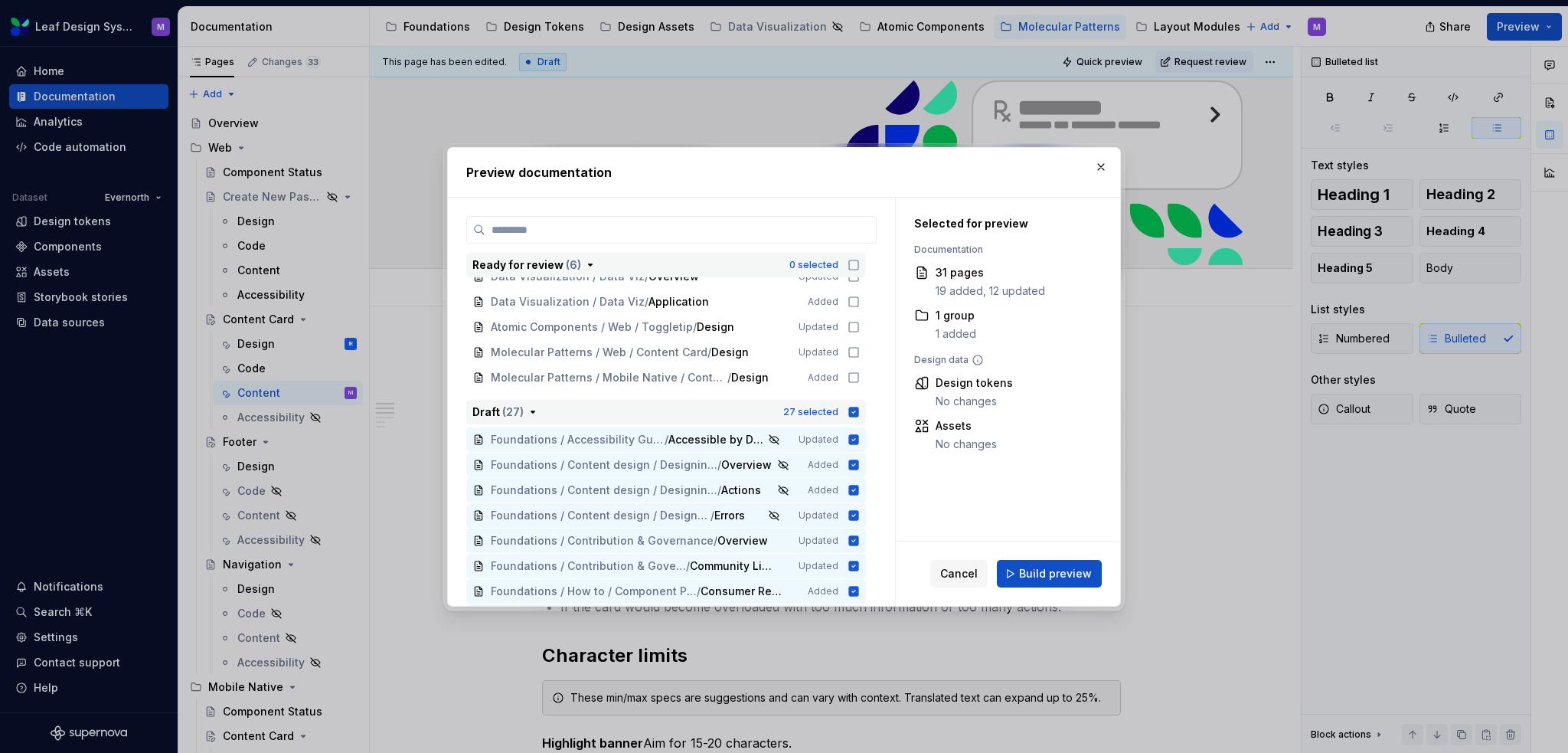
click at [854, 404] on div "27 selected" at bounding box center [822, 411] width 76 height 15
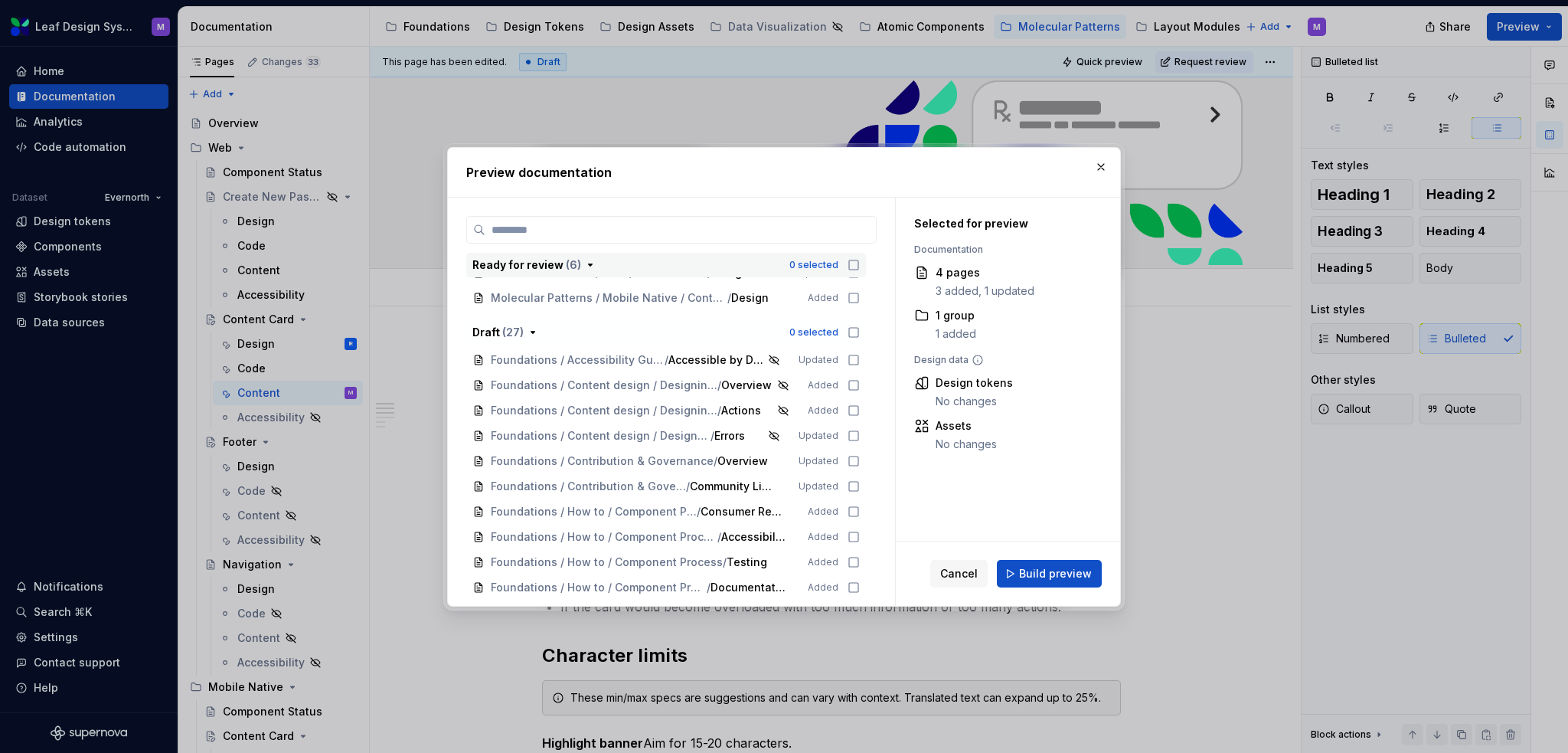
scroll to position [0, 0]
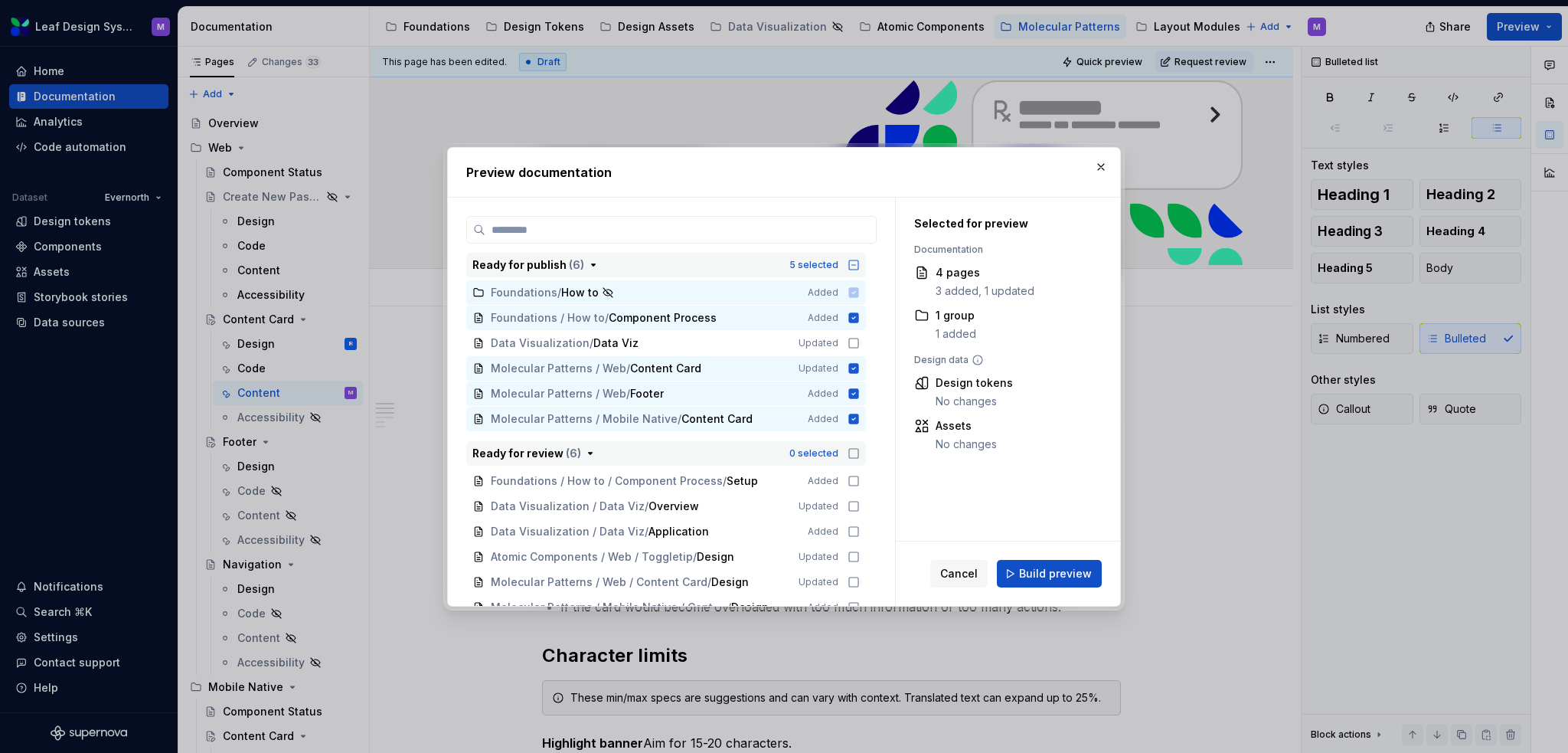
click at [854, 267] on icon "button" at bounding box center [853, 265] width 12 height 12
click at [855, 267] on icon "button" at bounding box center [854, 265] width 10 height 10
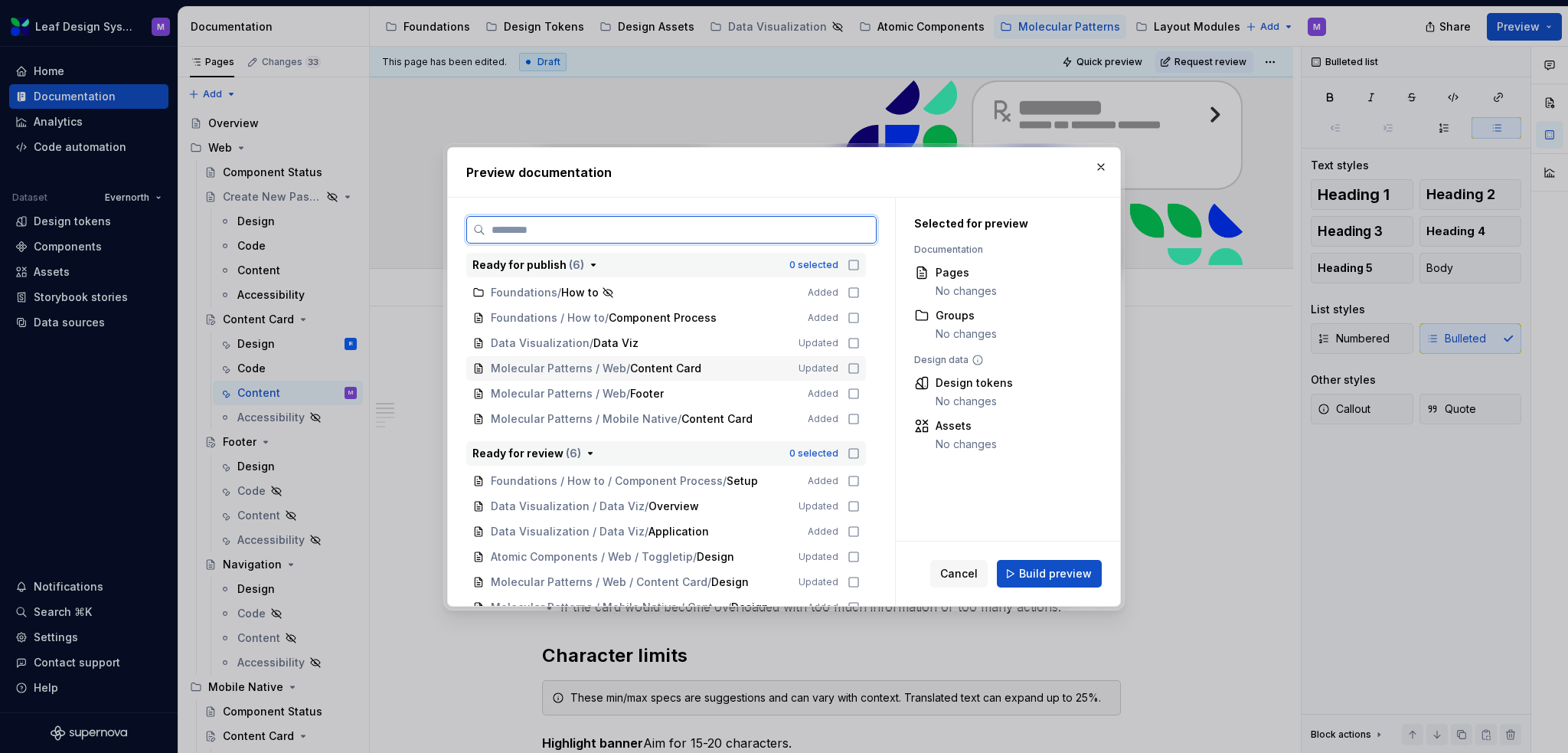
click at [854, 364] on icon at bounding box center [853, 368] width 12 height 12
click at [1078, 575] on span "Build preview" at bounding box center [1056, 574] width 72 height 15
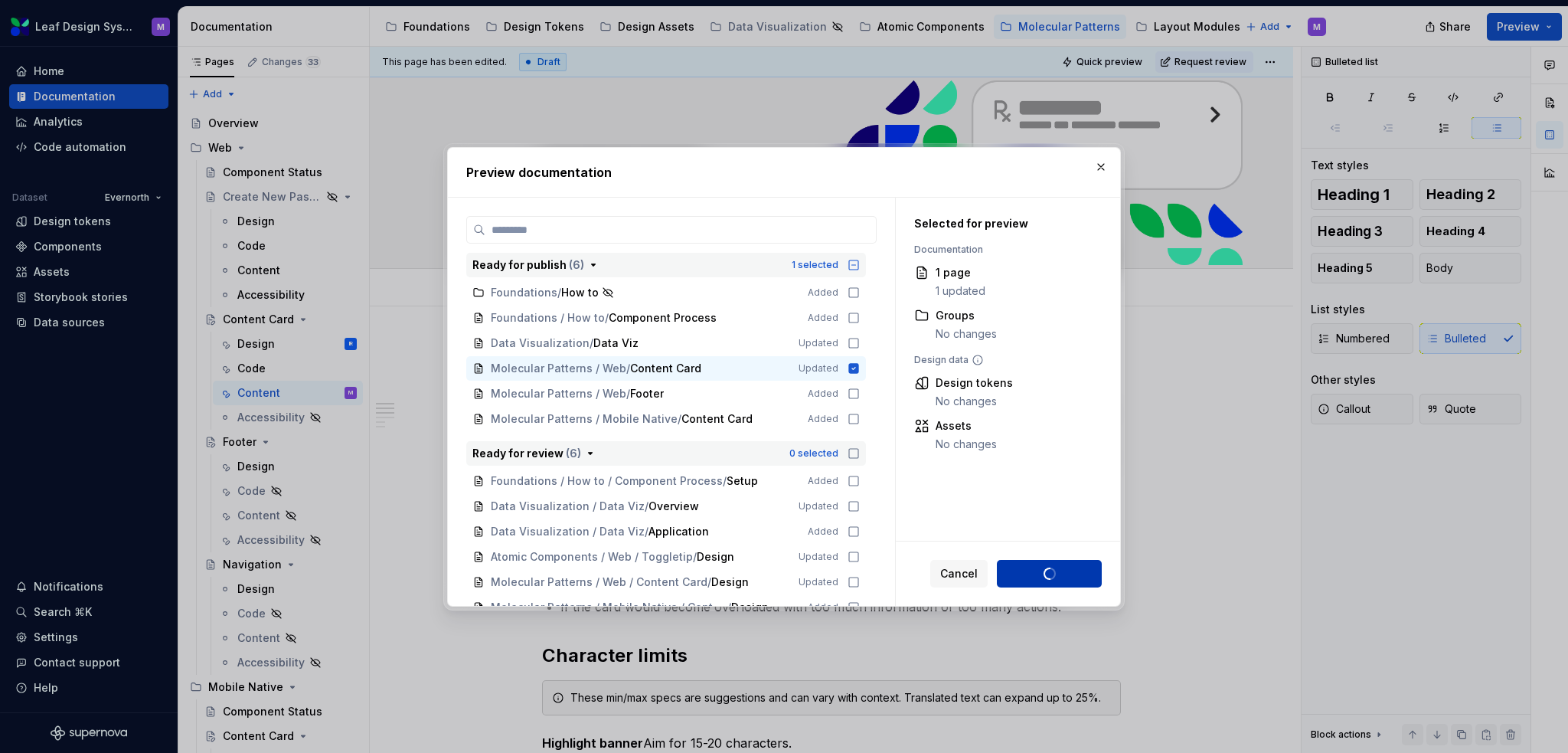
click at [1078, 575] on div "Cancel Build preview" at bounding box center [1016, 574] width 172 height 28
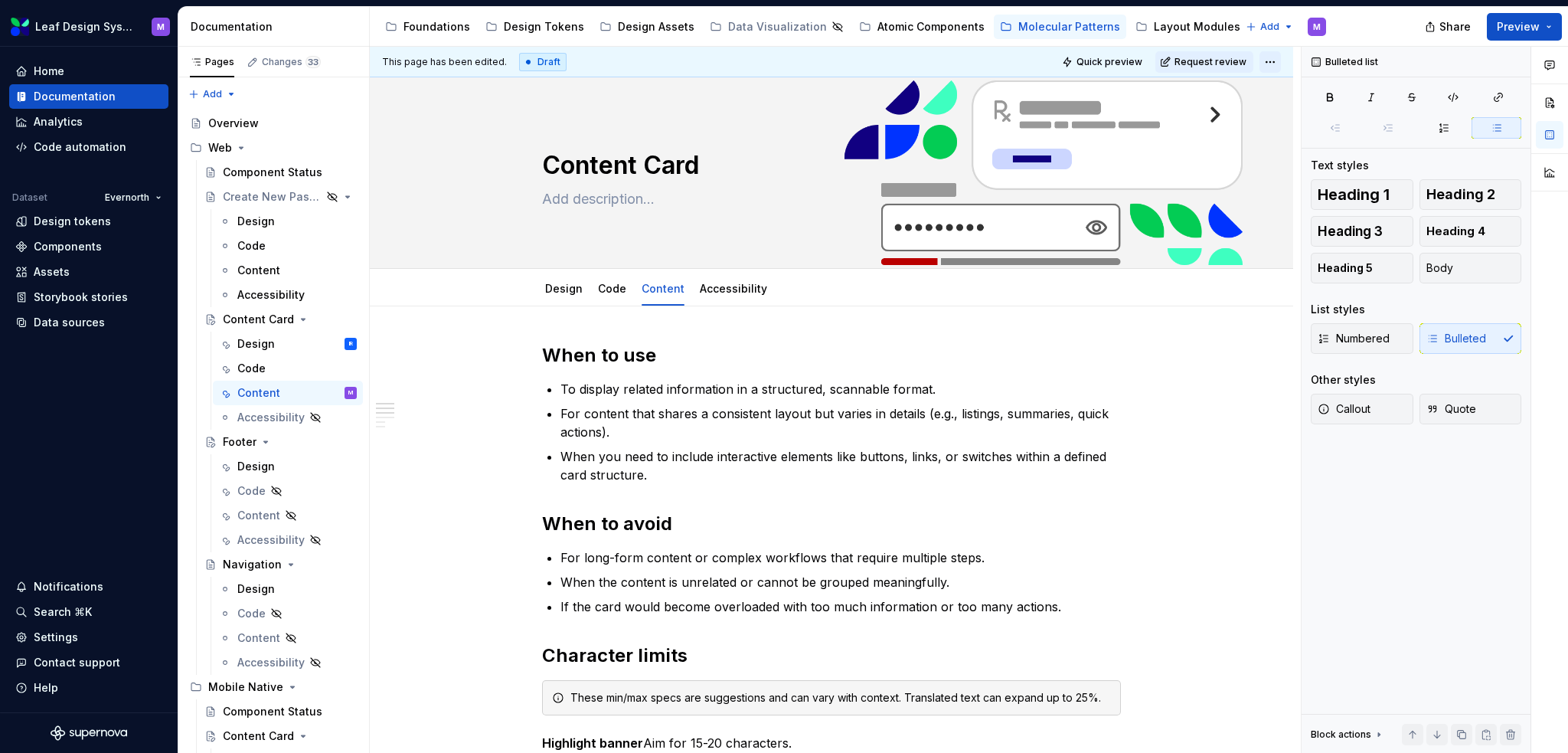
click at [1278, 65] on html "Leaf Design System M Home Documentation Analytics Code automation Dataset Evern…" at bounding box center [784, 376] width 1568 height 753
click at [1283, 112] on div "Open preview" at bounding box center [1328, 115] width 130 height 24
click at [1209, 53] on button "Request review" at bounding box center [1205, 61] width 98 height 21
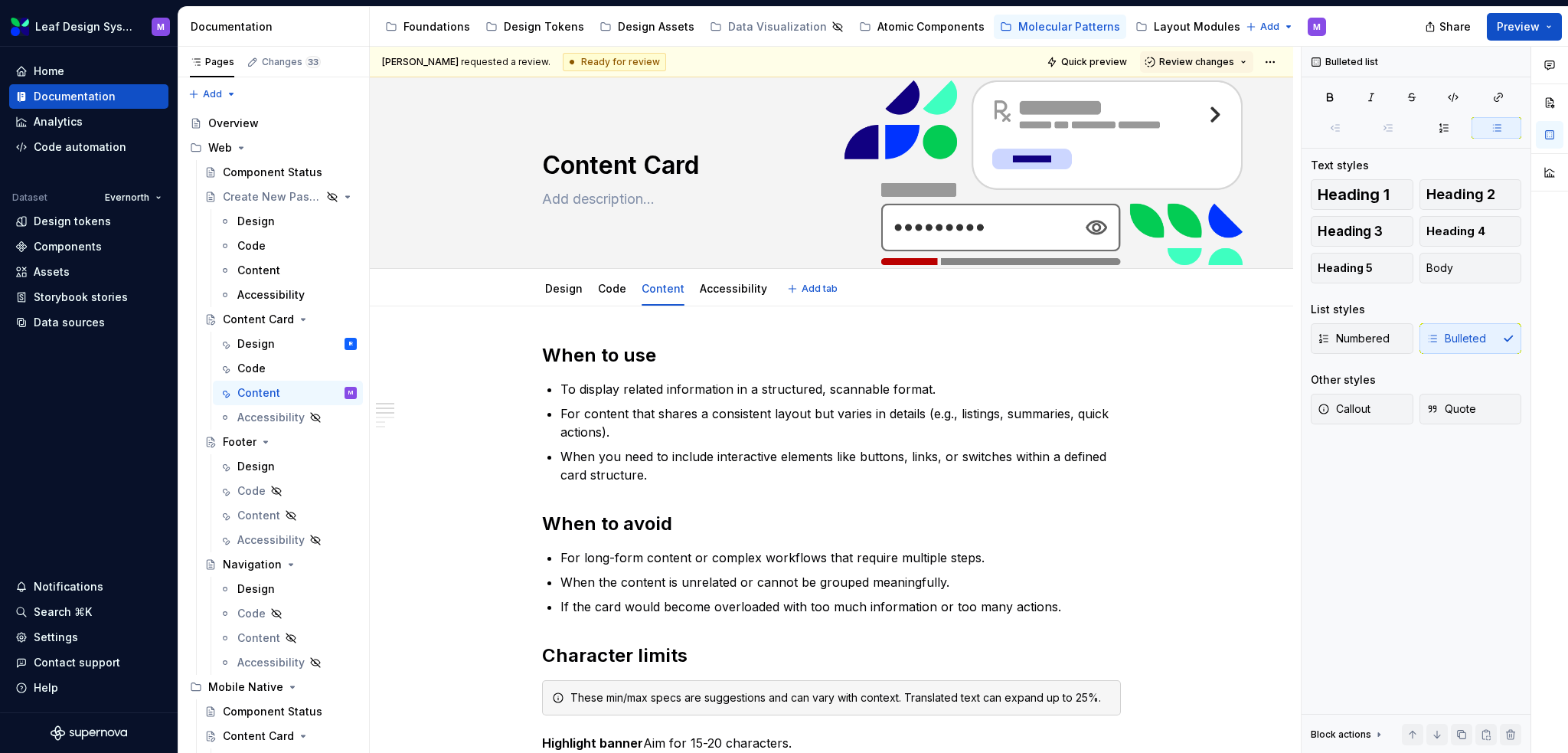
type textarea "*"
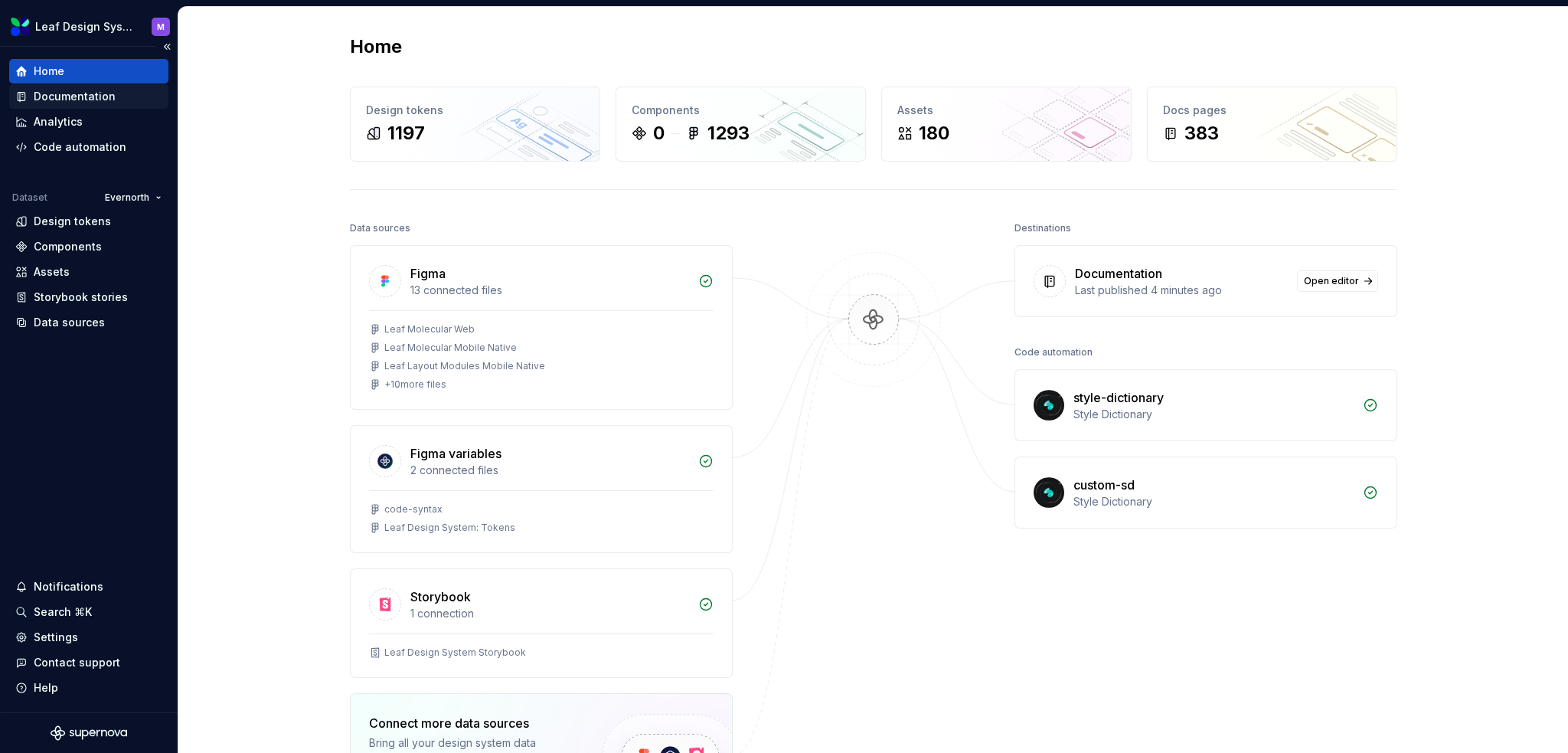
click at [86, 87] on div "Documentation" at bounding box center [89, 97] width 160 height 24
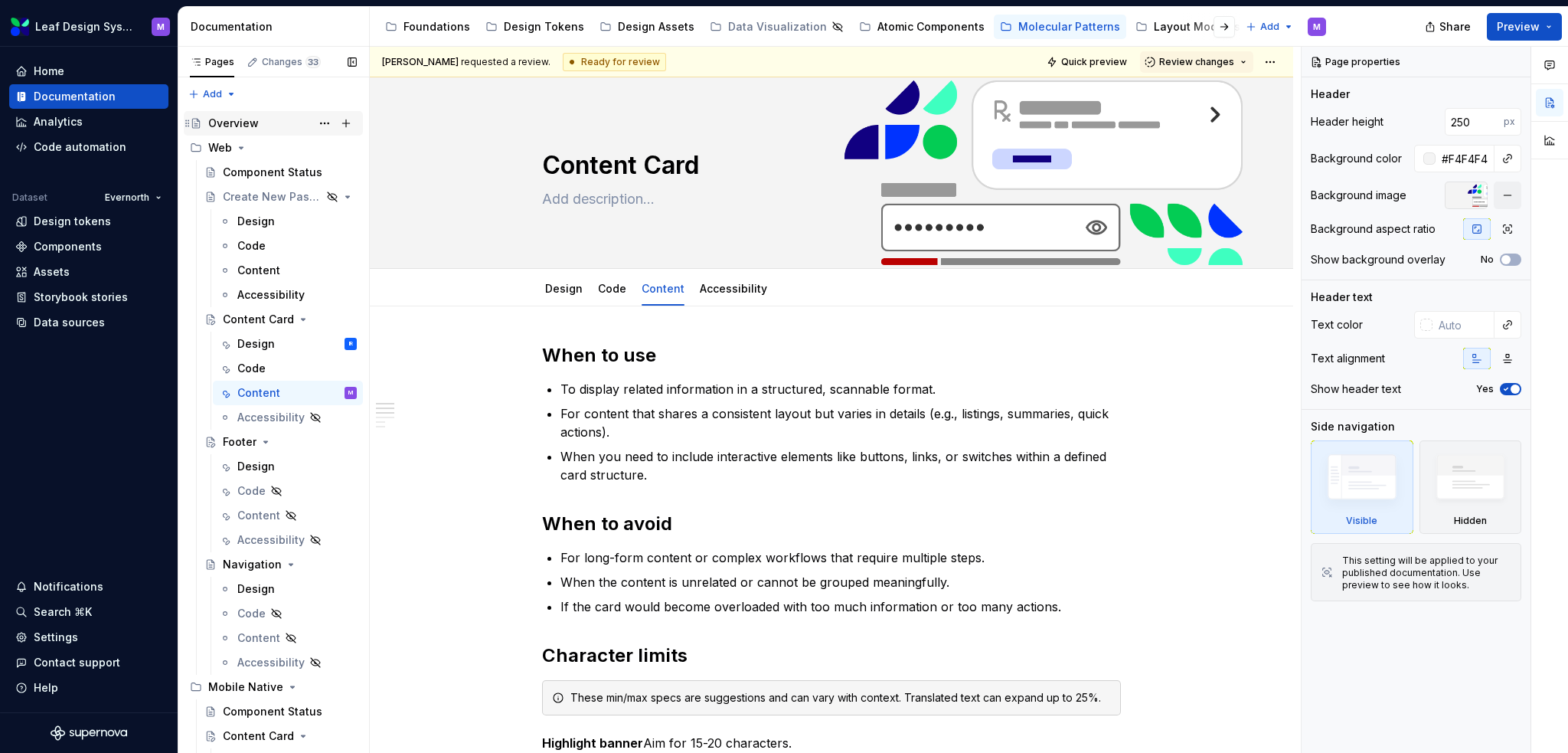
click at [239, 125] on div "Overview" at bounding box center [233, 123] width 50 height 15
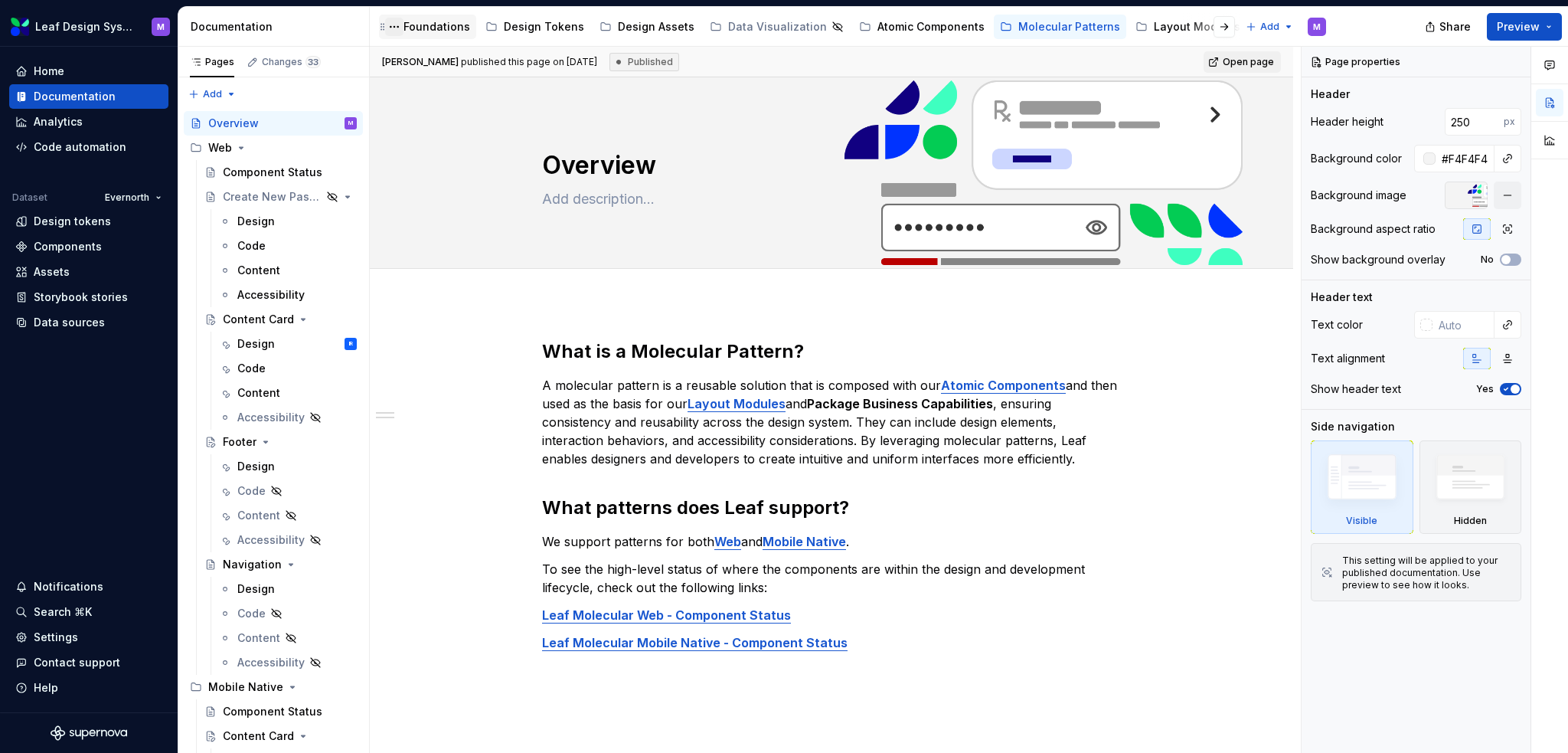
click at [395, 24] on button "Page tree" at bounding box center [395, 27] width 19 height 19
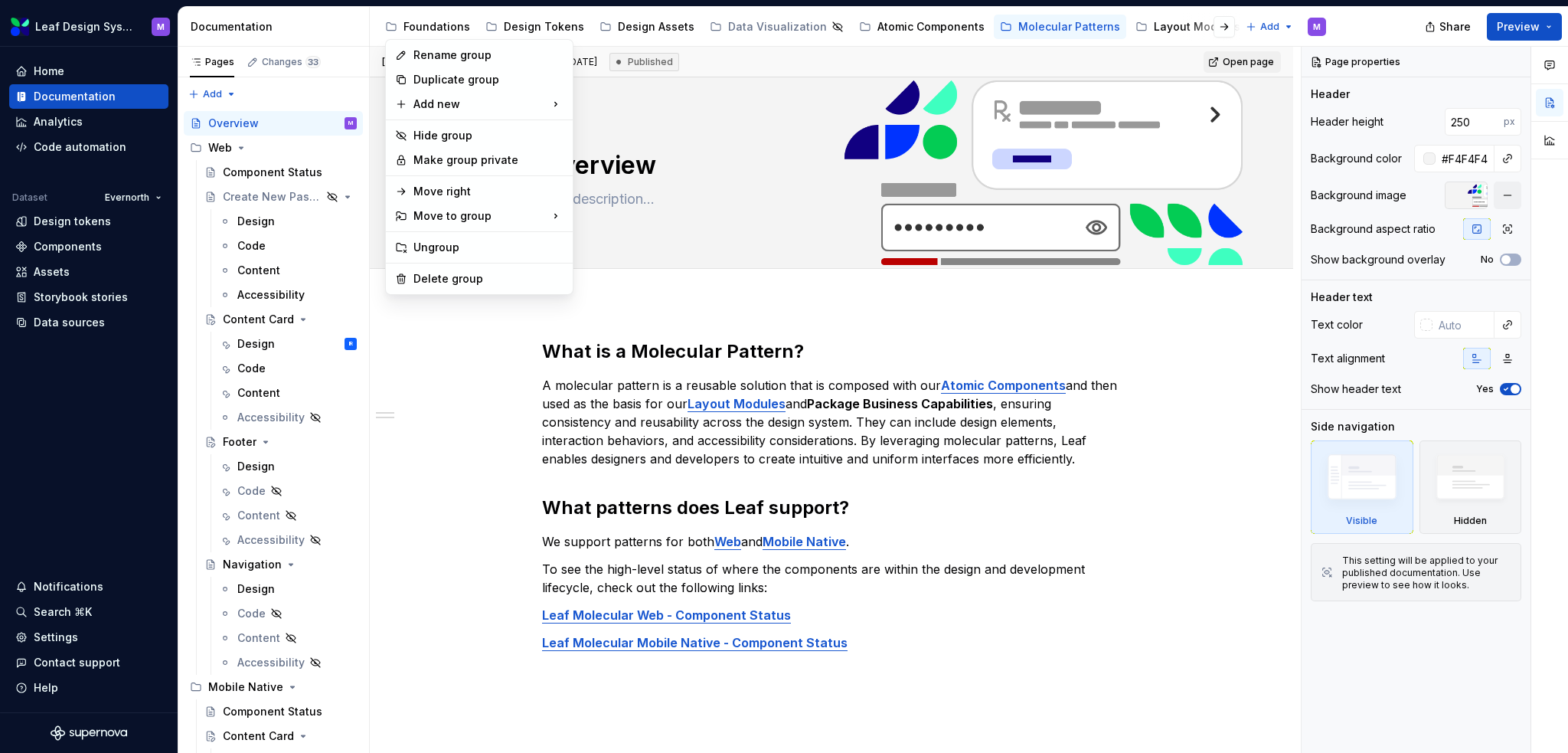
click at [423, 21] on html "Leaf Design System M Home Documentation Analytics Code automation Dataset Evern…" at bounding box center [784, 376] width 1568 height 753
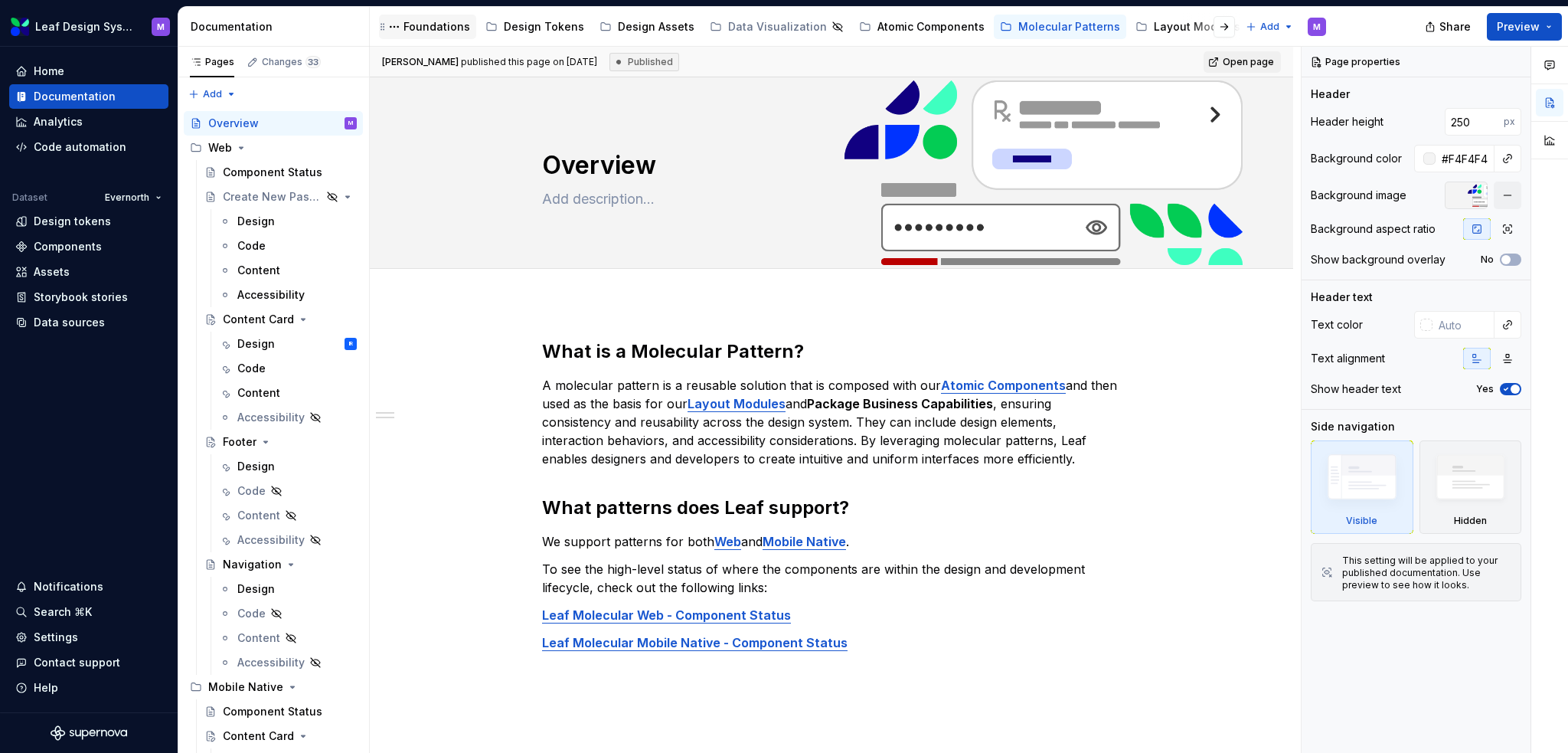
click at [423, 30] on div "Foundations" at bounding box center [437, 27] width 67 height 15
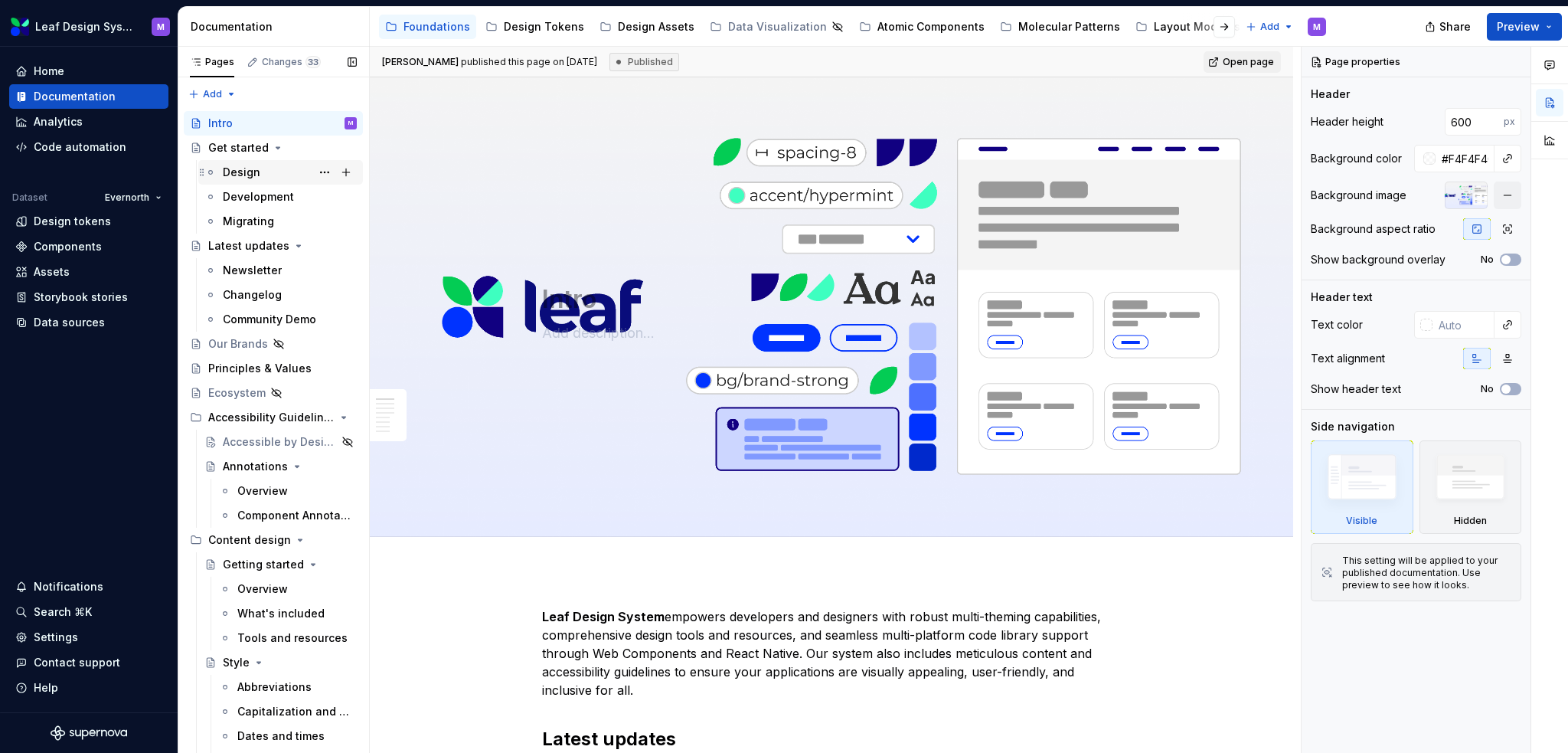
click at [254, 178] on div "Design" at bounding box center [241, 172] width 37 height 15
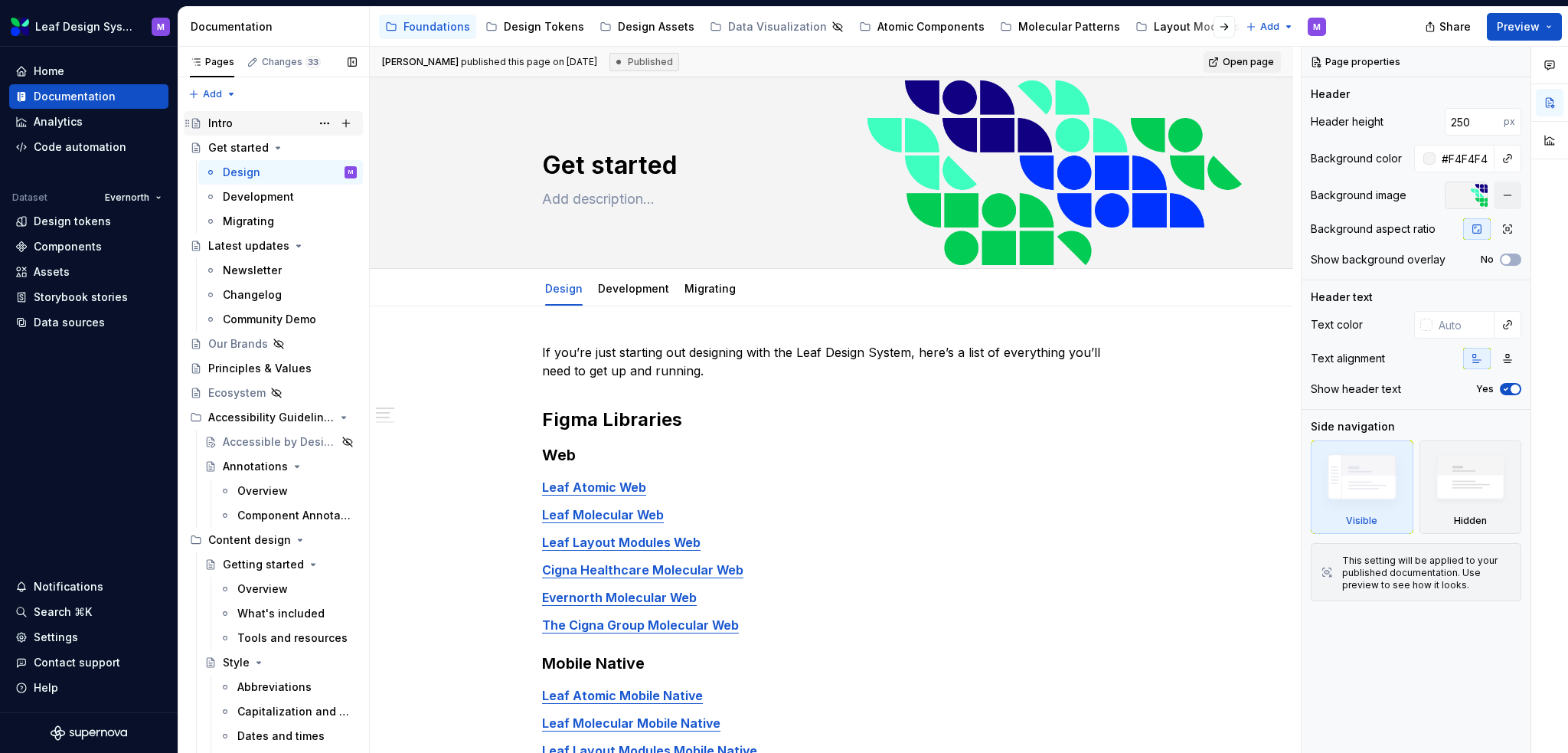
click at [227, 116] on div "Intro" at bounding box center [220, 123] width 24 height 15
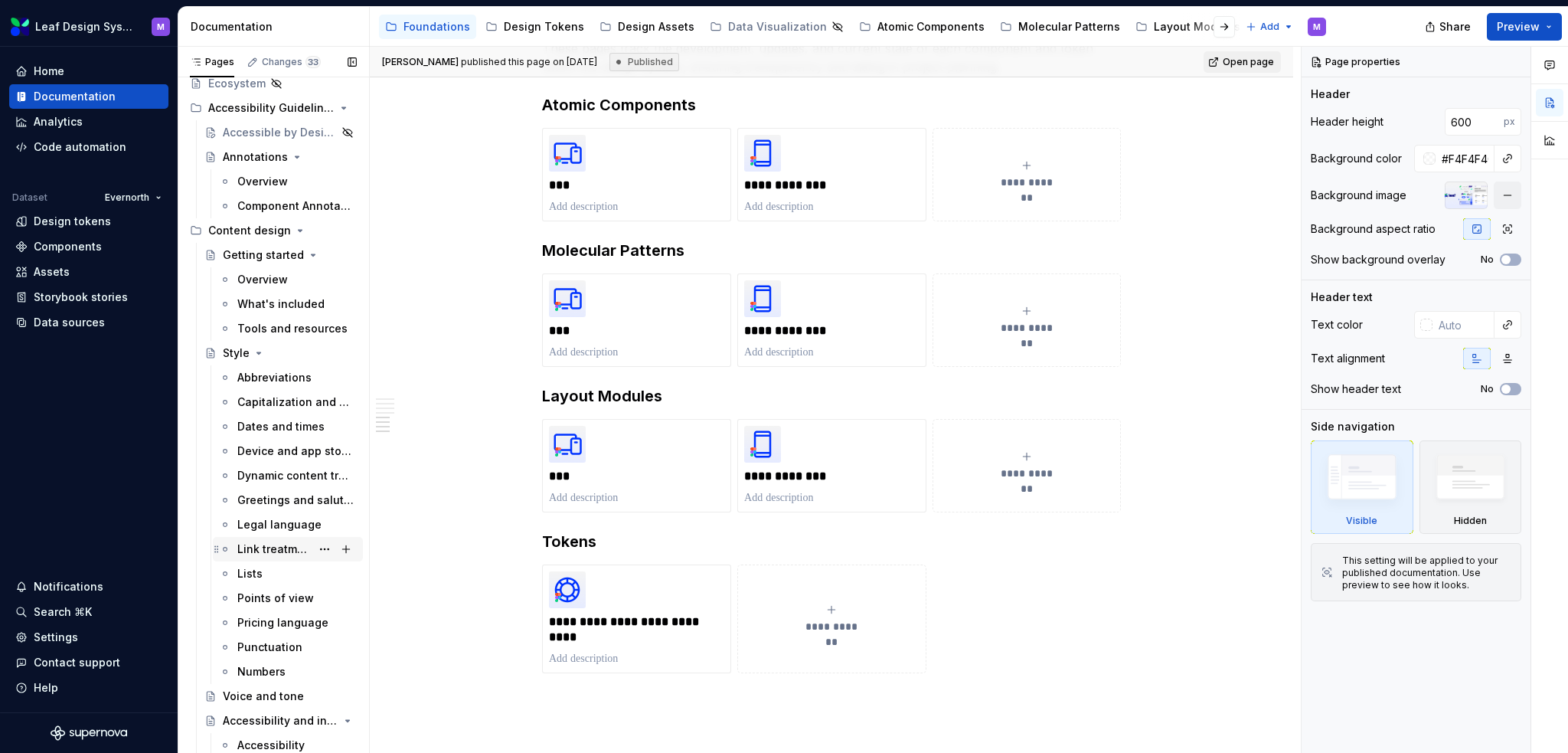
scroll to position [306, 0]
click at [253, 275] on div "Overview" at bounding box center [263, 282] width 50 height 15
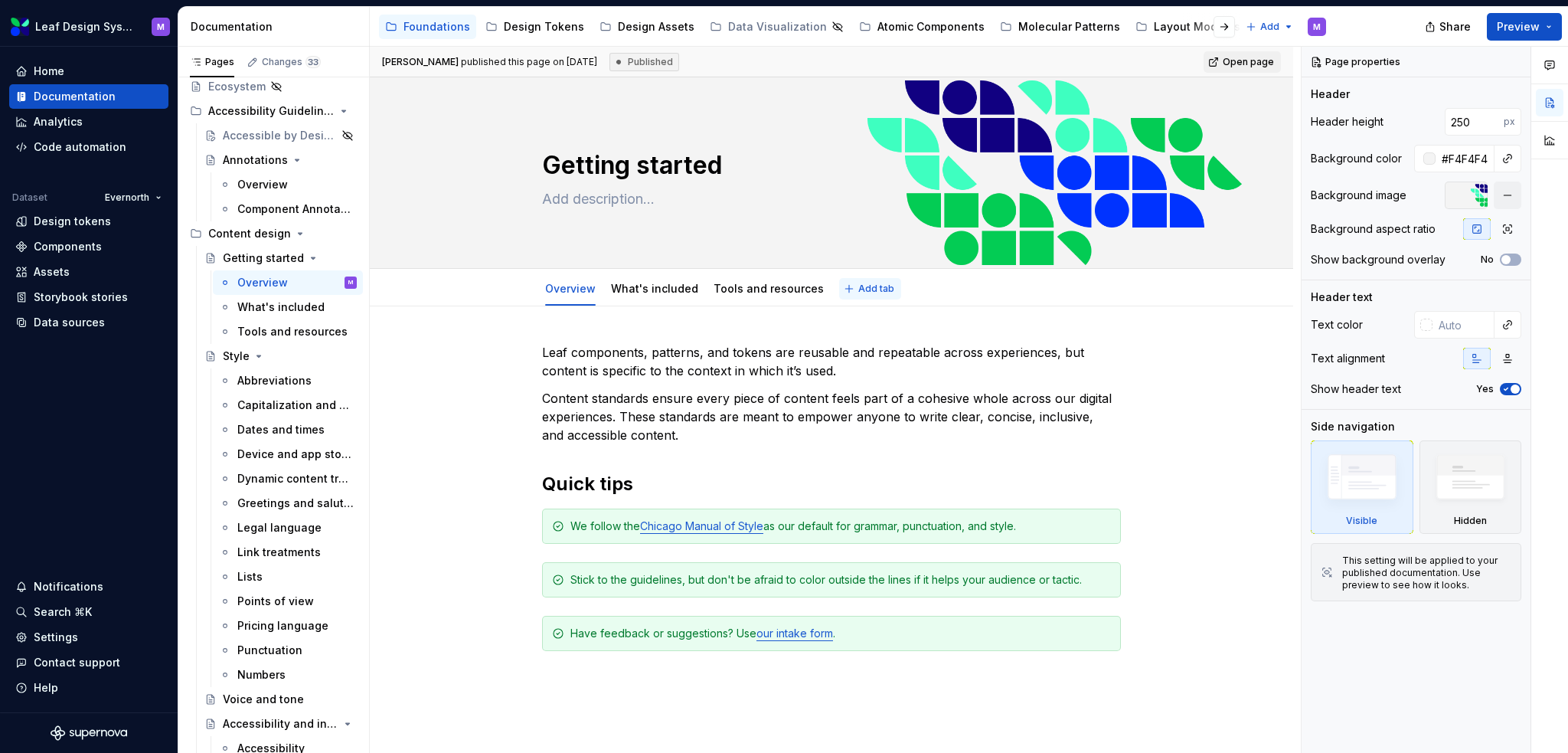
type textarea "*"
click at [859, 293] on span "Add tab" at bounding box center [876, 288] width 36 height 12
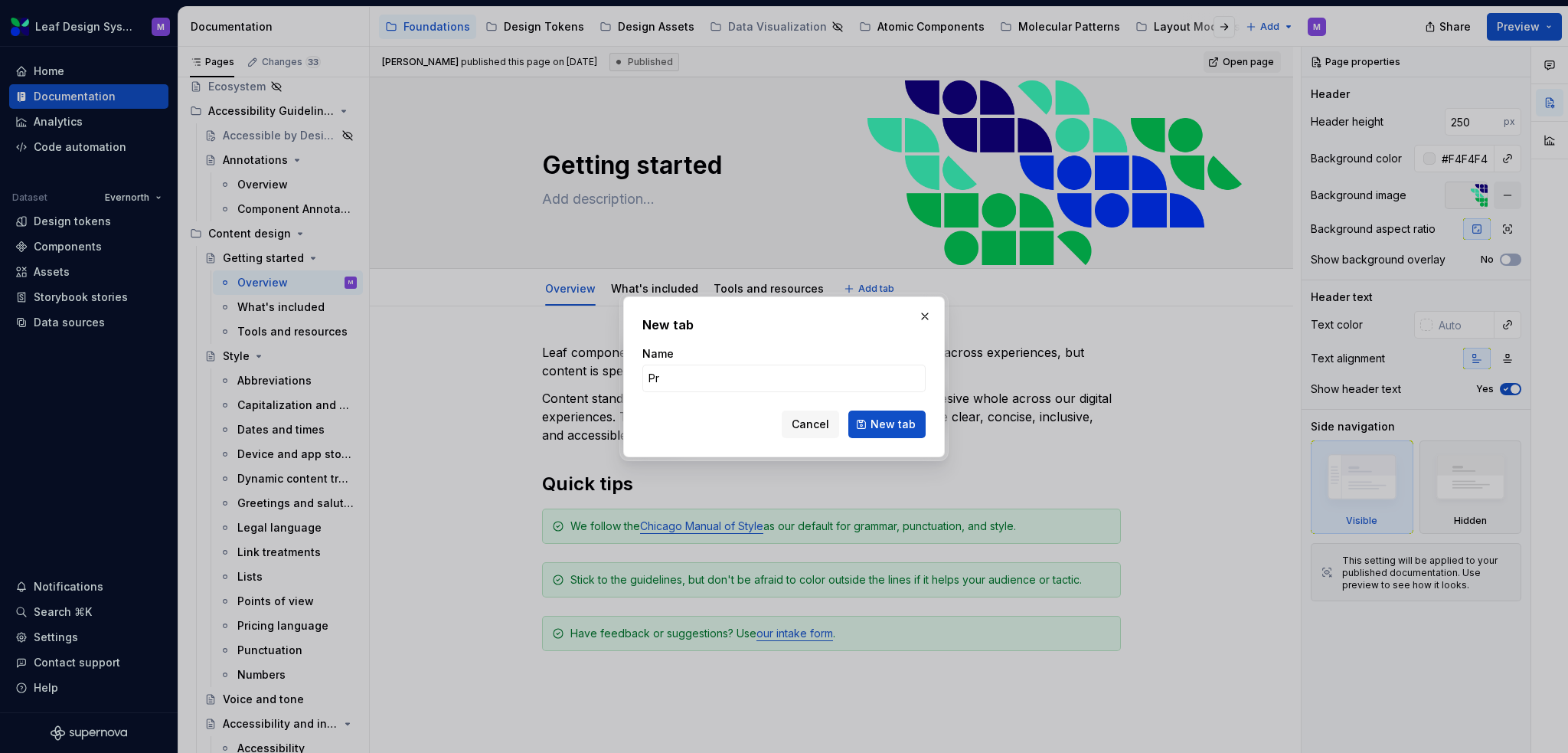
type input "P"
type textarea "*"
type input "U"
type input "P"
type input "Governance"
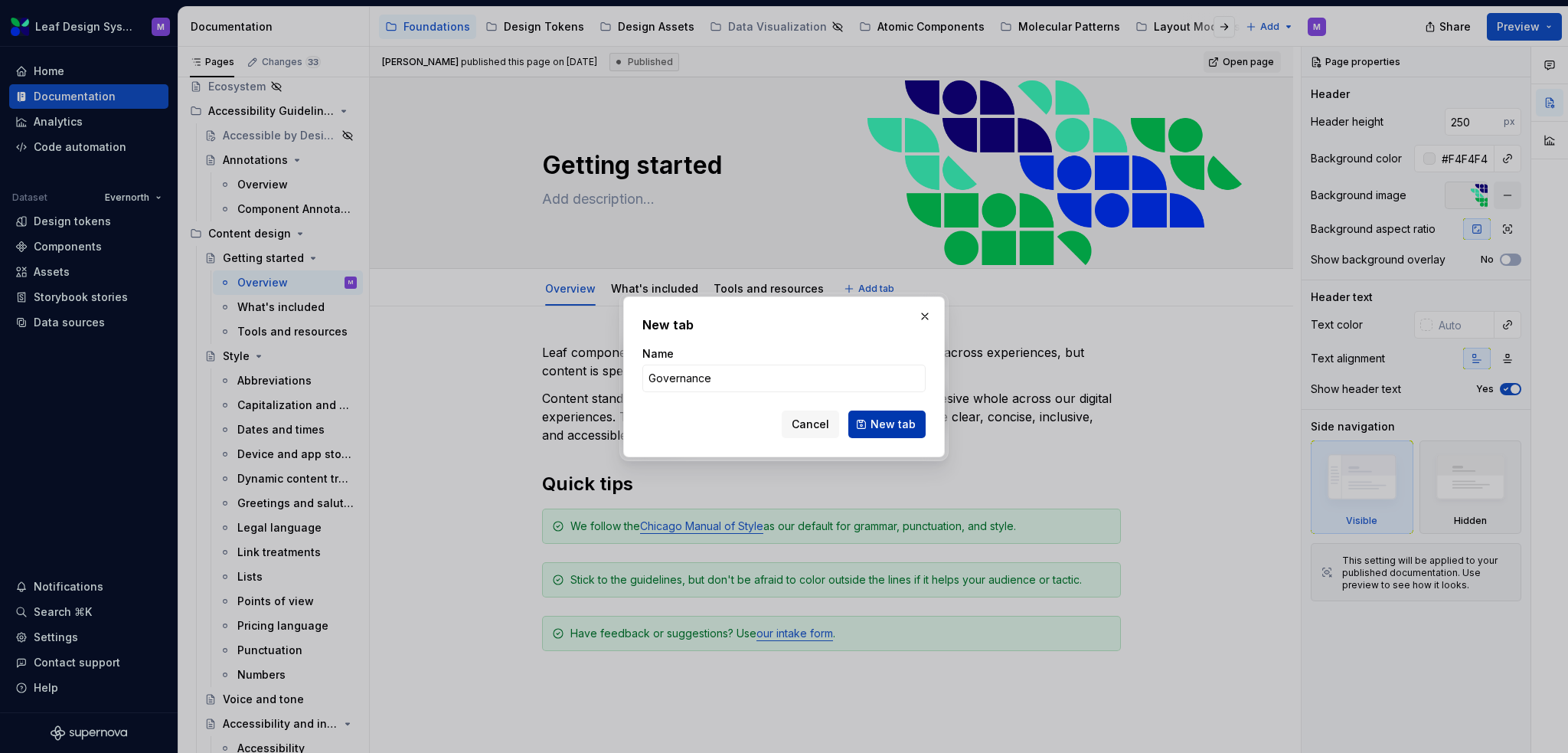
click at [873, 423] on button "New tab" at bounding box center [887, 424] width 77 height 28
click at [873, 423] on p "Content standards ensure every piece of content feels part of a cohesive whole …" at bounding box center [832, 416] width 579 height 55
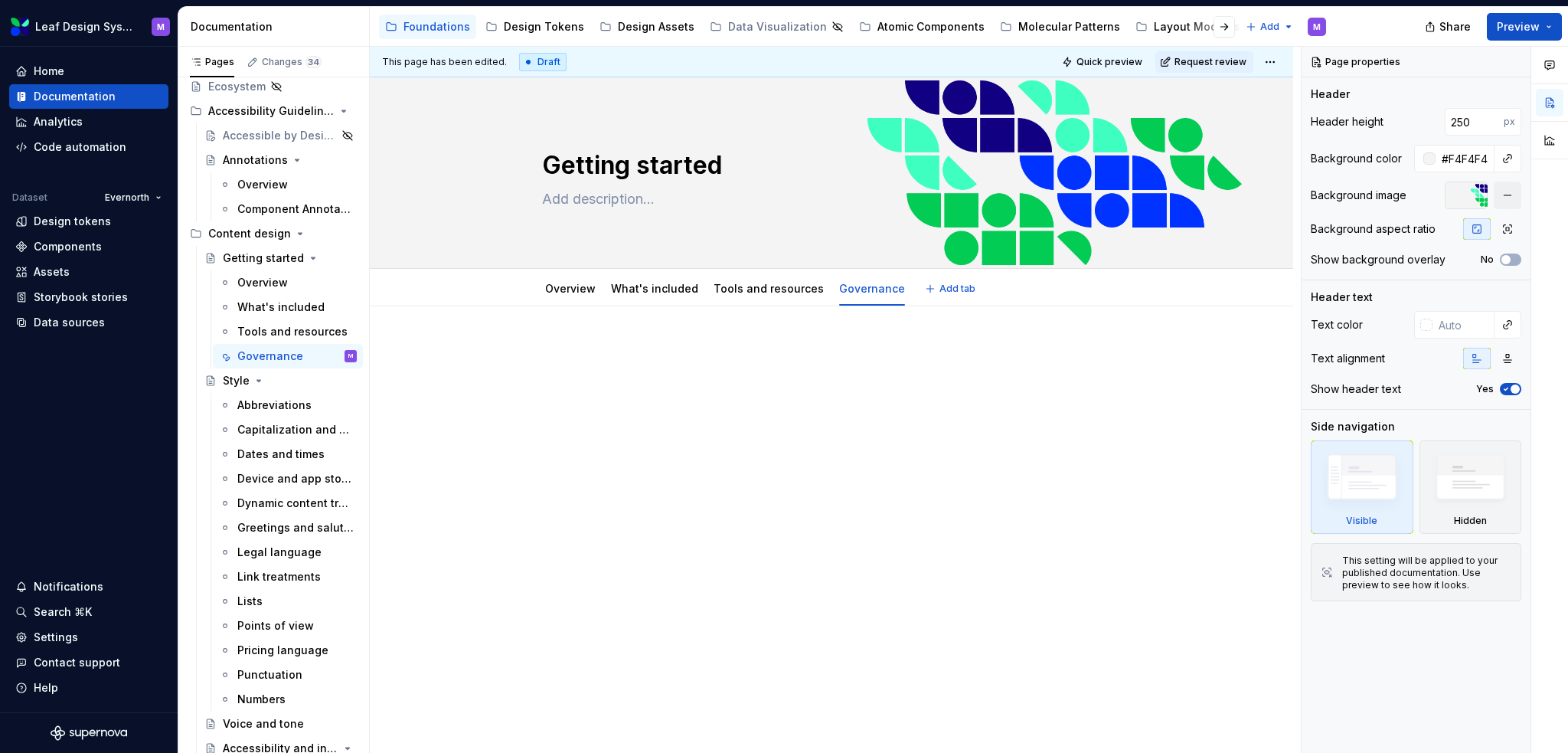
click at [853, 272] on html "Leaf Design System M Home Documentation Analytics Code automation Dataset Evern…" at bounding box center [784, 376] width 1568 height 753
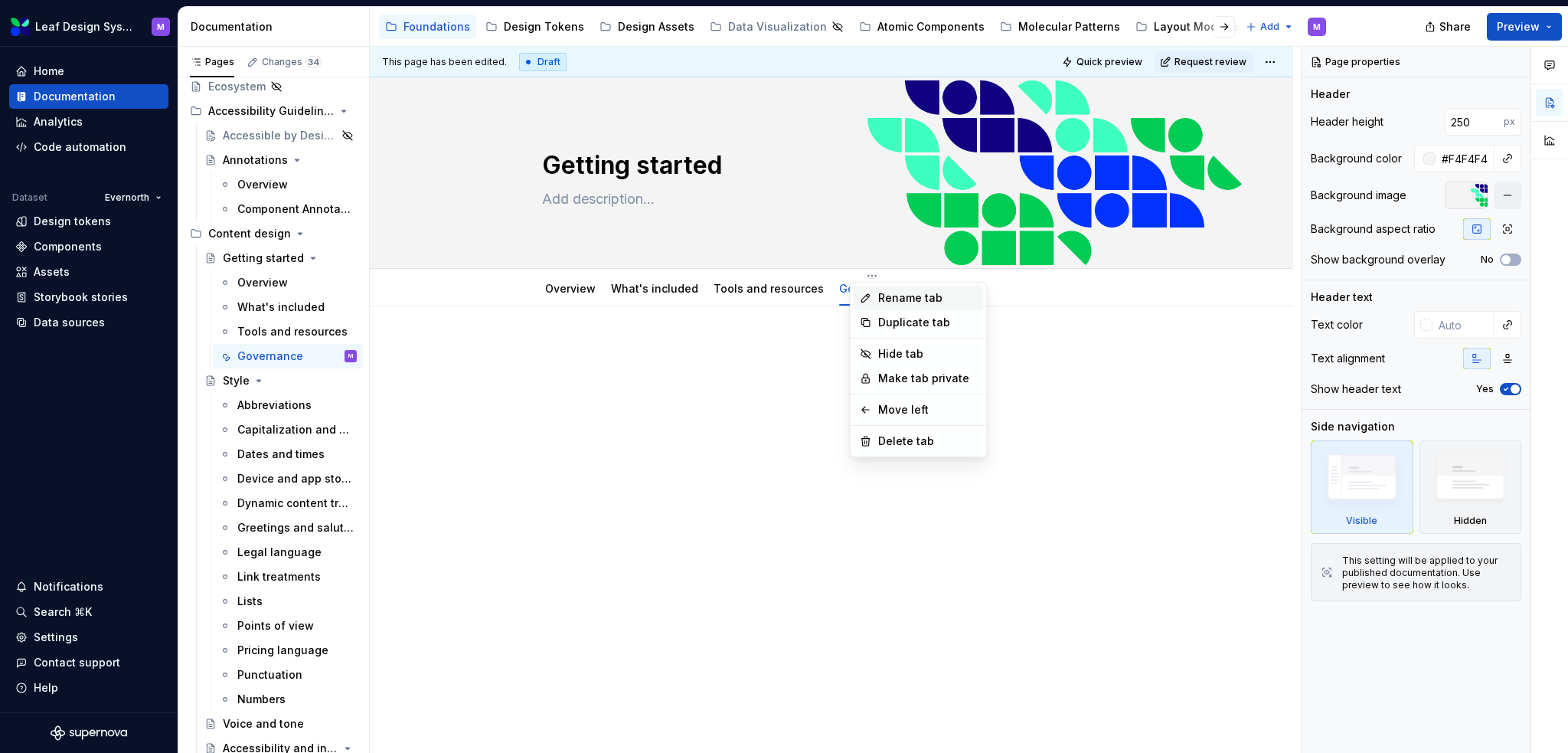
type textarea "*"
click at [874, 299] on div "Rename tab" at bounding box center [919, 298] width 130 height 24
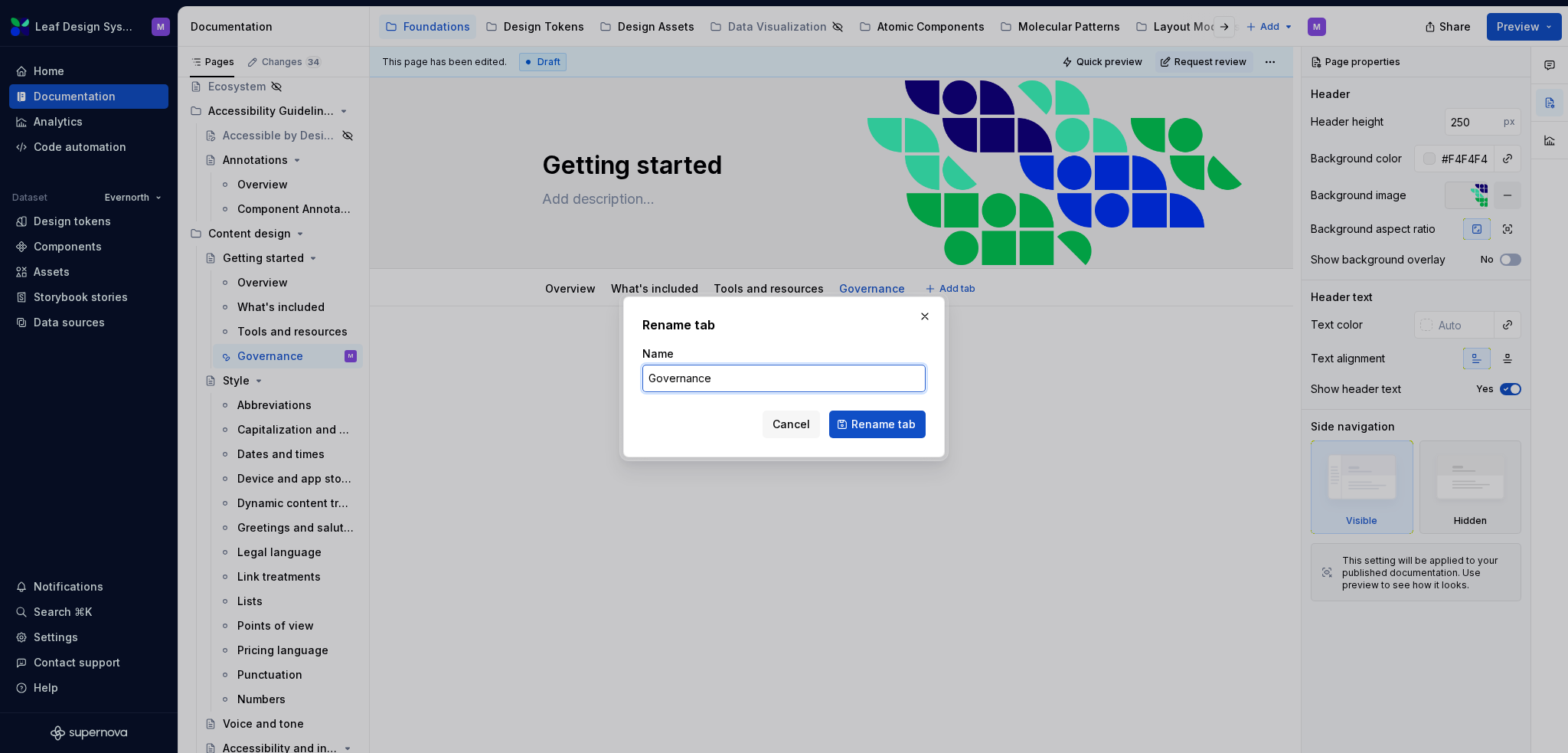
drag, startPoint x: 755, startPoint y: 373, endPoint x: 642, endPoint y: 371, distance: 113.0
click at [642, 371] on input "Governance" at bounding box center [784, 379] width 283 height 28
click at [702, 376] on input "Process & Governance" at bounding box center [784, 379] width 283 height 28
type input "Process and Governance"
click at [881, 420] on span "Rename tab" at bounding box center [883, 424] width 64 height 15
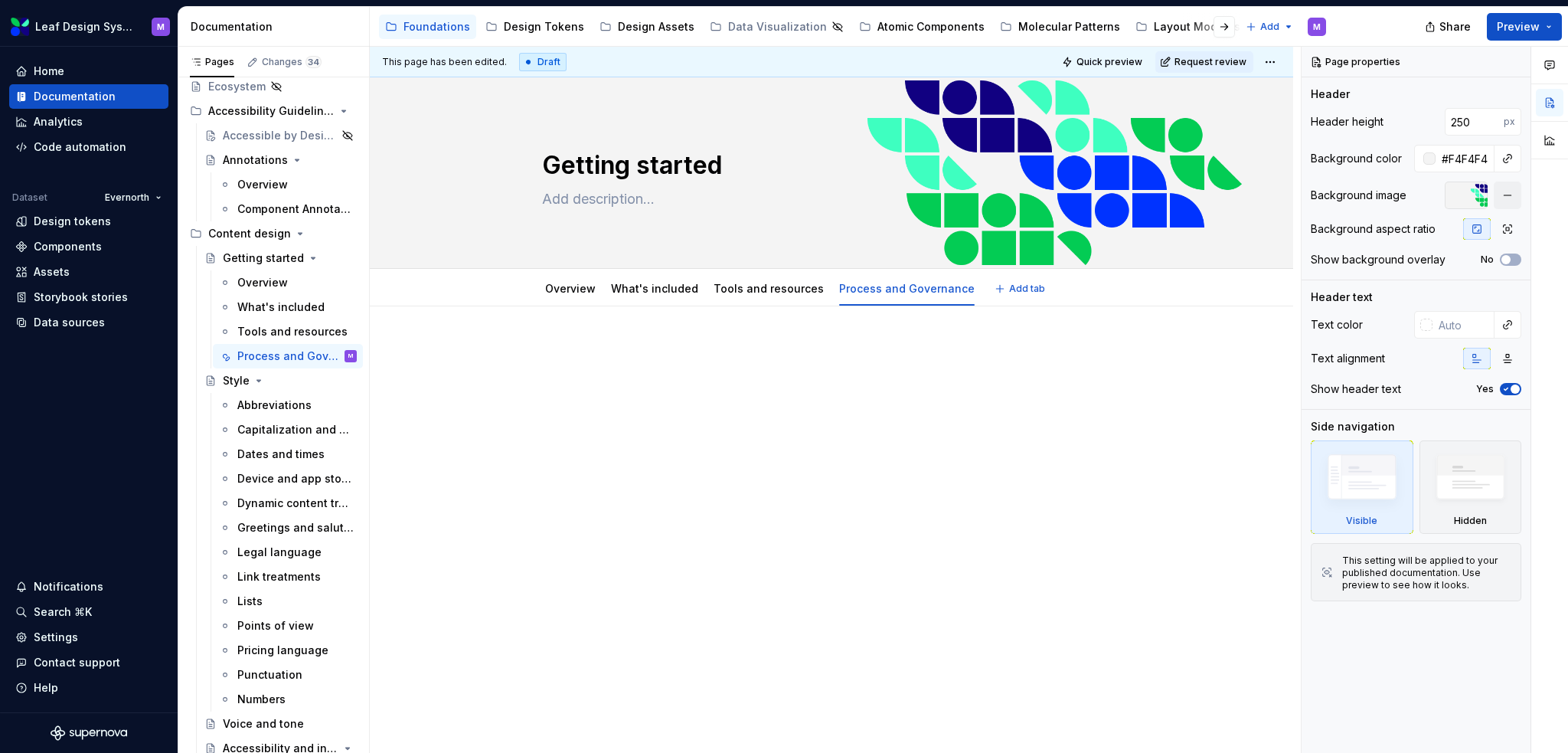
type textarea "*"
click at [572, 361] on div at bounding box center [832, 372] width 579 height 58
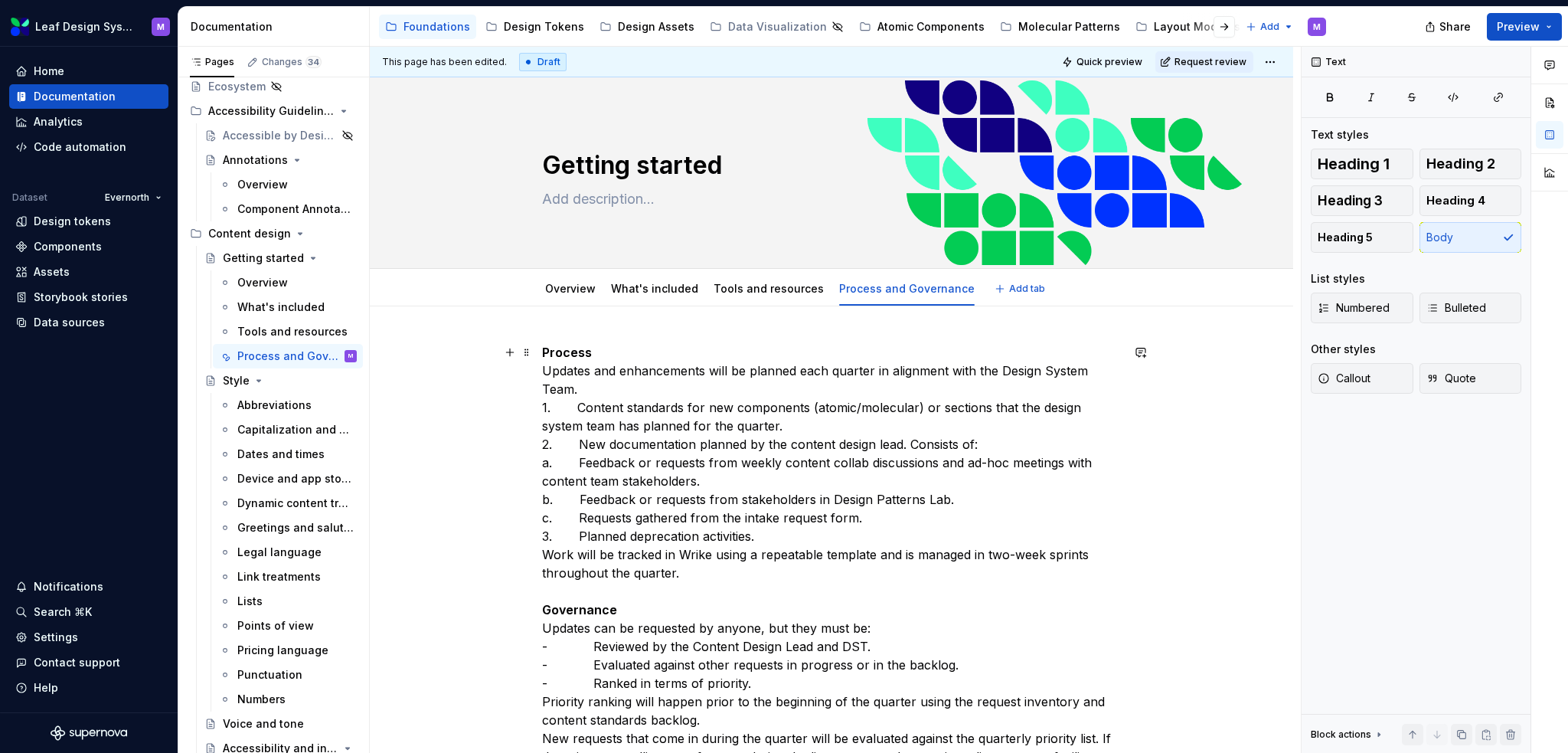
click at [592, 358] on p "Process Updates and enhancements will be planned each quarter in alignment with…" at bounding box center [832, 656] width 579 height 625
click at [576, 404] on p "Process Updates and enhancements will be planned each quarter in alignment with…" at bounding box center [832, 656] width 579 height 625
click at [575, 437] on p "Process Updates and enhancements will be planned each quarter in alignment with…" at bounding box center [832, 656] width 579 height 625
click at [572, 444] on p "Process Updates and enhancements will be planned each quarter in alignment with…" at bounding box center [832, 656] width 579 height 625
click at [564, 446] on p "Process Updates and enhancements will be planned each quarter in alignment with…" at bounding box center [832, 656] width 579 height 625
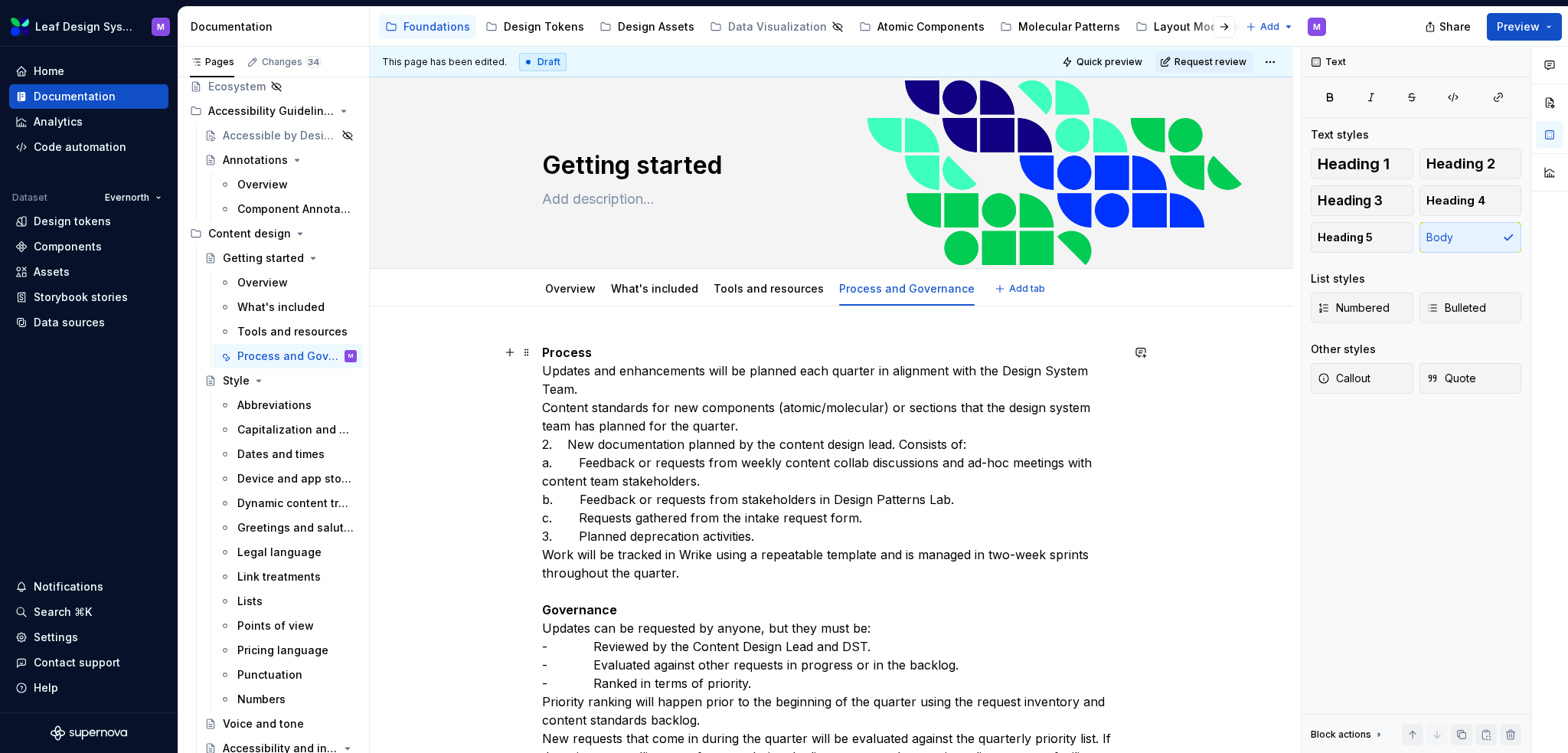
click at [566, 447] on p "Process Updates and enhancements will be planned each quarter in alignment with…" at bounding box center [832, 656] width 579 height 625
click at [579, 461] on p "Process Updates and enhancements will be planned each quarter in alignment with…" at bounding box center [832, 656] width 579 height 625
click at [577, 464] on p "Process Updates and enhancements will be planned each quarter in alignment with…" at bounding box center [832, 656] width 579 height 625
click at [576, 500] on p "Process Updates and enhancements will be planned each quarter in alignment with…" at bounding box center [832, 656] width 579 height 625
click at [576, 511] on p "Process Updates and enhancements will be planned each quarter in alignment with…" at bounding box center [832, 656] width 579 height 625
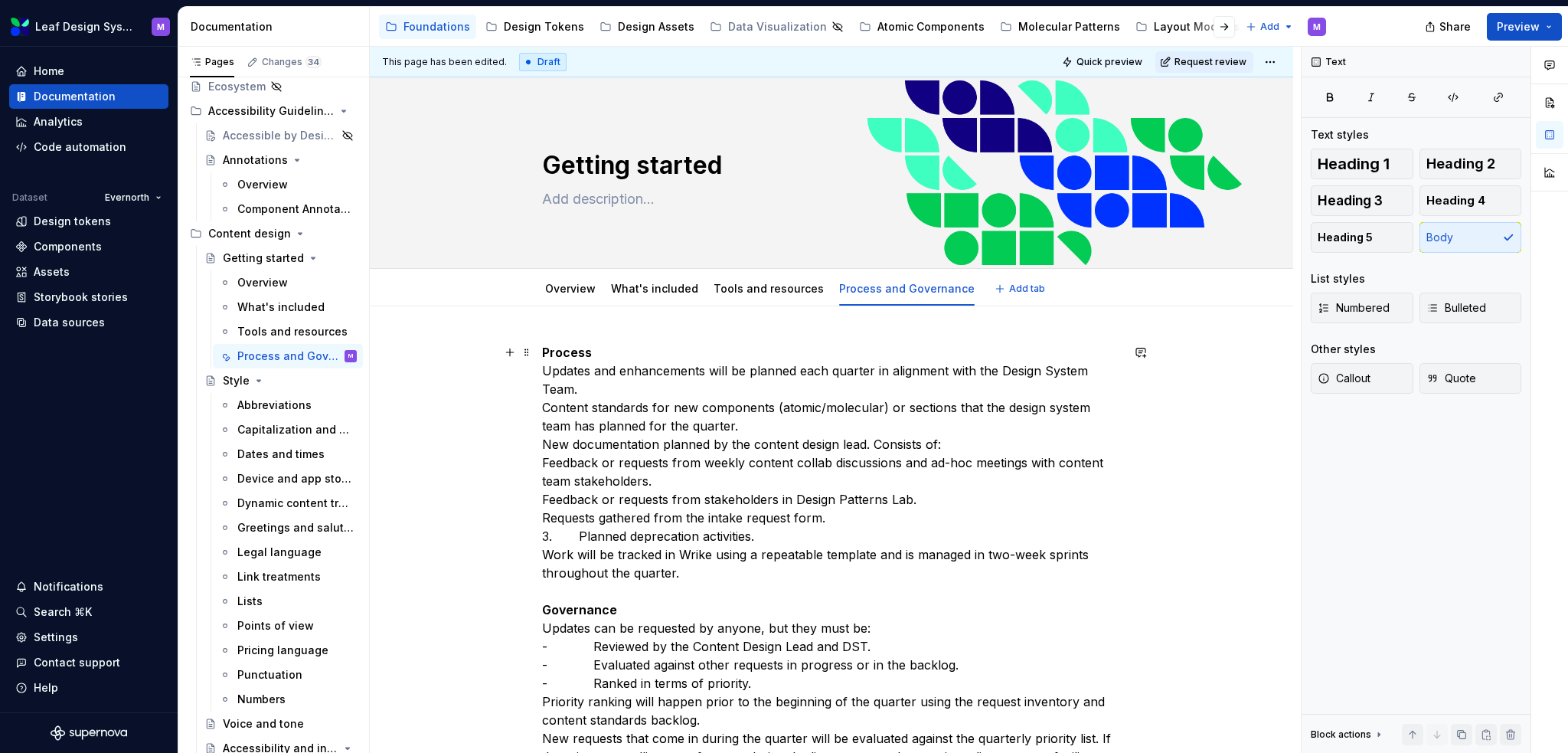
click at [578, 539] on p "Process Updates and enhancements will be planned each quarter in alignment with…" at bounding box center [832, 656] width 579 height 625
click at [542, 391] on p "Process Updates and enhancements will be planned each quarter in alignment with…" at bounding box center [832, 656] width 579 height 625
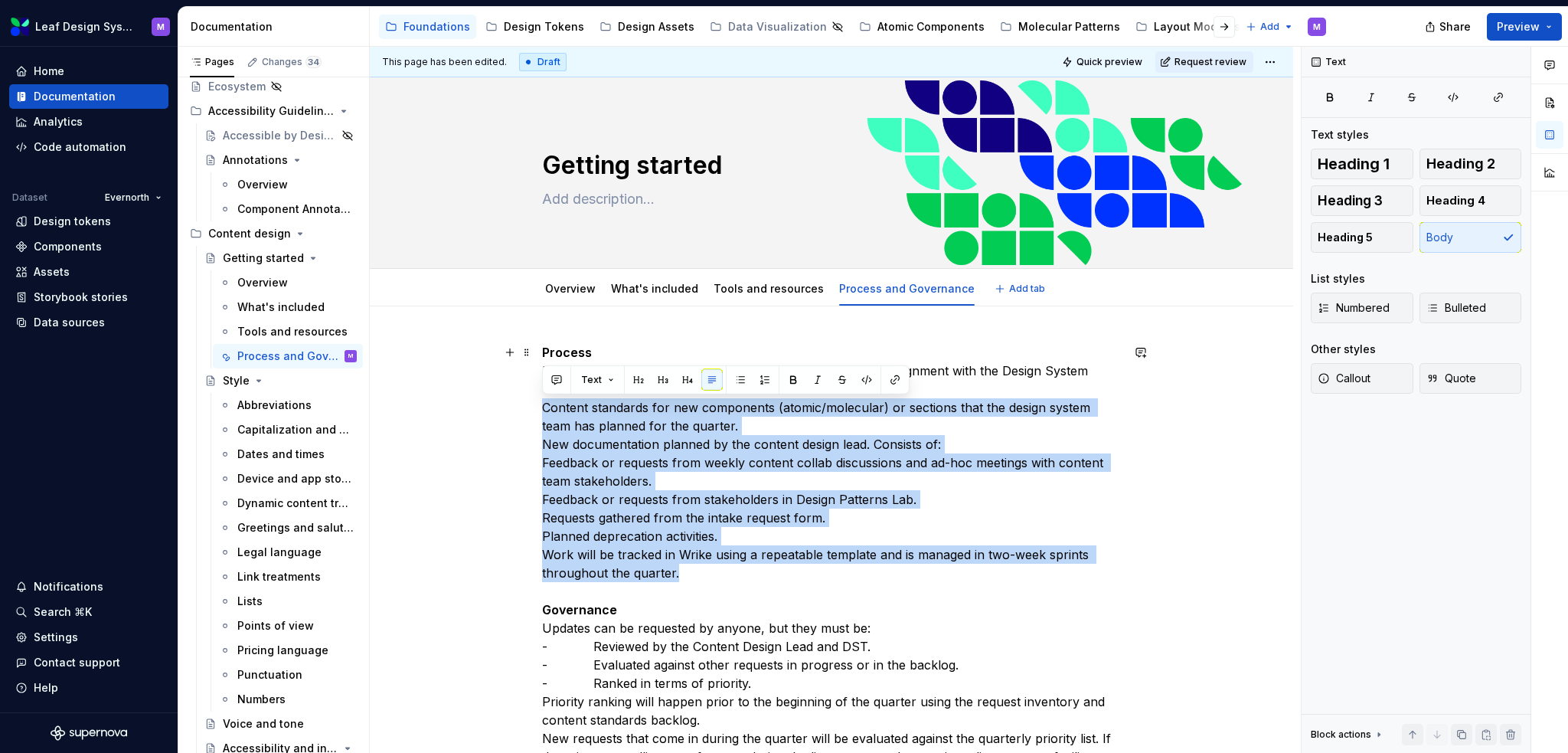
drag, startPoint x: 677, startPoint y: 572, endPoint x: 523, endPoint y: 403, distance: 228.6
click at [523, 403] on div "Process Updates and enhancements will be planned each quarter in alignment with…" at bounding box center [831, 759] width 924 height 906
click at [1332, 312] on span "Numbered" at bounding box center [1354, 307] width 72 height 15
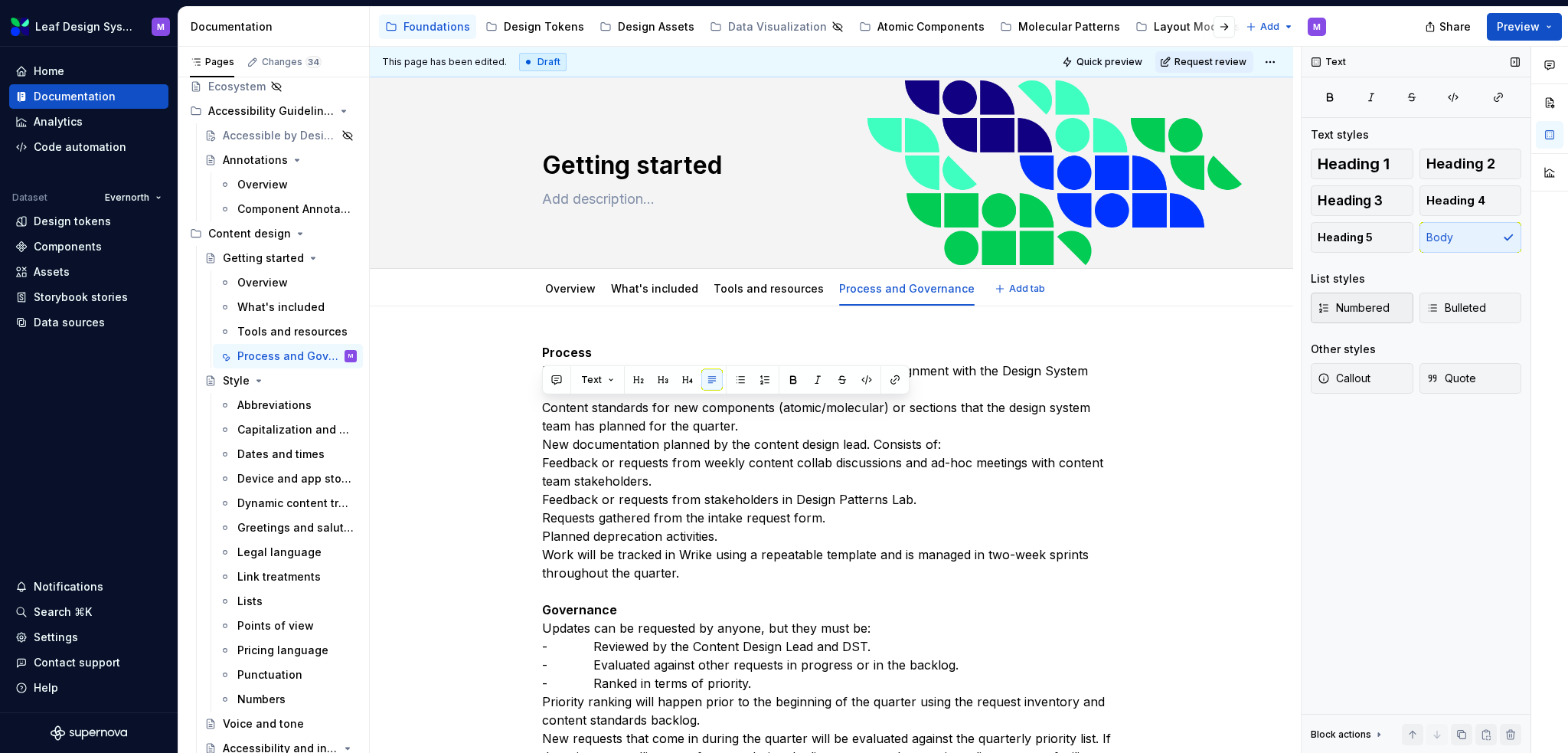
scroll to position [214, 0]
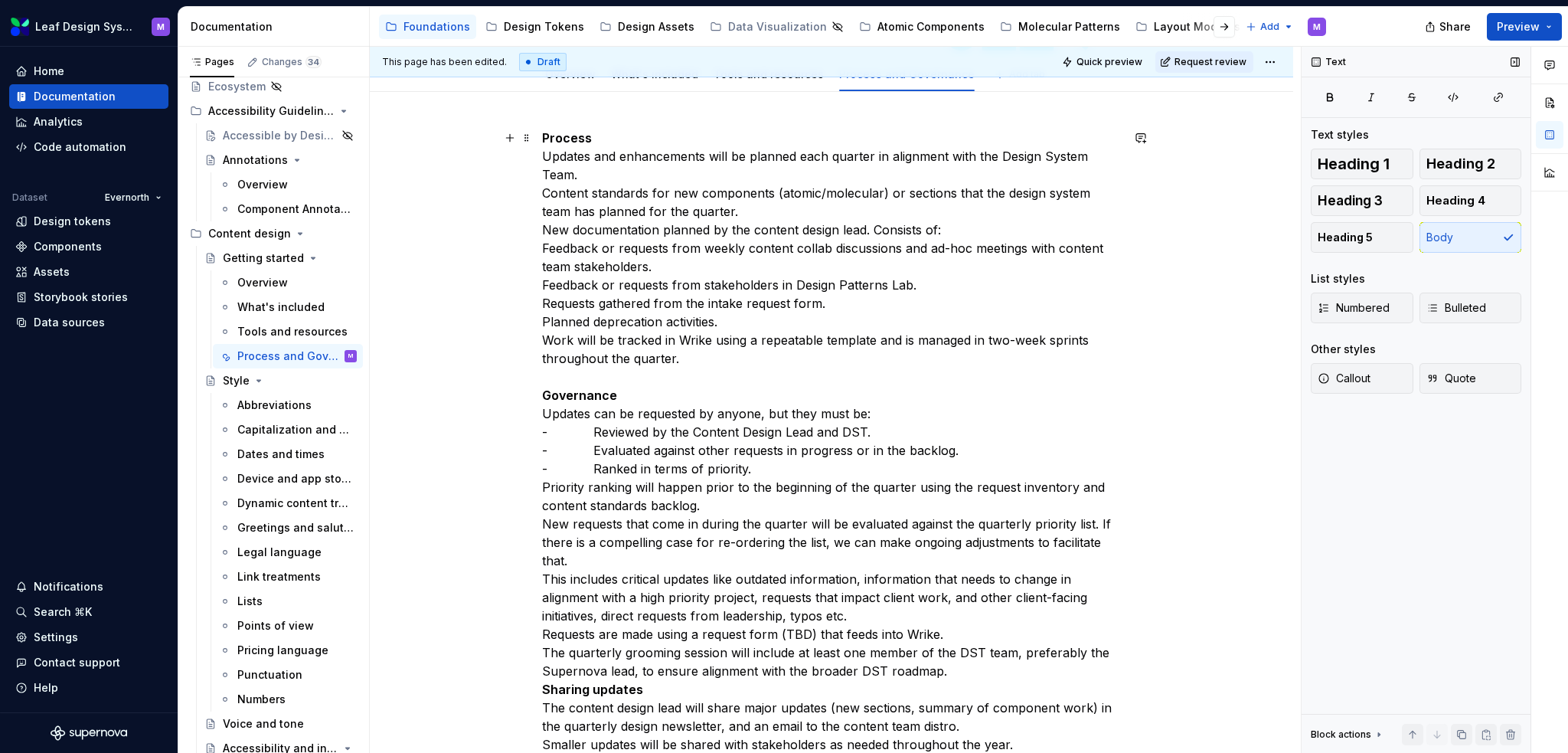
click at [636, 294] on p "Process Updates and enhancements will be planned each quarter in alignment with…" at bounding box center [832, 441] width 579 height 625
drag, startPoint x: 669, startPoint y: 357, endPoint x: 623, endPoint y: 239, distance: 126.6
click at [667, 357] on p "Process Updates and enhancements will be planned each quarter in alignment with…" at bounding box center [832, 441] width 579 height 625
click at [546, 190] on p "Process Updates and enhancements will be planned each quarter in alignment with…" at bounding box center [832, 441] width 579 height 625
click at [624, 176] on p "Process Updates and enhancements will be planned each quarter in alignment with…" at bounding box center [832, 441] width 579 height 625
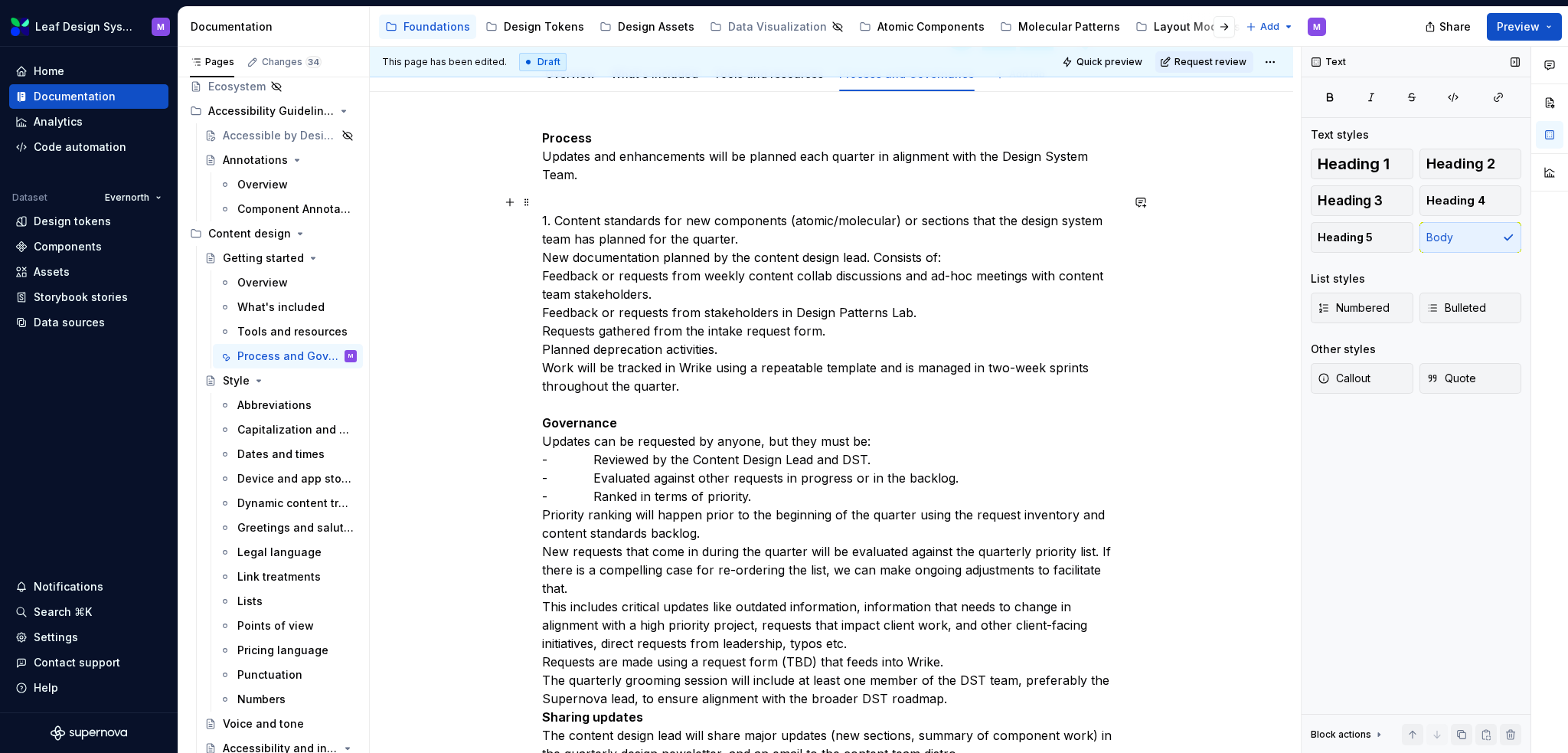
click at [542, 256] on p "1. Content standards for new components (atomic/molecular) or sections that the…" at bounding box center [832, 487] width 579 height 588
click at [634, 260] on p "1. Content standards for new components (atomic/molecular) or sections that the…" at bounding box center [832, 487] width 579 height 588
click at [551, 256] on p "1. Content standards for new components (atomic/molecular) or sections that the…" at bounding box center [832, 487] width 579 height 588
click at [693, 327] on p "1. Content standards for new components (atomic/molecular) or sections that the…" at bounding box center [832, 487] width 579 height 588
click at [556, 333] on p "1. Content standards for new components (atomic/molecular) or sections that the…" at bounding box center [832, 487] width 579 height 588
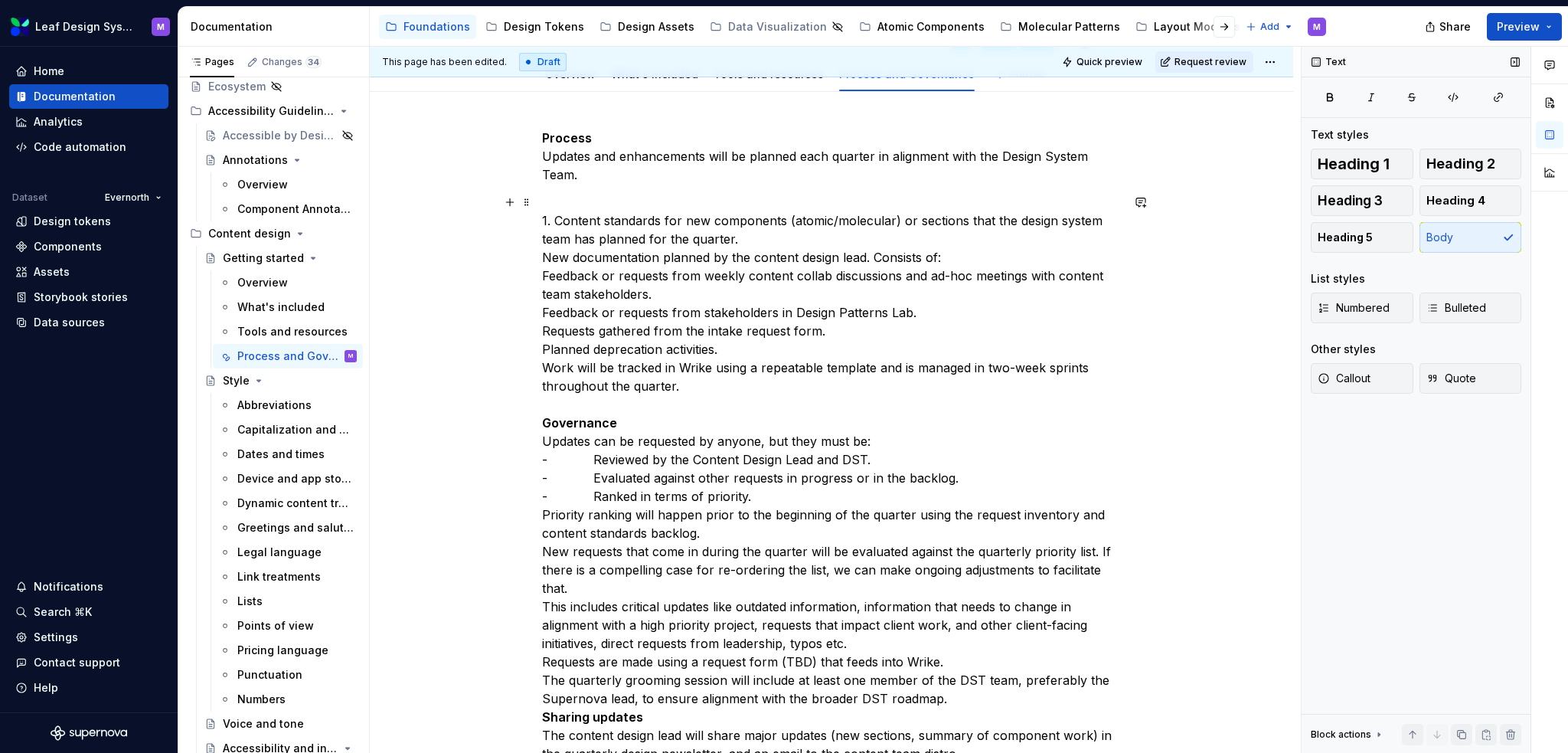
click at [712, 300] on p "1. Content standards for new components (atomic/molecular) or sections that the…" at bounding box center [832, 487] width 579 height 588
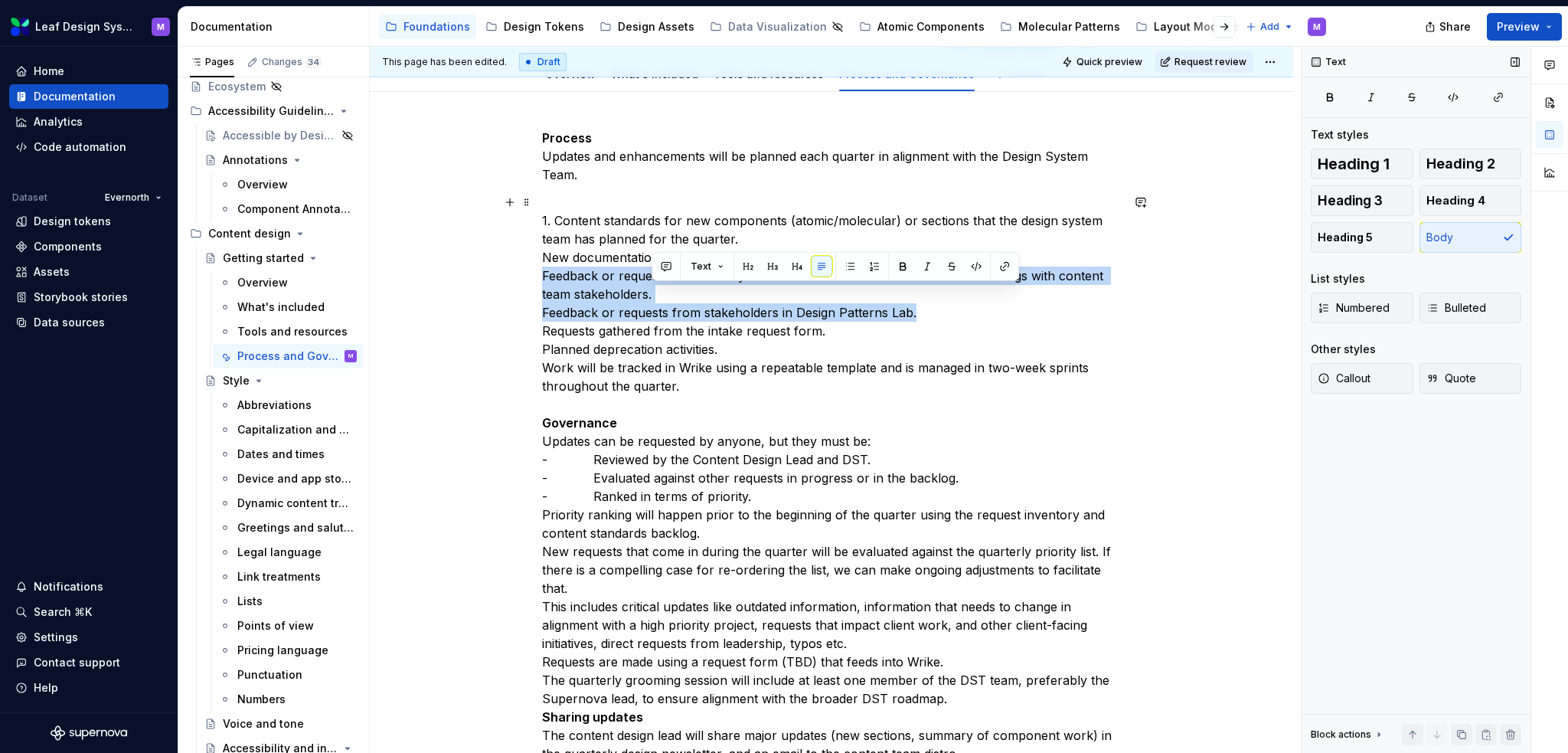
drag, startPoint x: 920, startPoint y: 311, endPoint x: 804, endPoint y: 327, distance: 117.1
click at [680, 295] on p "1. Content standards for new components (atomic/molecular) or sections that the…" at bounding box center [832, 487] width 579 height 588
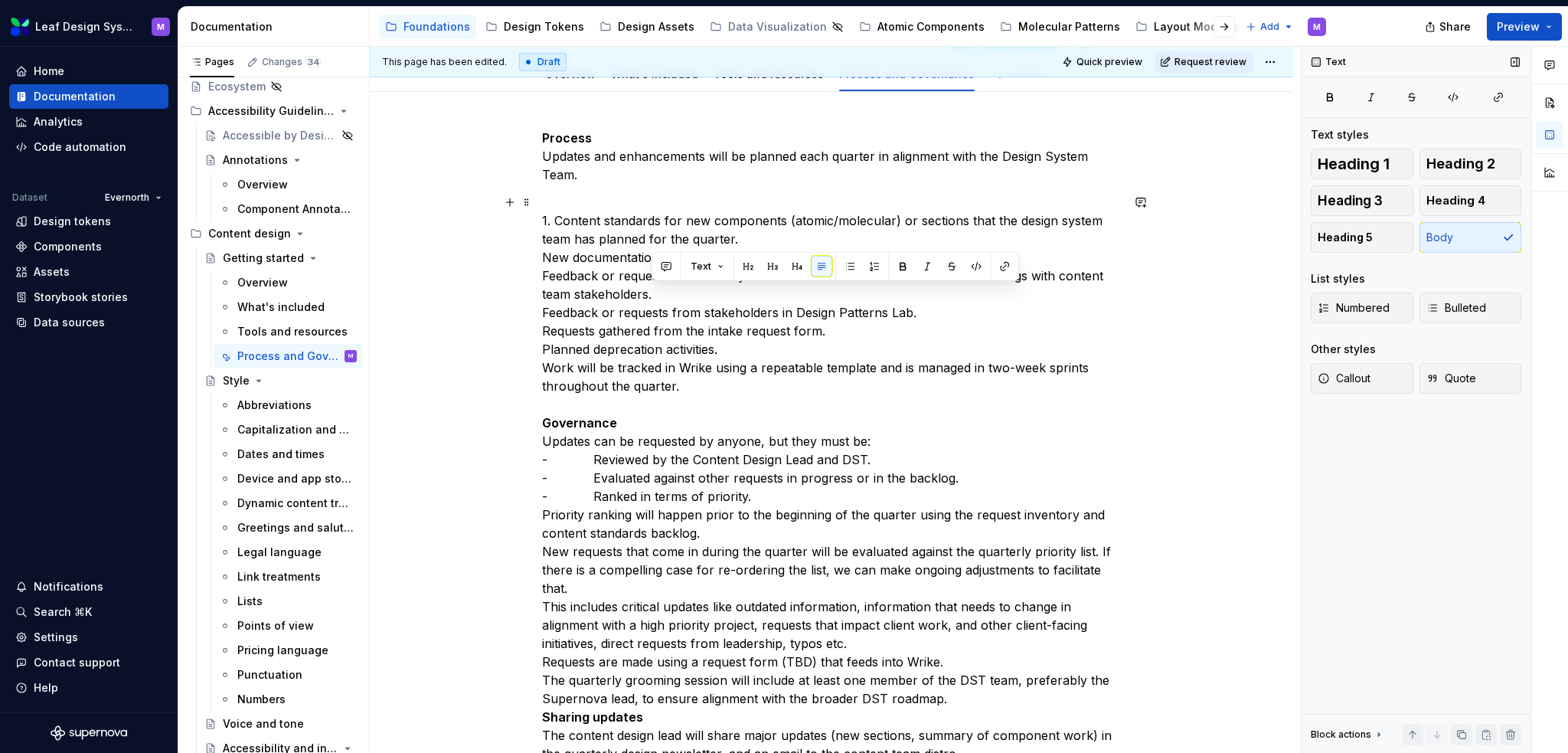
click at [825, 330] on p "1. Content standards for new components (atomic/molecular) or sections that the…" at bounding box center [832, 487] width 579 height 588
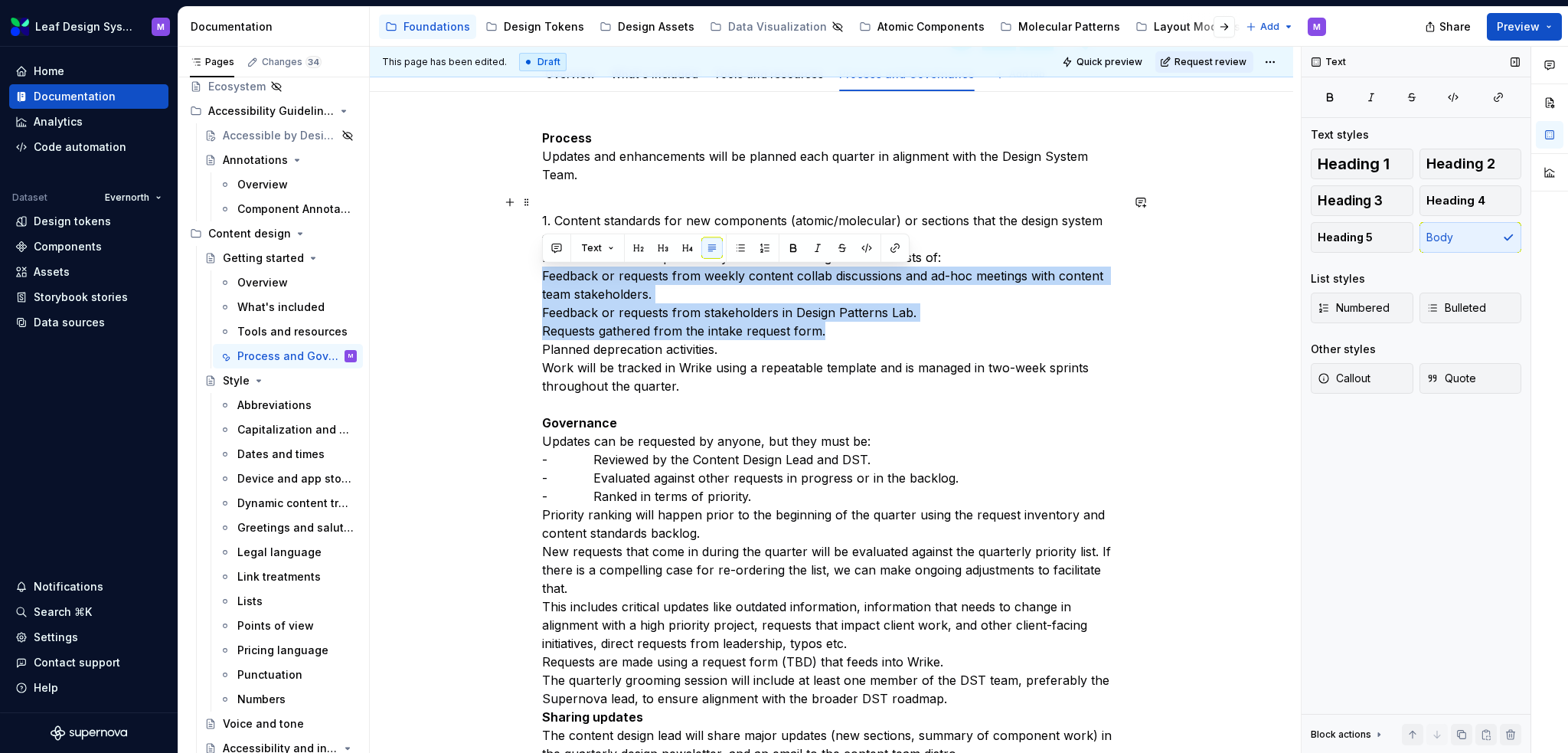
drag, startPoint x: 841, startPoint y: 328, endPoint x: 537, endPoint y: 274, distance: 308.8
click at [537, 274] on div "Process Updates and enhancements will be planned each quarter in alignment with…" at bounding box center [831, 558] width 924 height 933
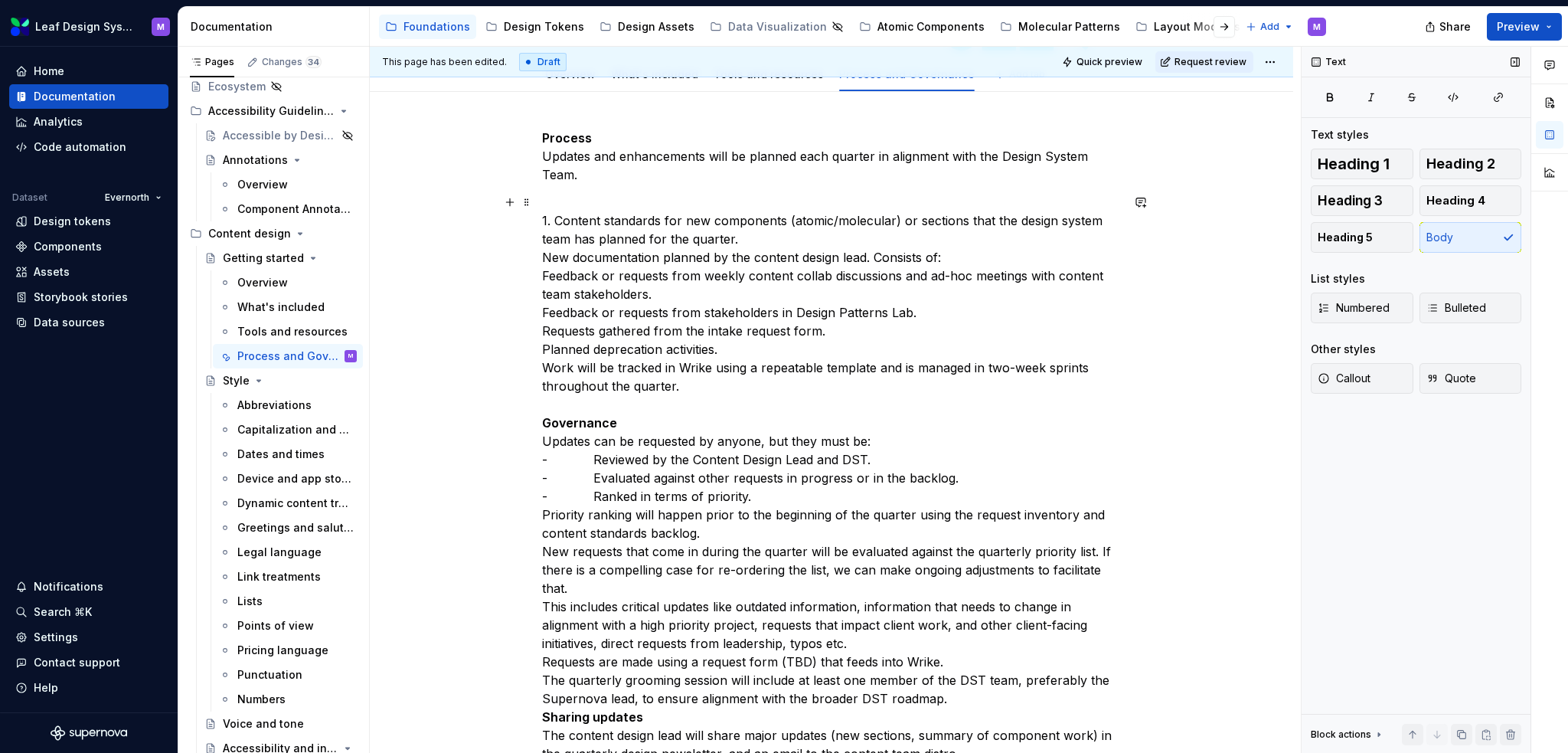
click at [610, 351] on p "1. Content standards for new components (atomic/molecular) or sections that the…" at bounding box center [832, 487] width 579 height 588
click at [545, 263] on p "1. Content standards for new components (atomic/molecular) or sections that the…" at bounding box center [832, 487] width 579 height 588
click at [673, 294] on p "1. Content standards for new components (atomic/molecular) or sections that the…" at bounding box center [832, 487] width 579 height 588
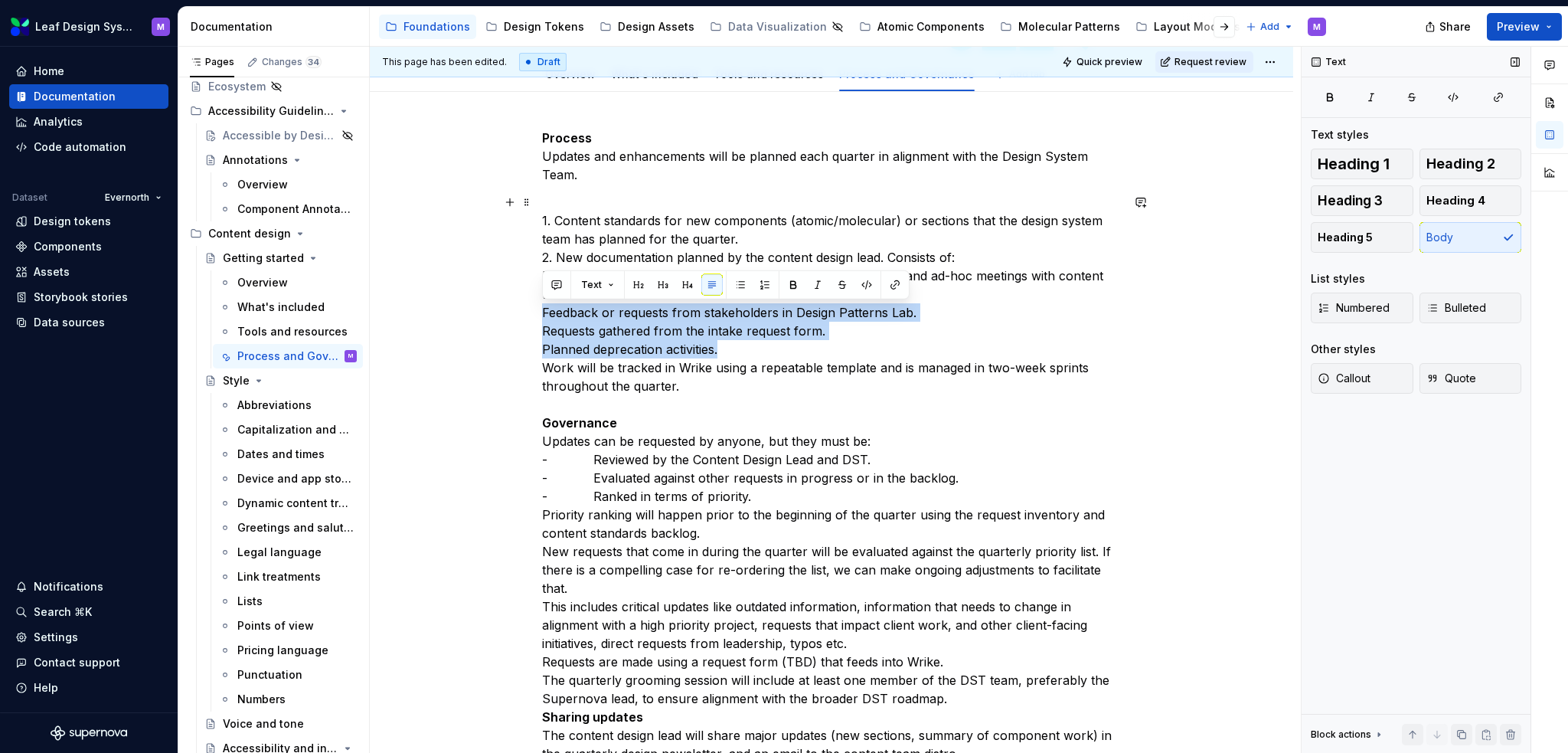
drag, startPoint x: 754, startPoint y: 348, endPoint x: 533, endPoint y: 318, distance: 223.0
click at [533, 318] on div "Process Updates and enhancements will be planned each quarter in alignment with…" at bounding box center [831, 558] width 924 height 933
click at [745, 322] on p "1. Content standards for new components (atomic/molecular) or sections that the…" at bounding box center [832, 487] width 579 height 588
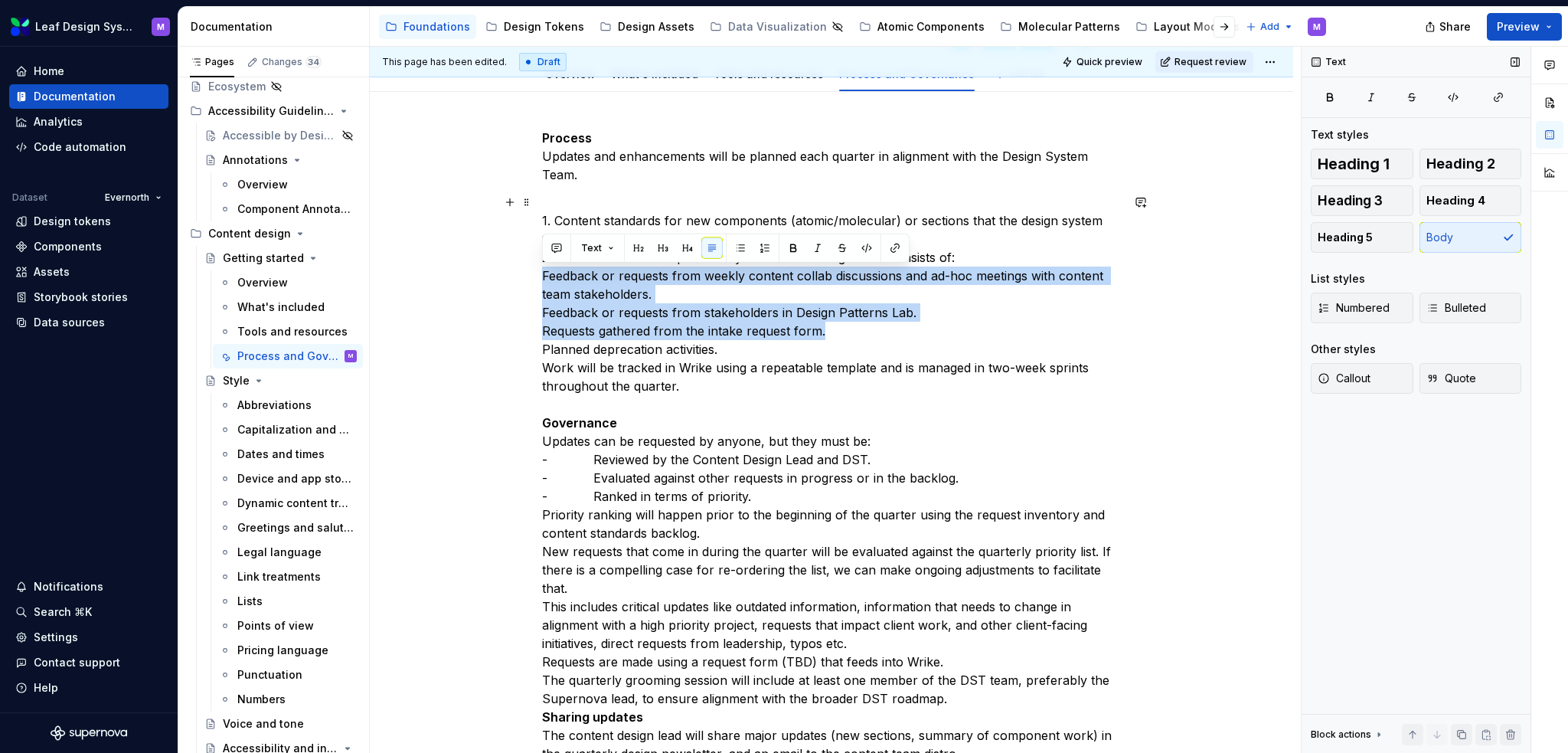
drag, startPoint x: 821, startPoint y: 329, endPoint x: 532, endPoint y: 278, distance: 293.5
click at [532, 278] on div "Process Updates and enhancements will be planned each quarter in alignment with…" at bounding box center [831, 558] width 924 height 933
click at [739, 247] on button "button" at bounding box center [740, 248] width 21 height 21
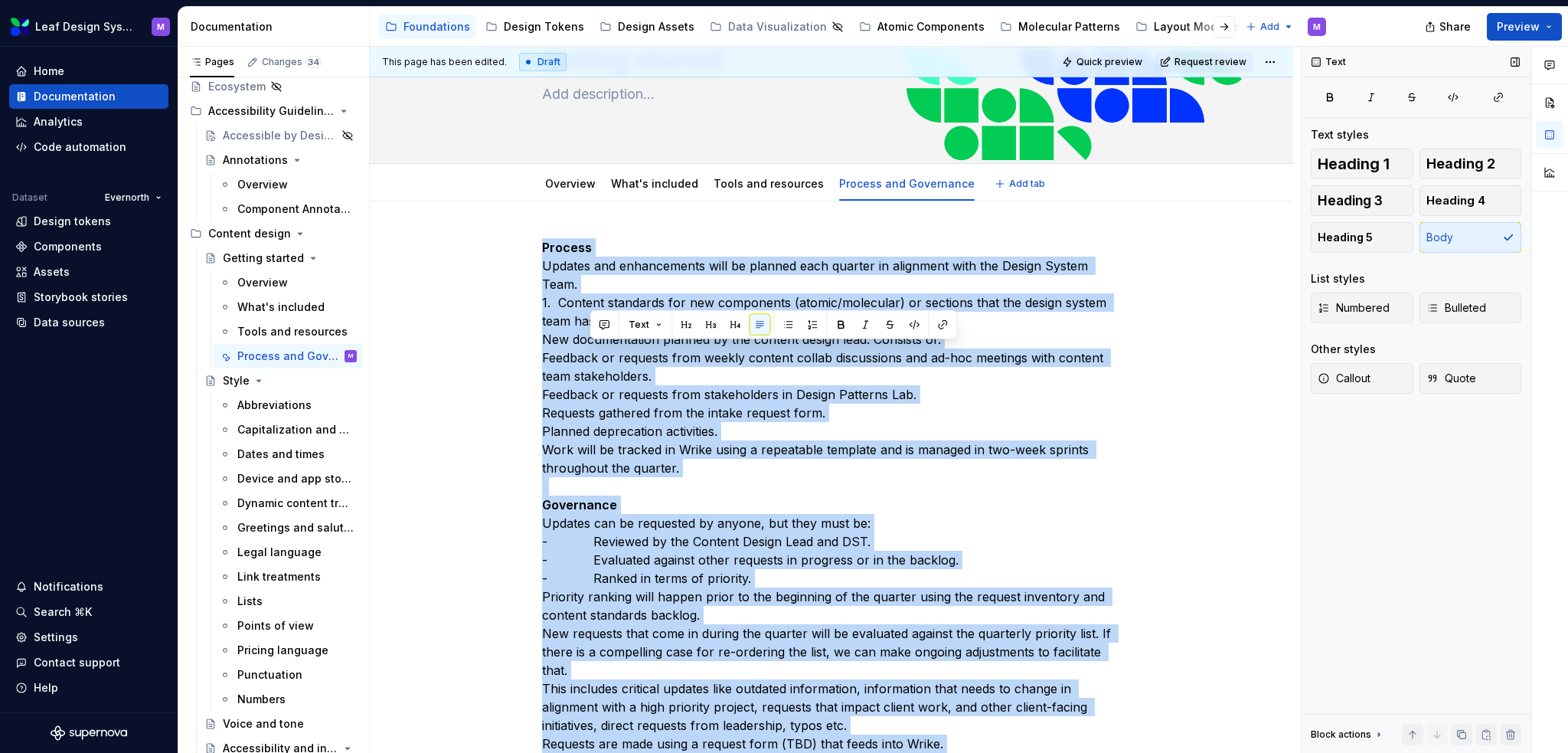
scroll to position [0, 0]
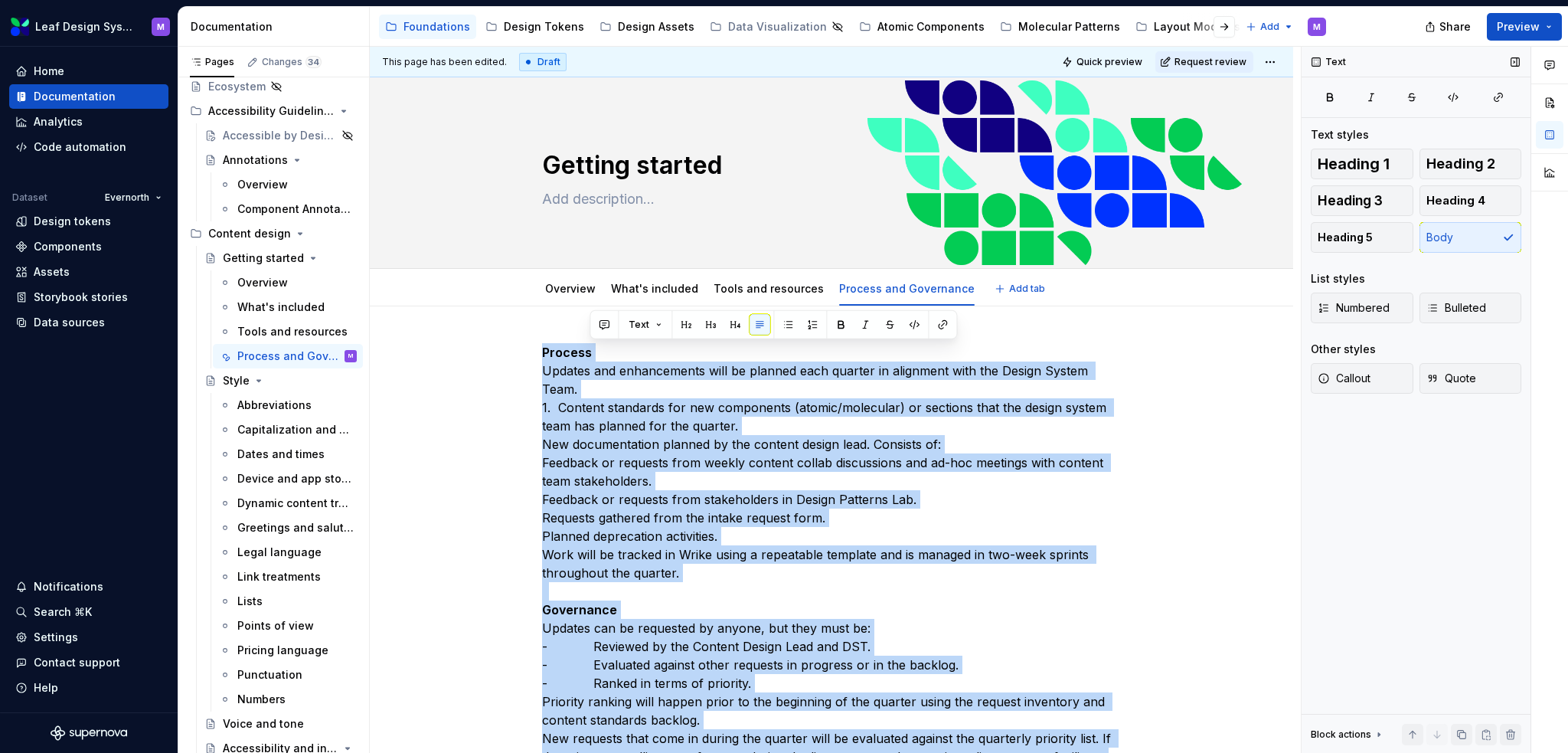
drag, startPoint x: 1042, startPoint y: 497, endPoint x: 677, endPoint y: 54, distance: 574.0
click at [677, 54] on div "This page has been edited. Draft Quick preview Request review Getting started E…" at bounding box center [835, 399] width 931 height 707
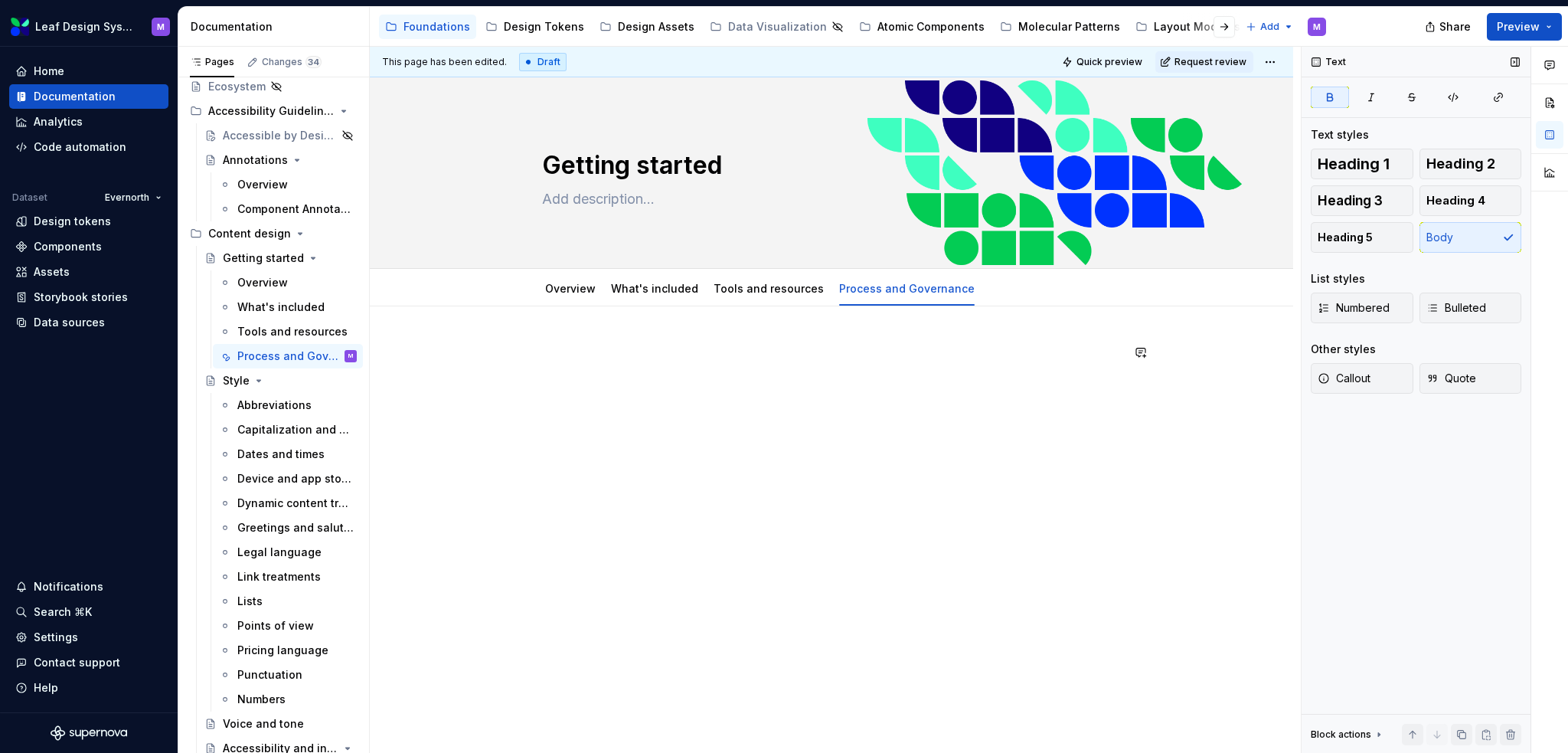
click at [668, 390] on div at bounding box center [832, 372] width 579 height 58
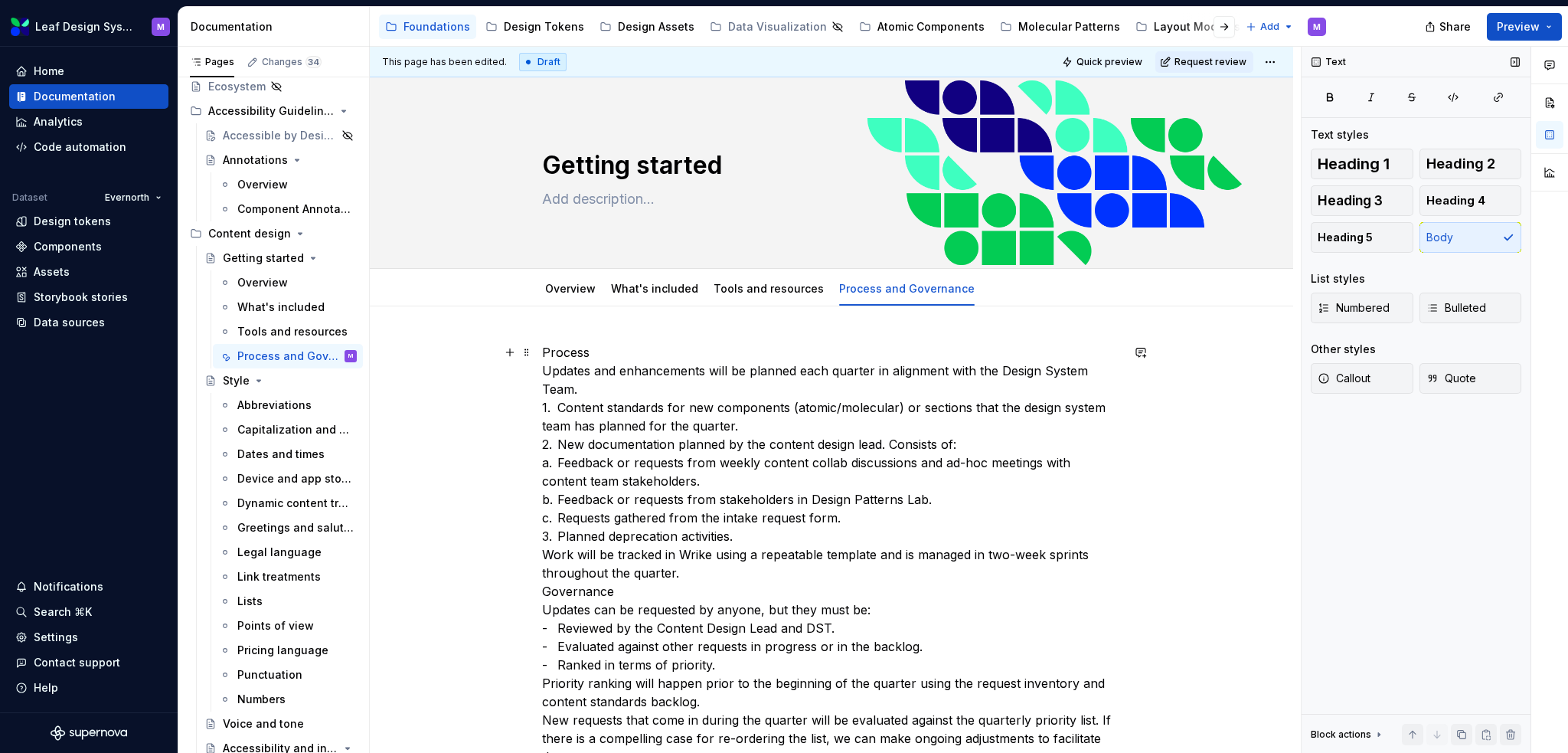
click at [566, 409] on p "Process Updates and enhancements will be planned each quarter in alignment with…" at bounding box center [832, 646] width 579 height 606
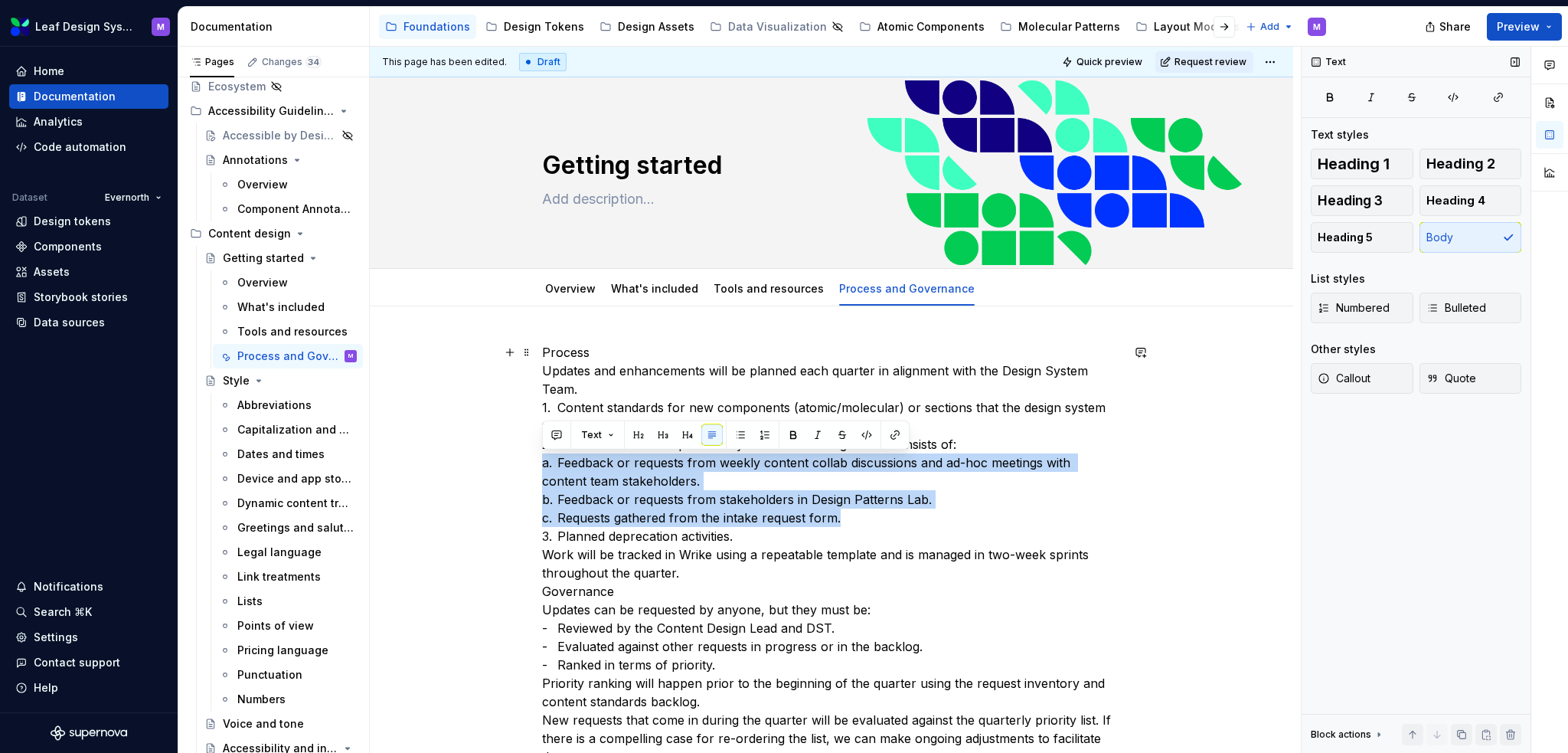
drag, startPoint x: 846, startPoint y: 515, endPoint x: 534, endPoint y: 459, distance: 317.0
click at [534, 459] on div "Process Updates and enhancements will be planned each quarter in alignment with…" at bounding box center [831, 750] width 924 height 888
click at [537, 465] on div "Process Updates and enhancements will be planned each quarter in alignment with…" at bounding box center [831, 750] width 924 height 888
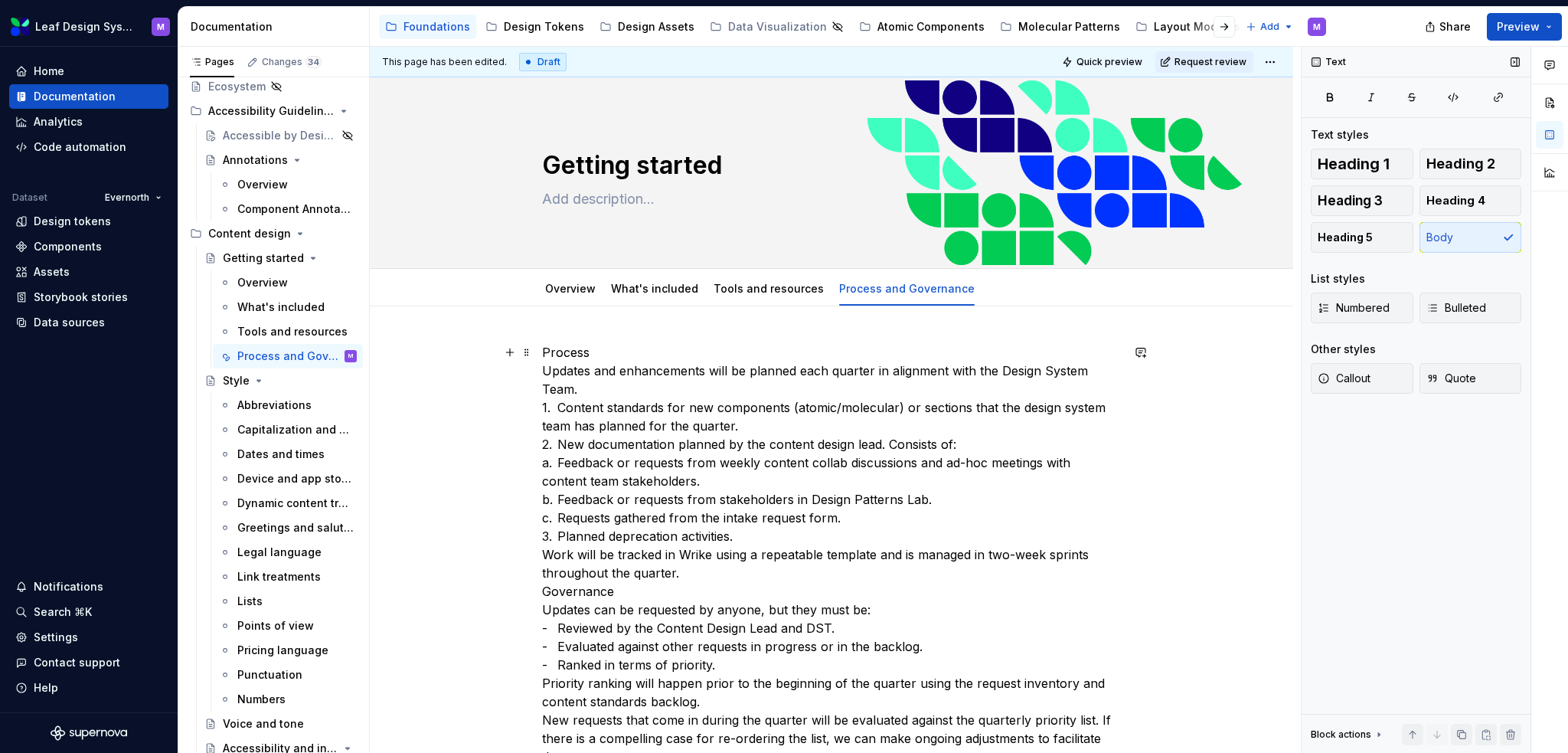
click at [965, 438] on p "Process Updates and enhancements will be planned each quarter in alignment with…" at bounding box center [832, 646] width 579 height 606
click at [542, 460] on p "Process Updates and enhancements will be planned each quarter in alignment with…" at bounding box center [832, 646] width 579 height 606
click at [533, 499] on div "Process Updates and enhancements will be planned each quarter in alignment with…" at bounding box center [831, 750] width 924 height 888
click at [539, 514] on div "Process Updates and enhancements will be planned each quarter in alignment with…" at bounding box center [831, 750] width 924 height 888
click at [588, 387] on p "Process Updates and enhancements will be planned each quarter in alignment with…" at bounding box center [832, 646] width 579 height 606
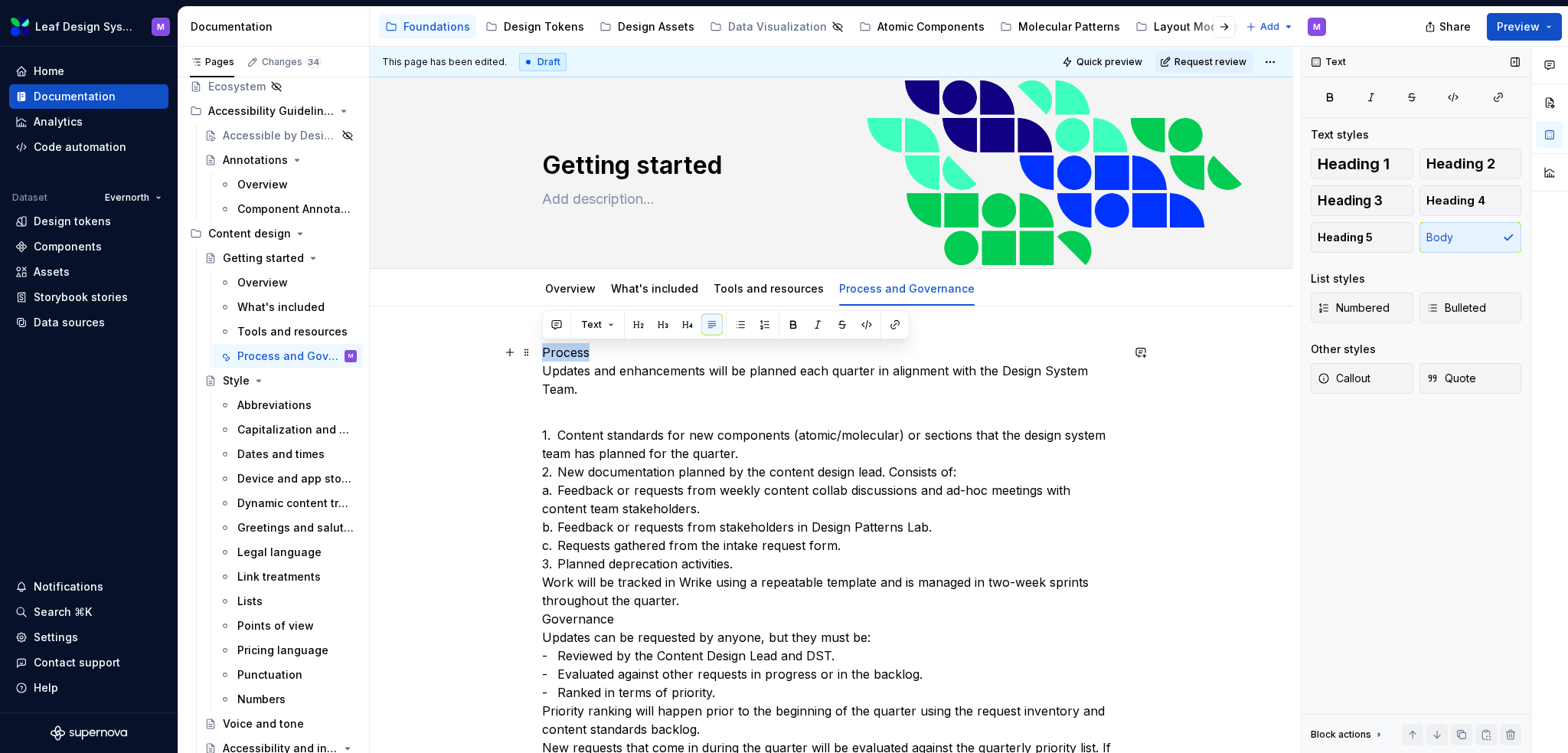
drag, startPoint x: 589, startPoint y: 349, endPoint x: 458, endPoint y: 360, distance: 131.5
click at [458, 360] on div "Process Updates and enhancements will be planned each quarter in alignment with…" at bounding box center [831, 764] width 924 height 915
click at [1450, 160] on span "Heading 2" at bounding box center [1461, 163] width 69 height 15
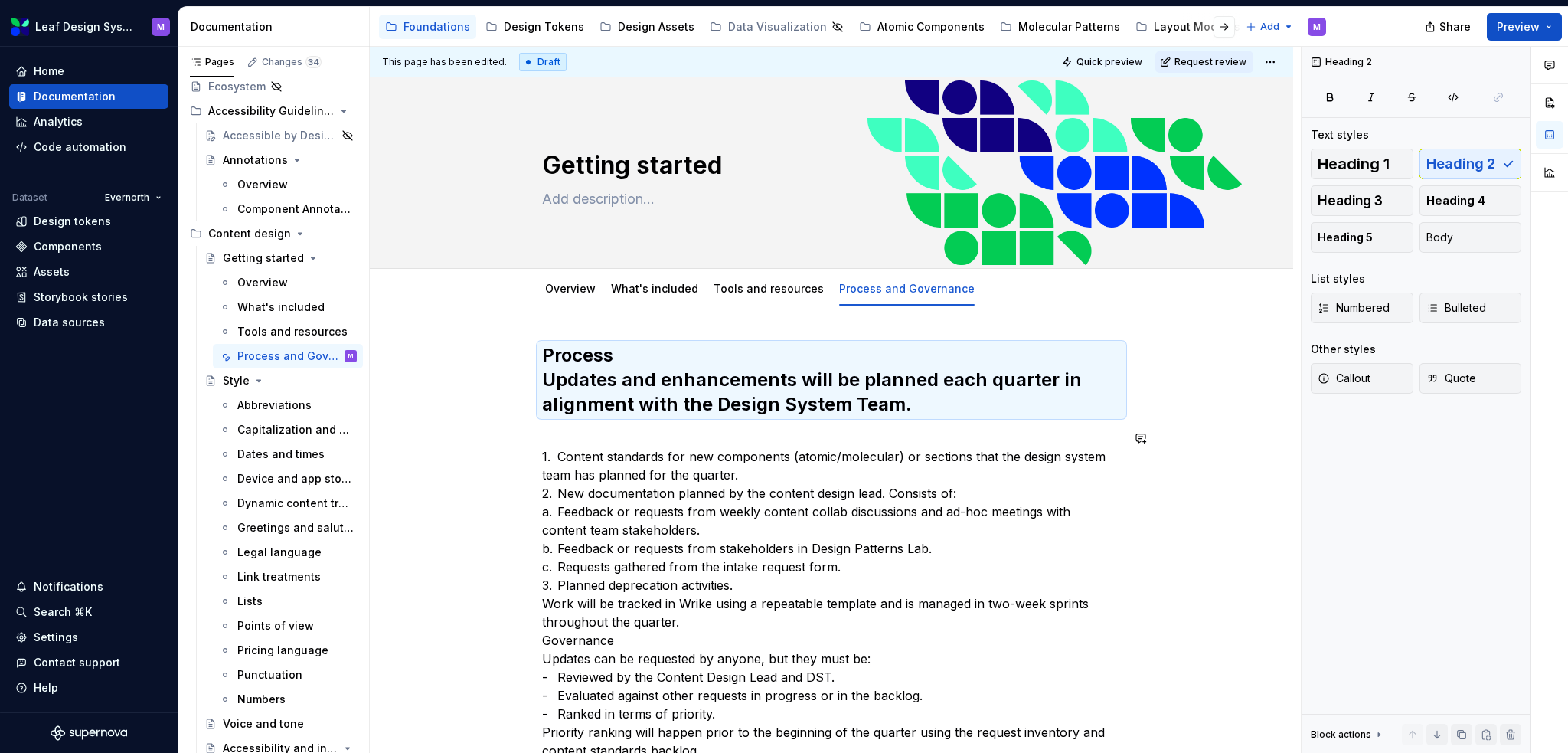
click at [763, 422] on div "Process Updates and enhancements will be planned each quarter in alignment with…" at bounding box center [832, 671] width 579 height 656
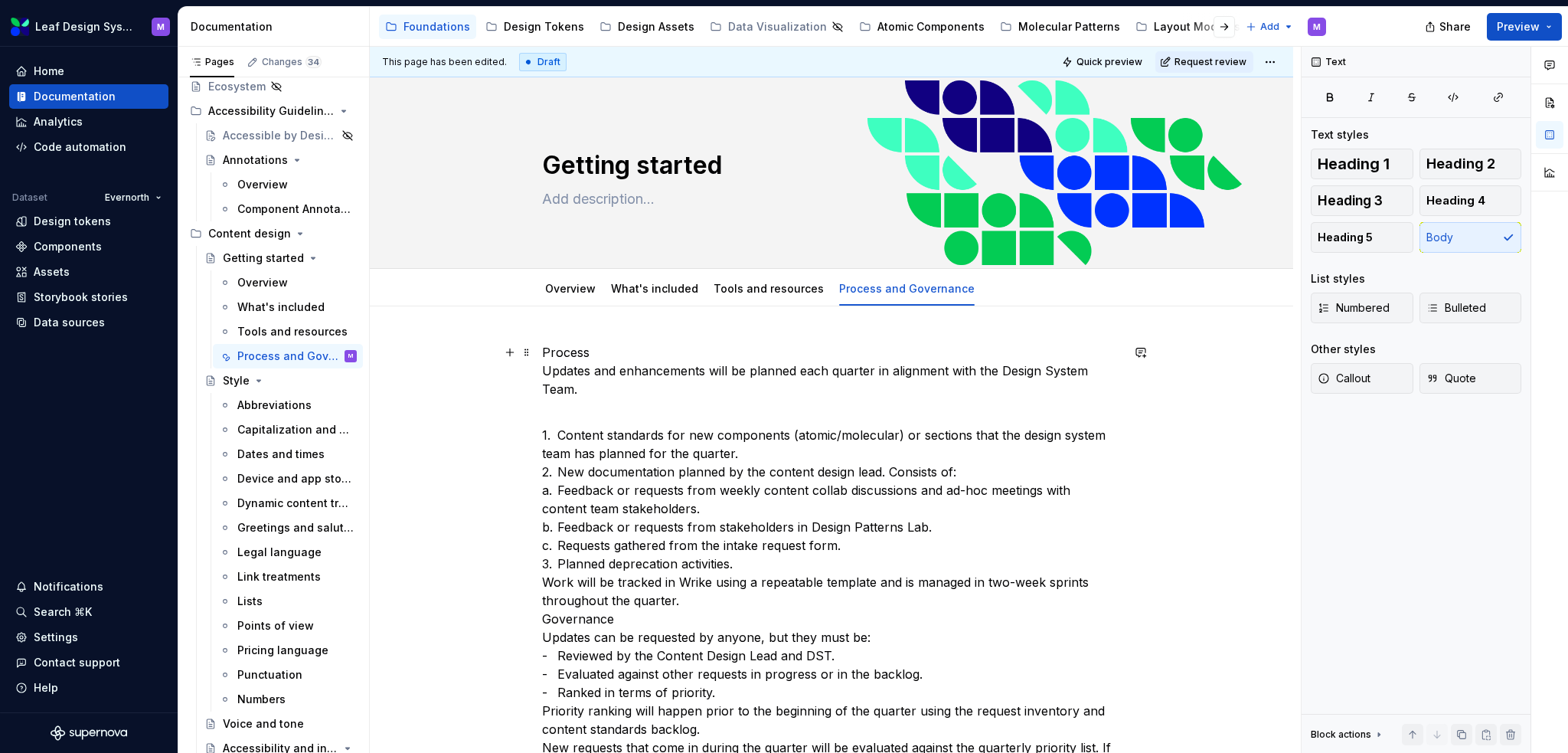
click at [656, 339] on div "Process Updates and enhancements will be planned each quarter in alignment with…" at bounding box center [831, 764] width 924 height 915
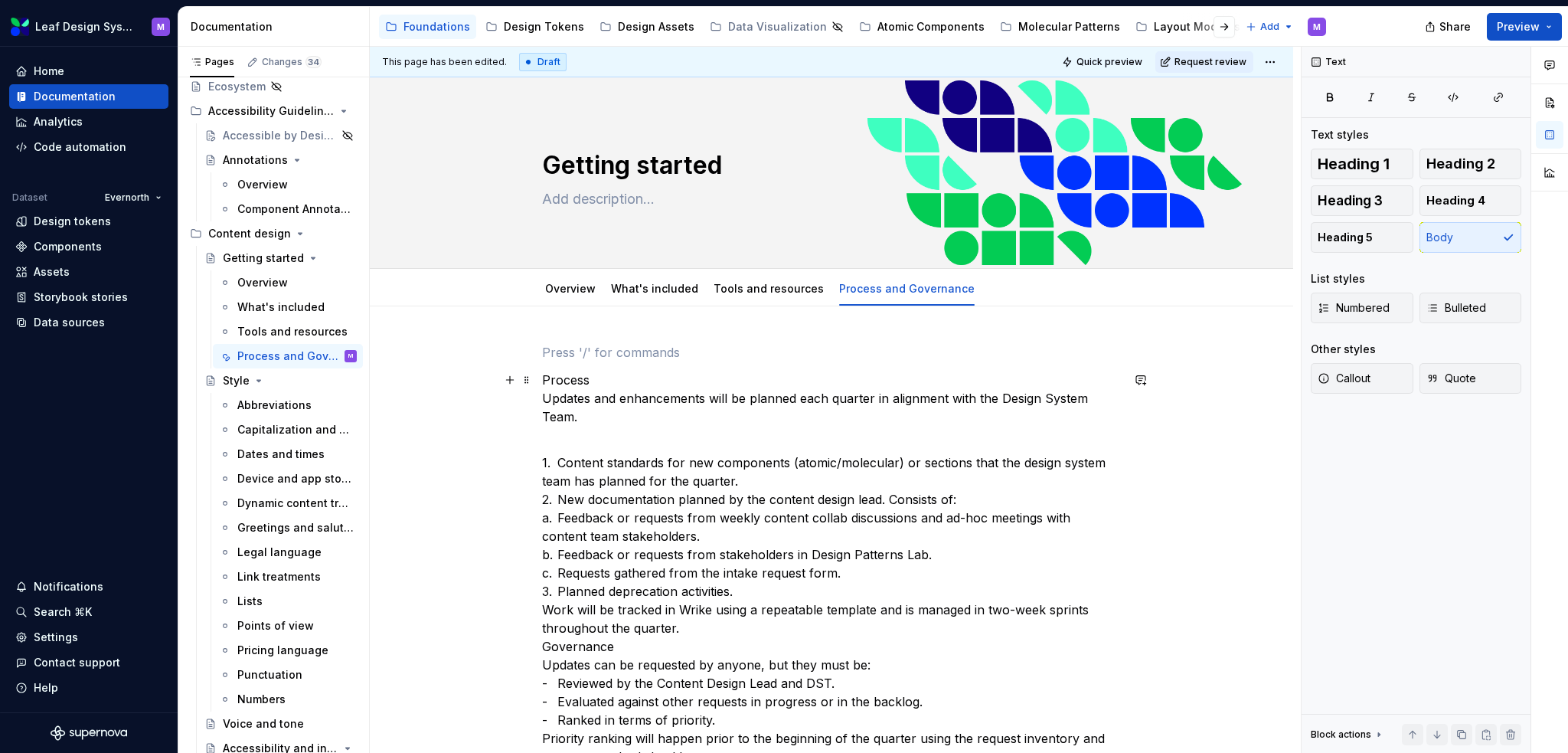
click at [544, 396] on p "Process Updates and enhancements will be planned each quarter in alignment with…" at bounding box center [832, 397] width 579 height 55
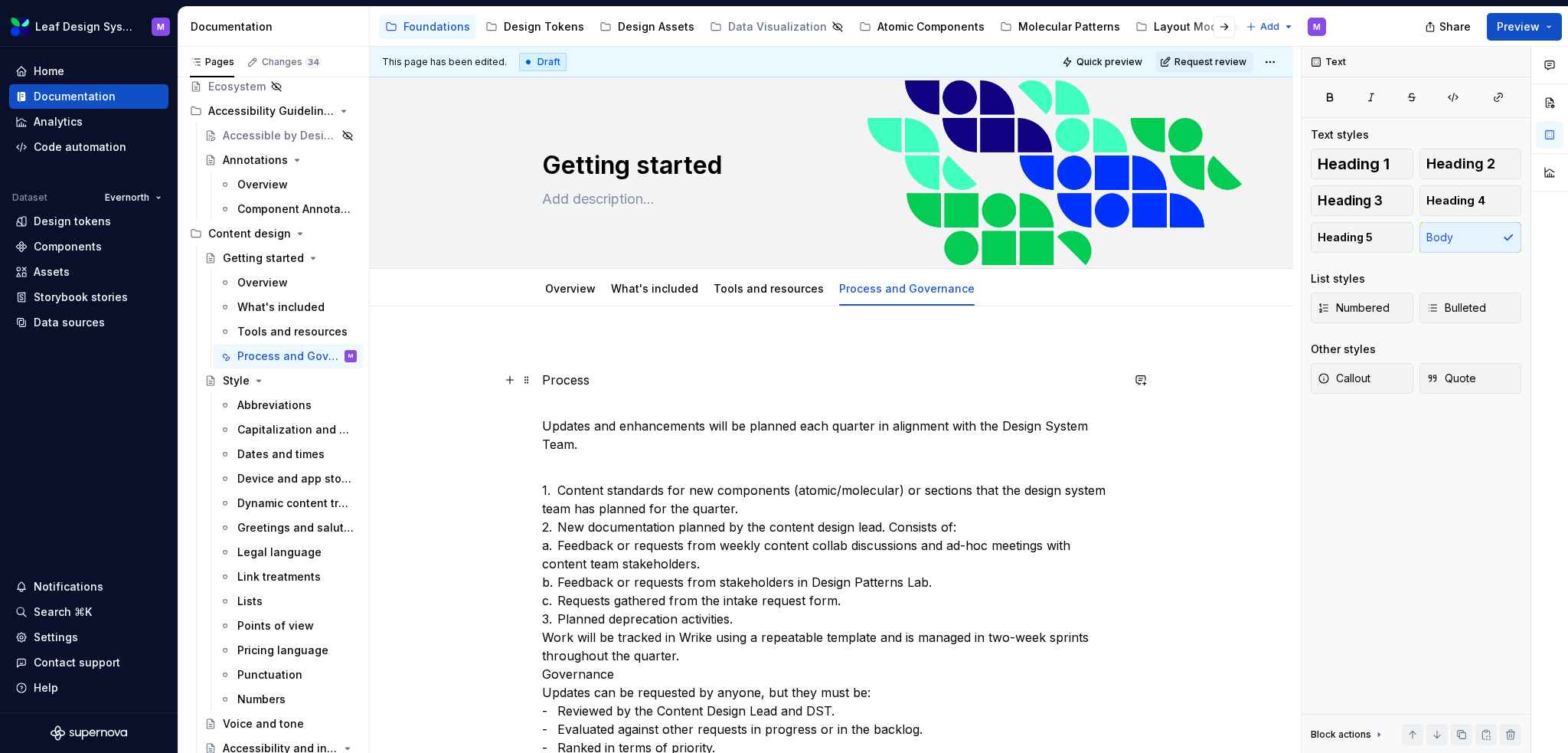
click at [593, 379] on p "Process" at bounding box center [832, 389] width 579 height 37
drag, startPoint x: 549, startPoint y: 377, endPoint x: 537, endPoint y: 377, distance: 12.0
click at [1450, 174] on button "Heading 2" at bounding box center [1471, 163] width 103 height 31
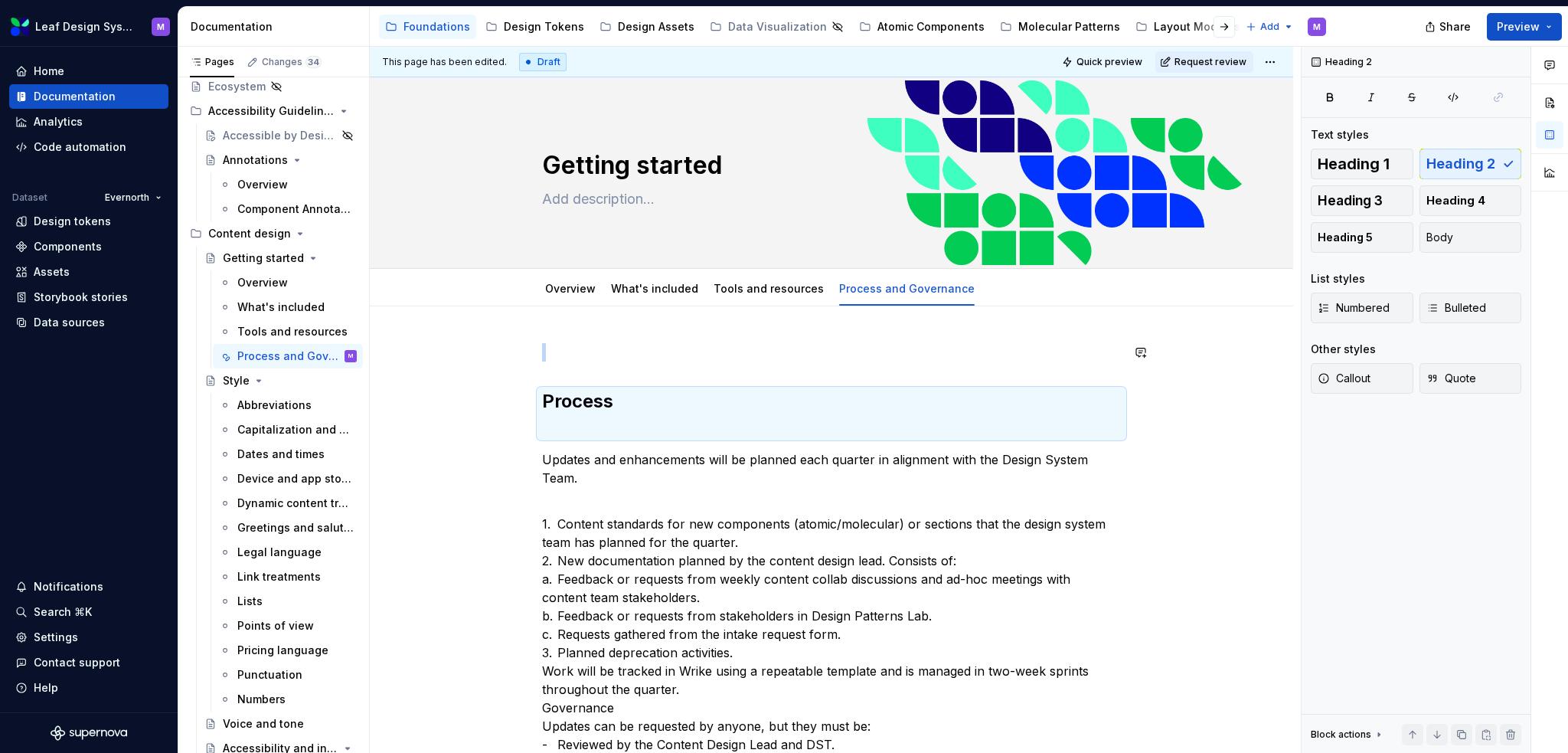
click at [1106, 378] on div "Process Updates and enhancements will be planned each quarter in alignment with…" at bounding box center [832, 705] width 579 height 723
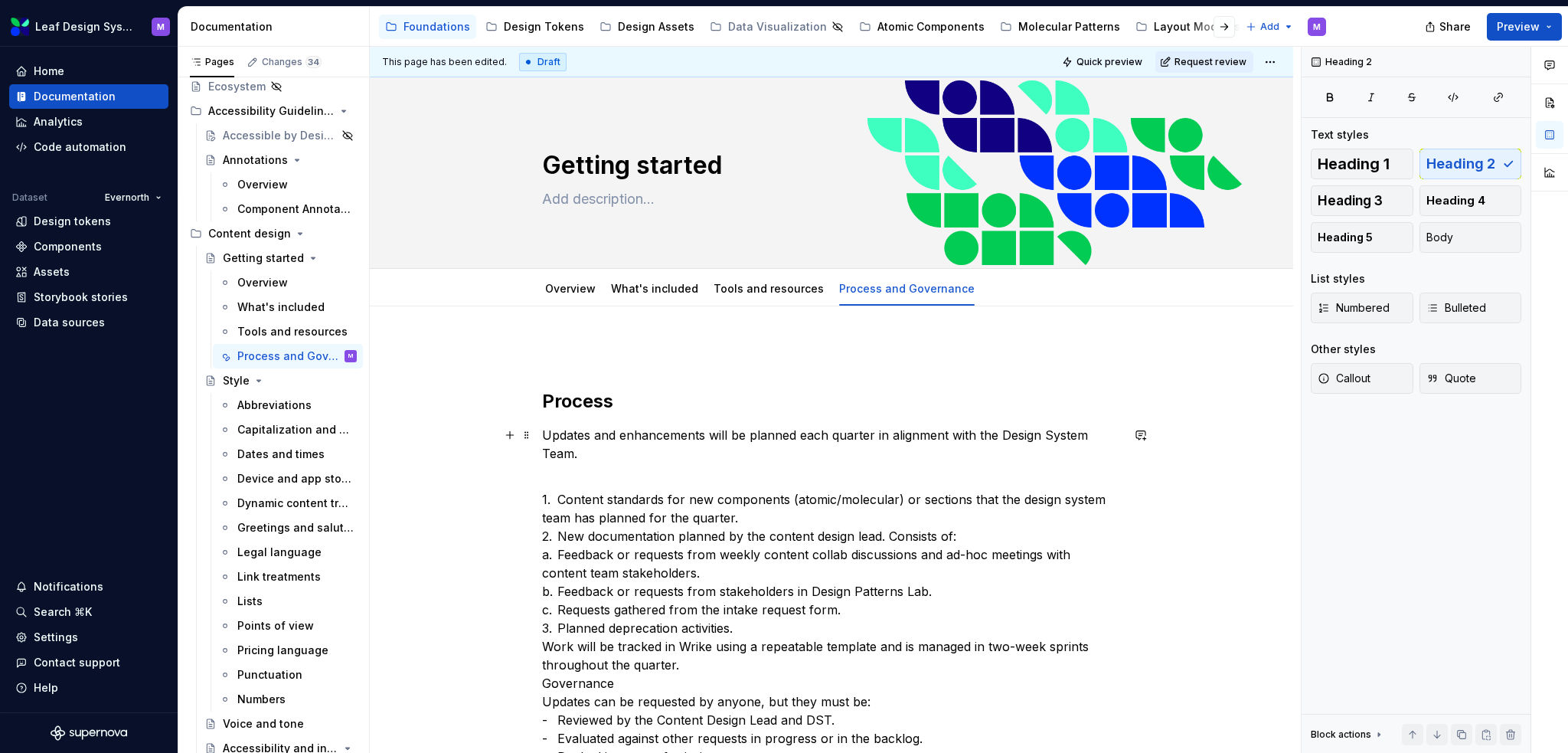
click at [542, 465] on div "Process Updates and enhancements will be planned each quarter in alignment with…" at bounding box center [832, 693] width 579 height 698
click at [611, 472] on p "1. Content standards for new components (atomic/molecular) or sections that the…" at bounding box center [832, 757] width 579 height 570
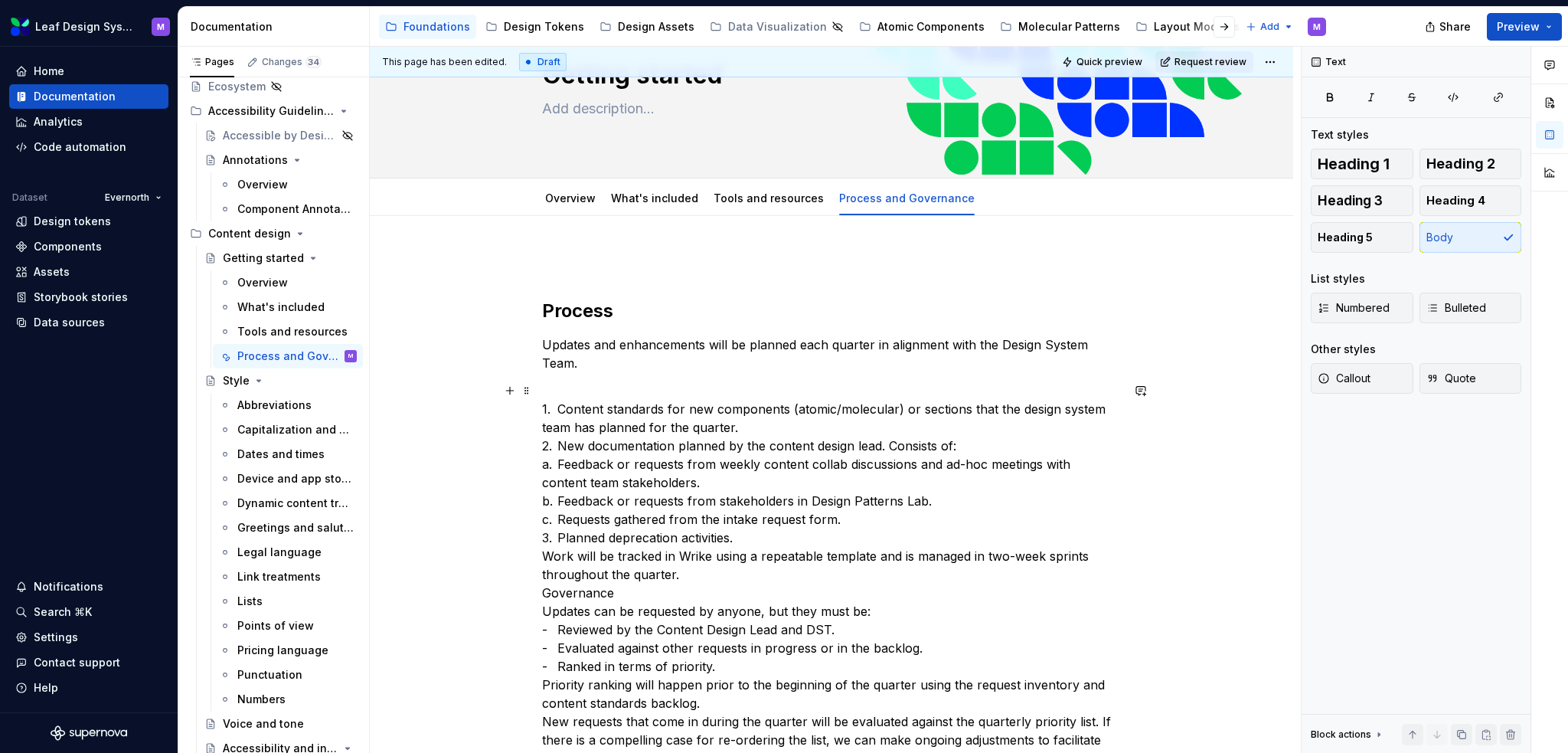
scroll to position [153, 0]
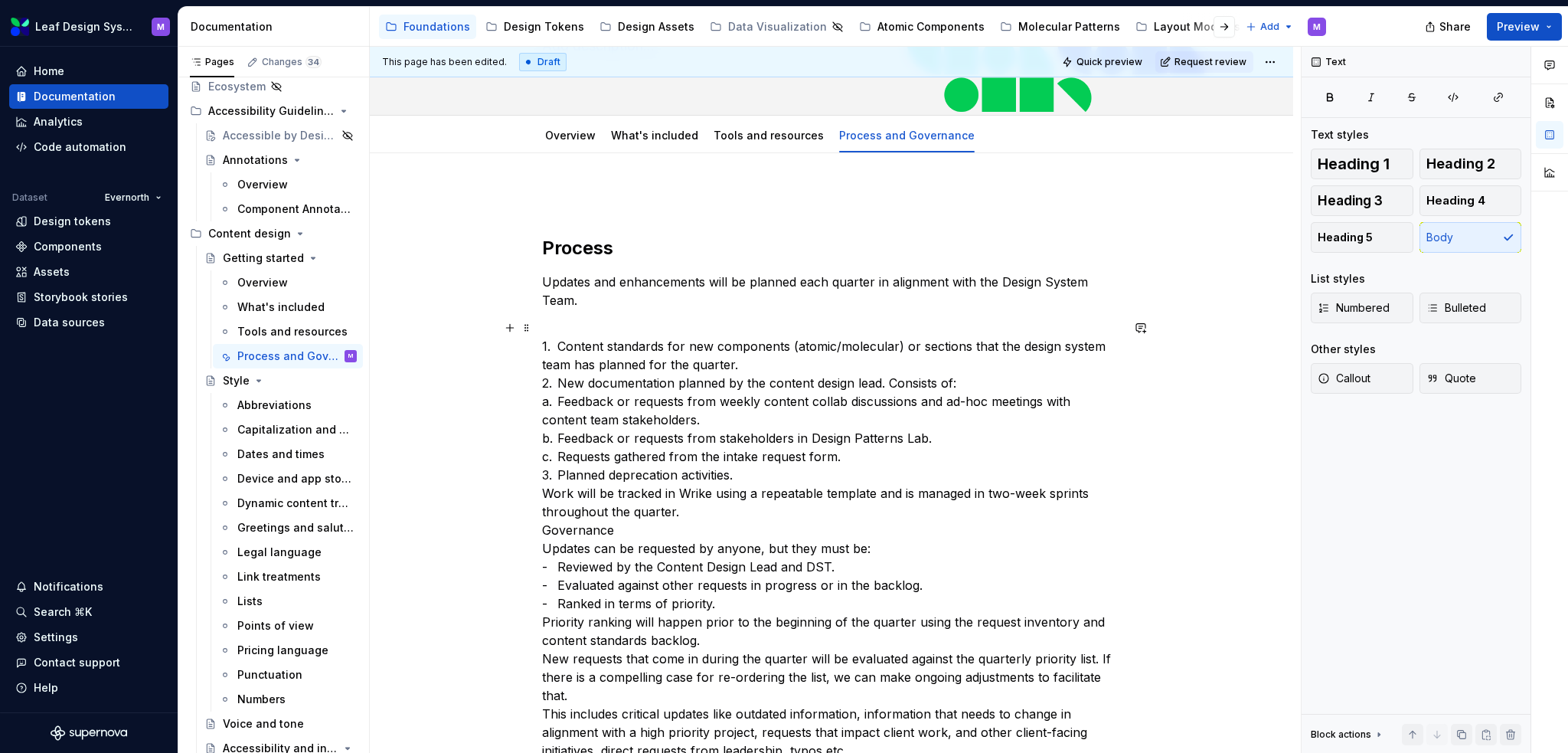
click at [683, 501] on p "1. Content standards for new components (atomic/molecular) or sections that the…" at bounding box center [832, 604] width 579 height 570
click at [542, 495] on p "1. Content standards for new components (atomic/molecular) or sections that the…" at bounding box center [832, 604] width 579 height 570
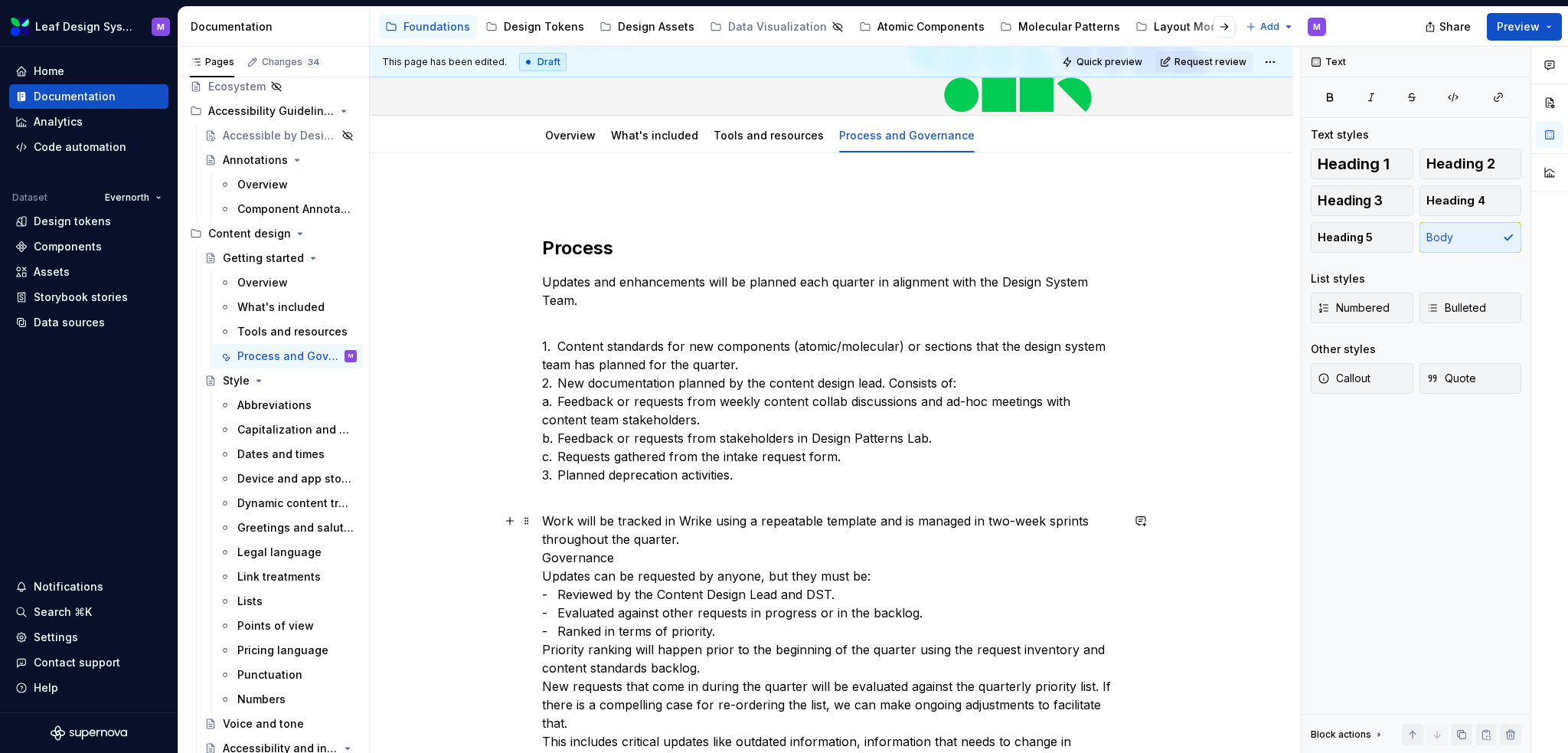
click at [691, 536] on p "Work will be tracked in Wrike using a repeatable template and is managed in two…" at bounding box center [832, 713] width 579 height 404
click at [603, 502] on div "Process Updates and enhancements will be planned each quarter in alignment with…" at bounding box center [832, 553] width 579 height 726
click at [602, 495] on p "1. Content standards for new components (atomic/molecular) or sections that the…" at bounding box center [832, 410] width 579 height 184
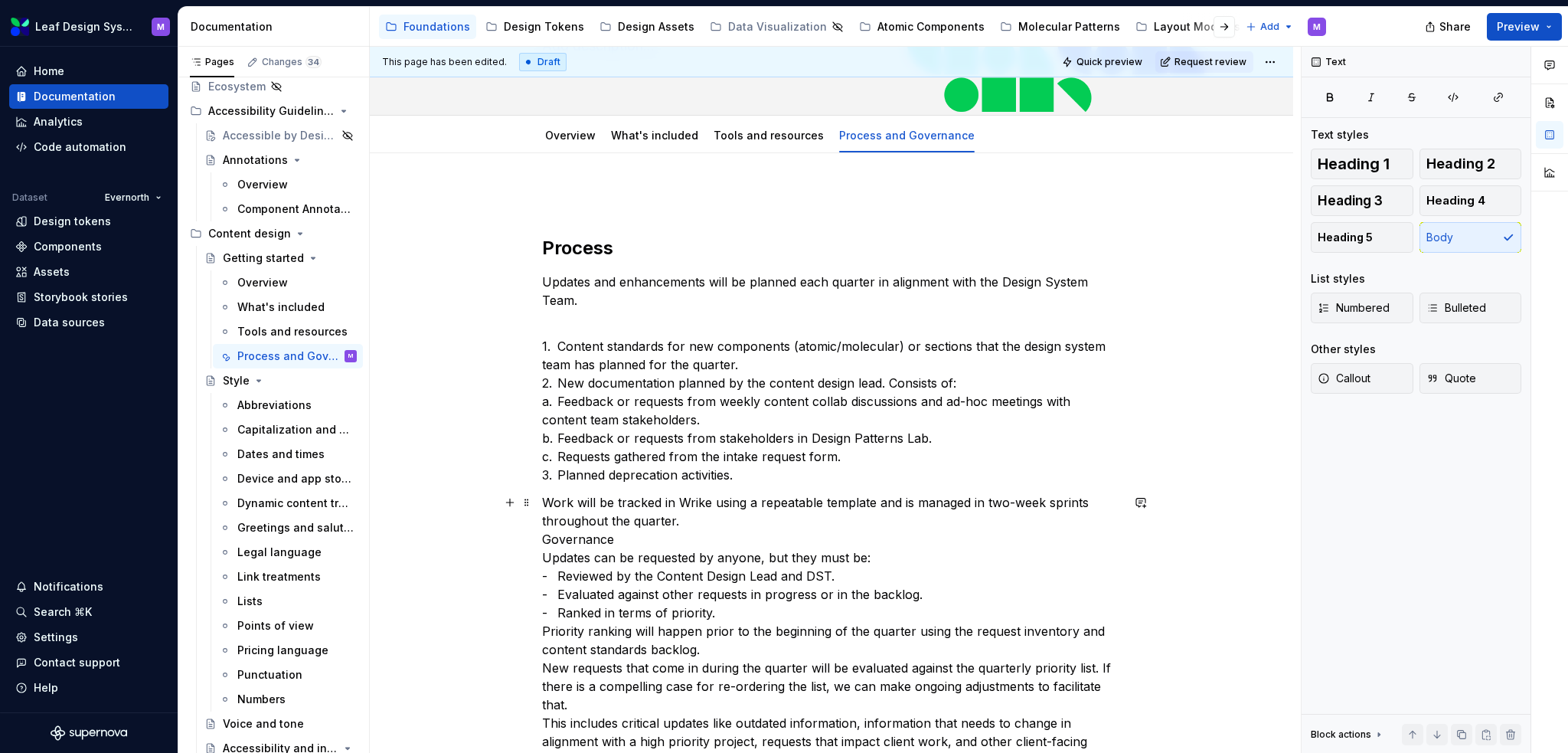
click at [693, 519] on p "Work will be tracked in Wrike using a repeatable template and is managed in two…" at bounding box center [832, 695] width 579 height 404
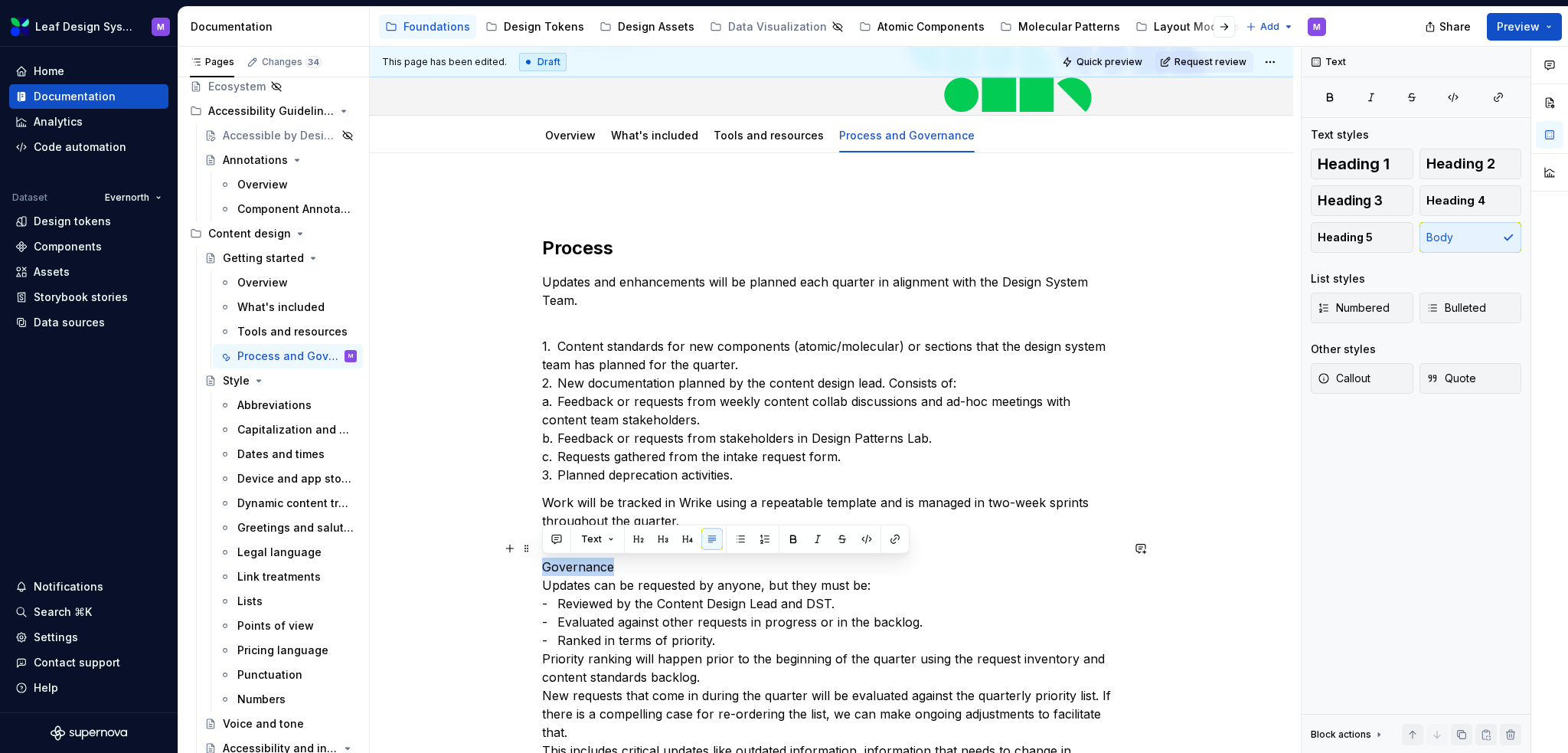
drag, startPoint x: 579, startPoint y: 566, endPoint x: 492, endPoint y: 565, distance: 87.0
click at [492, 565] on div "Process Updates and enhancements will be planned each quarter in alignment with…" at bounding box center [831, 661] width 924 height 1017
click at [1495, 162] on button "Heading 2" at bounding box center [1471, 163] width 103 height 31
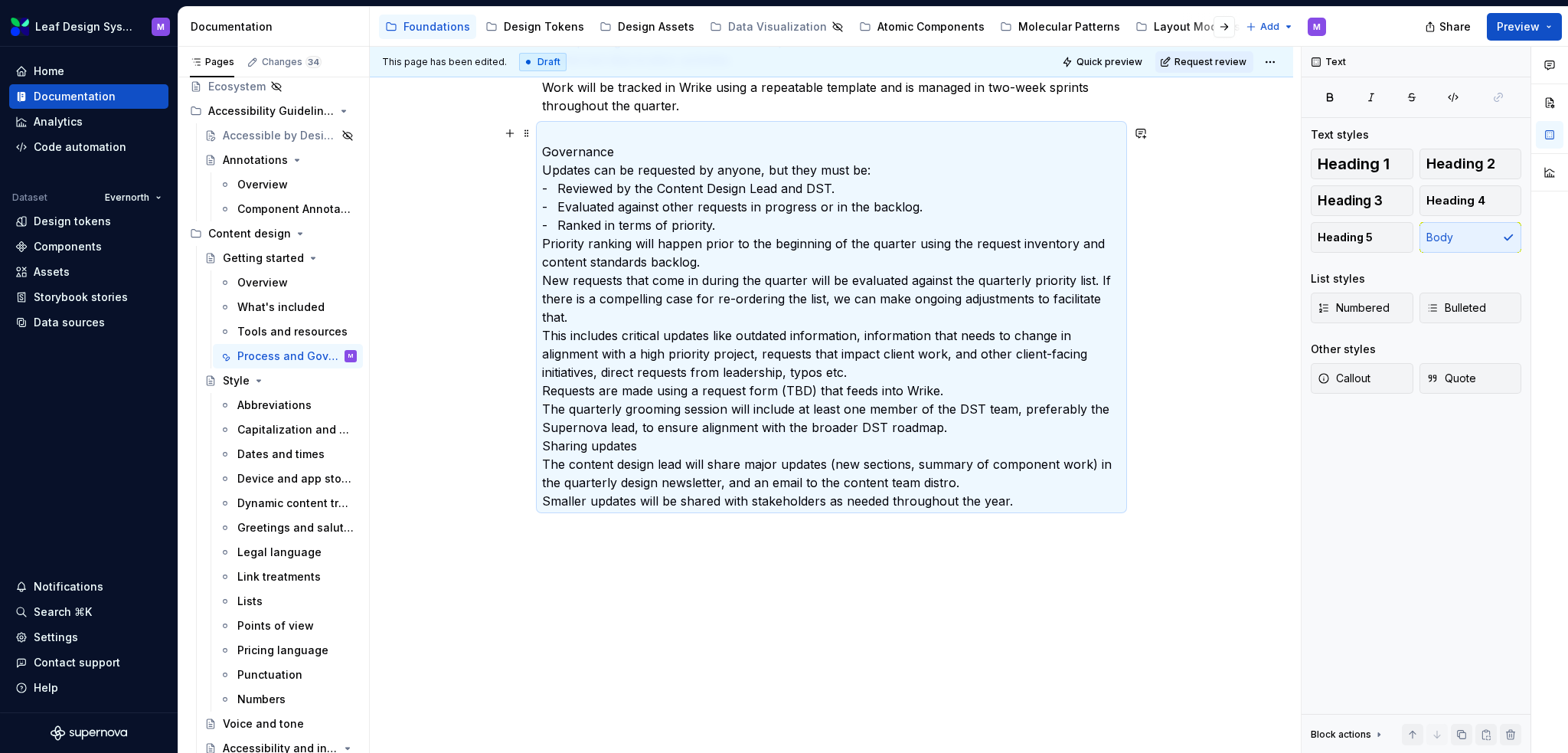
scroll to position [415, 0]
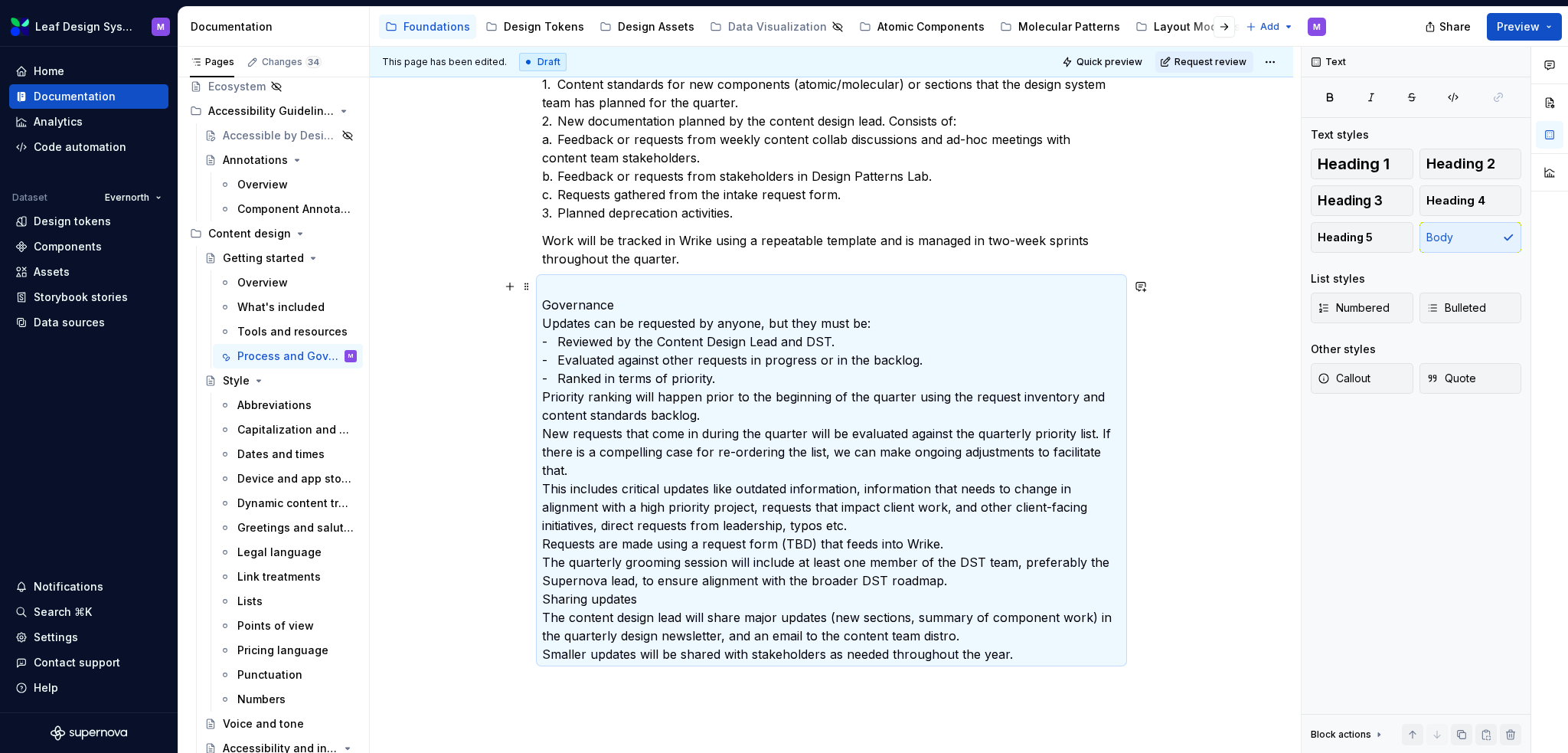
click at [647, 293] on p "Governance Updates can be requested by anyone, but they must be: - Reviewed by …" at bounding box center [832, 471] width 579 height 386
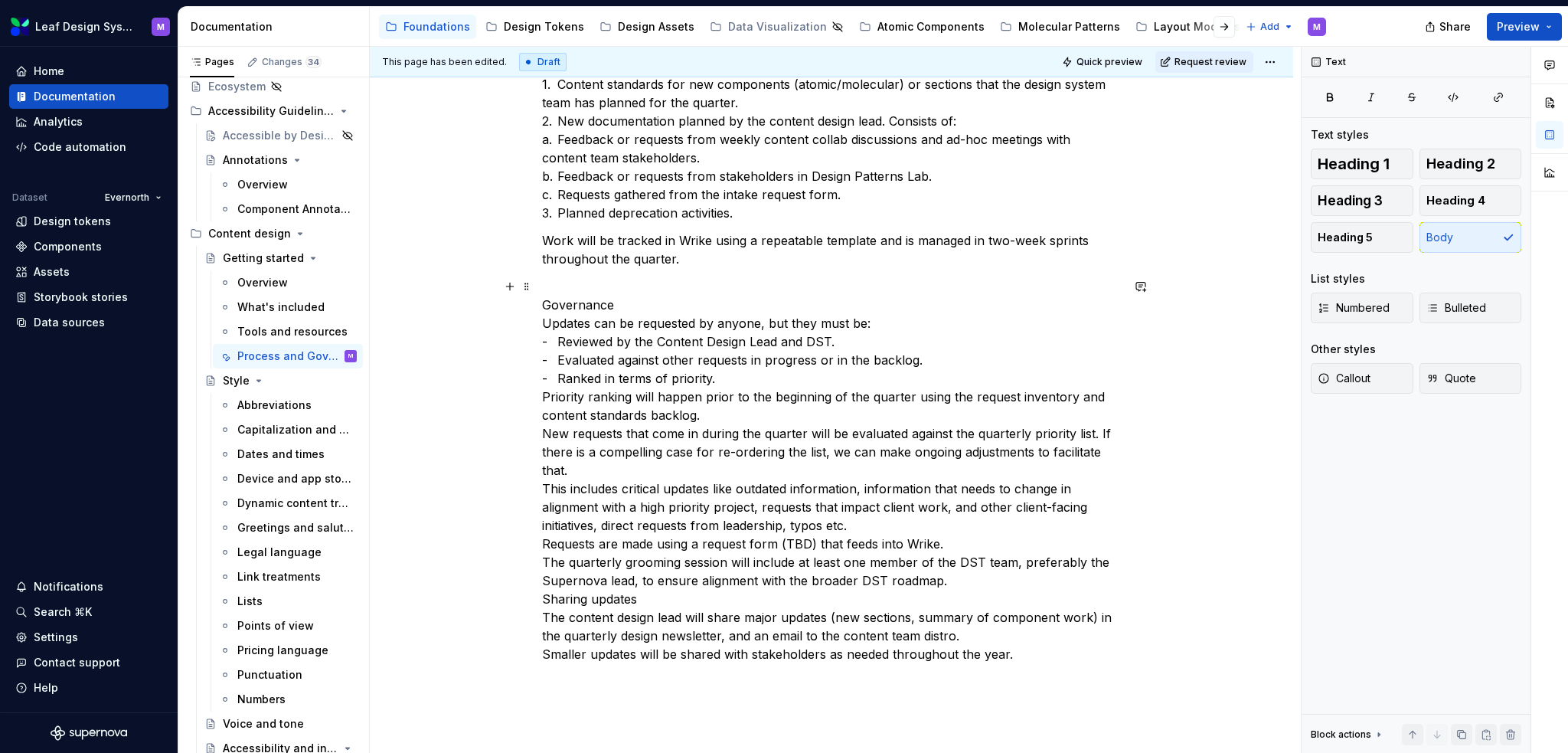
click at [637, 299] on p "Governance Updates can be requested by anyone, but they must be: - Reviewed by …" at bounding box center [832, 471] width 579 height 386
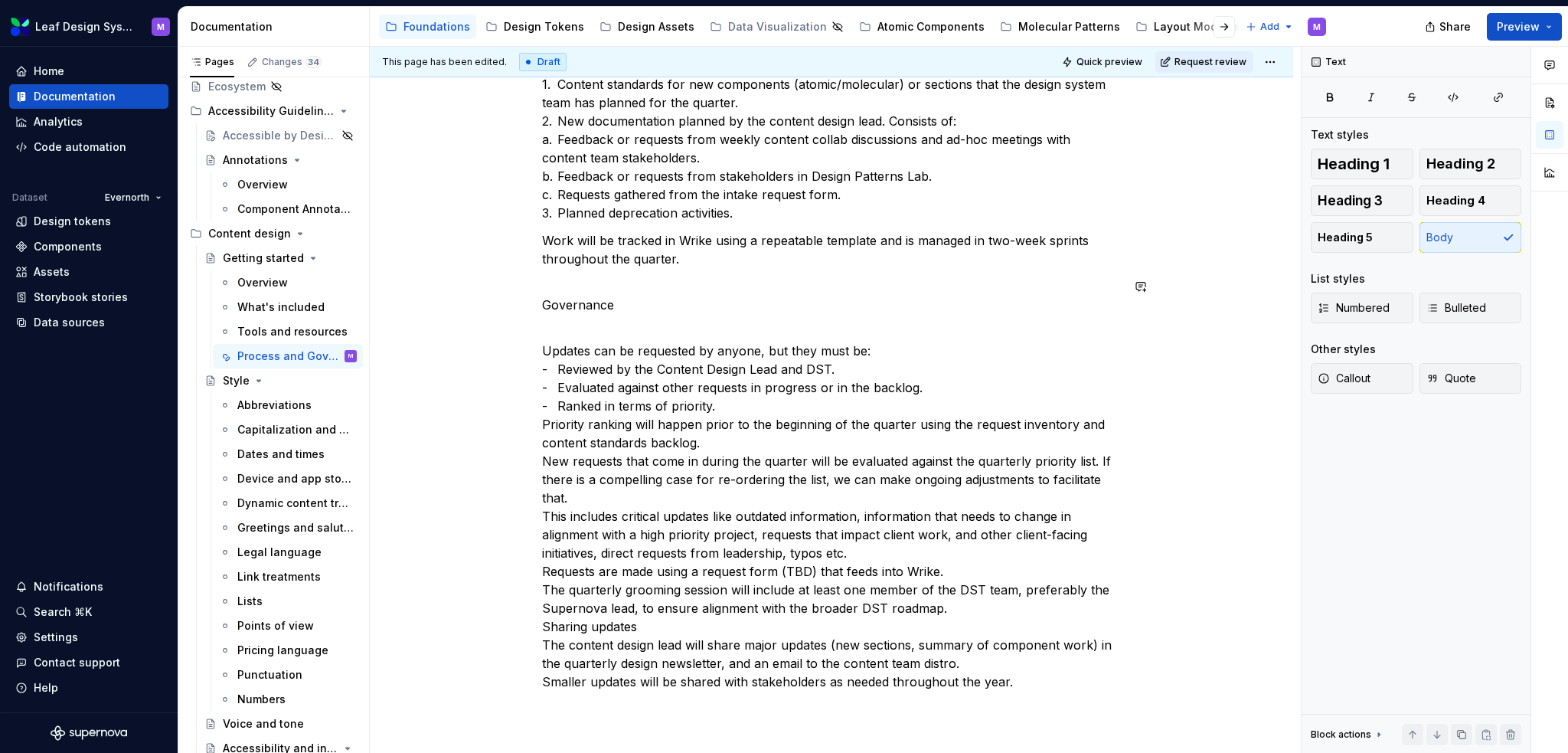
click at [603, 270] on div "Process Updates and enhancements will be planned each quarter in alignment with…" at bounding box center [832, 309] width 579 height 763
drag, startPoint x: 622, startPoint y: 299, endPoint x: 1191, endPoint y: 183, distance: 580.7
click at [536, 308] on div "Process Updates and enhancements will be planned each quarter in alignment with…" at bounding box center [831, 413] width 924 height 1044
click at [1443, 157] on span "Heading 2" at bounding box center [1461, 163] width 69 height 15
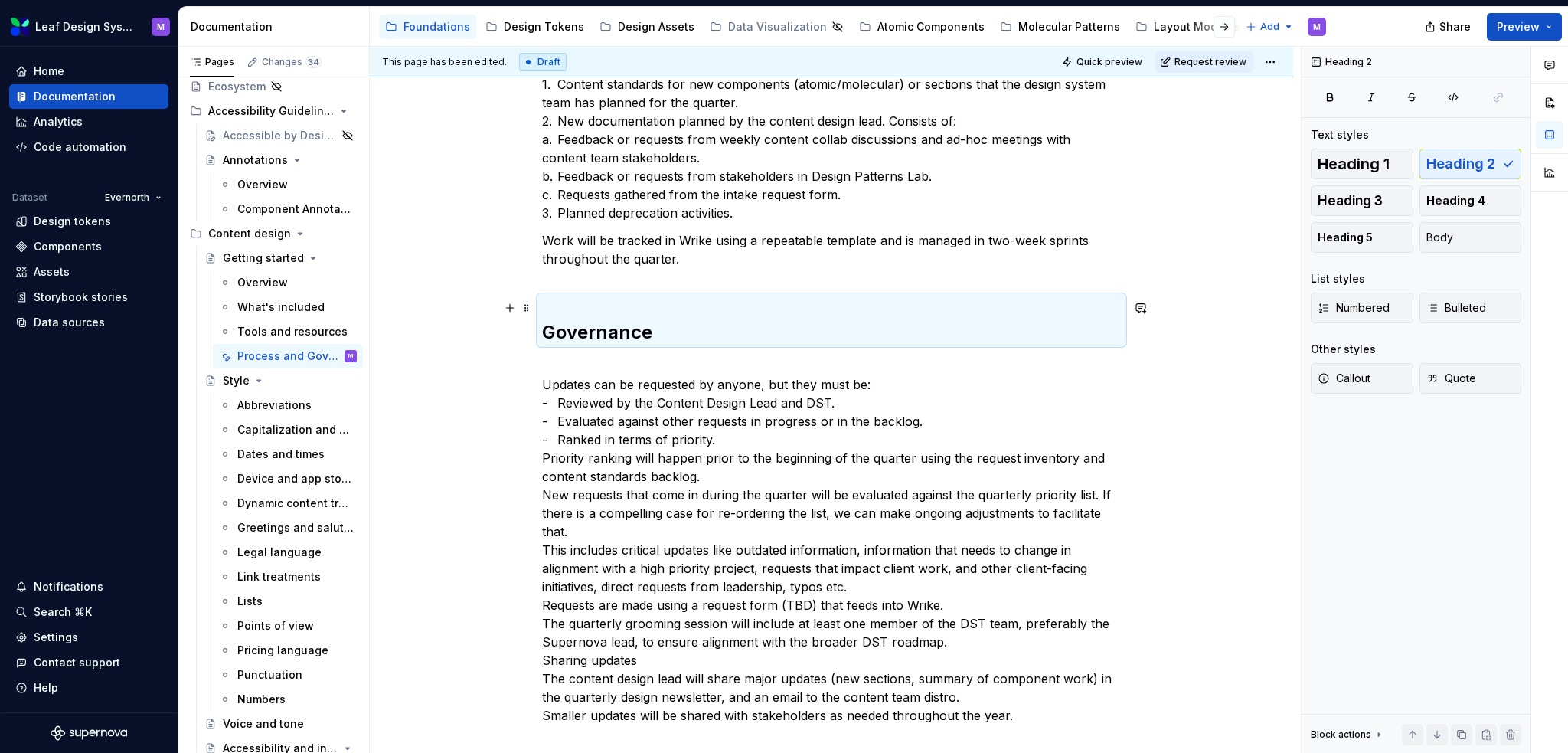
click at [662, 307] on h2 "Governance" at bounding box center [832, 319] width 579 height 49
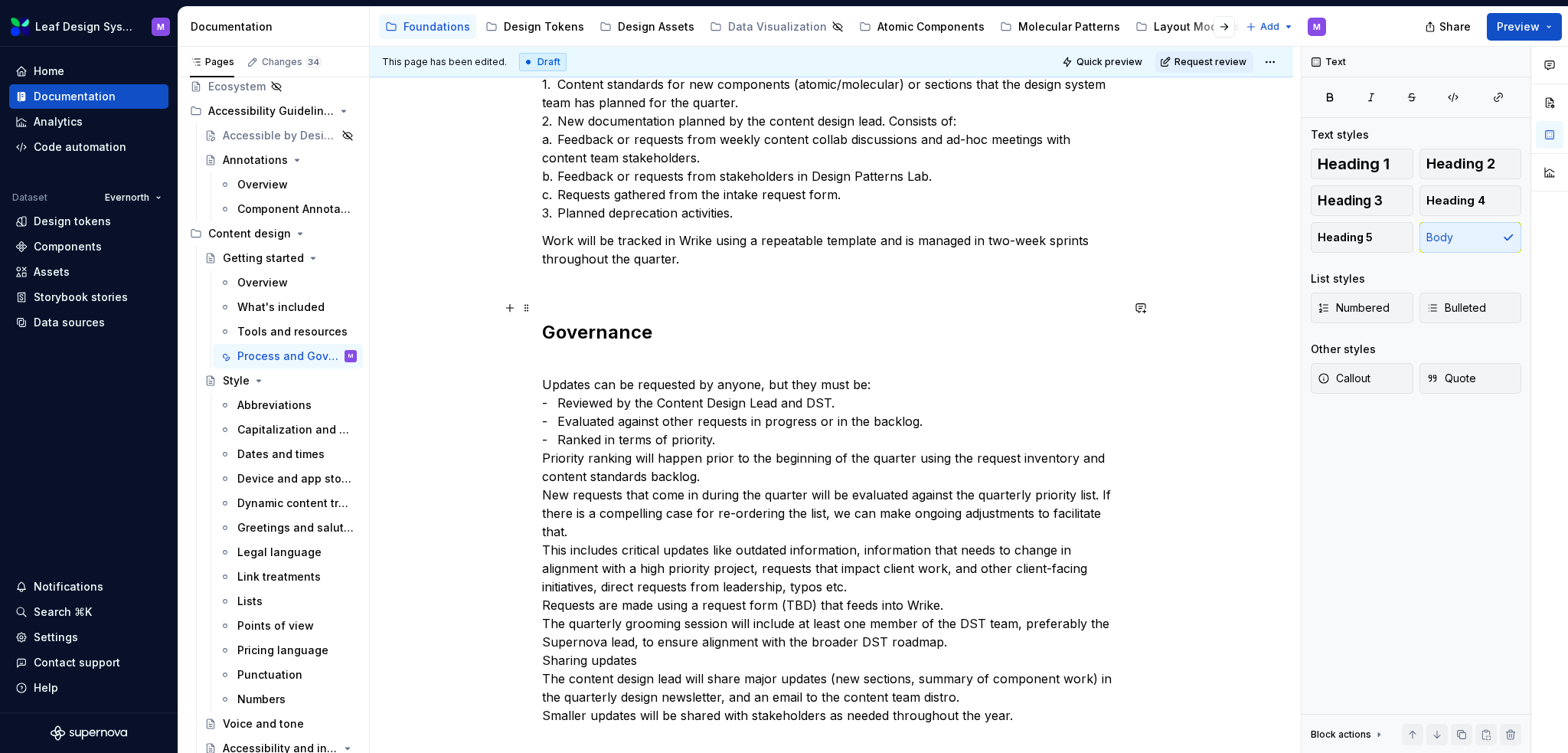
click at [561, 315] on h2 "Governance" at bounding box center [832, 319] width 579 height 49
click at [546, 327] on h2 "Governance" at bounding box center [832, 319] width 579 height 49
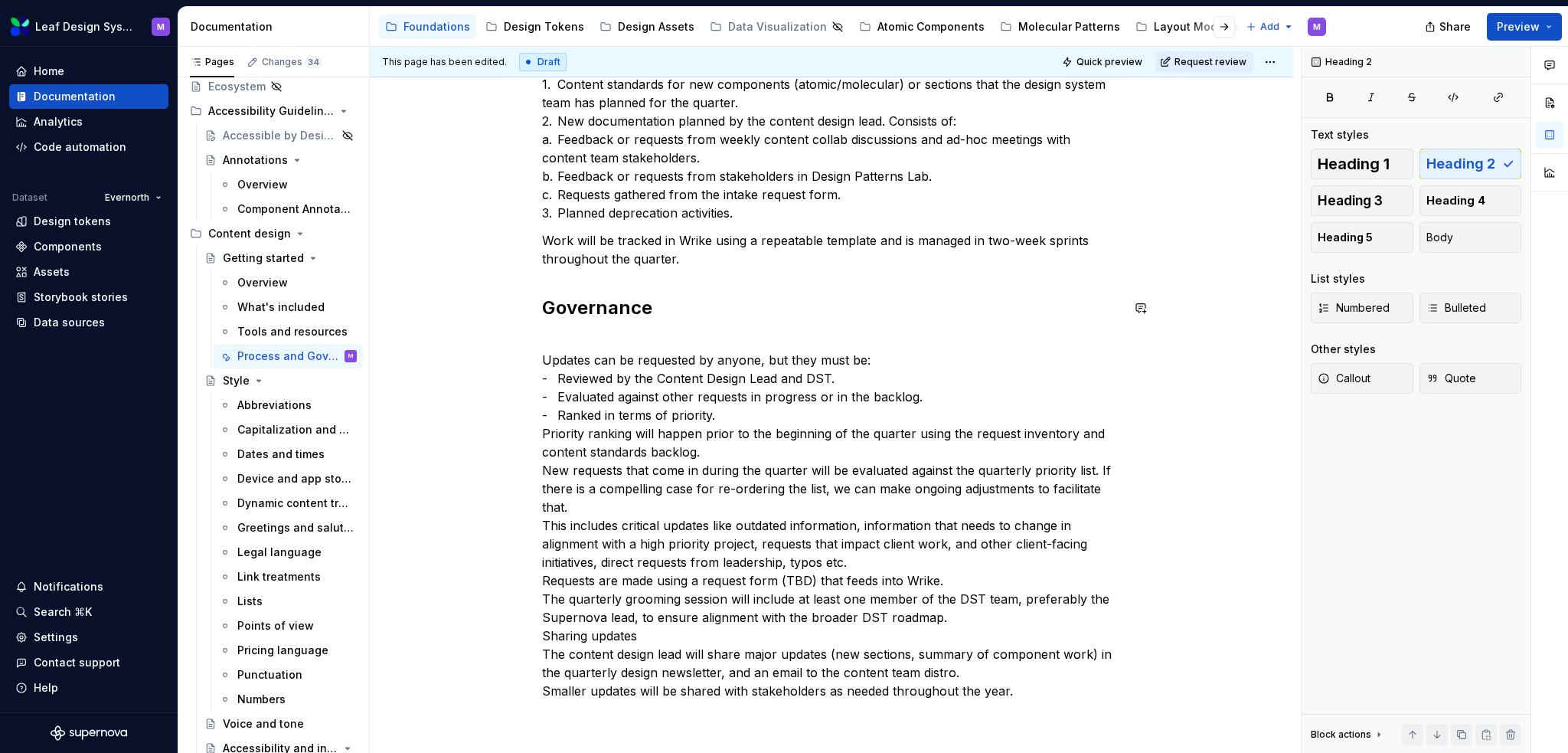
click at [544, 326] on div "Process Updates and enhancements will be planned each quarter in alignment with…" at bounding box center [832, 313] width 579 height 772
click at [680, 322] on div "Process Updates and enhancements will be planned each quarter in alignment with…" at bounding box center [832, 313] width 579 height 772
click at [766, 370] on p "Updates can be requested by anyone, but they must be: - Reviewed by the Content…" at bounding box center [832, 516] width 579 height 368
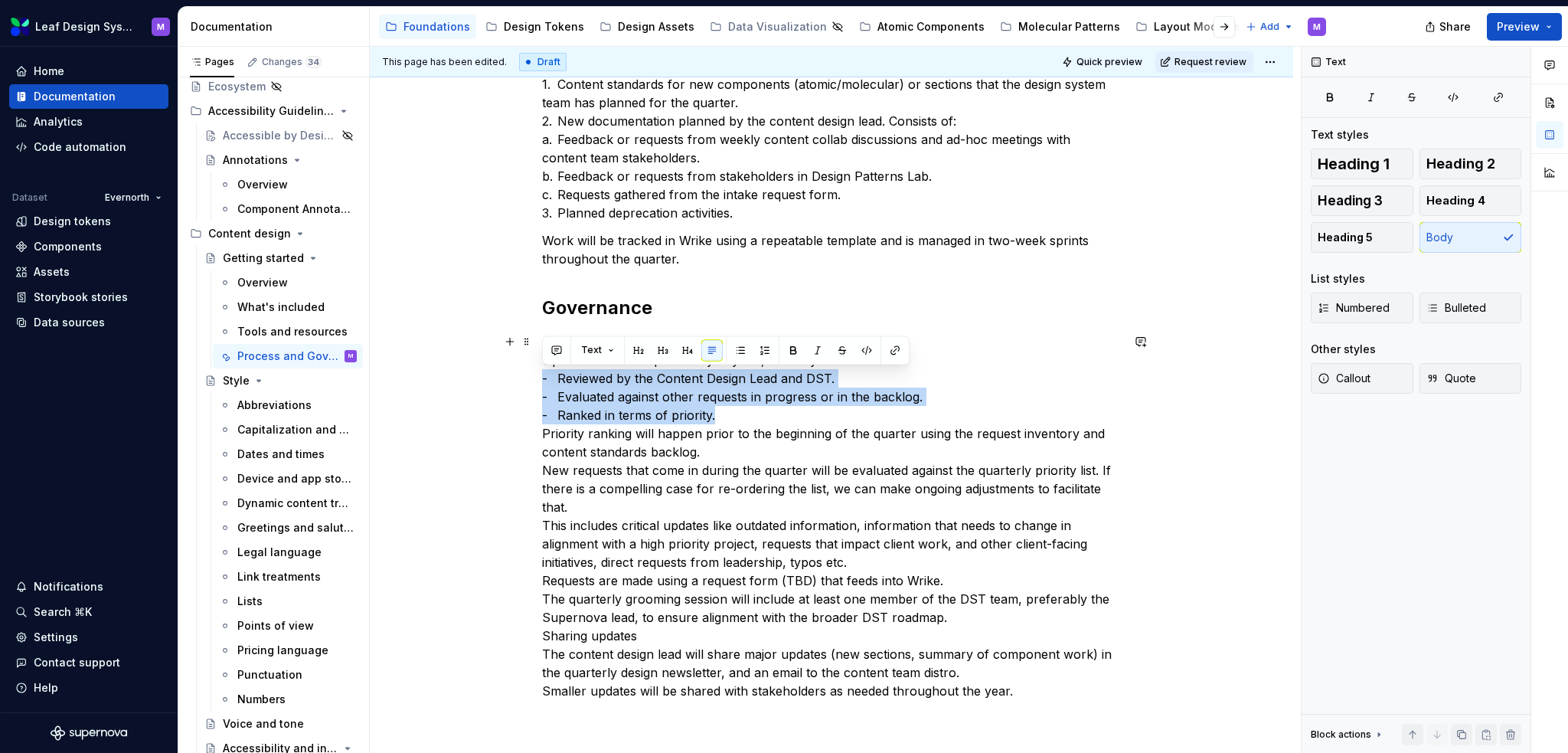
drag, startPoint x: 718, startPoint y: 413, endPoint x: 539, endPoint y: 374, distance: 183.2
click at [539, 374] on div "Process Updates and enhancements will be planned each quarter in alignment with…" at bounding box center [831, 418] width 924 height 1053
click at [1430, 310] on icon "button" at bounding box center [1432, 307] width 12 height 12
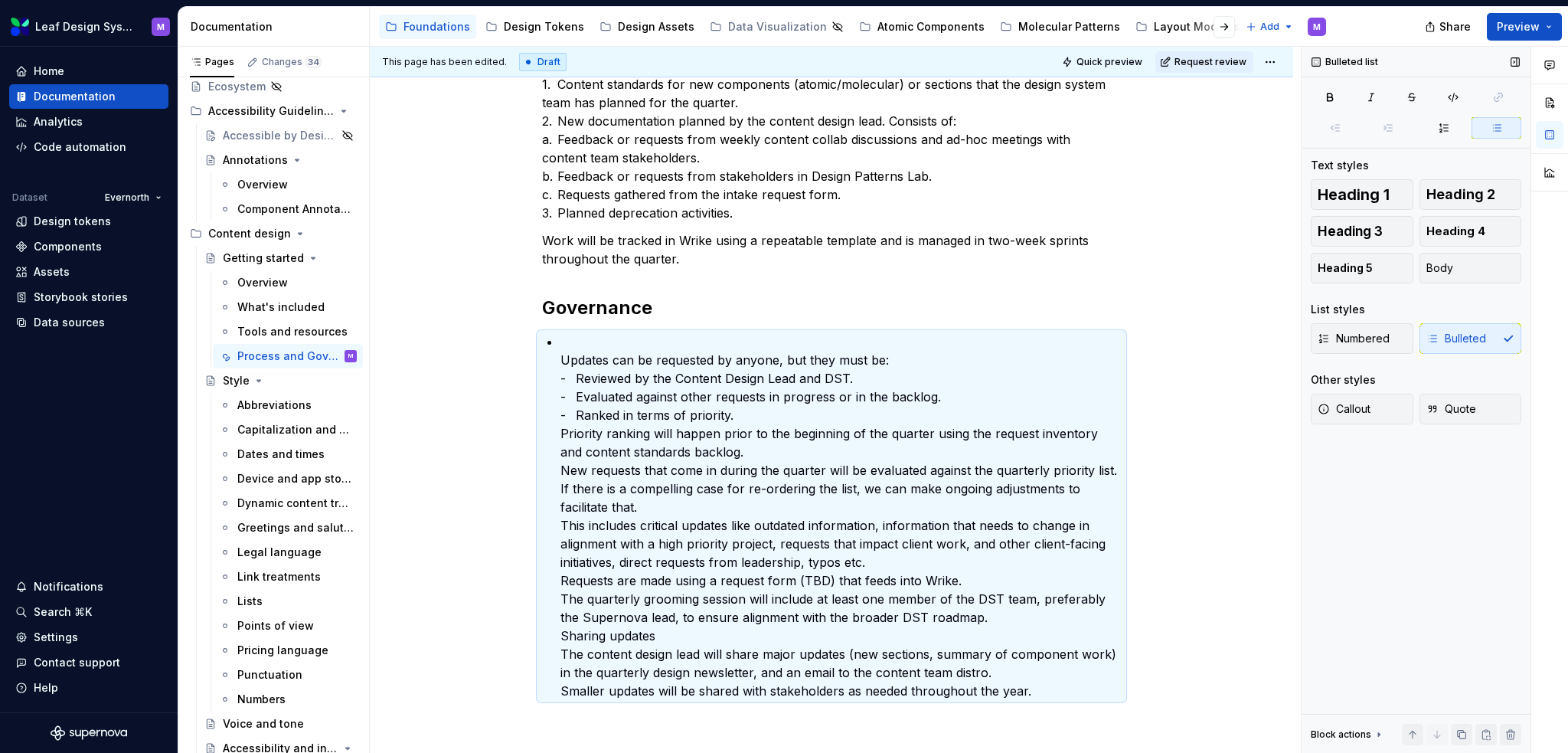
click at [1430, 310] on div "List styles" at bounding box center [1416, 309] width 211 height 15
click at [1035, 418] on p "Updates can be requested by anyone, but they must be: - Reviewed by the Content…" at bounding box center [841, 516] width 561 height 368
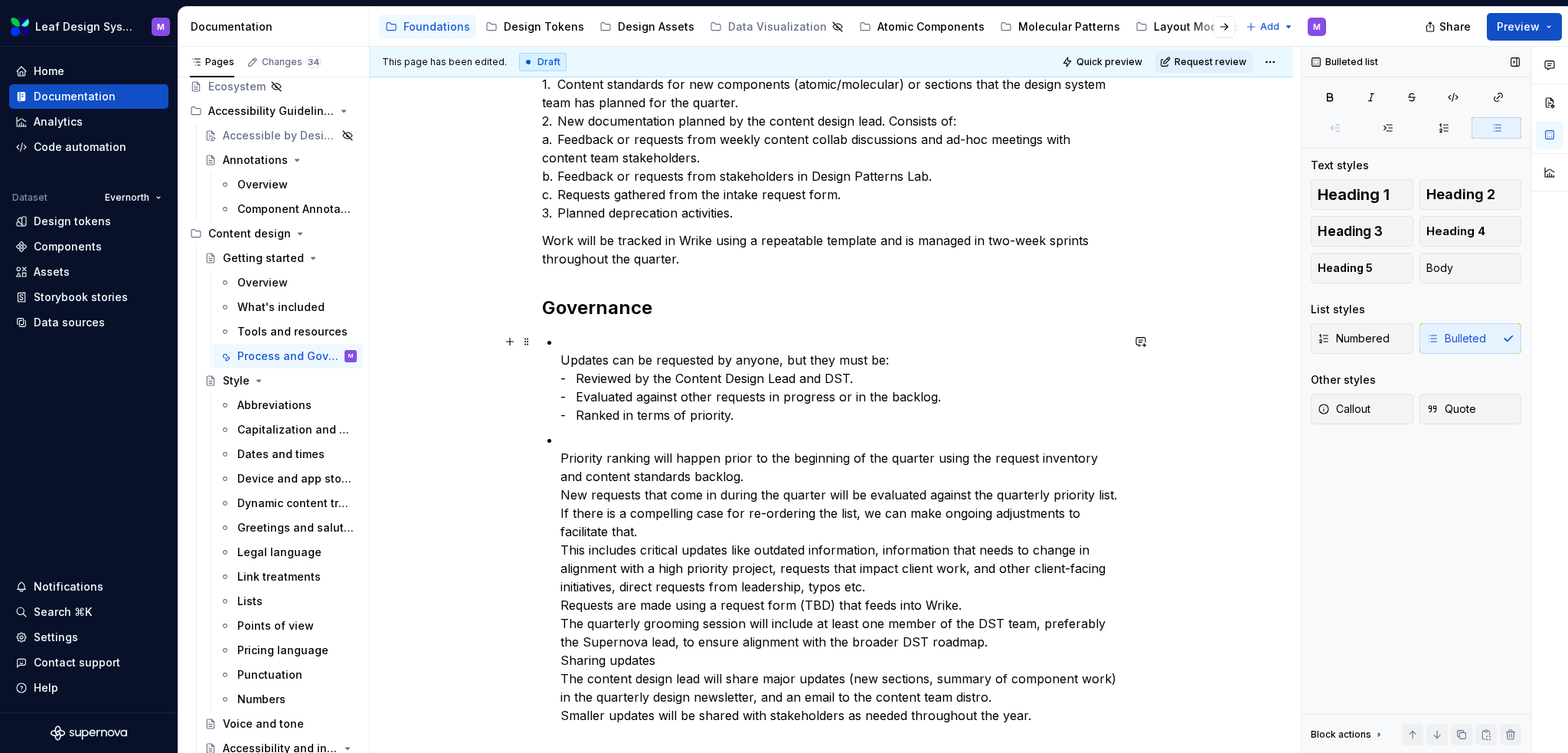
click at [785, 400] on p "Updates can be requested by anyone, but they must be: - Reviewed by the Content…" at bounding box center [841, 378] width 561 height 92
click at [728, 414] on p "Updates can be requested by anyone, but they must be: - Reviewed by the Content…" at bounding box center [841, 378] width 561 height 92
click at [895, 358] on p "Updates can be requested by anyone, but they must be: - Reviewed by the Content…" at bounding box center [841, 378] width 561 height 92
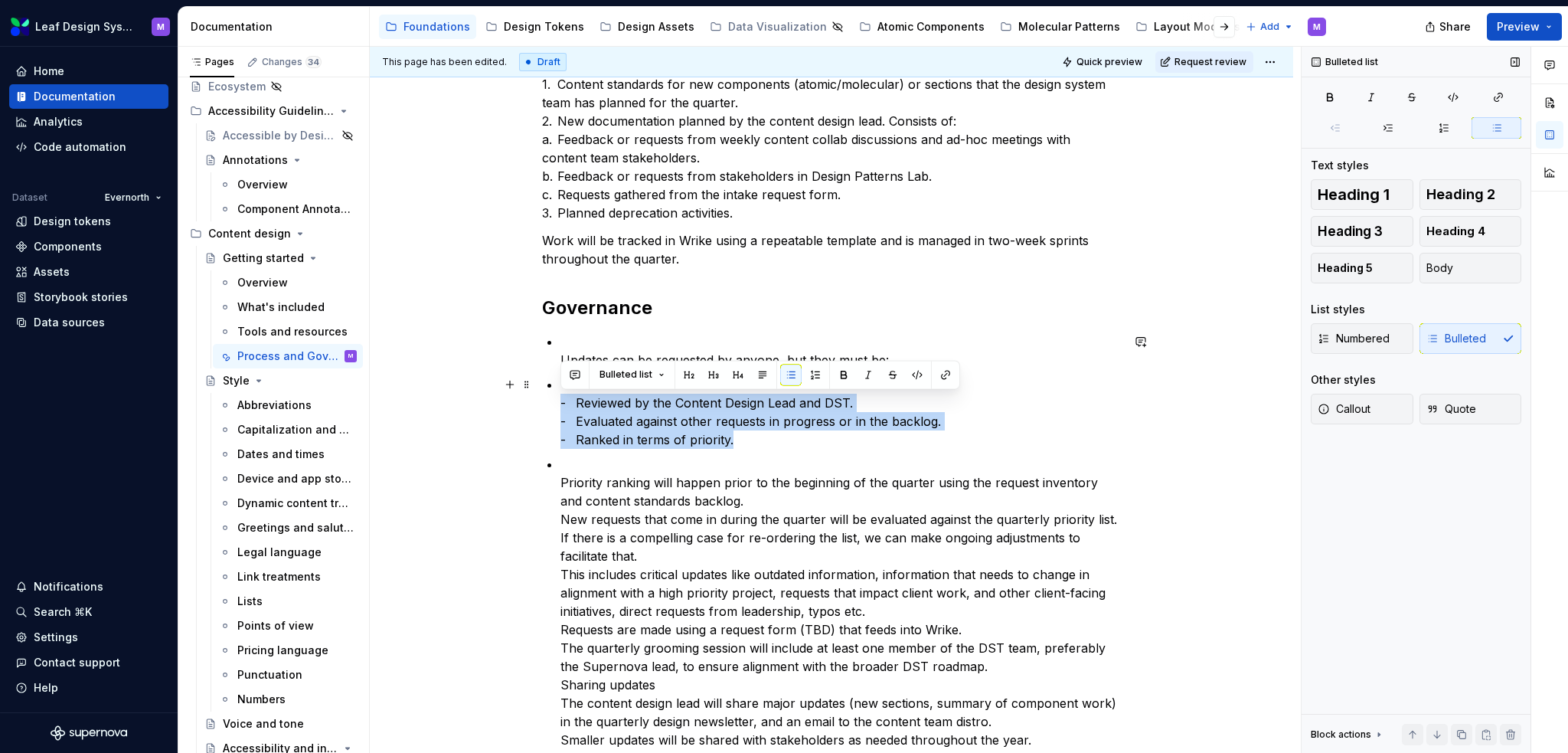
drag, startPoint x: 763, startPoint y: 440, endPoint x: 559, endPoint y: 402, distance: 207.5
click at [559, 402] on div "Process Updates and enhancements will be planned each quarter in alignment with…" at bounding box center [832, 338] width 579 height 821
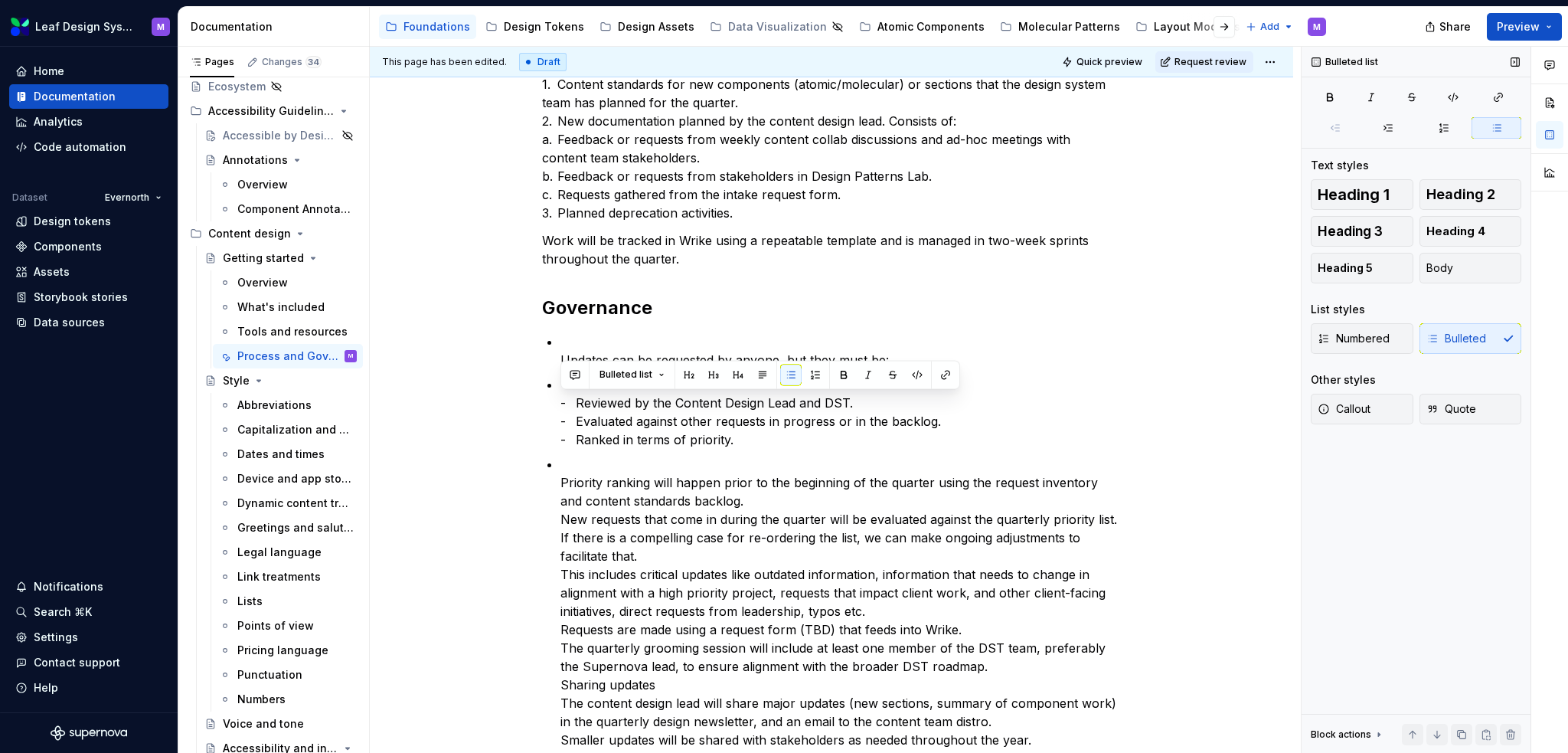
click at [1446, 336] on div "Numbered Bulleted" at bounding box center [1416, 338] width 211 height 31
click at [1446, 337] on div "Numbered Bulleted" at bounding box center [1416, 338] width 211 height 31
click at [580, 496] on p "Priority ranking will happen prior to the beginning of the quarter using the re…" at bounding box center [841, 602] width 561 height 294
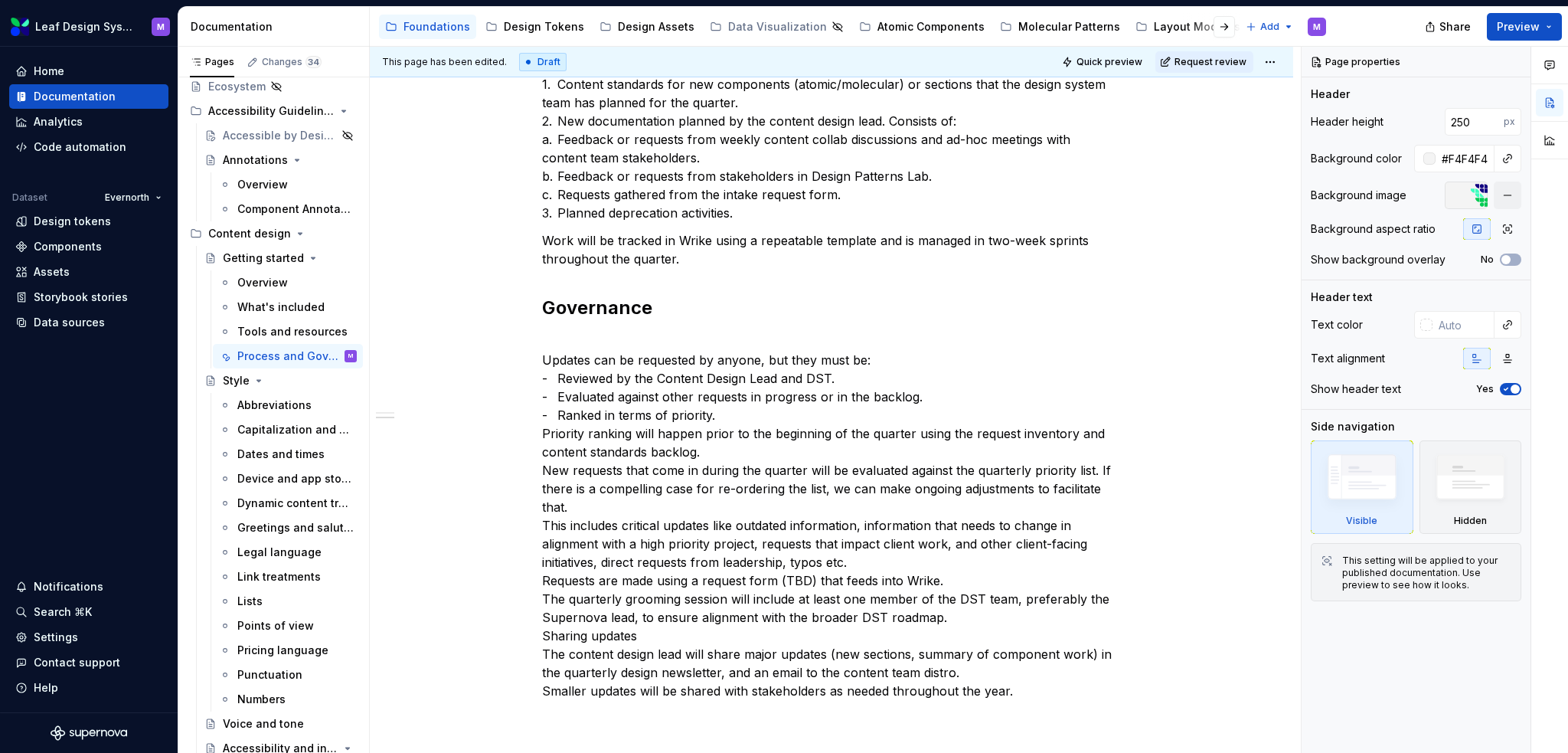
click at [242, 471] on div "Device and app store language" at bounding box center [297, 478] width 120 height 15
click at [736, 406] on p "Updates can be requested by anyone, but they must be: - Reviewed by the Content…" at bounding box center [832, 516] width 579 height 368
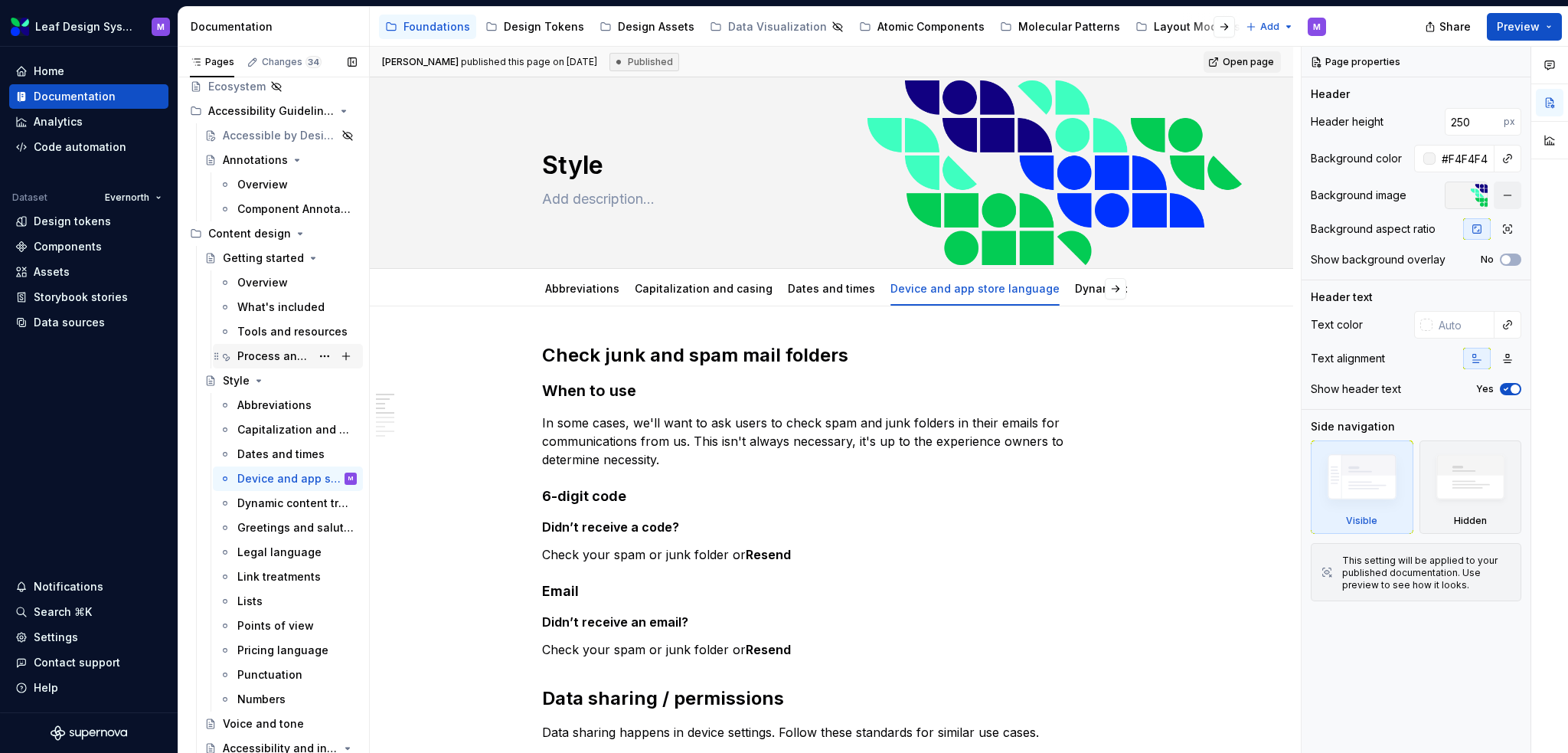
click at [273, 360] on div "Process and Governance" at bounding box center [274, 356] width 73 height 15
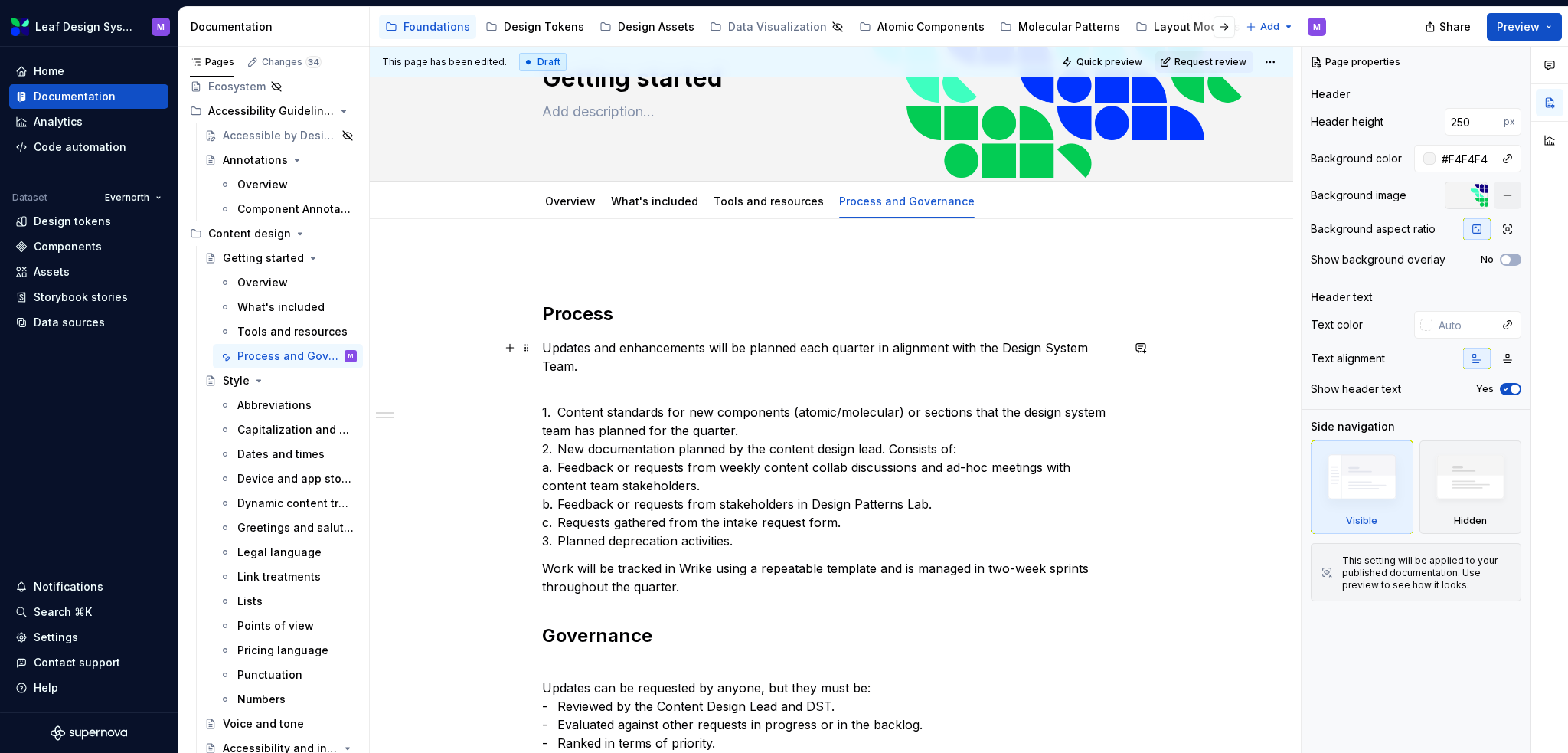
scroll to position [153, 0]
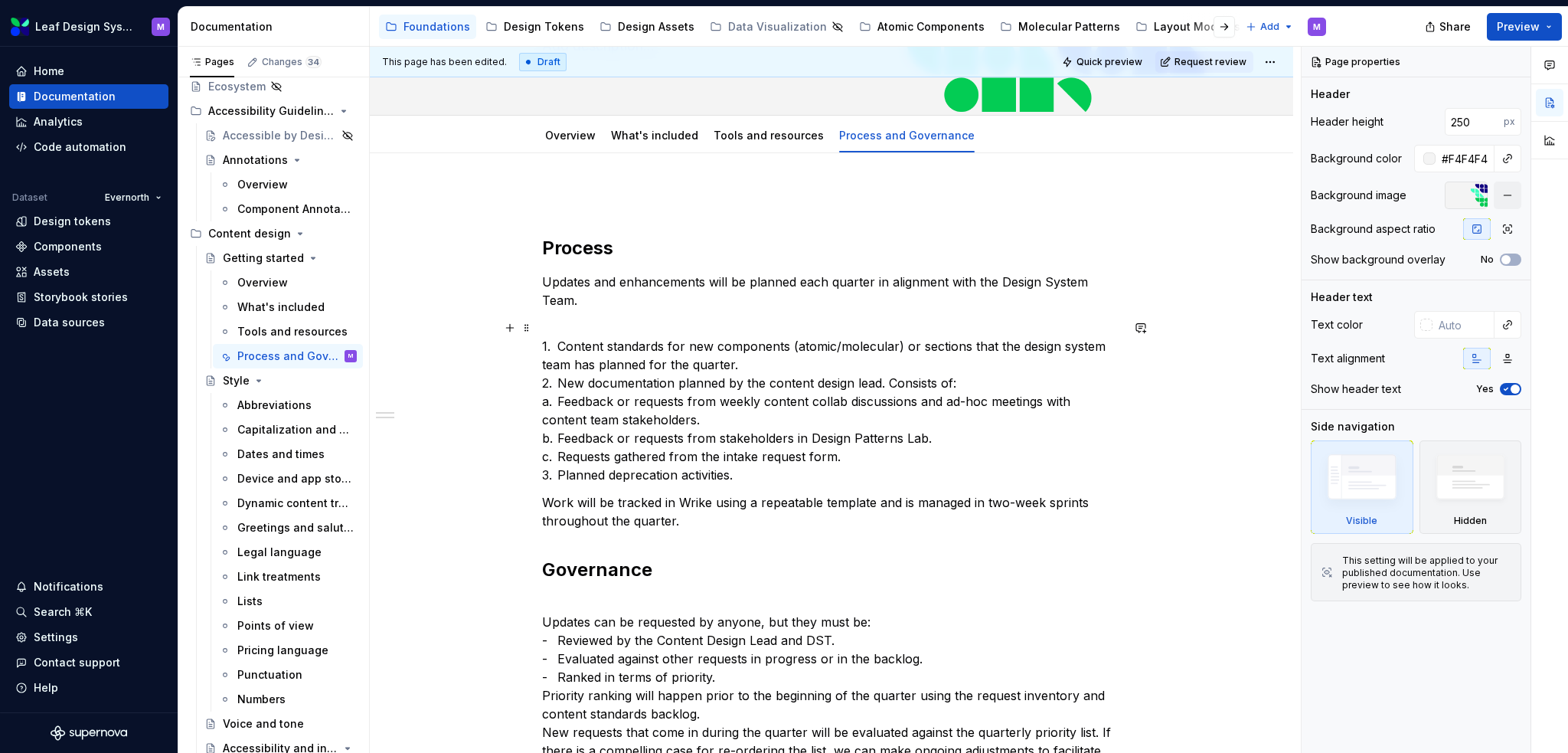
click at [702, 393] on p "1. Content standards for new components (atomic/molecular) or sections that the…" at bounding box center [832, 401] width 579 height 165
type textarea "*"
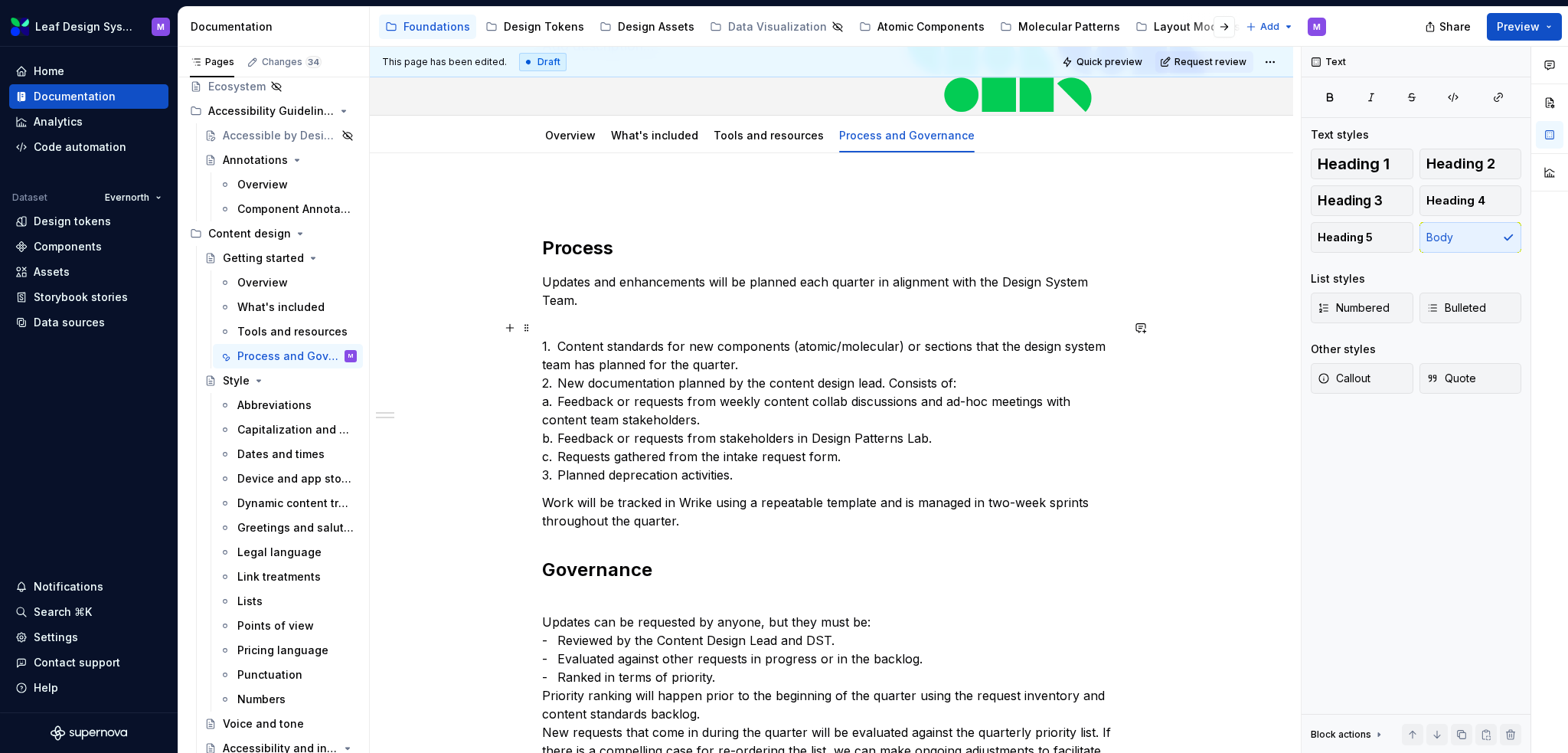
click at [667, 422] on p "1. Content standards for new components (atomic/molecular) or sections that the…" at bounding box center [832, 401] width 579 height 165
click at [618, 216] on div "Process Updates and enhancements will be planned each quarter in alignment with…" at bounding box center [832, 576] width 579 height 772
click at [556, 245] on h2 "Process" at bounding box center [832, 248] width 579 height 24
click at [553, 207] on p at bounding box center [832, 200] width 579 height 19
click at [545, 247] on h2 "Process" at bounding box center [832, 248] width 579 height 24
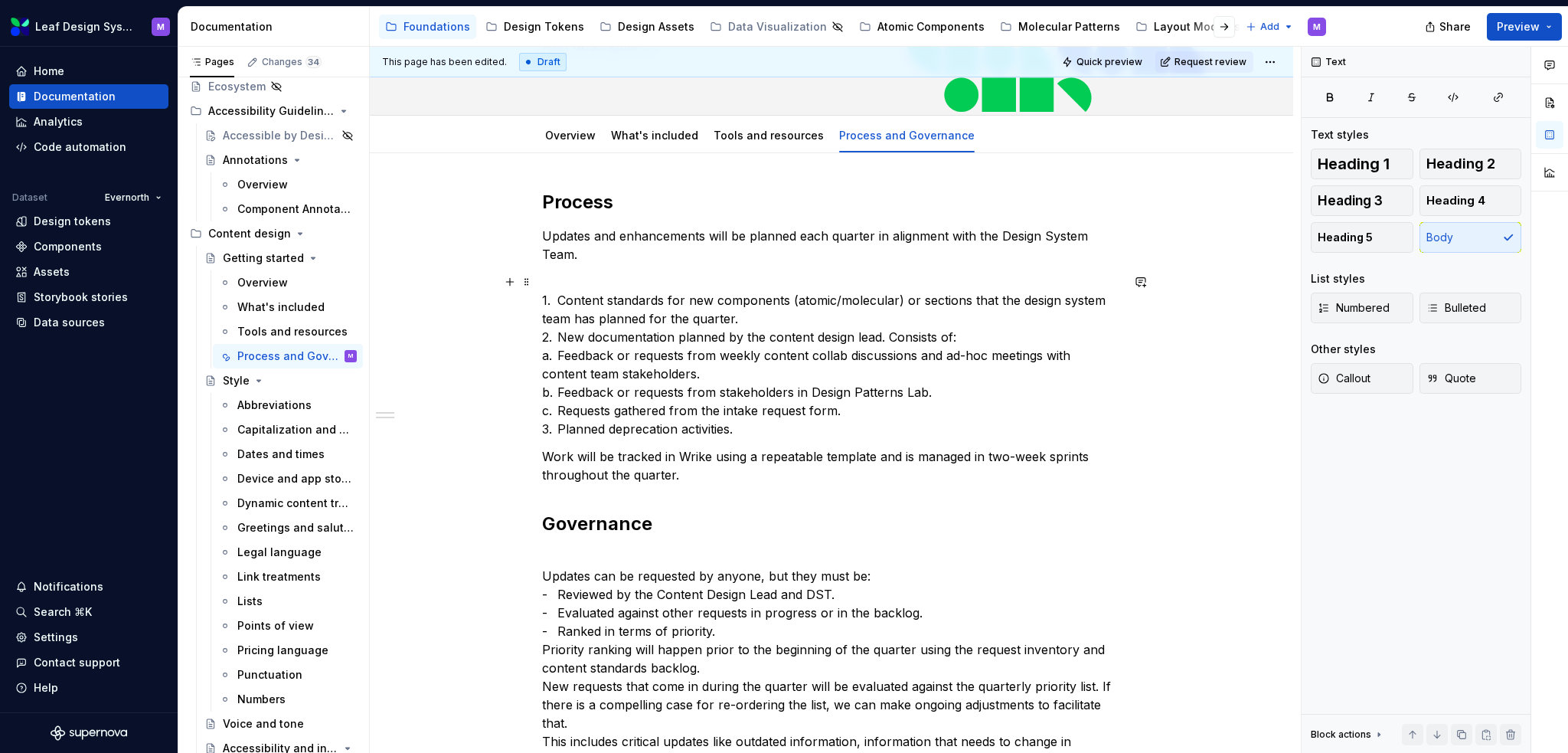
click at [592, 318] on p "1. Content standards for new components (atomic/molecular) or sections that the…" at bounding box center [832, 356] width 579 height 165
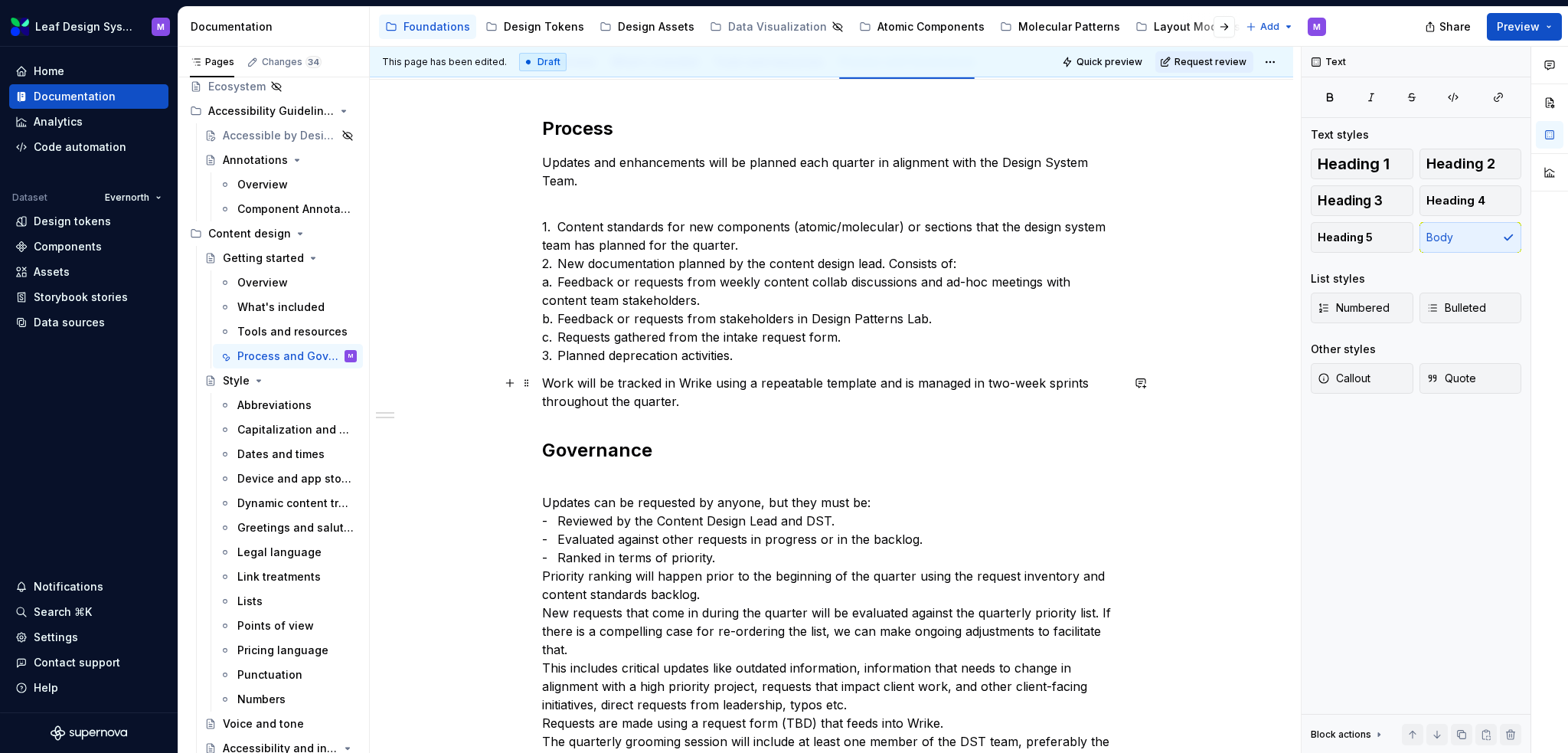
scroll to position [306, 0]
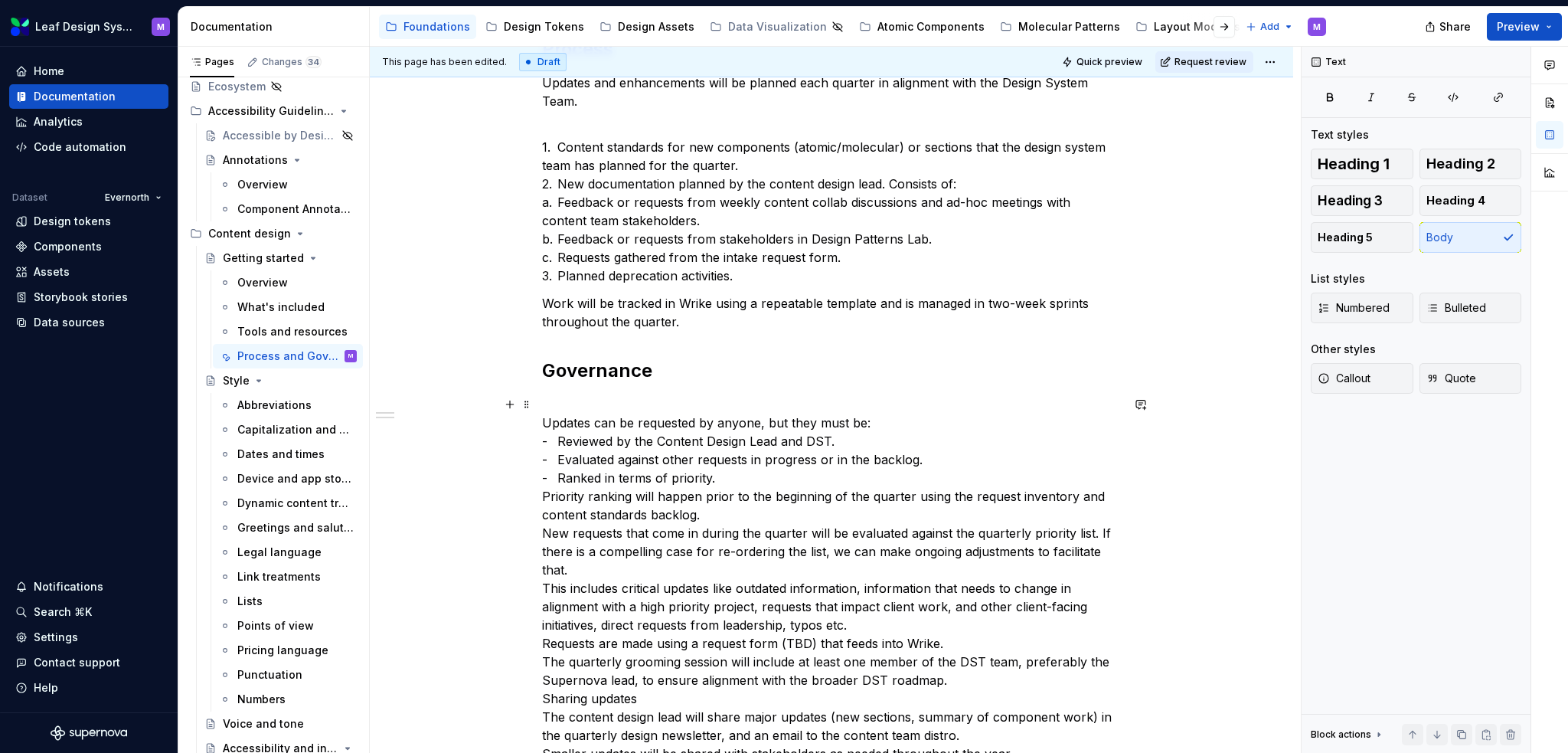
click at [607, 396] on p "Updates can be requested by anyone, but they must be: - Reviewed by the Content…" at bounding box center [832, 579] width 579 height 368
click at [539, 418] on div "Process Updates and enhancements will be planned each quarter in alignment with…" at bounding box center [831, 503] width 924 height 1007
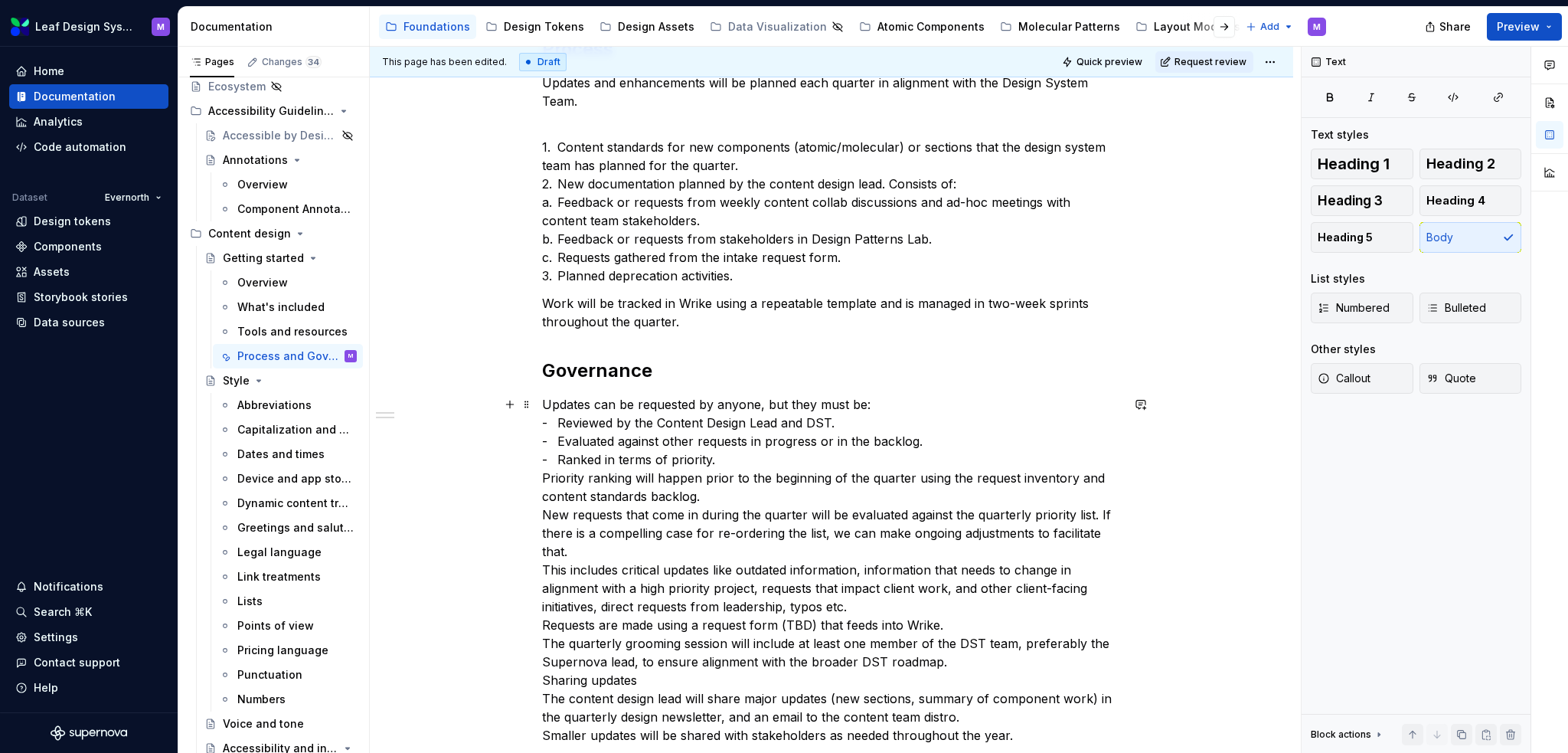
click at [775, 412] on p "Updates can be requested by anyone, but they must be: - Reviewed by the Content…" at bounding box center [832, 570] width 579 height 349
click at [882, 400] on p "Updates can be requested by anyone, but they must be: - Reviewed by the Content…" at bounding box center [832, 570] width 579 height 349
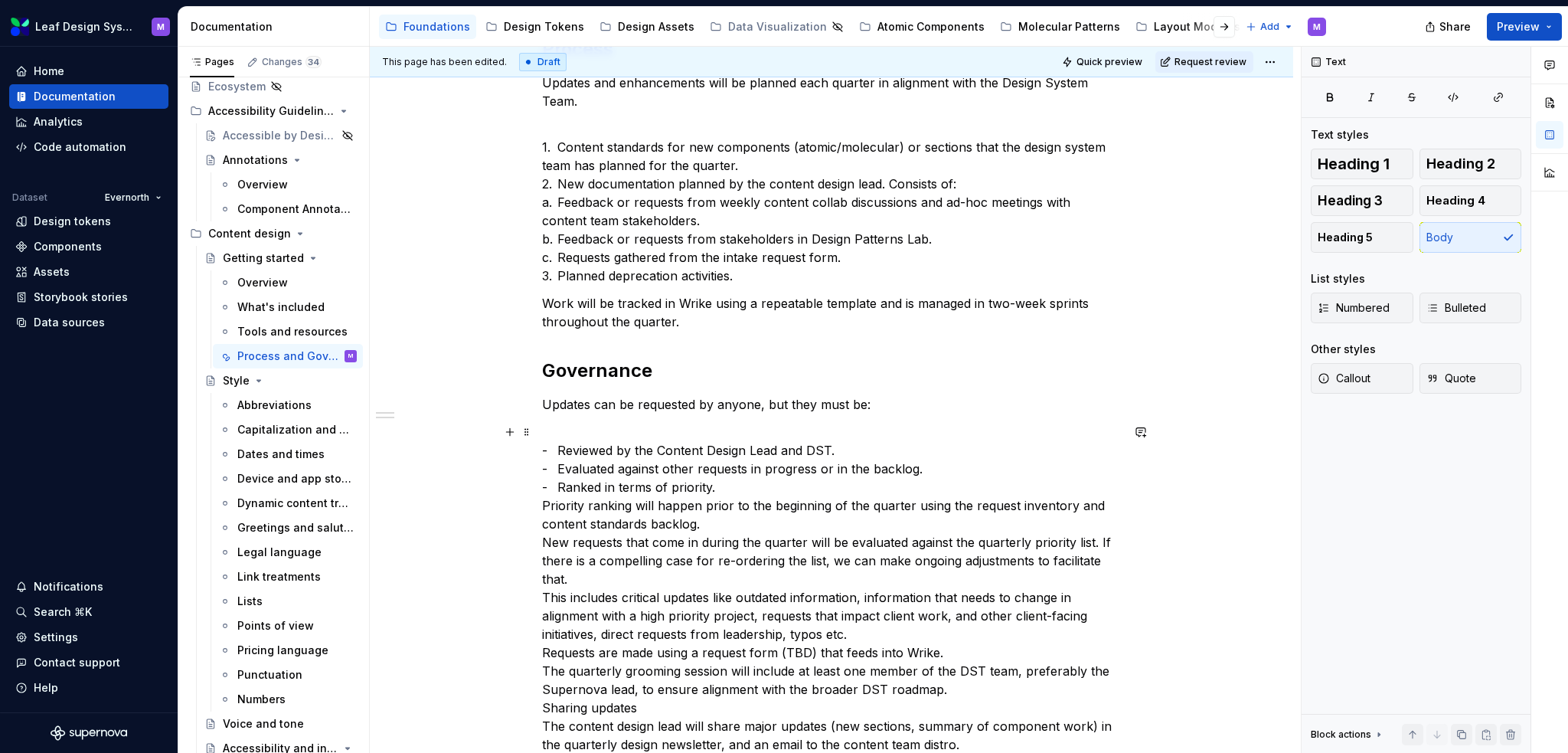
click at [792, 474] on p "- Reviewed by the Content Design Lead and DST. - Evaluated against other reques…" at bounding box center [832, 597] width 579 height 349
click at [781, 487] on p "- Reviewed by the Content Design Lead and DST. - Evaluated against other reques…" at bounding box center [832, 597] width 579 height 349
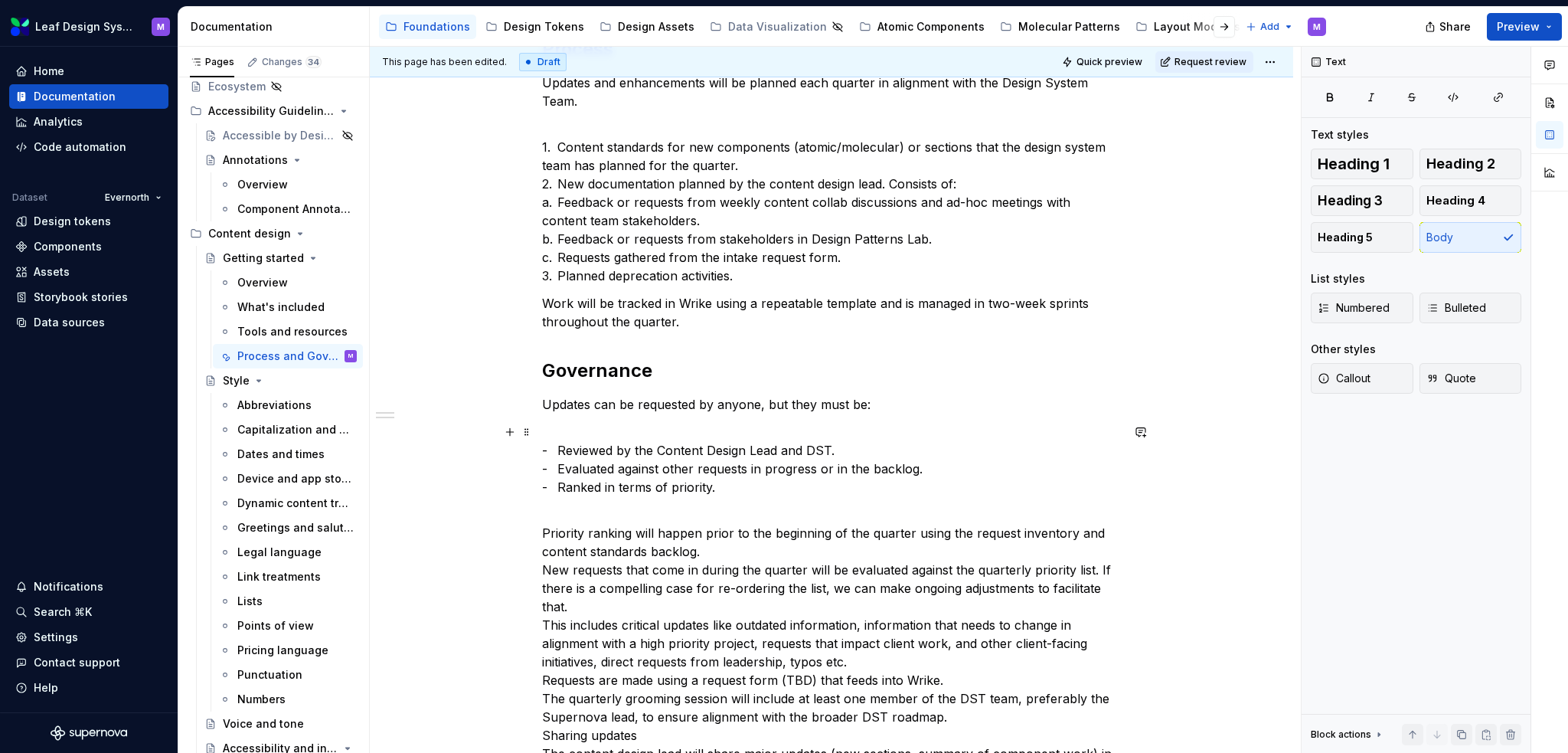
click at [553, 448] on p "- Reviewed by the Content Design Lead and DST. - Evaluated against other reques…" at bounding box center [832, 459] width 579 height 73
click at [553, 468] on p "Reviewed by the Content Design Lead and DST. - Evaluated against other requests…" at bounding box center [832, 459] width 579 height 73
click at [556, 487] on p "Reviewed by the Content Design Lead and DST. Evaluated against other requests i…" at bounding box center [832, 459] width 579 height 73
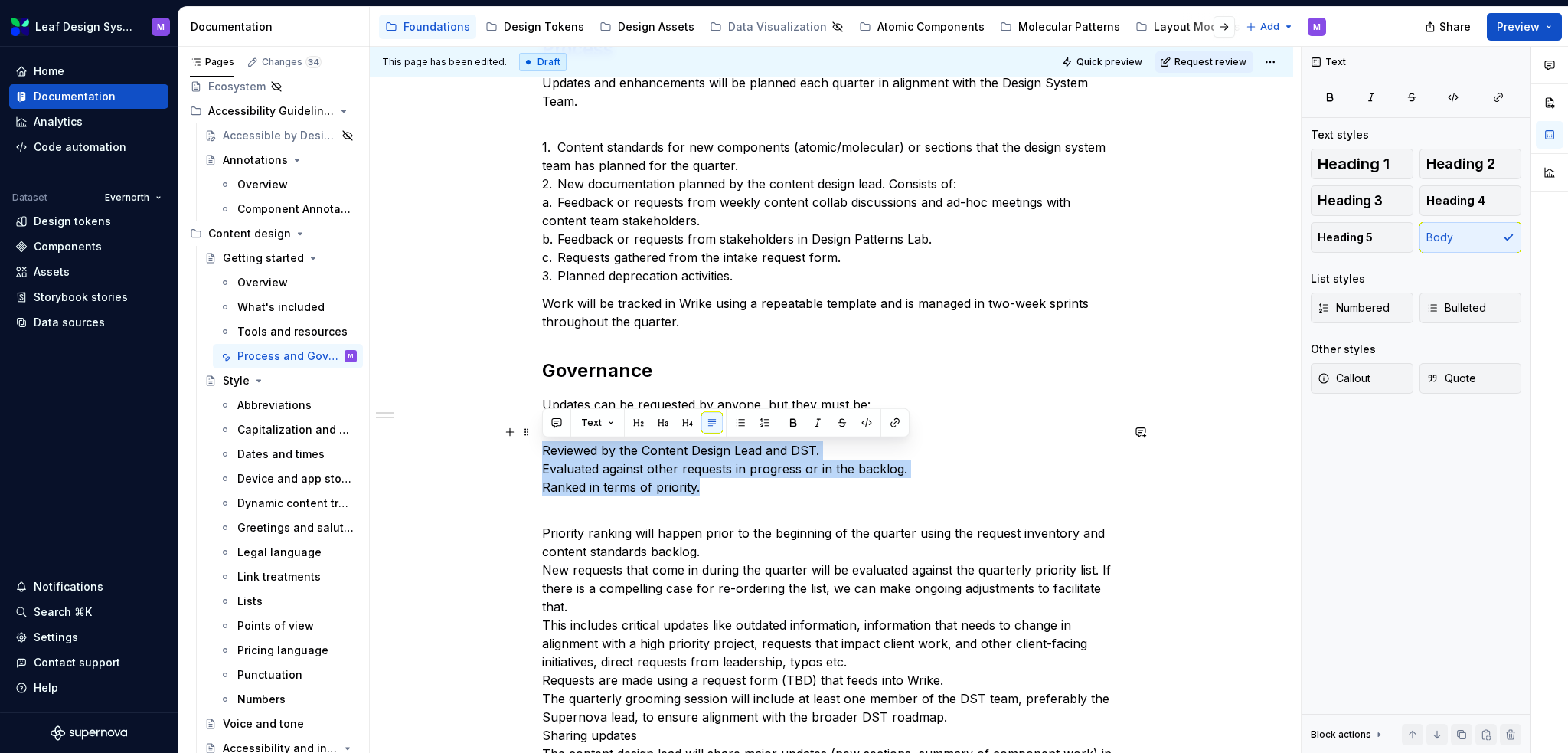
drag, startPoint x: 706, startPoint y: 488, endPoint x: 533, endPoint y: 454, distance: 176.3
click at [533, 454] on div "Process Updates and enhancements will be planned each quarter in alignment with…" at bounding box center [831, 522] width 924 height 1044
click at [736, 420] on button "button" at bounding box center [740, 422] width 21 height 21
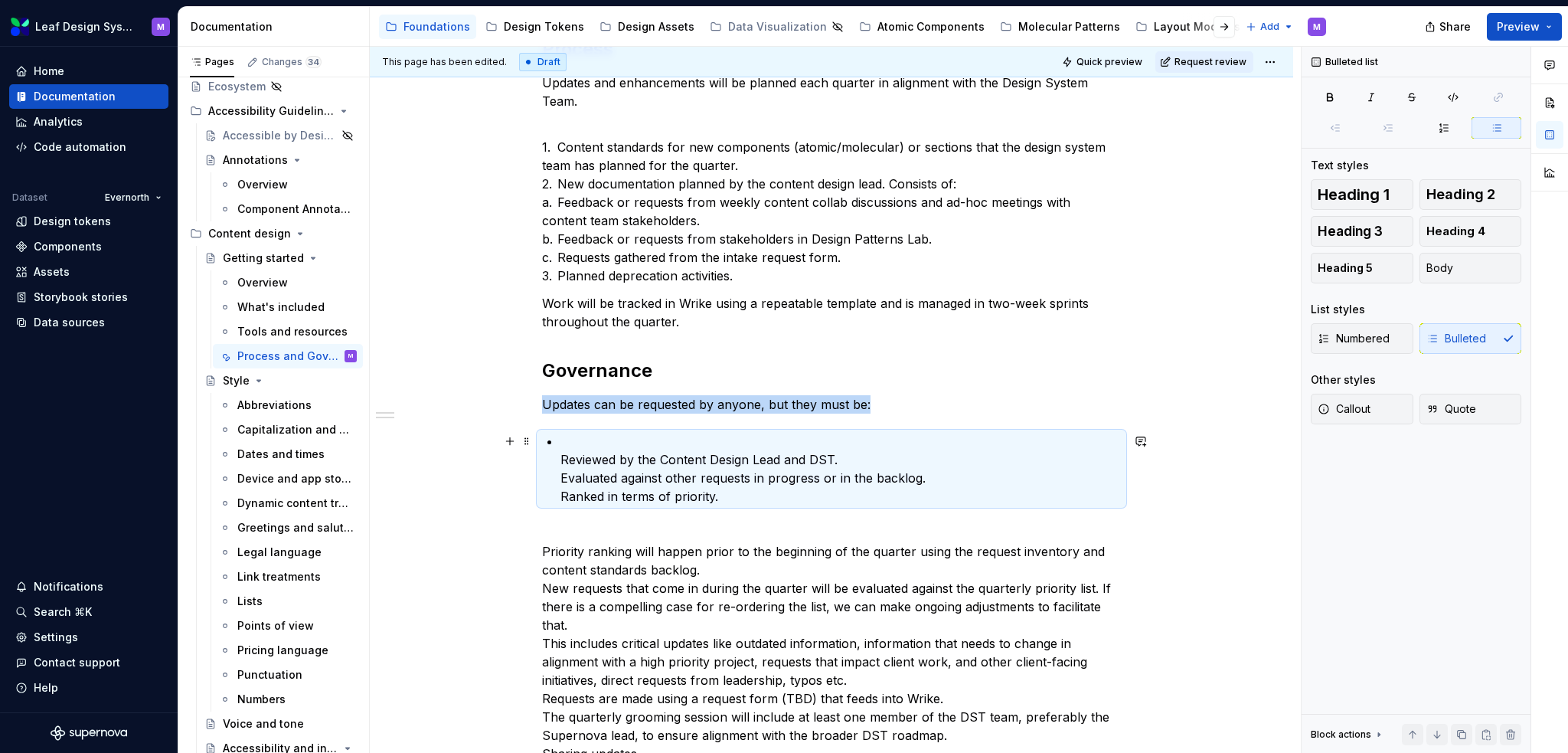
click at [566, 459] on p "Reviewed by the Content Design Lead and DST. Evaluated against other requests i…" at bounding box center [841, 468] width 561 height 73
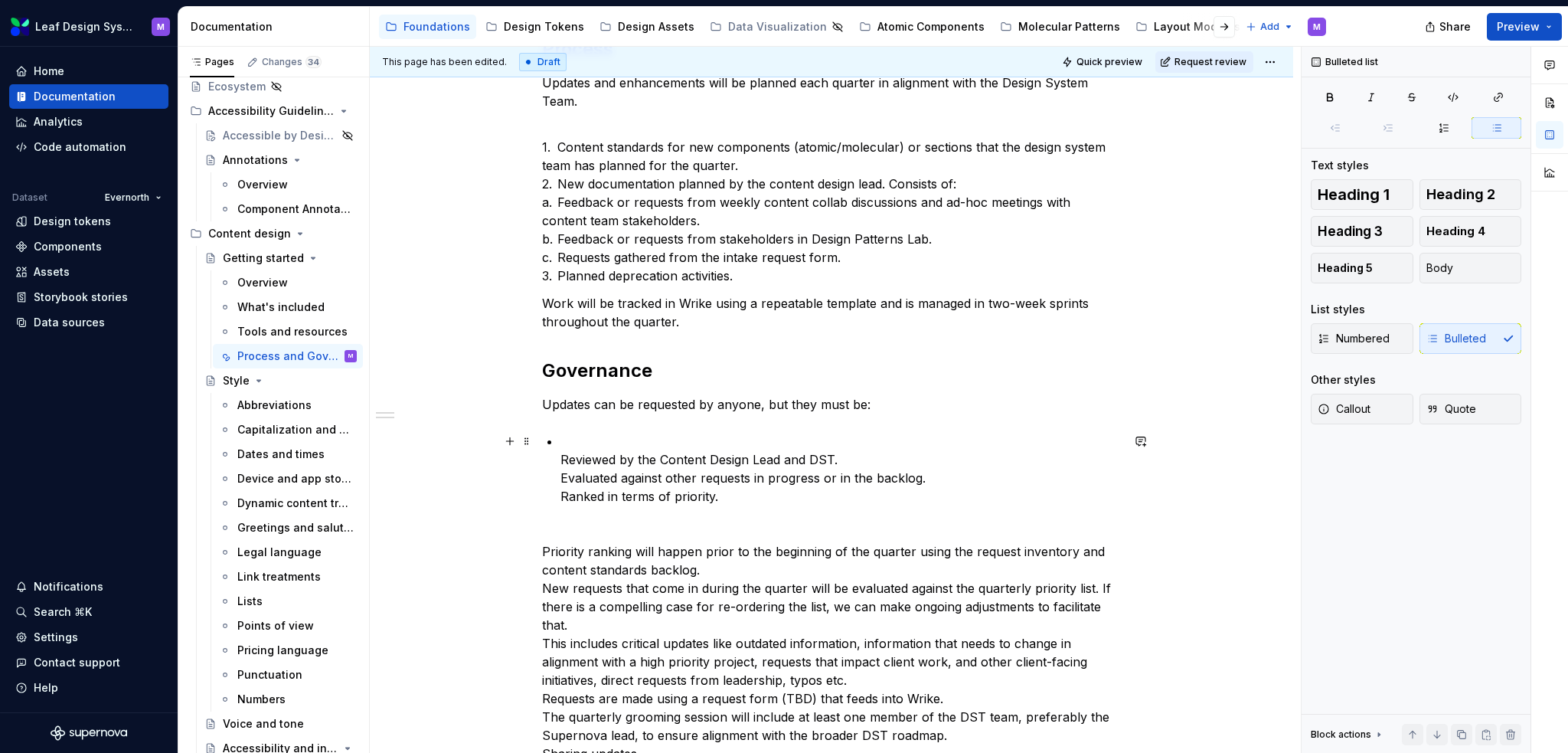
click at [563, 461] on p "Reviewed by the Content Design Lead and DST. Evaluated against other requests i…" at bounding box center [841, 468] width 561 height 73
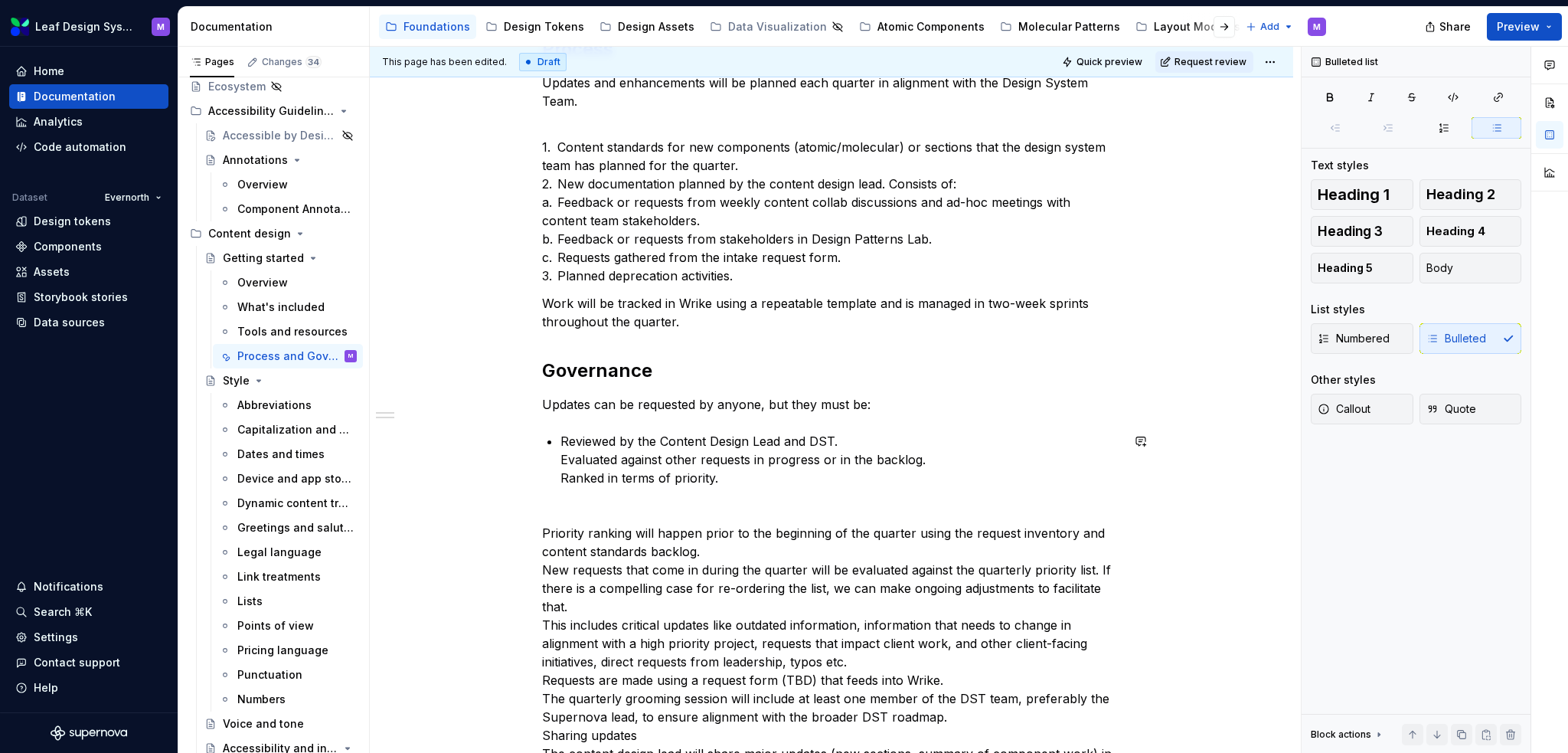
click at [563, 461] on p "Reviewed by the Content Design Lead and DST. Evaluated against other requests i…" at bounding box center [841, 459] width 561 height 55
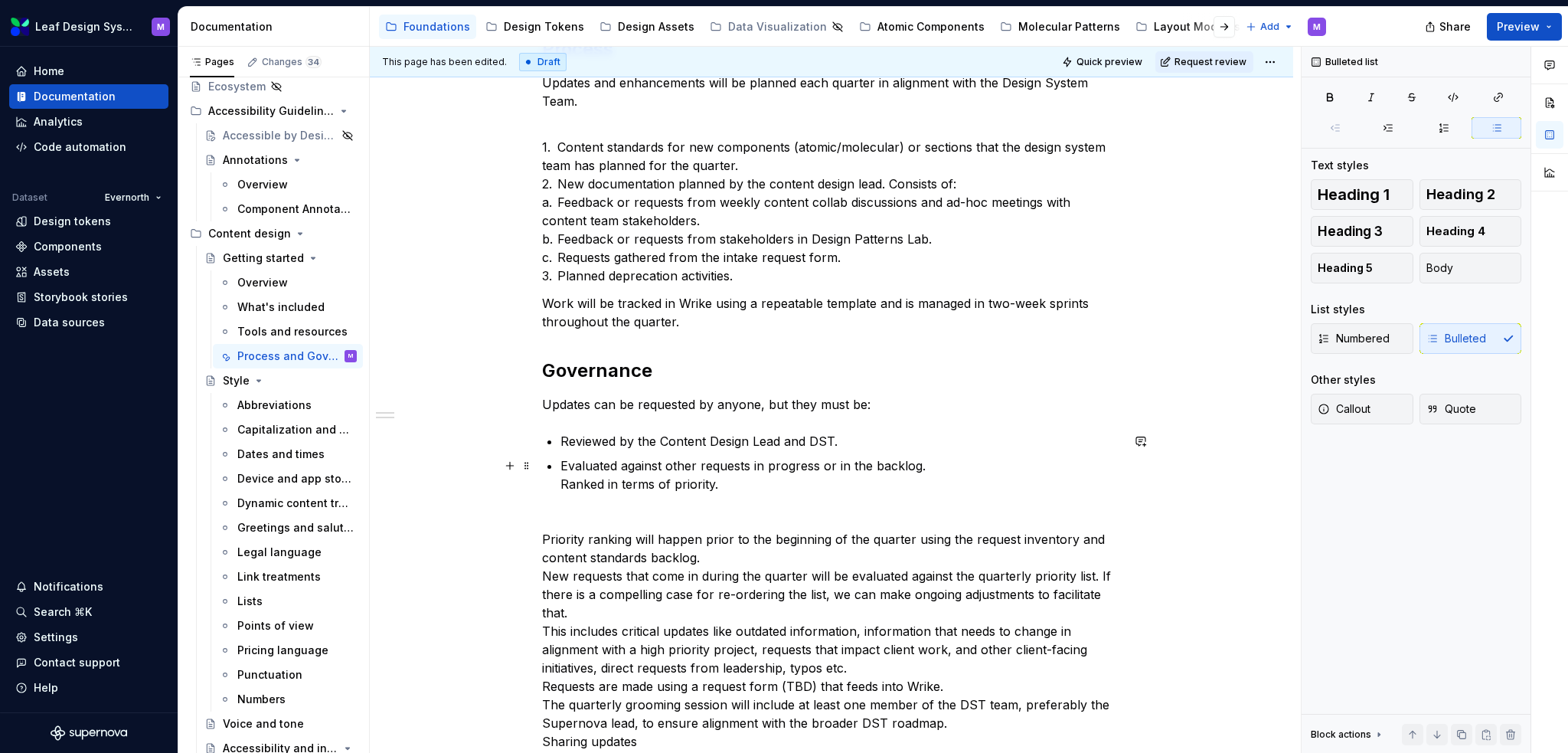
click at [563, 482] on p "Evaluated against other requests in progress or in the backlog. Ranked in terms…" at bounding box center [841, 475] width 561 height 37
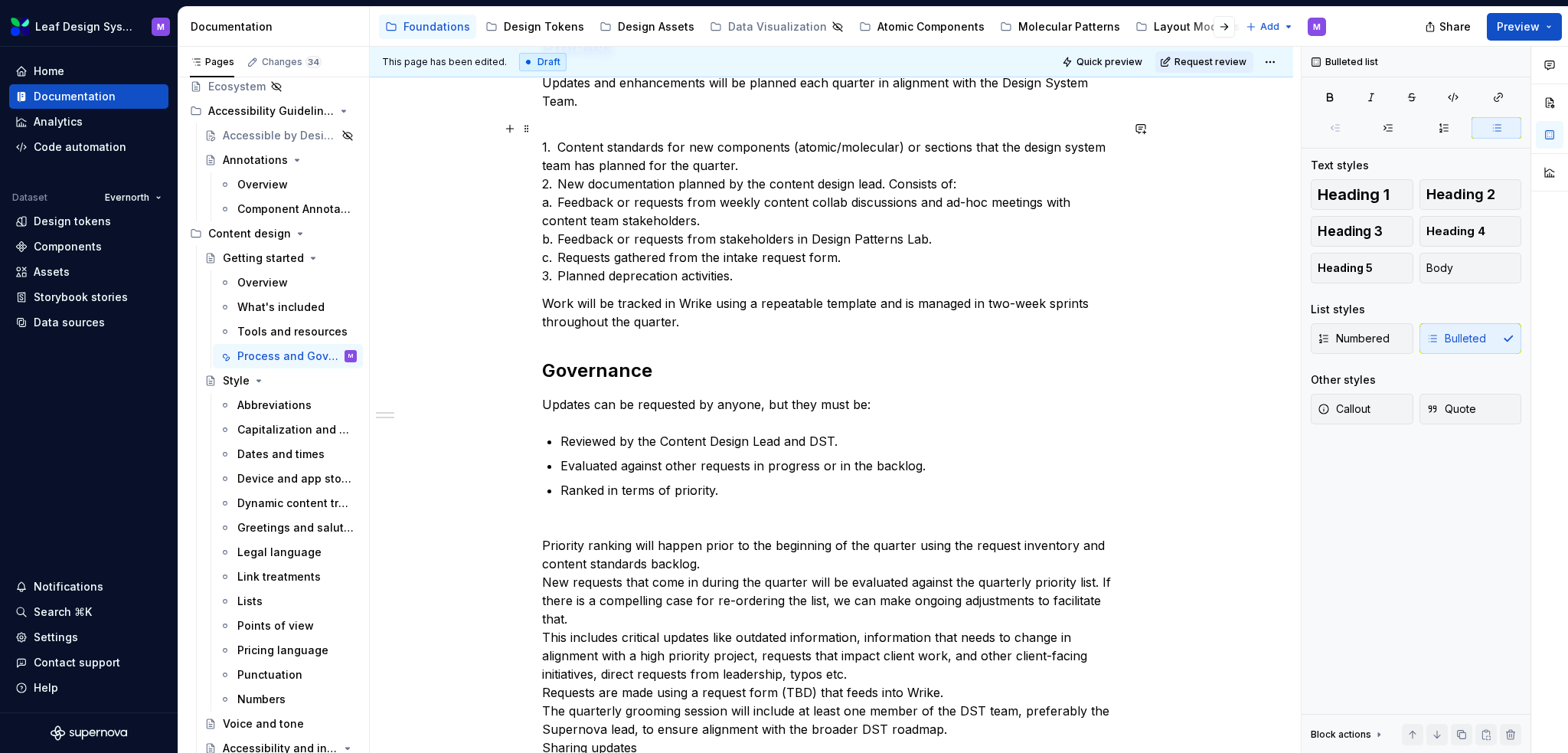
click at [554, 149] on p "1. Content standards for new components (atomic/molecular) or sections that the…" at bounding box center [832, 202] width 579 height 165
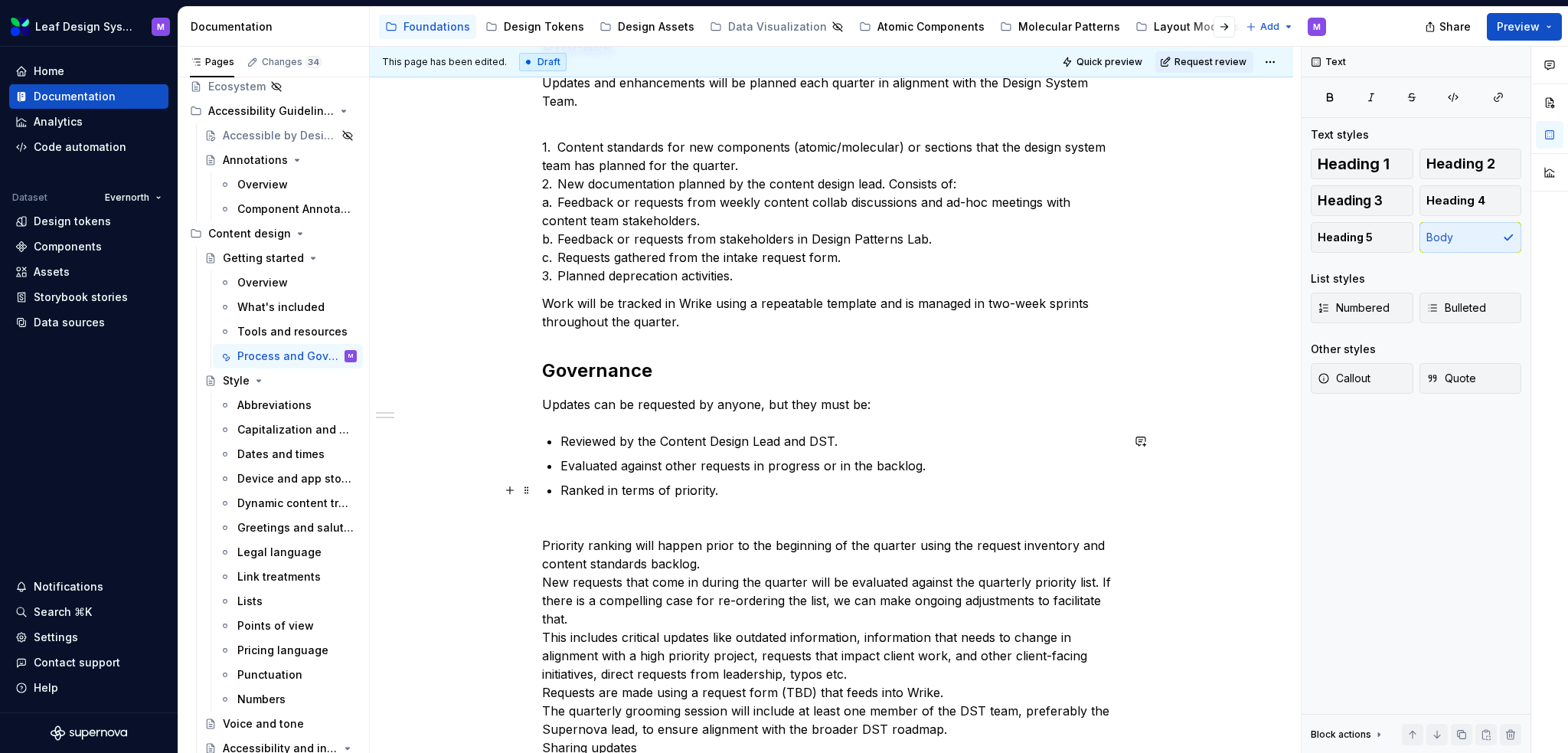
click at [682, 497] on p "Ranked in terms of priority." at bounding box center [841, 490] width 561 height 19
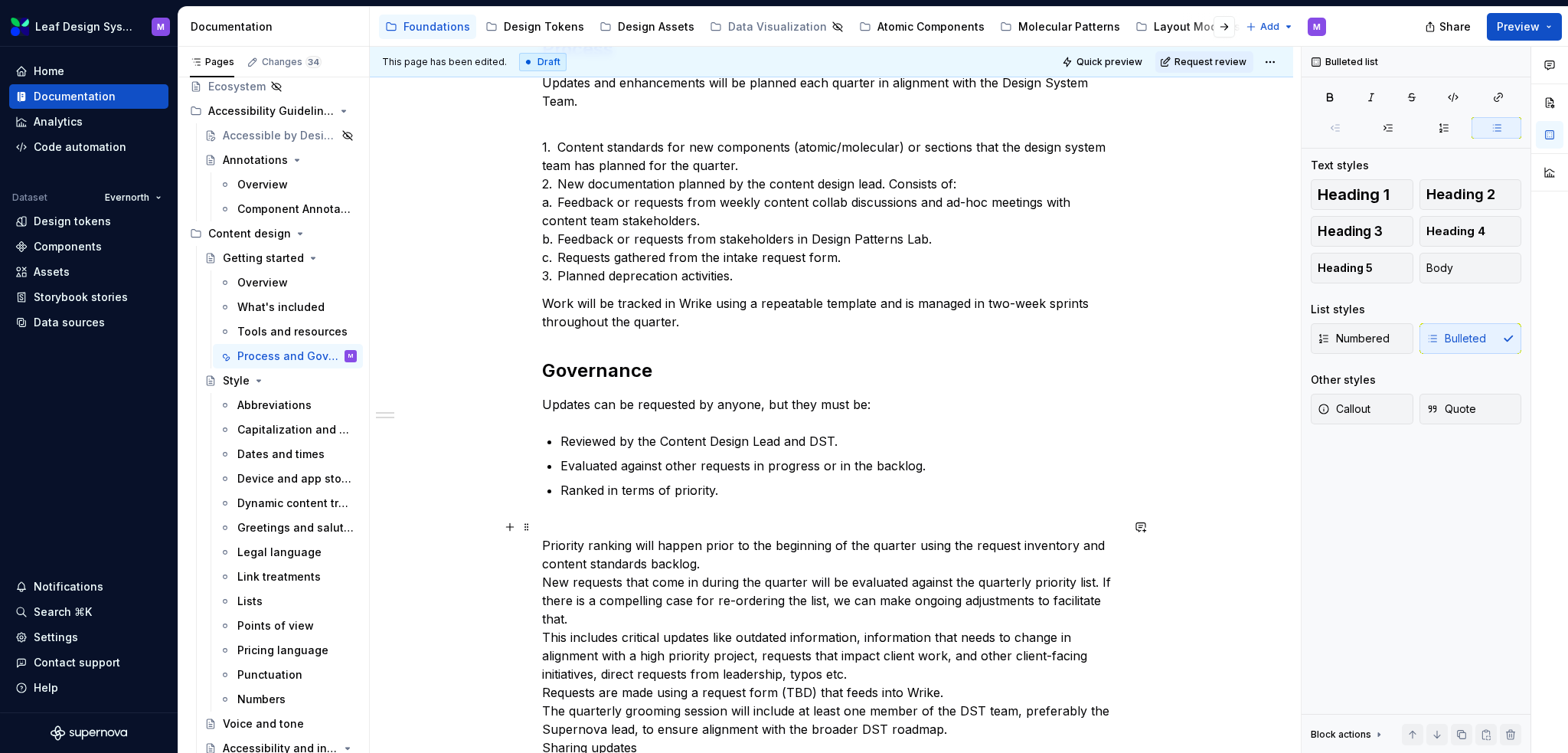
click at [652, 520] on p "Priority ranking will happen prior to the beginning of the quarter using the re…" at bounding box center [832, 665] width 579 height 294
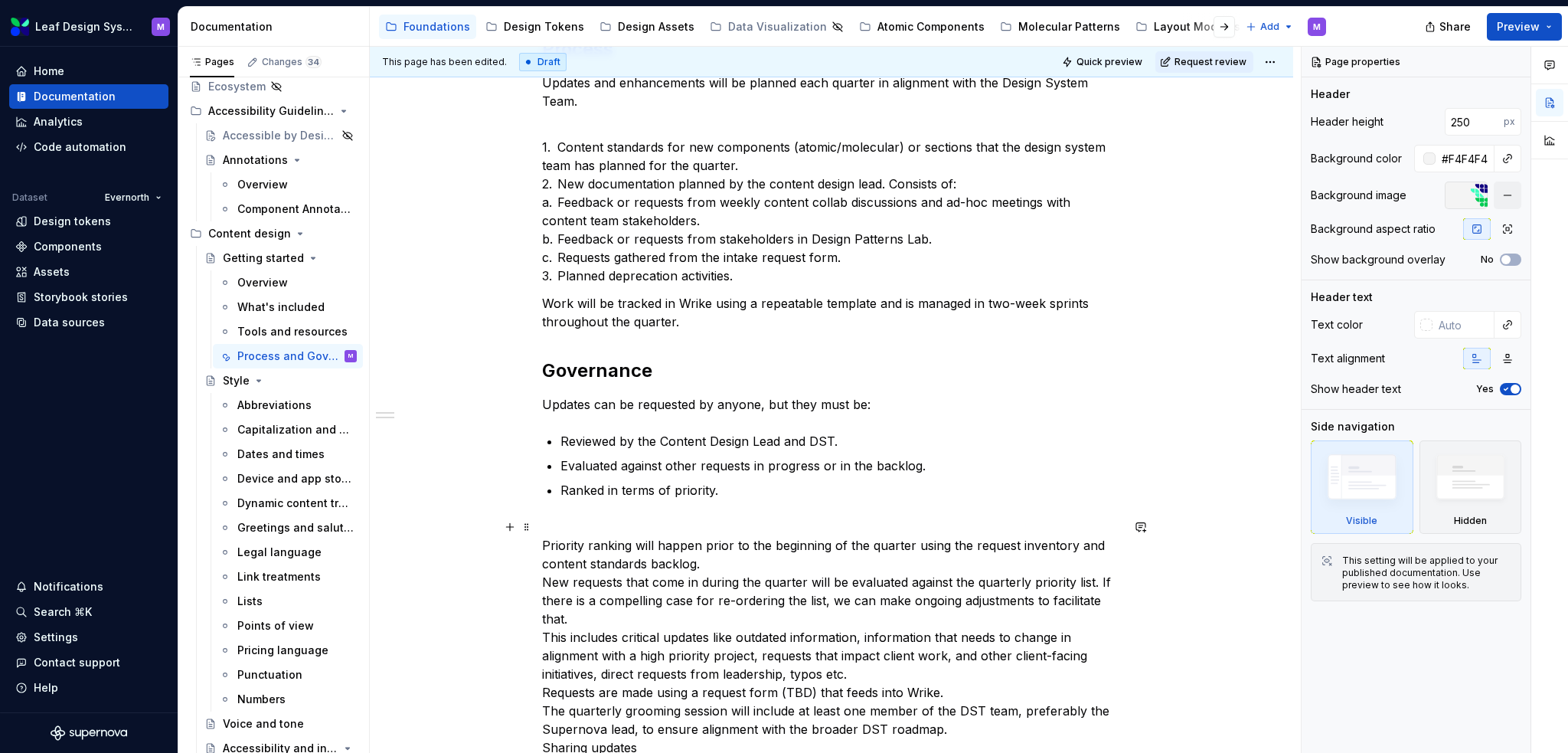
click at [538, 542] on div "Process Updates and enhancements will be planned each quarter in alignment with…" at bounding box center [831, 527] width 924 height 1056
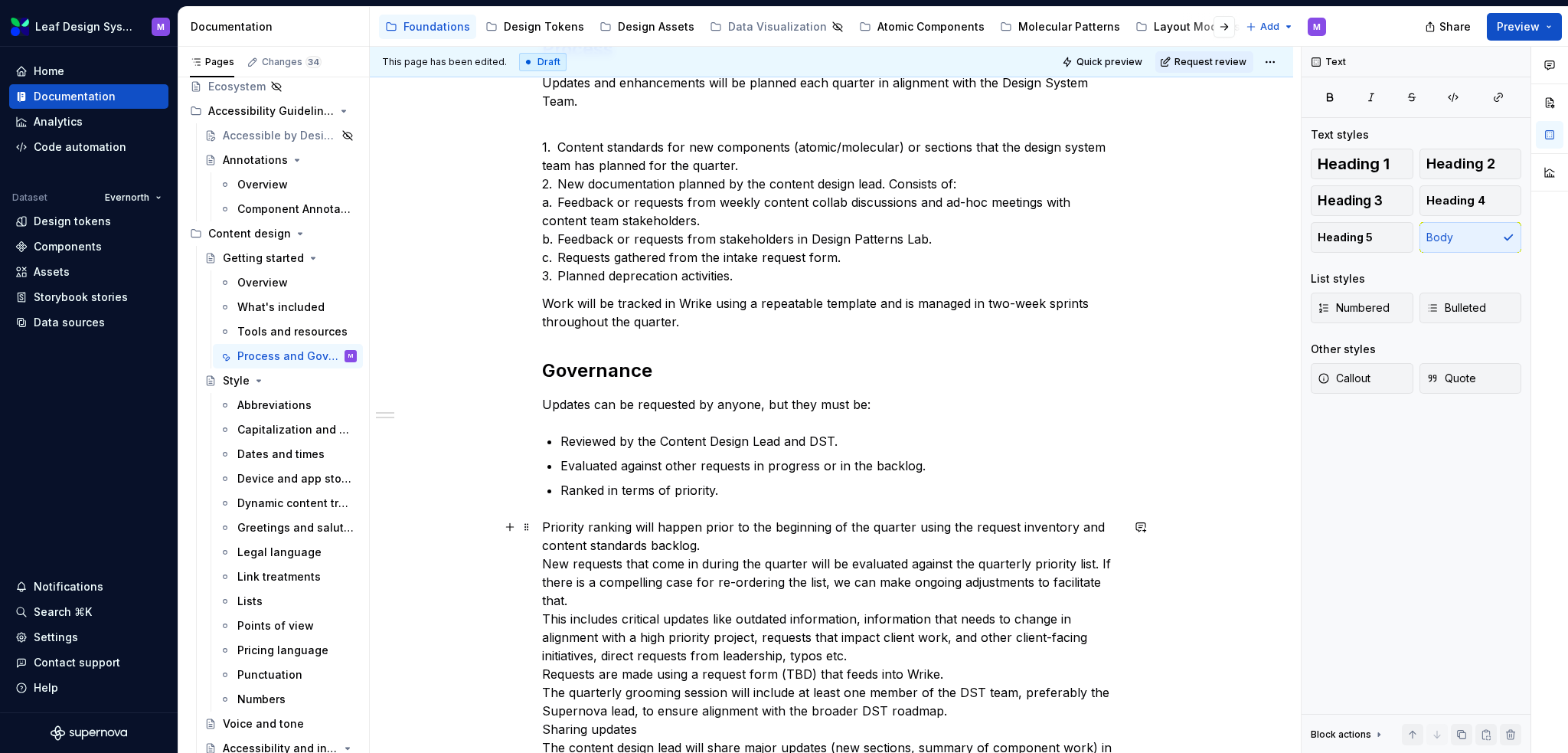
click at [543, 566] on p "Priority ranking will happen prior to the beginning of the quarter using the re…" at bounding box center [832, 656] width 579 height 276
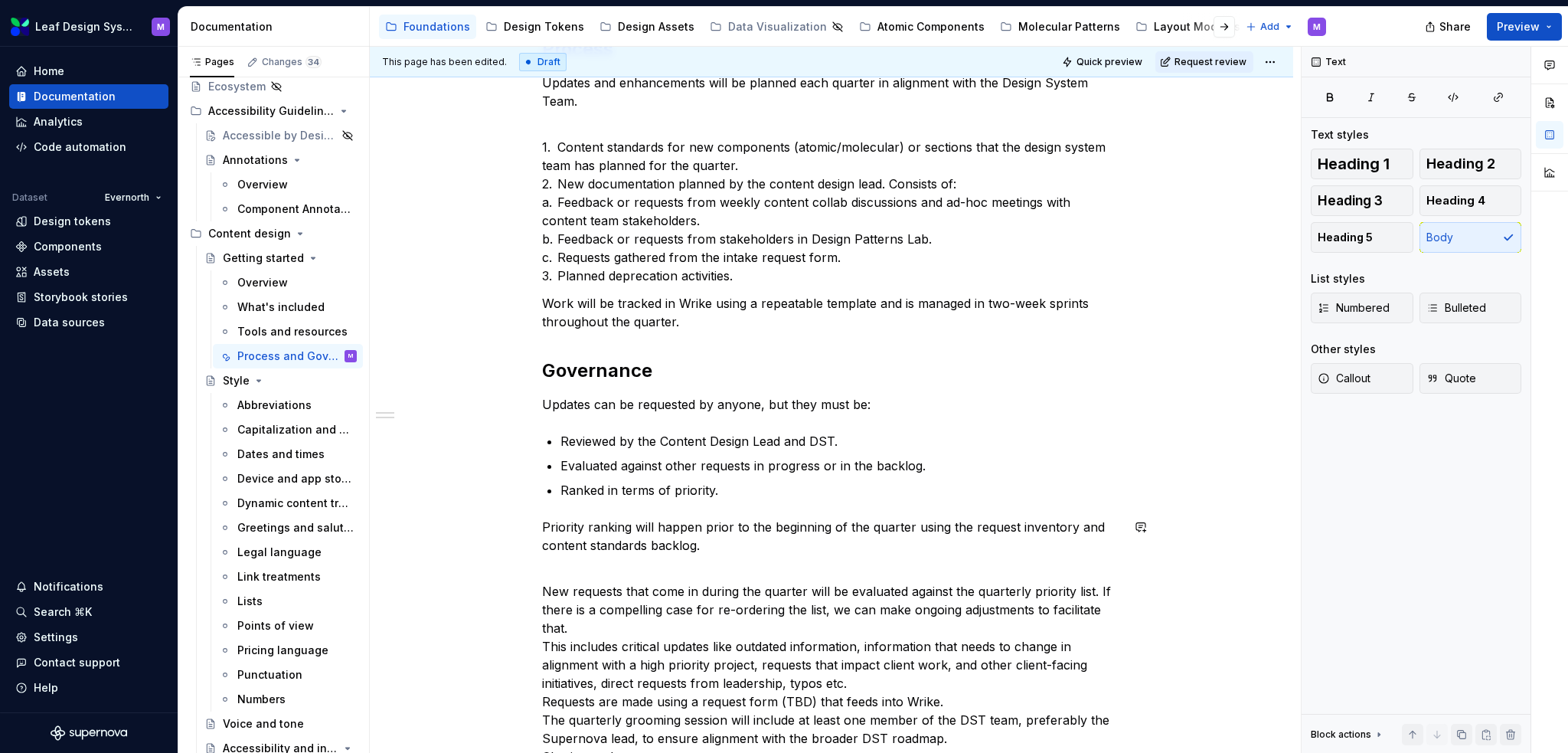
click at [543, 566] on p "Priority ranking will happen prior to the beginning of the quarter using the re…" at bounding box center [832, 545] width 579 height 55
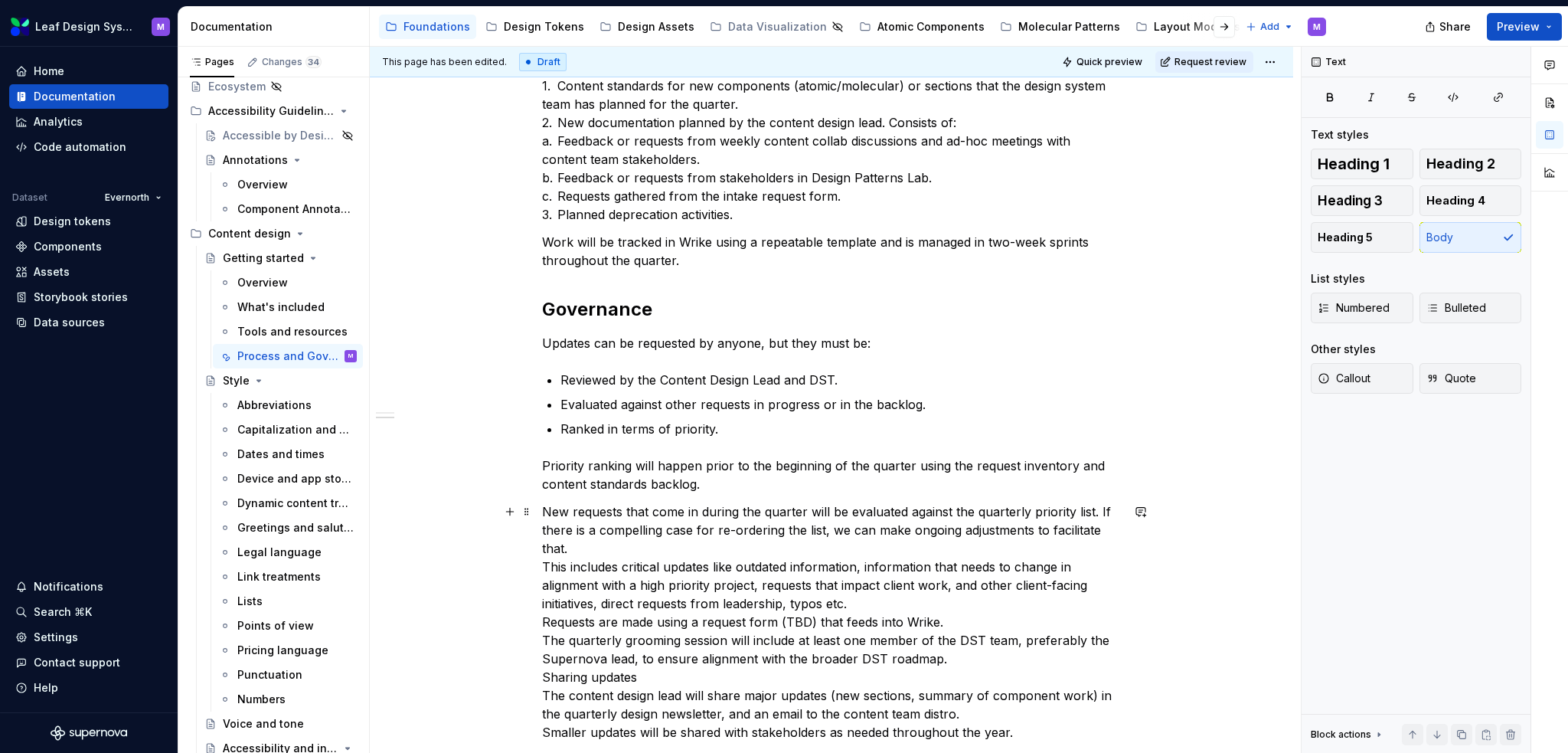
scroll to position [460, 0]
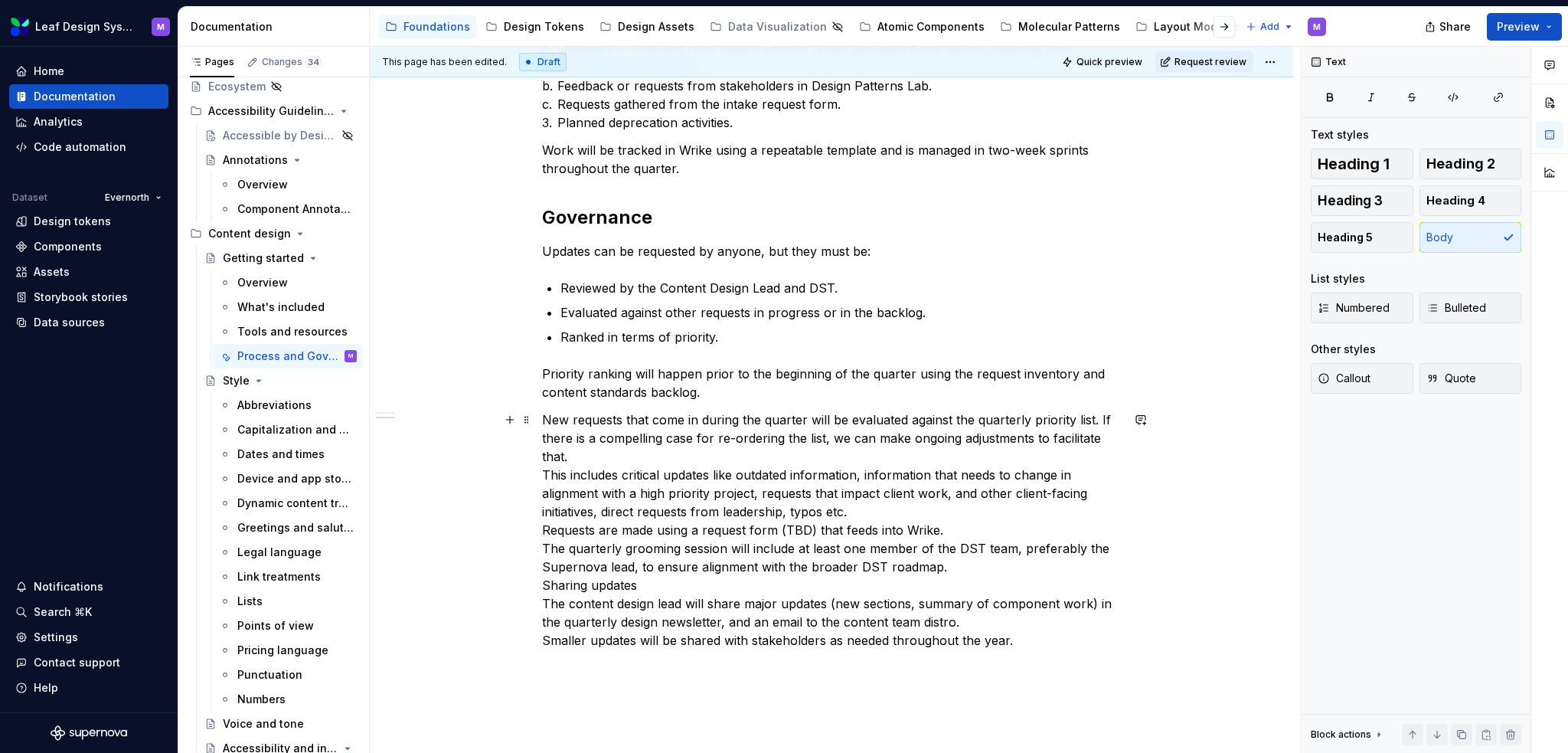
click at [570, 449] on p "New requests that come in during the quarter will be evaluated against the quar…" at bounding box center [832, 529] width 579 height 239
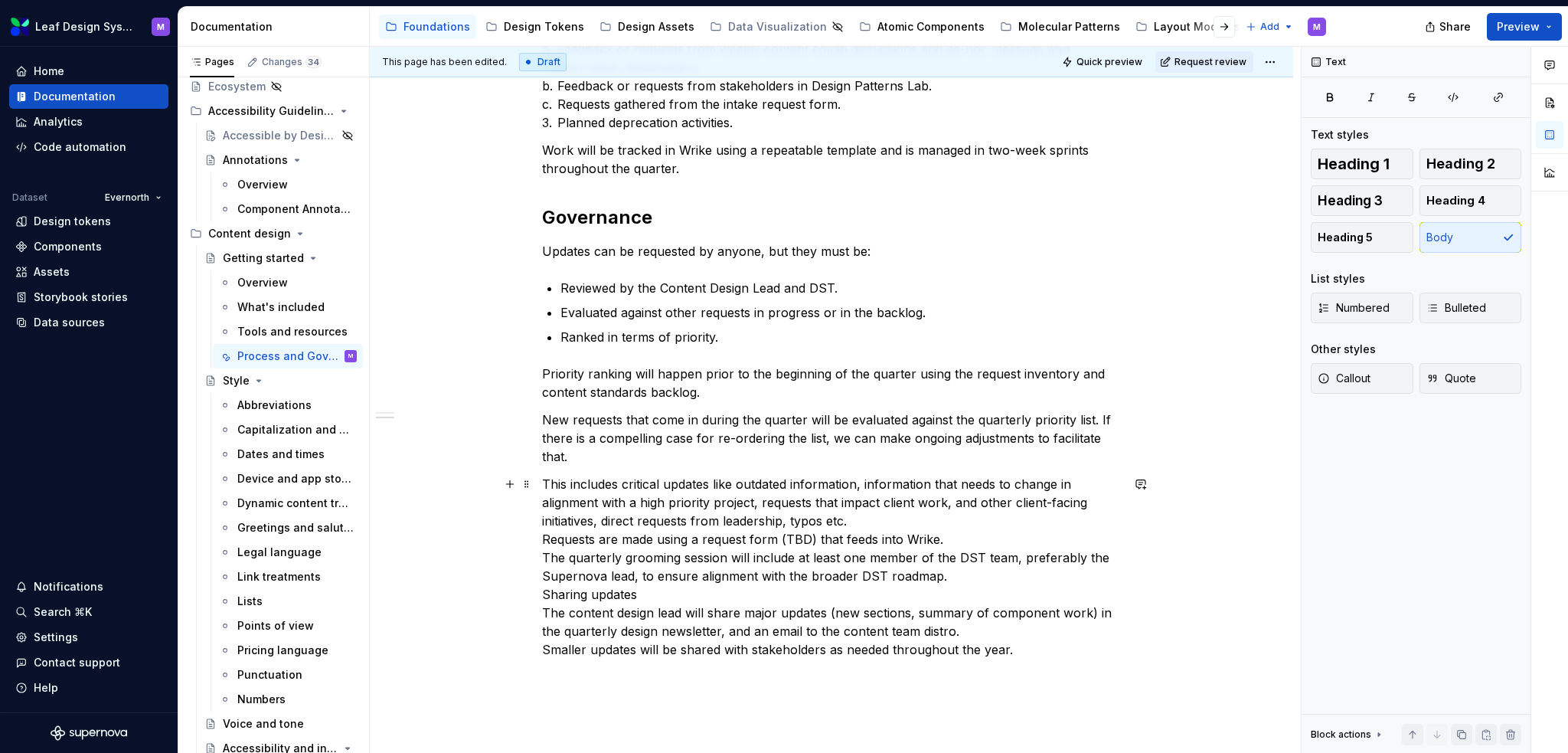
click at [853, 518] on p "This includes critical updates like outdated information, information that need…" at bounding box center [832, 566] width 579 height 184
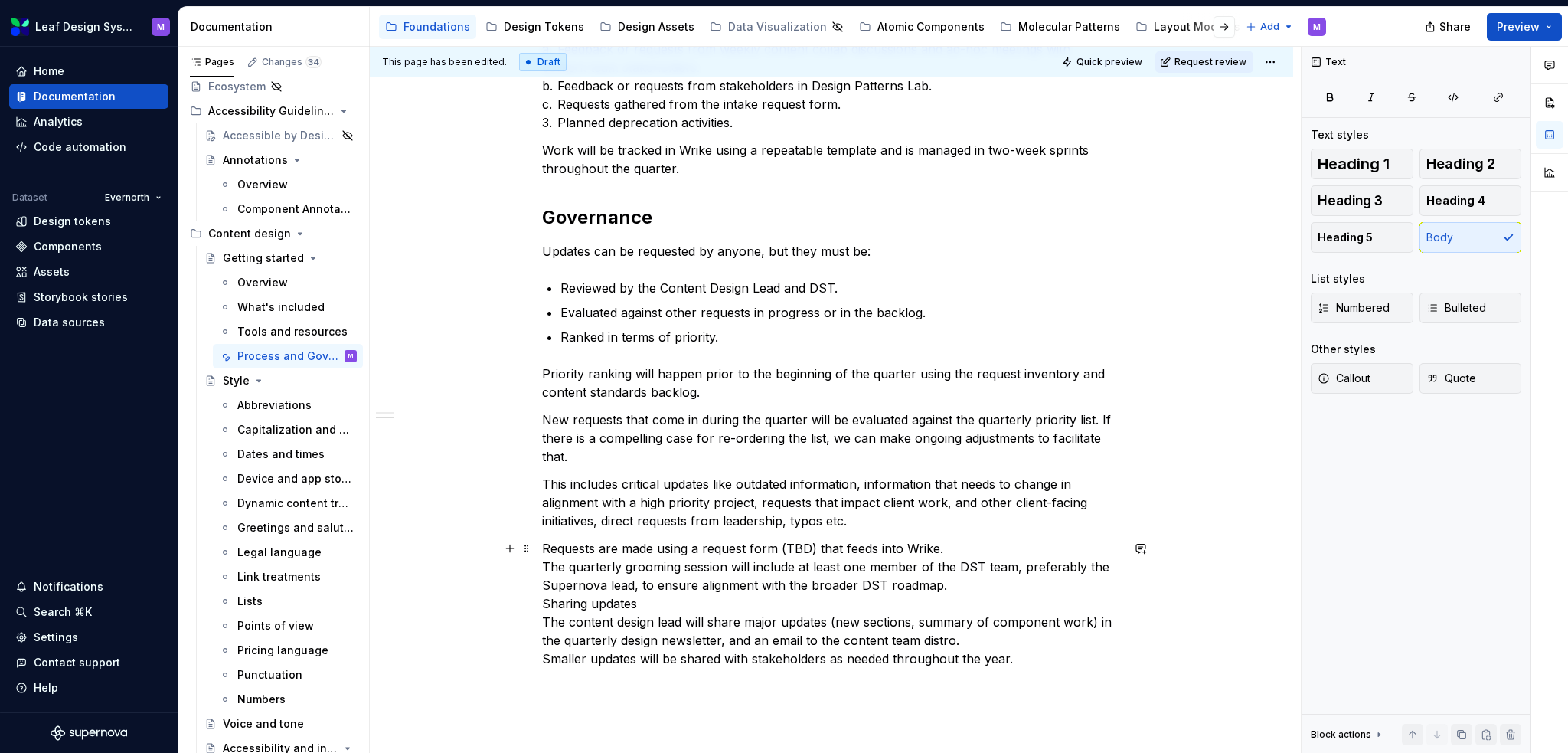
click at [536, 563] on div "Process Updates and enhancements will be planned each quarter in alignment with…" at bounding box center [831, 379] width 924 height 1065
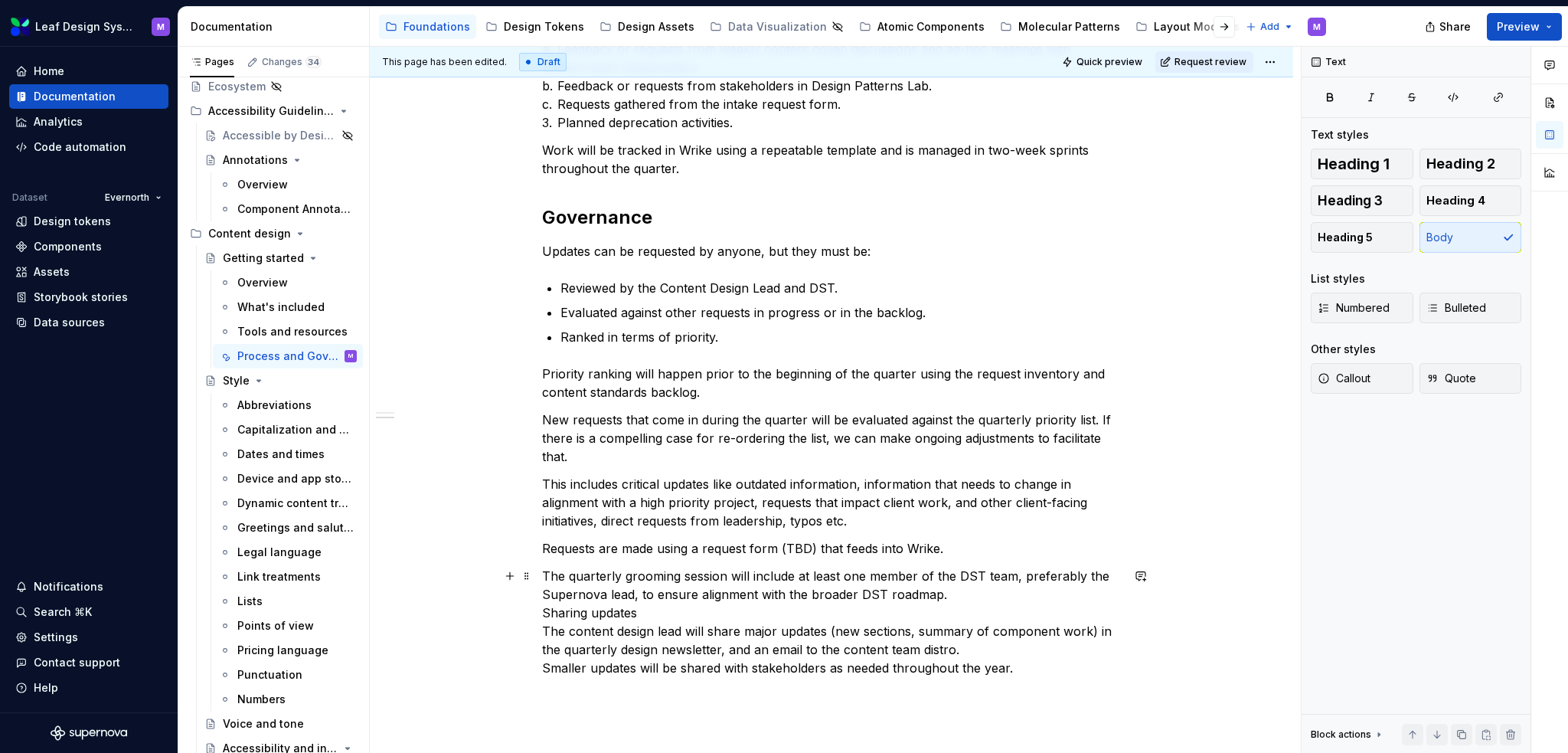
click at [542, 609] on p "The quarterly grooming session will include at least one member of the DST team…" at bounding box center [832, 621] width 579 height 110
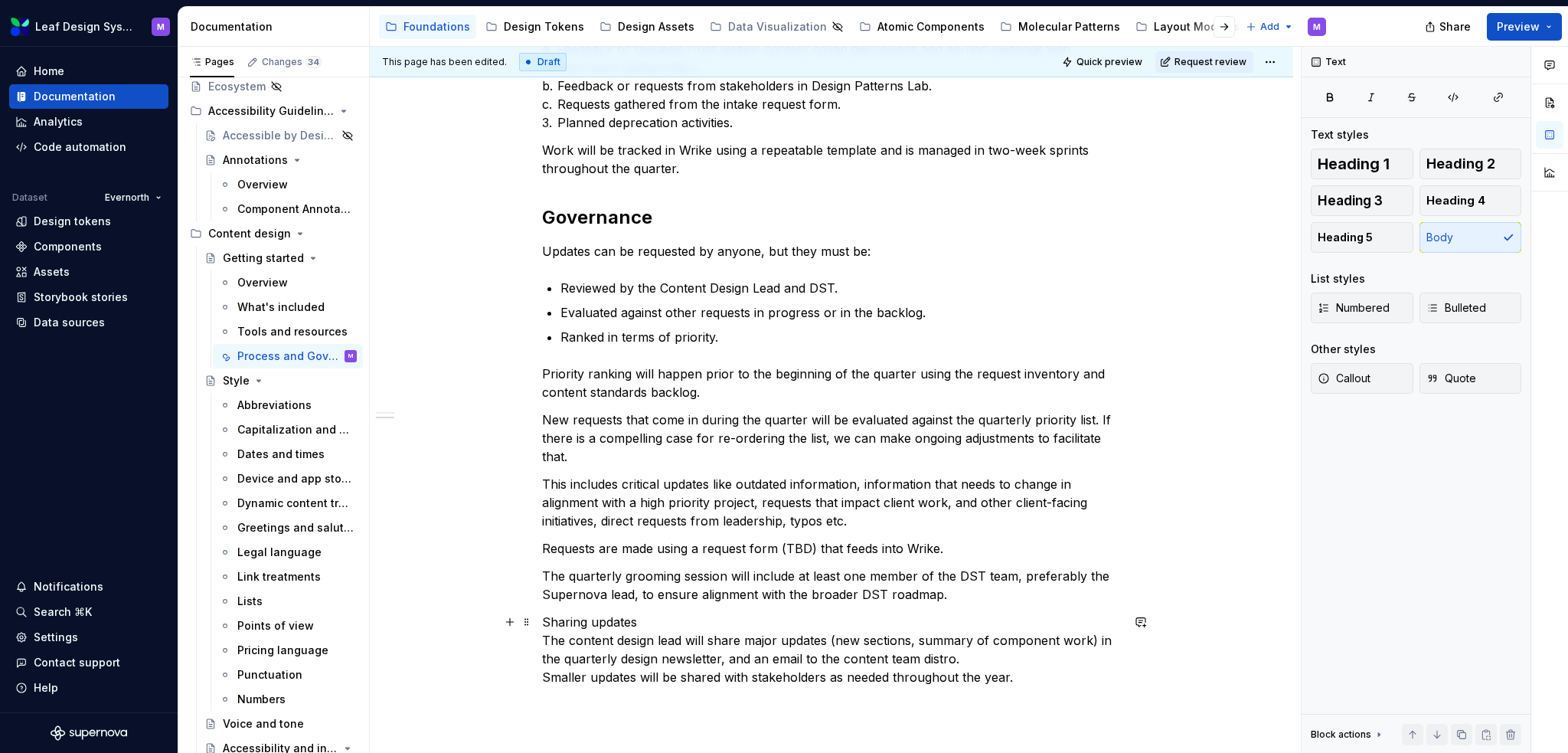
click at [652, 618] on p "Sharing updates The content design lead will share major updates (new sections,…" at bounding box center [832, 649] width 579 height 73
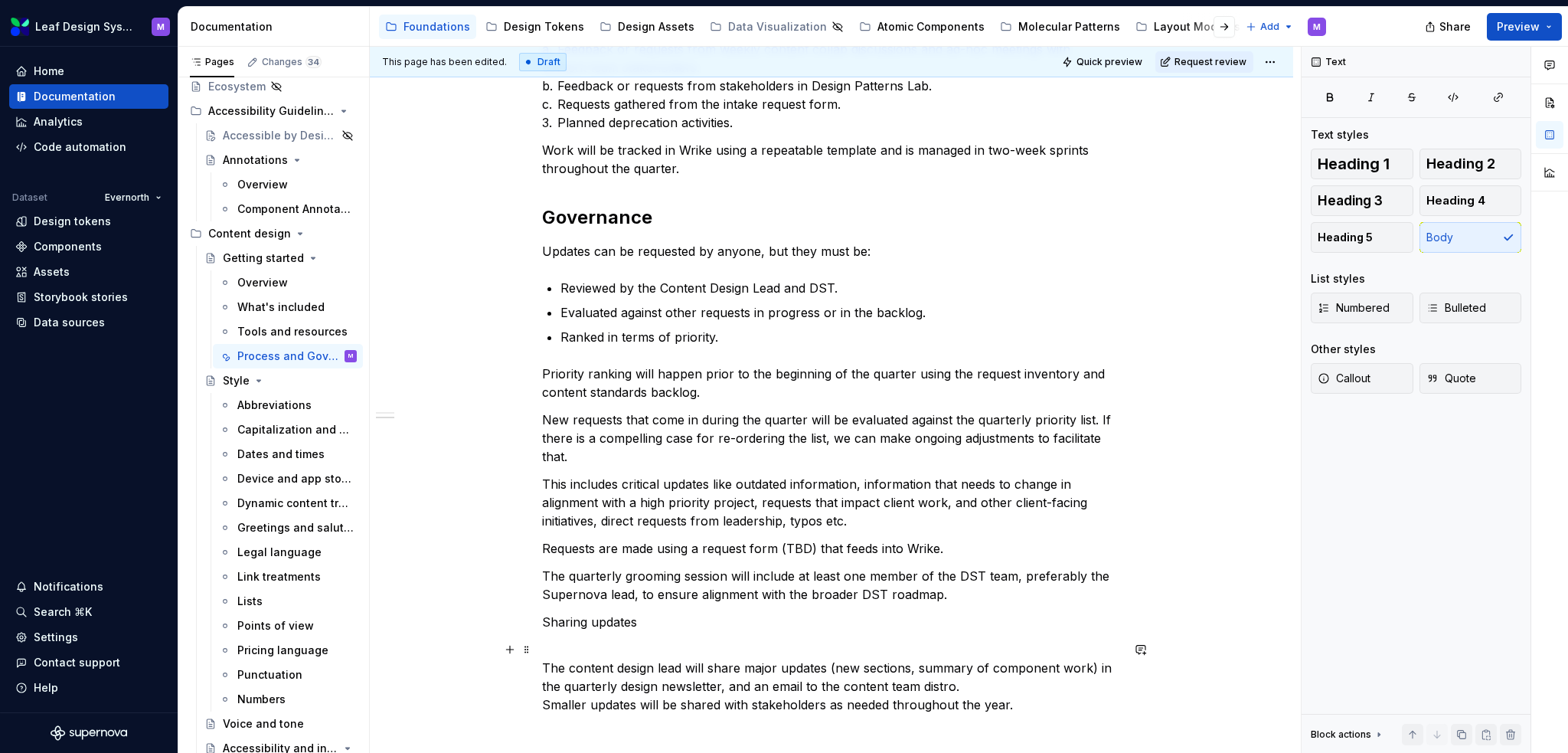
click at [537, 669] on div "Process Updates and enhancements will be planned each quarter in alignment with…" at bounding box center [831, 402] width 924 height 1111
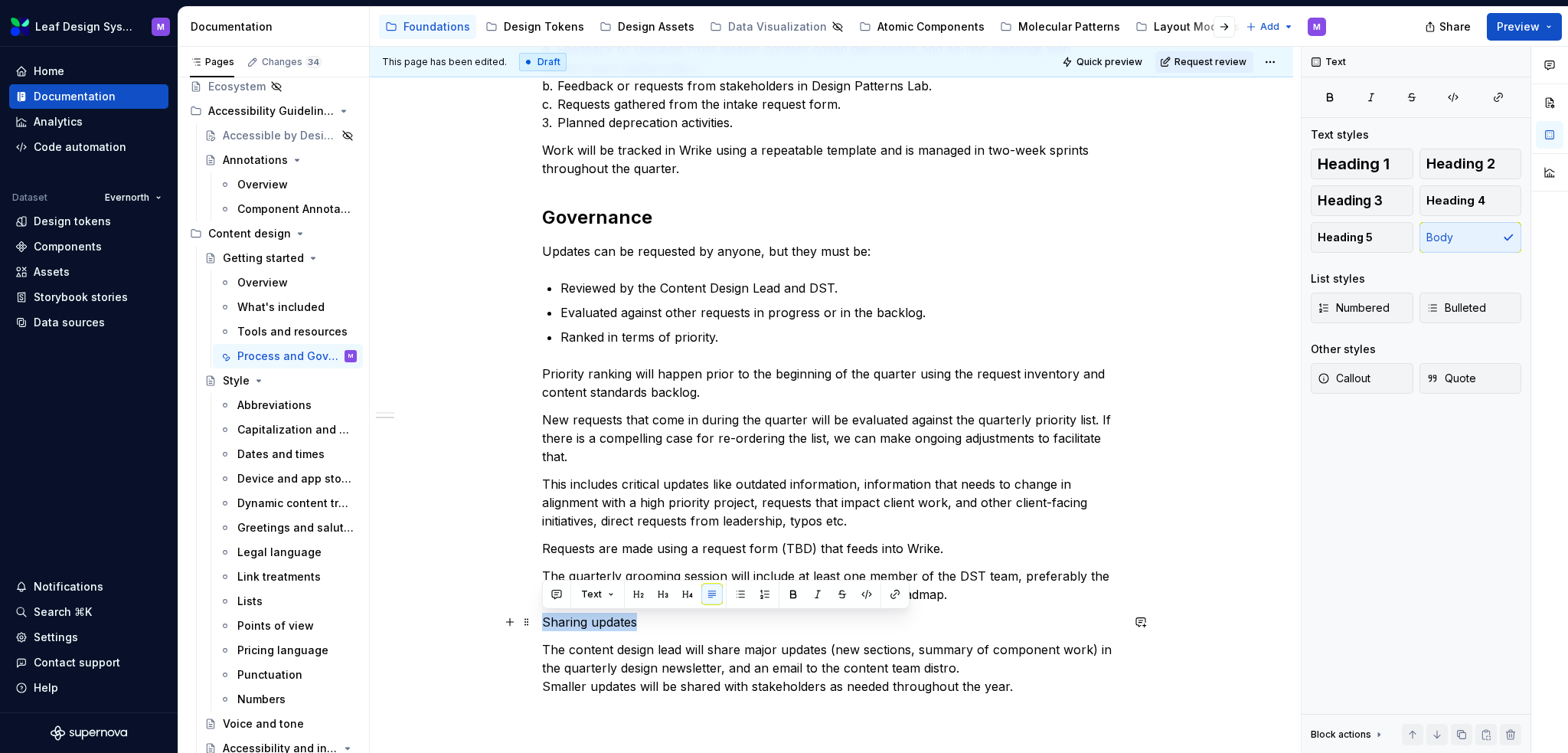
drag, startPoint x: 636, startPoint y: 621, endPoint x: 537, endPoint y: 619, distance: 99.0
click at [537, 619] on div "Process Updates and enhancements will be planned each quarter in alignment with…" at bounding box center [831, 393] width 924 height 1093
click at [1477, 156] on span "Heading 2" at bounding box center [1461, 163] width 69 height 15
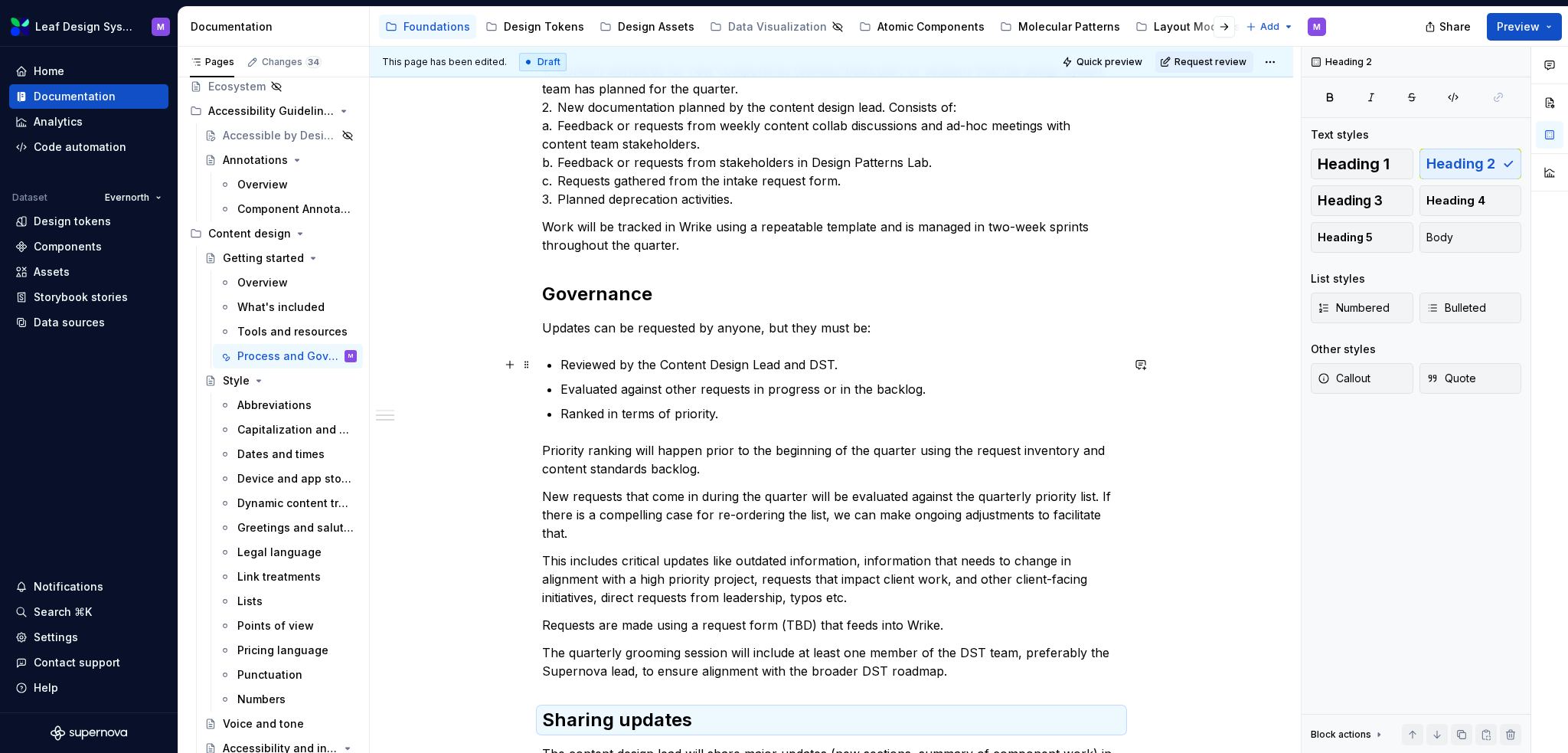
scroll to position [613, 0]
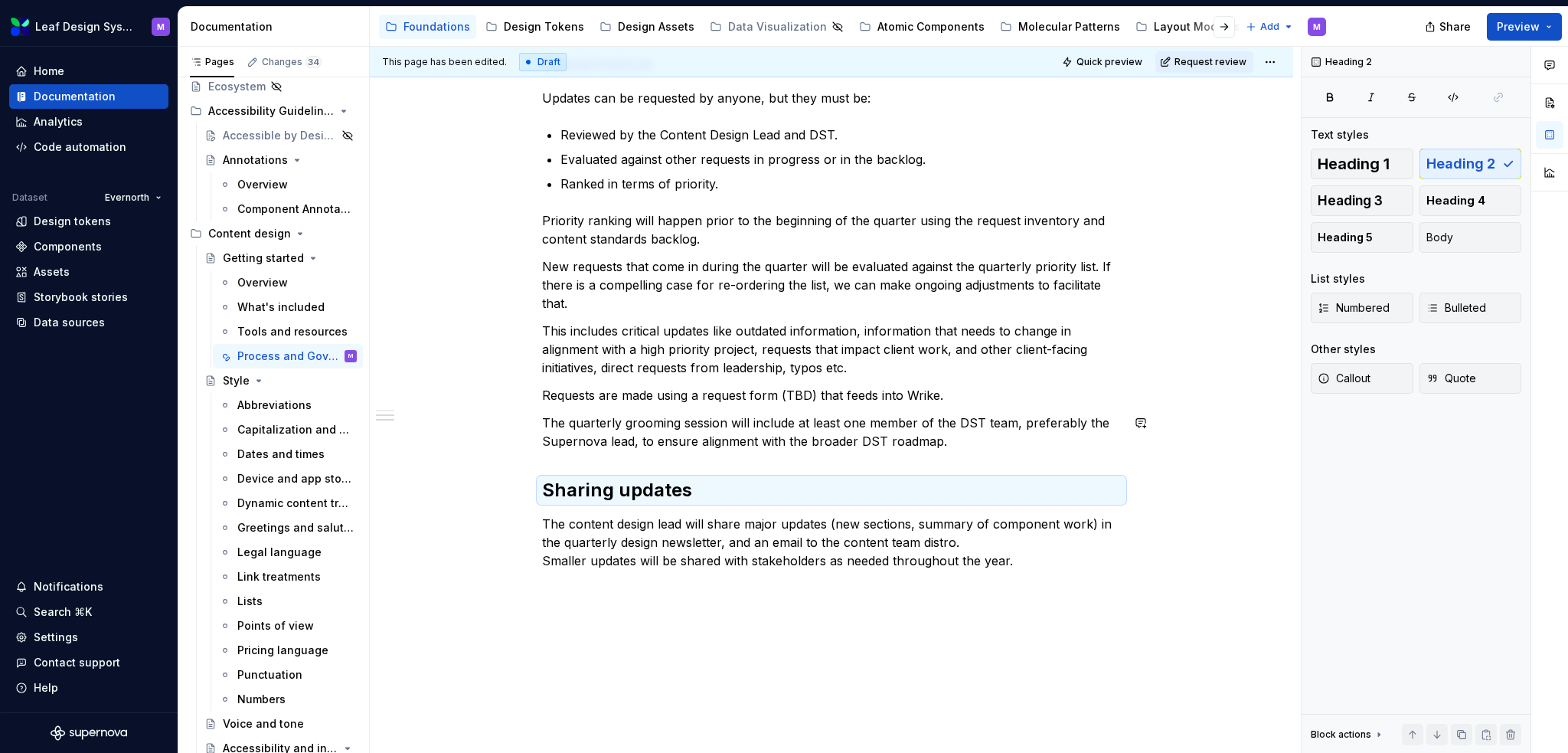
click at [763, 459] on div "Process Updates and enhancements will be planned each quarter in alignment with…" at bounding box center [832, 150] width 579 height 839
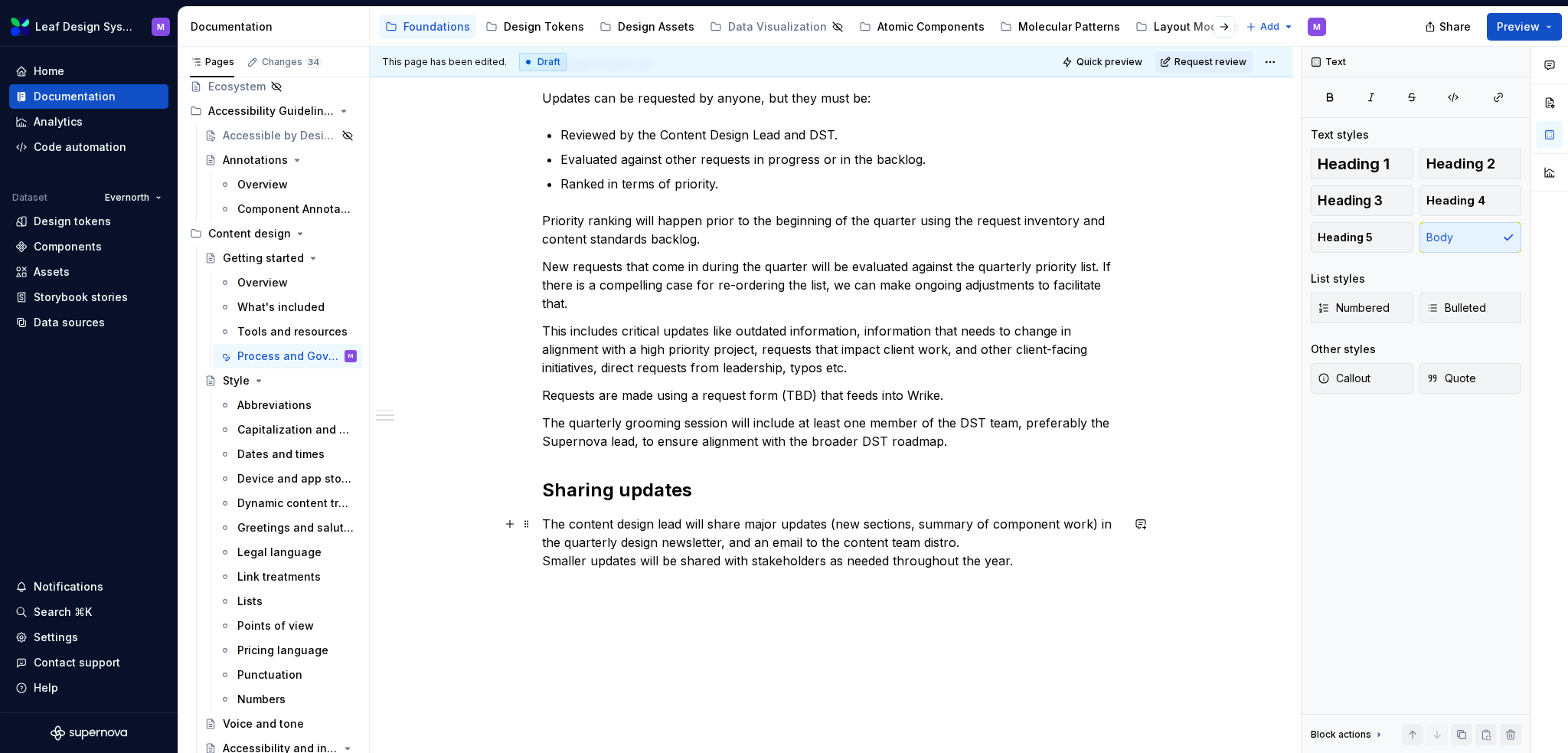
click at [544, 562] on p "The content design lead will share major updates (new sections, summary of comp…" at bounding box center [832, 541] width 579 height 55
click at [896, 584] on div "Process Updates and enhancements will be planned each quarter in alignment with…" at bounding box center [832, 164] width 579 height 867
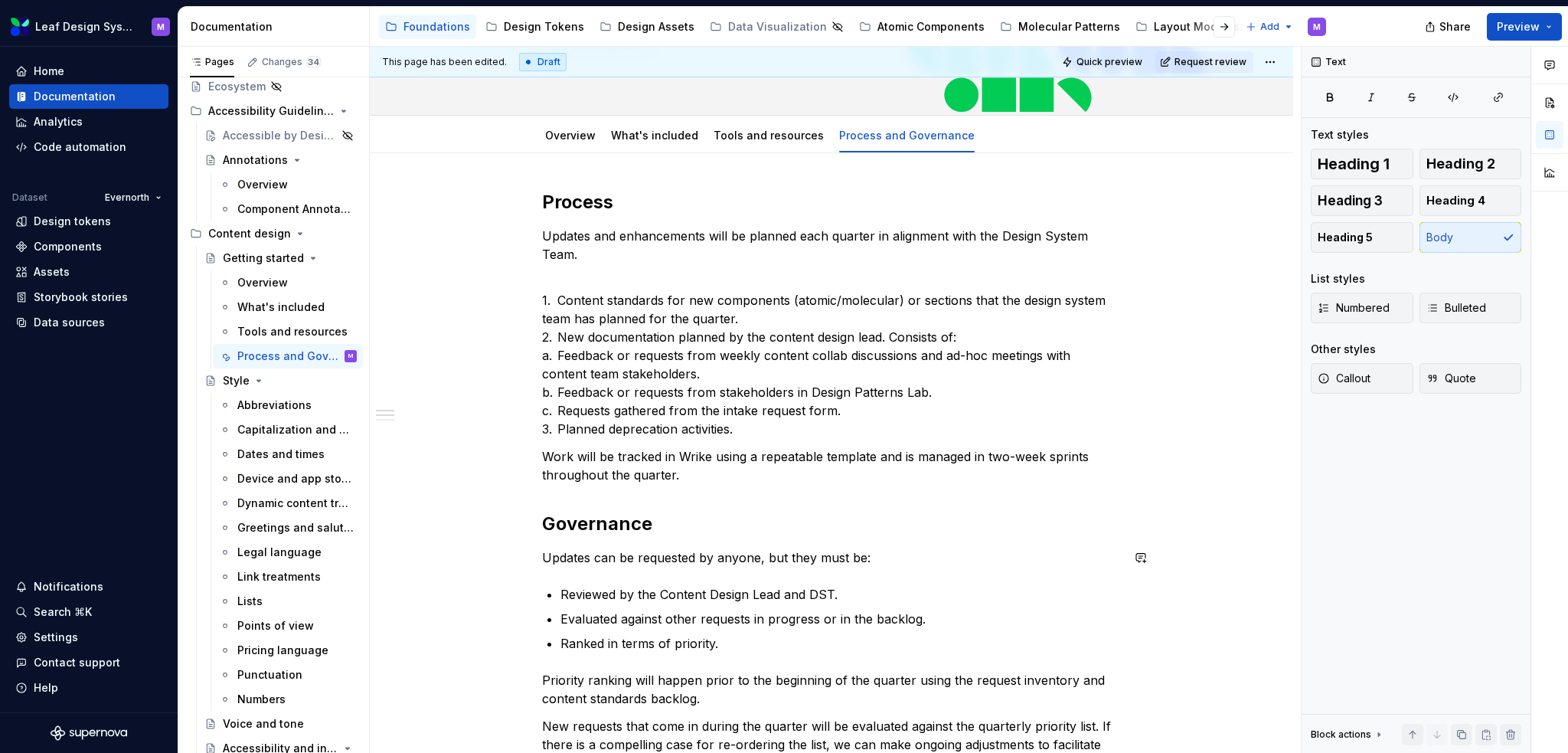
scroll to position [0, 0]
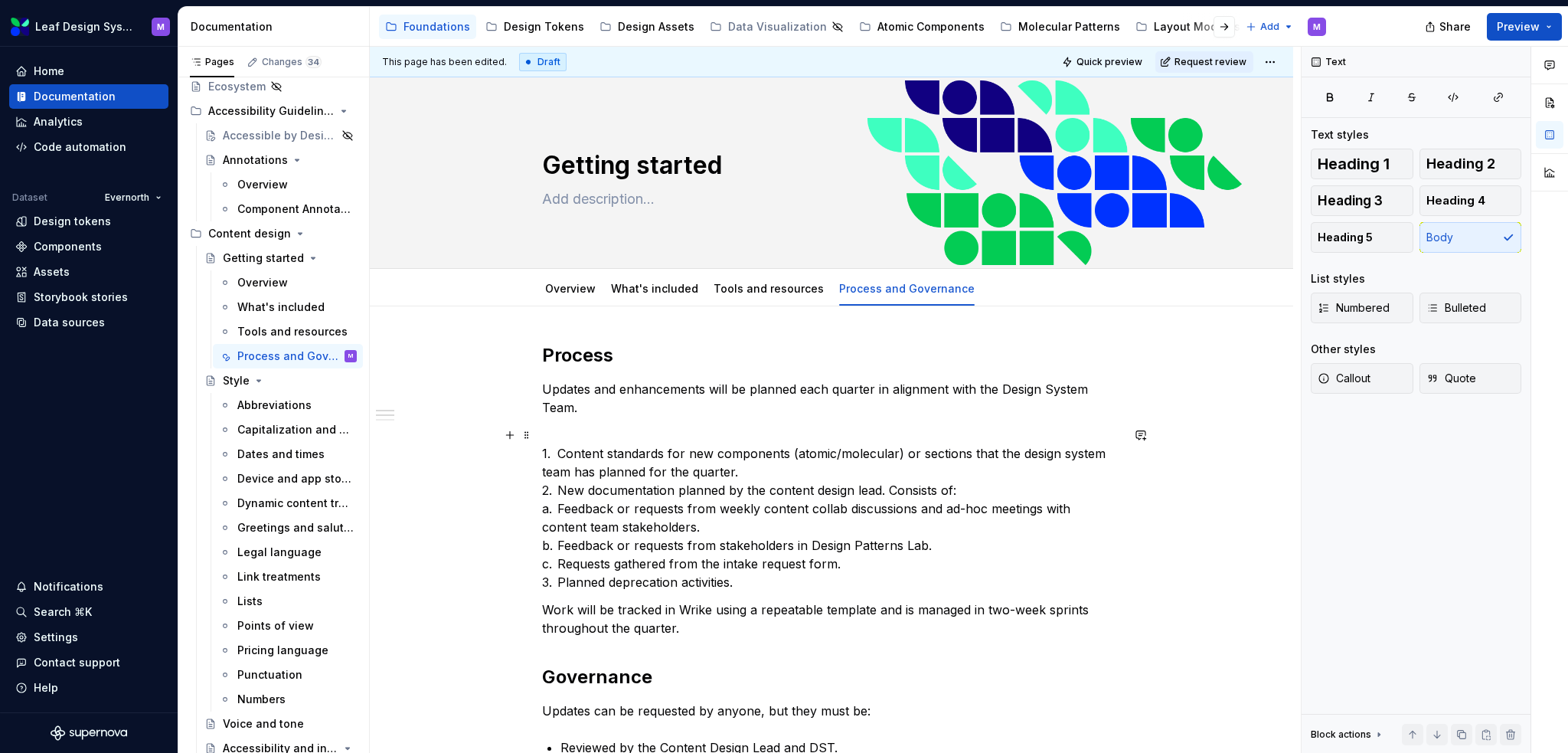
click at [561, 465] on p "1. Content standards for new components (atomic/molecular) or sections that the…" at bounding box center [832, 509] width 579 height 165
click at [558, 456] on p "1. Content standards for new components (atomic/molecular) or sections that the…" at bounding box center [832, 509] width 579 height 165
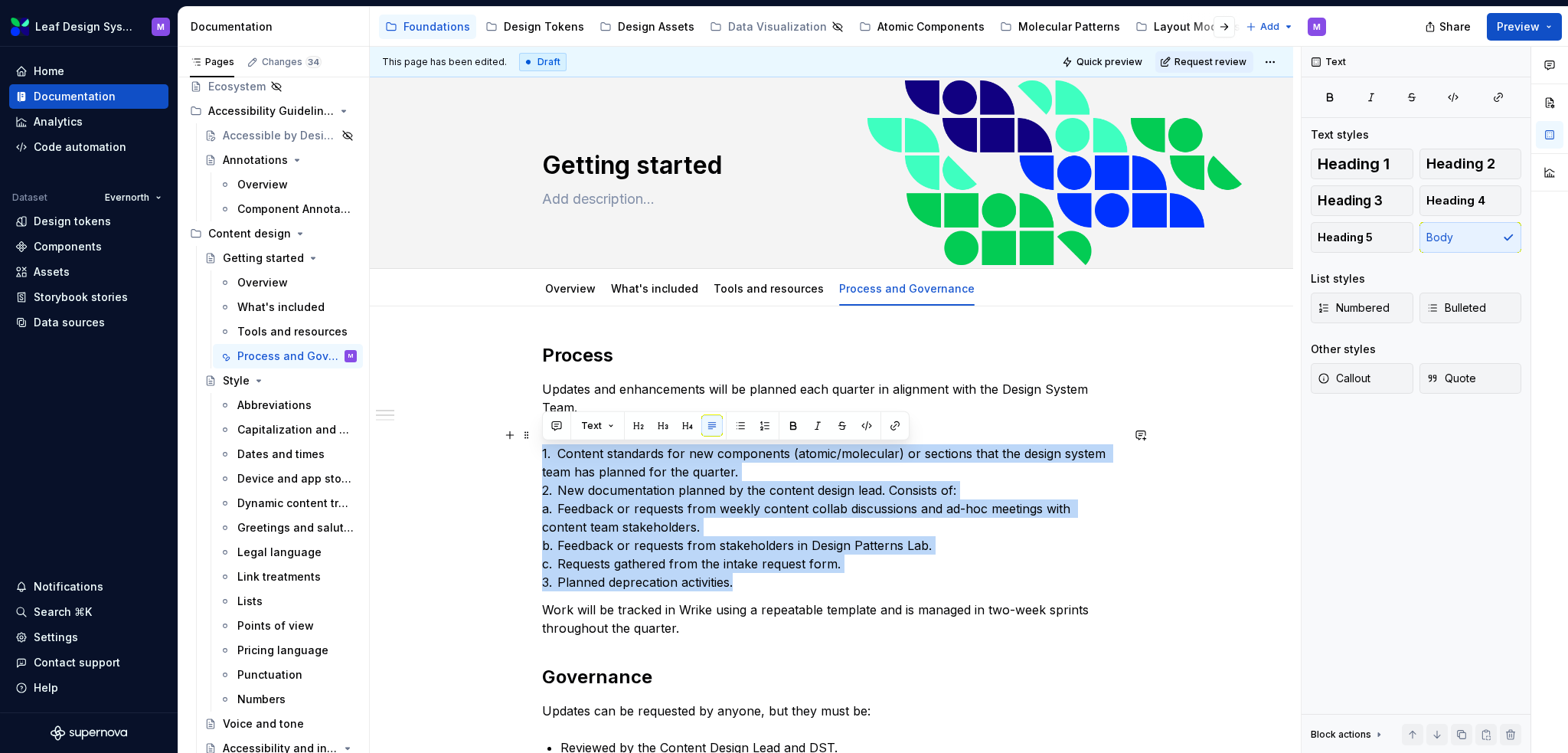
drag, startPoint x: 721, startPoint y: 580, endPoint x: 518, endPoint y: 447, distance: 242.7
click at [571, 454] on p "1. Content standards for new components (atomic/molecular) or sections that the…" at bounding box center [832, 509] width 579 height 165
click at [558, 450] on p "1. Content standards for new components (atomic/molecular) or sections that the…" at bounding box center [832, 509] width 579 height 165
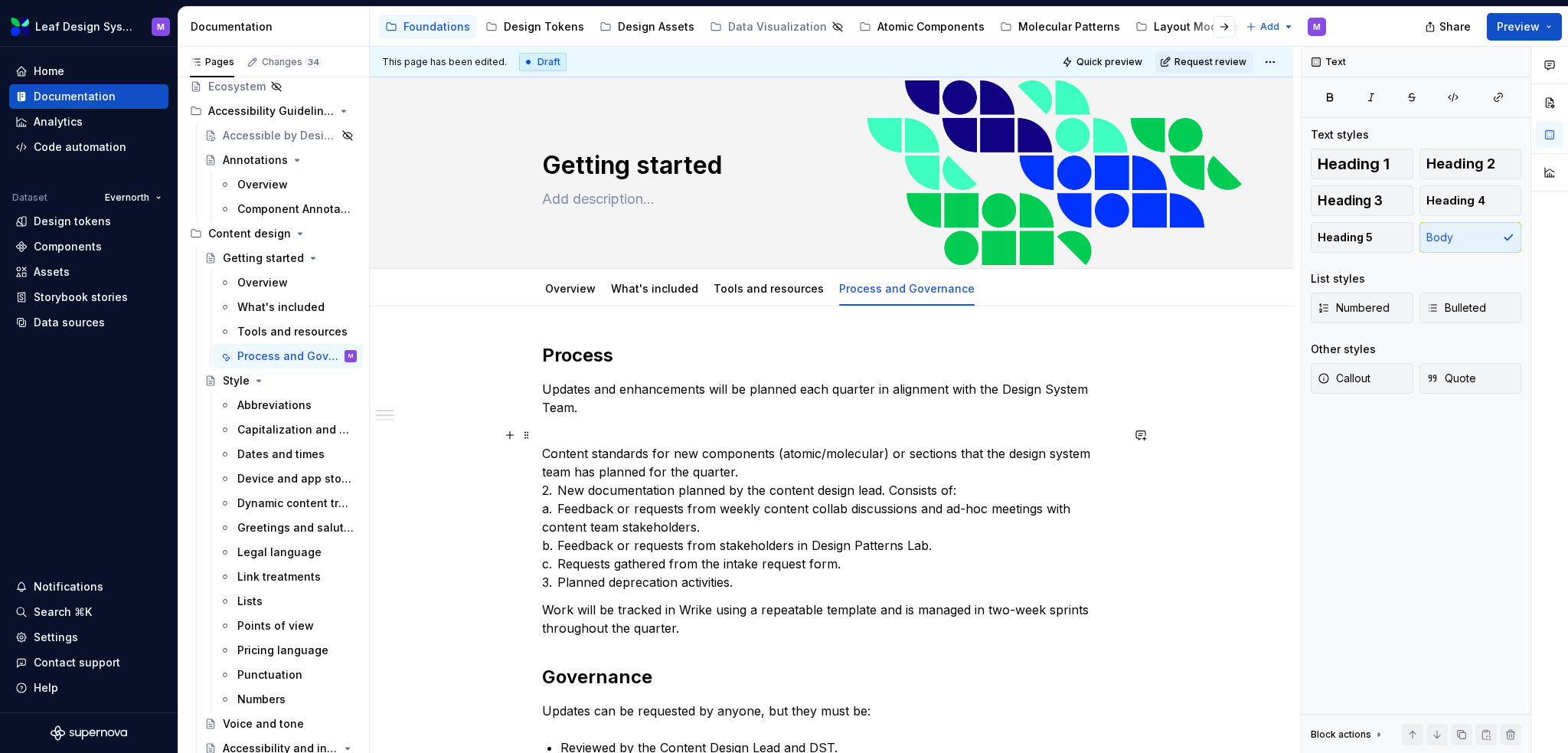
click at [553, 490] on p "Content standards for new components (atomic/molecular) or sections that the de…" at bounding box center [832, 509] width 579 height 165
click at [557, 579] on p "Content standards for new components (atomic/molecular) or sections that the de…" at bounding box center [832, 509] width 579 height 165
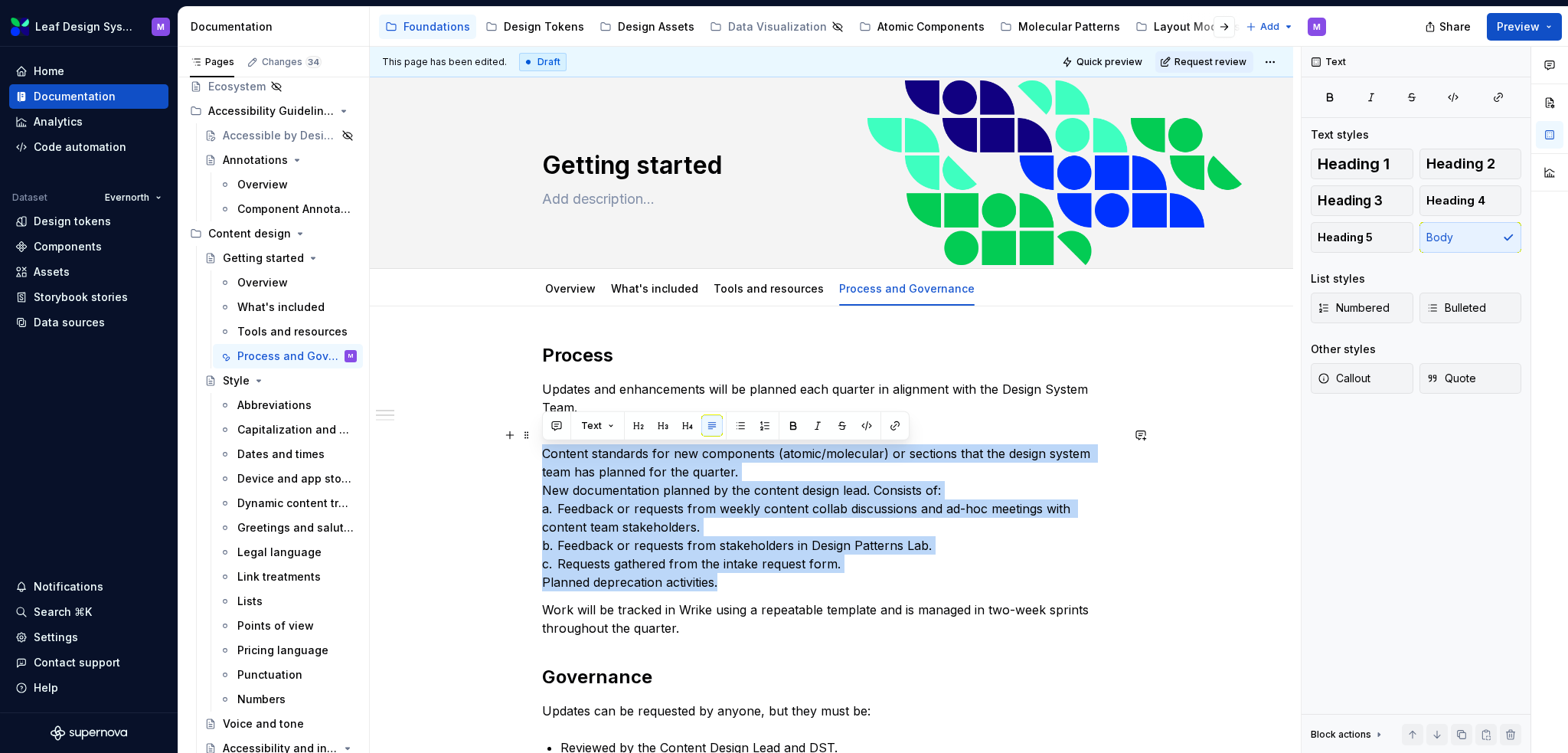
drag, startPoint x: 724, startPoint y: 581, endPoint x: 509, endPoint y: 456, distance: 248.7
click at [763, 424] on button "button" at bounding box center [764, 425] width 21 height 21
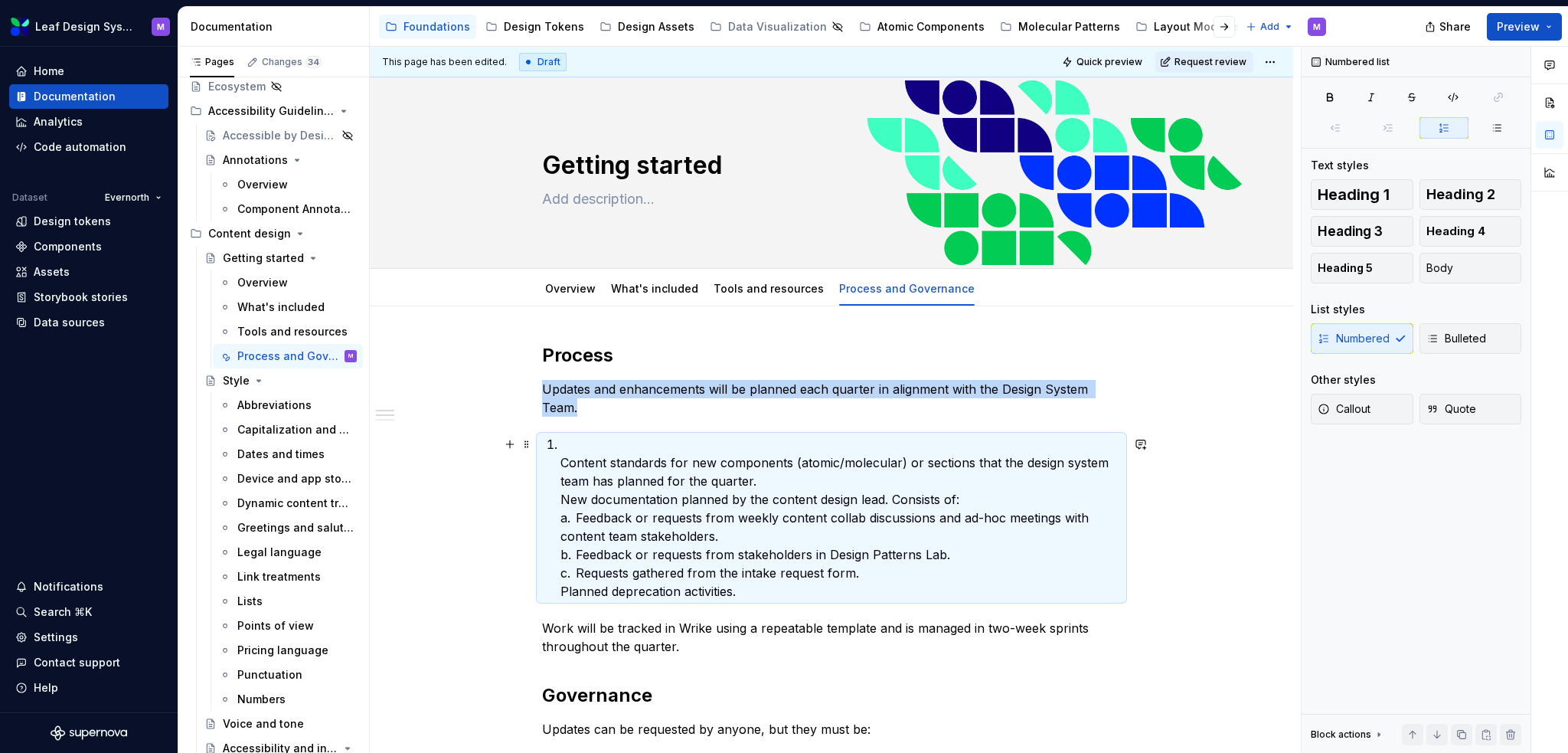
click at [564, 465] on p "Content standards for new components (atomic/molecular) or sections that the de…" at bounding box center [841, 517] width 561 height 165
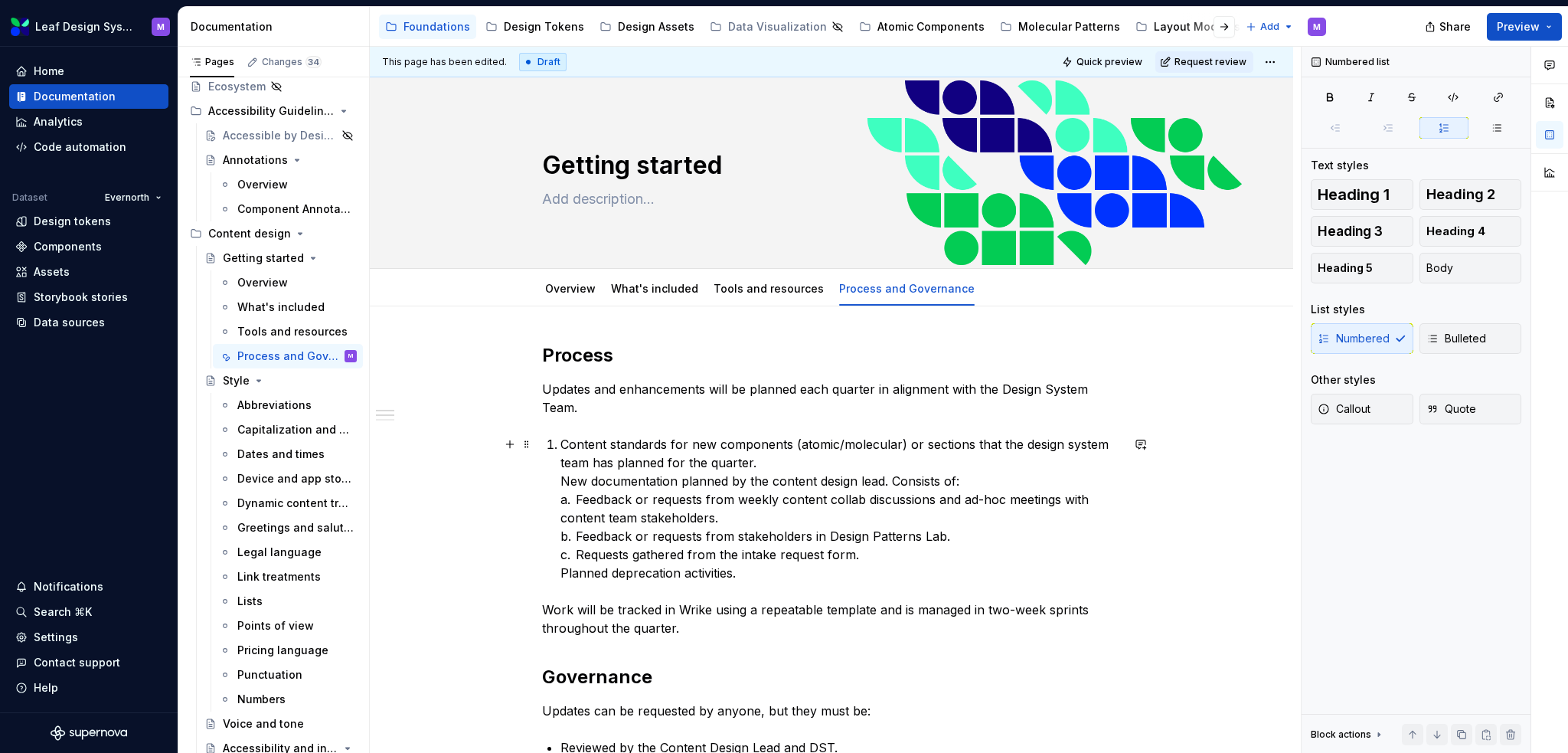
click at [562, 481] on p "Content standards for new components (atomic/molecular) or sections that the de…" at bounding box center [841, 508] width 561 height 147
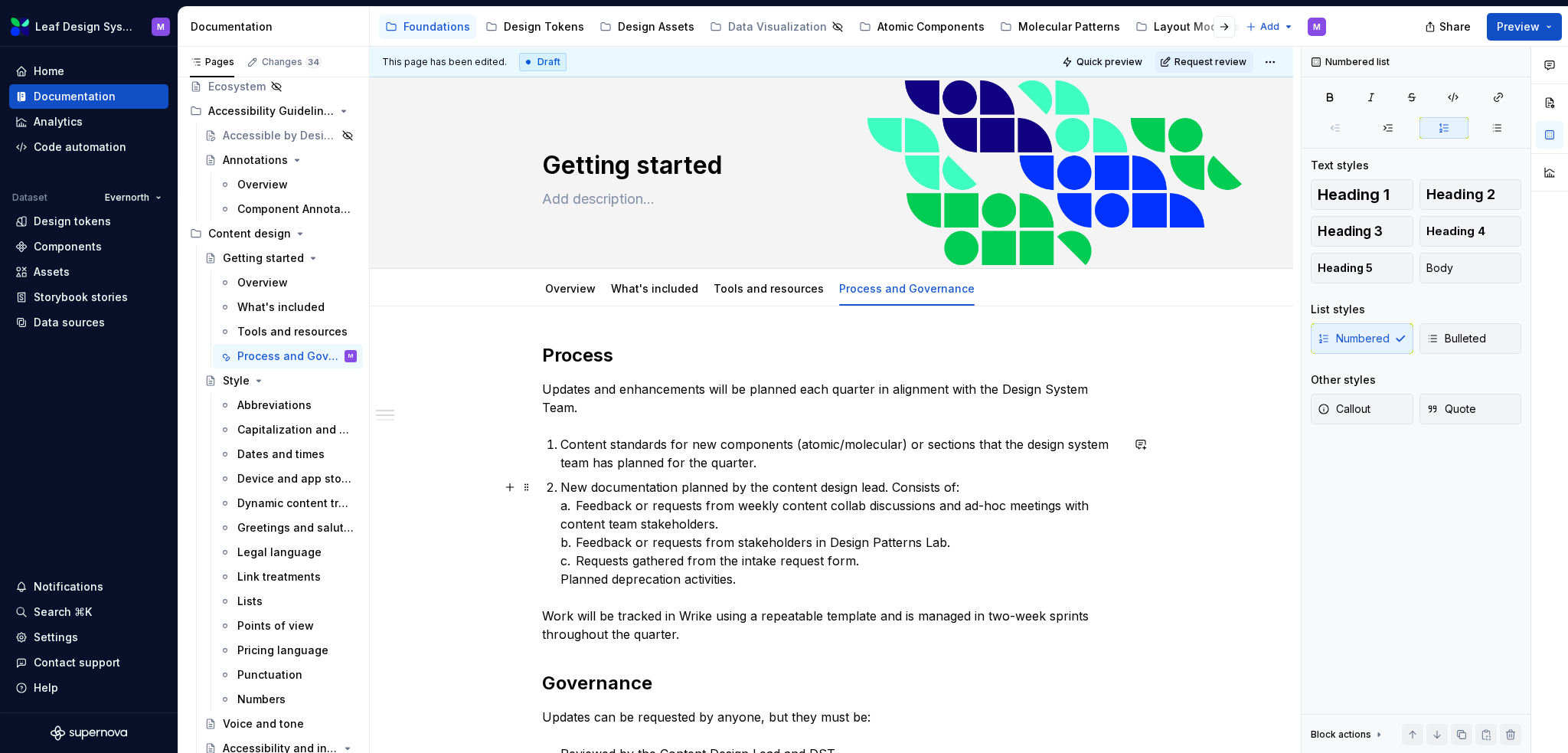
click at [977, 485] on p "New documentation planned by the content design lead. Consists of: a. Feedback …" at bounding box center [841, 533] width 561 height 110
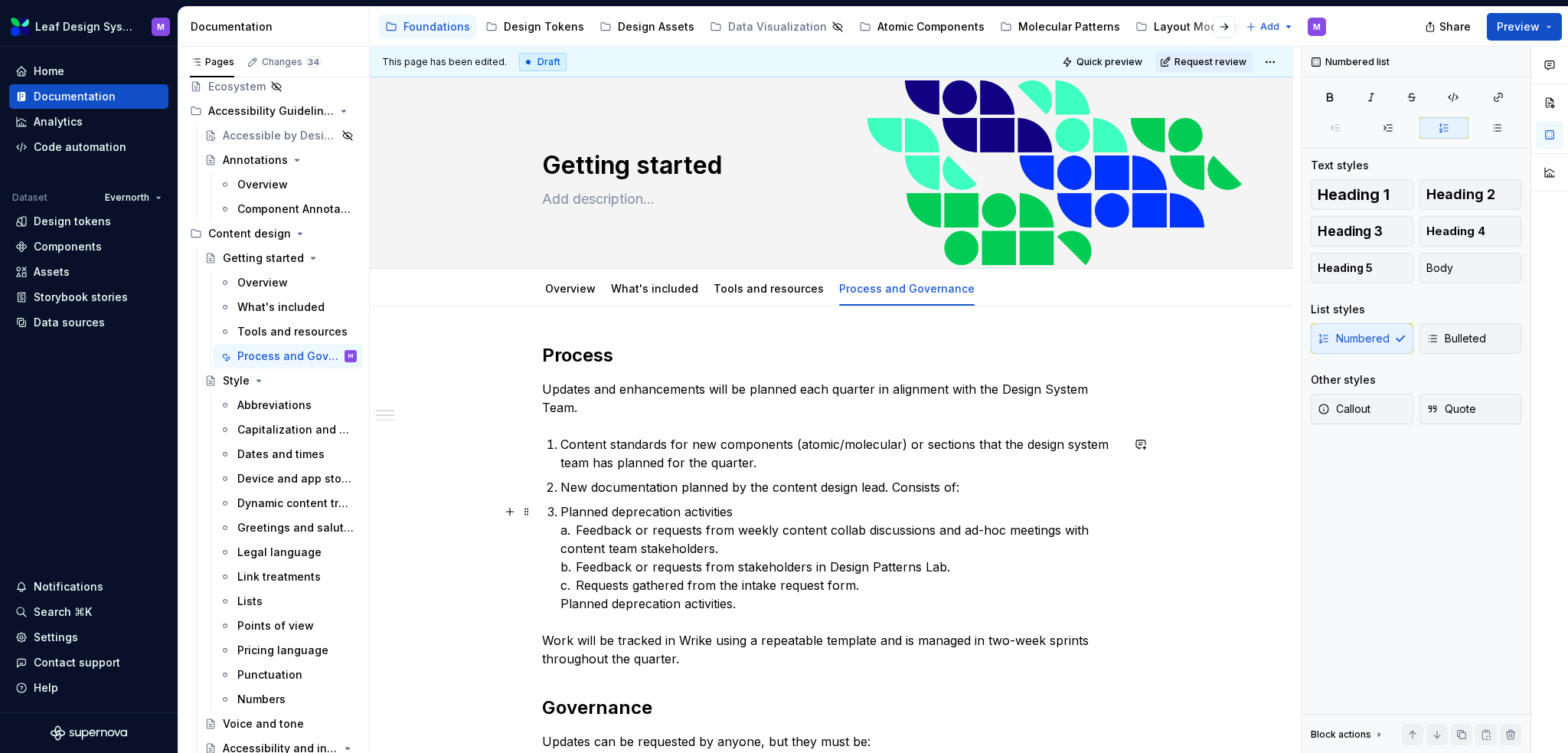
click at [761, 600] on p "Planned deprecation activities a. Feedback or requests from weekly content coll…" at bounding box center [841, 557] width 561 height 110
click at [591, 532] on p "Planned deprecation activities a. Feedback or requests from weekly content coll…" at bounding box center [841, 557] width 561 height 110
click at [586, 529] on p "Planned deprecation activities a. Feedback or requests from weekly content coll…" at bounding box center [841, 557] width 561 height 110
click at [588, 529] on p "Planned deprecation activities a. Feedback or requests from weekly content coll…" at bounding box center [841, 557] width 561 height 110
drag, startPoint x: 719, startPoint y: 551, endPoint x: 590, endPoint y: 534, distance: 130.1
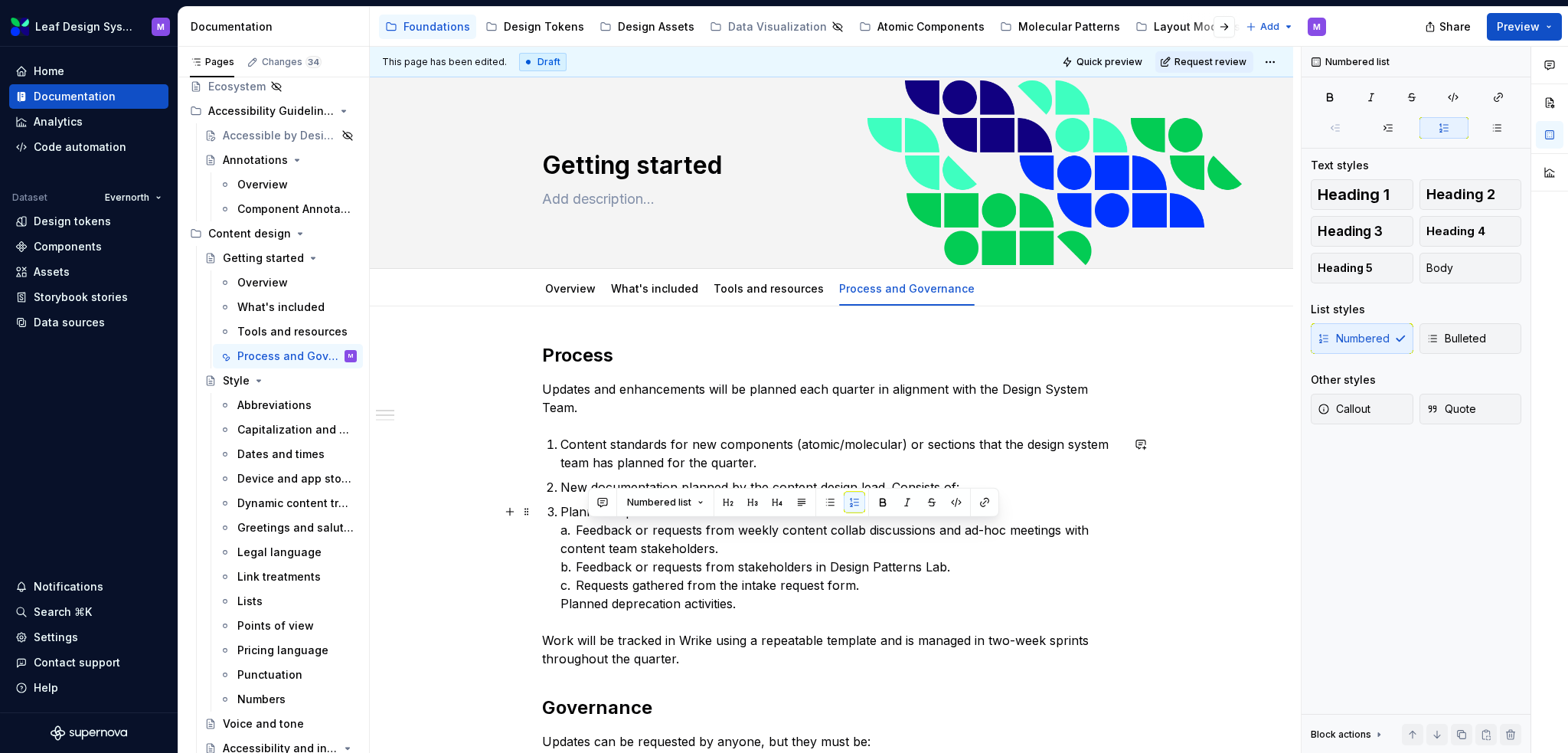
click at [590, 534] on p "Planned deprecation activities a. Feedback or requests from weekly content coll…" at bounding box center [841, 557] width 561 height 110
copy p "Feedback or requests from weekly content collab discussions and ad-hoc meetings…"
click at [1007, 481] on p "New documentation planned by the content design lead. Consists of:" at bounding box center [841, 487] width 561 height 19
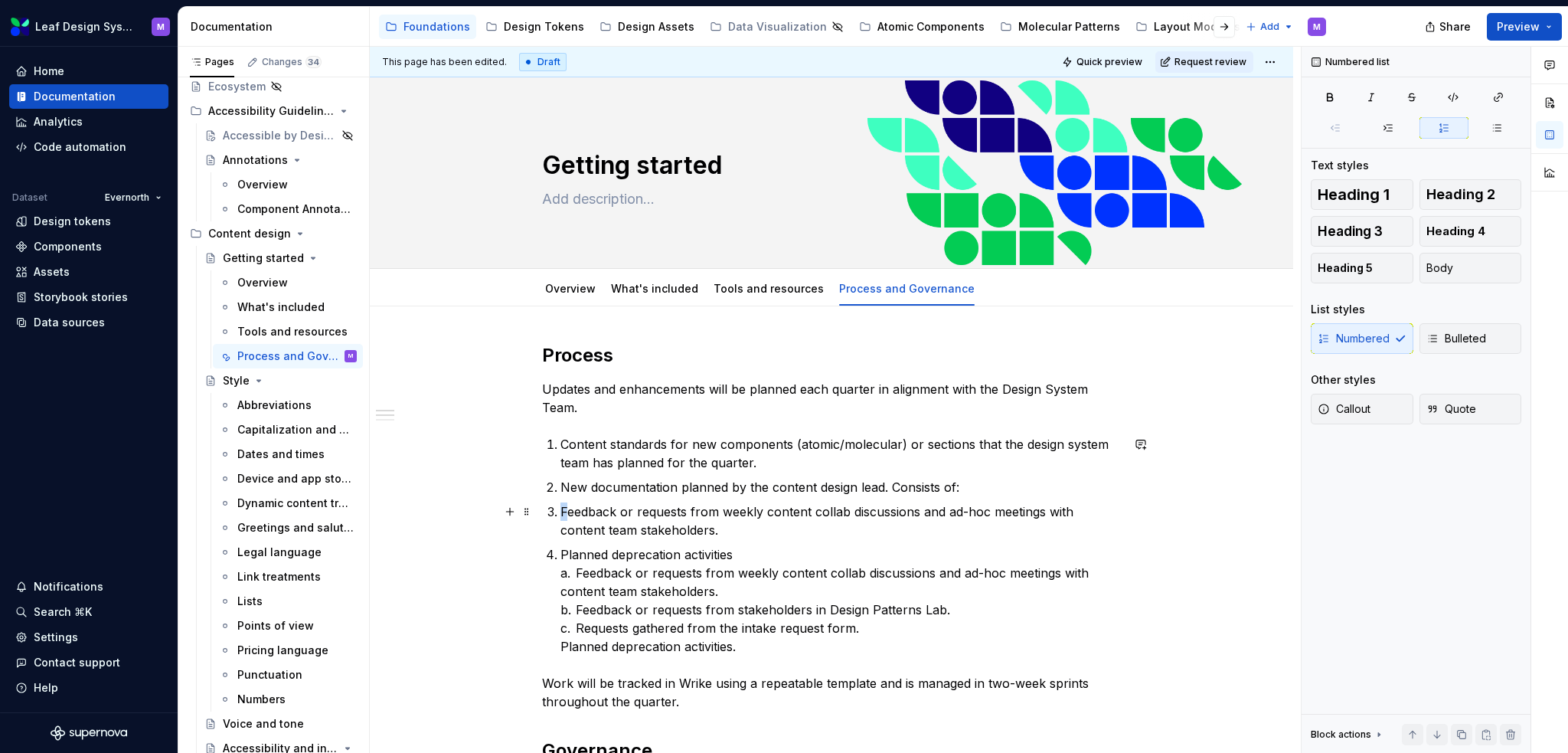
click at [563, 509] on p "Feedback or requests from weekly content collab discussions and ad-hoc meetings…" at bounding box center [841, 521] width 561 height 37
click at [565, 511] on p "Feedback or requests from weekly content collab discussions and ad-hoc meetings…" at bounding box center [841, 521] width 561 height 37
click at [561, 513] on p "Feedback or requests from weekly content collab discussions and ad-hoc meetings…" at bounding box center [841, 521] width 561 height 37
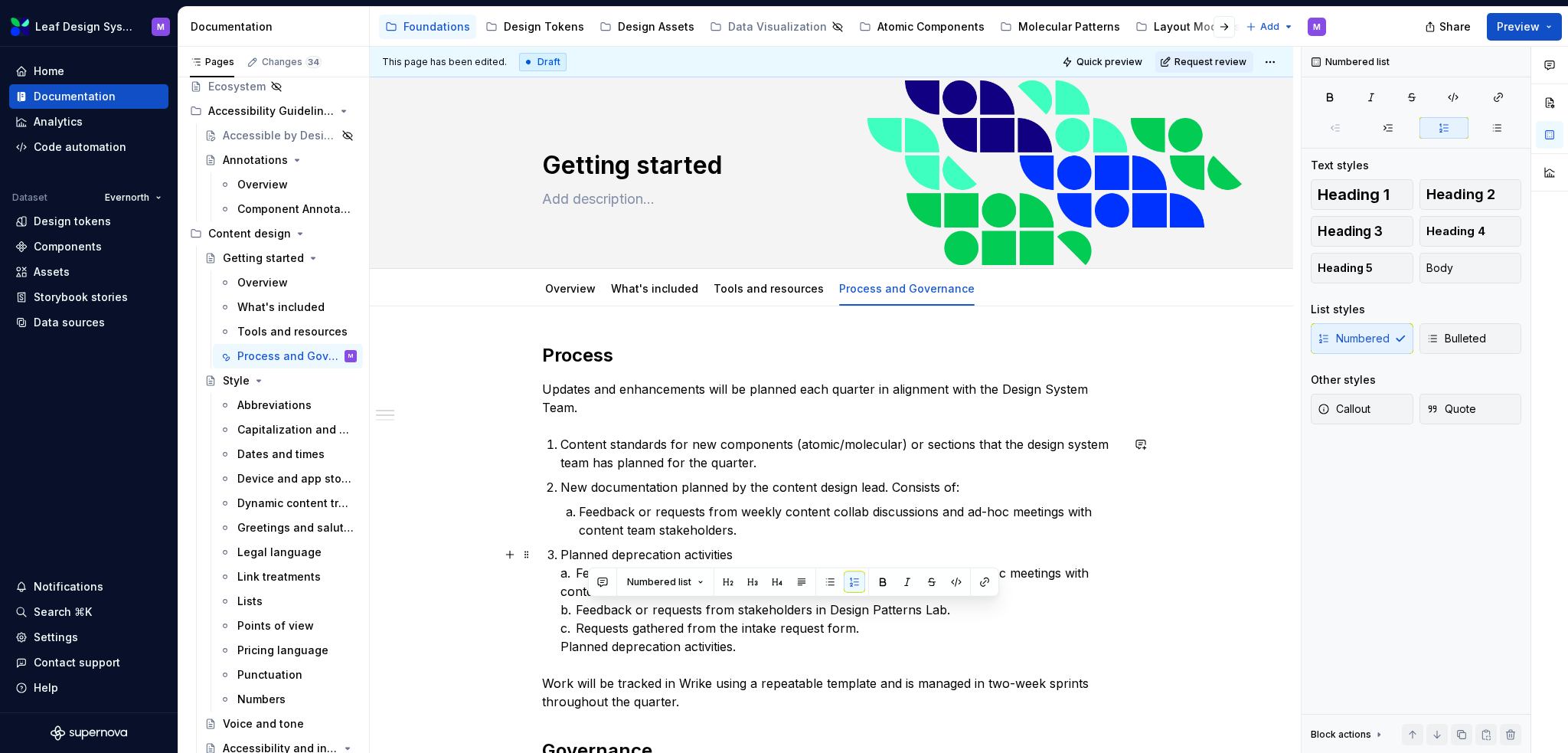
drag, startPoint x: 955, startPoint y: 610, endPoint x: 589, endPoint y: 614, distance: 366.0
click at [589, 614] on p "Planned deprecation activities a. Feedback or requests from weekly content coll…" at bounding box center [841, 600] width 561 height 110
copy p "Feedback or requests from stakeholders in Design Patterns Lab."
click at [794, 523] on p "Feedback or requests from weekly content collab discussions and ad-hoc meetings…" at bounding box center [850, 521] width 542 height 37
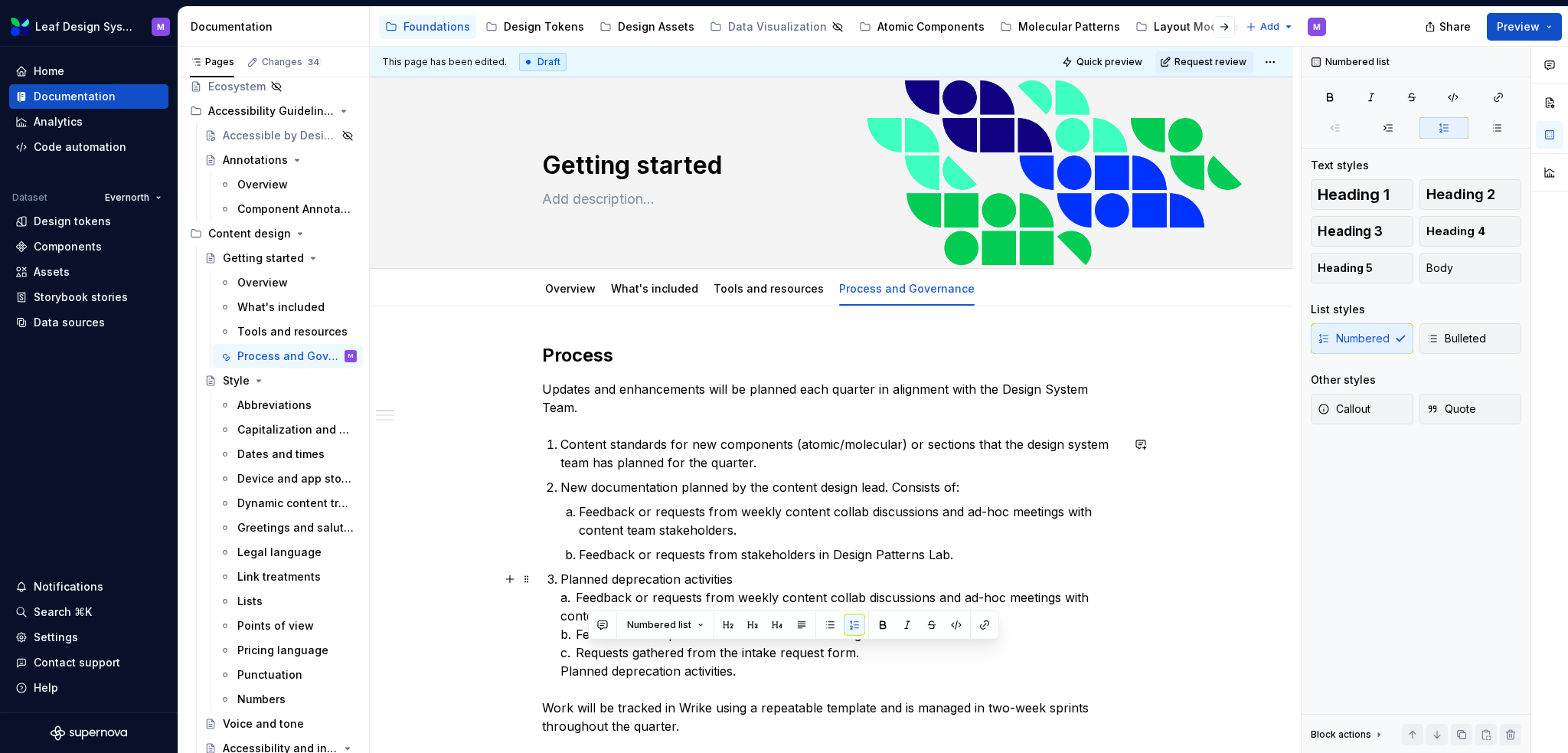
drag, startPoint x: 879, startPoint y: 650, endPoint x: 589, endPoint y: 654, distance: 290.0
click at [589, 654] on p "Planned deprecation activities a. Feedback or requests from weekly content coll…" at bounding box center [841, 625] width 561 height 110
copy p "Requests gathered from the intake request form."
click at [960, 555] on p "Feedback or requests from stakeholders in Design Patterns Lab." at bounding box center [850, 554] width 542 height 19
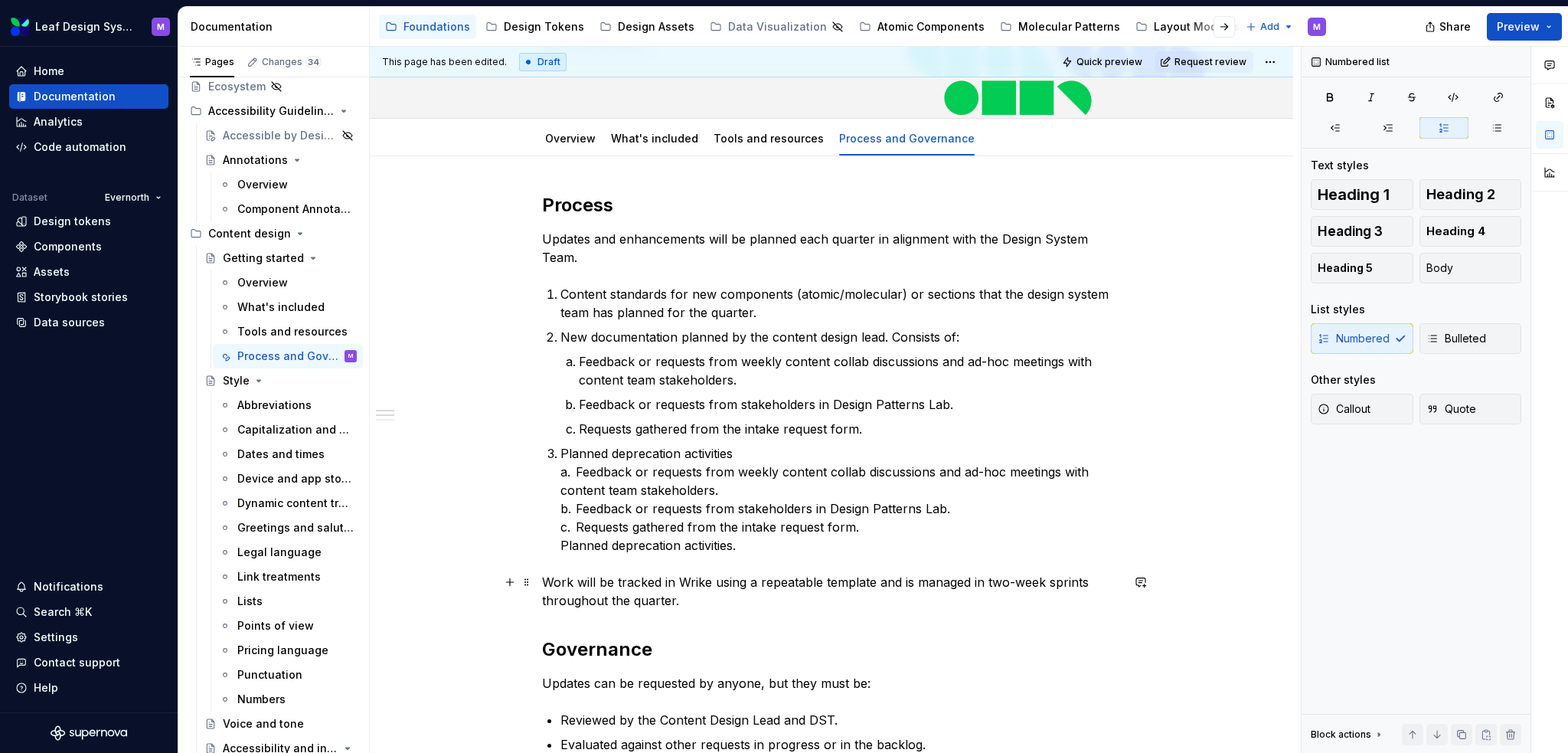
scroll to position [153, 0]
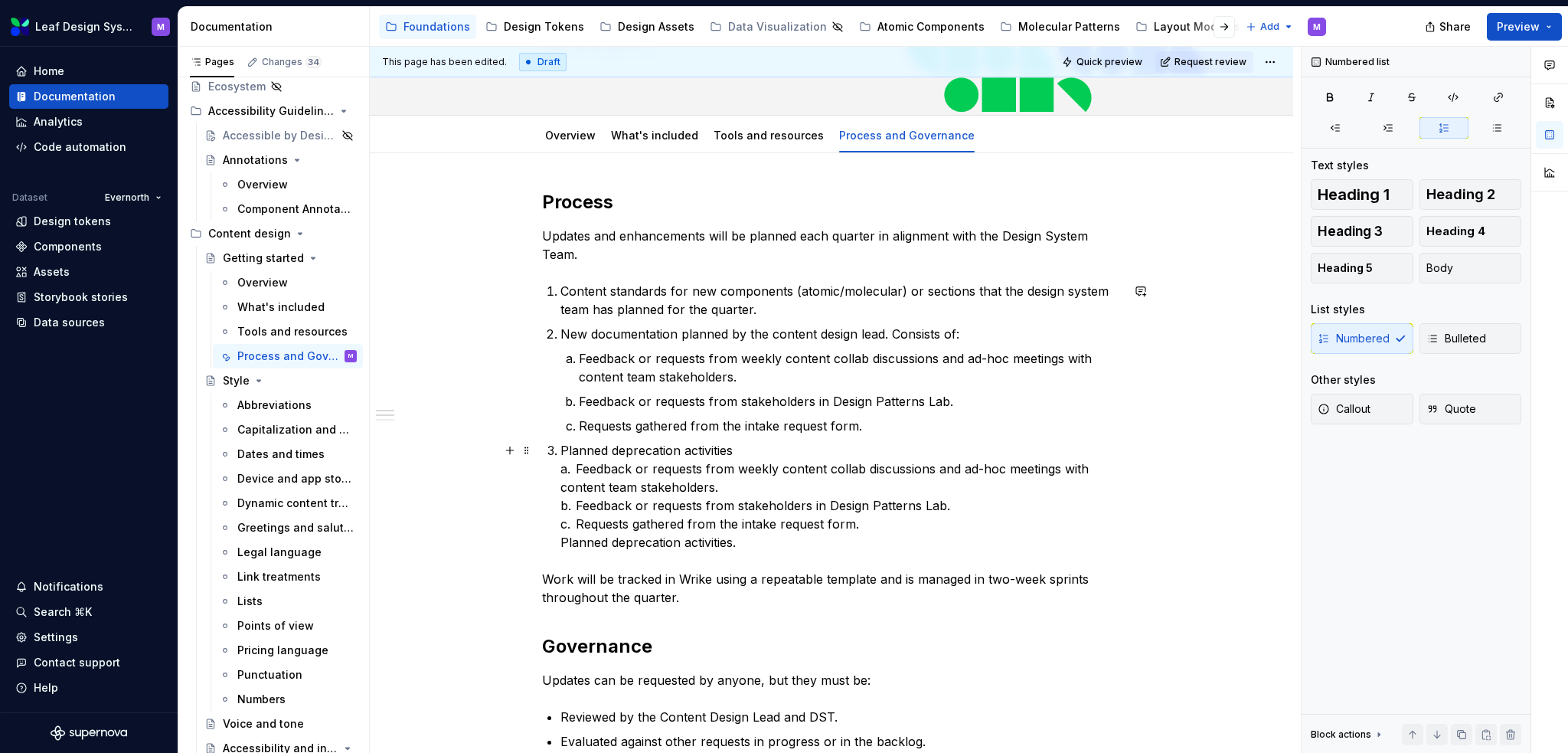
click at [879, 513] on p "Planned deprecation activities a. Feedback or requests from weekly content coll…" at bounding box center [841, 496] width 561 height 110
drag, startPoint x: 885, startPoint y: 527, endPoint x: 573, endPoint y: 467, distance: 317.7
click at [573, 467] on p "Planned deprecation activities a. Feedback or requests from weekly content coll…" at bounding box center [841, 496] width 561 height 110
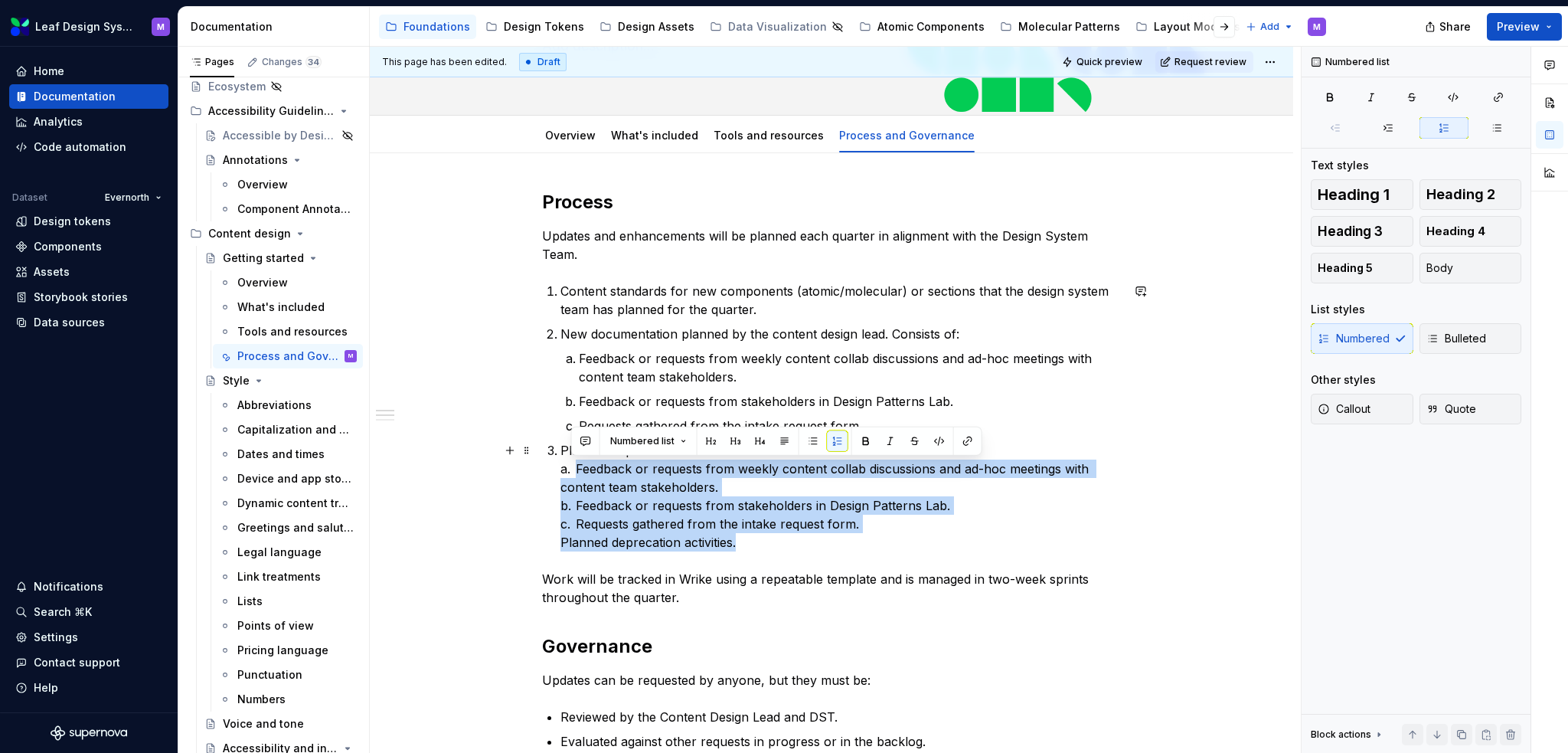
drag, startPoint x: 745, startPoint y: 539, endPoint x: 571, endPoint y: 461, distance: 190.7
click at [571, 461] on p "Planned deprecation activities a. Feedback or requests from weekly content coll…" at bounding box center [841, 496] width 561 height 110
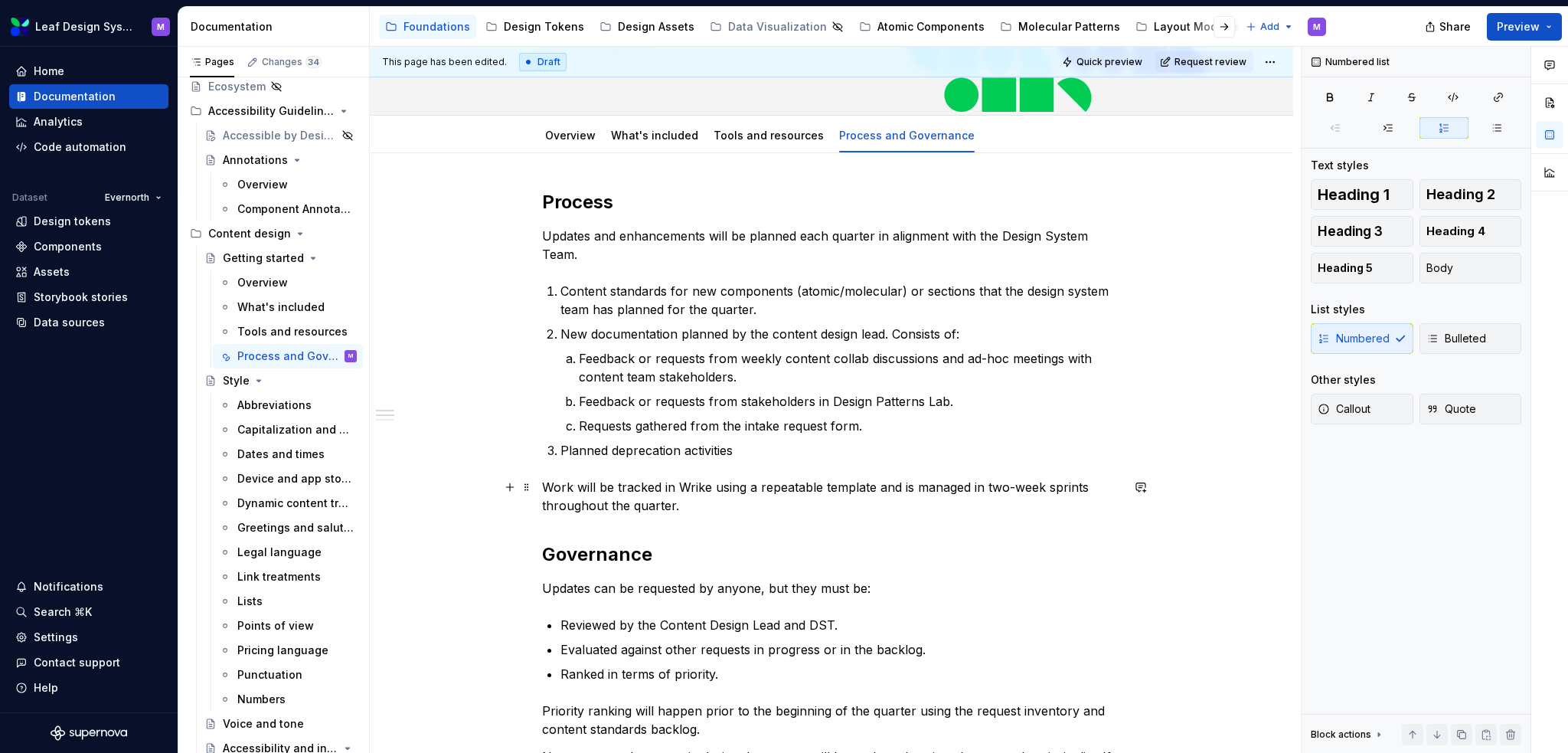
click at [548, 483] on p "Work will be tracked in Wrike using a repeatable template and is managed in two…" at bounding box center [832, 497] width 579 height 37
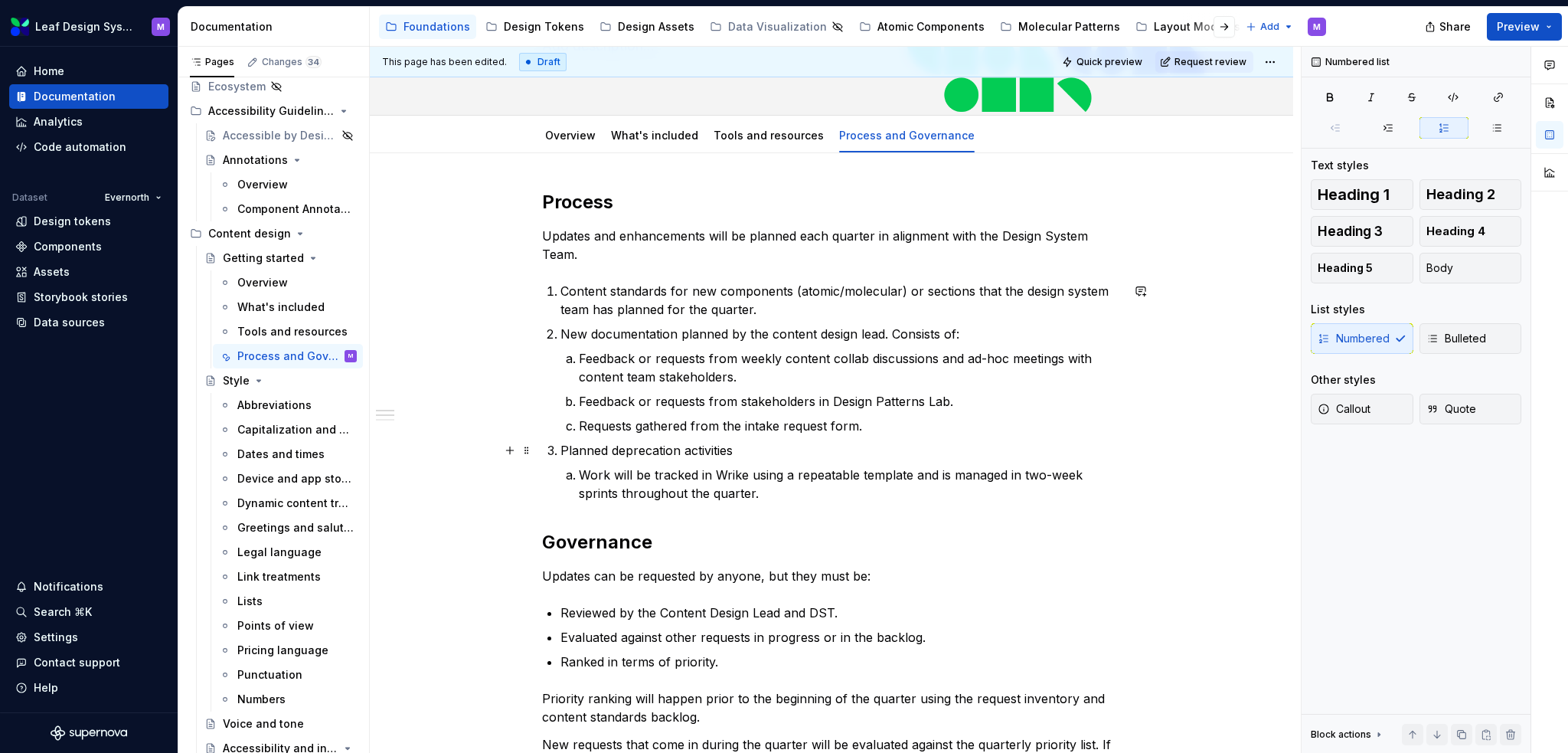
click at [910, 445] on p "Planned deprecation activities" at bounding box center [841, 450] width 561 height 19
click at [823, 398] on p "Feedback or requests from stakeholders in Design Patterns Lab." at bounding box center [850, 401] width 542 height 19
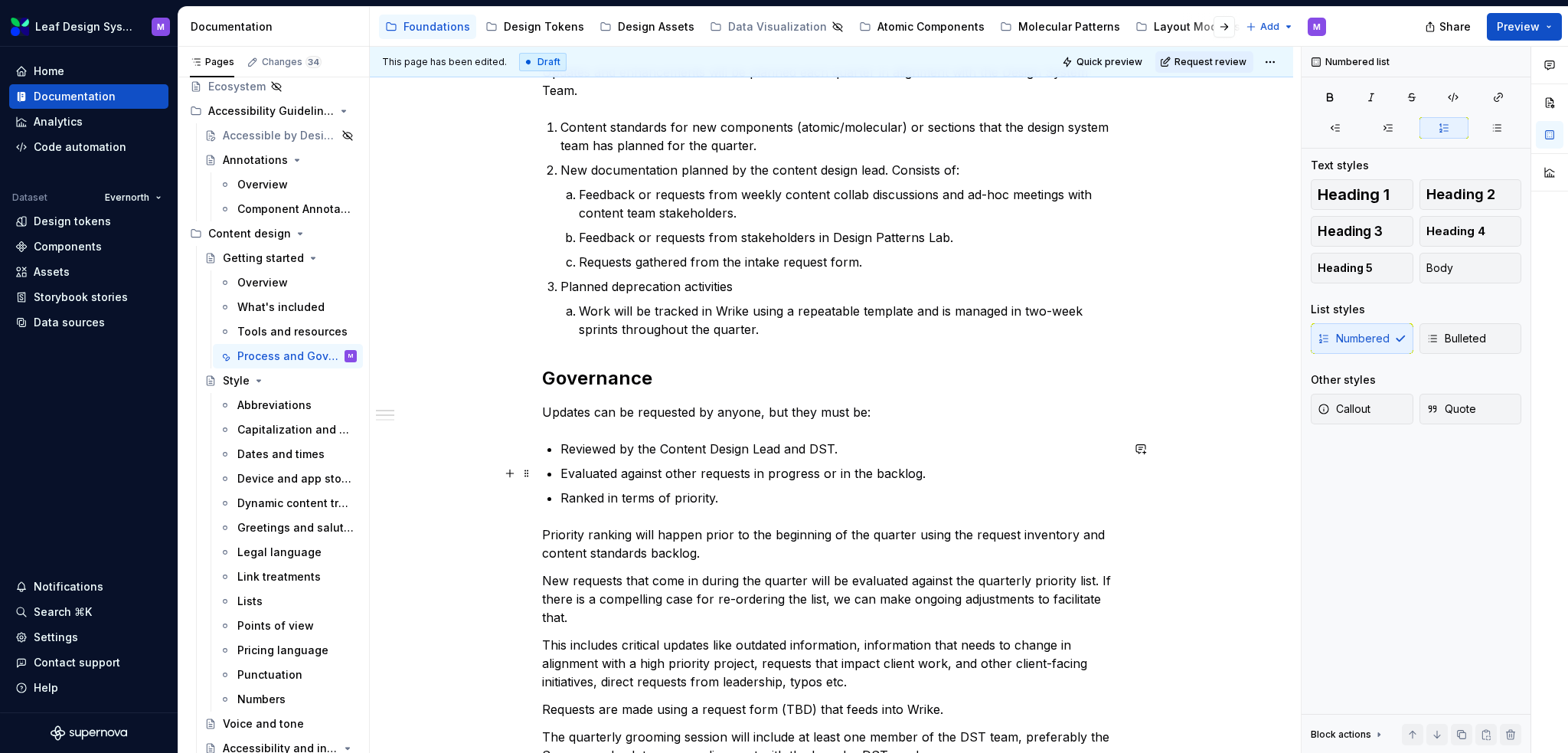
scroll to position [0, 0]
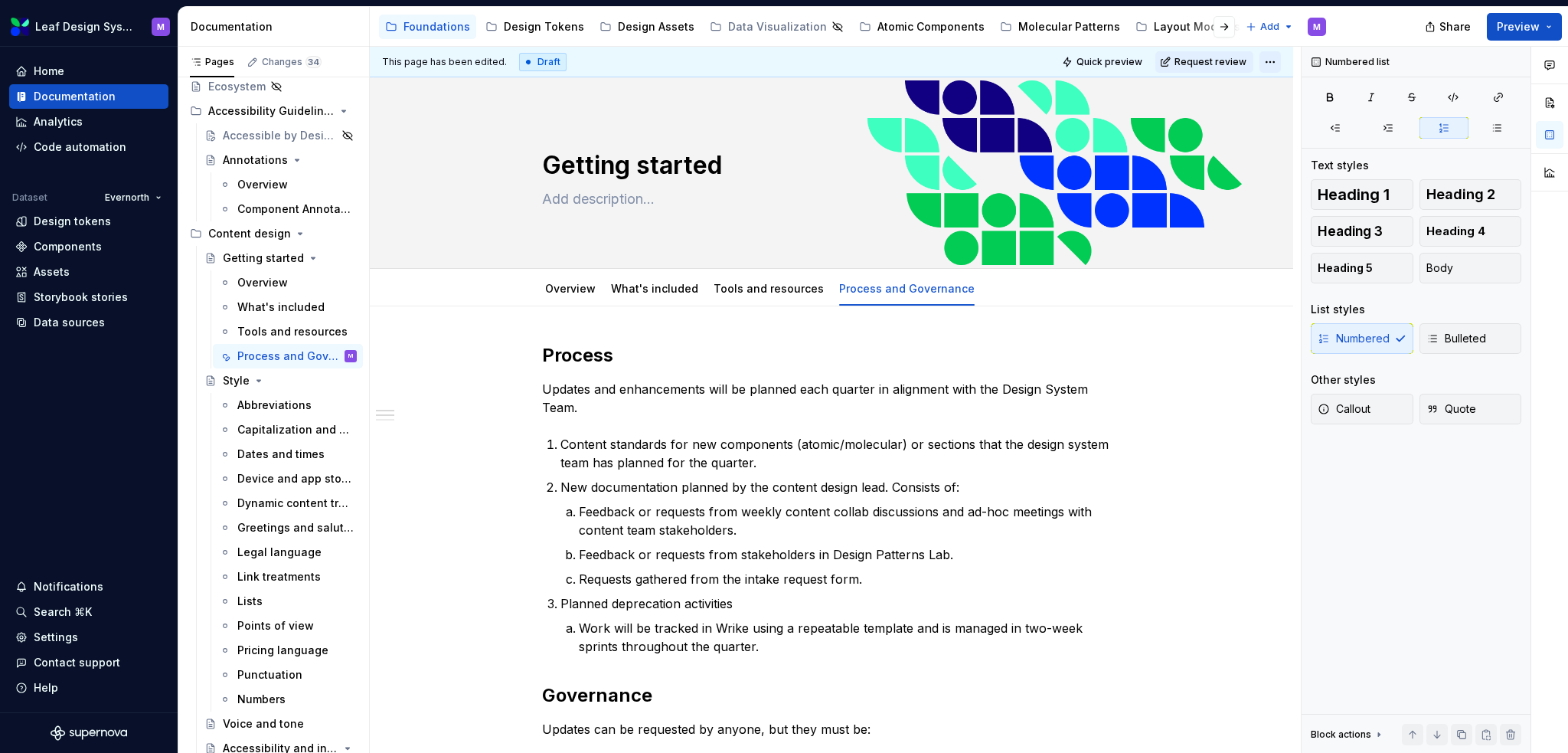
click at [1280, 61] on html "Leaf Design System M Home Documentation Analytics Code automation Dataset Evern…" at bounding box center [784, 376] width 1568 height 753
click at [1554, 24] on html "Leaf Design System M Home Documentation Analytics Code automation Dataset Evern…" at bounding box center [784, 376] width 1568 height 753
click at [1548, 25] on button "Preview" at bounding box center [1524, 27] width 75 height 28
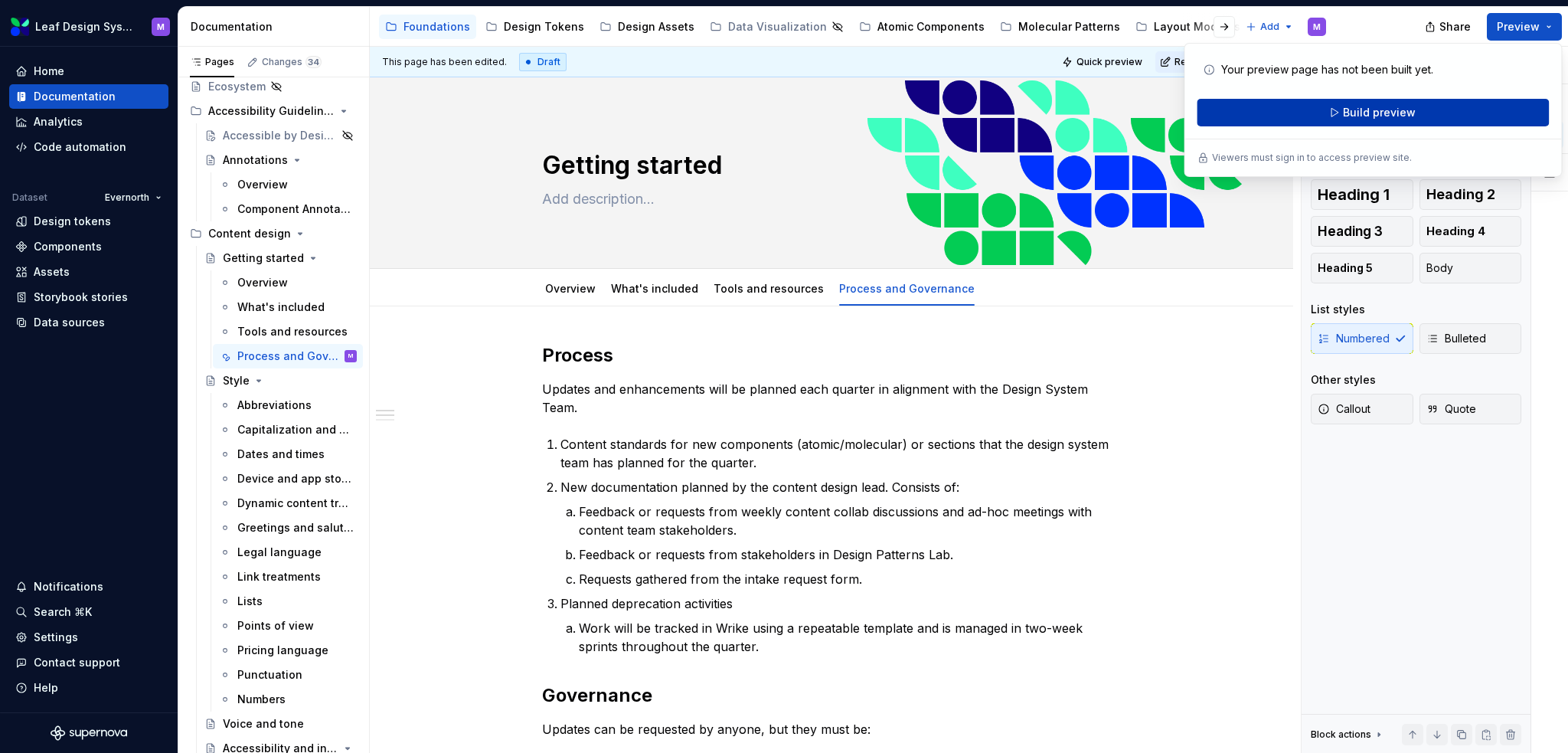
click at [1404, 116] on span "Build preview" at bounding box center [1380, 112] width 72 height 15
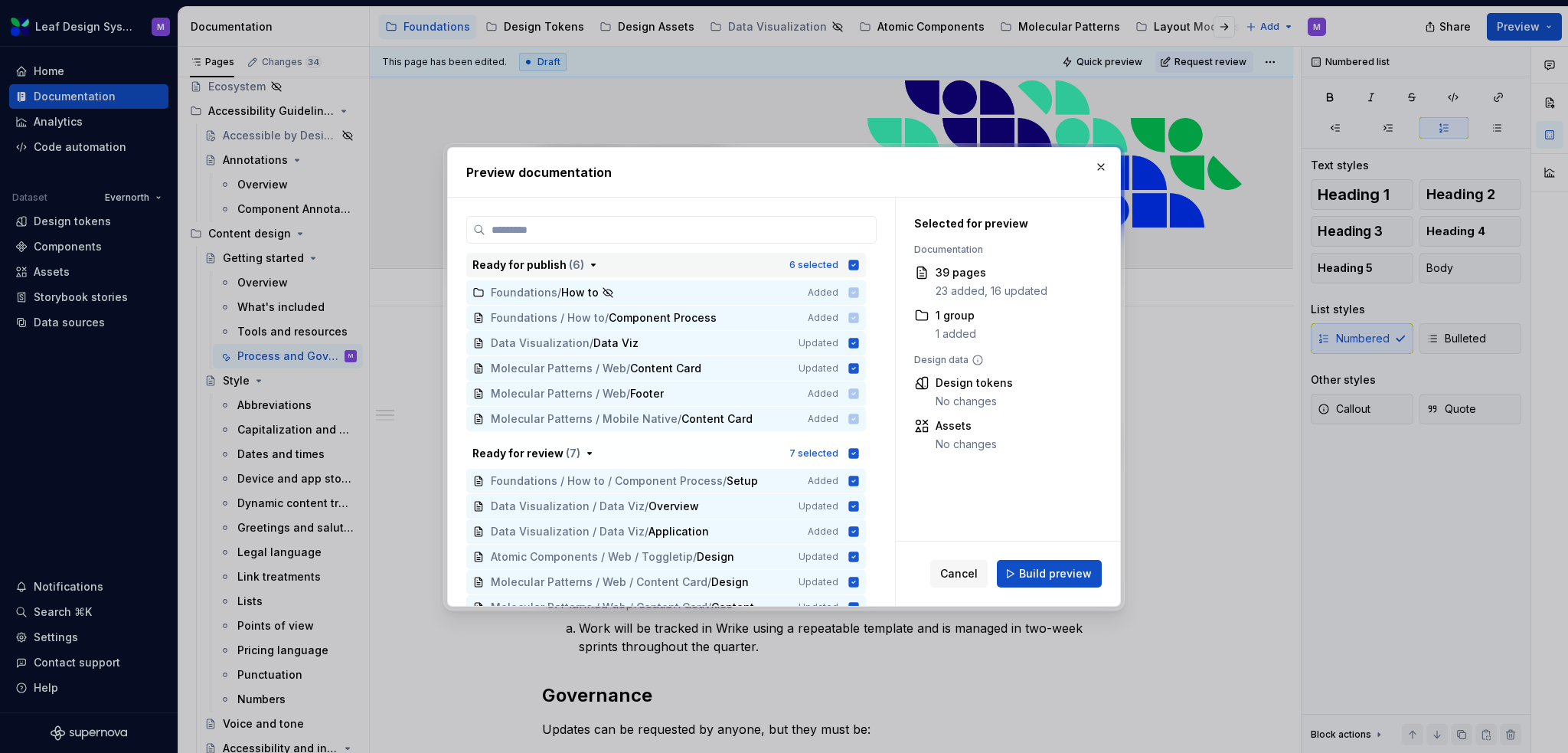
click at [850, 262] on icon "button" at bounding box center [854, 265] width 10 height 10
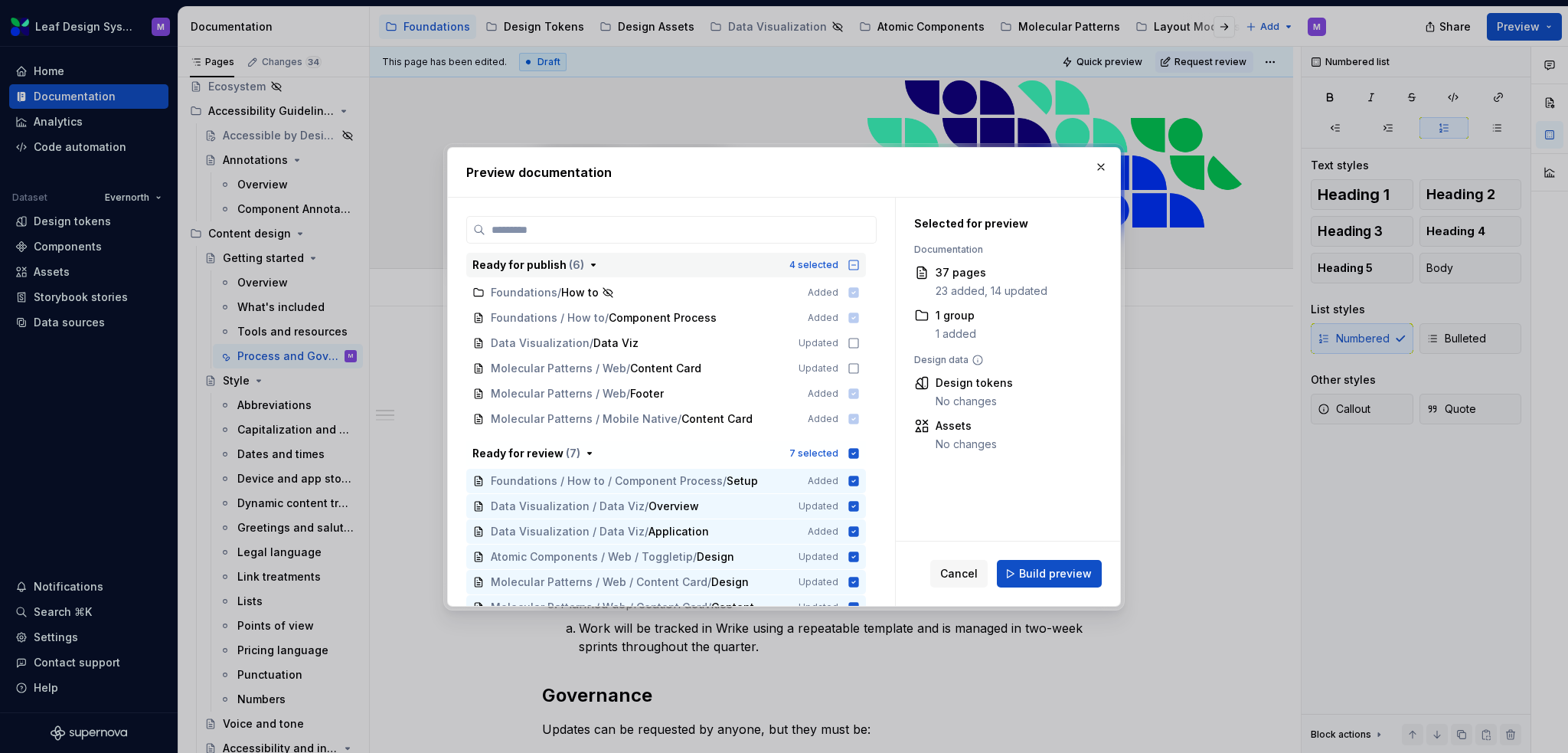
click at [850, 262] on icon "button" at bounding box center [853, 265] width 12 height 12
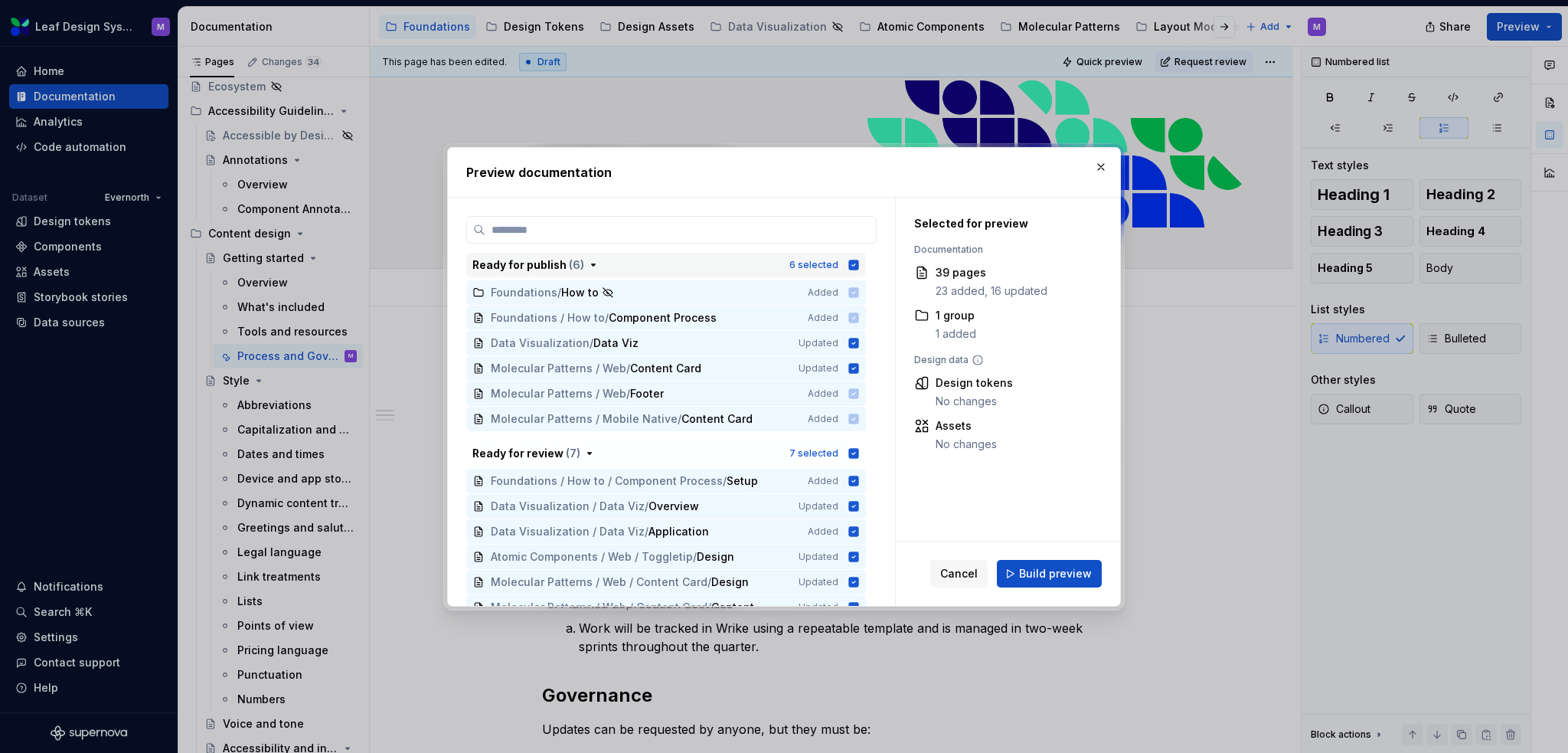
click at [850, 262] on icon "button" at bounding box center [854, 265] width 10 height 10
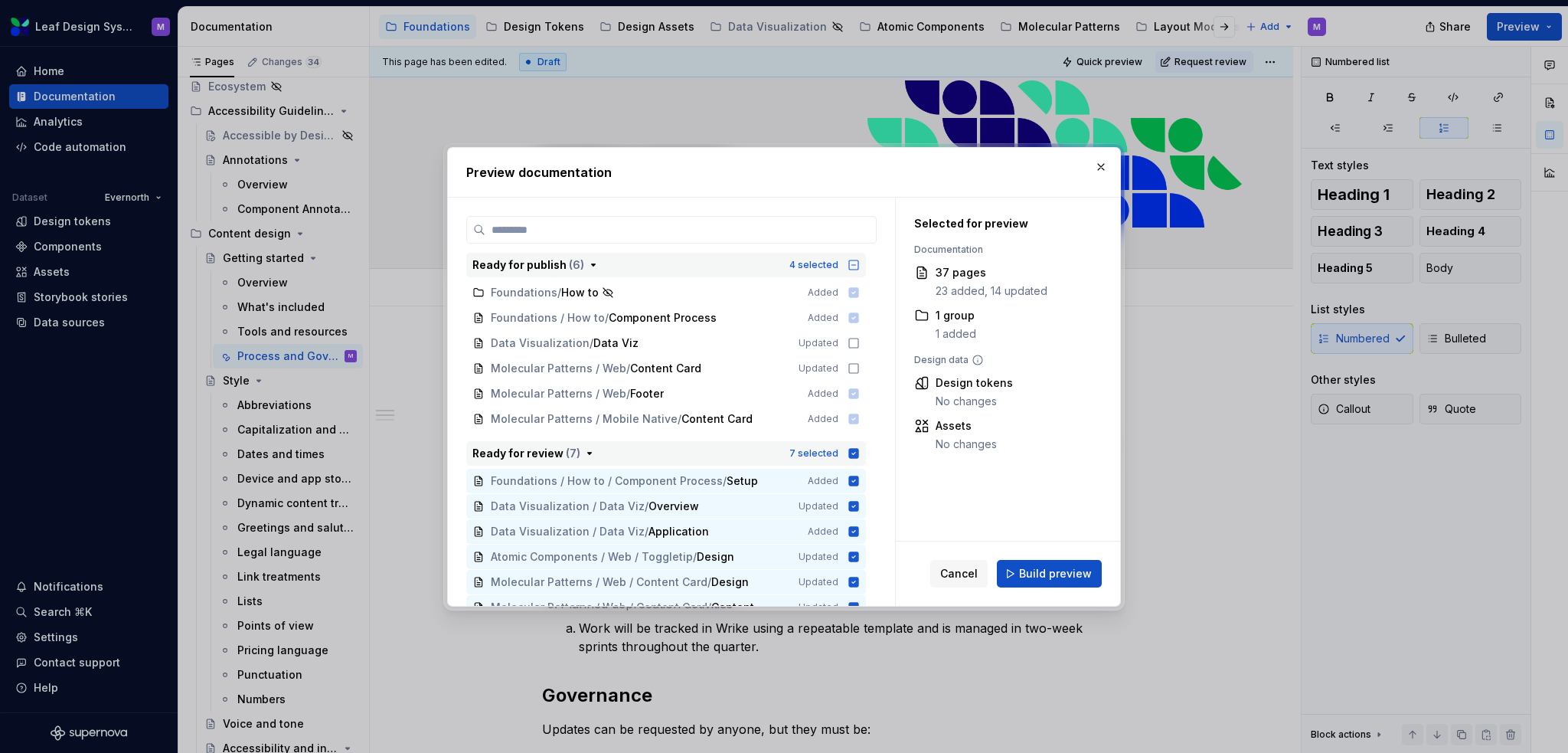
click at [851, 452] on icon "button" at bounding box center [854, 453] width 10 height 10
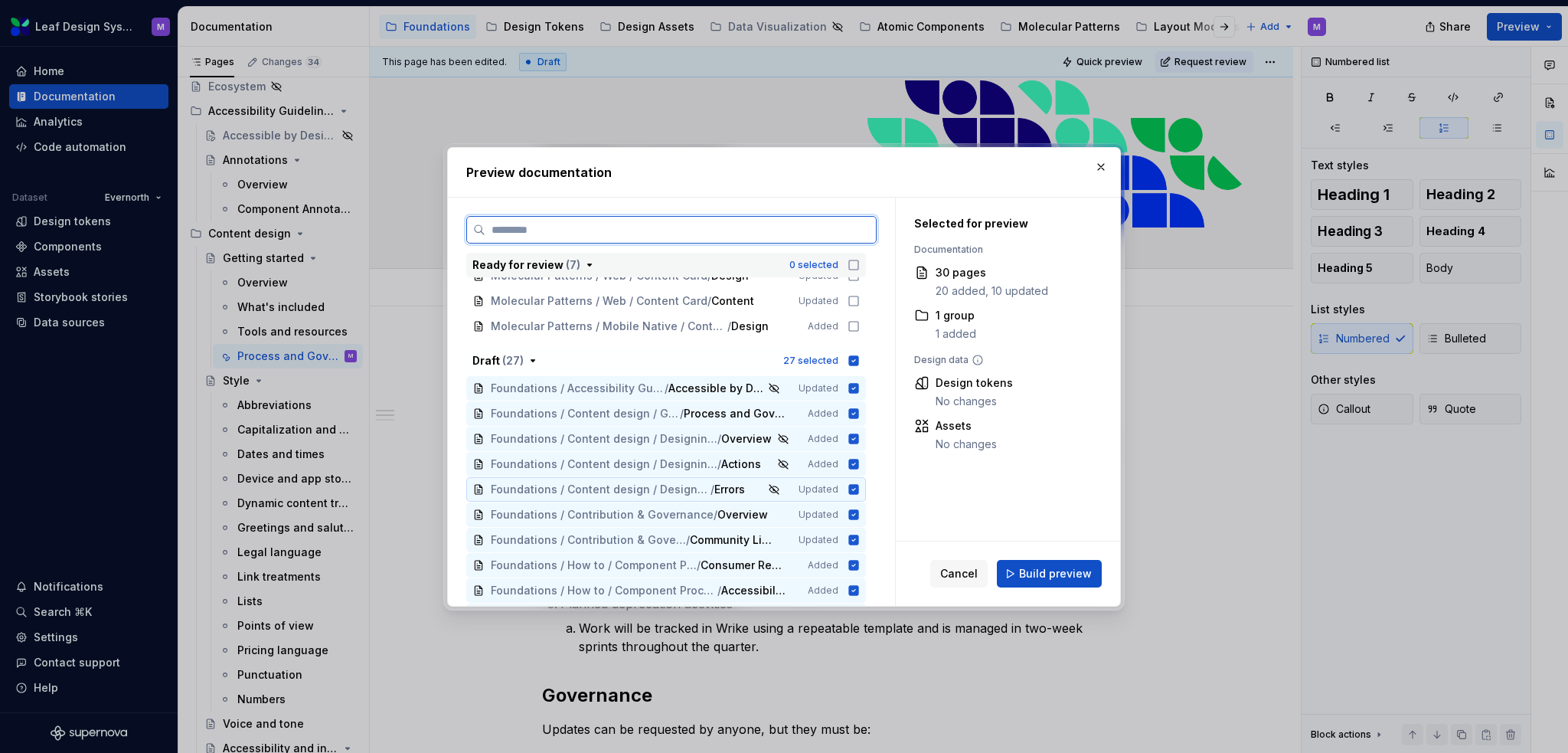
scroll to position [383, 0]
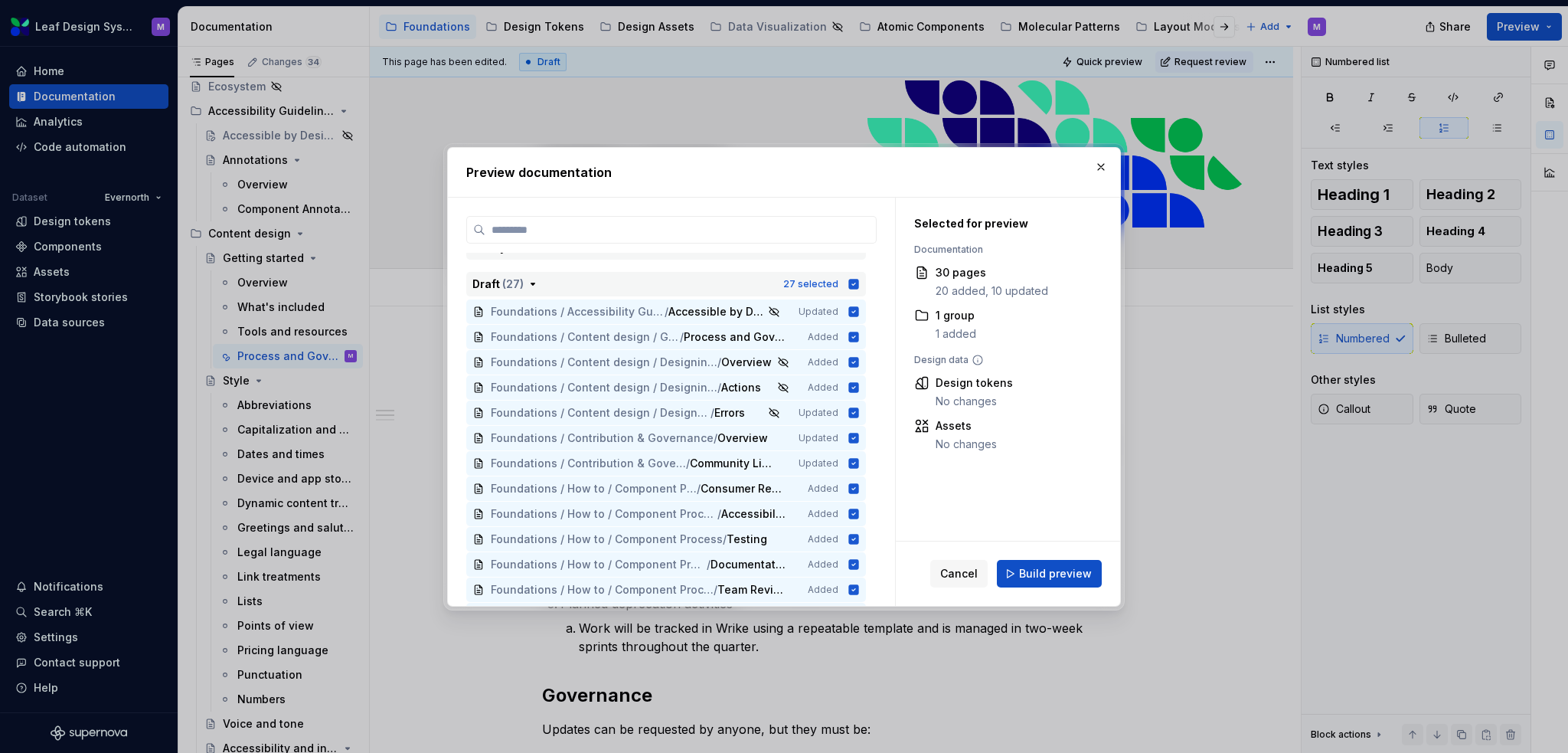
click at [850, 285] on icon "button" at bounding box center [854, 283] width 10 height 10
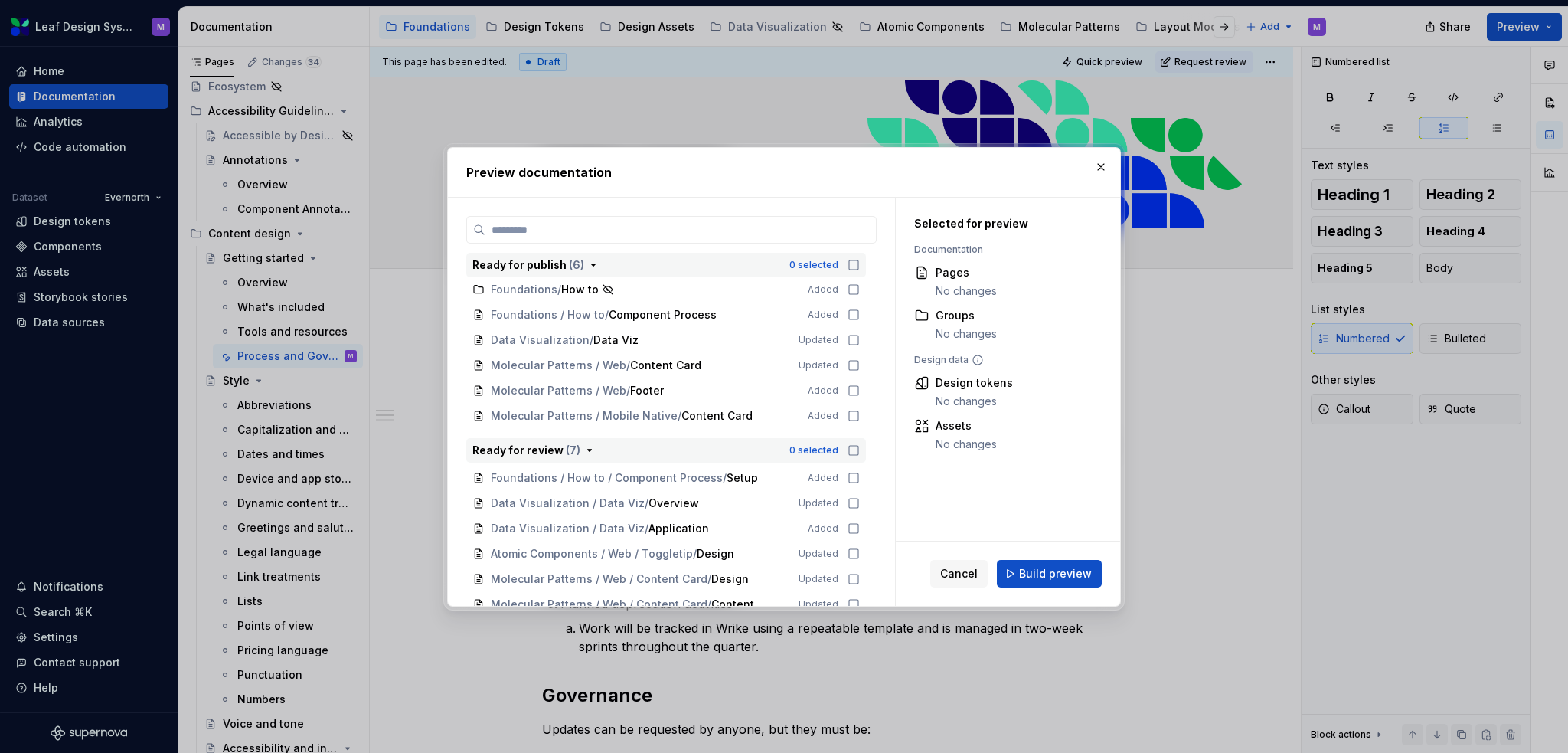
scroll to position [0, 0]
click at [1095, 168] on button "button" at bounding box center [1101, 166] width 21 height 21
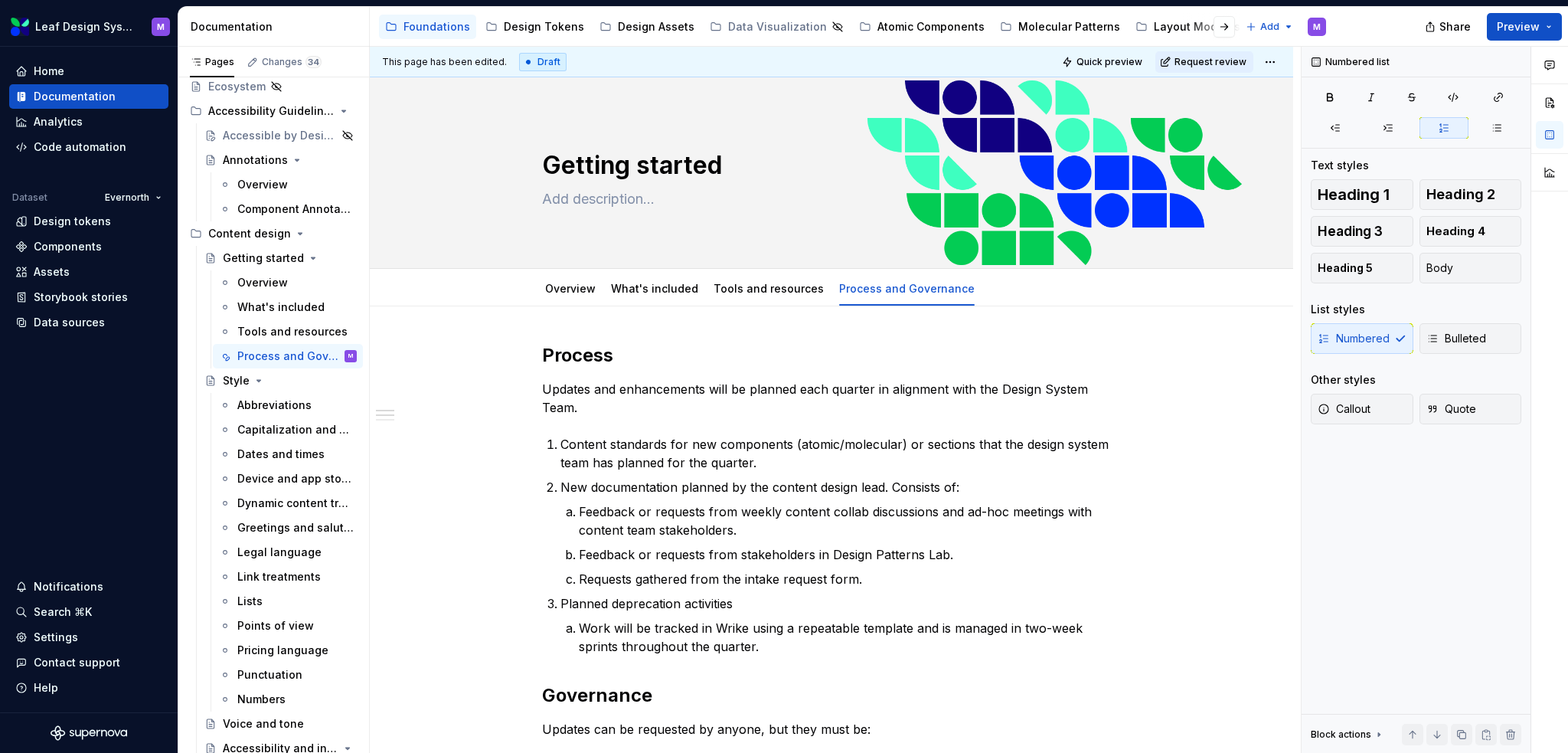
click at [1272, 61] on html "Leaf Design System M Home Documentation Analytics Code automation Dataset Evern…" at bounding box center [784, 376] width 1568 height 753
click at [1536, 32] on html "Leaf Design System M Home Documentation Analytics Code automation Dataset Evern…" at bounding box center [784, 376] width 1568 height 753
click at [1546, 28] on button "Preview" at bounding box center [1524, 27] width 75 height 28
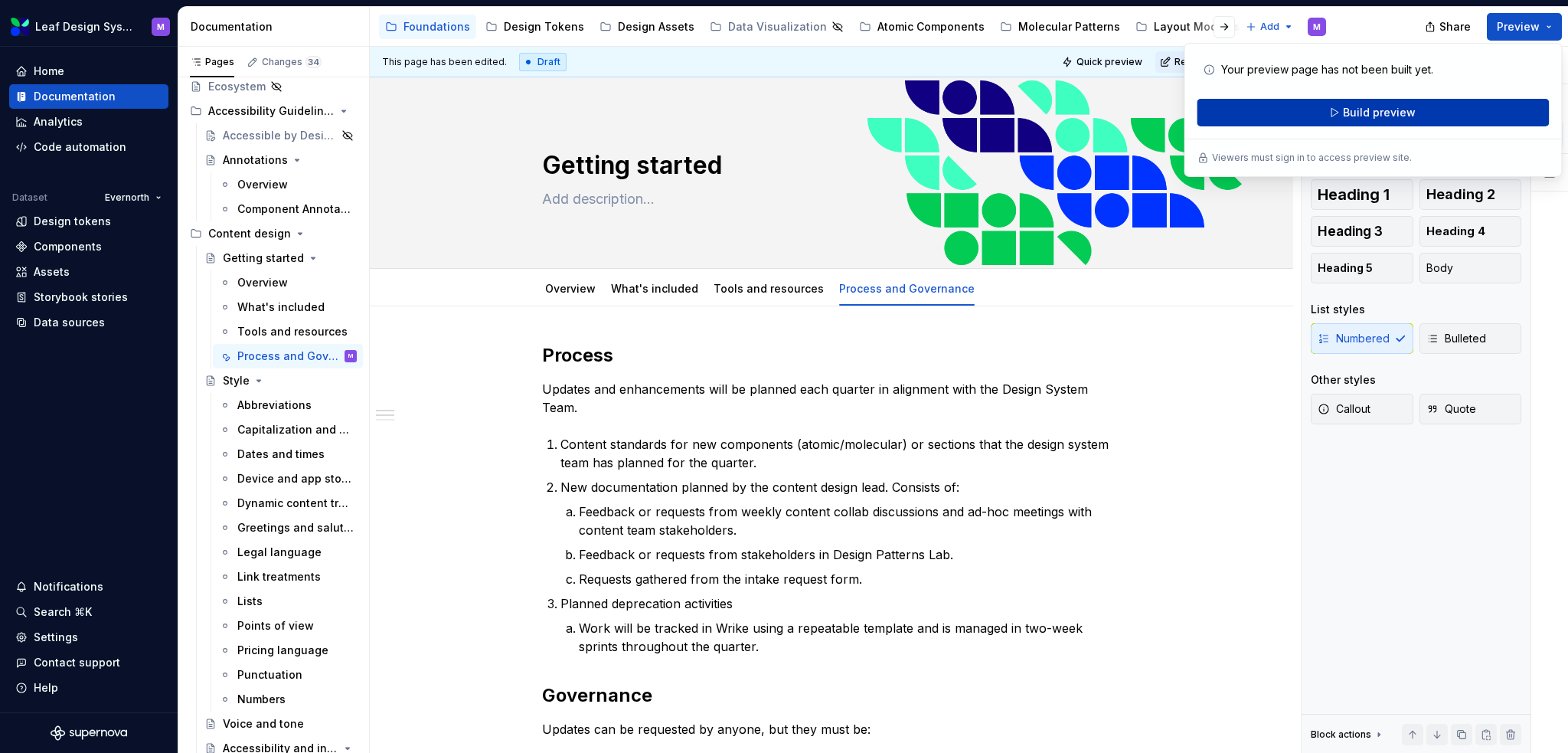
click at [1339, 107] on button "Build preview" at bounding box center [1372, 112] width 352 height 28
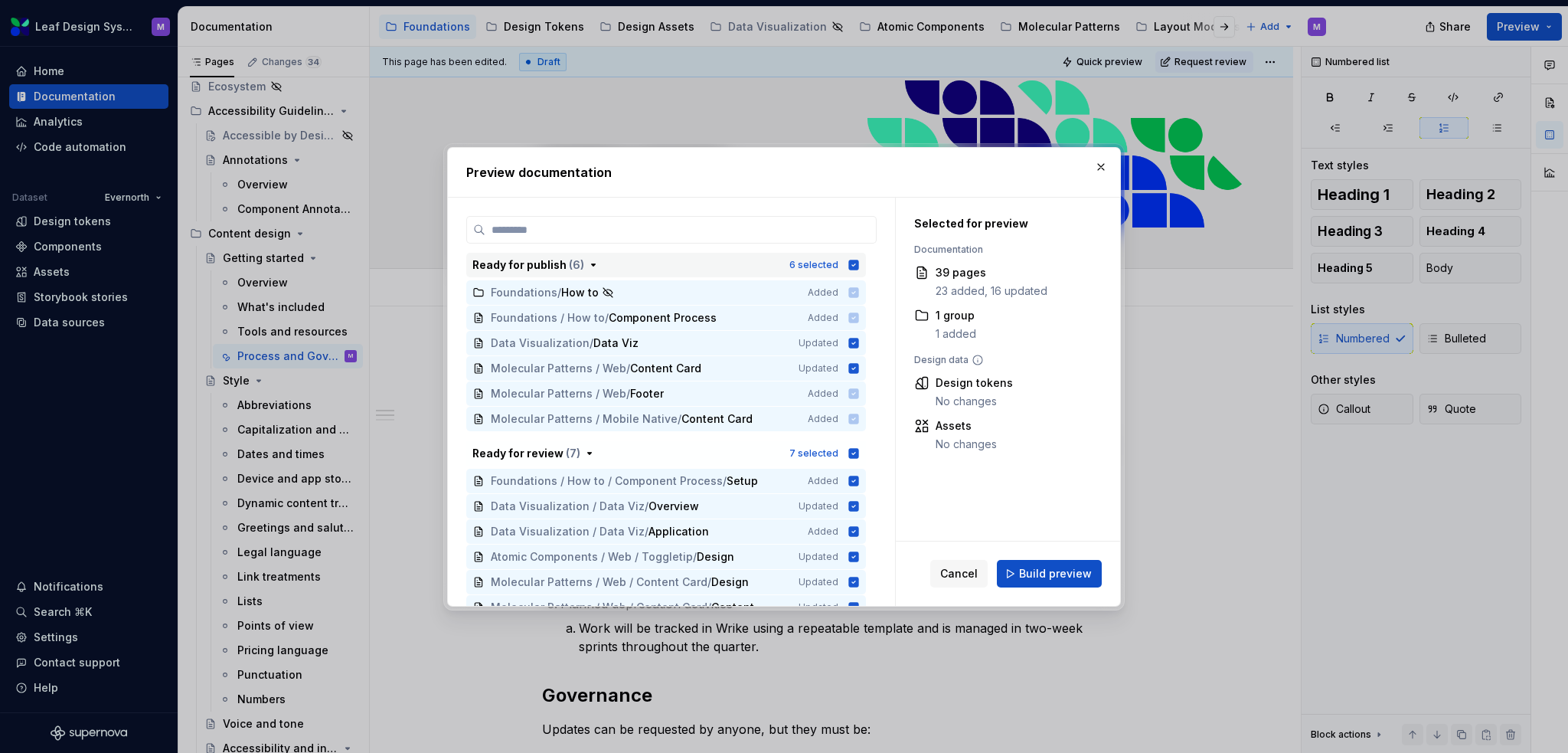
click at [855, 263] on icon "button" at bounding box center [853, 265] width 12 height 12
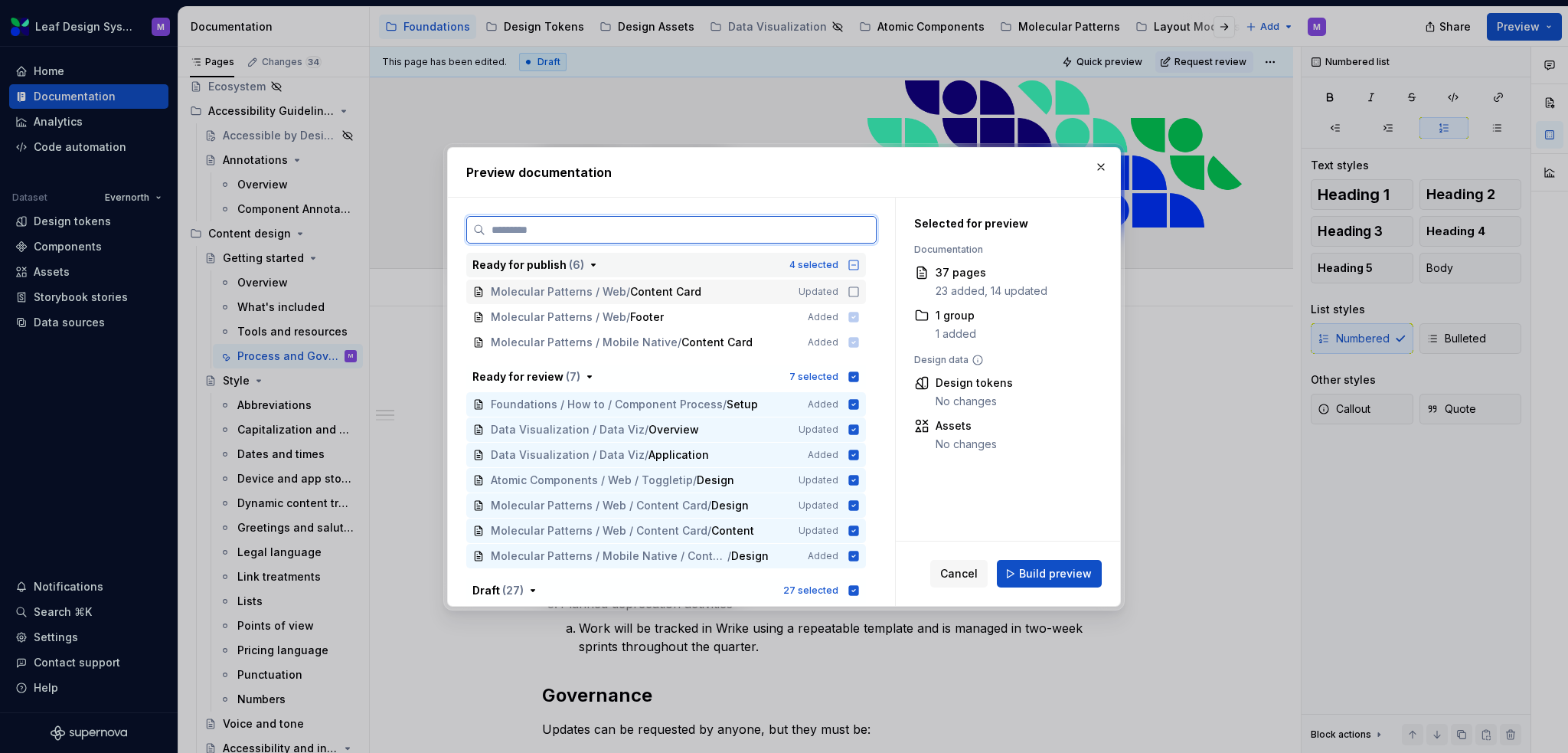
scroll to position [153, 0]
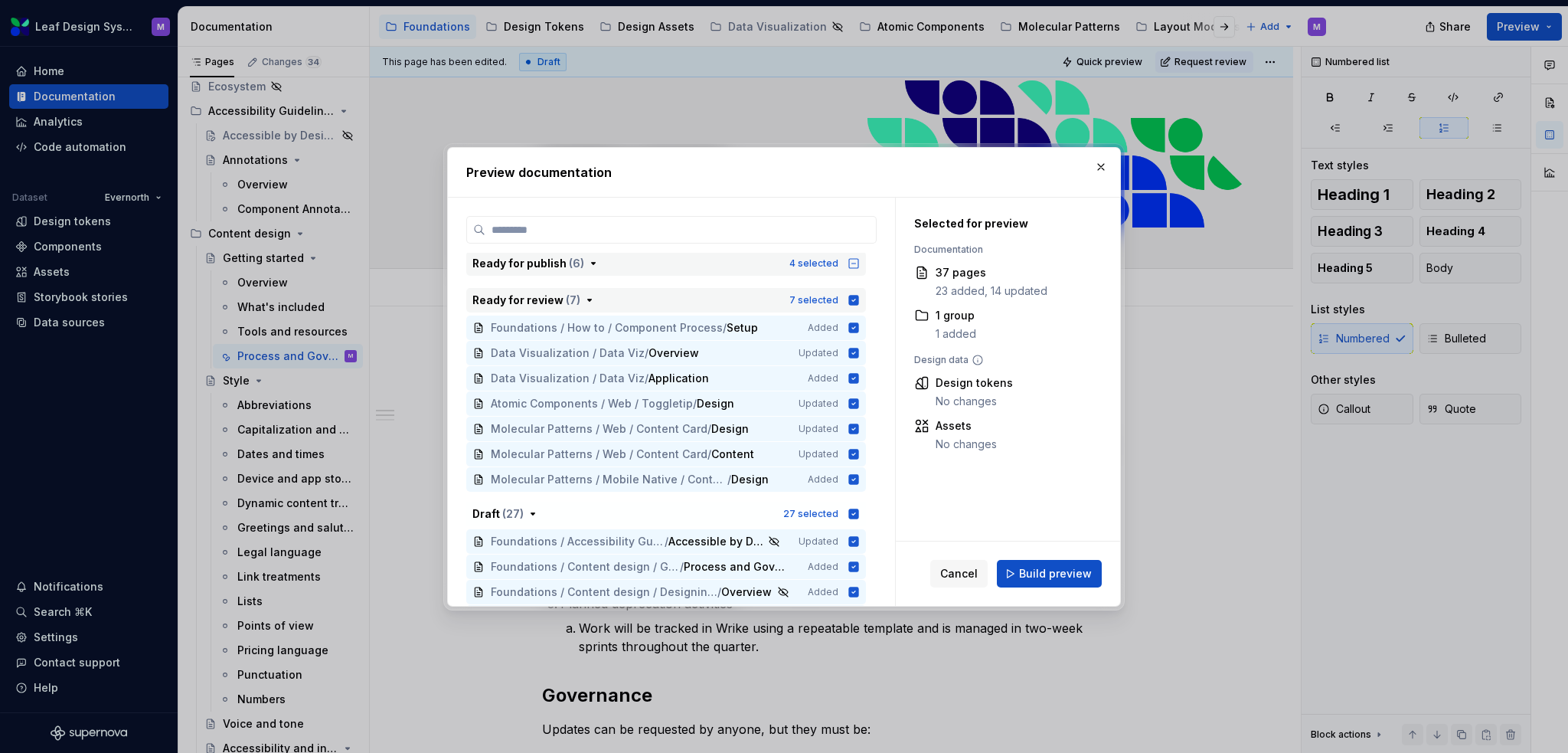
click at [853, 306] on div "7 selected" at bounding box center [824, 300] width 71 height 15
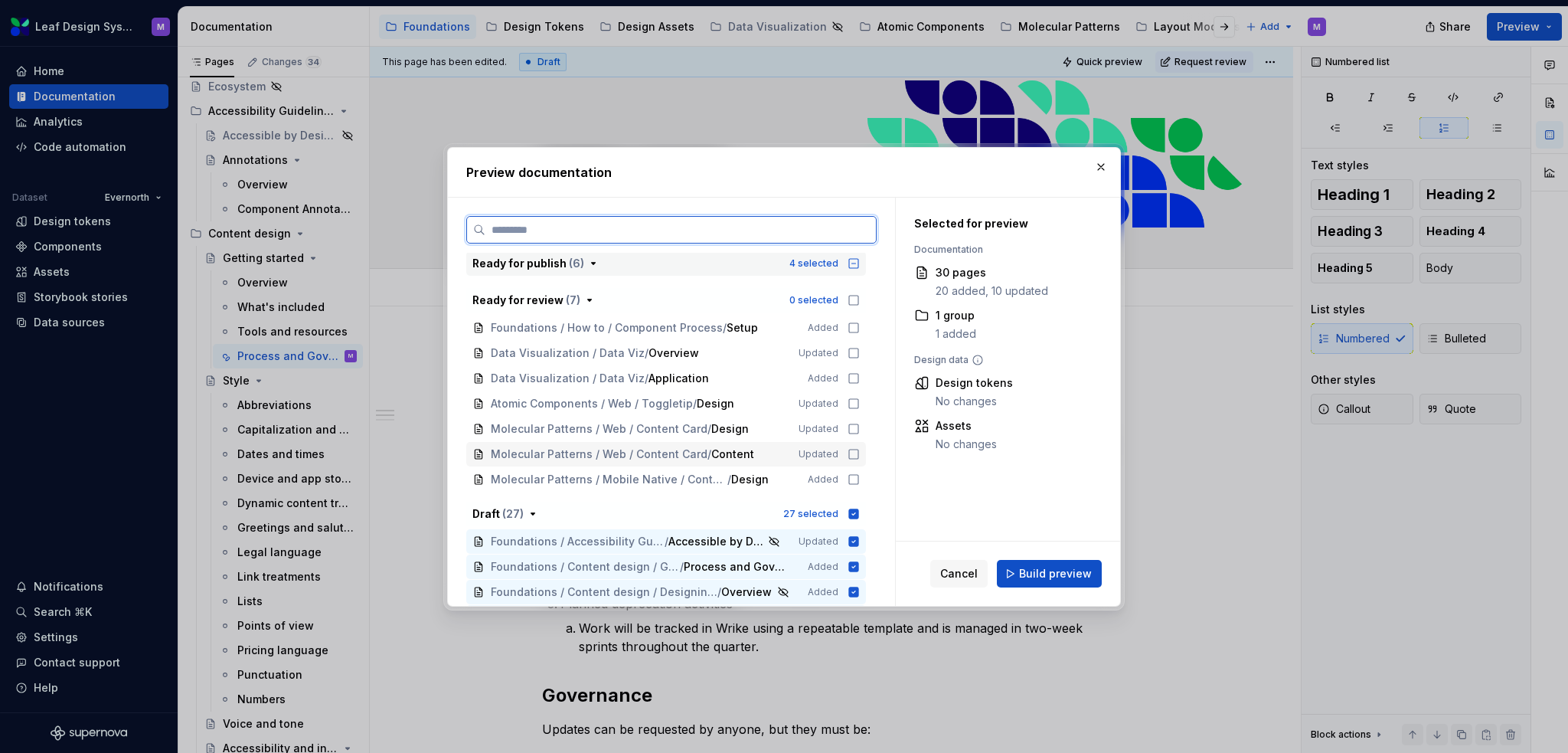
click at [858, 448] on icon at bounding box center [853, 454] width 12 height 12
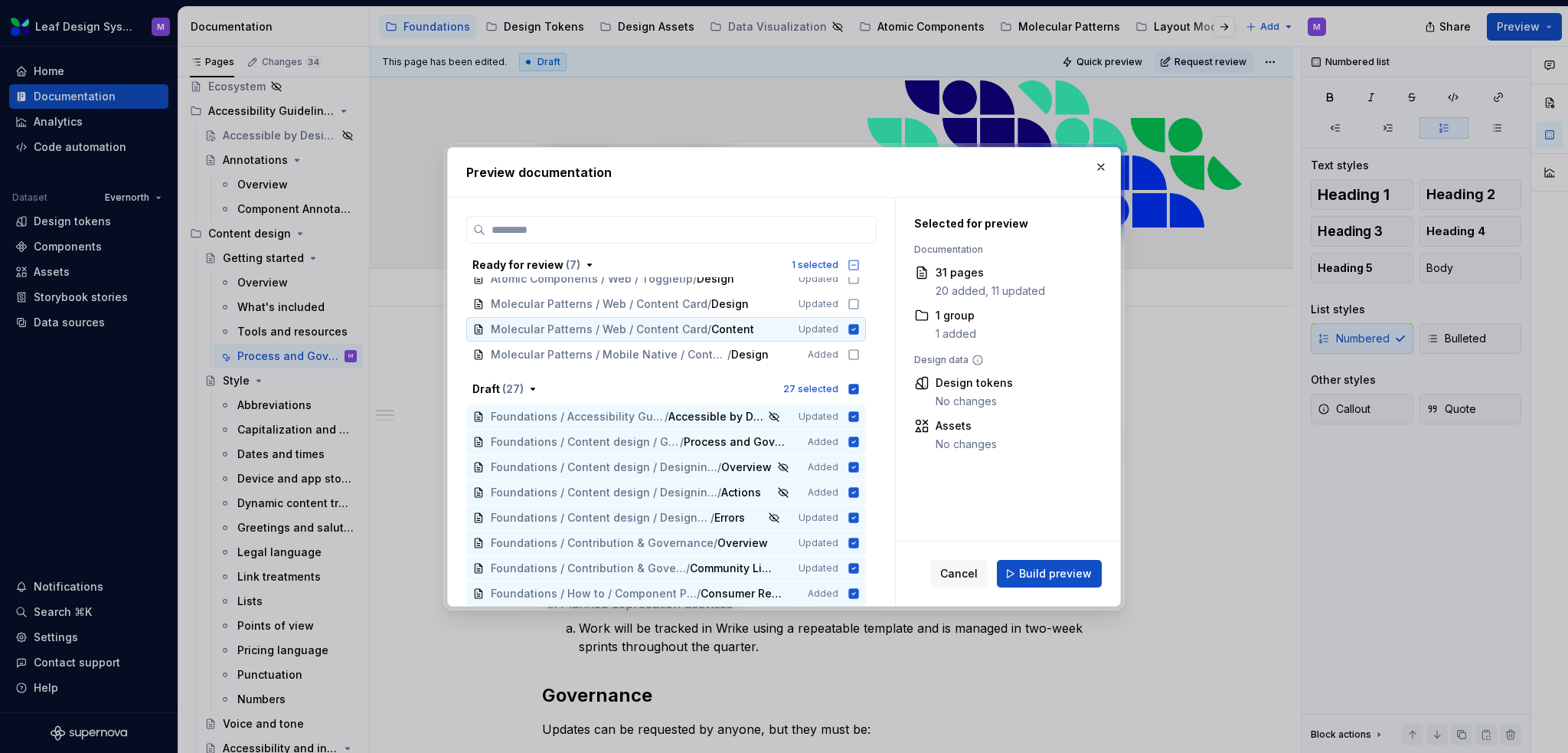
scroll to position [306, 0]
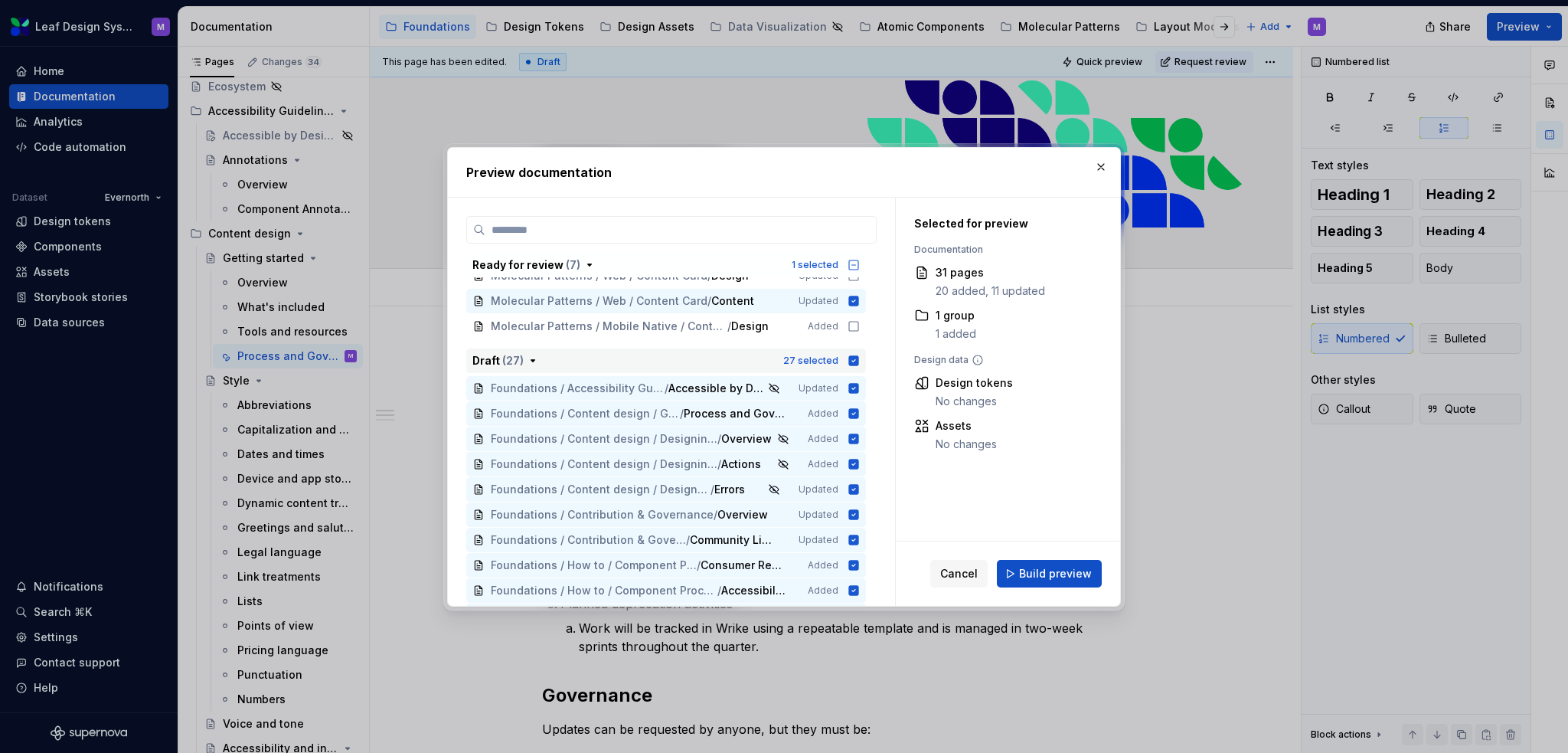
click at [851, 360] on icon "button" at bounding box center [854, 360] width 10 height 10
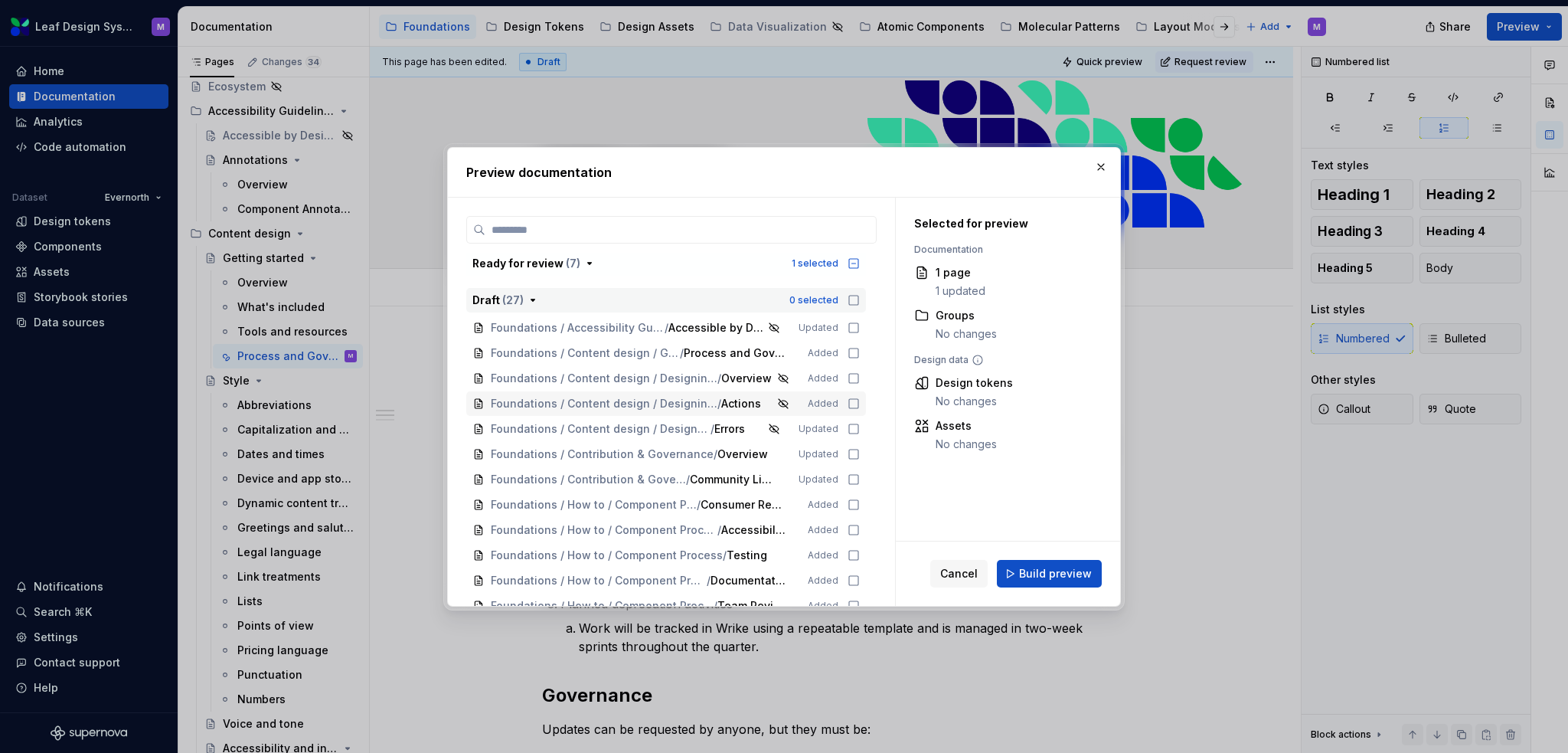
scroll to position [383, 0]
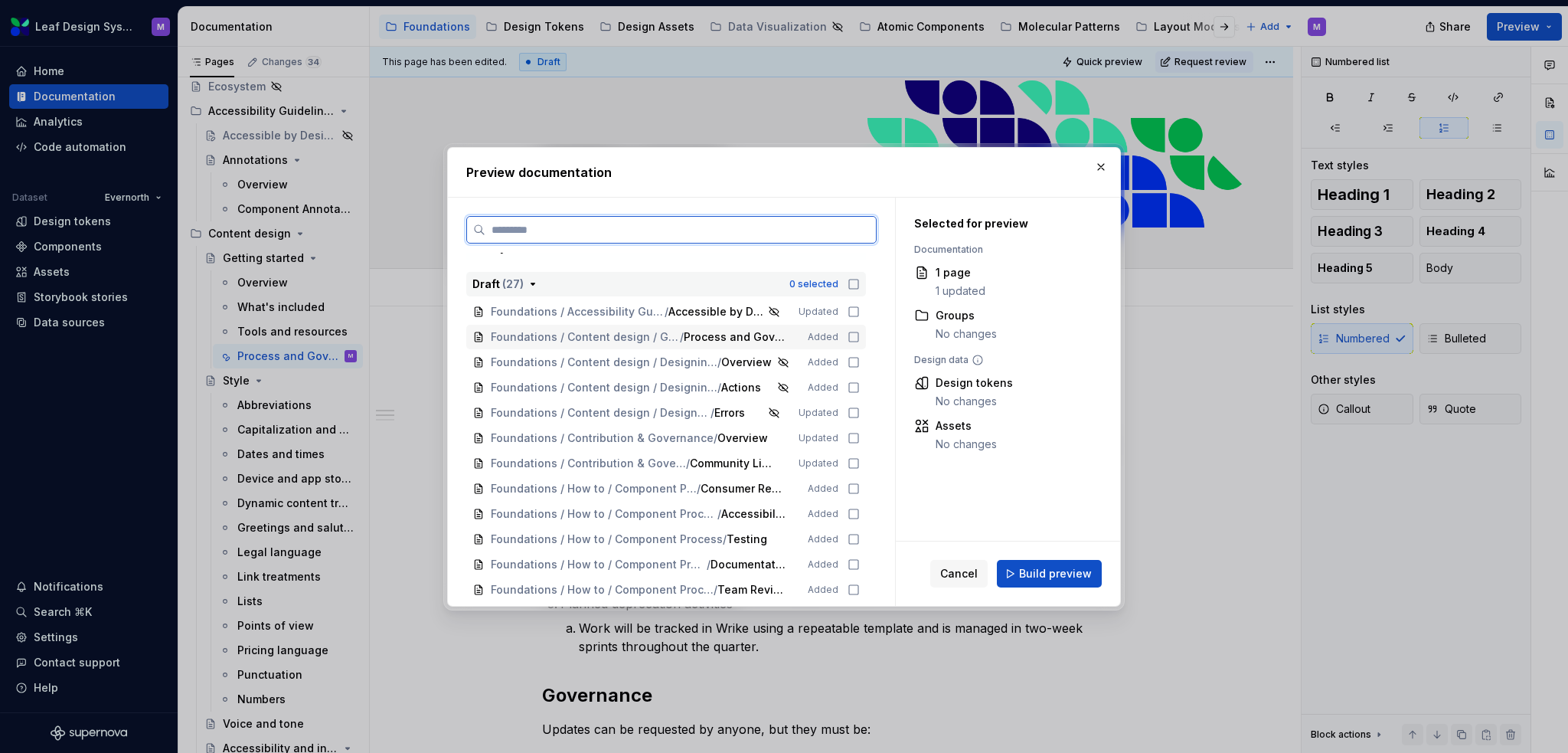
click at [851, 332] on icon at bounding box center [853, 336] width 12 height 12
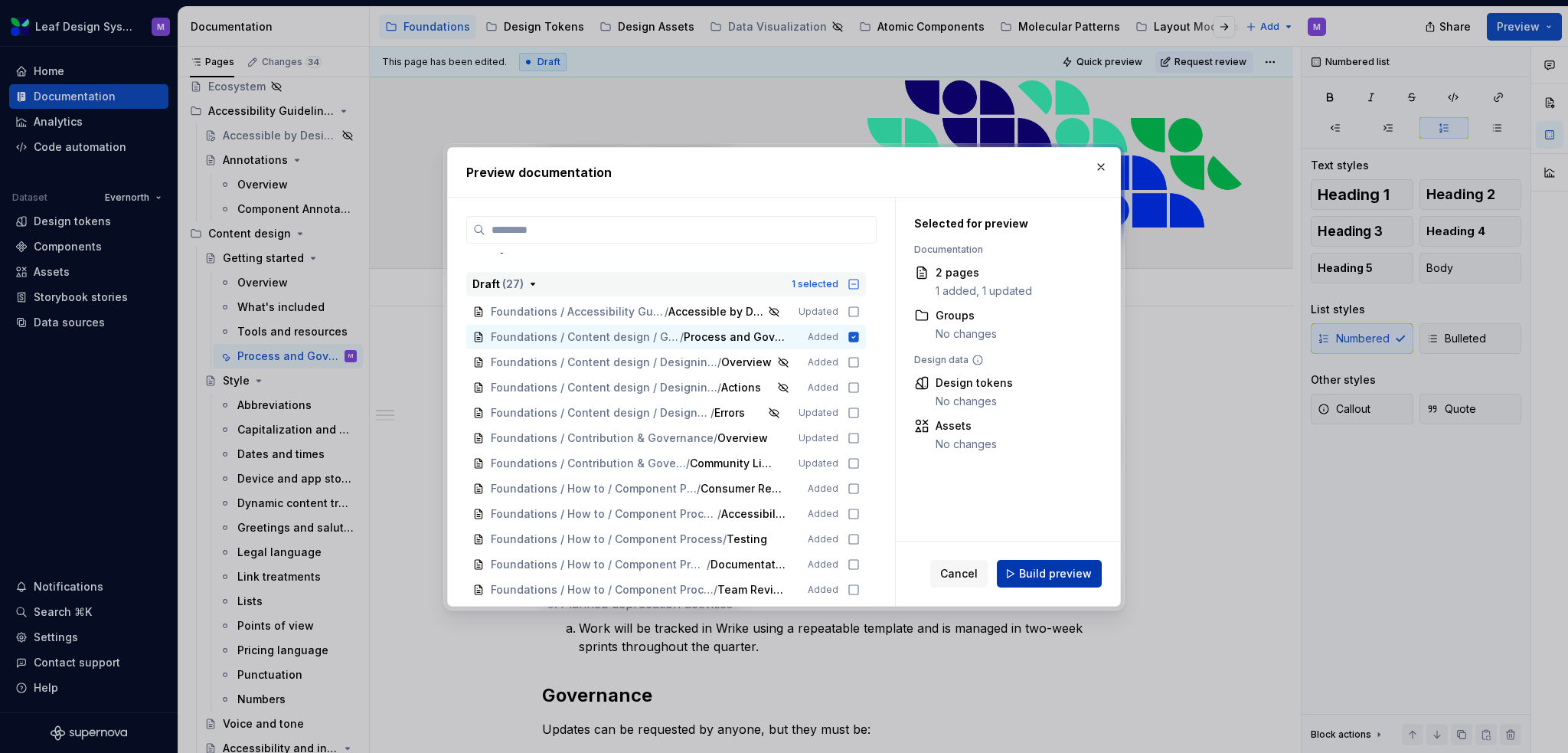
click at [1020, 565] on button "Build preview" at bounding box center [1049, 574] width 105 height 28
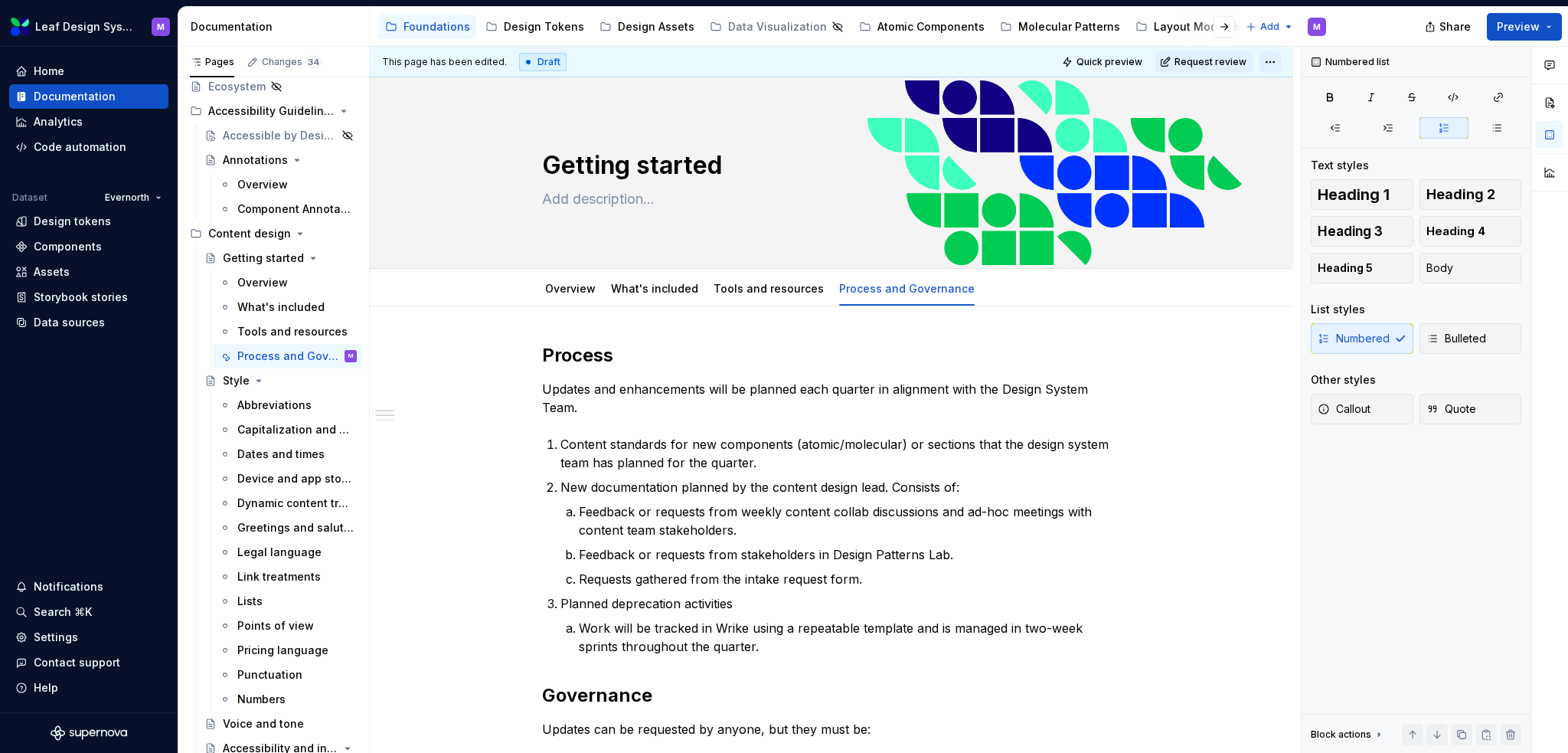
click at [1270, 60] on html "Leaf Design System M Home Documentation Analytics Code automation Dataset Evern…" at bounding box center [784, 376] width 1568 height 753
click at [1302, 121] on div "Open preview" at bounding box center [1337, 115] width 99 height 15
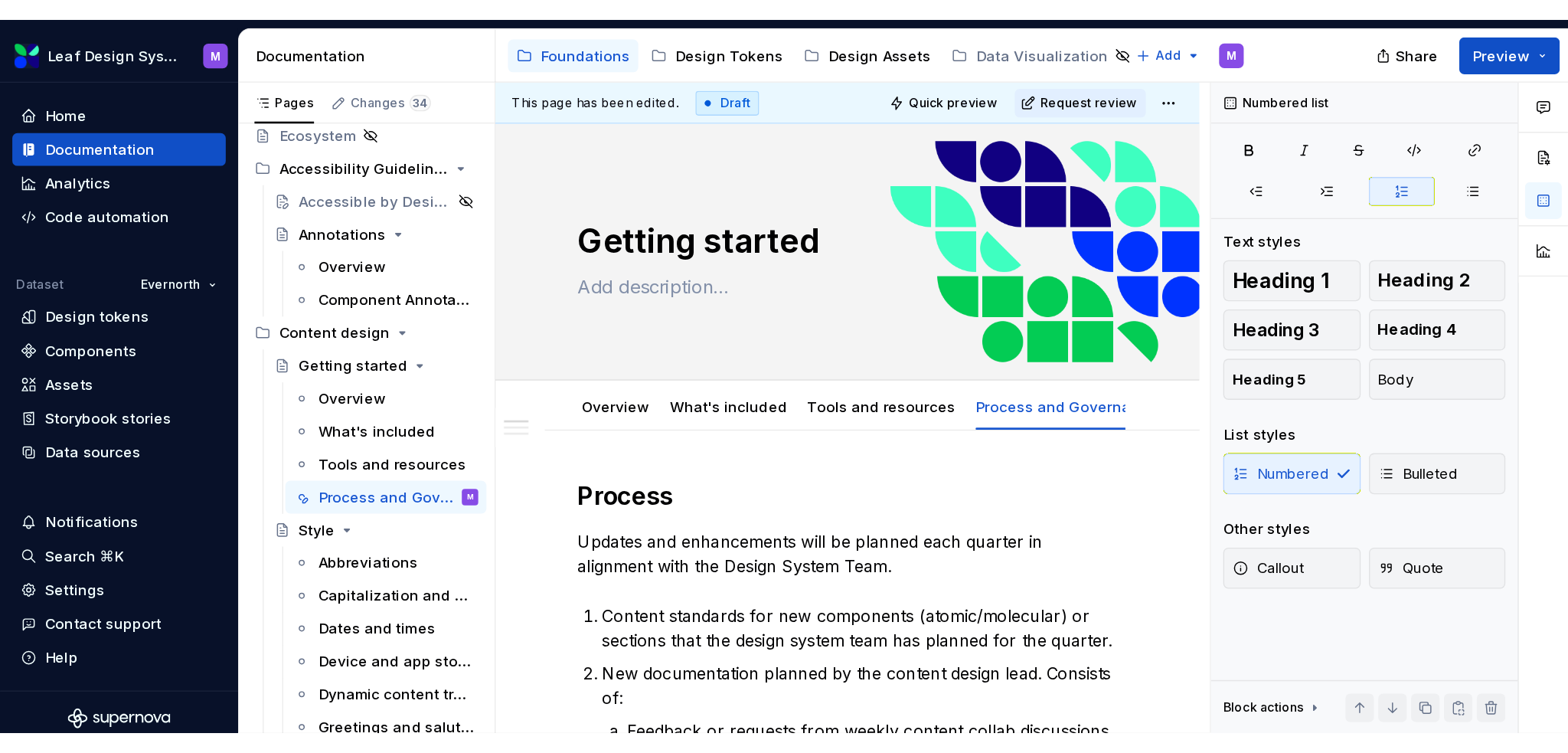
scroll to position [0, 0]
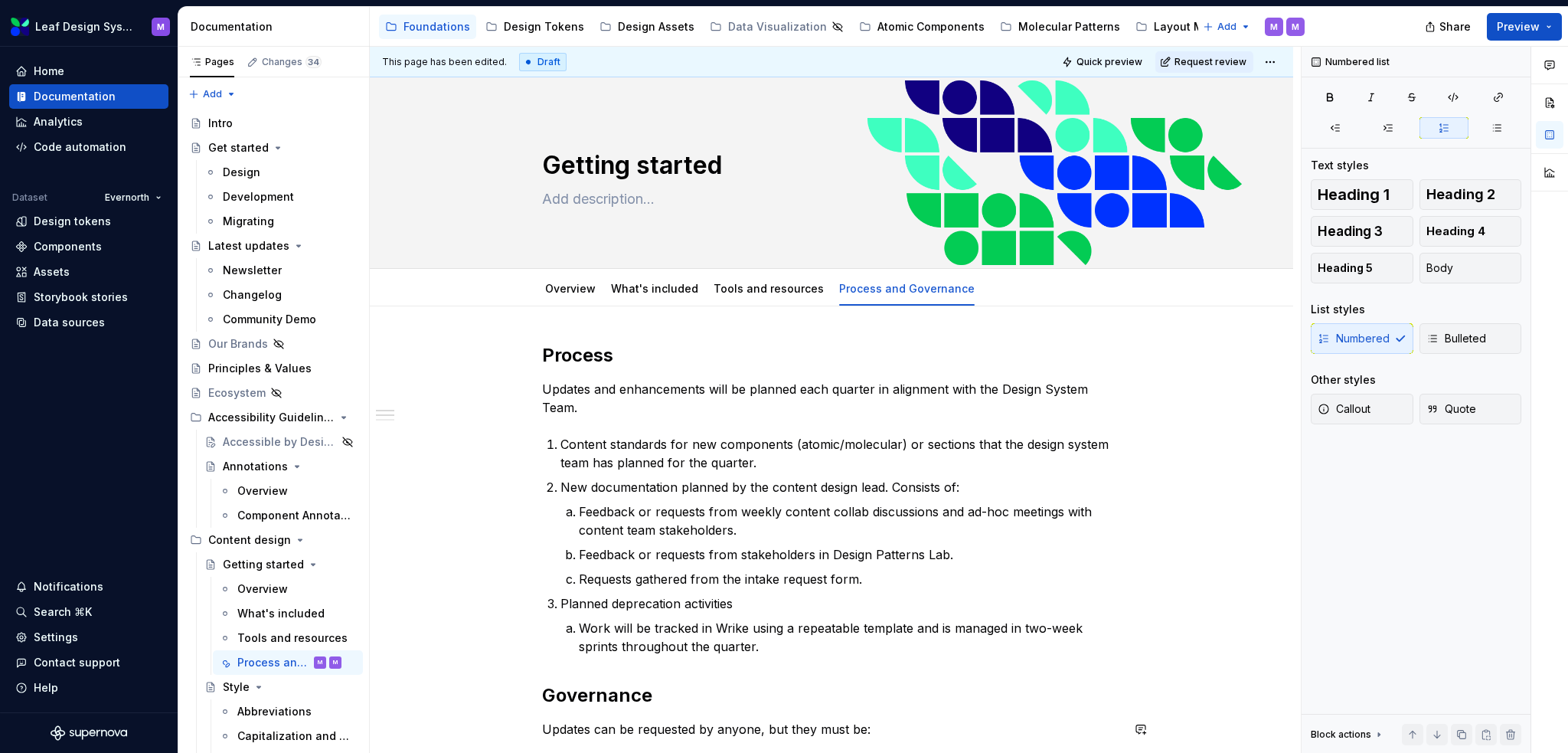
type textarea "*"
